Goal: Task Accomplishment & Management: Manage account settings

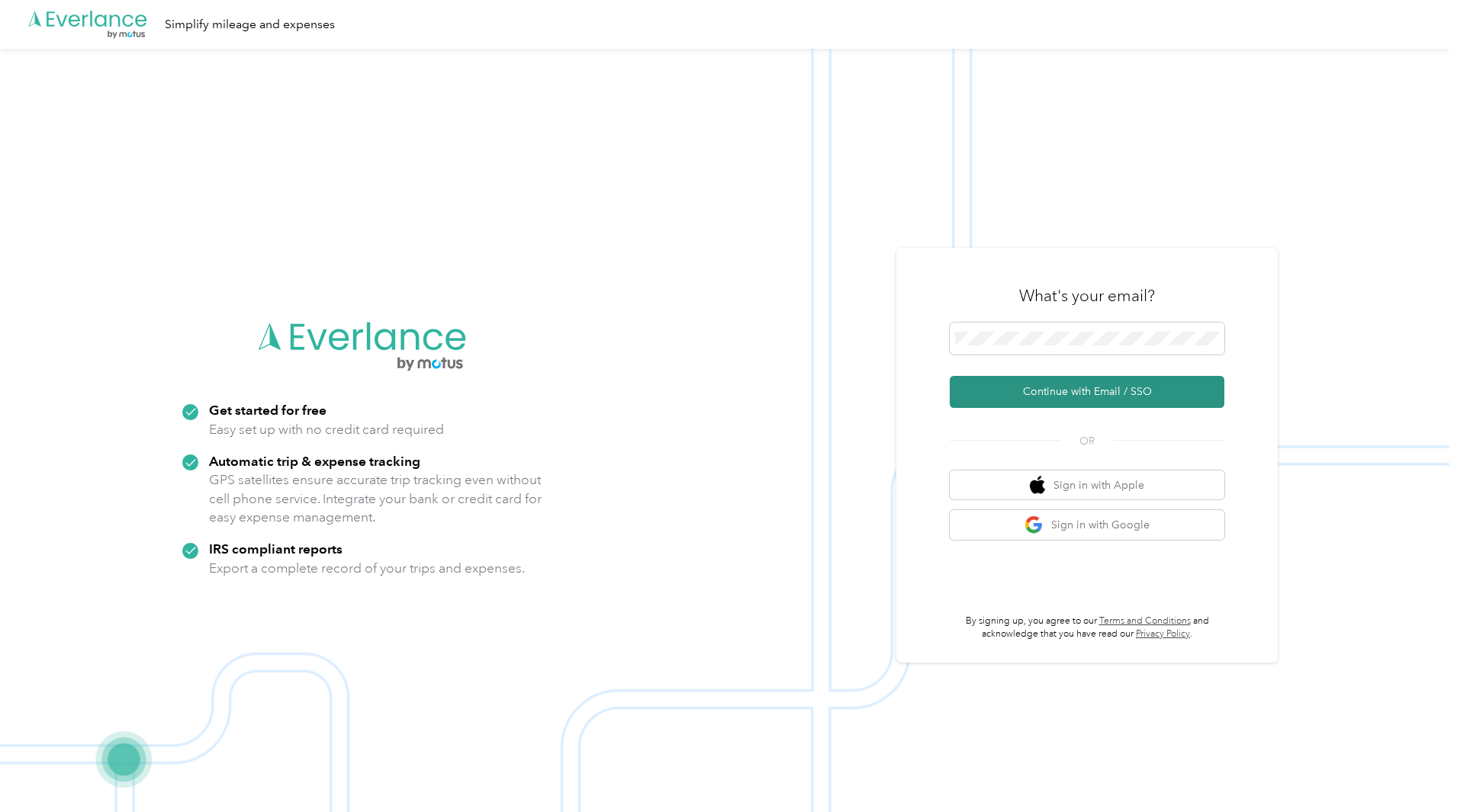
click at [1149, 397] on button "Continue with Email / SSO" at bounding box center [1086, 391] width 275 height 32
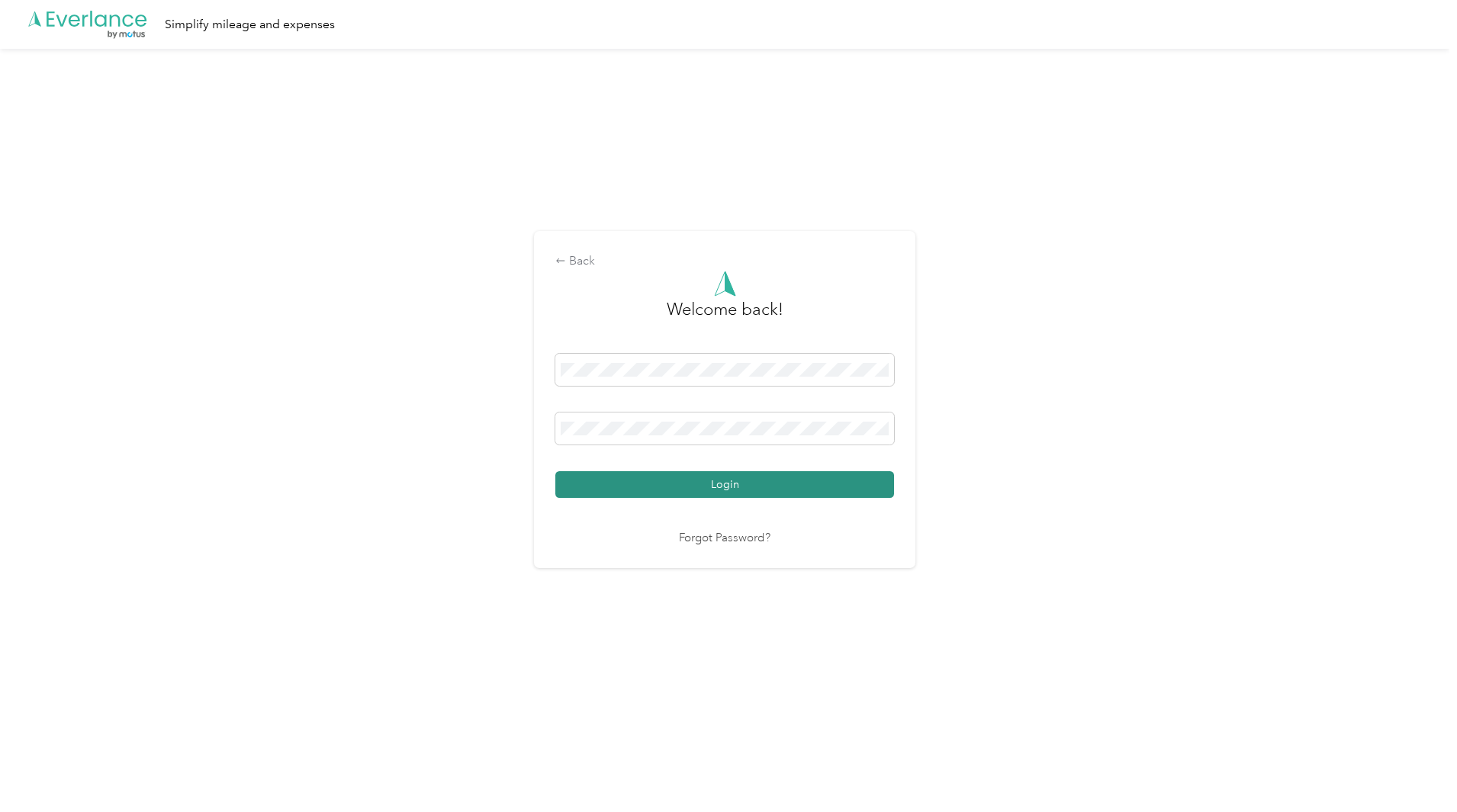
click at [764, 481] on button "Login" at bounding box center [724, 484] width 338 height 27
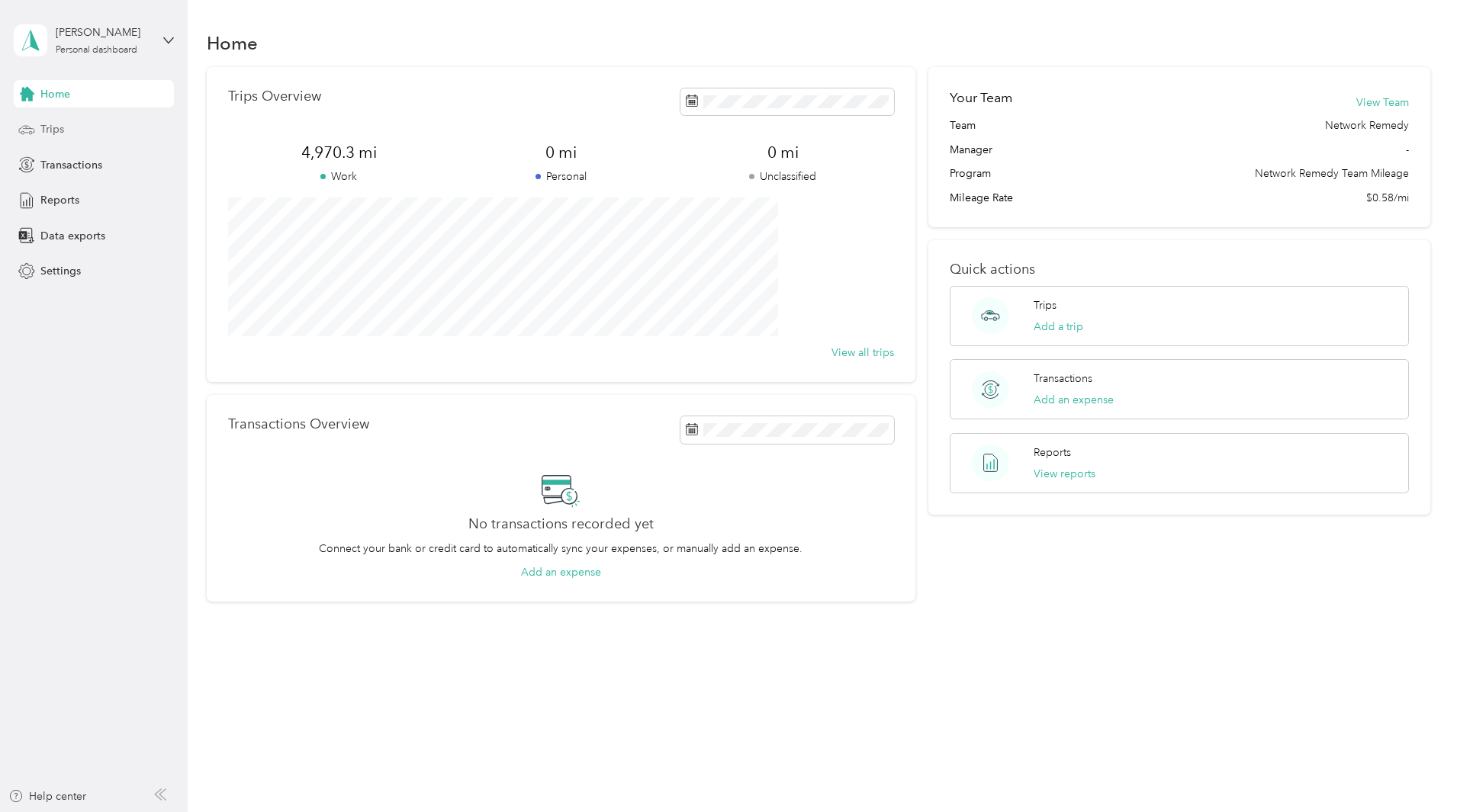
click at [128, 130] on div "Trips" at bounding box center [93, 129] width 160 height 27
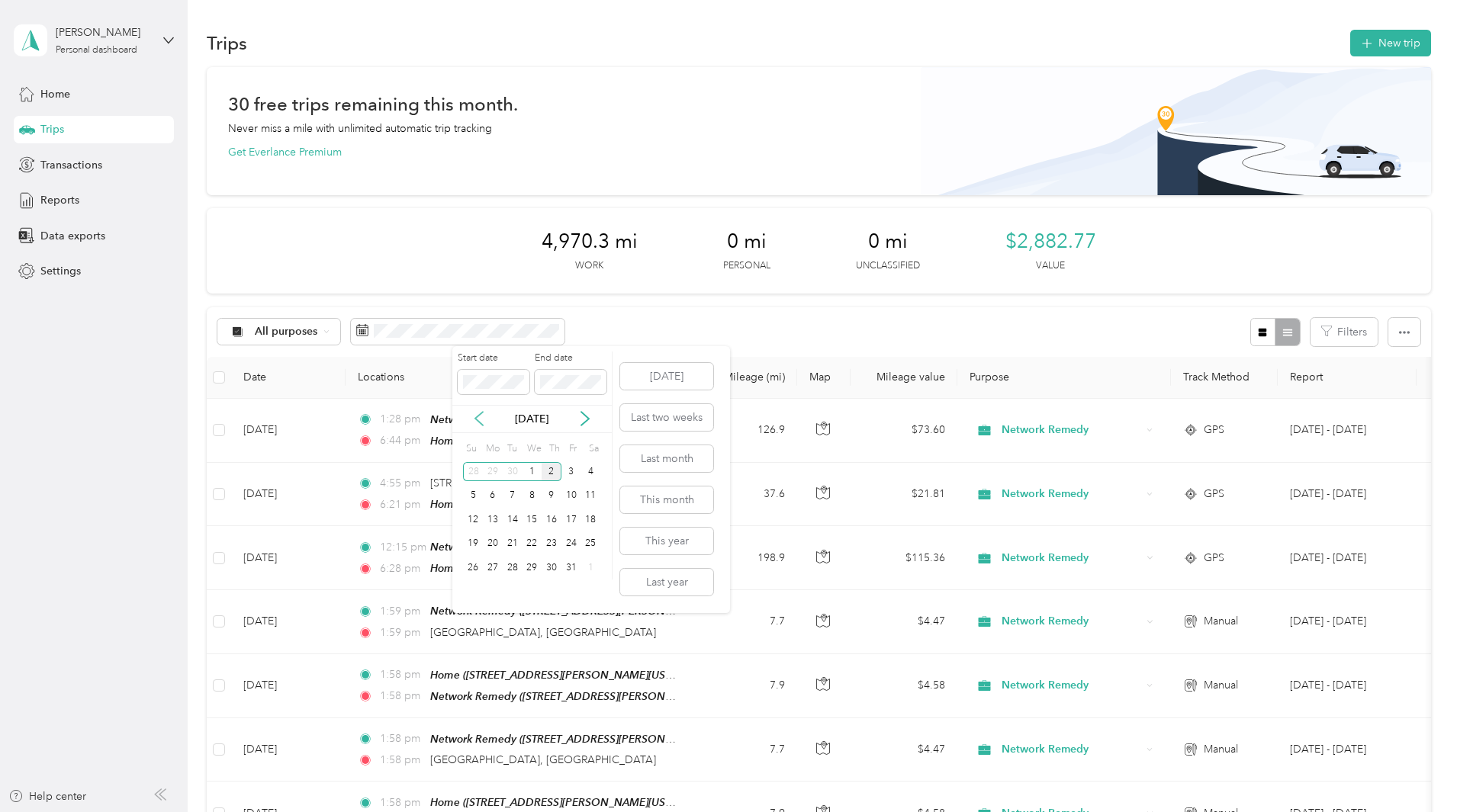
click at [482, 418] on icon at bounding box center [479, 419] width 15 height 15
click at [578, 421] on icon at bounding box center [585, 419] width 15 height 15
click at [481, 423] on icon at bounding box center [479, 419] width 15 height 15
click at [496, 469] on div "1" at bounding box center [493, 472] width 20 height 19
click at [513, 567] on div "30" at bounding box center [512, 568] width 20 height 19
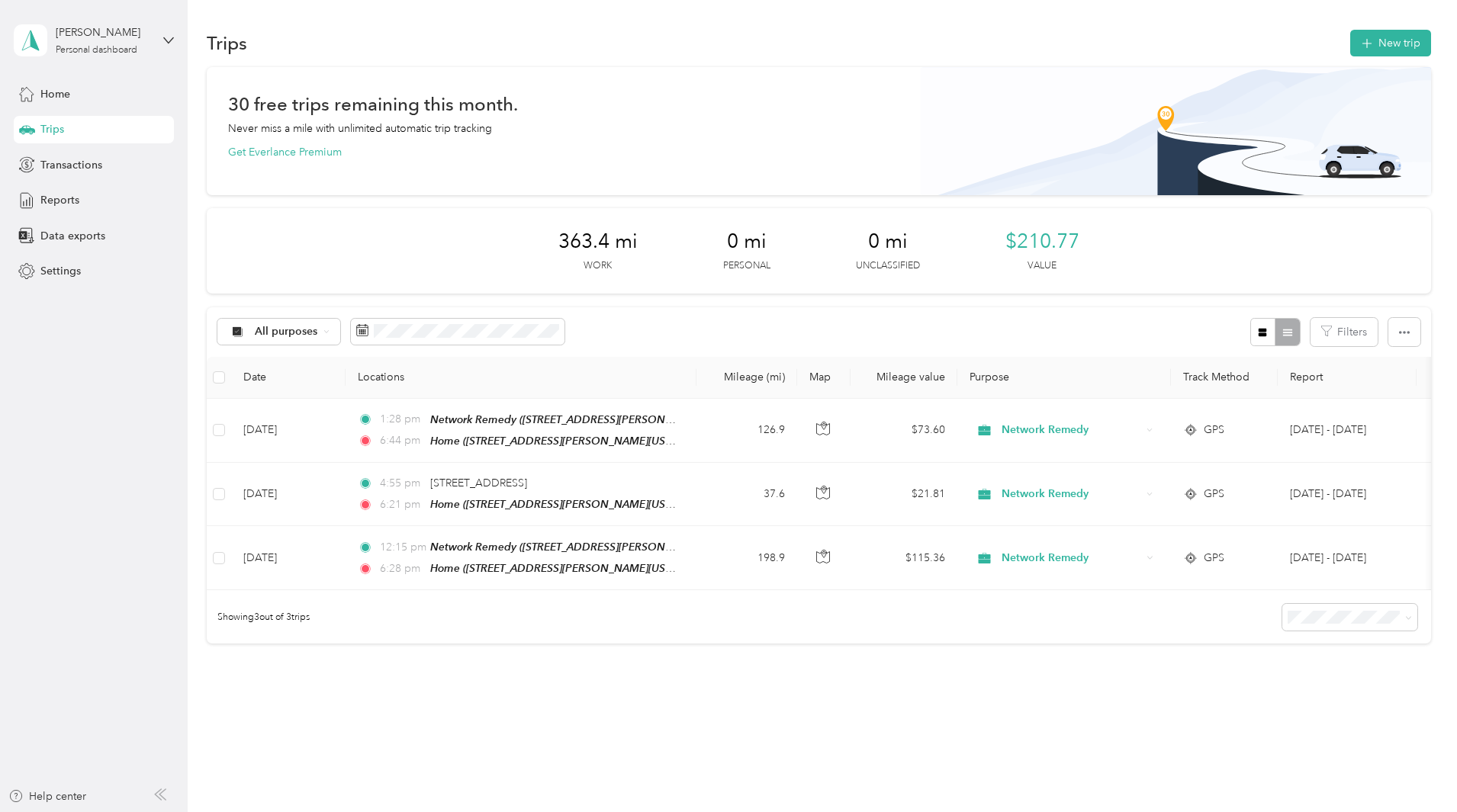
click at [1376, 285] on div "30 free trips remaining this month. Never miss a mile with unlimited automatic …" at bounding box center [818, 382] width 1224 height 630
click at [839, 335] on div "All purposes Filters" at bounding box center [818, 332] width 1224 height 50
drag, startPoint x: 937, startPoint y: 317, endPoint x: 909, endPoint y: 332, distance: 31.8
click at [937, 320] on div "All purposes Filters" at bounding box center [818, 332] width 1224 height 50
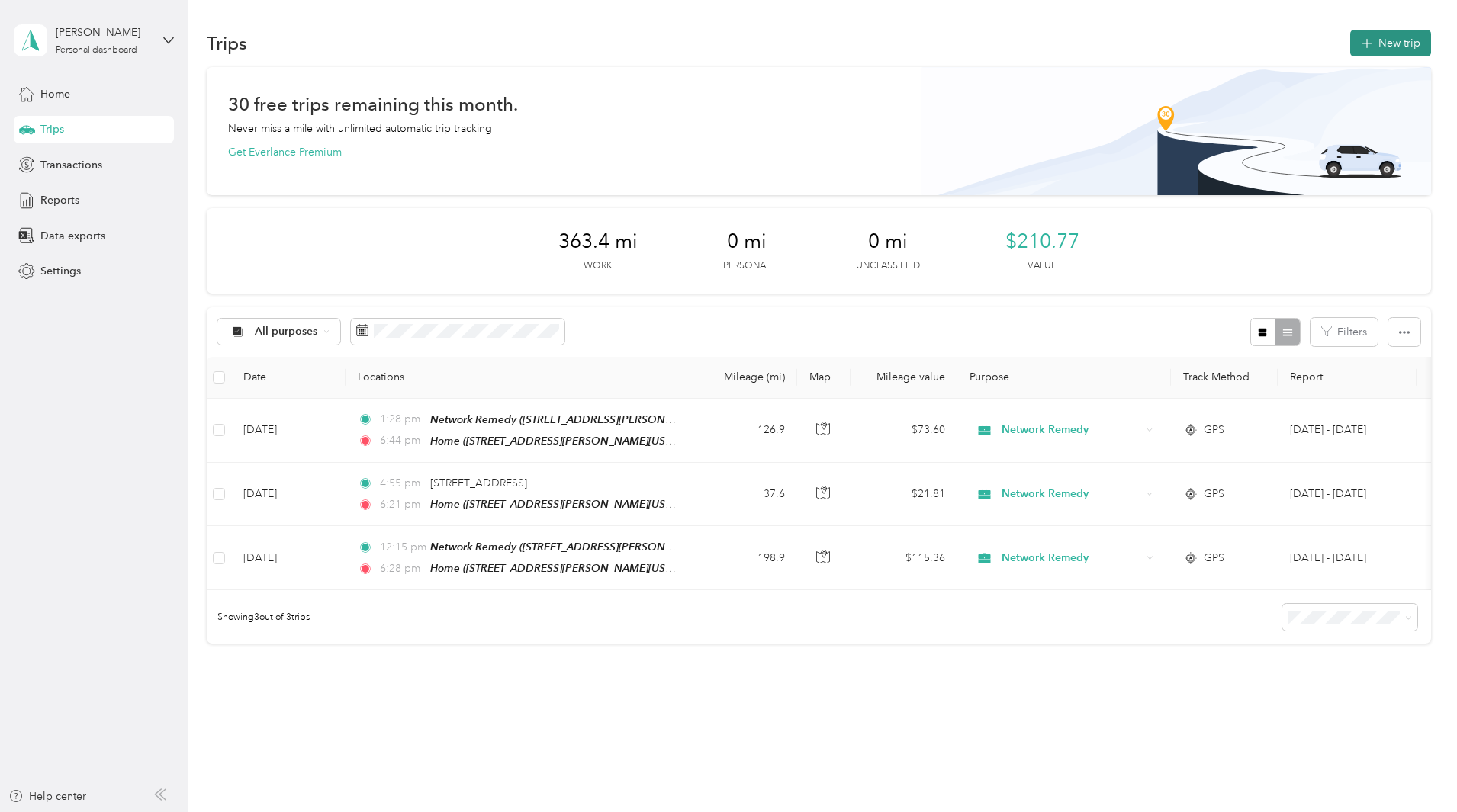
click at [1350, 39] on button "New trip" at bounding box center [1390, 43] width 81 height 27
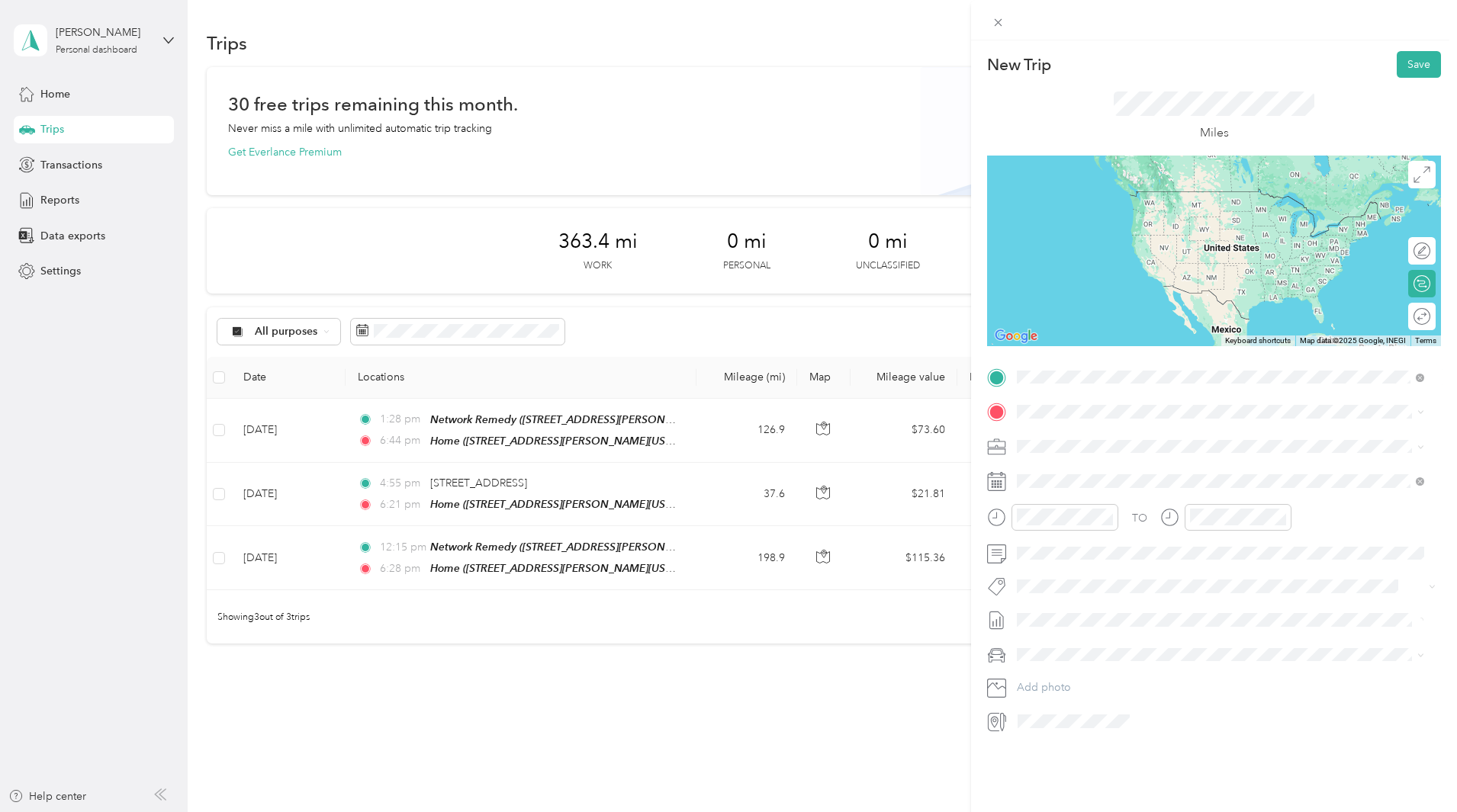
click at [1073, 456] on span "[STREET_ADDRESS][PERSON_NAME][US_STATE]" at bounding box center [1164, 455] width 237 height 13
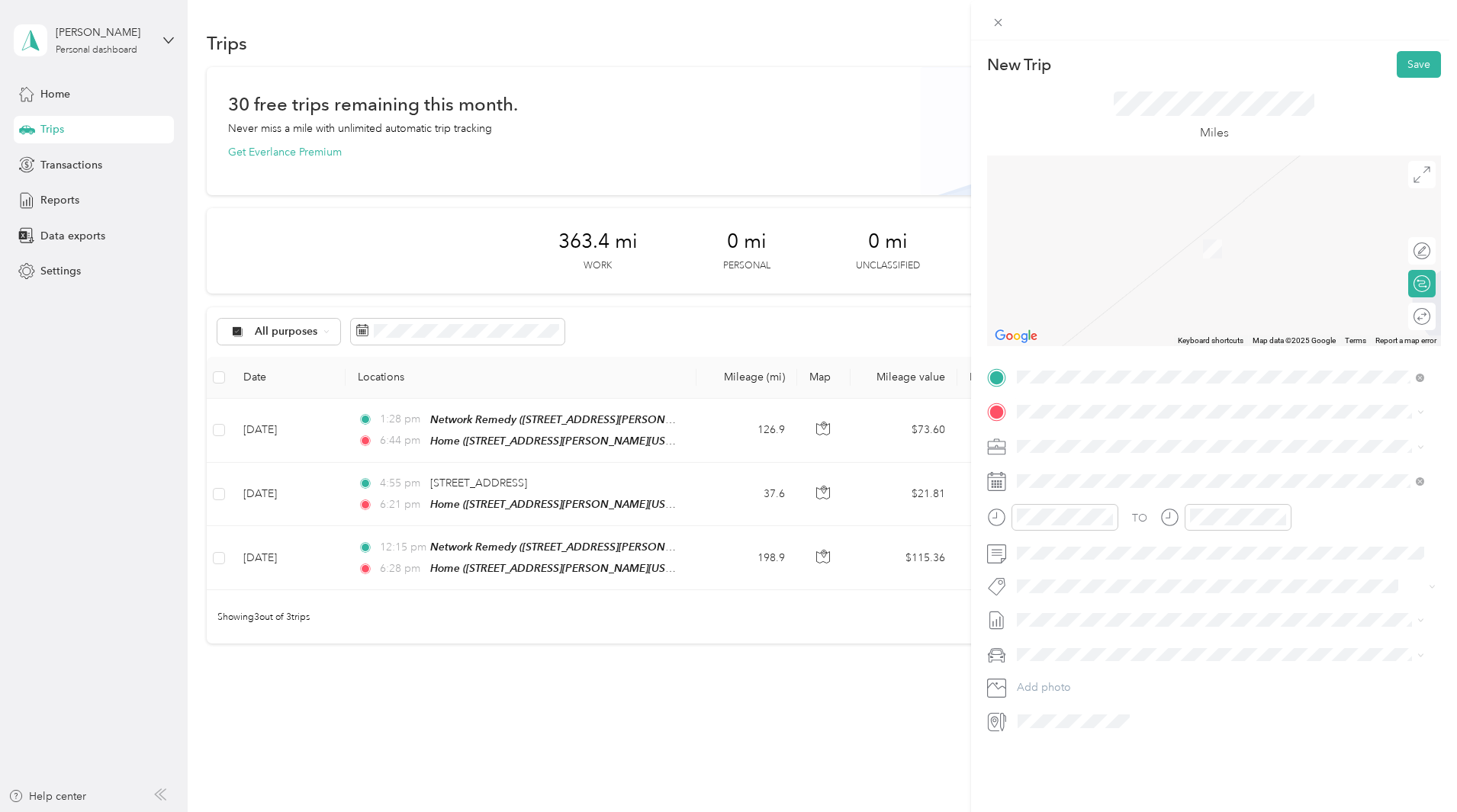
click at [1149, 485] on div "TEAM Network Remedy [STREET_ADDRESS][PERSON_NAME][US_STATE]" at bounding box center [1164, 483] width 237 height 38
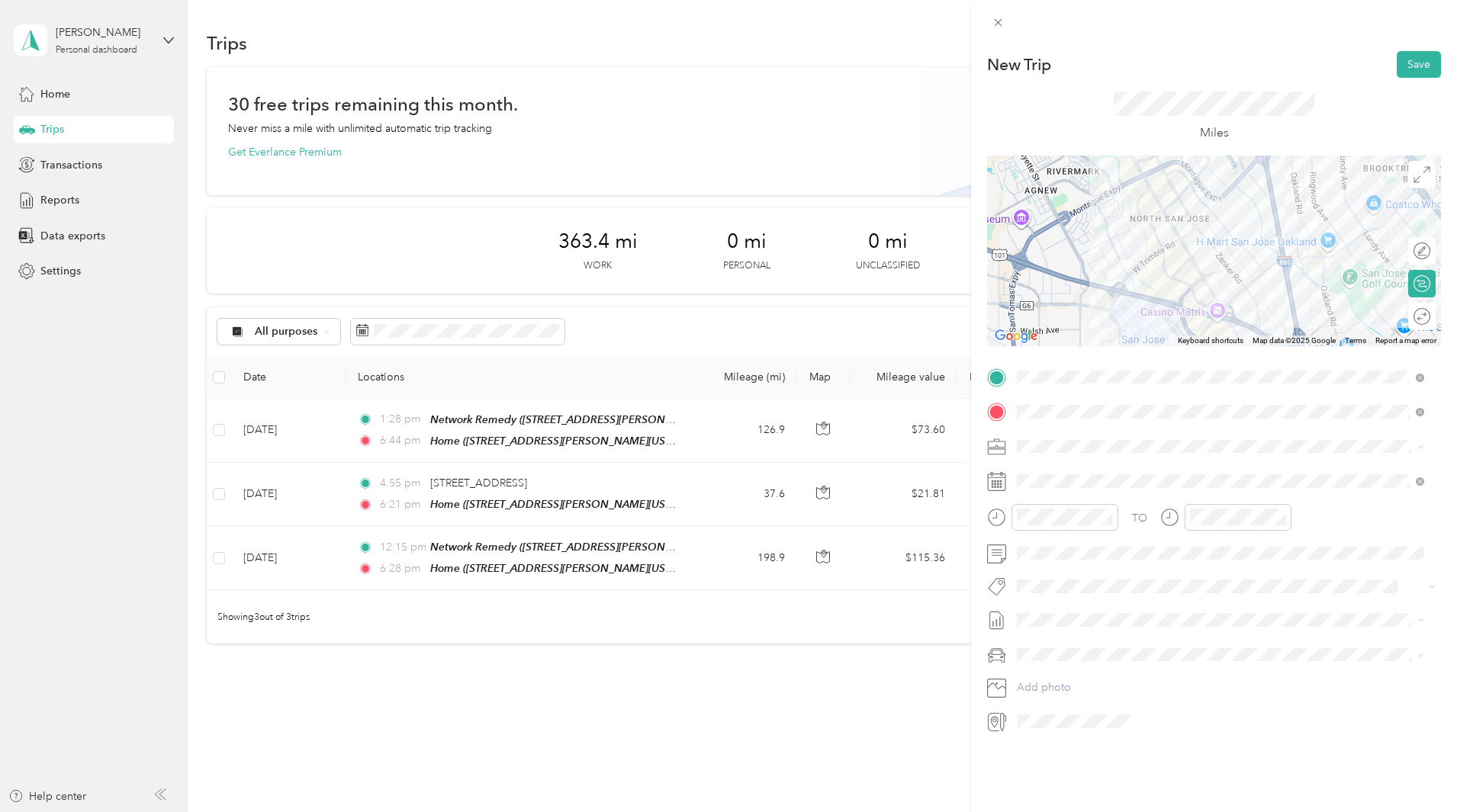
click at [1430, 318] on div "Round trip" at bounding box center [1430, 317] width 0 height 16
click at [1411, 319] on div at bounding box center [1413, 317] width 32 height 16
click at [1054, 552] on div "Selected date [DATE]" at bounding box center [1108, 527] width 192 height 53
click at [1056, 561] on div "[DATE]" at bounding box center [1108, 568] width 192 height 16
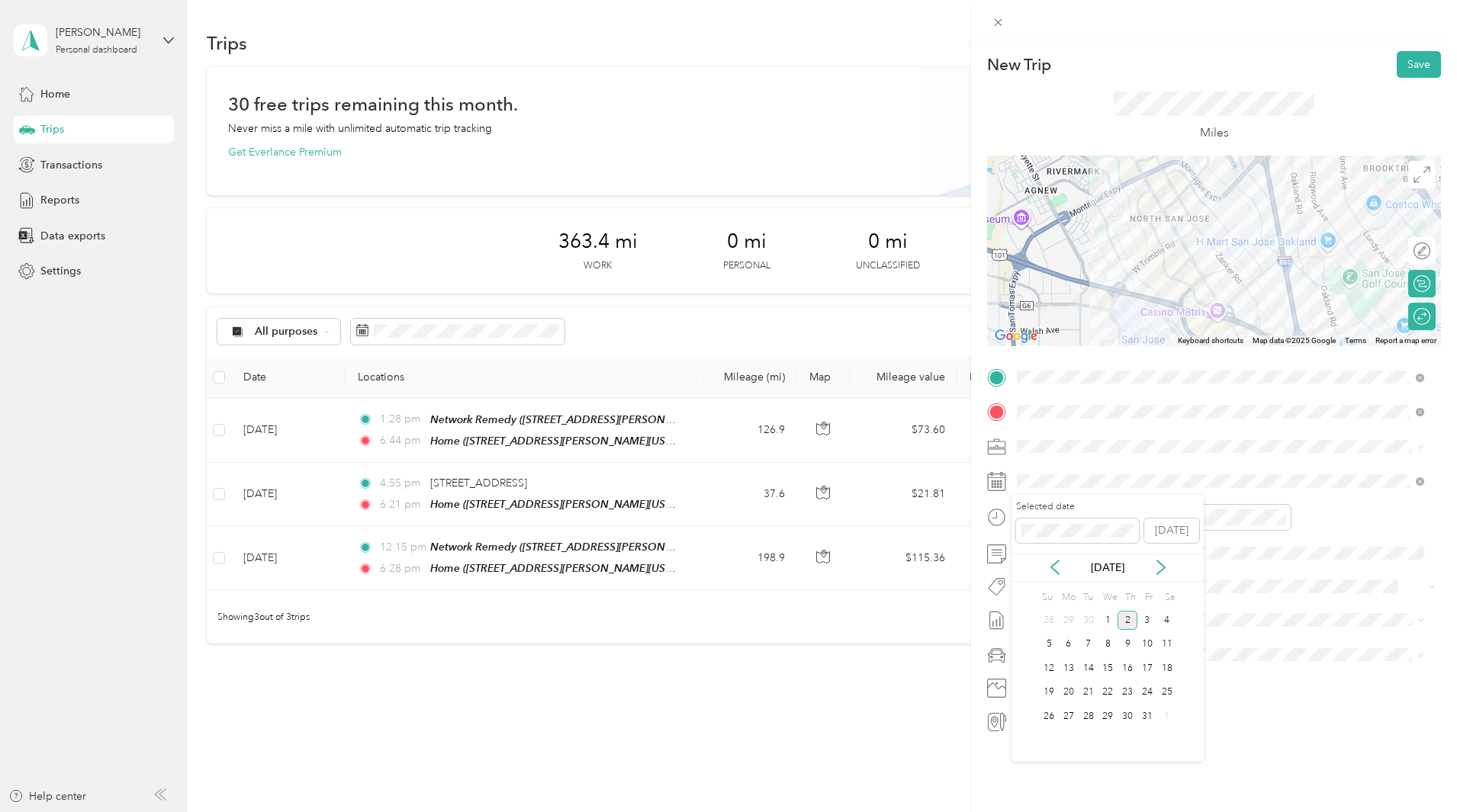
click at [1066, 585] on div "Selected date [DATE] [DATE] Su Mo Tu We Th Fr Sa 28 29 30 1 2 3 4 5 6 7 8 9 10 …" at bounding box center [1108, 629] width 192 height 267
click at [1059, 567] on icon at bounding box center [1054, 568] width 15 height 15
click at [1069, 617] on div "1" at bounding box center [1068, 620] width 20 height 19
click at [1405, 66] on button "Save" at bounding box center [1418, 64] width 45 height 27
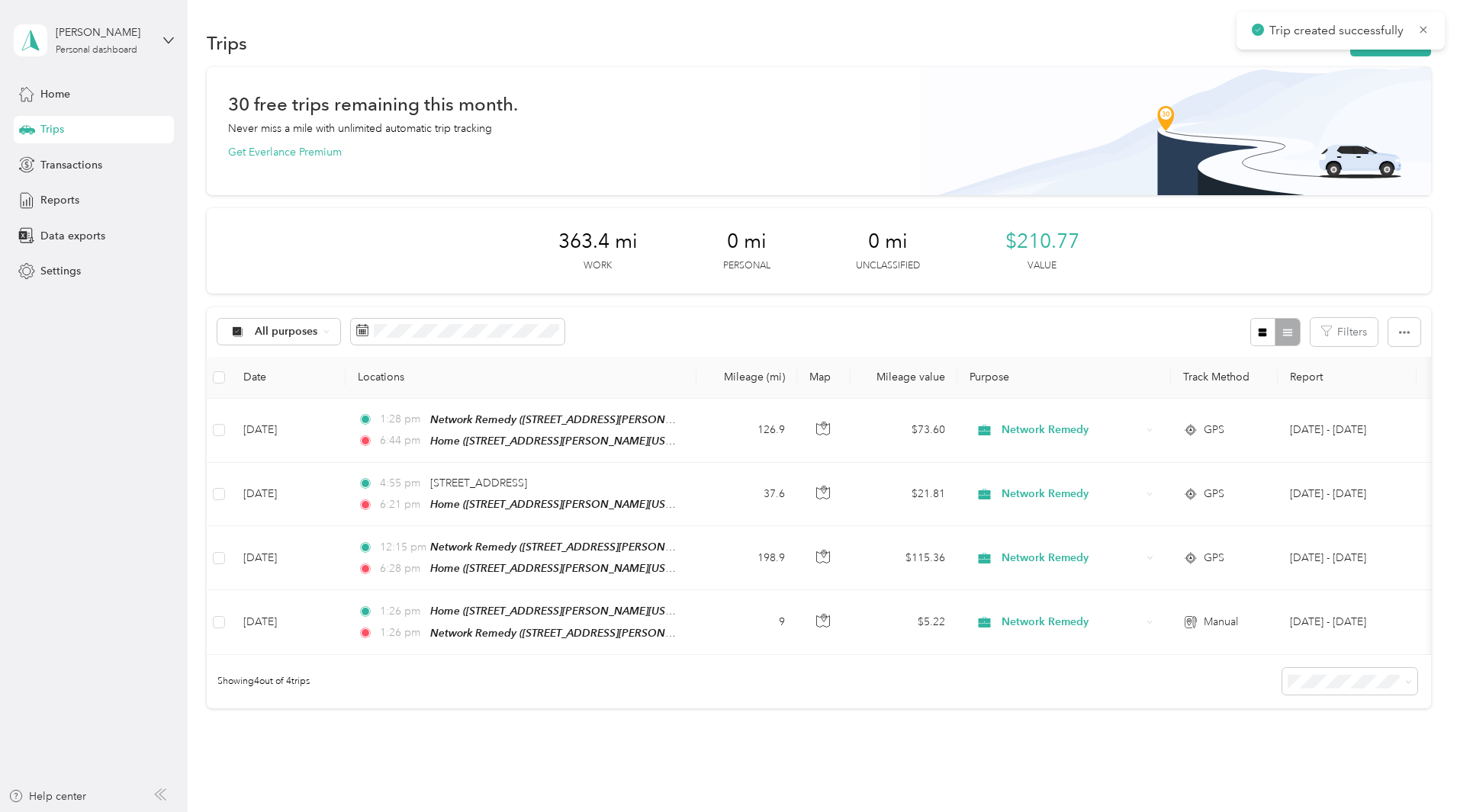
click at [1313, 242] on div "363.4 mi Work 0 mi Personal 0 mi Unclassified $210.77 Value" at bounding box center [818, 251] width 1224 height 86
click at [1350, 51] on button "New trip" at bounding box center [1390, 43] width 81 height 27
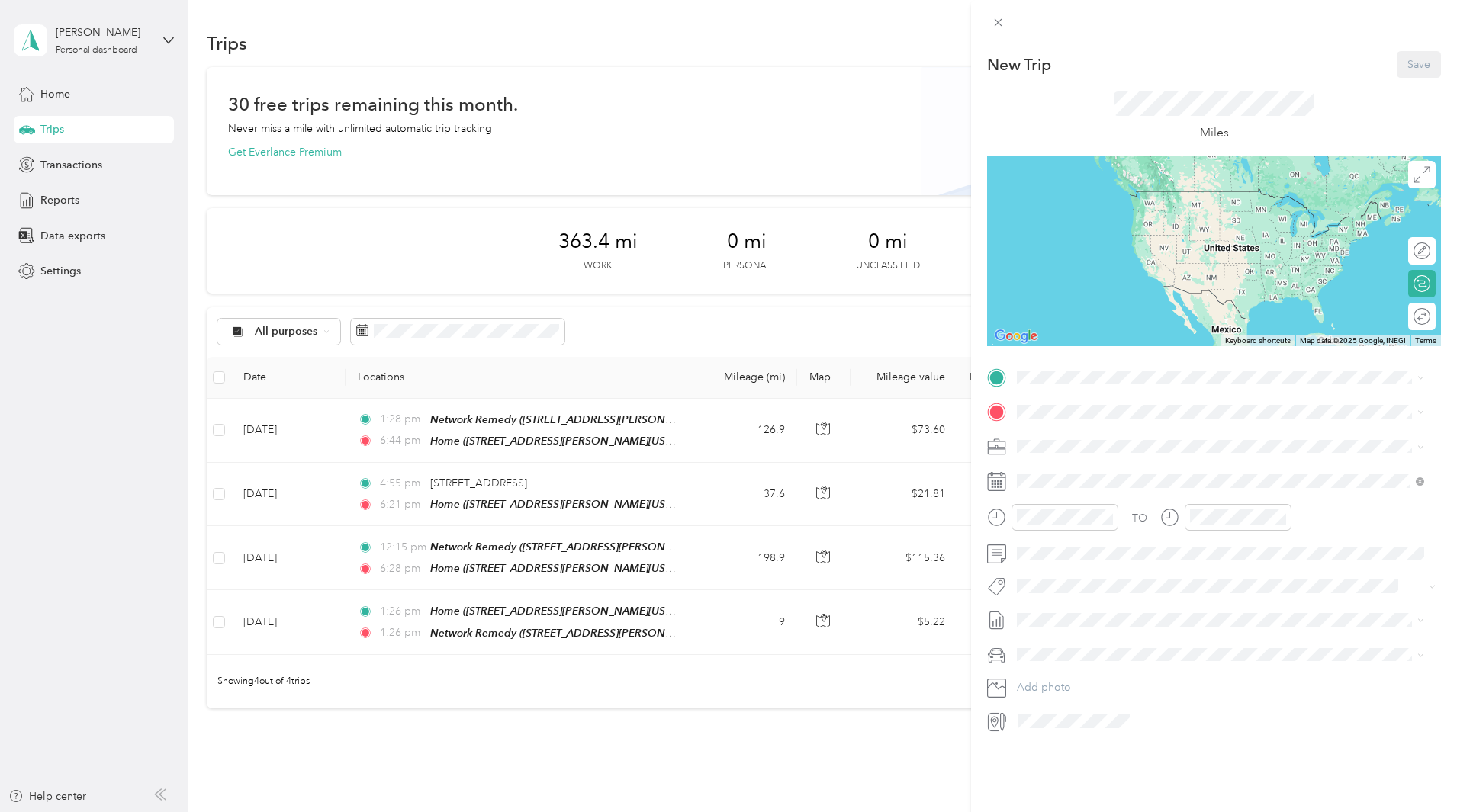
click at [924, 139] on div "New Trip Save This trip cannot be edited because it is either under review, app…" at bounding box center [728, 406] width 1457 height 812
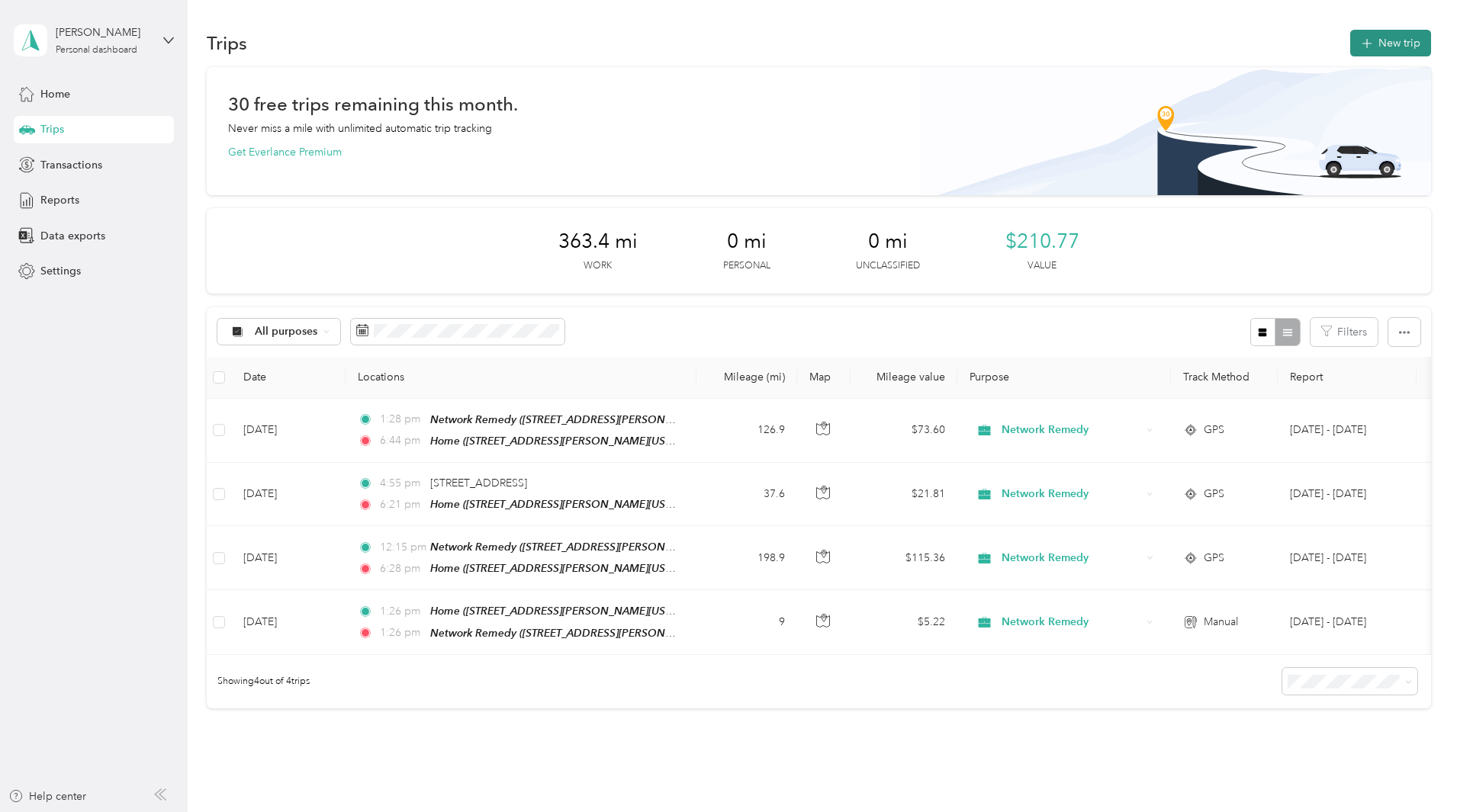
click at [1350, 36] on button "New trip" at bounding box center [1390, 43] width 81 height 27
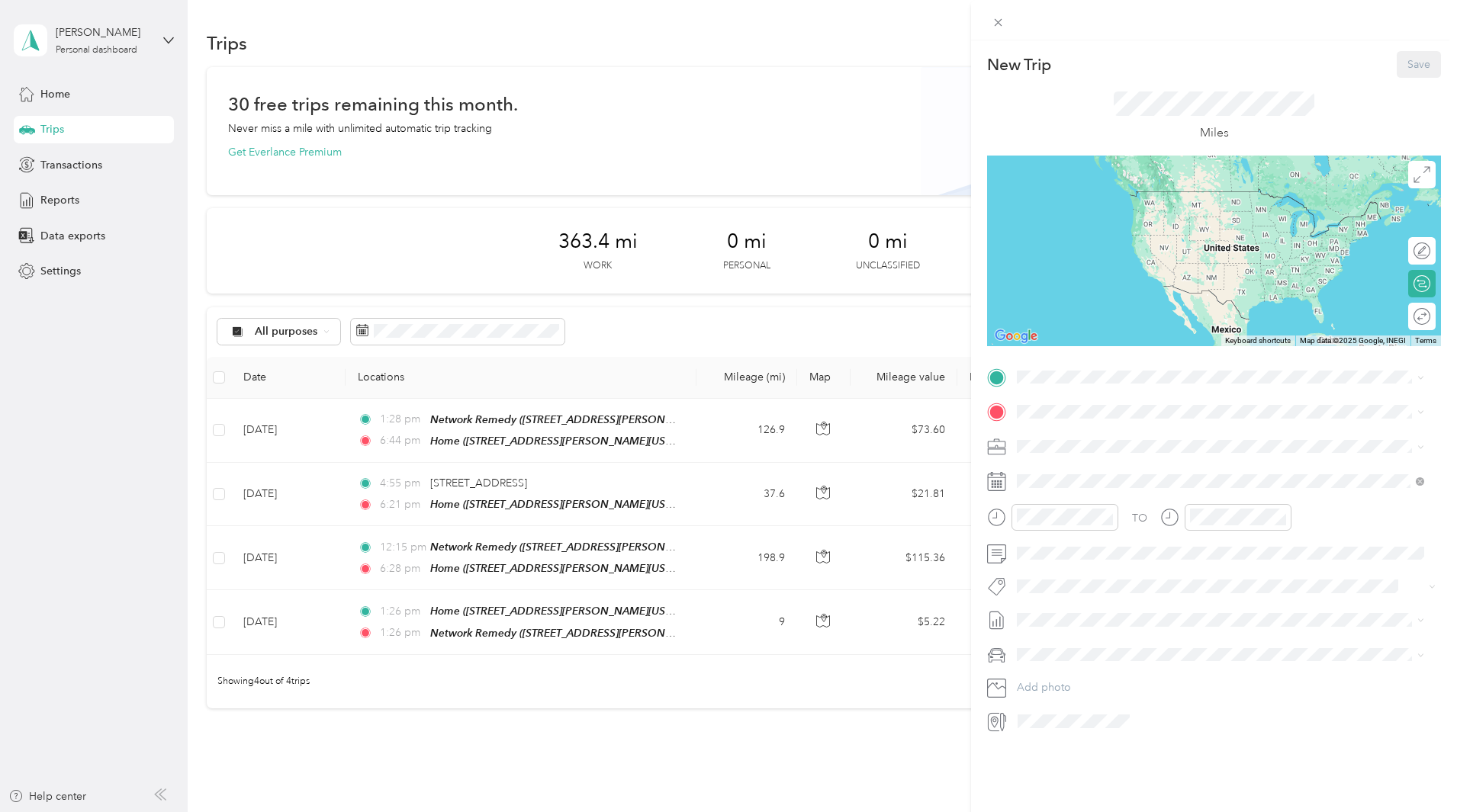
click at [1161, 437] on strong "Network Remedy" at bounding box center [1141, 440] width 87 height 14
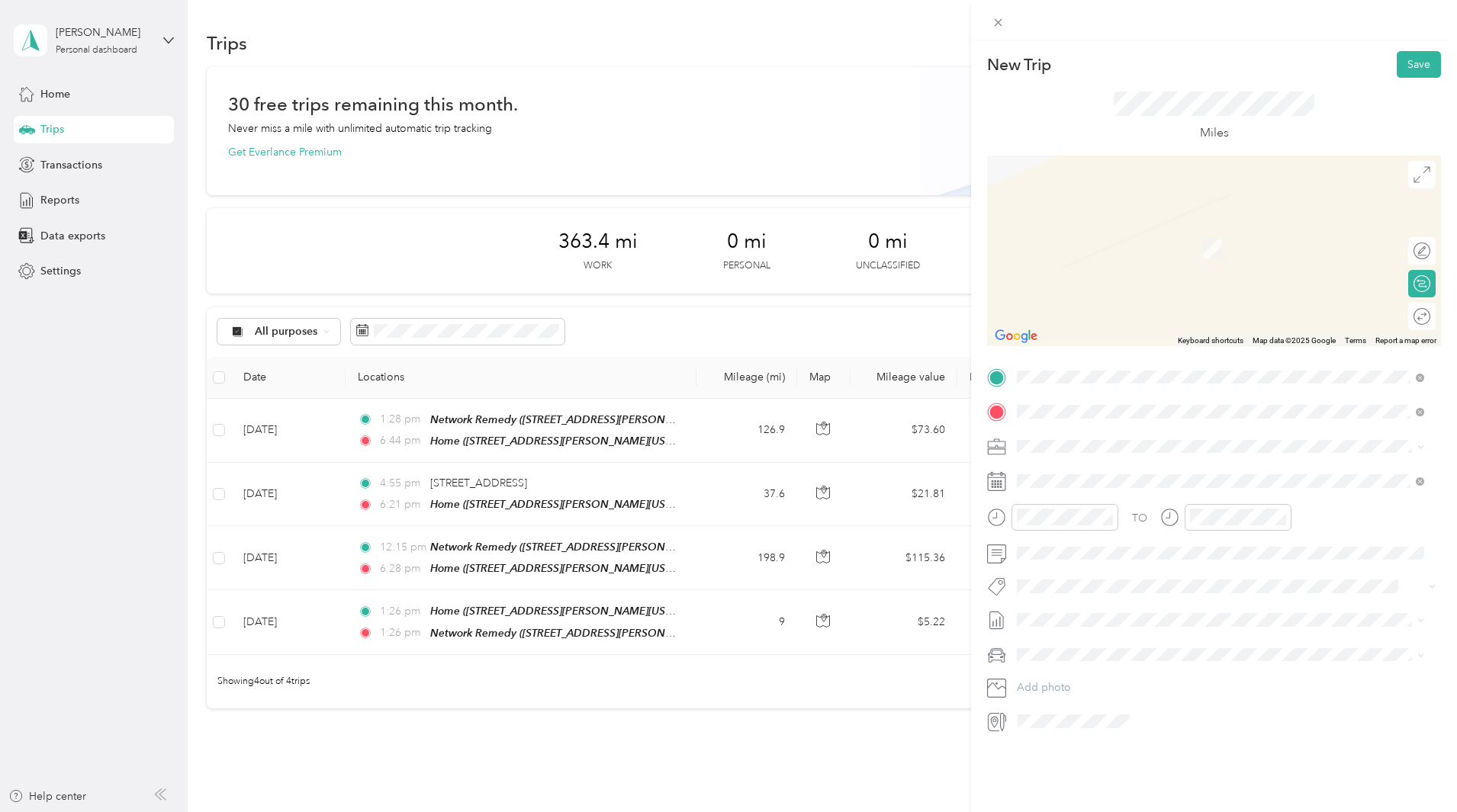
click at [1130, 459] on div "[GEOGRAPHIC_DATA][US_STATE], [GEOGRAPHIC_DATA]" at bounding box center [1220, 468] width 397 height 21
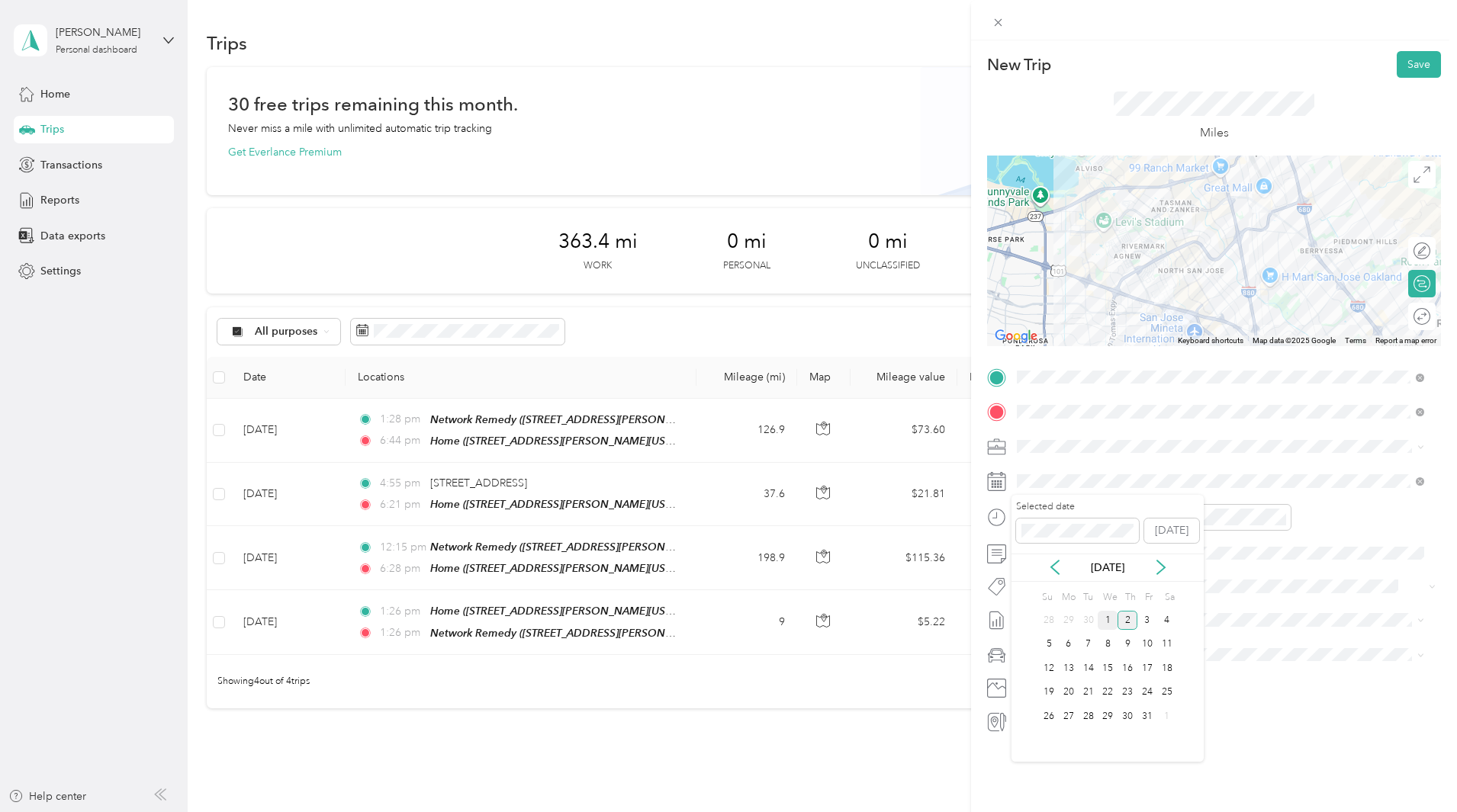
click at [1106, 619] on div "1" at bounding box center [1107, 620] width 20 height 19
click at [1408, 323] on div "Round trip" at bounding box center [1422, 316] width 27 height 27
click at [1412, 316] on div at bounding box center [1413, 317] width 32 height 16
click at [1059, 474] on span at bounding box center [1226, 481] width 429 height 24
click at [1056, 564] on icon at bounding box center [1054, 568] width 15 height 15
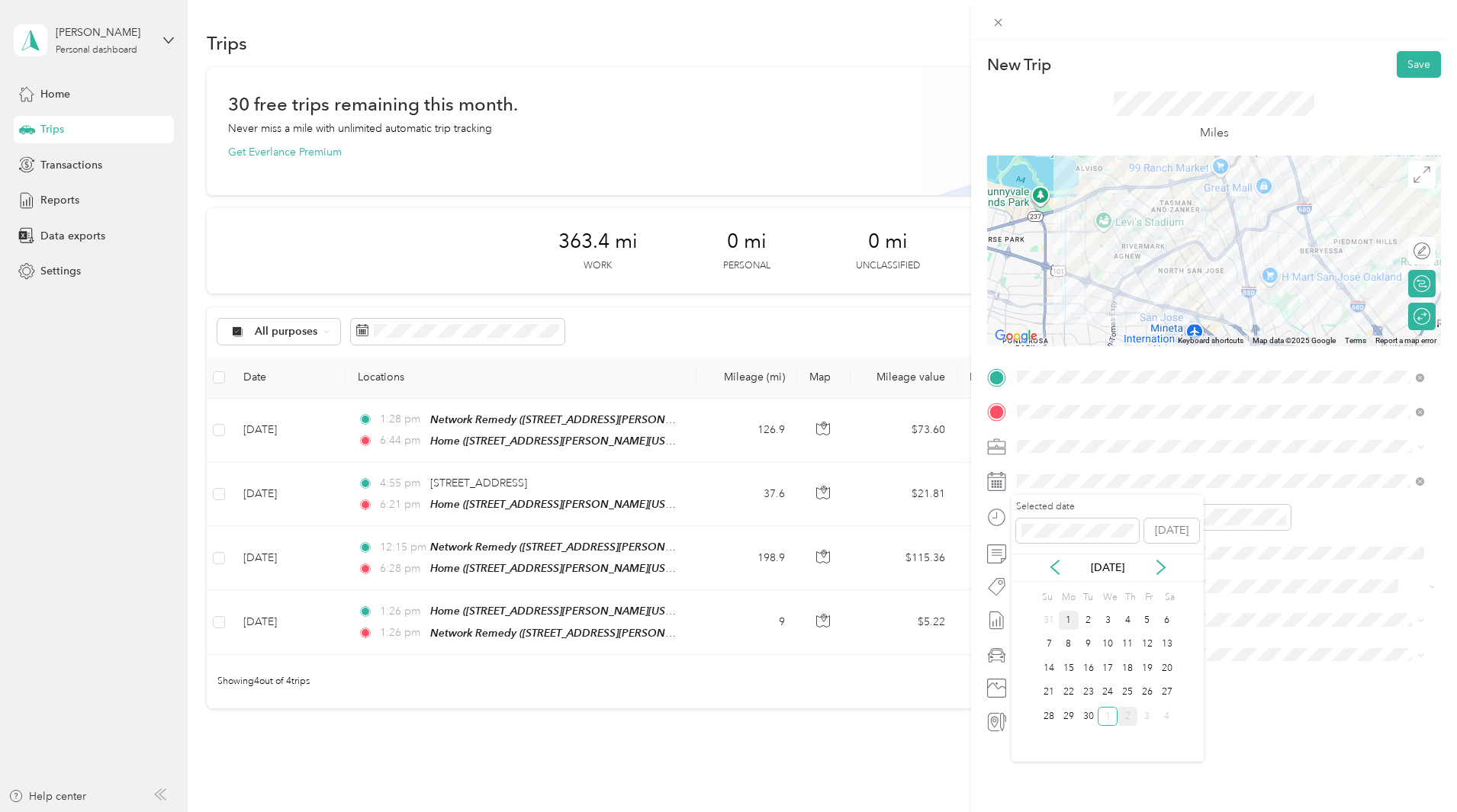
click at [1071, 619] on div "1" at bounding box center [1068, 620] width 20 height 19
click at [1413, 67] on button "Save" at bounding box center [1418, 64] width 45 height 27
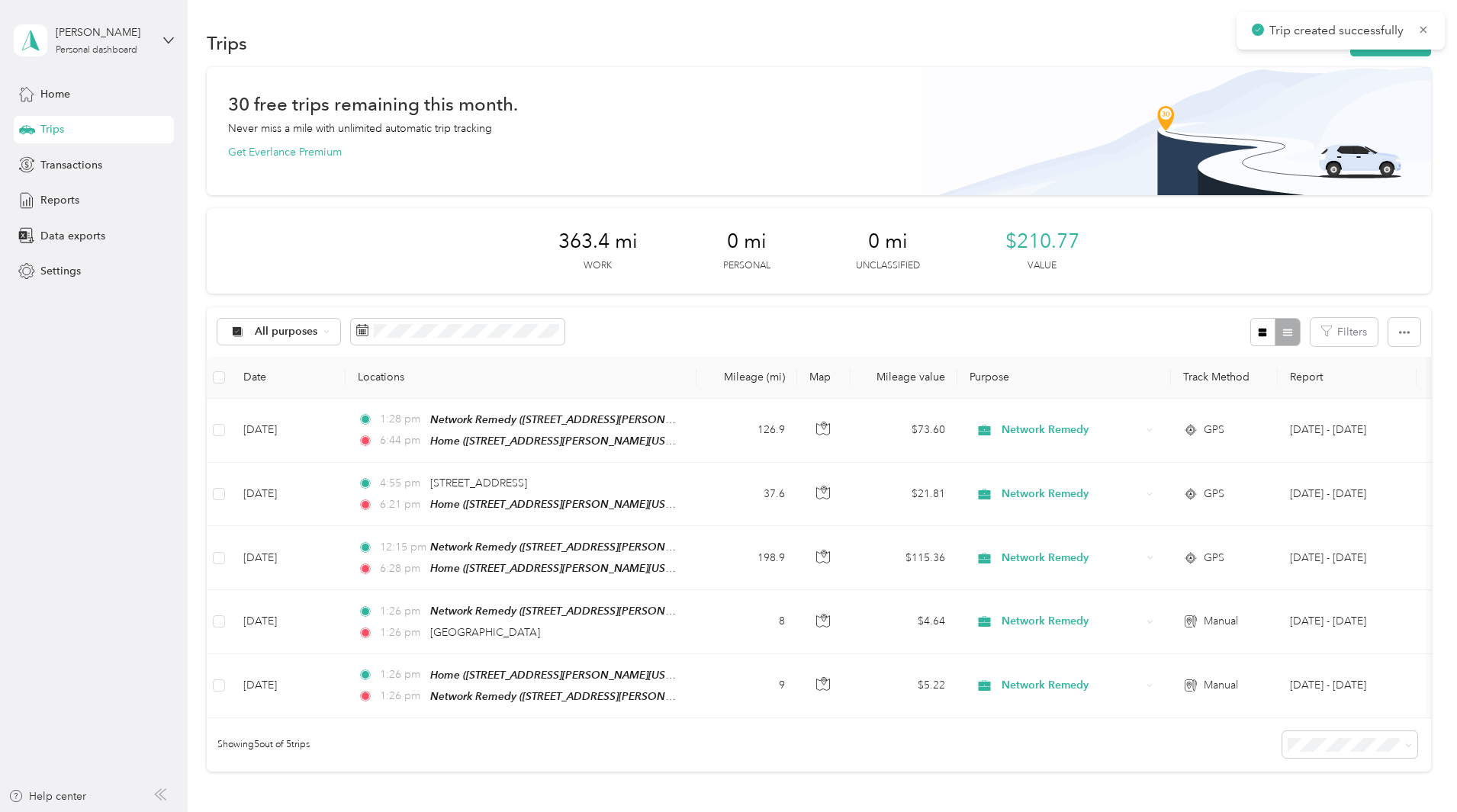
click at [1347, 239] on div "30 free trips remaining this month. Never miss a mile with unlimited automatic …" at bounding box center [818, 445] width 1224 height 758
click at [1350, 54] on button "New trip" at bounding box center [1390, 43] width 81 height 27
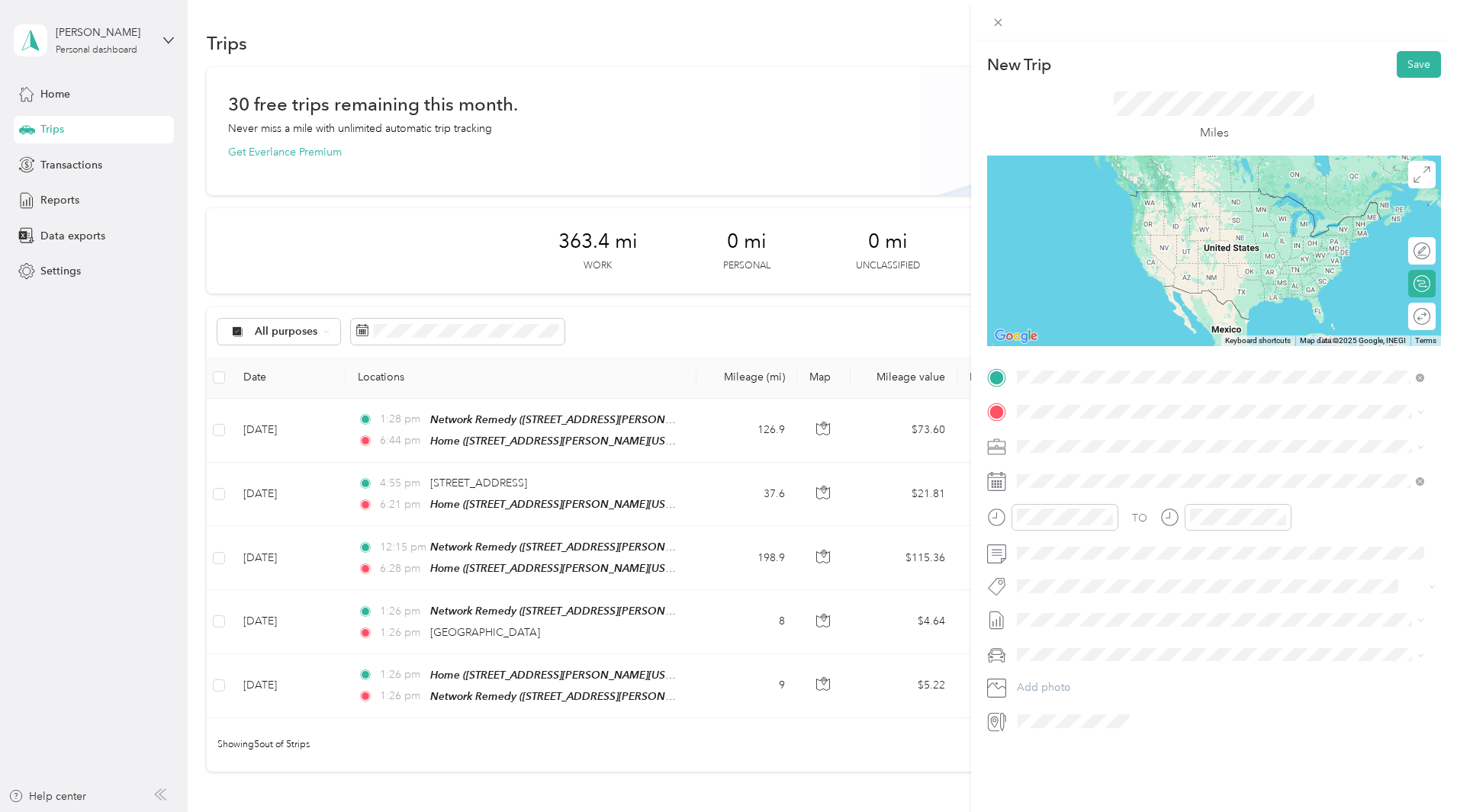
click at [1104, 434] on div "Home" at bounding box center [1164, 438] width 237 height 14
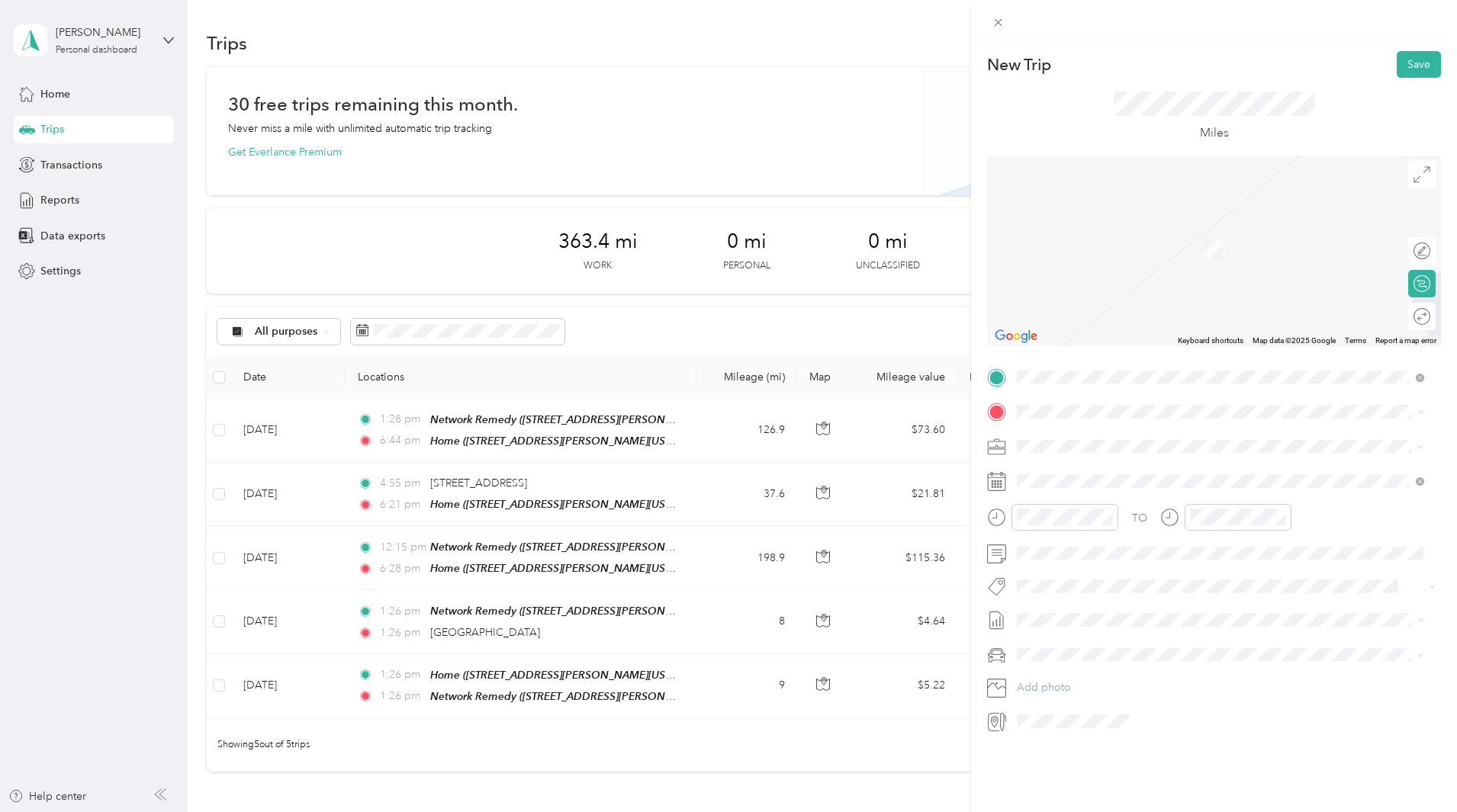
click at [1119, 470] on strong "Network Remedy" at bounding box center [1141, 475] width 87 height 14
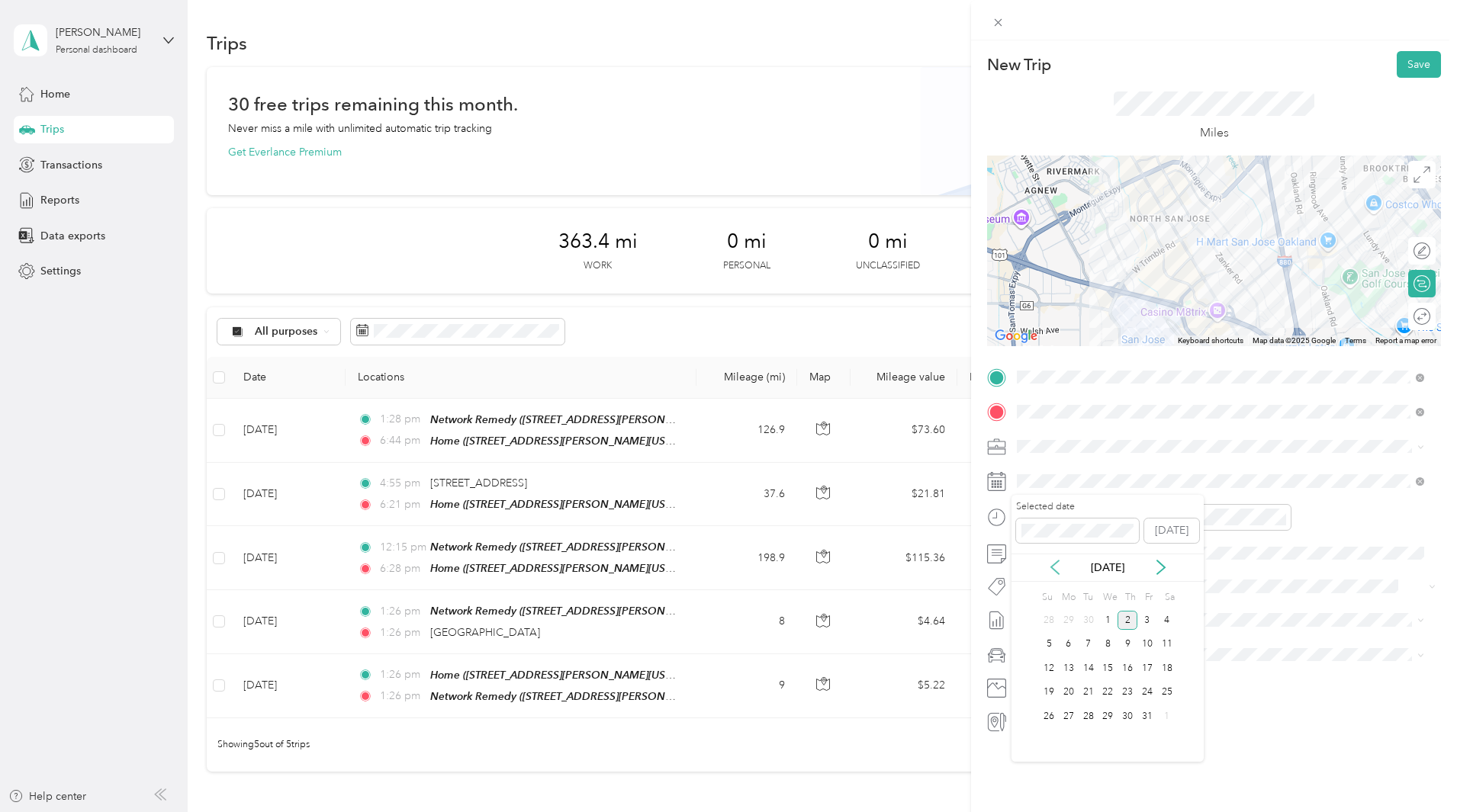
click at [1062, 565] on div "[DATE]" at bounding box center [1108, 568] width 192 height 16
click at [1056, 564] on icon at bounding box center [1054, 568] width 15 height 15
click at [1087, 622] on div "2" at bounding box center [1088, 620] width 20 height 19
click at [1408, 313] on div "Round trip" at bounding box center [1394, 317] width 70 height 16
click at [1410, 316] on div at bounding box center [1413, 317] width 32 height 16
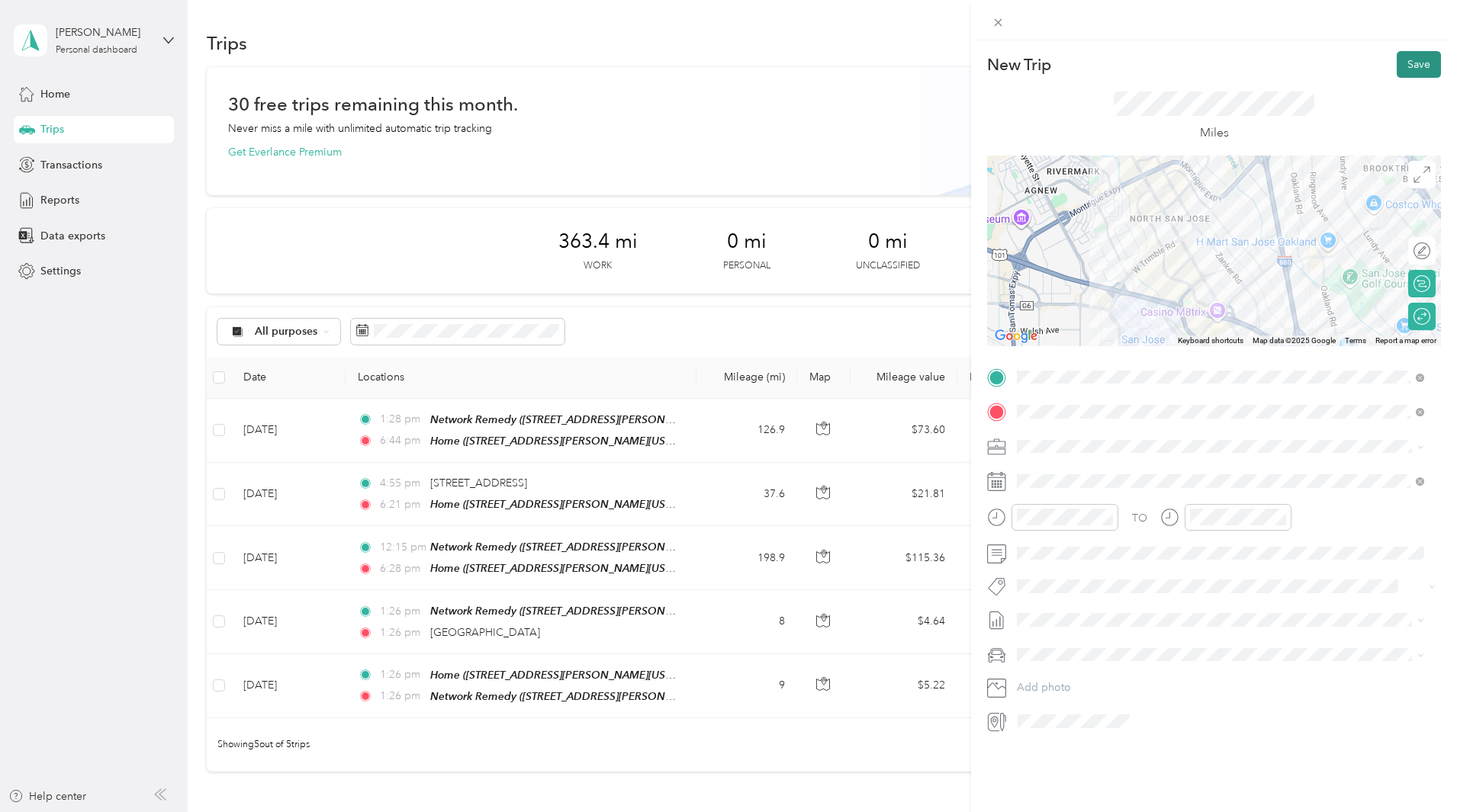
click at [1406, 66] on button "Save" at bounding box center [1418, 64] width 45 height 27
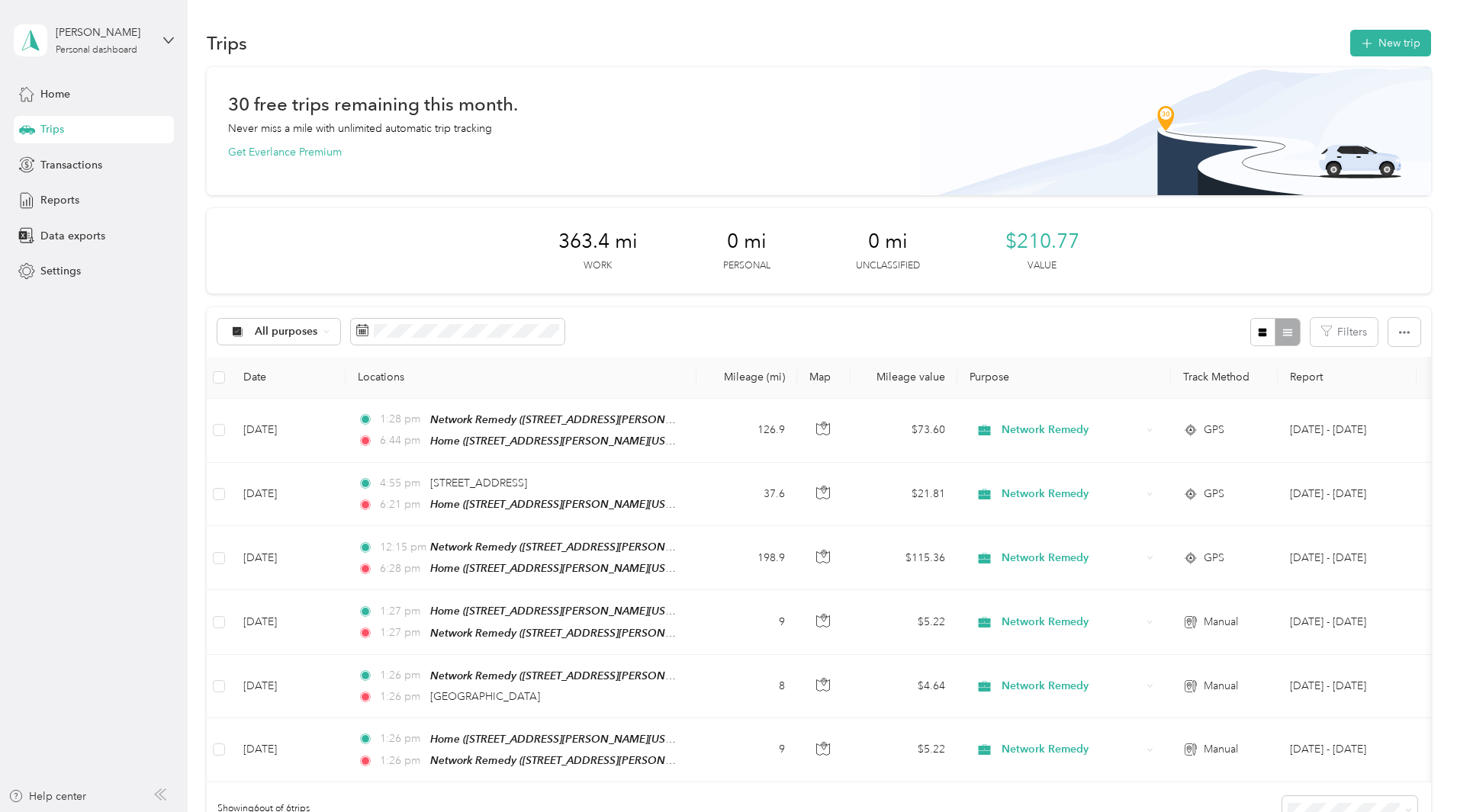
click at [1364, 96] on div "30 free trips remaining this month. Never miss a mile with unlimited automatic …" at bounding box center [818, 478] width 1224 height 823
click at [1350, 40] on button "New trip" at bounding box center [1390, 43] width 81 height 27
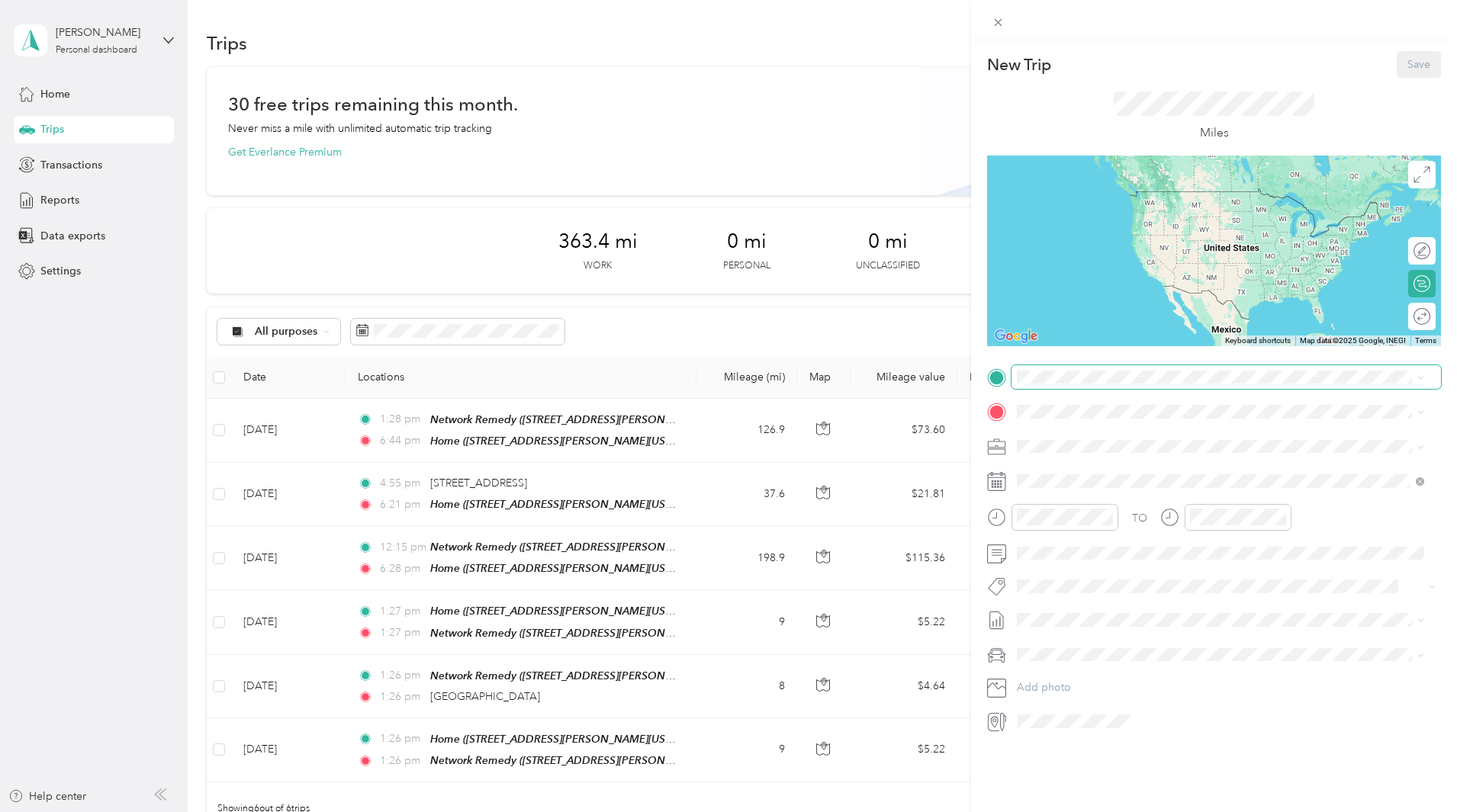
click at [1124, 365] on span at bounding box center [1226, 377] width 429 height 24
click at [1147, 448] on div "TEAM Network Remedy [STREET_ADDRESS][PERSON_NAME][US_STATE]" at bounding box center [1164, 446] width 237 height 38
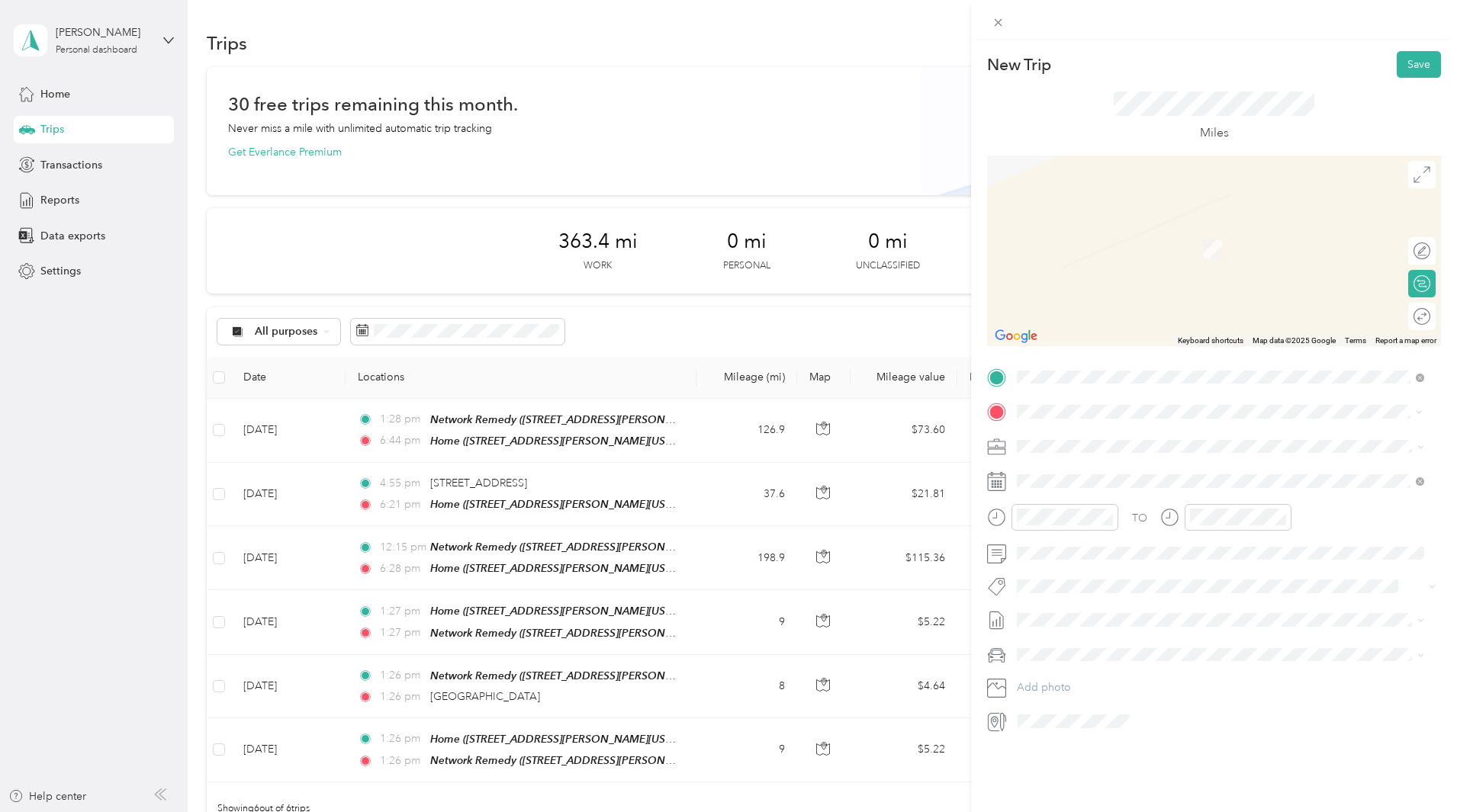
click at [1120, 469] on span "[GEOGRAPHIC_DATA][US_STATE], [GEOGRAPHIC_DATA]" at bounding box center [1186, 466] width 282 height 14
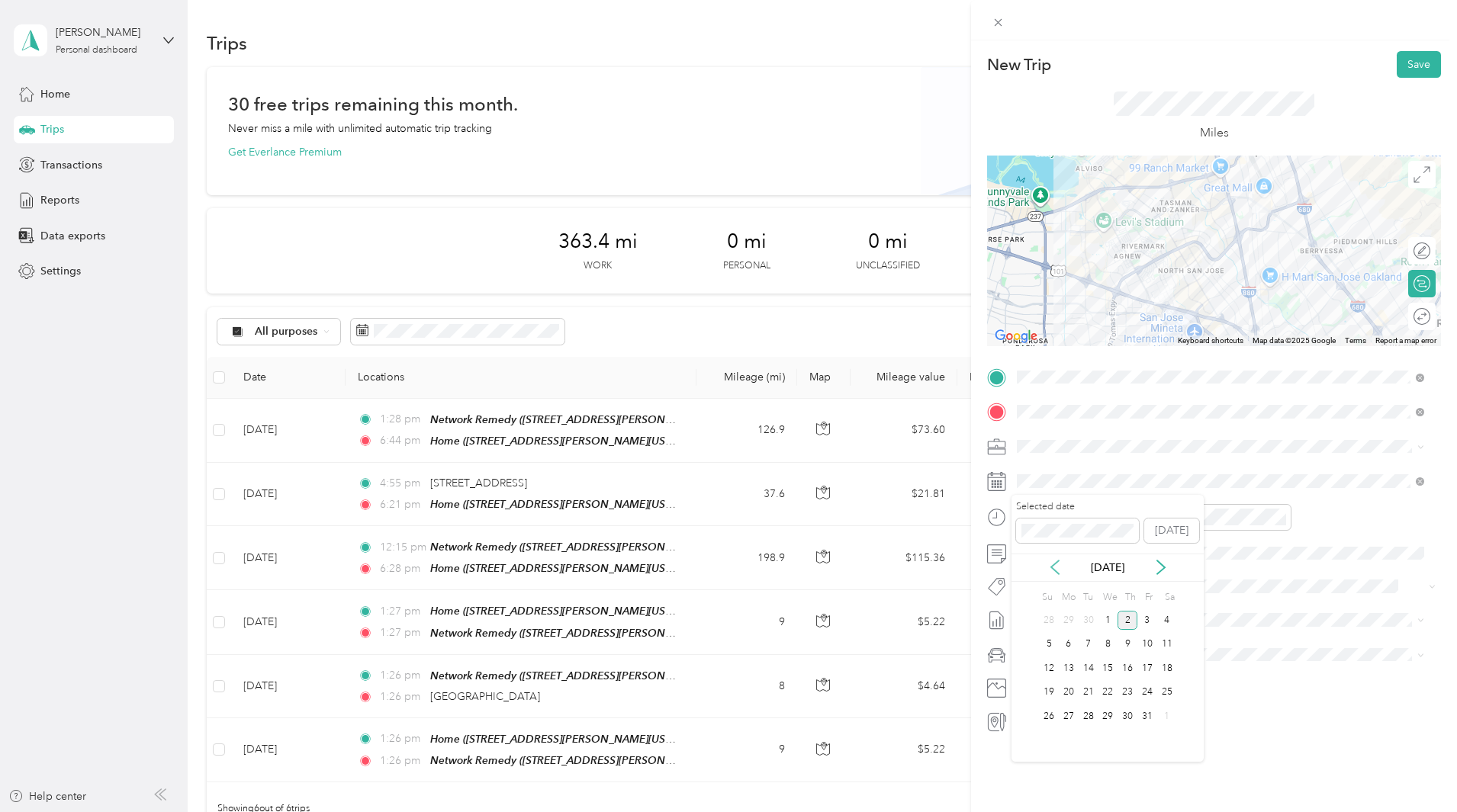
click at [1060, 567] on icon at bounding box center [1054, 568] width 15 height 15
click at [1089, 619] on div "2" at bounding box center [1088, 620] width 20 height 19
click at [1411, 315] on div at bounding box center [1413, 317] width 32 height 16
click at [1412, 63] on button "Save" at bounding box center [1418, 64] width 45 height 27
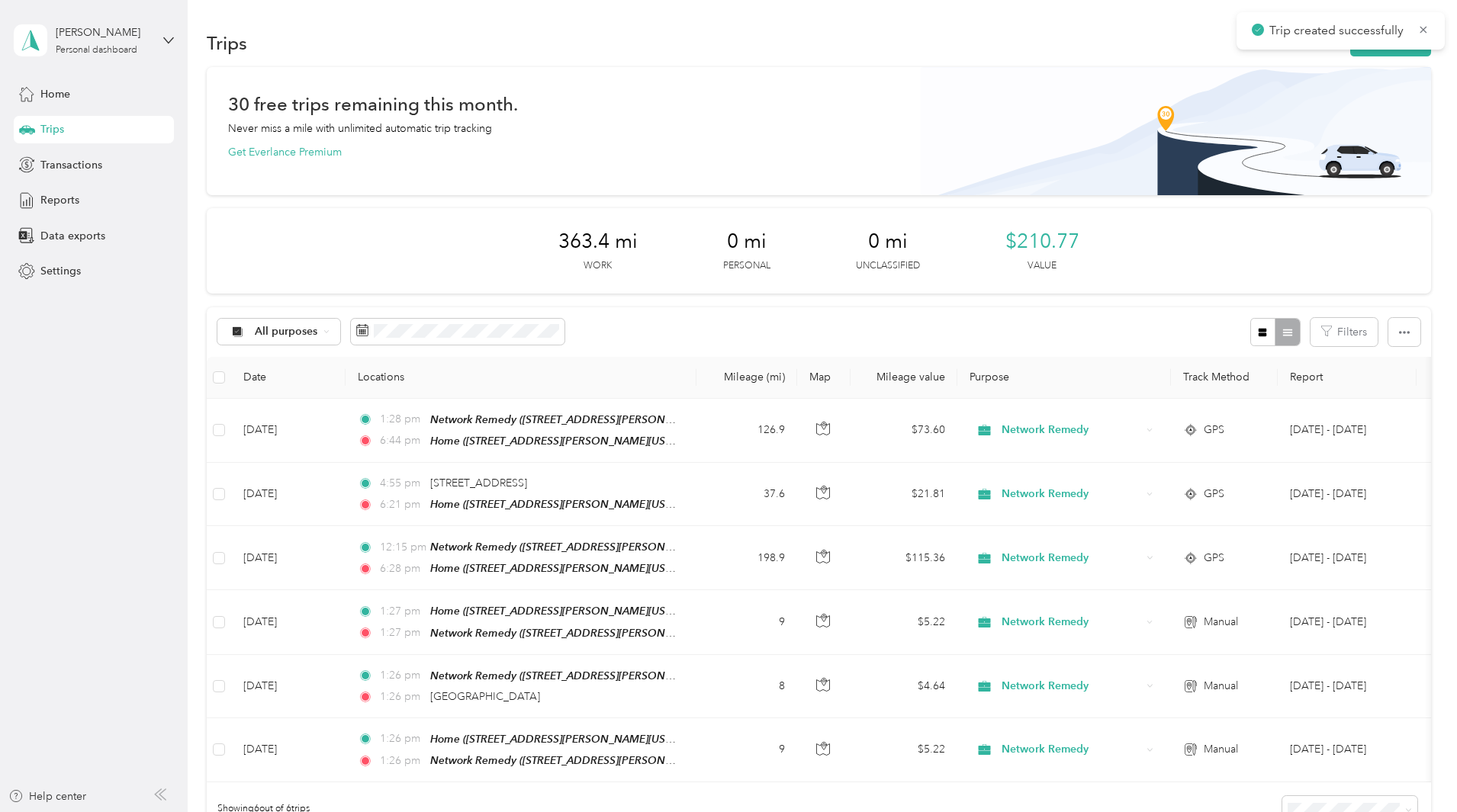
click at [1351, 242] on div "30 free trips remaining this month. Never miss a mile with unlimited automatic …" at bounding box center [818, 478] width 1224 height 823
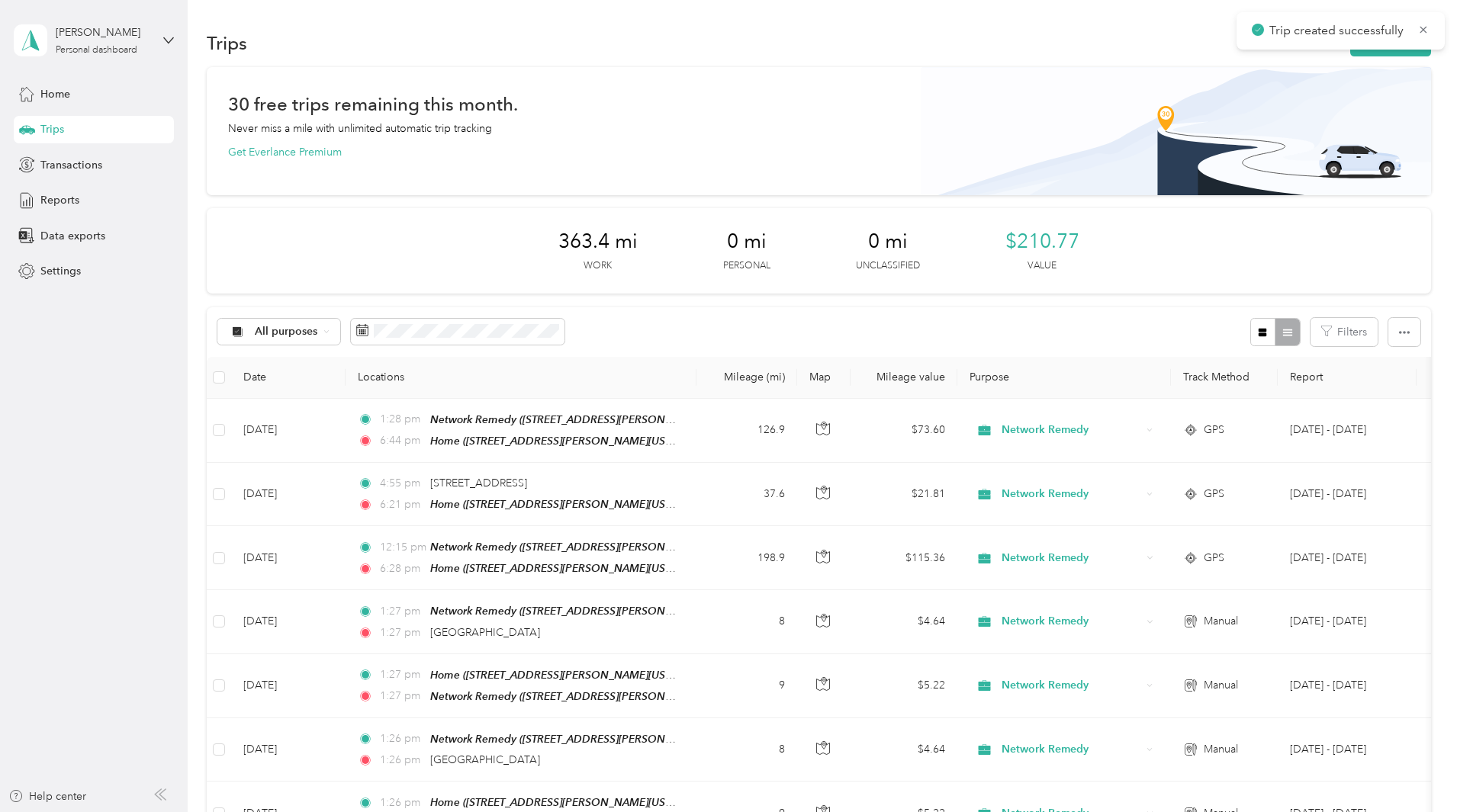
click at [1280, 48] on div "Trip created successfully" at bounding box center [1340, 31] width 208 height 38
click at [1350, 53] on button "New trip" at bounding box center [1390, 43] width 81 height 27
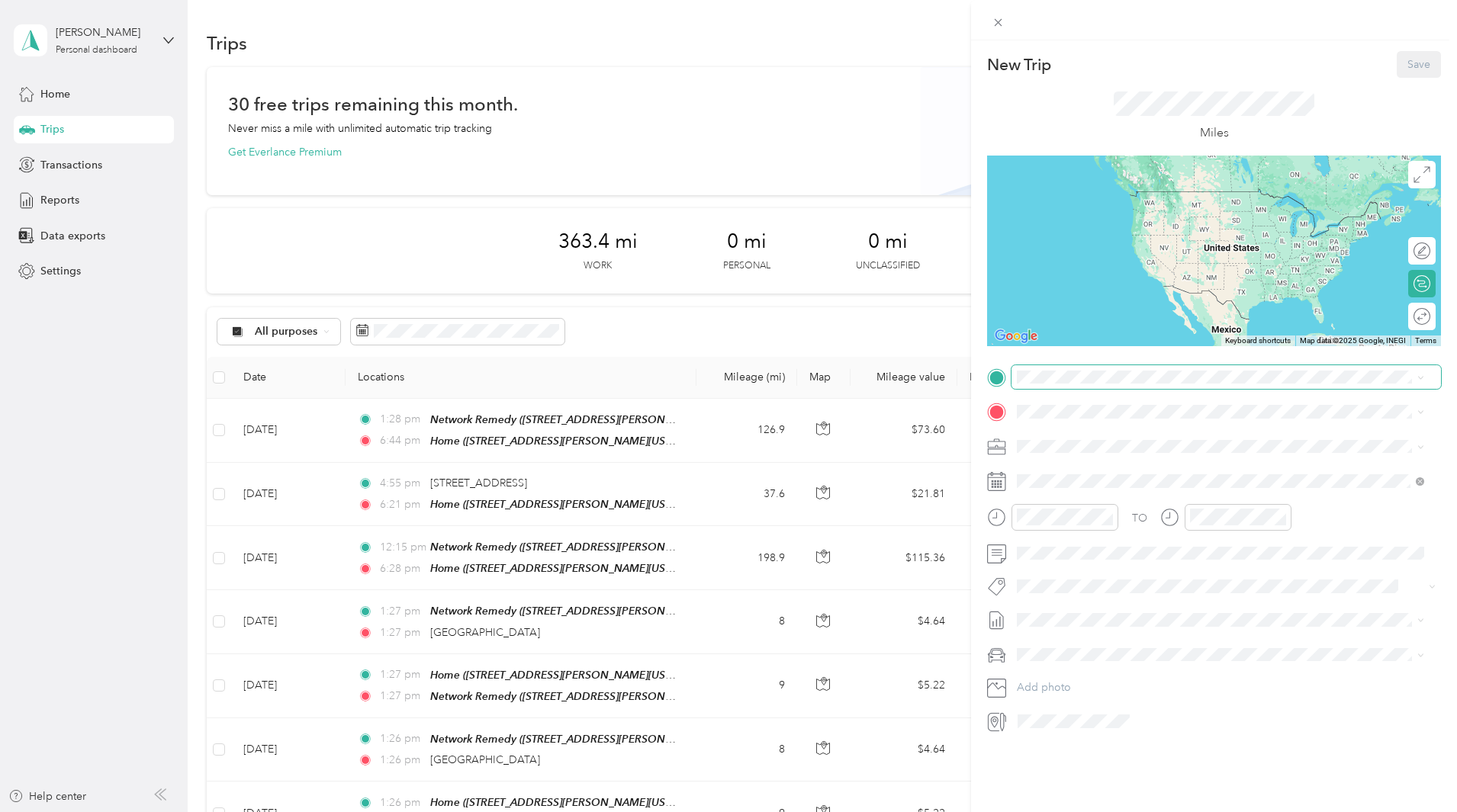
click at [1079, 387] on span at bounding box center [1226, 377] width 429 height 24
click at [1096, 453] on span "[STREET_ADDRESS][PERSON_NAME][US_STATE]" at bounding box center [1164, 455] width 237 height 13
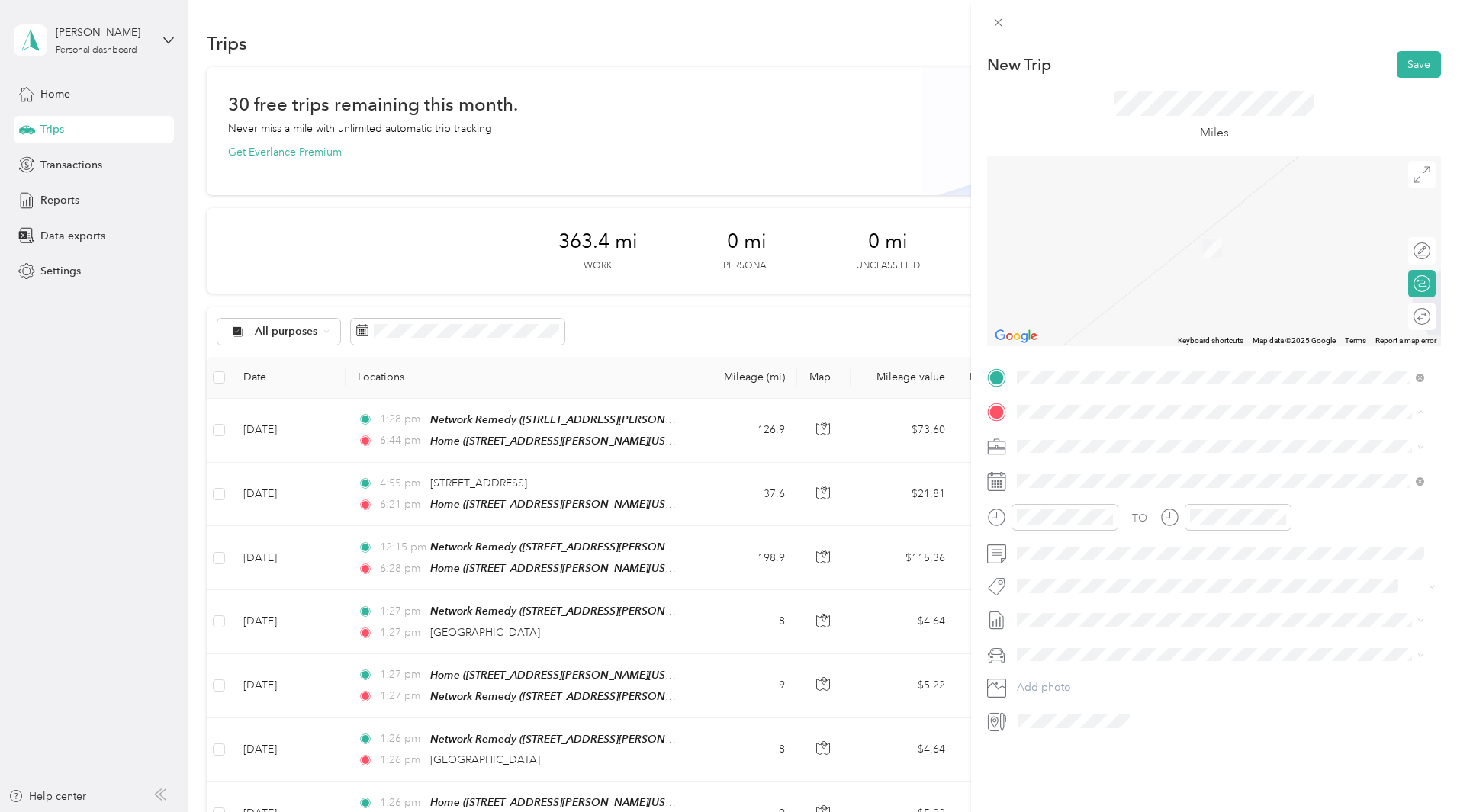
click at [1140, 493] on span "[STREET_ADDRESS][PERSON_NAME][US_STATE]" at bounding box center [1164, 494] width 237 height 13
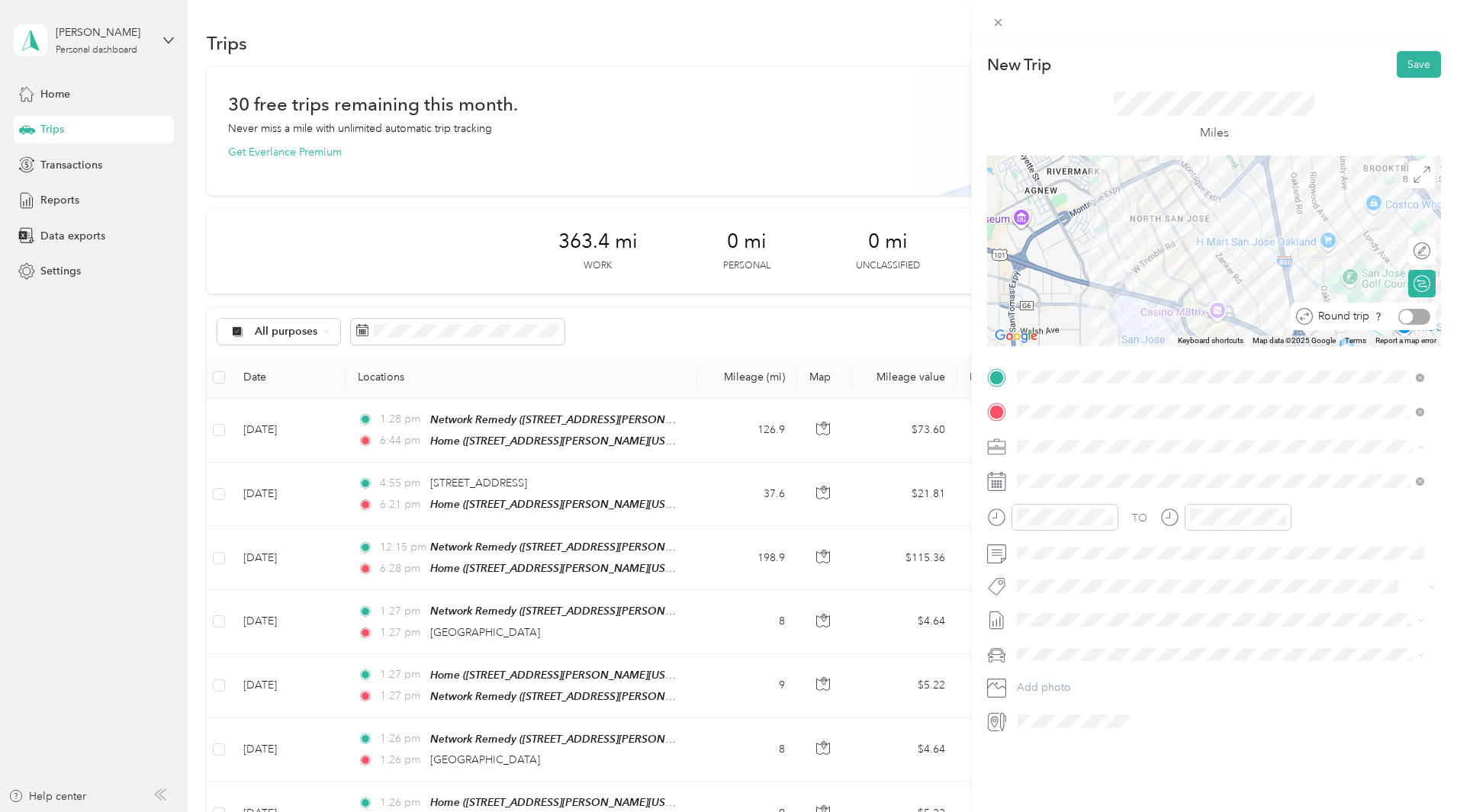
click at [1410, 317] on div at bounding box center [1413, 317] width 32 height 16
click at [1056, 566] on icon at bounding box center [1054, 568] width 15 height 15
click at [1108, 619] on div "3" at bounding box center [1107, 620] width 20 height 19
click at [1415, 62] on button "Save" at bounding box center [1418, 64] width 45 height 27
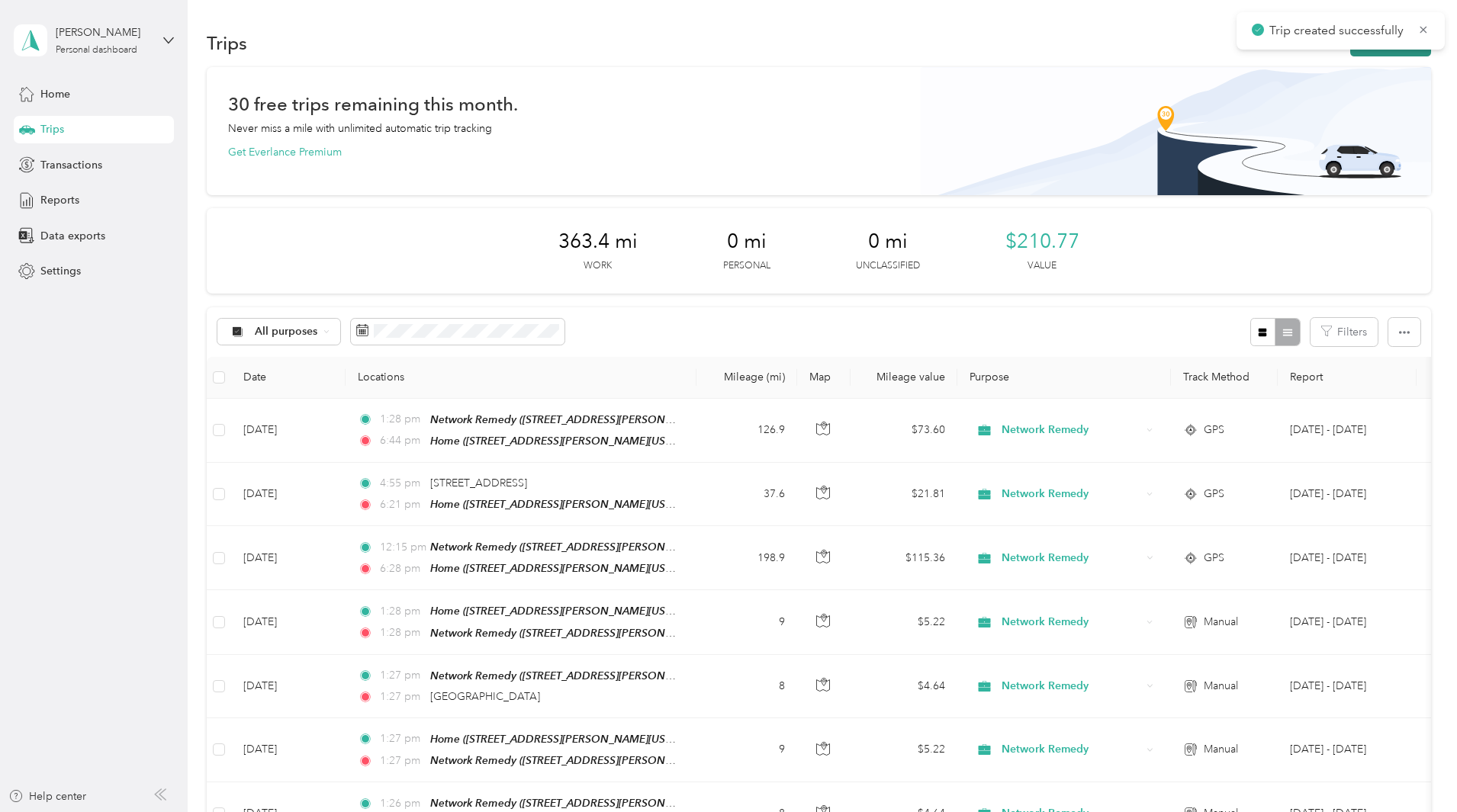
click at [1350, 52] on button "New trip" at bounding box center [1390, 43] width 81 height 27
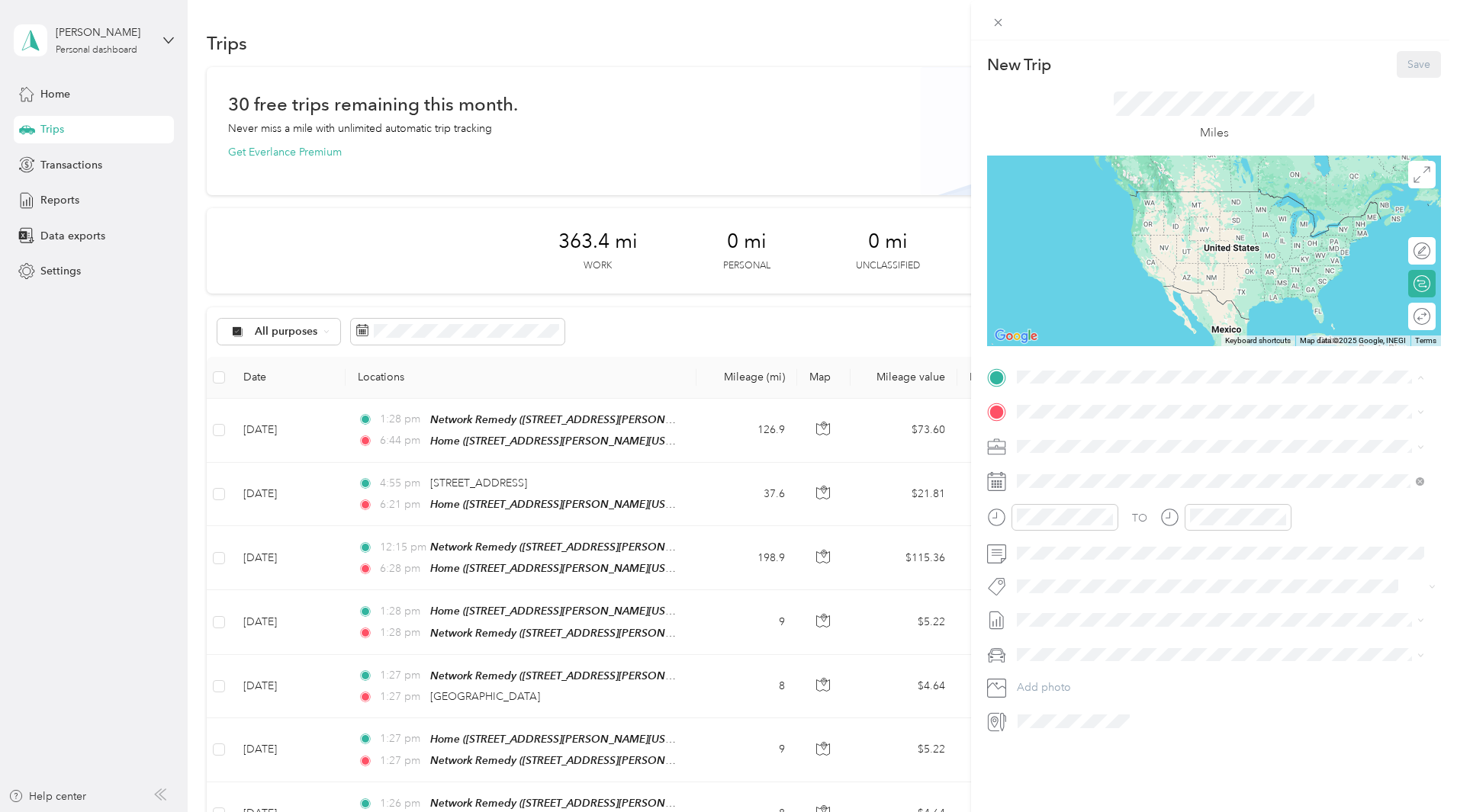
click at [1120, 433] on div "TEAM Network Remedy" at bounding box center [1164, 440] width 237 height 19
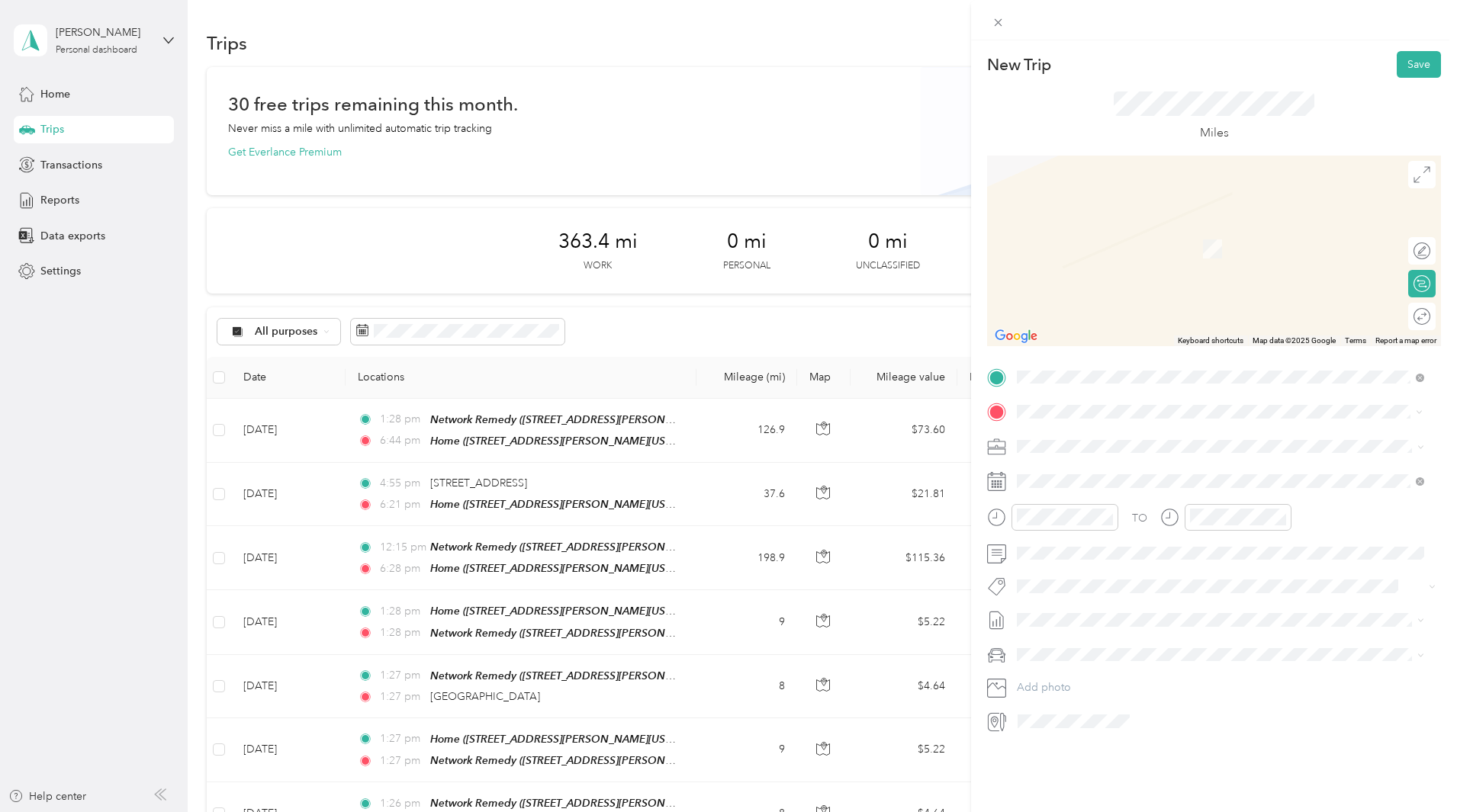
click at [1166, 456] on li "[GEOGRAPHIC_DATA][US_STATE], [GEOGRAPHIC_DATA]" at bounding box center [1221, 468] width 418 height 32
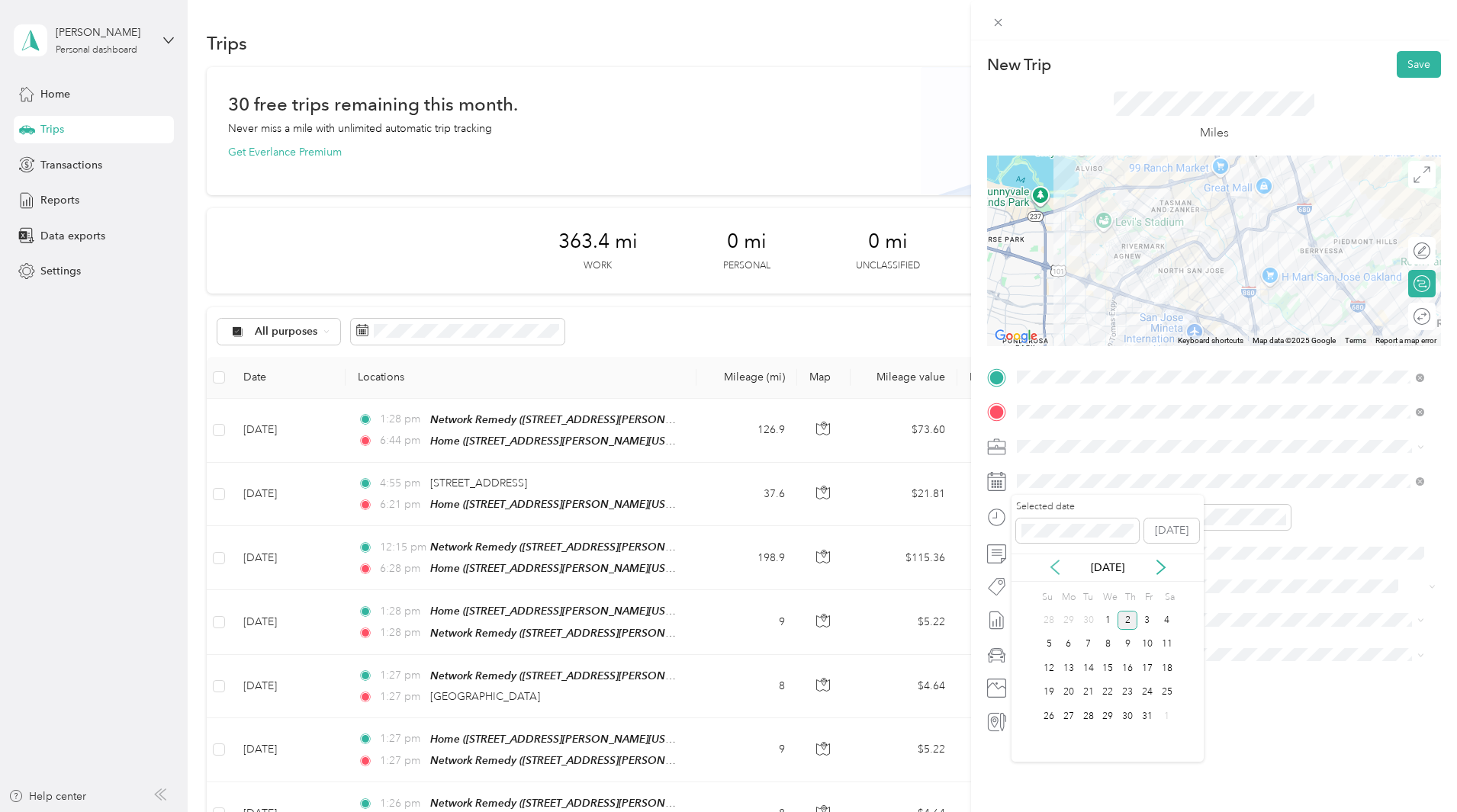
click at [1052, 568] on icon at bounding box center [1054, 567] width 8 height 14
click at [1109, 618] on div "3" at bounding box center [1107, 620] width 20 height 19
click at [1407, 313] on div at bounding box center [1413, 317] width 32 height 16
click at [1405, 65] on button "Save" at bounding box center [1418, 64] width 45 height 27
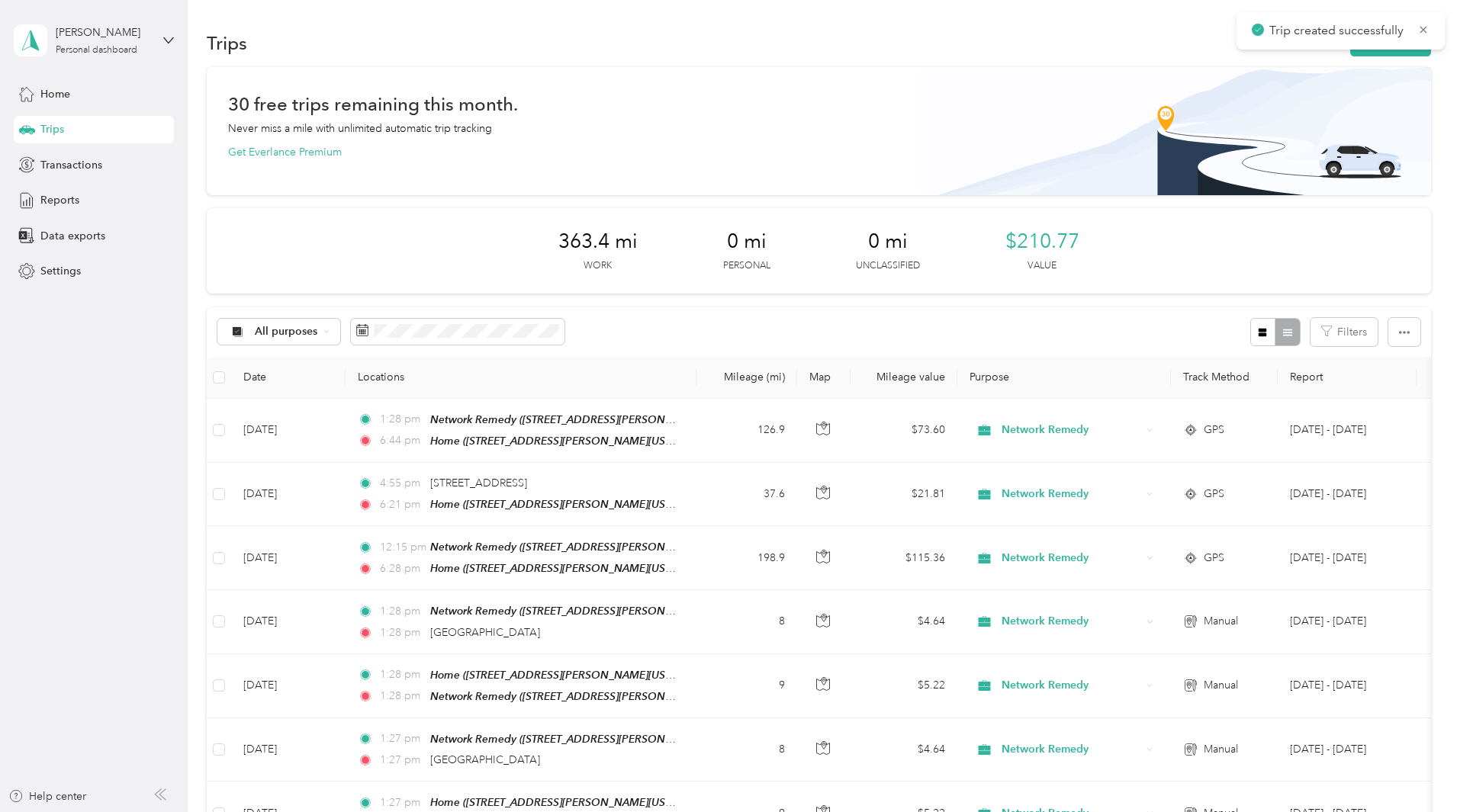
click at [1358, 178] on div "30 free trips remaining this month. Never miss a mile with unlimited automatic …" at bounding box center [818, 573] width 1224 height 1013
click at [1350, 54] on button "New trip" at bounding box center [1390, 43] width 81 height 27
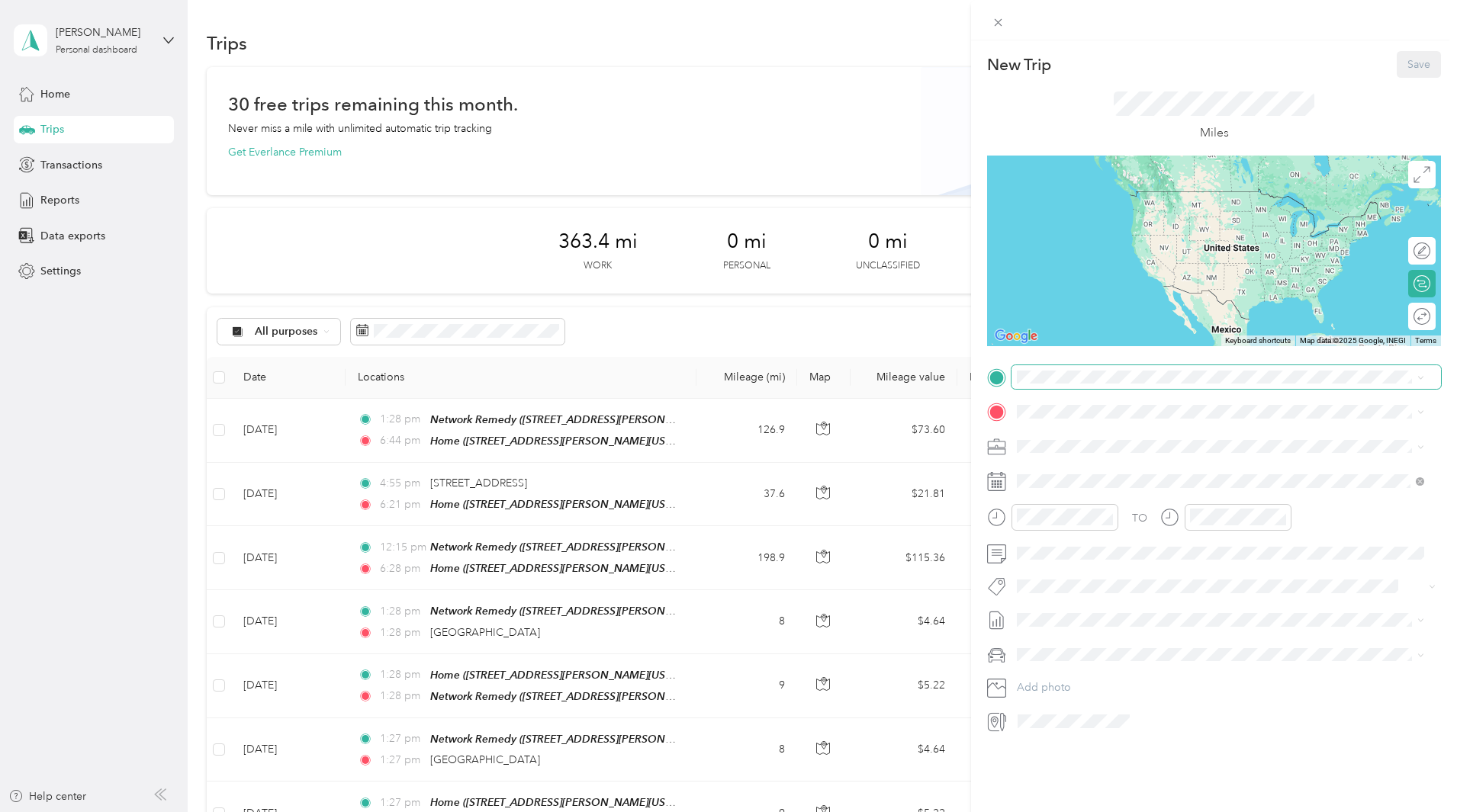
click at [1090, 384] on span at bounding box center [1226, 377] width 429 height 24
click at [1102, 434] on div "Home" at bounding box center [1164, 438] width 237 height 14
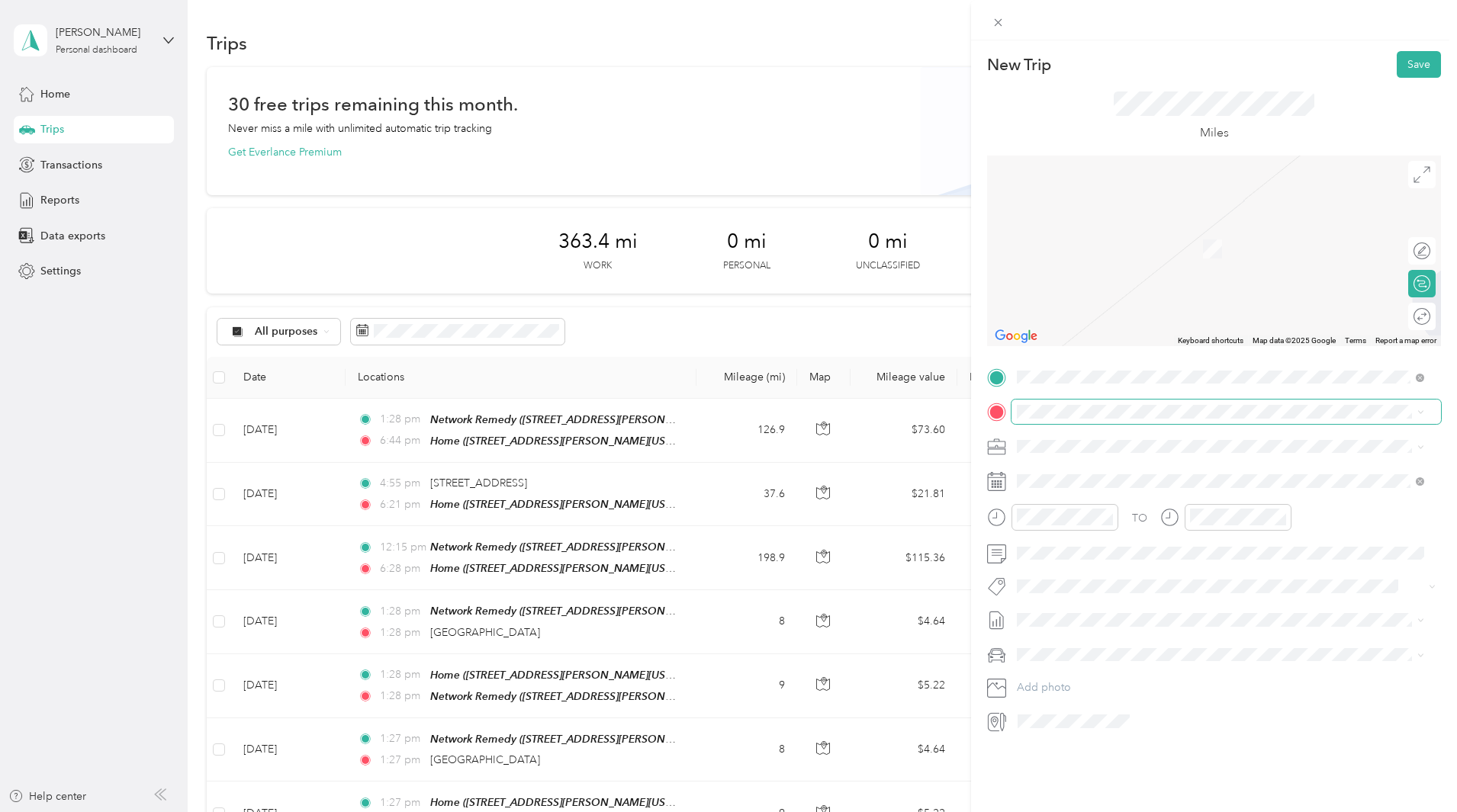
click at [1096, 421] on span at bounding box center [1226, 412] width 429 height 24
click at [1174, 521] on div "TEAM XL HQ Milpitas" at bounding box center [1122, 528] width 152 height 19
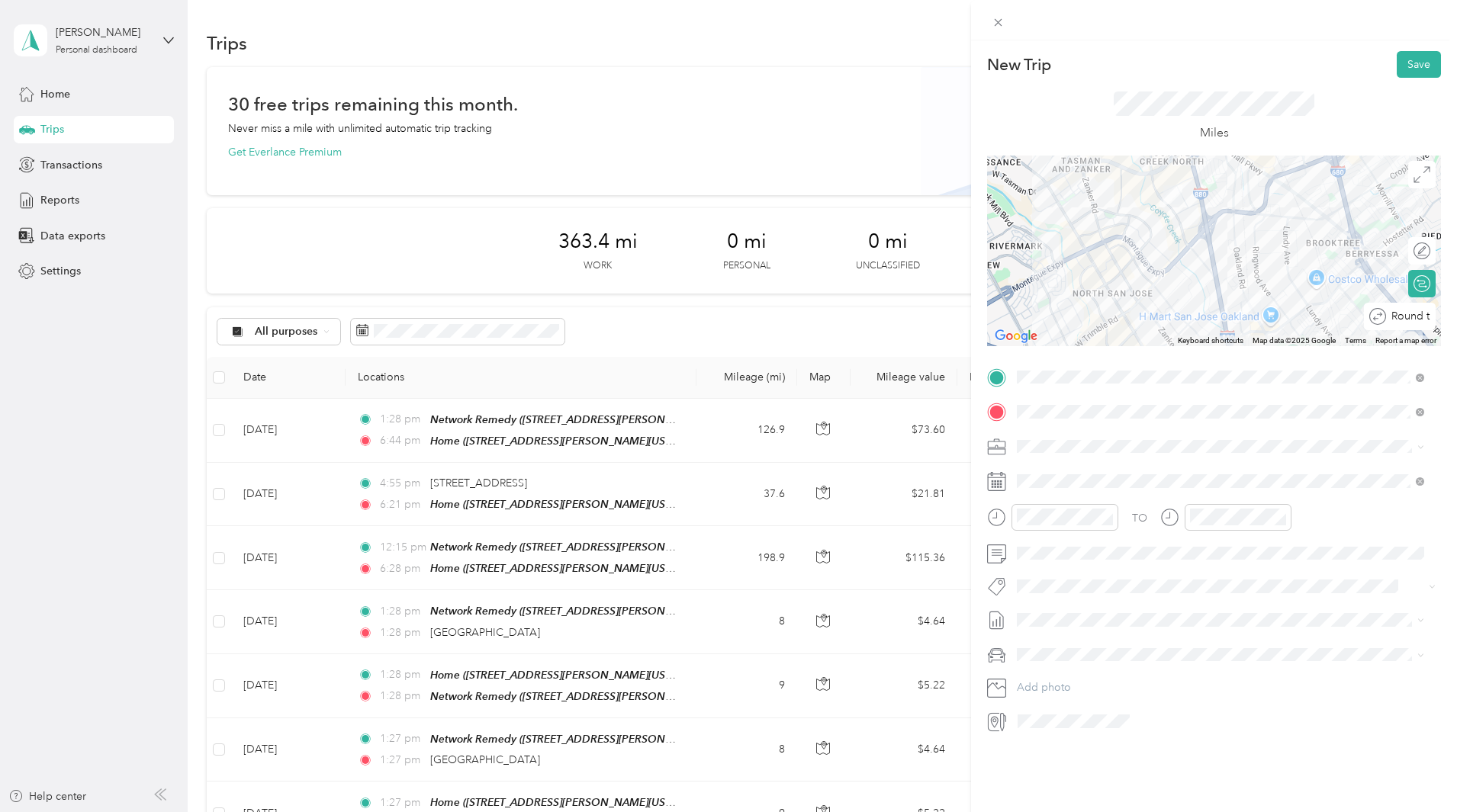
click at [1414, 320] on div "Round trip" at bounding box center [1408, 317] width 45 height 16
click at [1408, 319] on div at bounding box center [1413, 317] width 32 height 16
click at [1054, 565] on icon at bounding box center [1054, 567] width 8 height 14
click at [1130, 624] on div "4" at bounding box center [1126, 620] width 20 height 19
drag, startPoint x: 1095, startPoint y: 399, endPoint x: 1080, endPoint y: 423, distance: 28.3
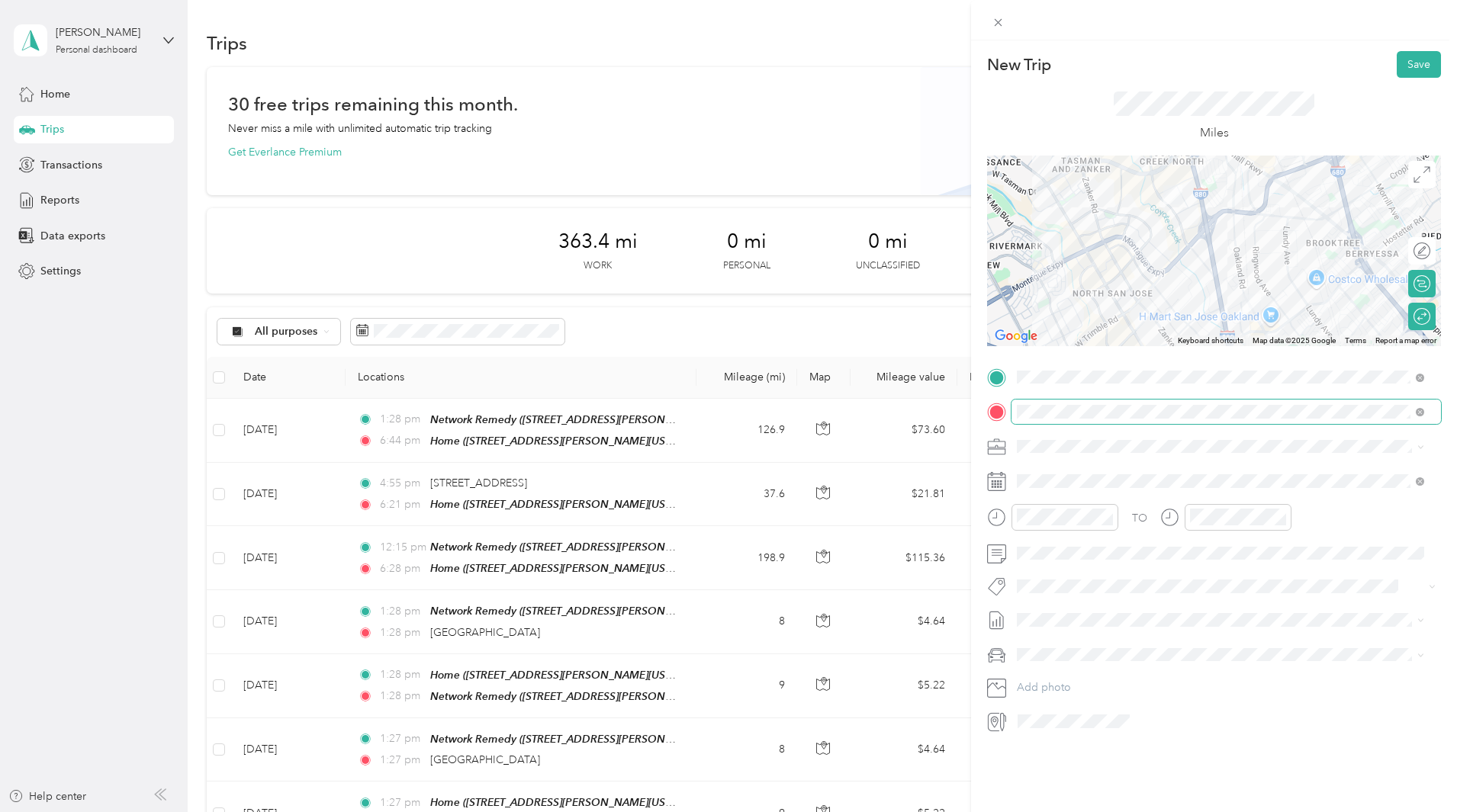
click at [1095, 399] on div "TO Add photo" at bounding box center [1214, 549] width 454 height 368
click at [1080, 423] on span at bounding box center [1226, 412] width 429 height 24
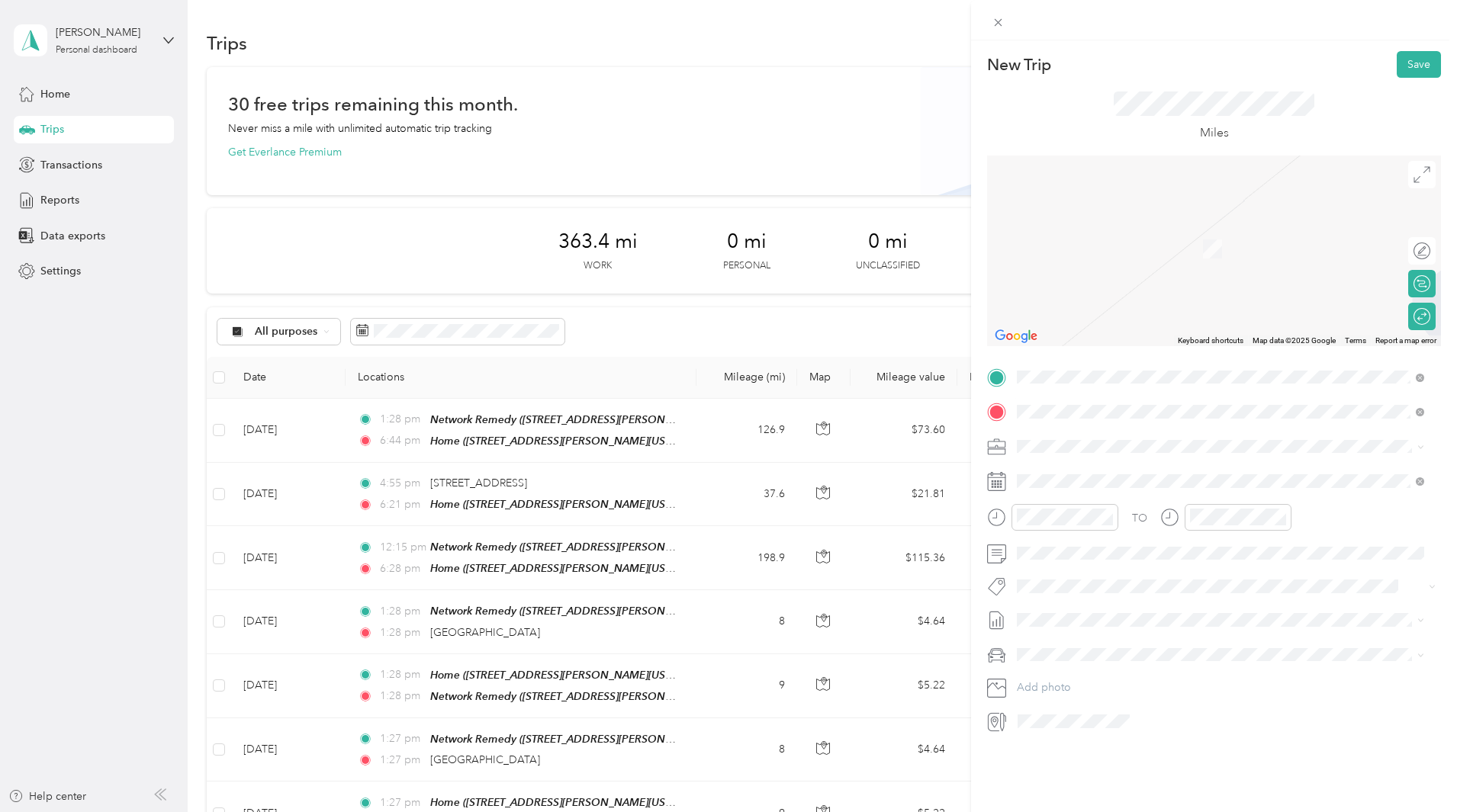
click at [1285, 465] on div "[STREET_ADDRESS][US_STATE]" at bounding box center [1220, 468] width 397 height 21
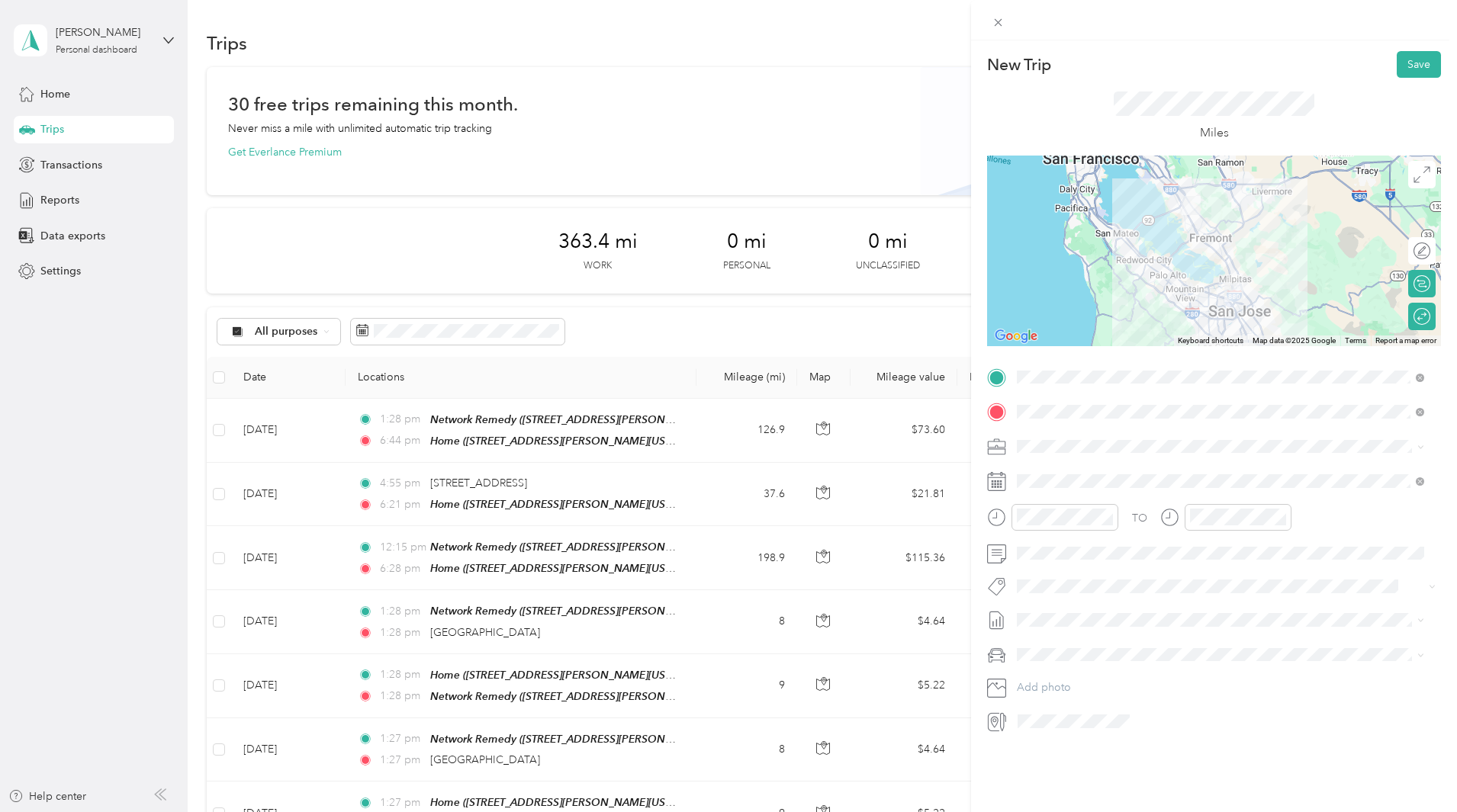
click at [1439, 322] on form "New Trip Save This trip cannot be edited because it is either under review, app…" at bounding box center [1213, 392] width 486 height 683
click at [1400, 71] on button "Save" at bounding box center [1418, 64] width 45 height 27
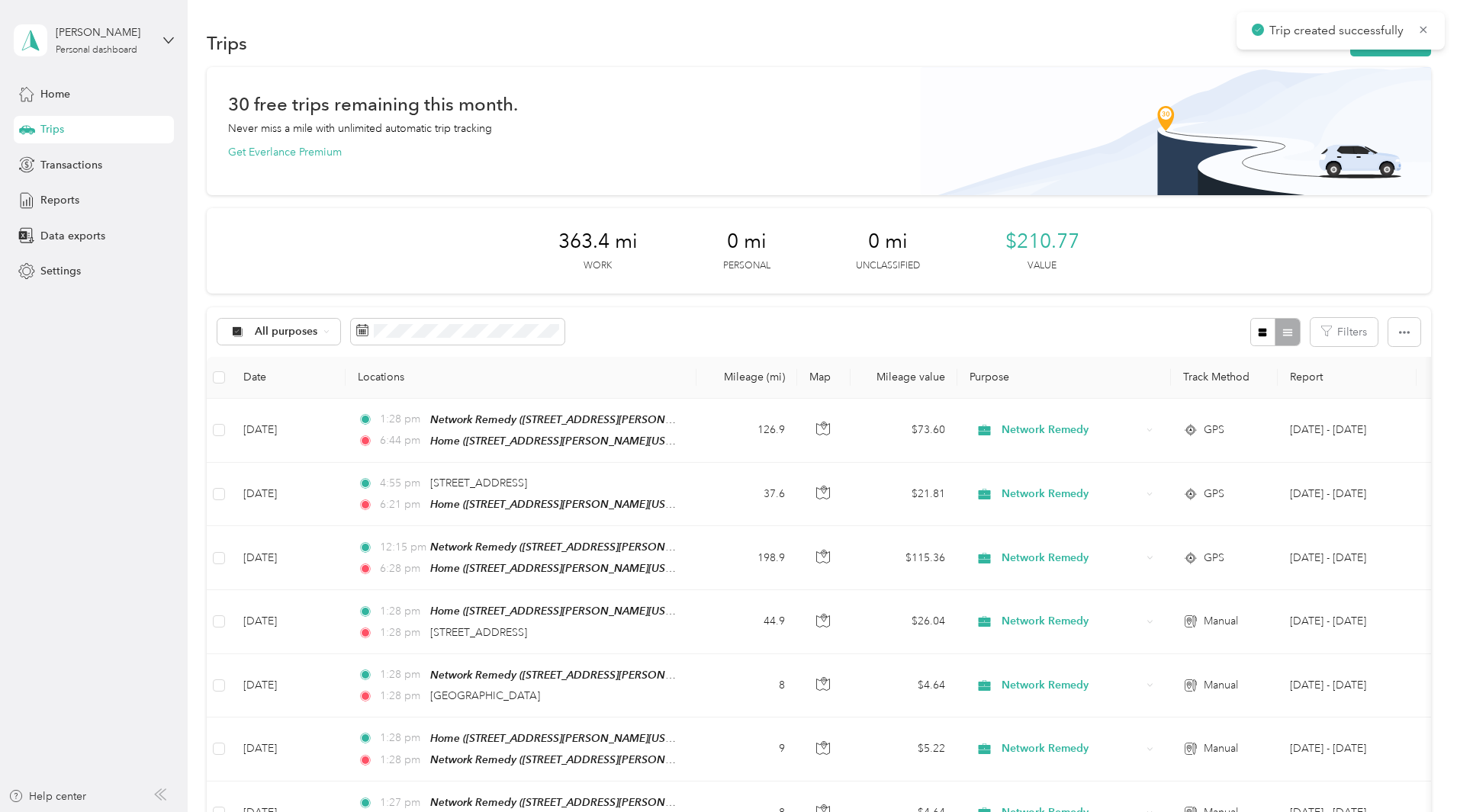
click at [1354, 268] on div "30 free trips remaining this month. Never miss a mile with unlimited automatic …" at bounding box center [818, 606] width 1224 height 1078
click at [1350, 52] on button "New trip" at bounding box center [1390, 43] width 81 height 27
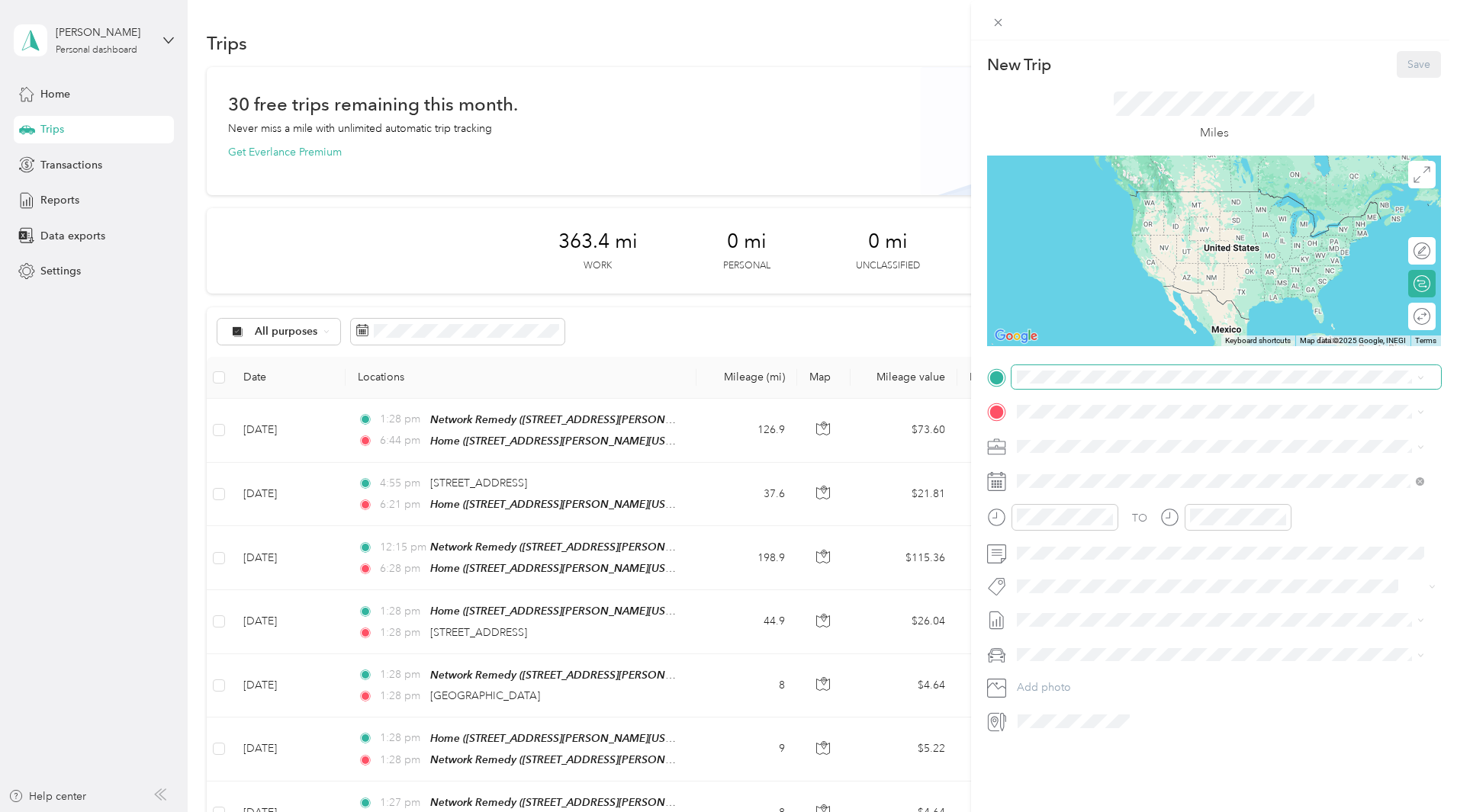
click at [1117, 385] on span at bounding box center [1226, 377] width 429 height 24
click at [1144, 439] on strong "Network Remedy" at bounding box center [1141, 439] width 87 height 14
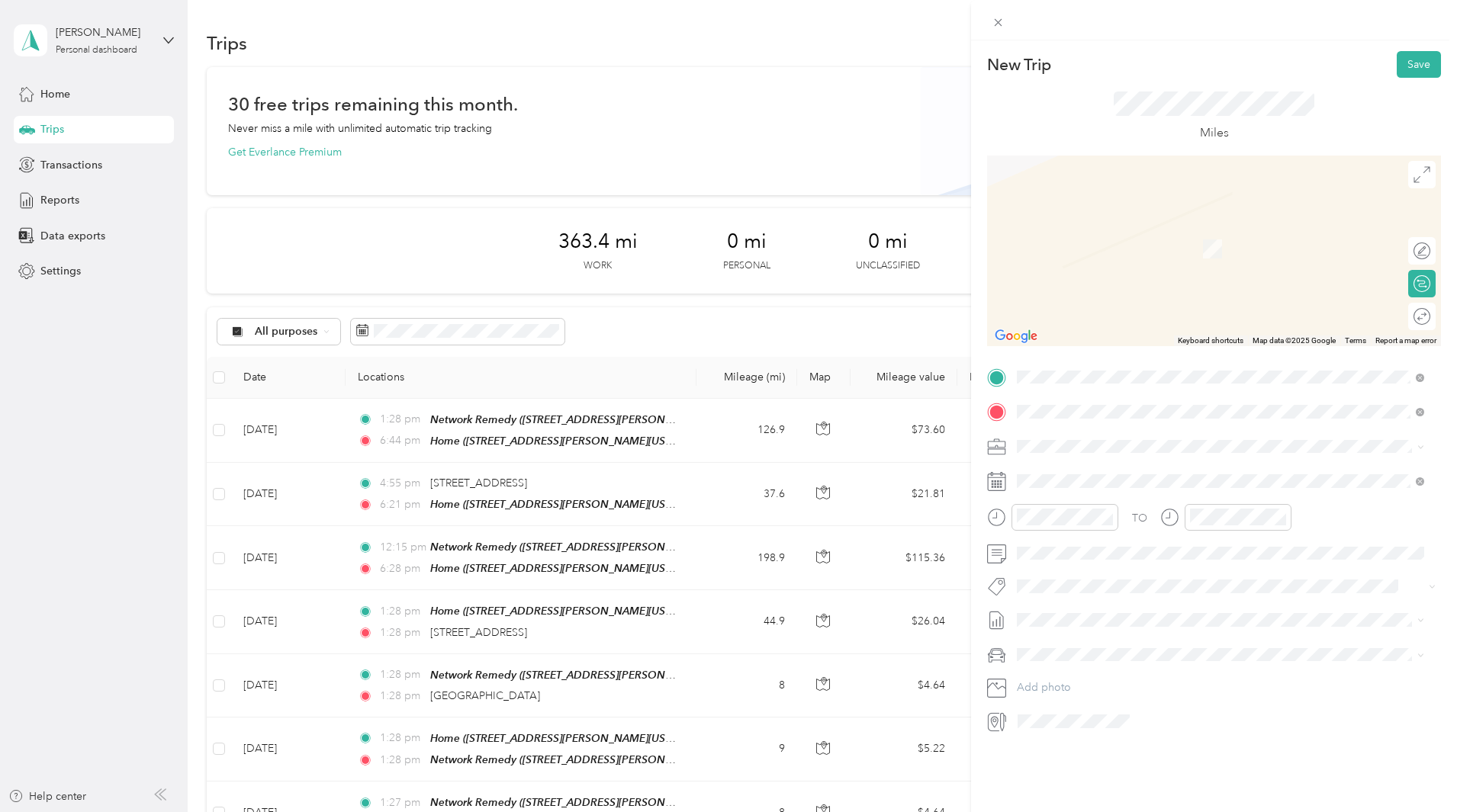
click at [1123, 457] on div "[GEOGRAPHIC_DATA][US_STATE], [GEOGRAPHIC_DATA]" at bounding box center [1220, 468] width 397 height 21
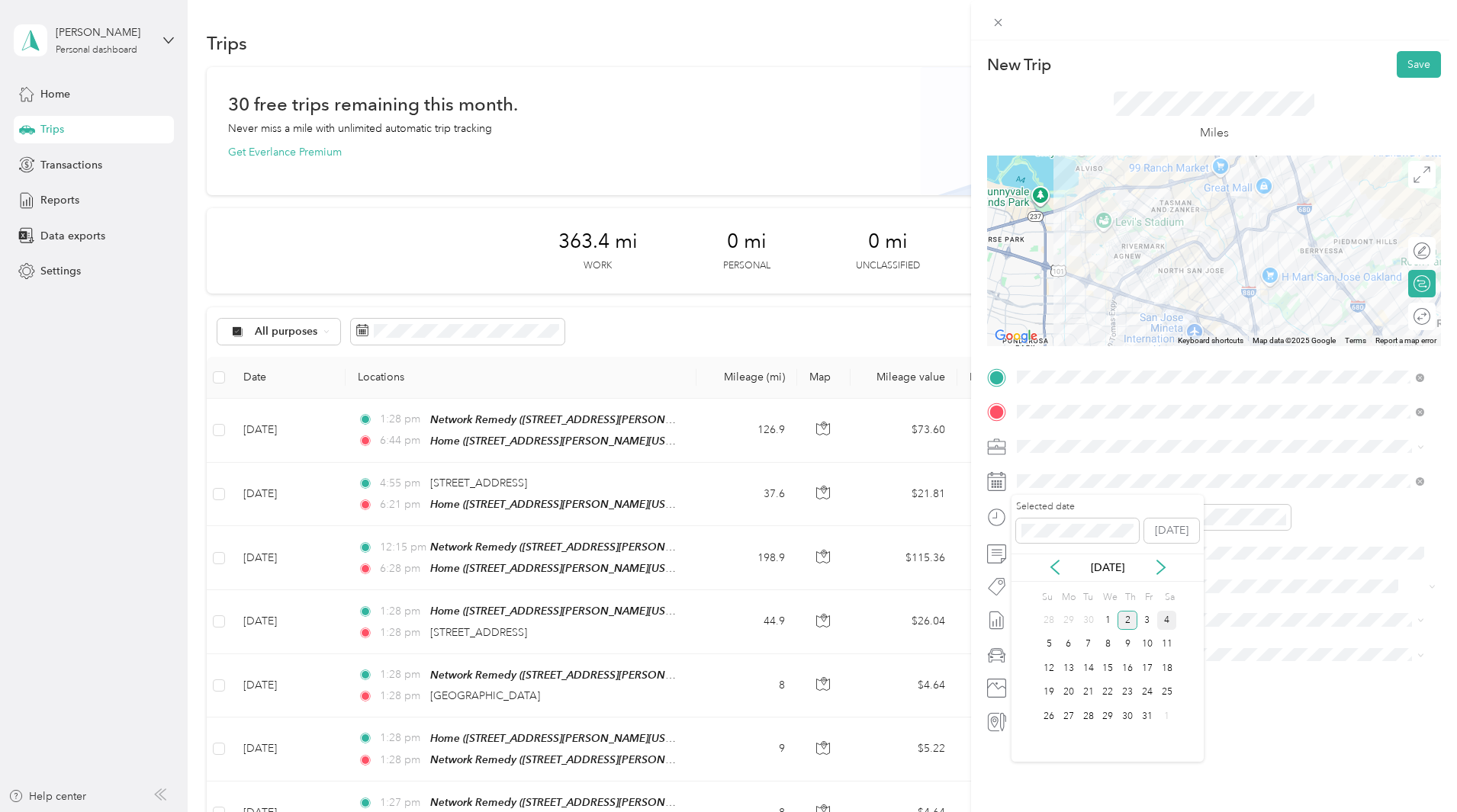
click at [1161, 624] on div "4" at bounding box center [1167, 620] width 20 height 19
click at [1409, 316] on div at bounding box center [1413, 317] width 32 height 16
click at [1399, 68] on button "Save" at bounding box center [1418, 64] width 45 height 27
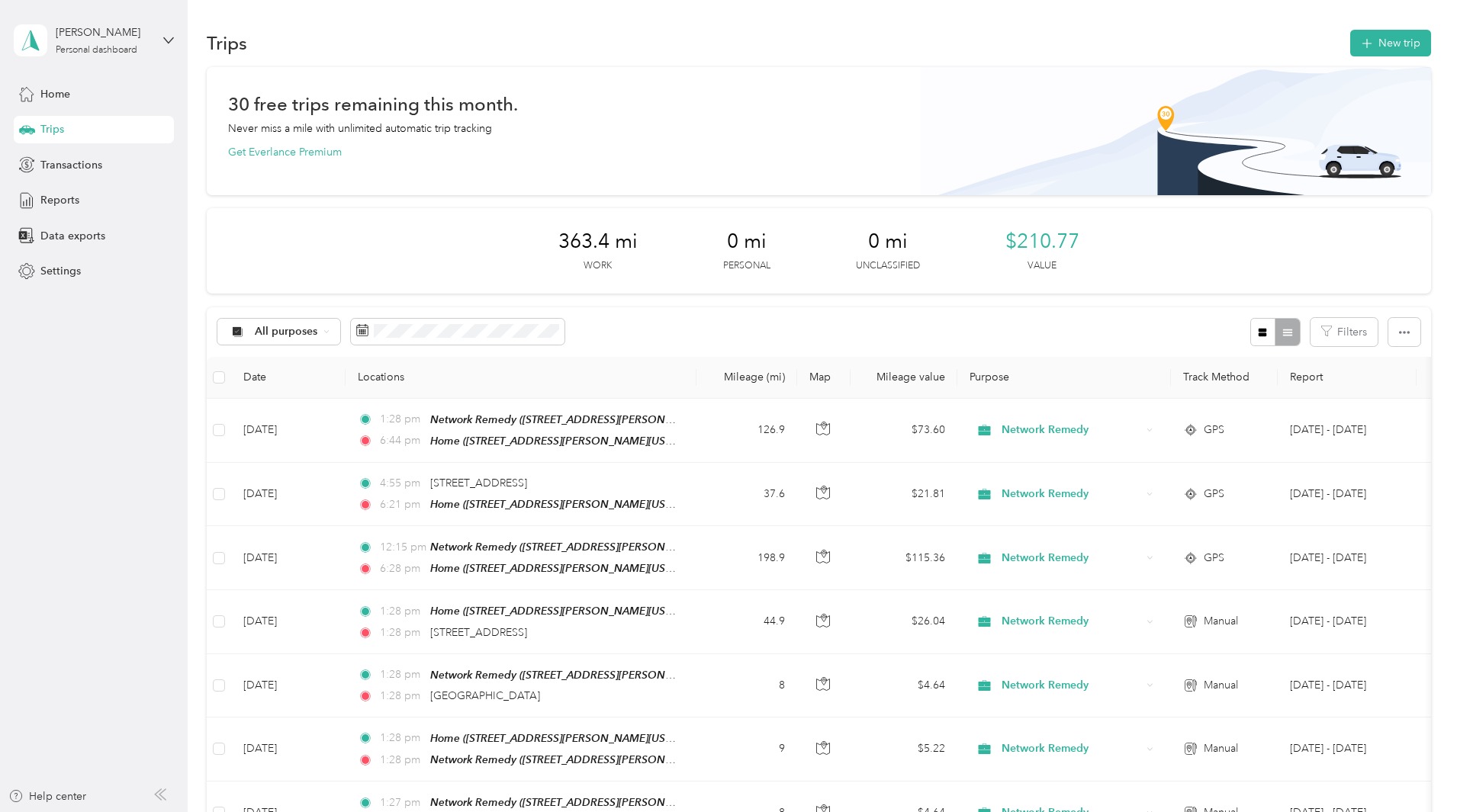
drag, startPoint x: 1386, startPoint y: 95, endPoint x: 1316, endPoint y: 78, distance: 72.0
click at [1382, 95] on div "30 free trips remaining this month. Never miss a mile with unlimited automatic …" at bounding box center [818, 606] width 1224 height 1078
click at [1350, 54] on button "New trip" at bounding box center [1390, 43] width 81 height 27
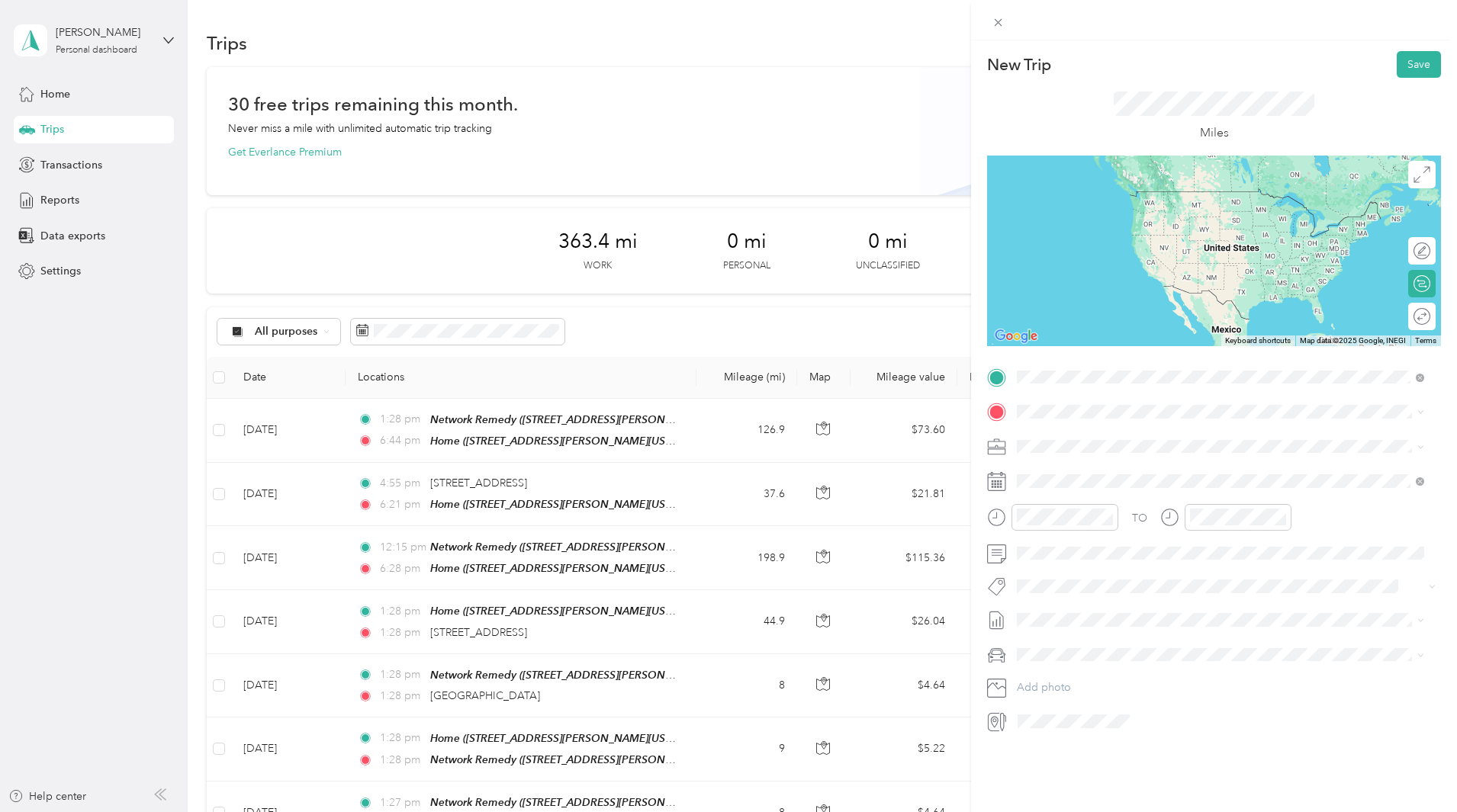
click at [1105, 442] on div "Home" at bounding box center [1164, 438] width 237 height 14
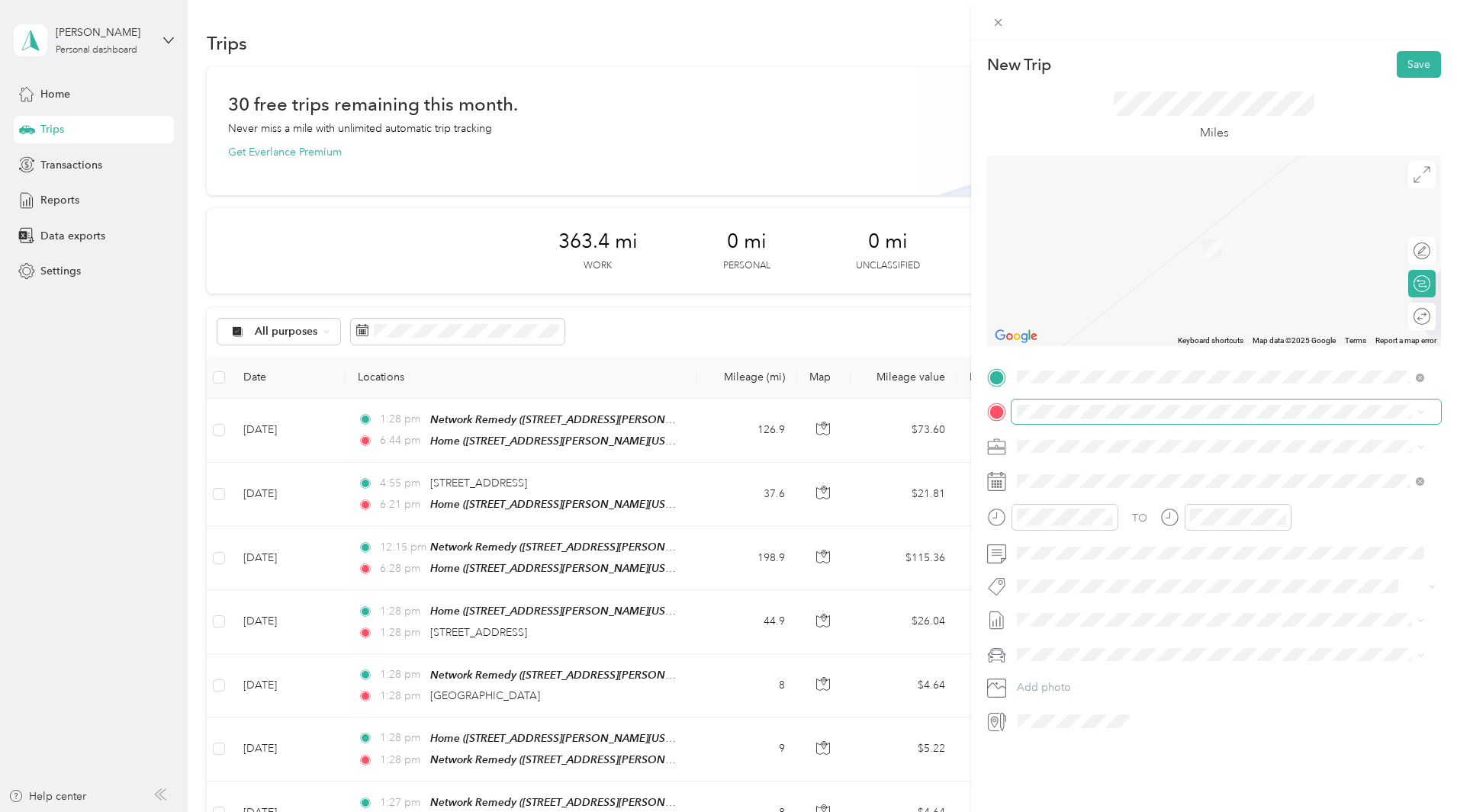
click at [1096, 420] on span at bounding box center [1226, 412] width 429 height 24
click at [1138, 464] on div "TEAM Network Remedy [STREET_ADDRESS][PERSON_NAME][US_STATE]" at bounding box center [1220, 484] width 397 height 43
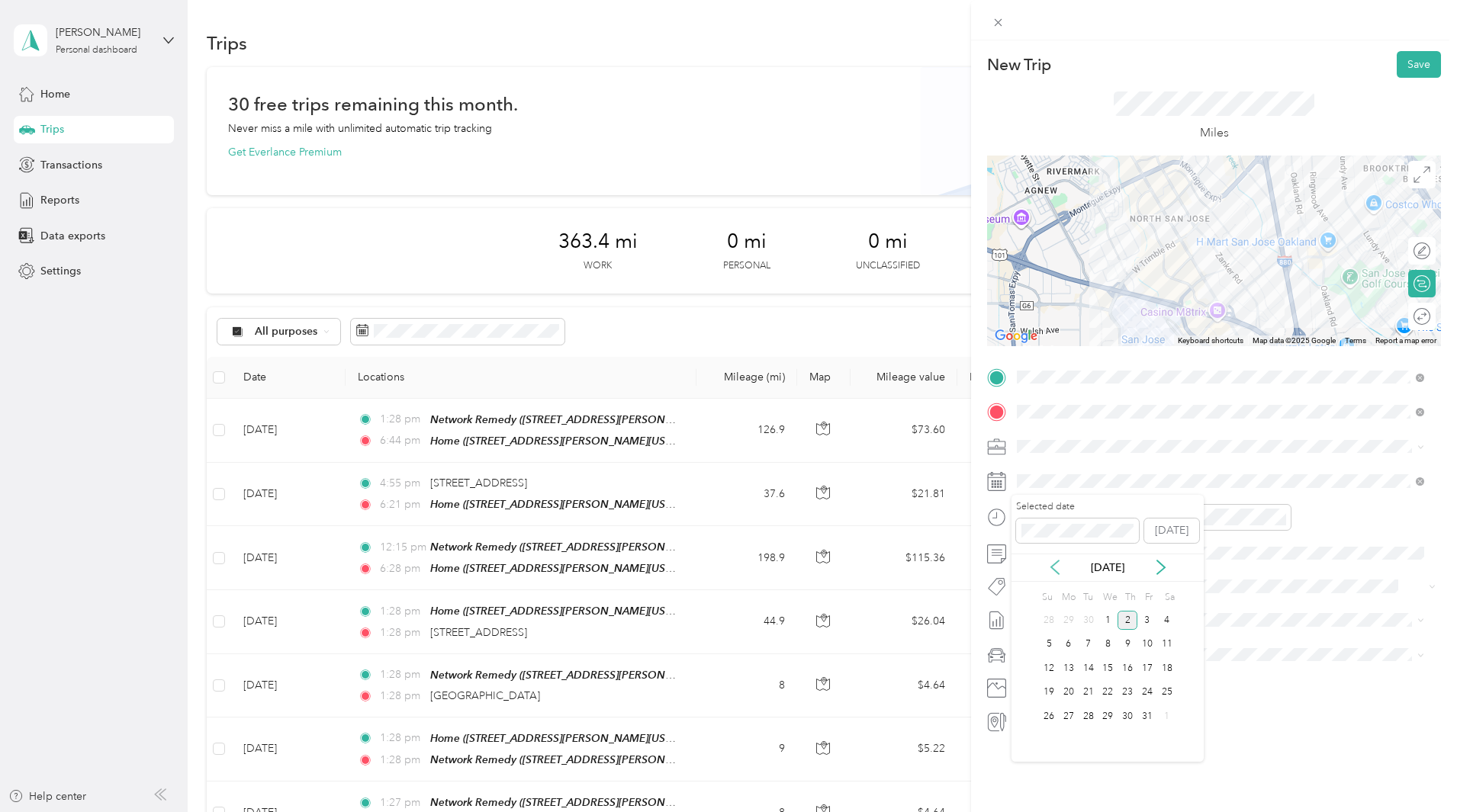
click at [1057, 567] on icon at bounding box center [1054, 568] width 15 height 15
click at [1147, 623] on div "5" at bounding box center [1147, 620] width 20 height 19
click at [1413, 318] on div at bounding box center [1413, 317] width 32 height 16
click at [1413, 69] on button "Save" at bounding box center [1418, 64] width 45 height 27
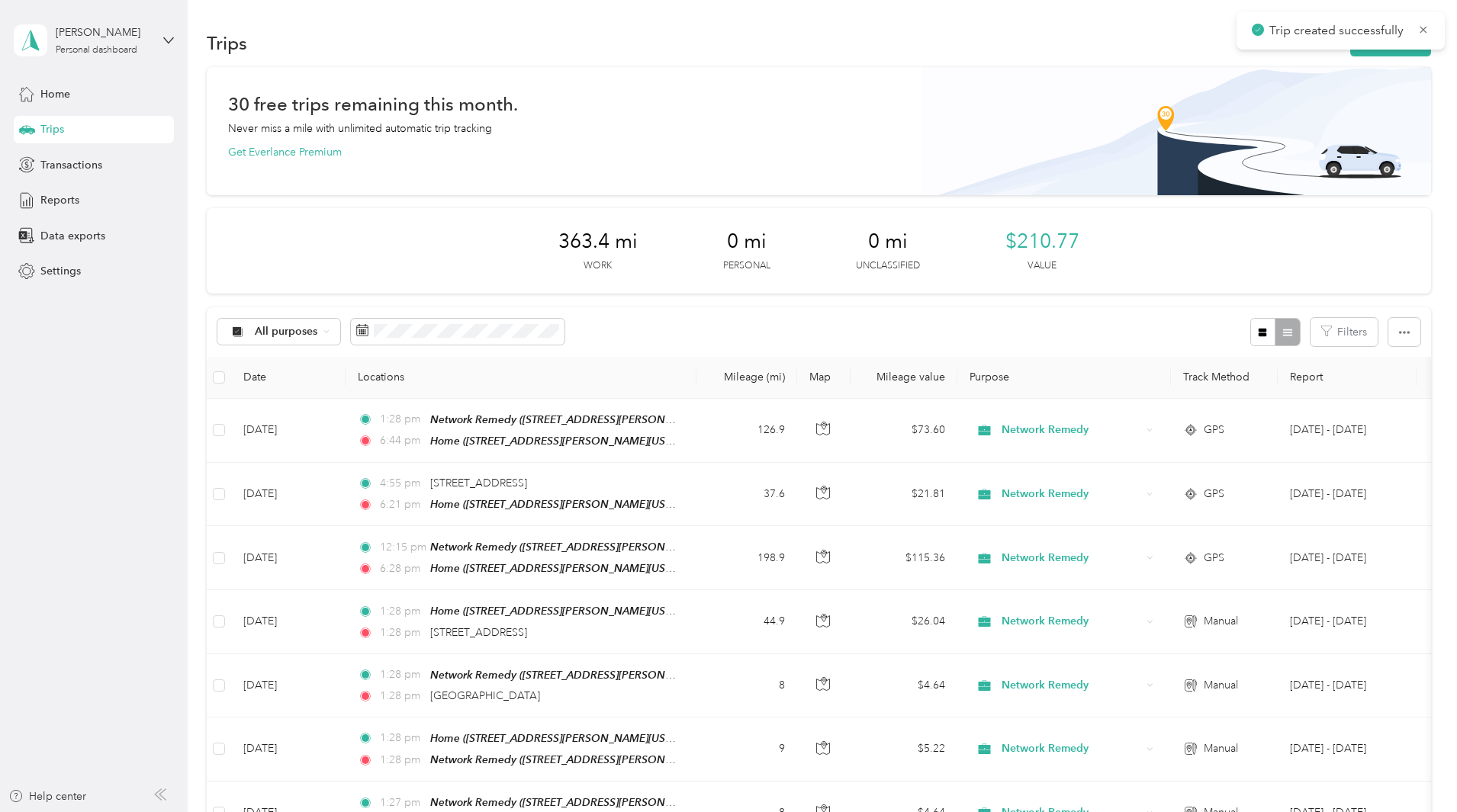
click at [1401, 111] on div "30 free trips remaining this month. Never miss a mile with unlimited automatic …" at bounding box center [818, 606] width 1224 height 1078
click at [1380, 93] on div "30 free trips remaining this month. Never miss a mile with unlimited automatic …" at bounding box center [818, 637] width 1224 height 1142
click at [1350, 44] on button "New trip" at bounding box center [1390, 43] width 81 height 27
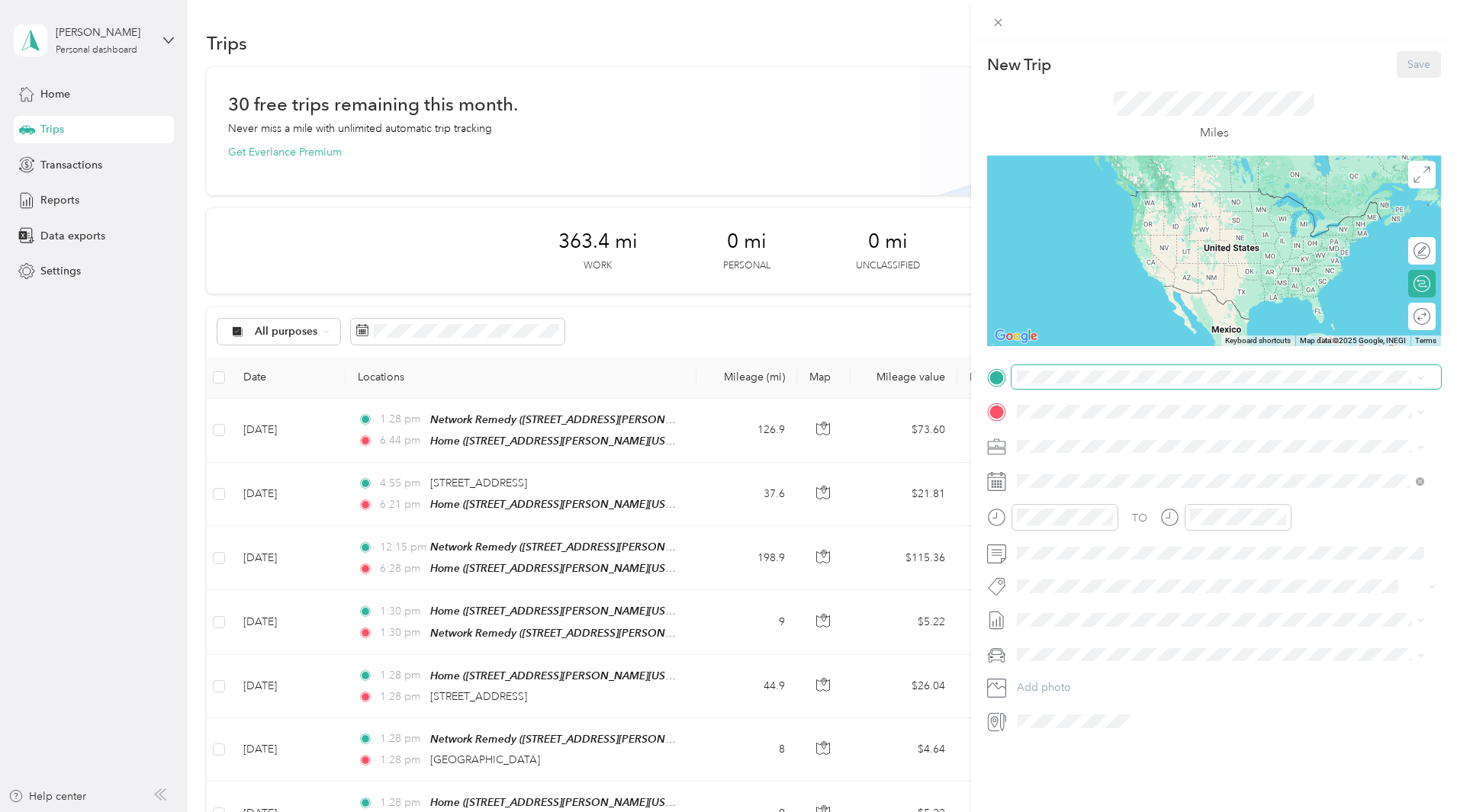
click at [1179, 367] on span at bounding box center [1226, 377] width 429 height 24
click at [1144, 423] on li "Home [STREET_ADDRESS][PERSON_NAME][US_STATE]" at bounding box center [1221, 446] width 418 height 48
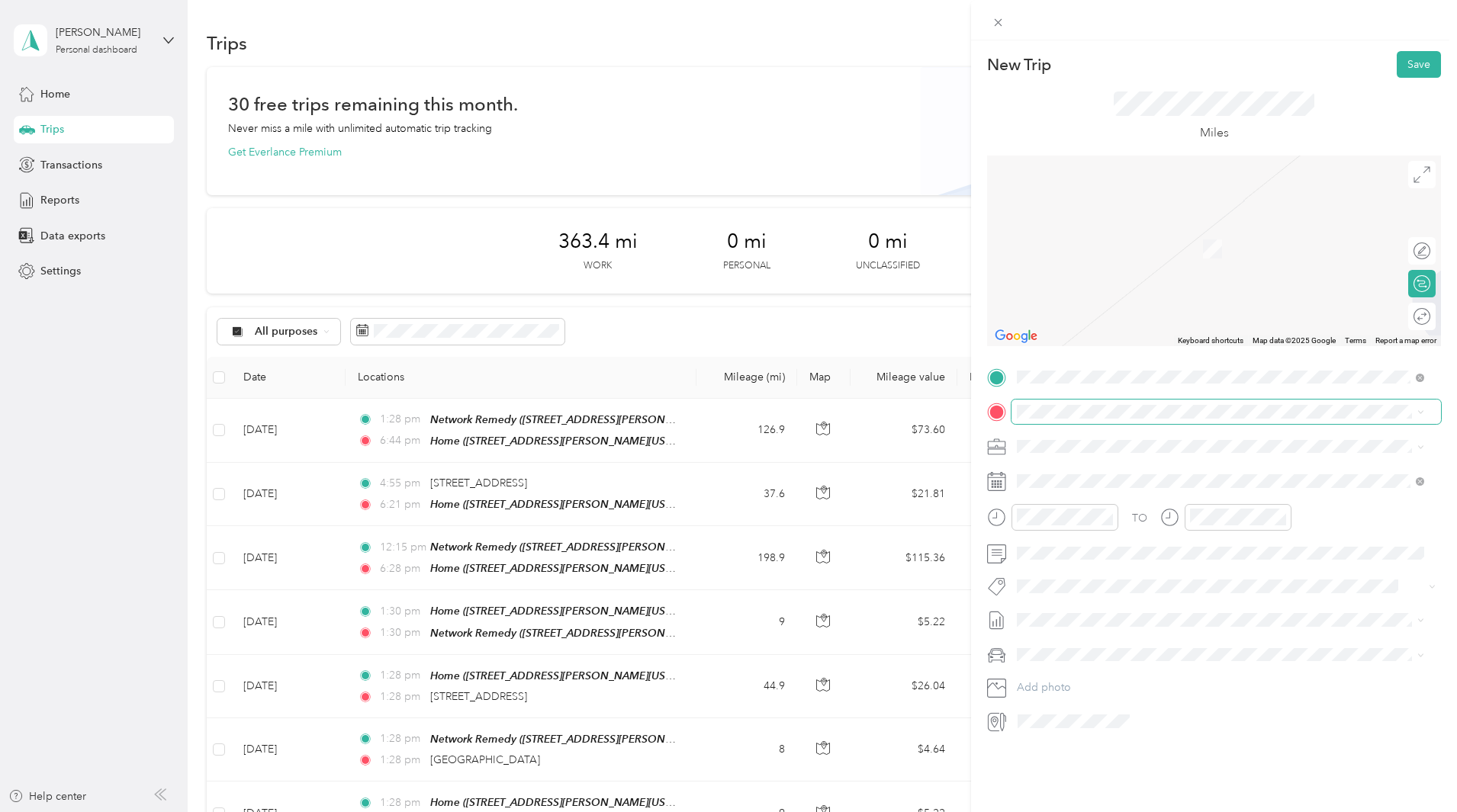
click at [1129, 421] on span at bounding box center [1226, 412] width 429 height 24
click at [1144, 477] on strong "Network Remedy" at bounding box center [1141, 475] width 87 height 14
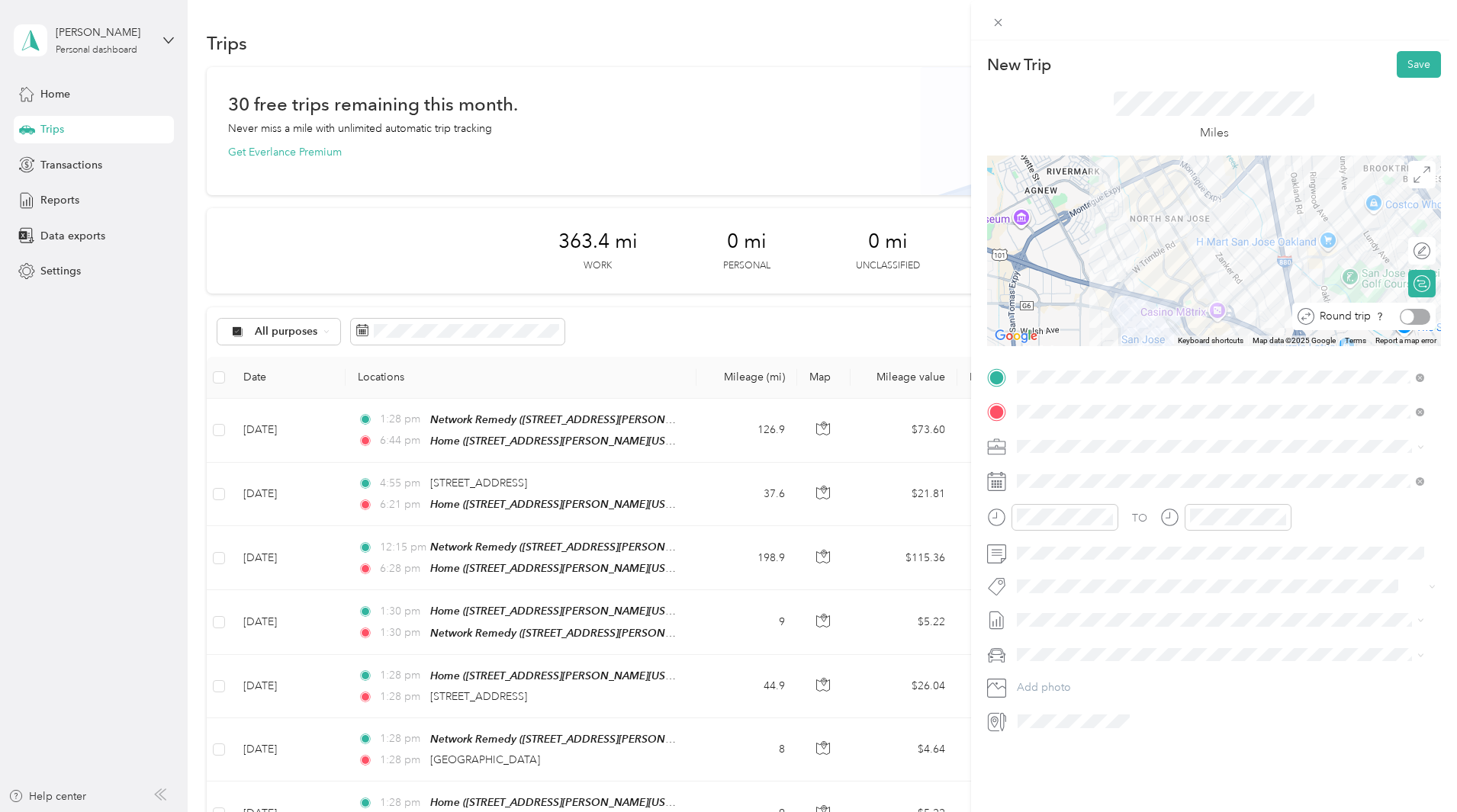
click at [1408, 314] on div at bounding box center [1415, 317] width 31 height 16
click at [1060, 567] on icon at bounding box center [1054, 568] width 15 height 15
click at [1083, 643] on div "9" at bounding box center [1088, 645] width 20 height 19
click at [1412, 65] on button "Save" at bounding box center [1418, 64] width 45 height 27
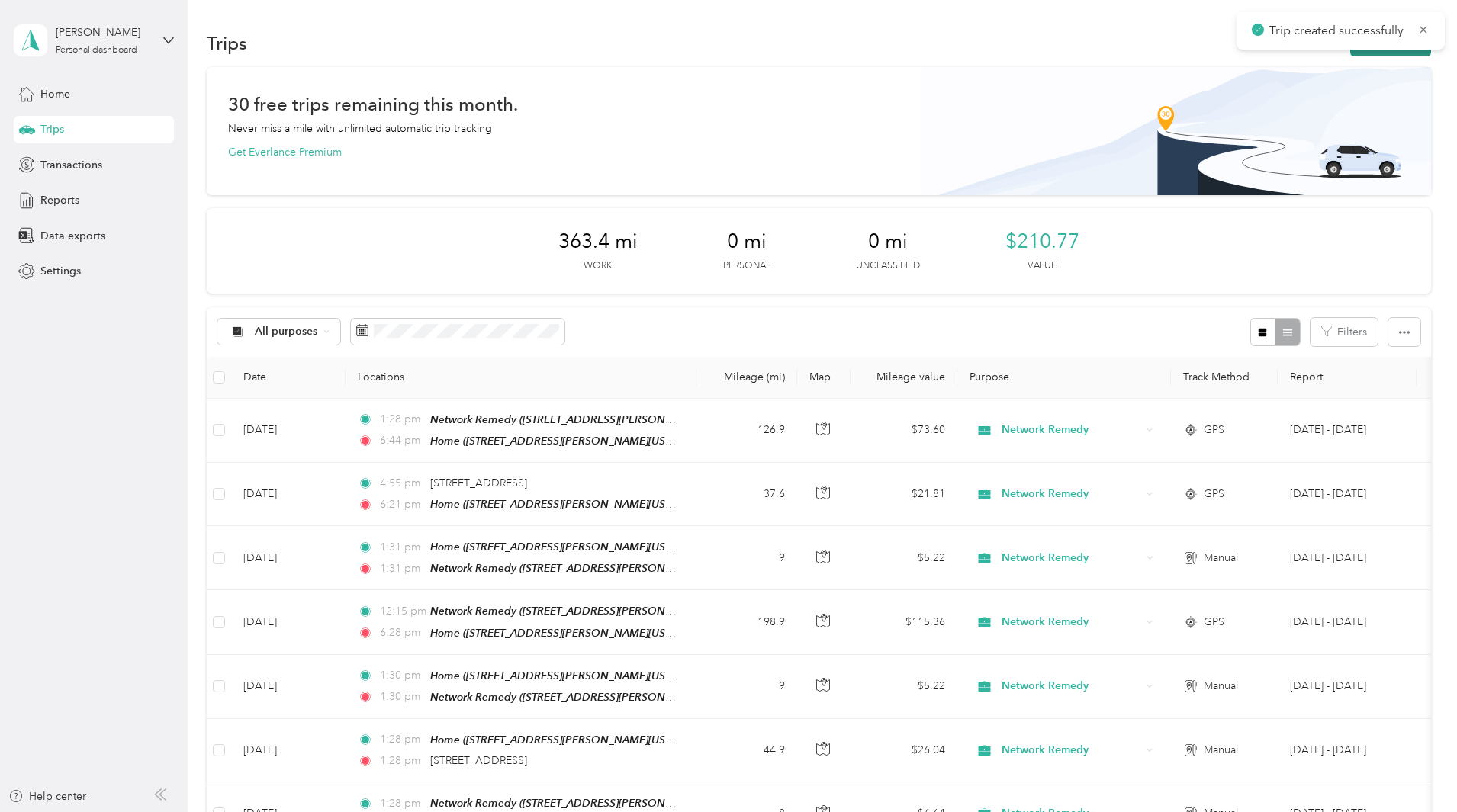
click at [1350, 51] on button "New trip" at bounding box center [1390, 43] width 81 height 27
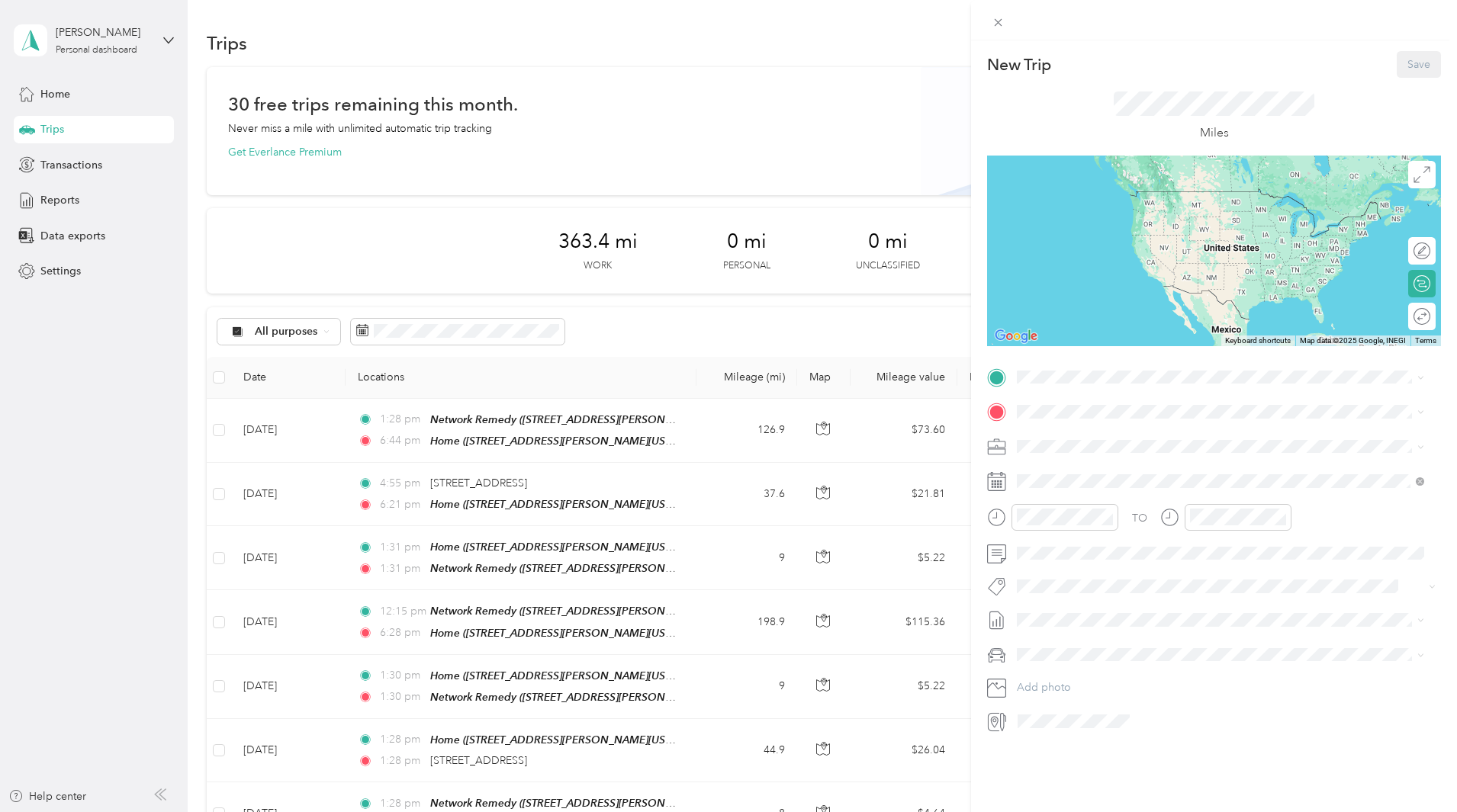
click at [1144, 441] on strong "Network Remedy" at bounding box center [1141, 439] width 87 height 14
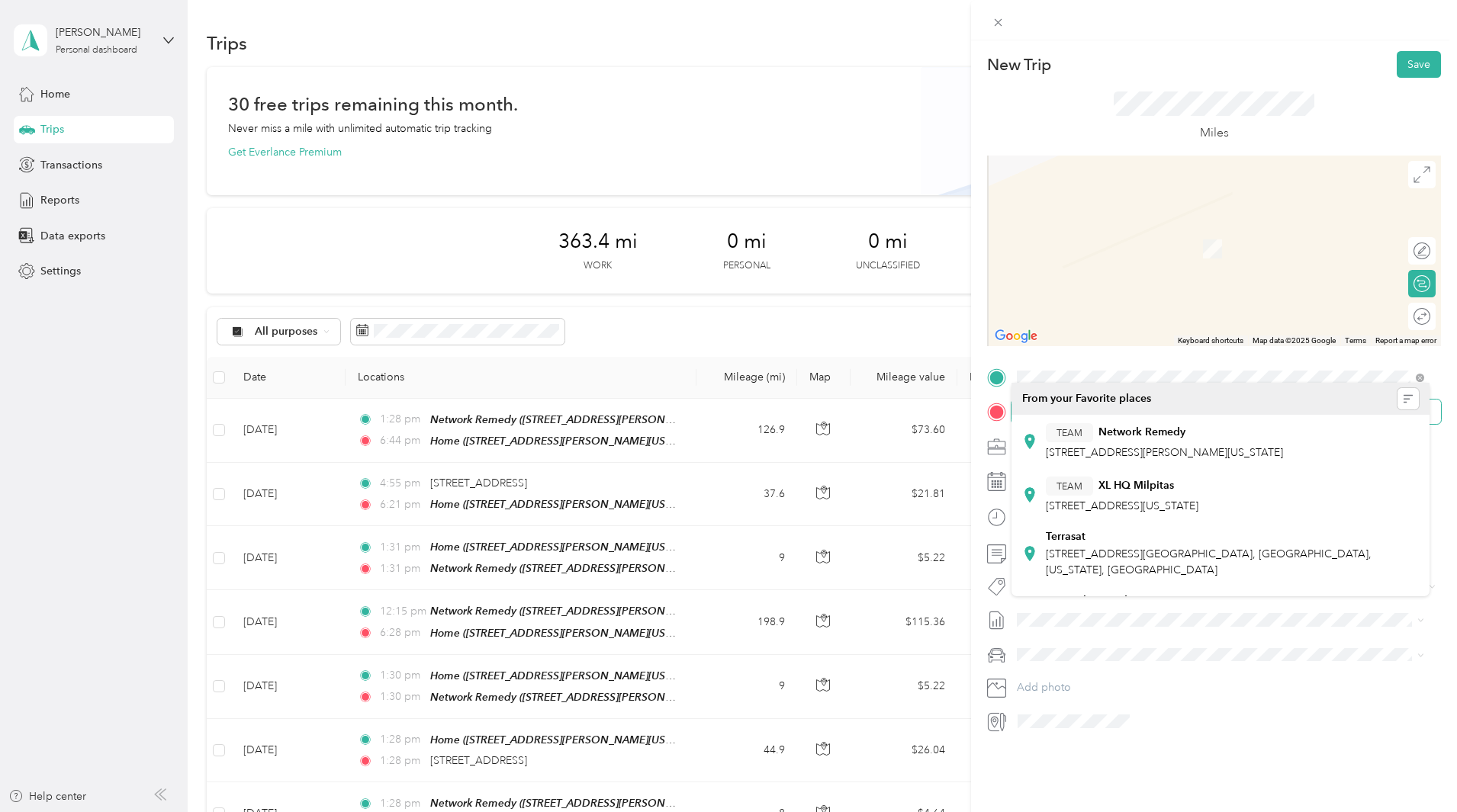
click at [1120, 414] on span at bounding box center [1226, 412] width 429 height 24
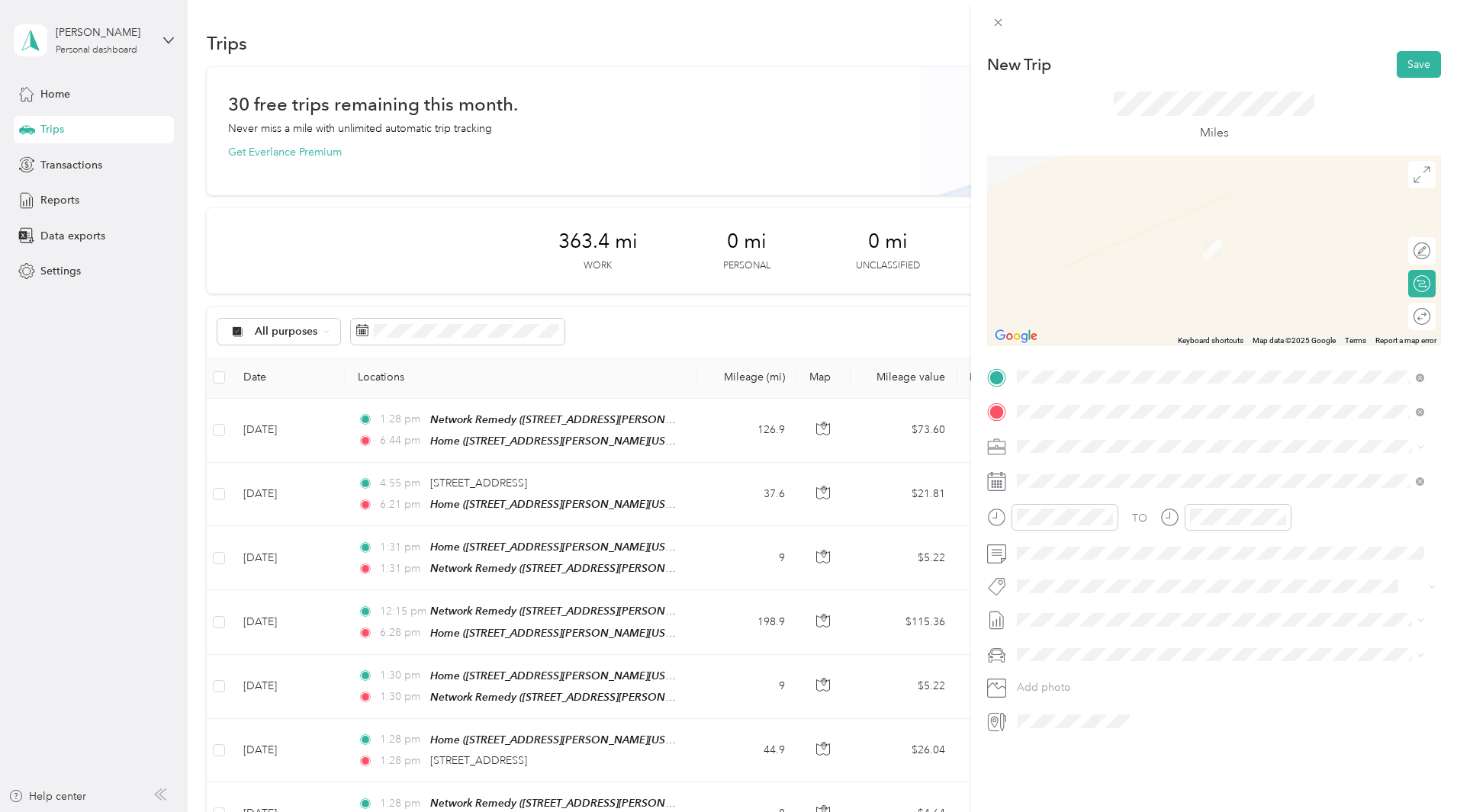
click at [1149, 466] on span "[GEOGRAPHIC_DATA][US_STATE], [GEOGRAPHIC_DATA]" at bounding box center [1186, 467] width 282 height 14
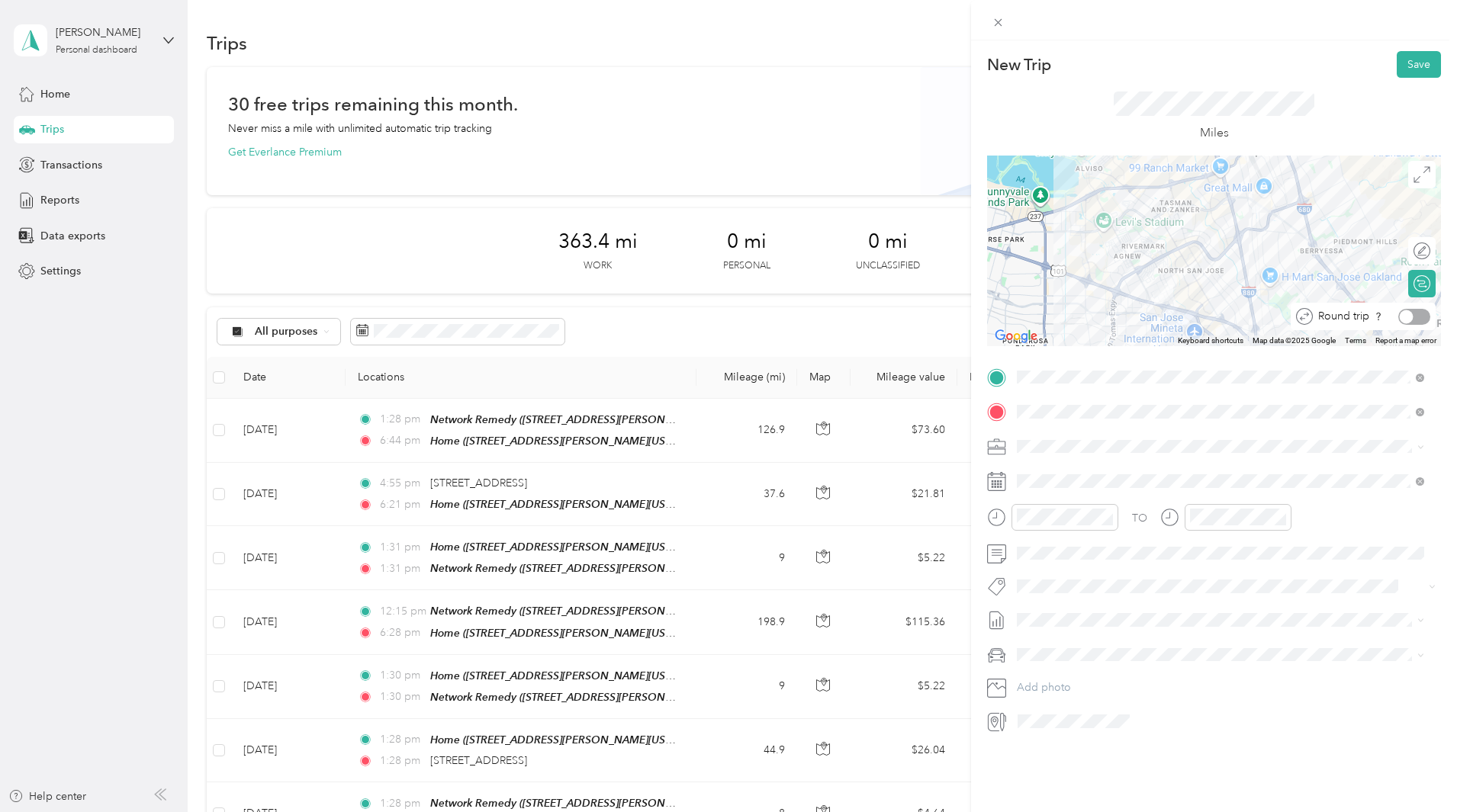
click at [1406, 319] on div at bounding box center [1413, 317] width 32 height 16
click at [1054, 567] on icon at bounding box center [1054, 568] width 15 height 15
click at [1090, 645] on div "9" at bounding box center [1088, 645] width 20 height 19
click at [1403, 65] on button "Save" at bounding box center [1418, 64] width 45 height 27
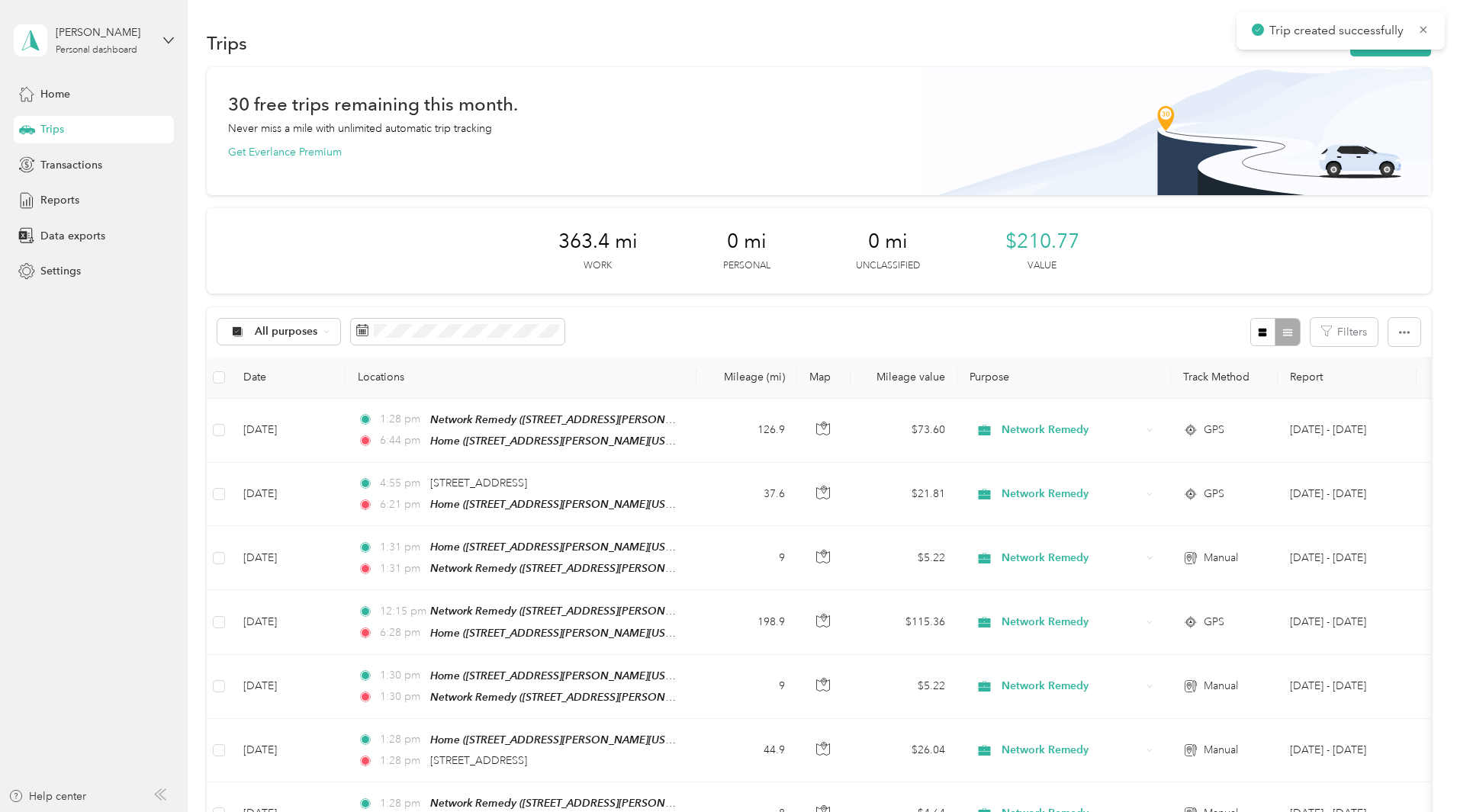
click at [1350, 287] on div "30 free trips remaining this month. Never miss a mile with unlimited automatic …" at bounding box center [818, 670] width 1224 height 1206
click at [1350, 52] on button "New trip" at bounding box center [1390, 43] width 81 height 27
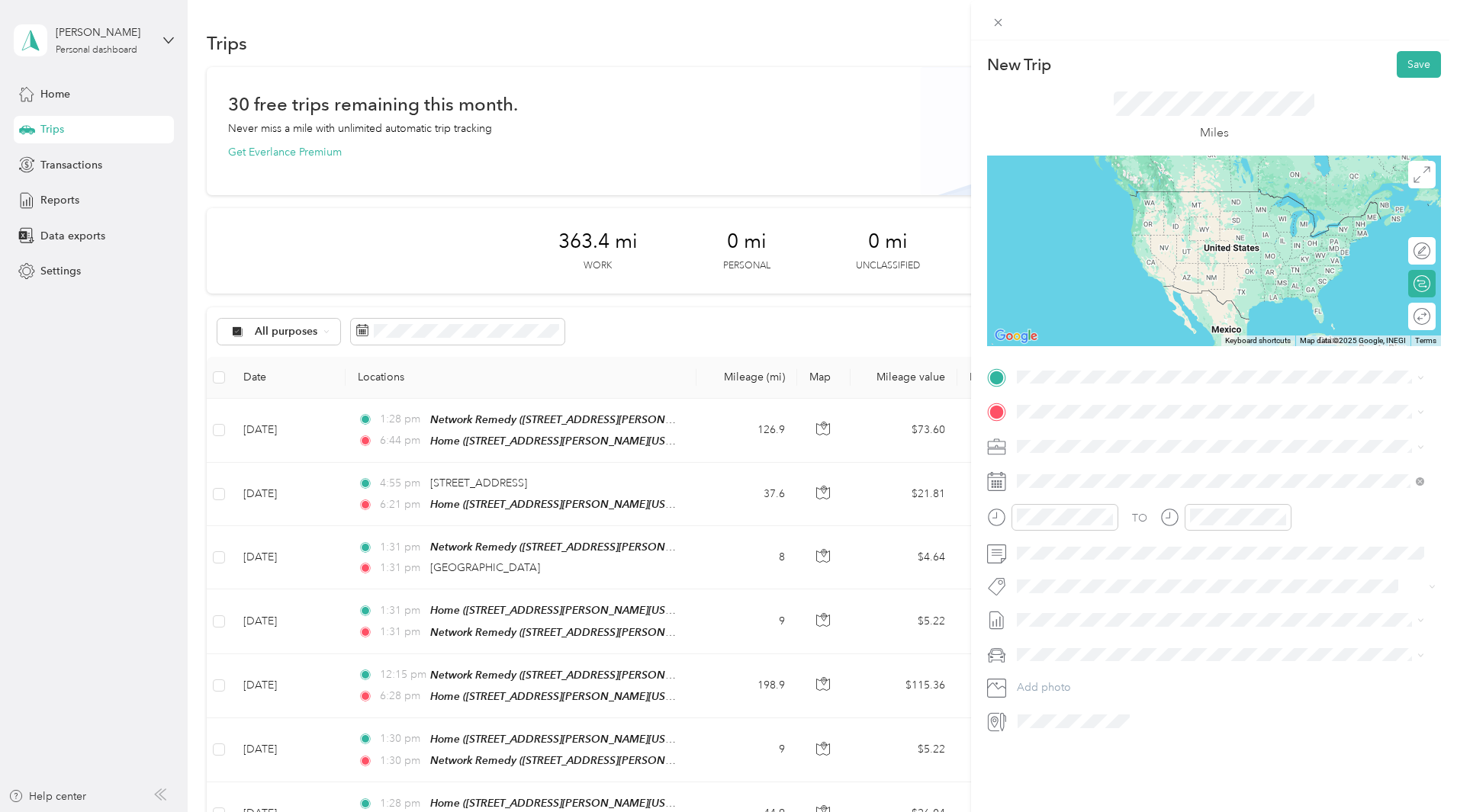
click at [1131, 450] on span "[STREET_ADDRESS][PERSON_NAME][US_STATE]" at bounding box center [1164, 451] width 237 height 13
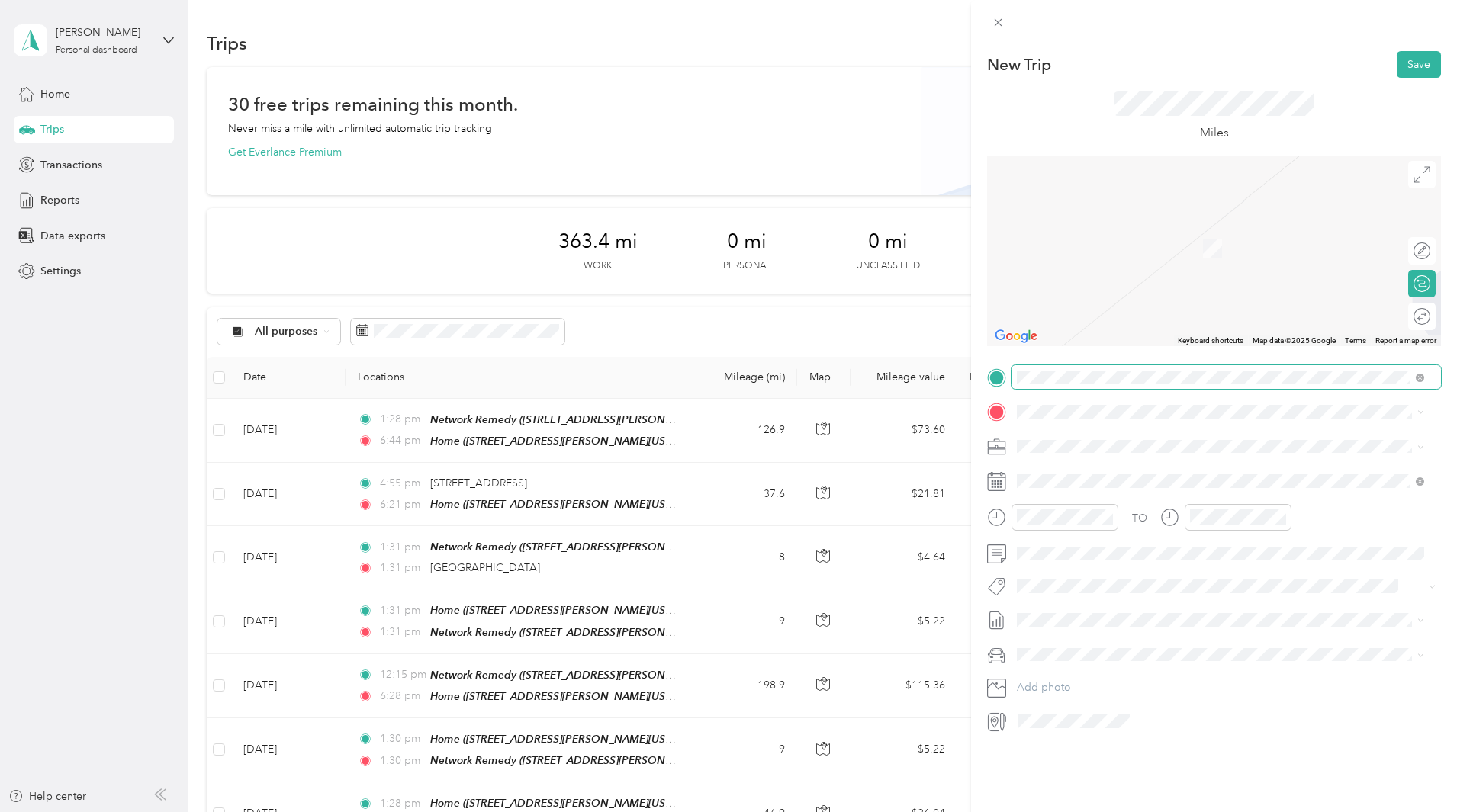
click at [1103, 384] on span at bounding box center [1226, 377] width 429 height 24
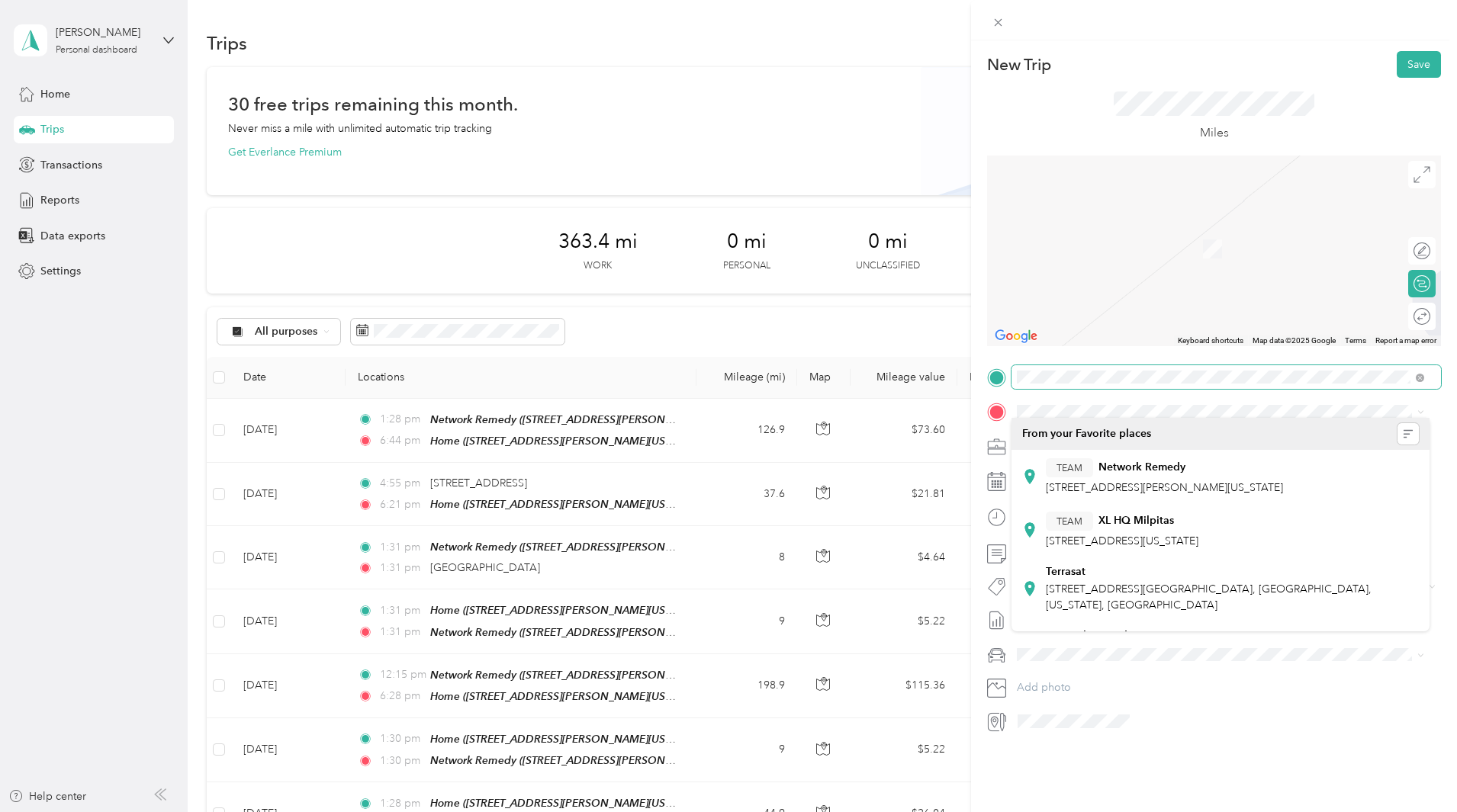
click at [1103, 384] on span at bounding box center [1226, 377] width 429 height 24
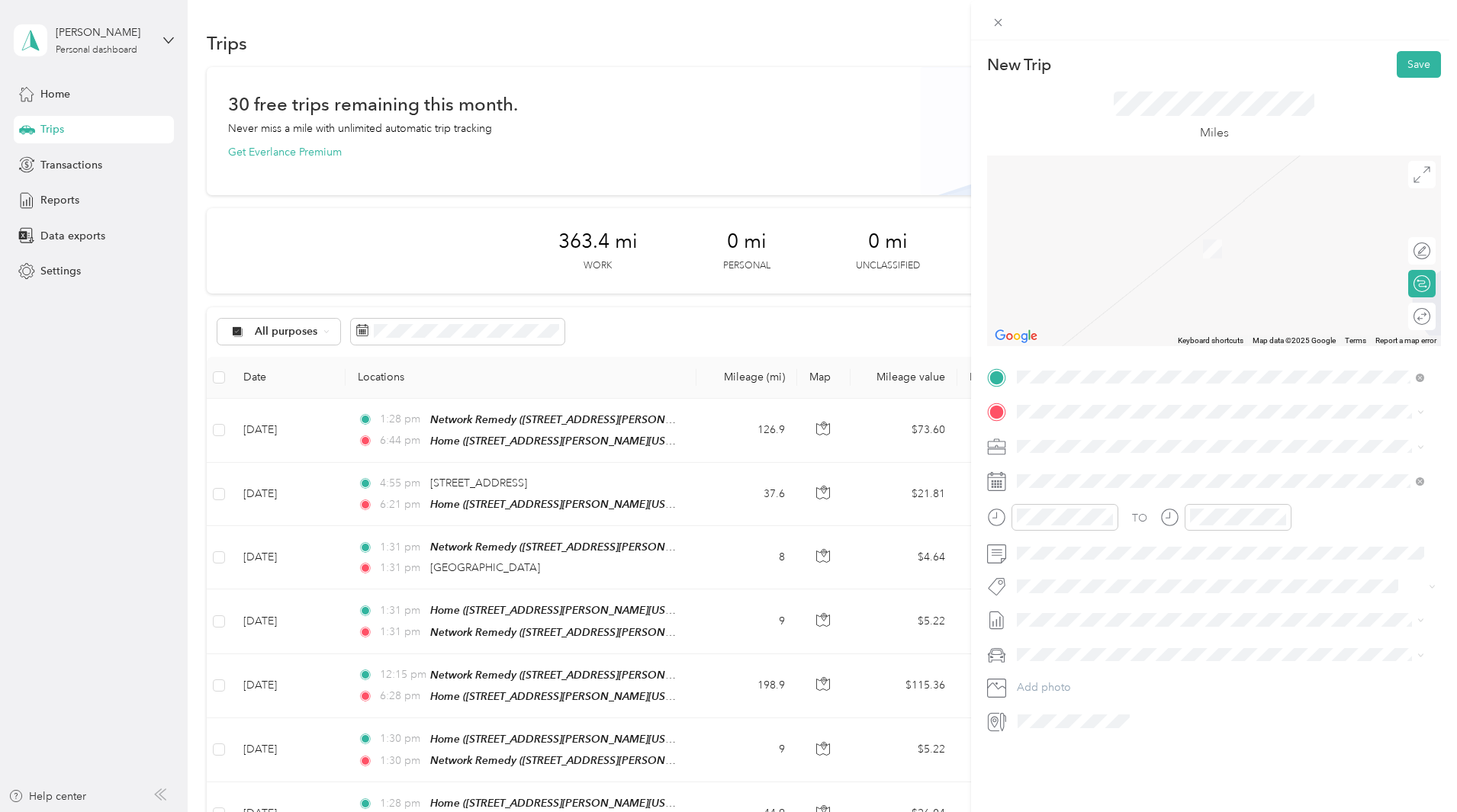
click at [260, 432] on div "New Trip Save This trip cannot be edited because it is either under review, app…" at bounding box center [728, 406] width 1457 height 812
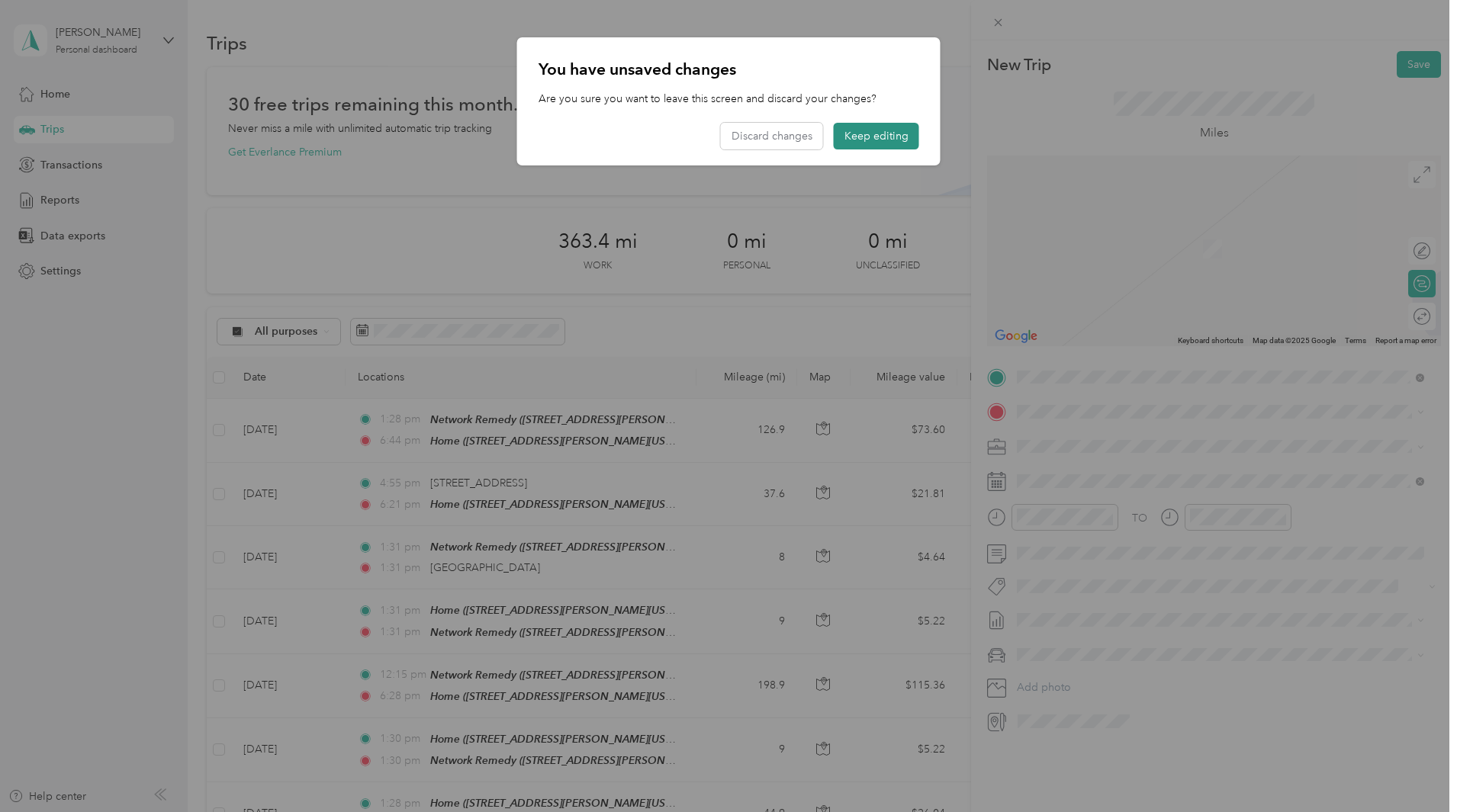
click at [857, 135] on button "Keep editing" at bounding box center [876, 135] width 86 height 27
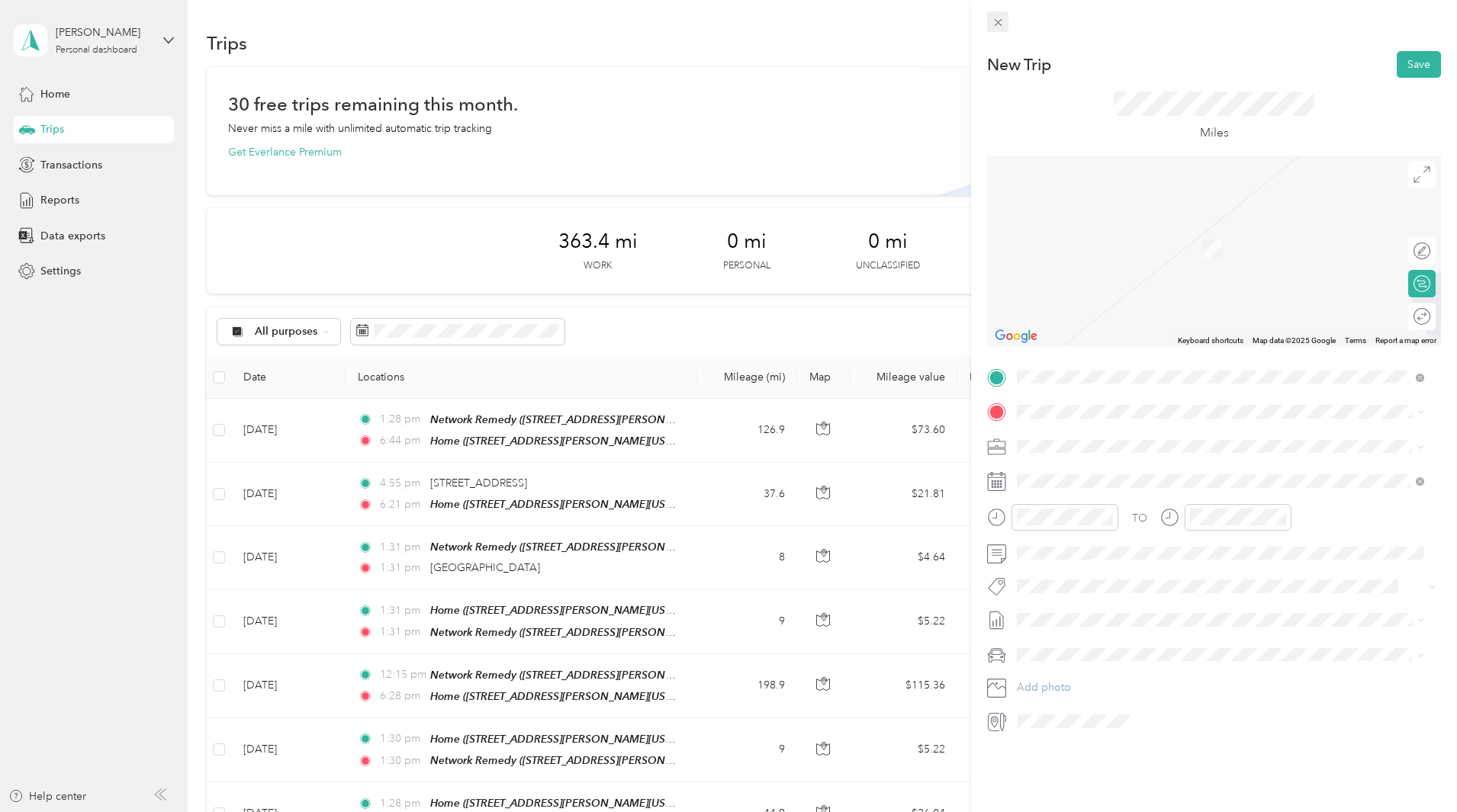
click at [1007, 21] on div at bounding box center [1213, 20] width 486 height 40
click at [1002, 21] on icon at bounding box center [997, 22] width 13 height 13
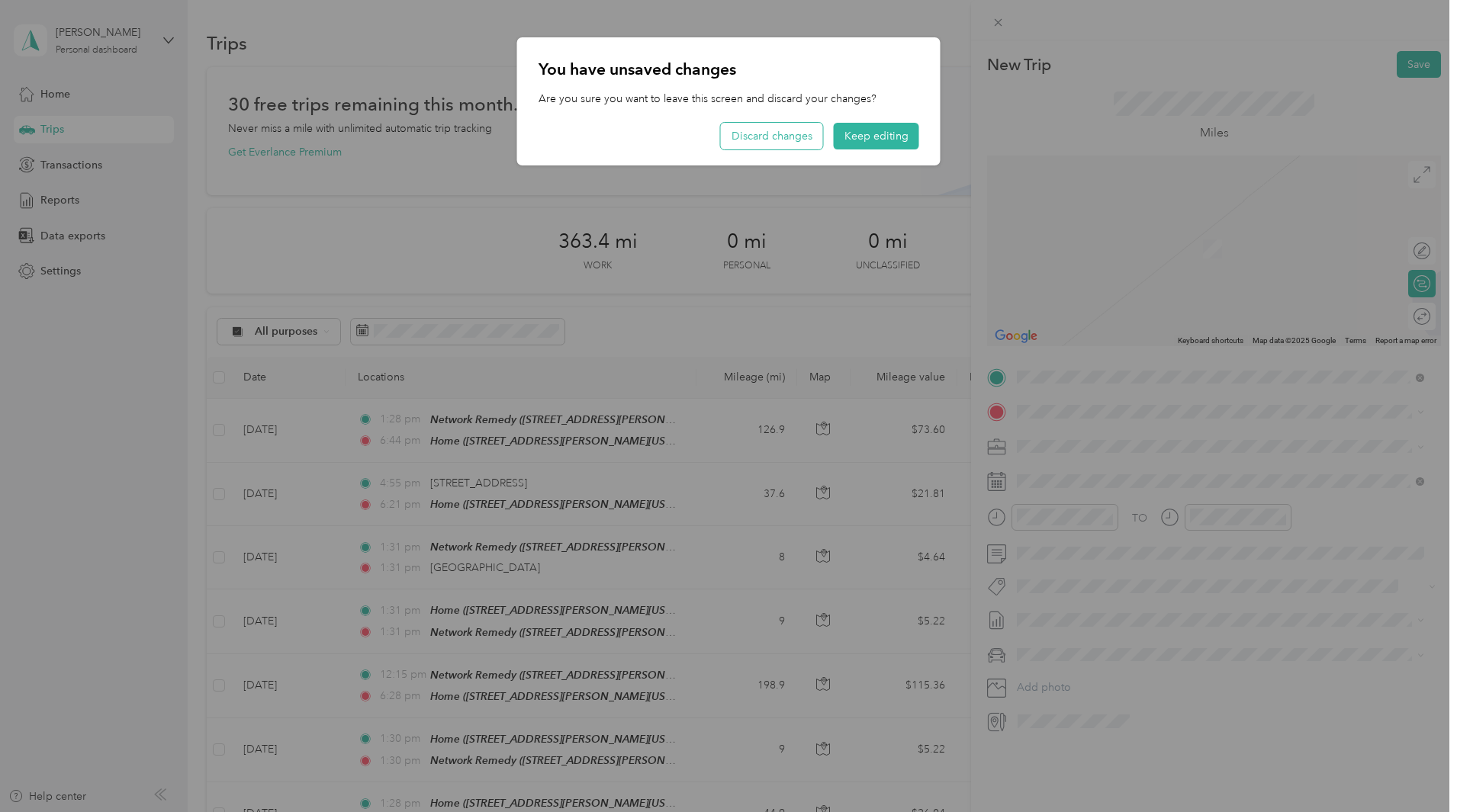
click at [817, 140] on button "Discard changes" at bounding box center [771, 135] width 102 height 27
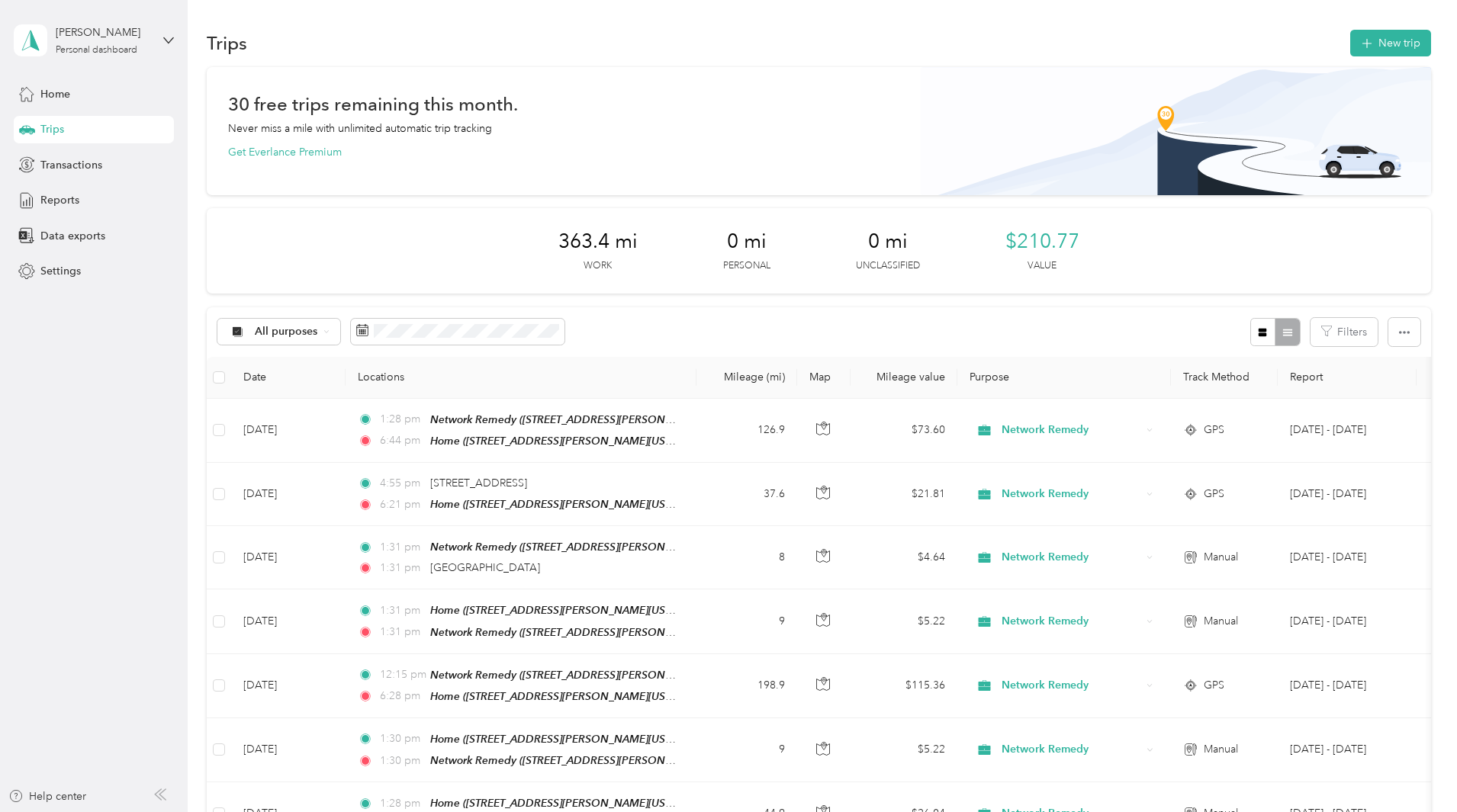
click at [1345, 259] on div "30 free trips remaining this month. Never miss a mile with unlimited automatic …" at bounding box center [818, 702] width 1224 height 1269
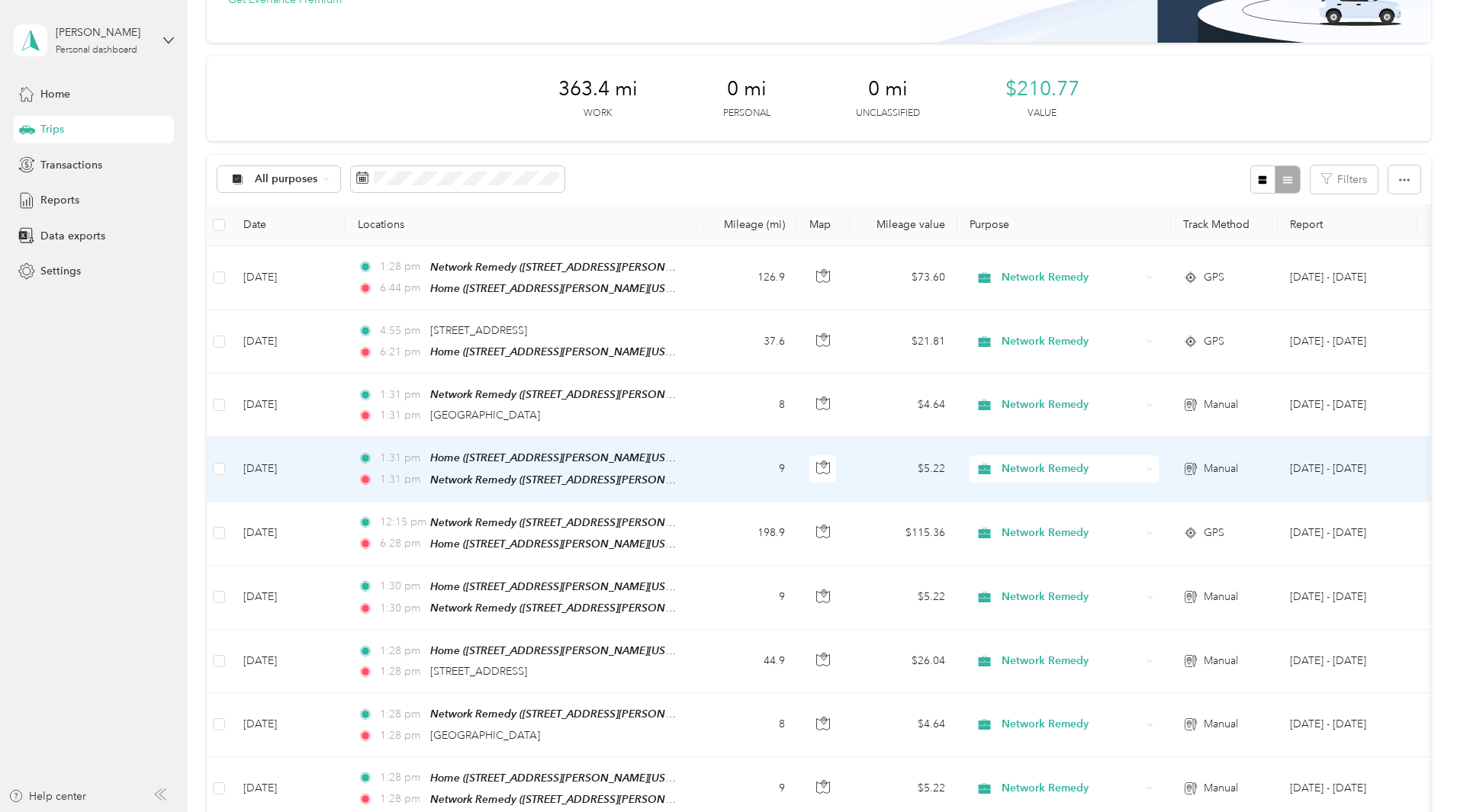
scroll to position [76, 0]
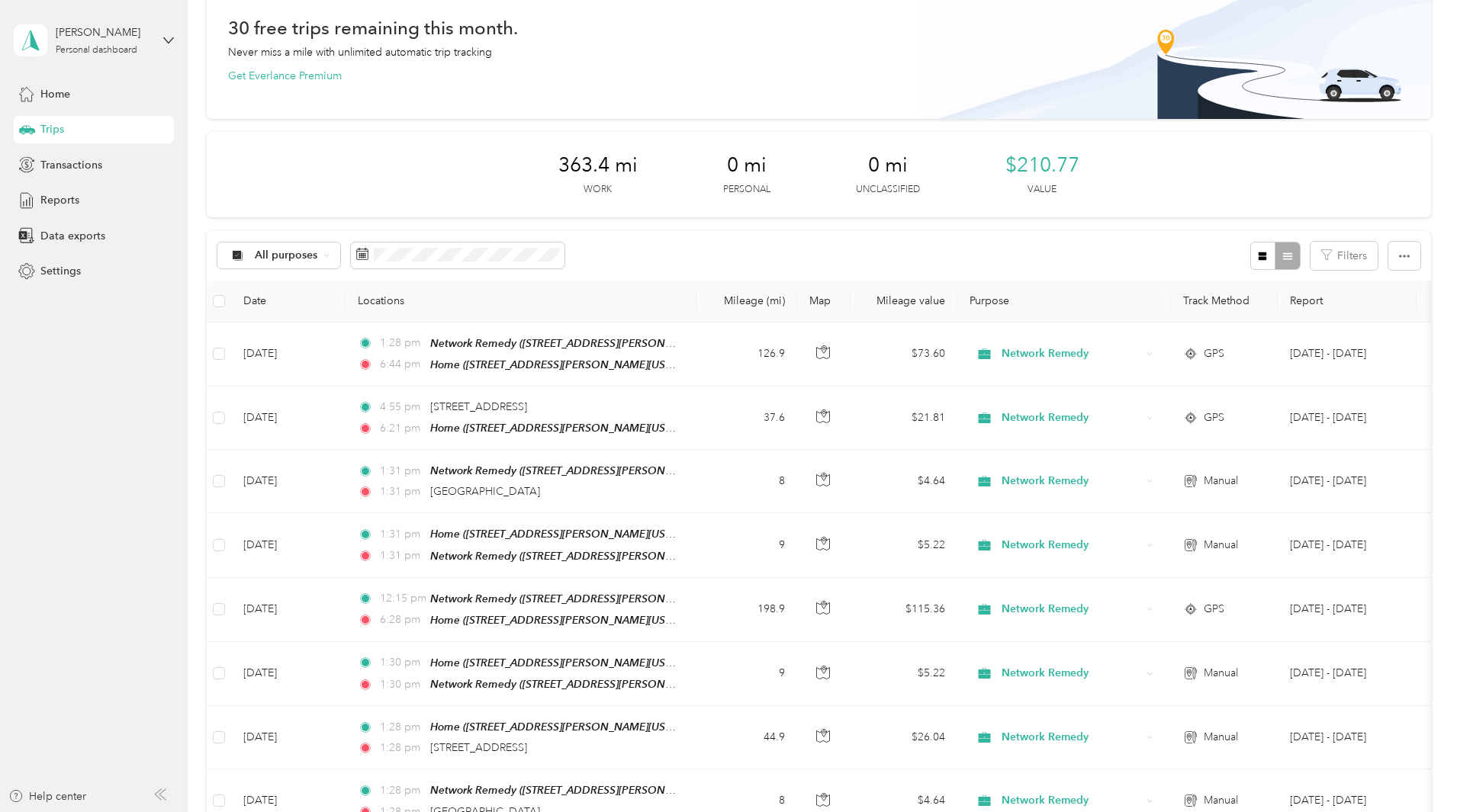
click at [1361, 303] on div "30 free trips remaining this month. Never miss a mile with unlimited automatic …" at bounding box center [818, 625] width 1224 height 1269
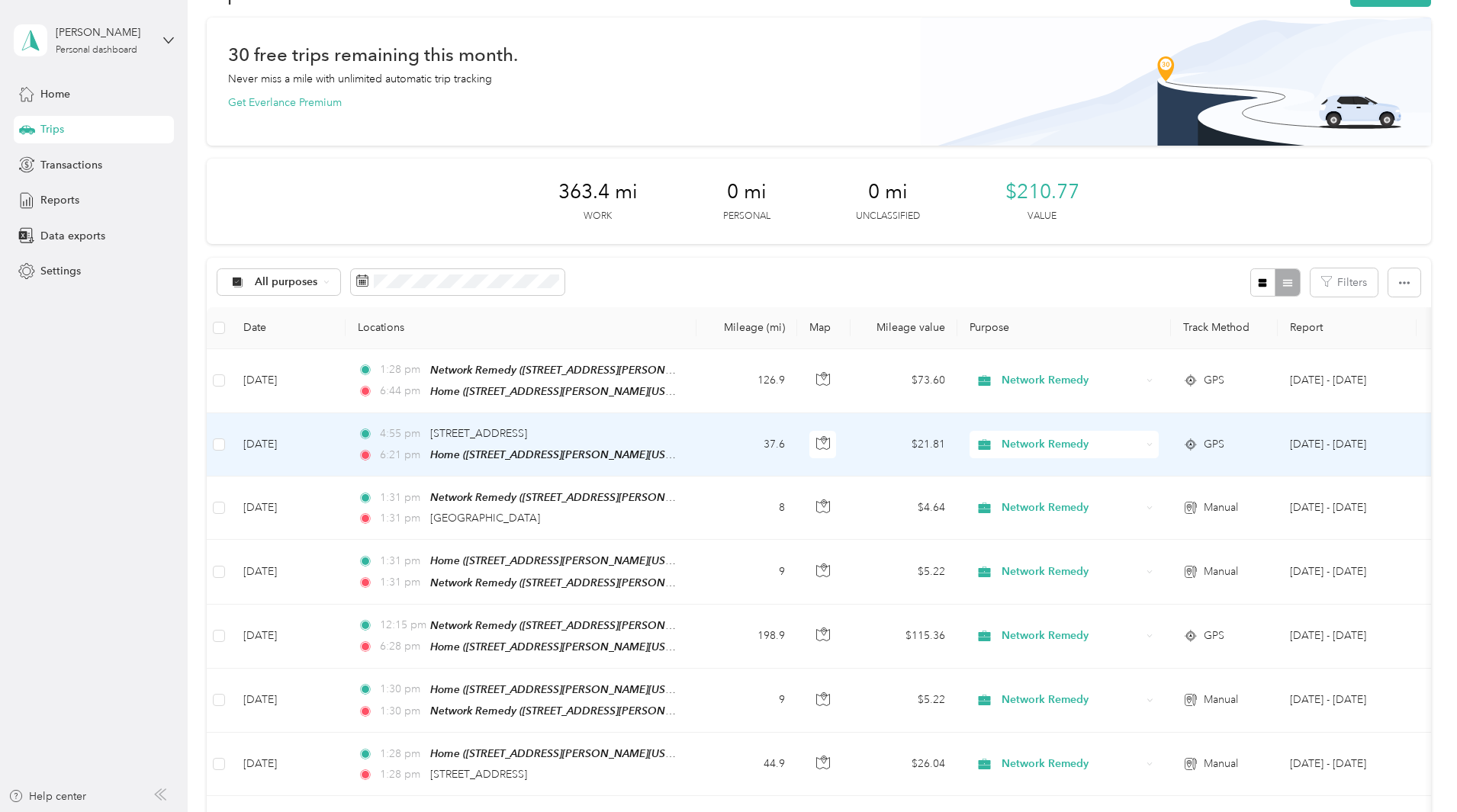
scroll to position [0, 0]
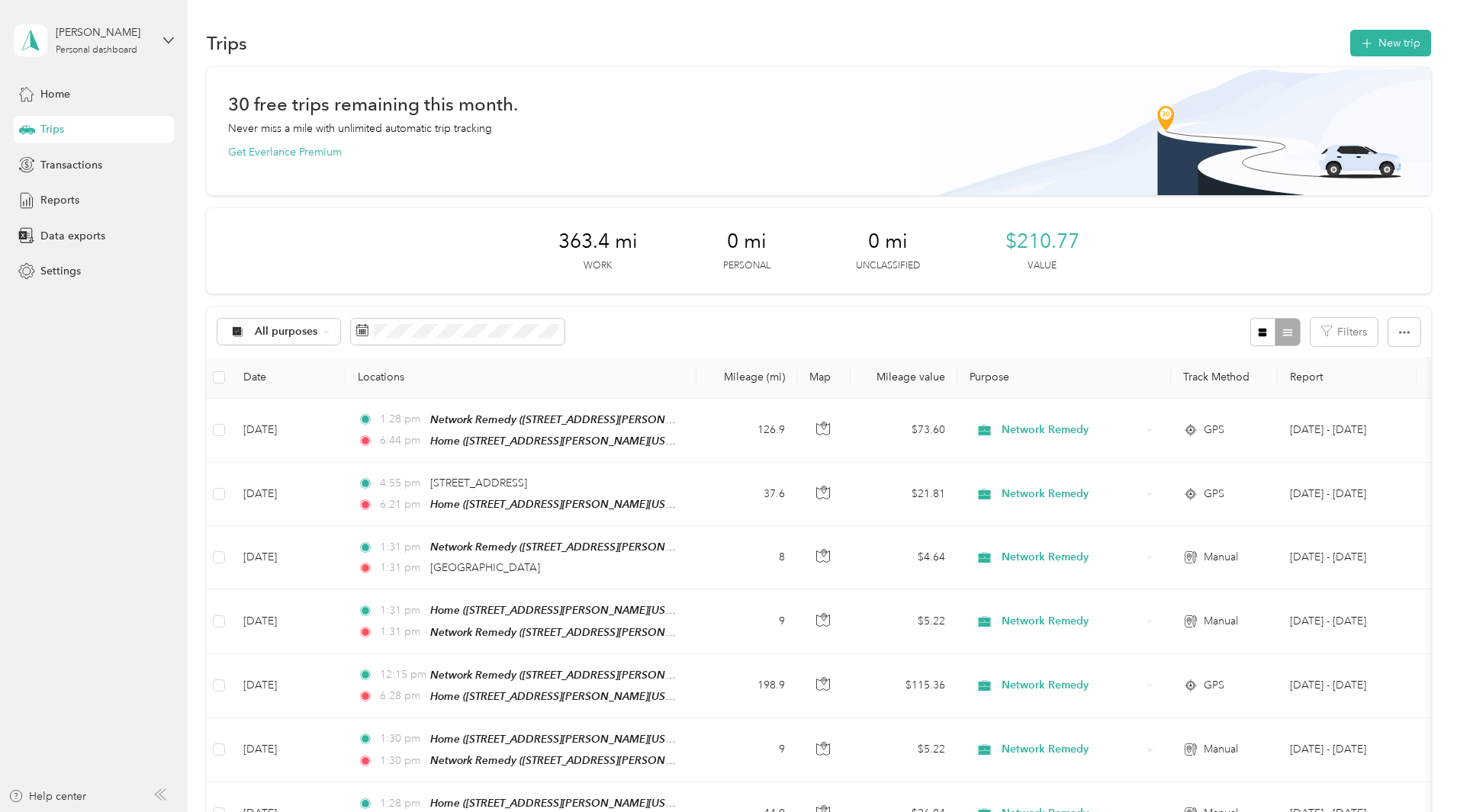
click at [1338, 218] on div "30 free trips remaining this month. Never miss a mile with unlimited automatic …" at bounding box center [818, 702] width 1224 height 1269
click at [1350, 45] on button "New trip" at bounding box center [1390, 43] width 81 height 27
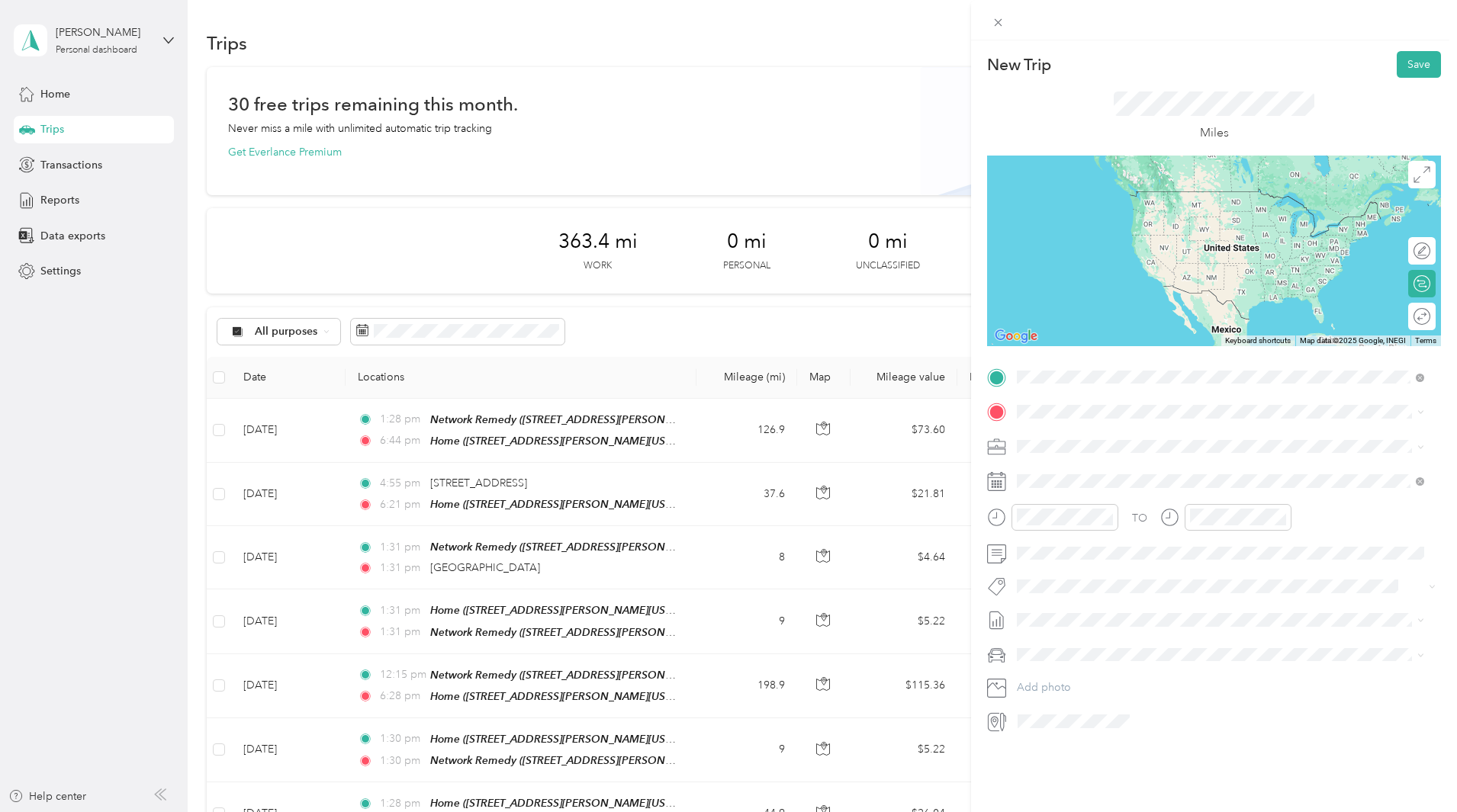
click at [1125, 427] on li "Home [STREET_ADDRESS][PERSON_NAME][US_STATE]" at bounding box center [1221, 446] width 418 height 48
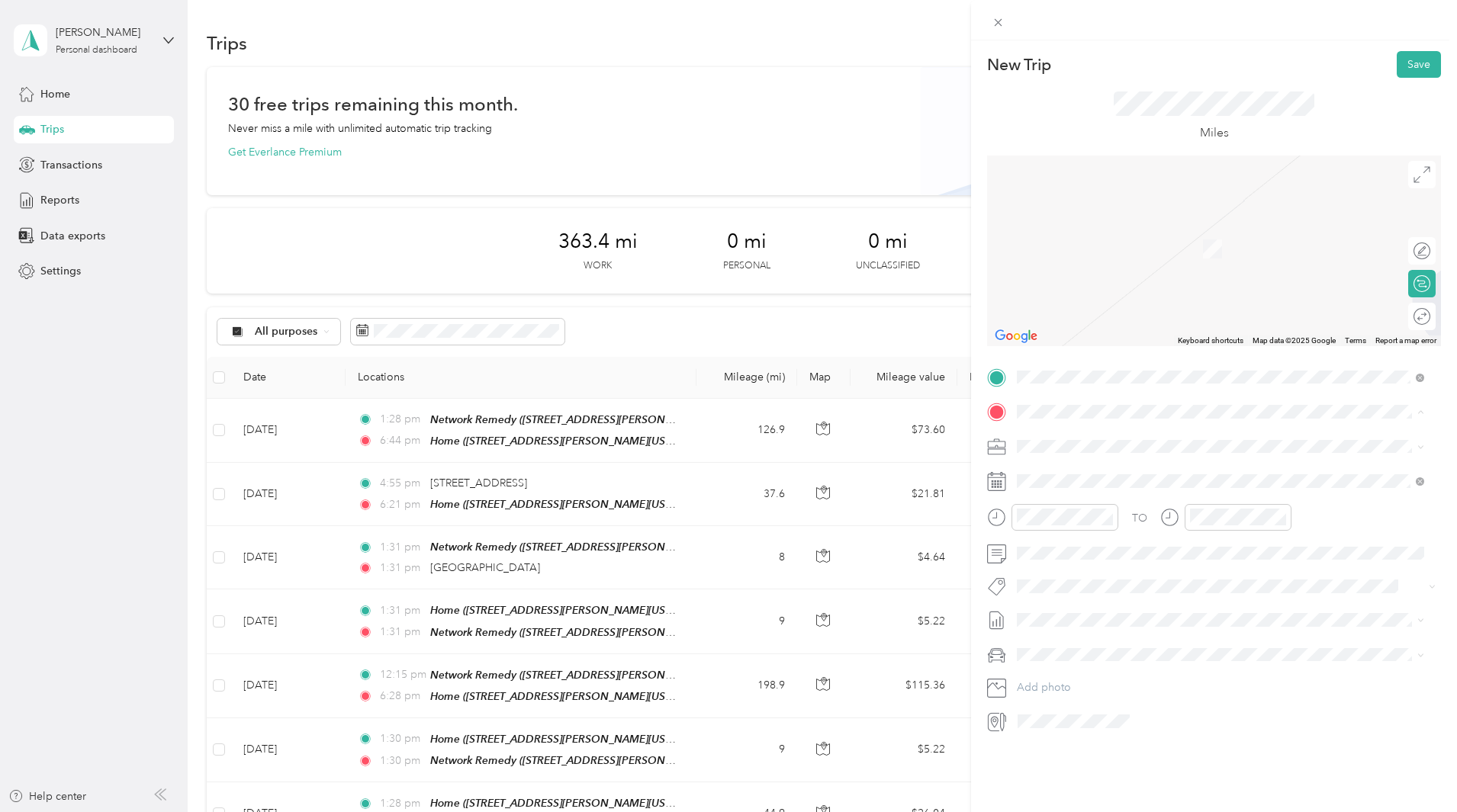
click at [1155, 481] on div "TEAM Network Remedy" at bounding box center [1164, 475] width 237 height 19
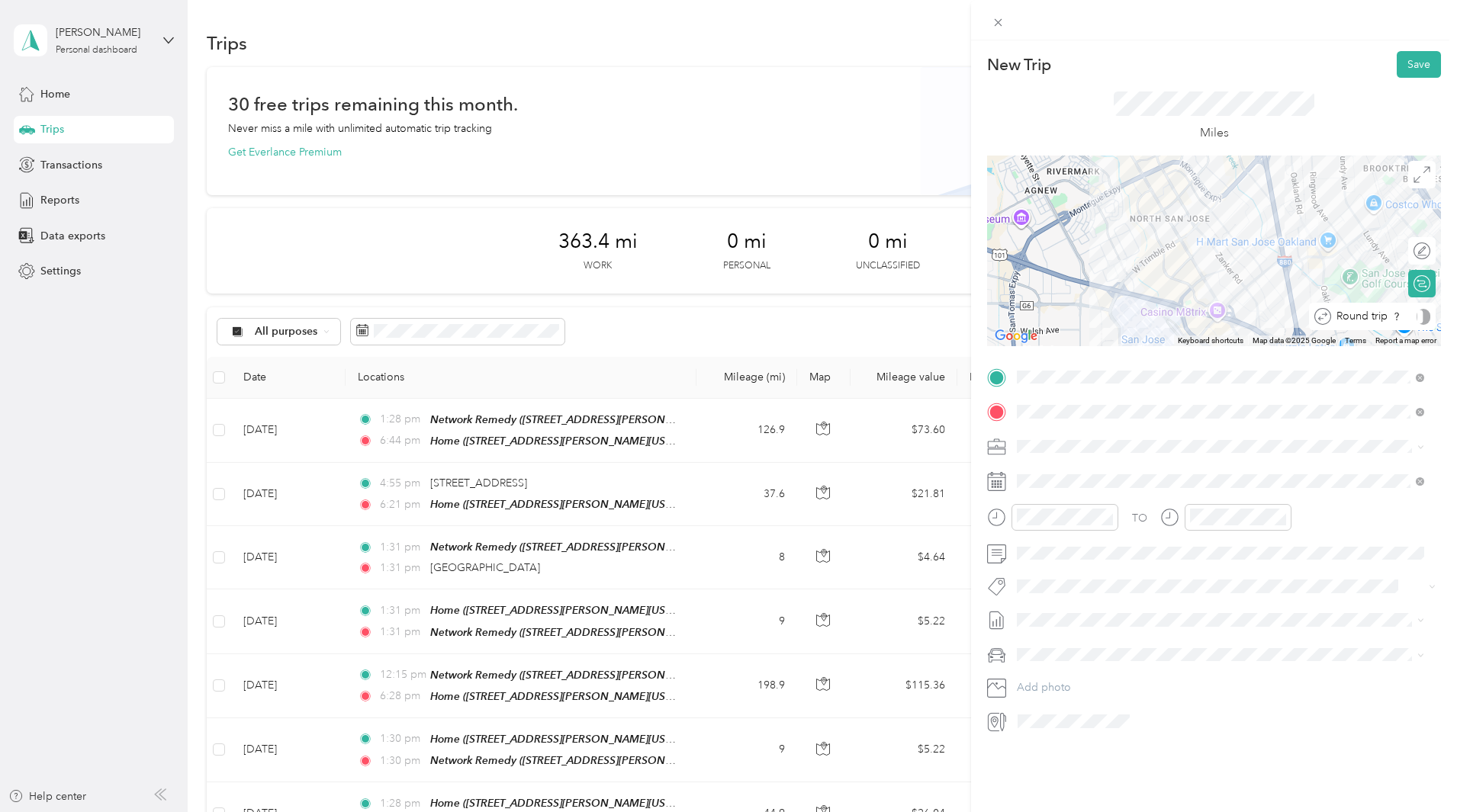
click at [1406, 319] on div "Round trip" at bounding box center [1381, 317] width 99 height 16
click at [1408, 316] on div at bounding box center [1413, 317] width 32 height 16
click at [1058, 566] on icon at bounding box center [1054, 568] width 15 height 15
click at [1108, 642] on div "10" at bounding box center [1107, 645] width 20 height 19
click at [1406, 66] on button "Save" at bounding box center [1418, 64] width 45 height 27
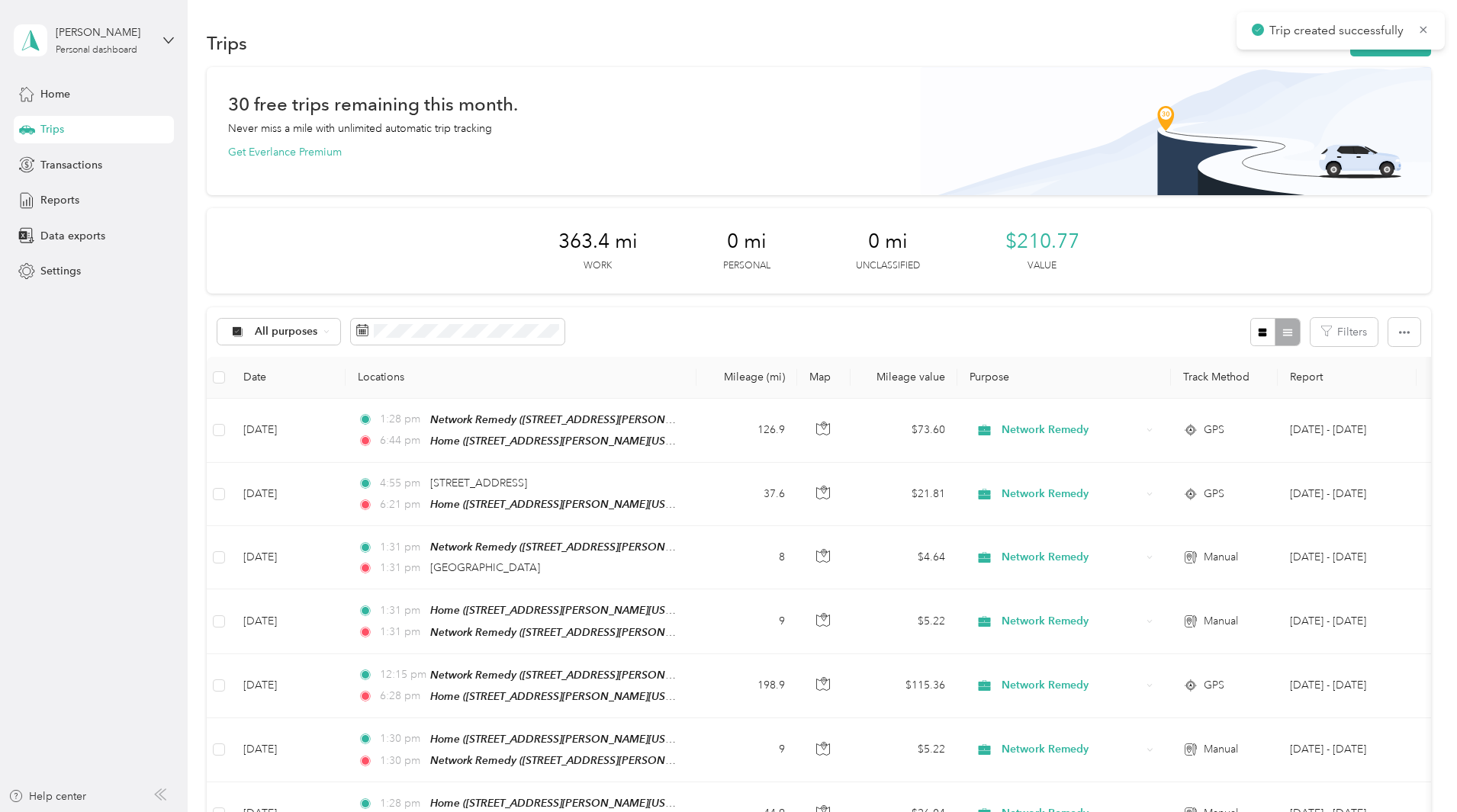
drag, startPoint x: 1386, startPoint y: 104, endPoint x: 1308, endPoint y: 62, distance: 88.6
click at [1384, 104] on div "30 free trips remaining this month. Never miss a mile with unlimited automatic …" at bounding box center [818, 702] width 1224 height 1269
click at [1350, 50] on button "New trip" at bounding box center [1390, 43] width 81 height 27
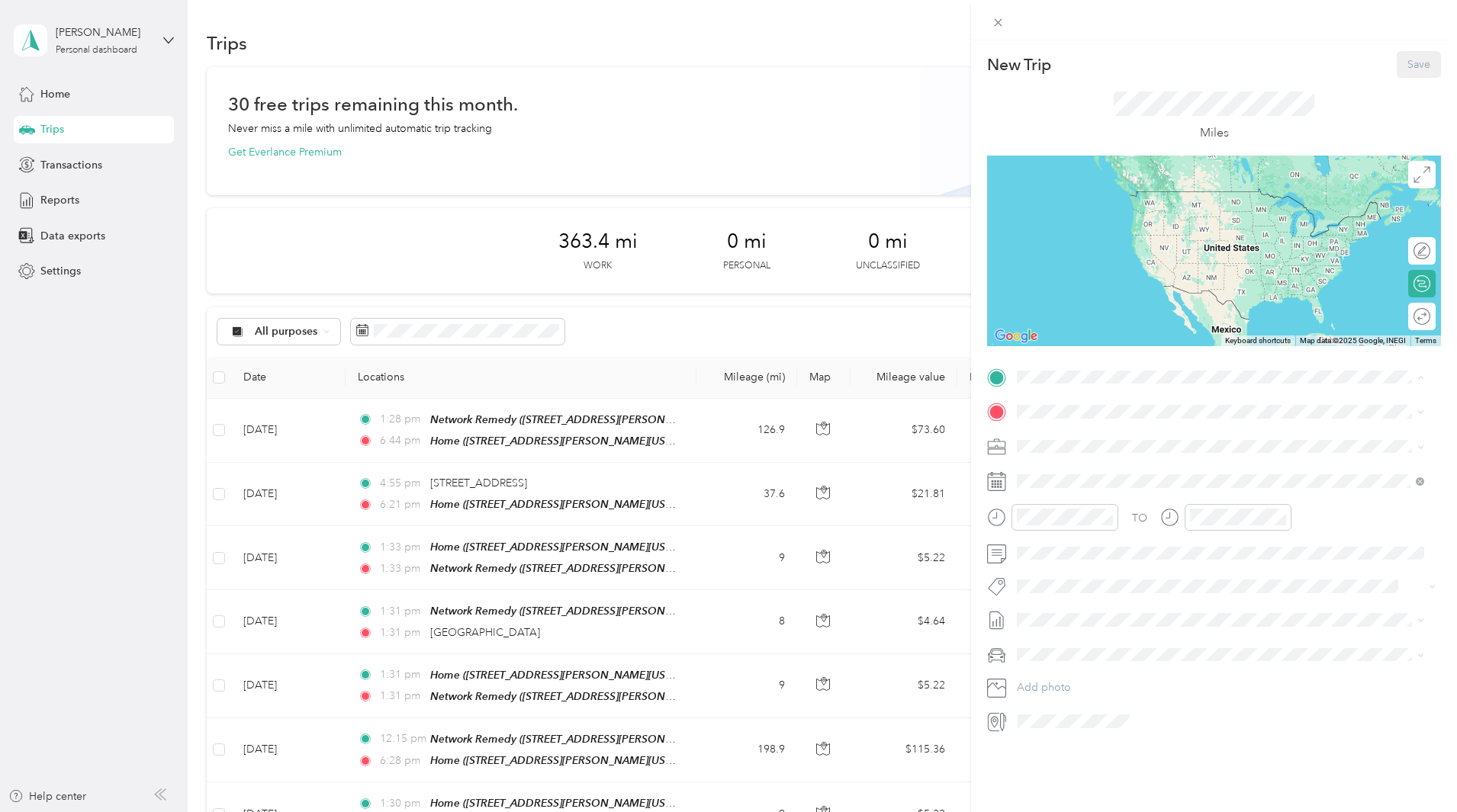
click at [1109, 443] on strong "Network Remedy" at bounding box center [1141, 440] width 87 height 14
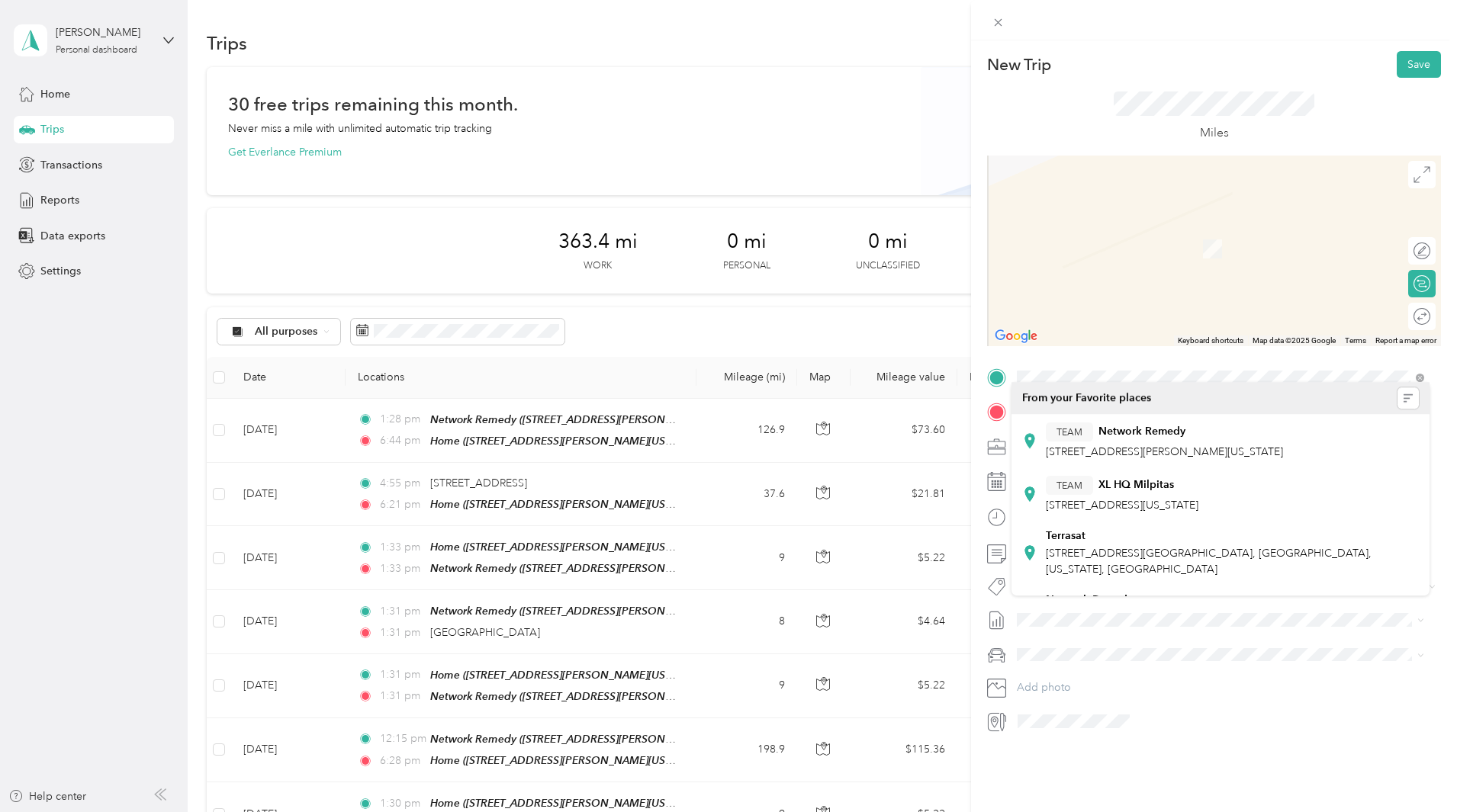
click at [1104, 399] on div "TO Add photo" at bounding box center [1214, 549] width 454 height 368
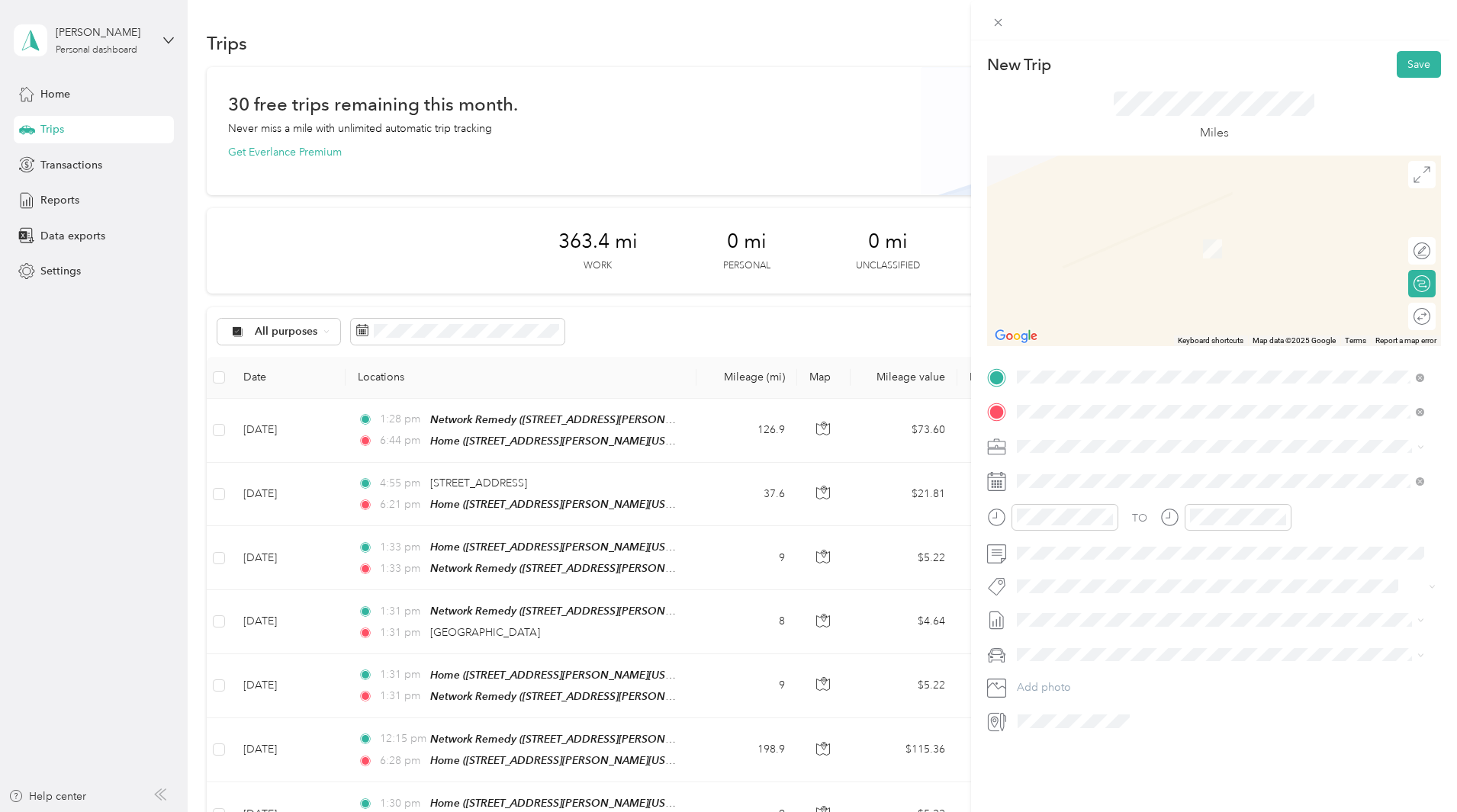
click at [1136, 454] on li "[GEOGRAPHIC_DATA][US_STATE], [GEOGRAPHIC_DATA]" at bounding box center [1221, 468] width 418 height 32
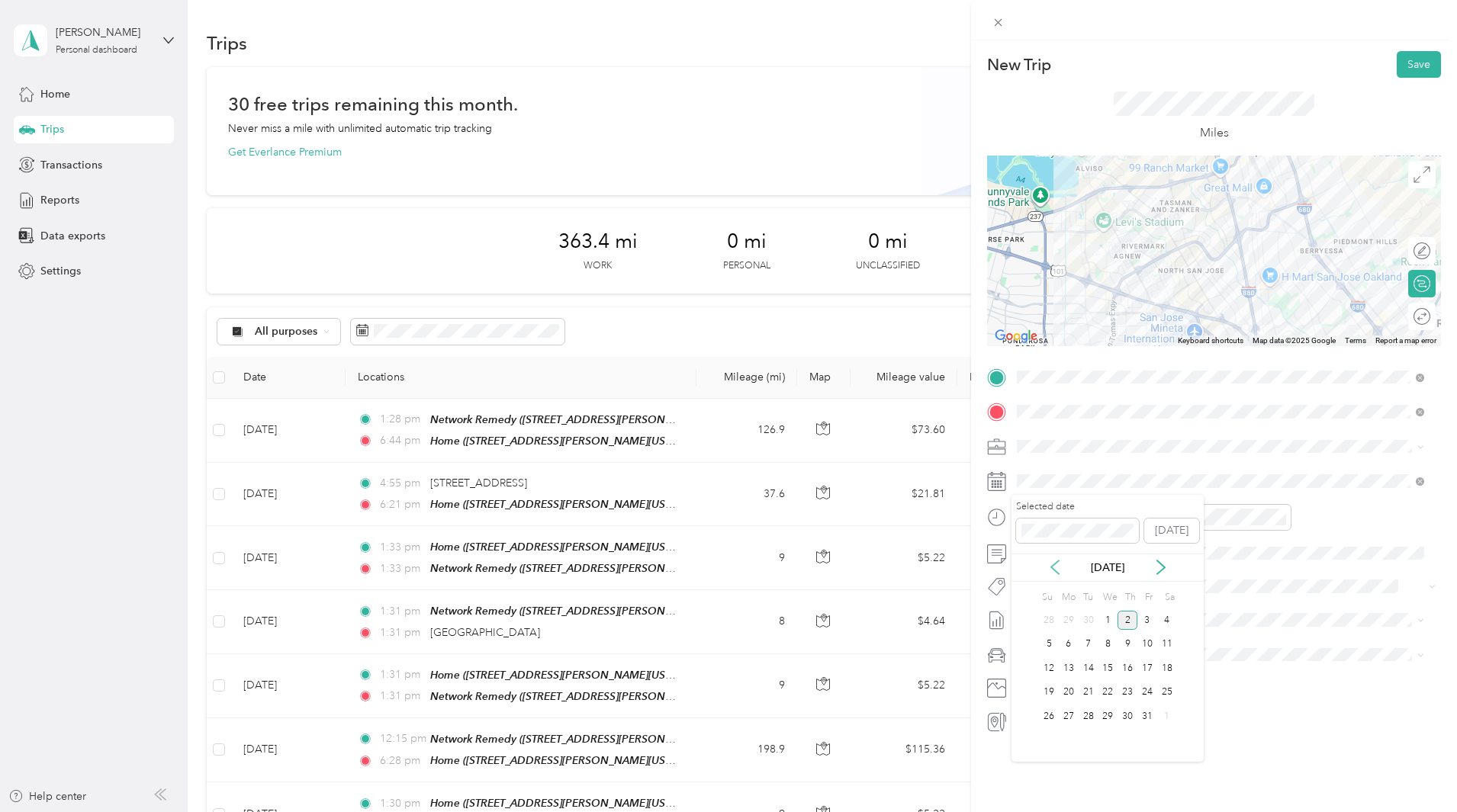
click at [1050, 567] on icon at bounding box center [1054, 568] width 15 height 15
click at [1109, 641] on div "10" at bounding box center [1107, 645] width 20 height 19
click at [1408, 320] on div at bounding box center [1413, 317] width 32 height 16
click at [1417, 60] on button "Save" at bounding box center [1418, 64] width 45 height 27
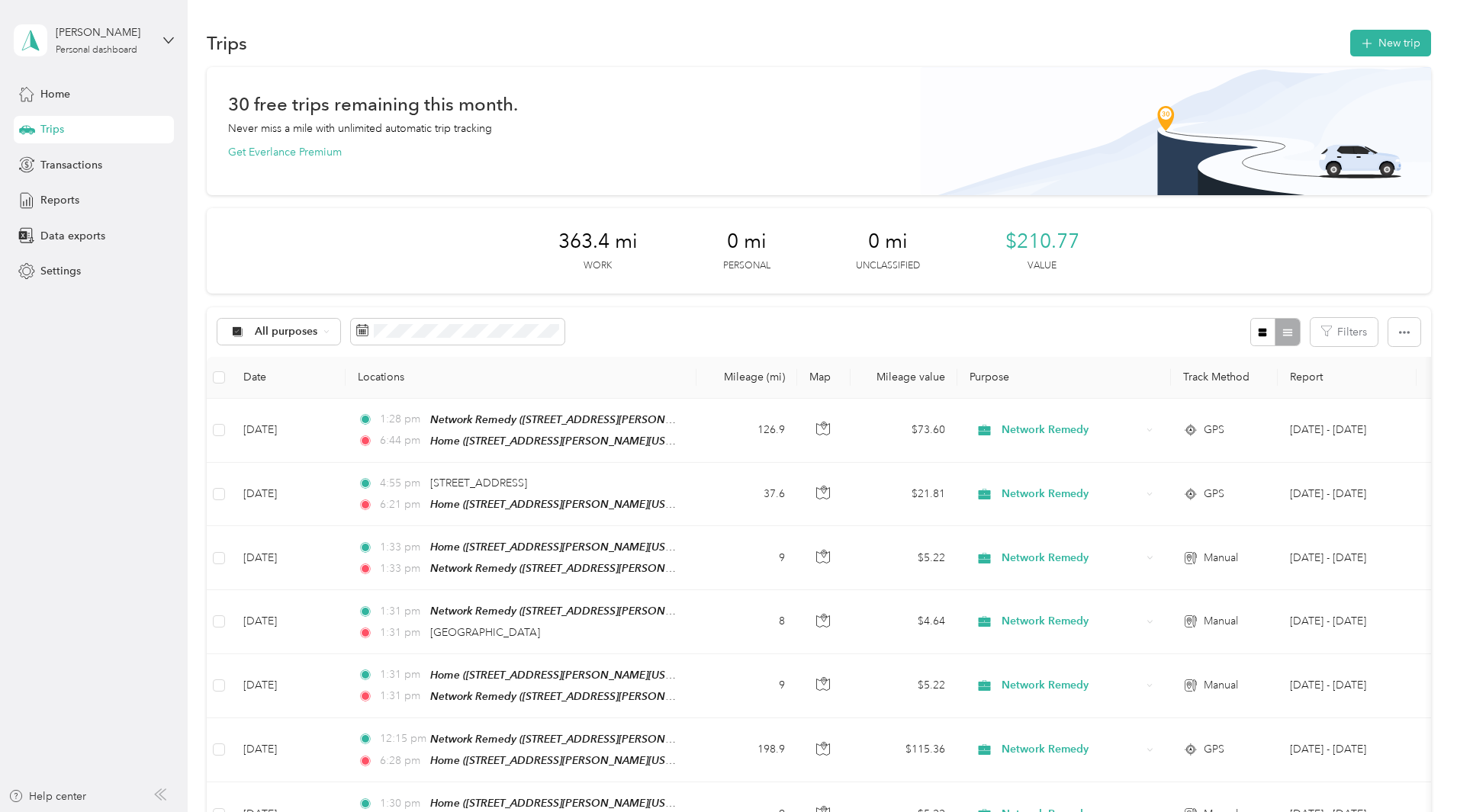
drag, startPoint x: 1376, startPoint y: 238, endPoint x: 1306, endPoint y: 105, distance: 150.3
click at [1374, 222] on div "30 free trips remaining this month. Never miss a mile with unlimited automatic …" at bounding box center [818, 733] width 1224 height 1334
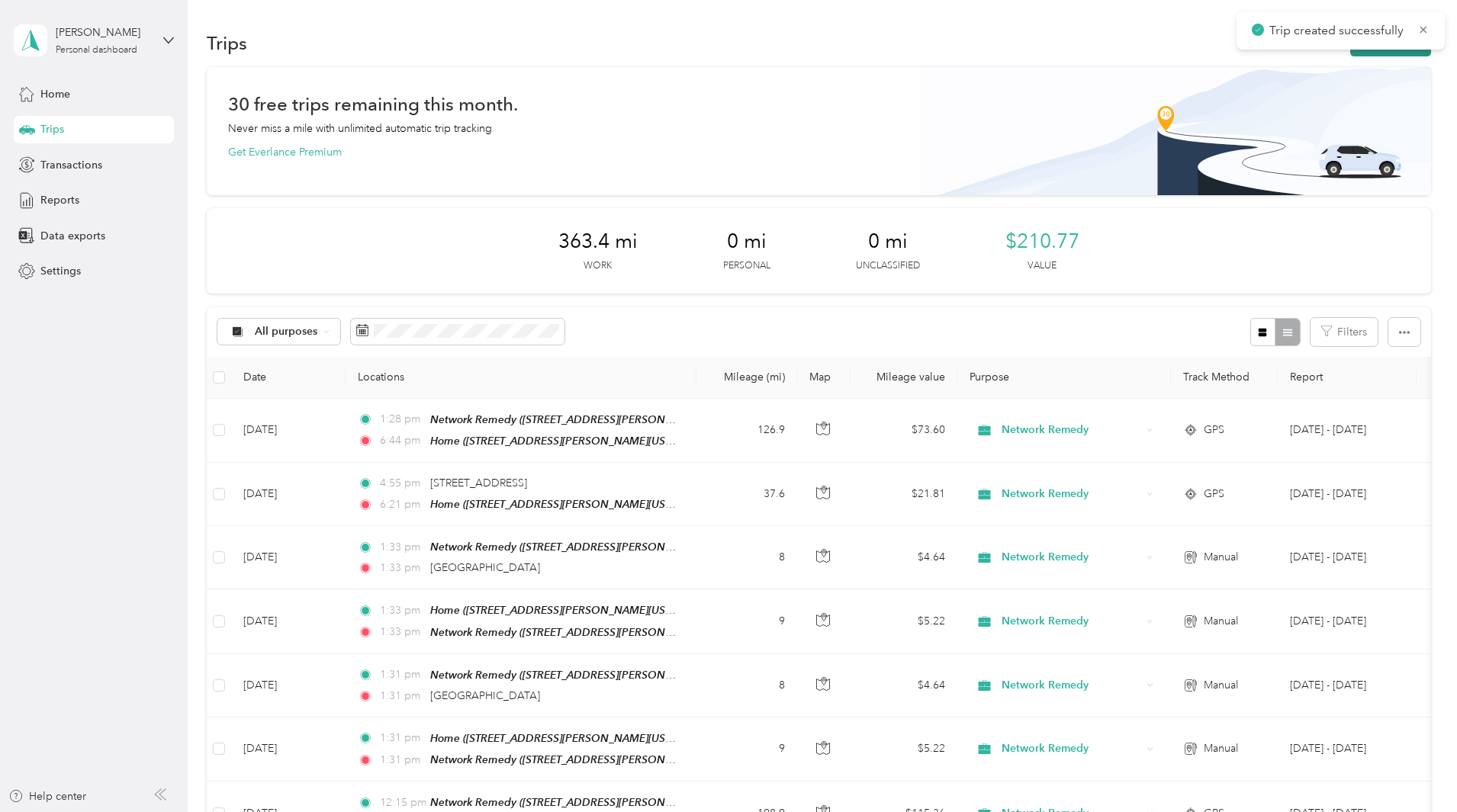
click at [1350, 53] on button "New trip" at bounding box center [1390, 43] width 81 height 27
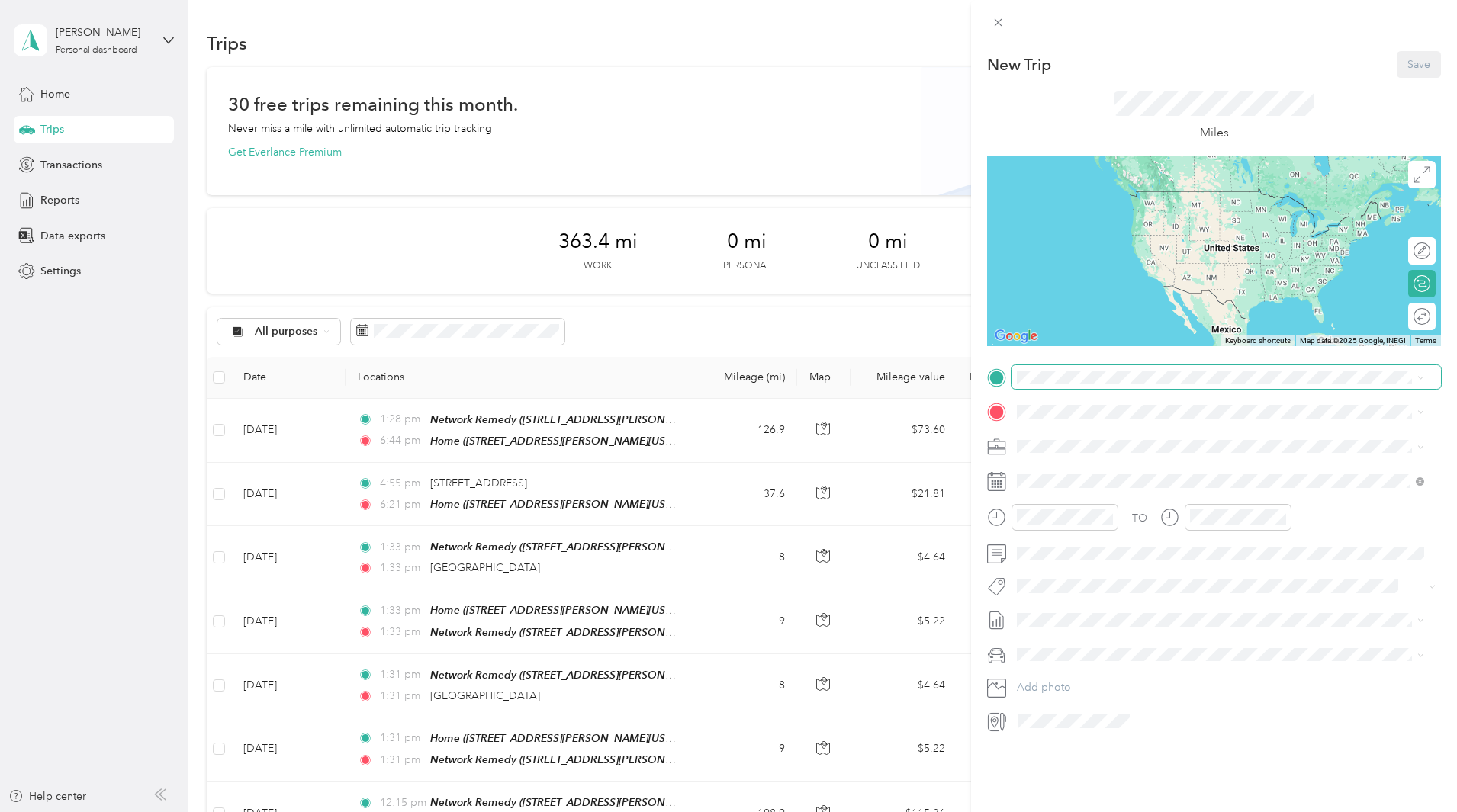
click at [1123, 367] on span at bounding box center [1226, 377] width 429 height 24
click at [1108, 429] on div "Home [STREET_ADDRESS][PERSON_NAME][US_STATE]" at bounding box center [1220, 446] width 397 height 38
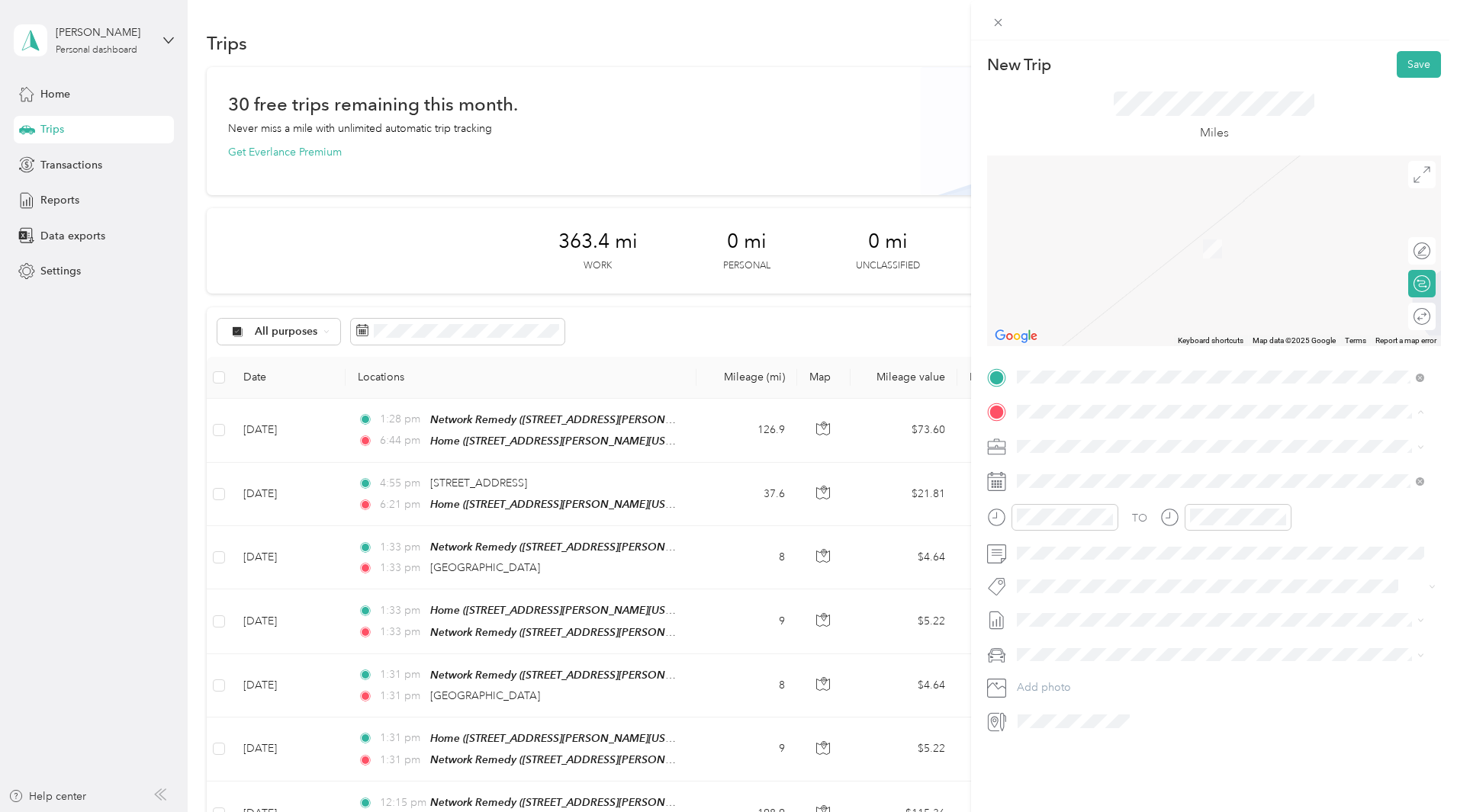
click at [1170, 473] on strong "Network Remedy" at bounding box center [1141, 475] width 87 height 14
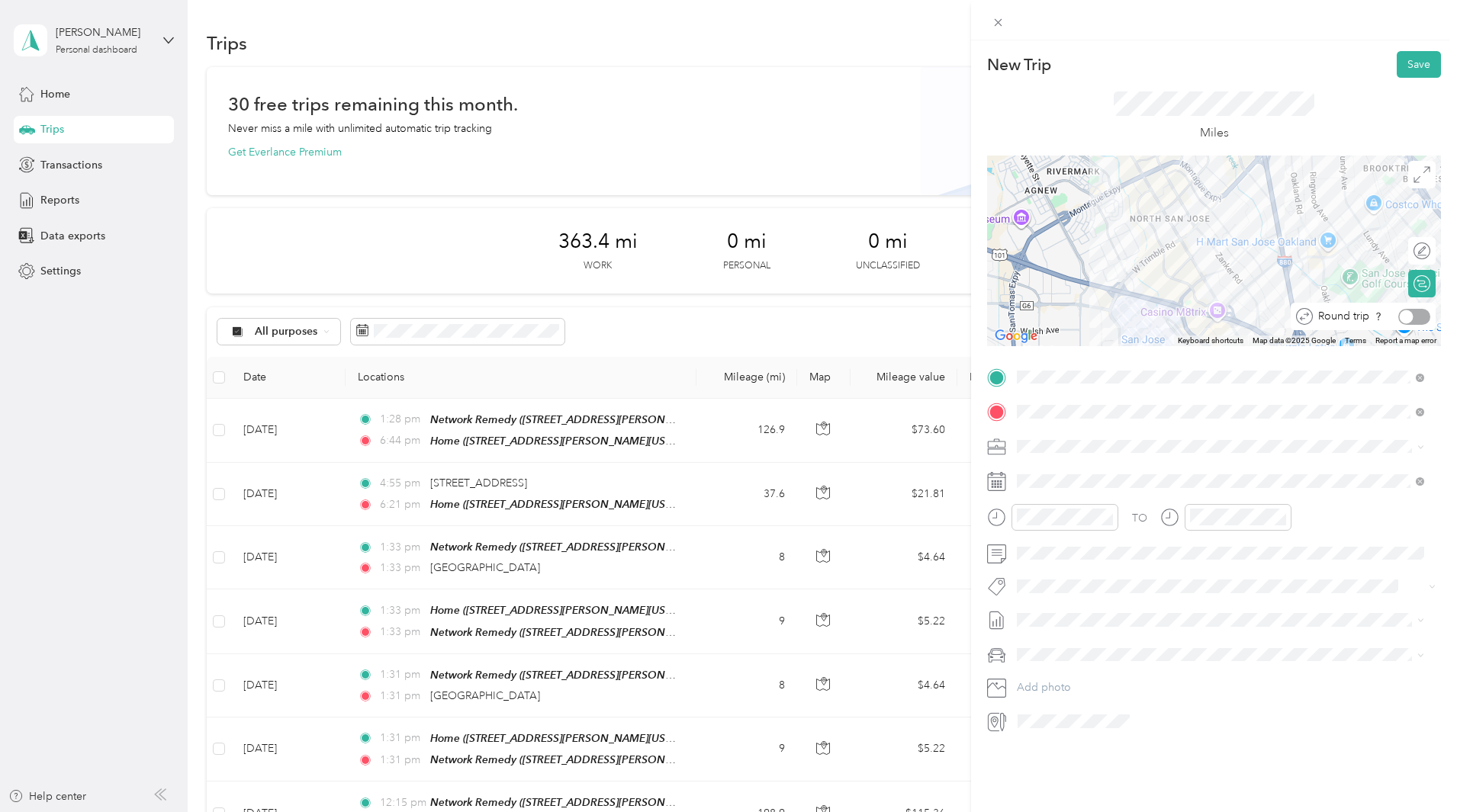
click at [1412, 313] on div at bounding box center [1413, 317] width 32 height 16
drag, startPoint x: 1060, startPoint y: 570, endPoint x: 1063, endPoint y: 586, distance: 16.3
click at [1059, 569] on icon at bounding box center [1054, 568] width 15 height 15
click at [1130, 643] on div "11" at bounding box center [1126, 645] width 20 height 19
click at [1409, 63] on button "Save" at bounding box center [1418, 64] width 45 height 27
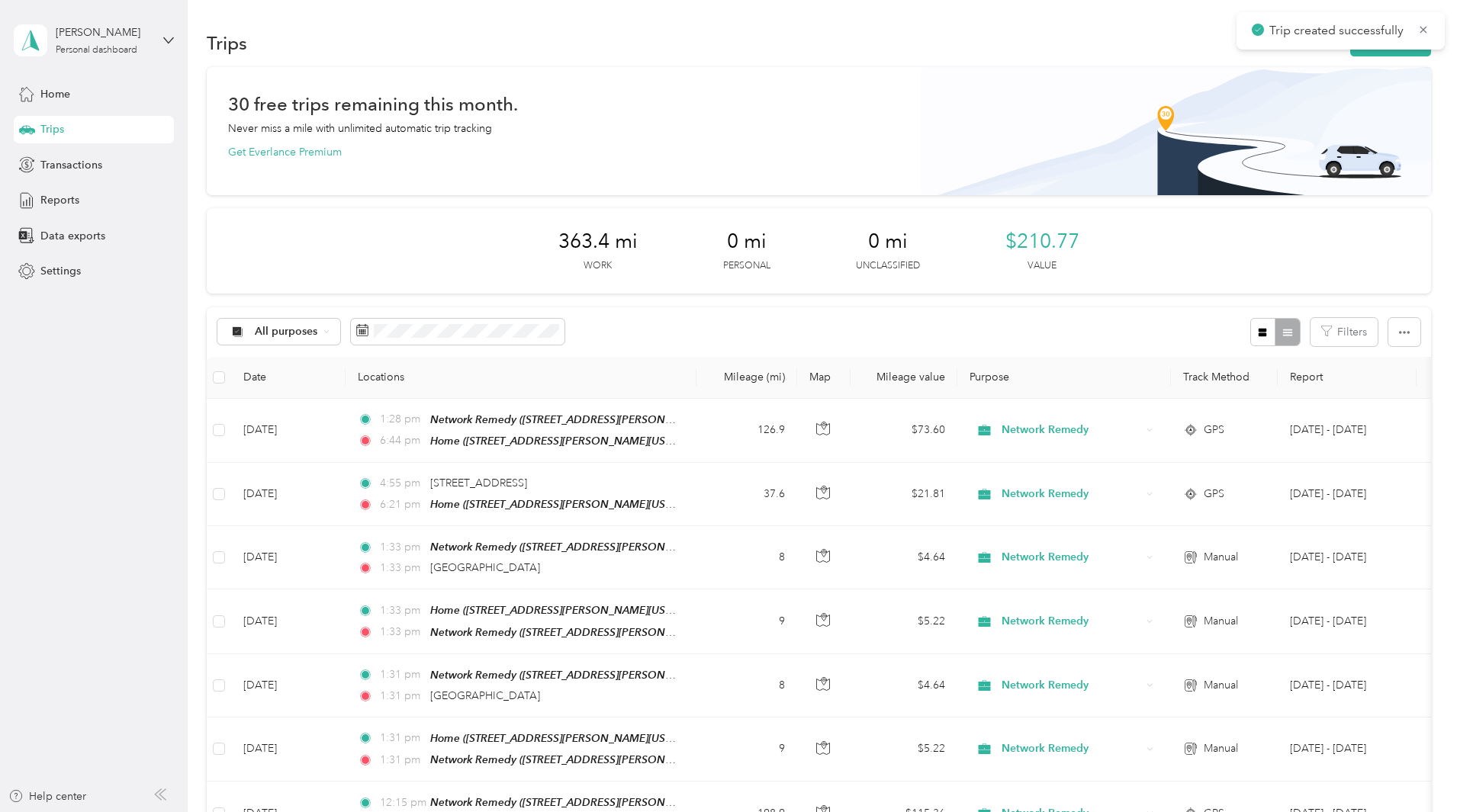
drag, startPoint x: 1388, startPoint y: 134, endPoint x: 1353, endPoint y: 115, distance: 39.8
click at [1386, 133] on div "30 free trips remaining this month. Never miss a mile with unlimited automatic …" at bounding box center [818, 765] width 1224 height 1397
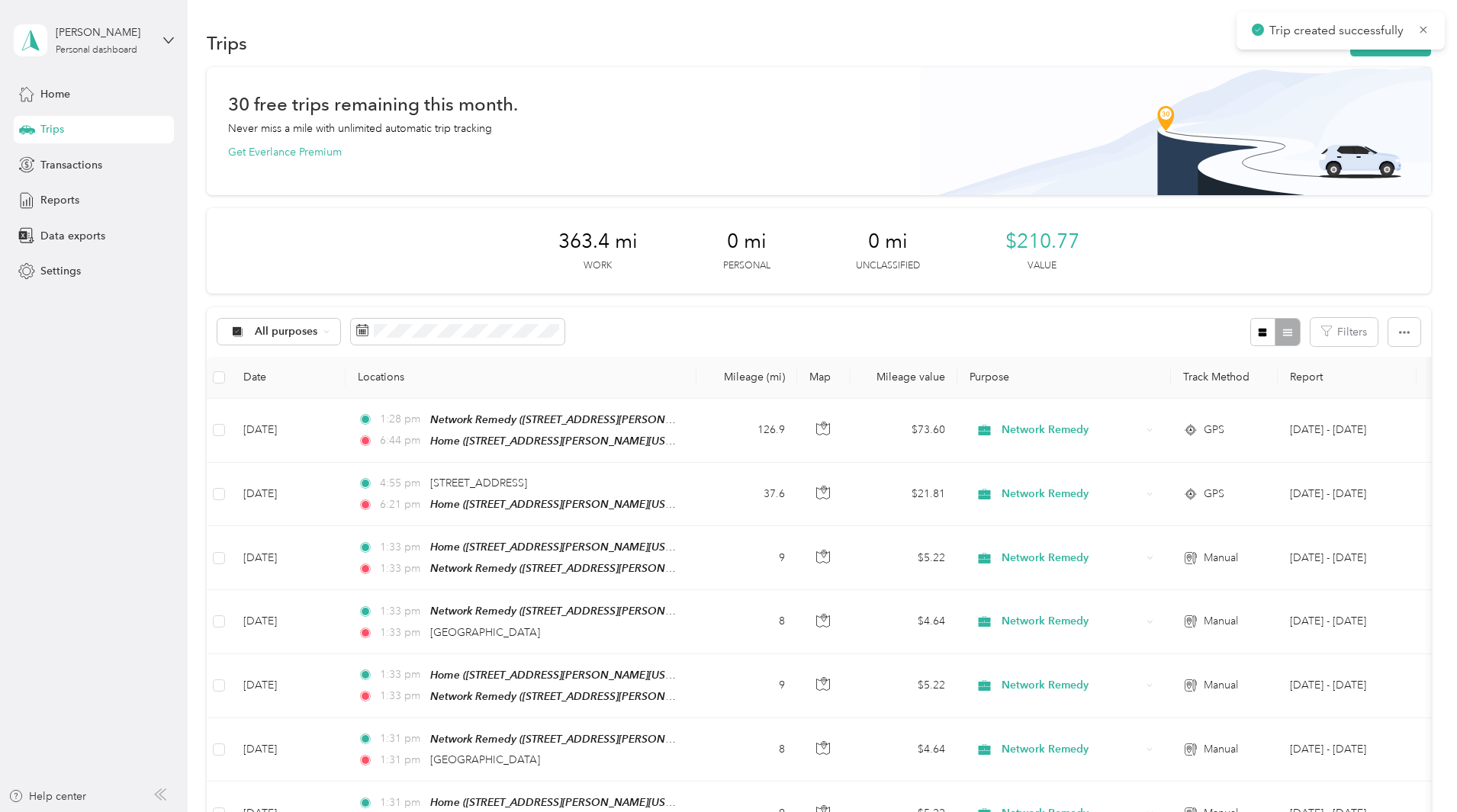
click at [1289, 57] on div "Trips New trip" at bounding box center [818, 42] width 1224 height 32
click at [1350, 53] on button "New trip" at bounding box center [1390, 43] width 81 height 27
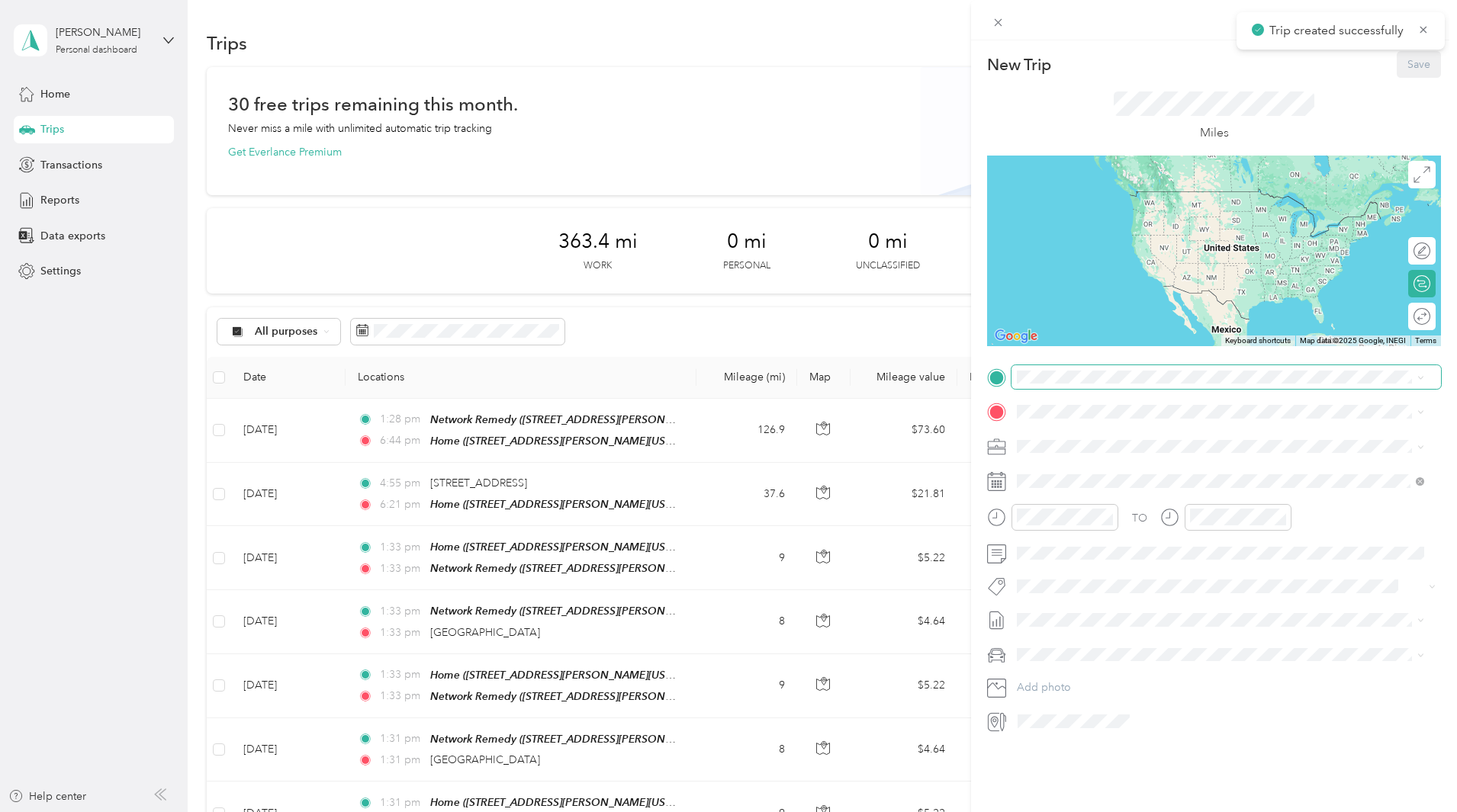
click at [1079, 384] on span at bounding box center [1226, 377] width 429 height 24
click at [1072, 432] on button "TEAM" at bounding box center [1069, 440] width 47 height 19
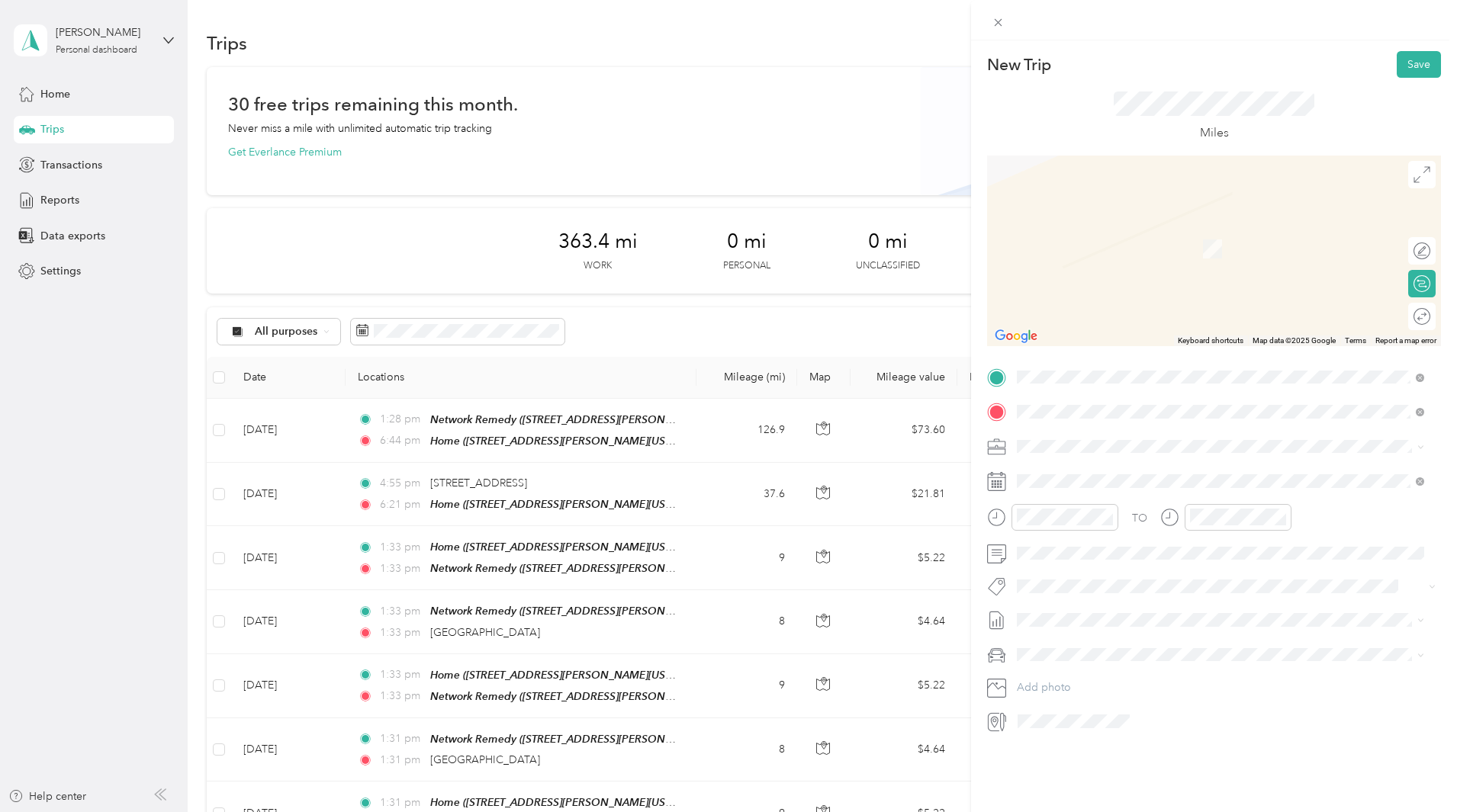
click at [1125, 470] on span "[GEOGRAPHIC_DATA][US_STATE], [GEOGRAPHIC_DATA]" at bounding box center [1186, 467] width 282 height 14
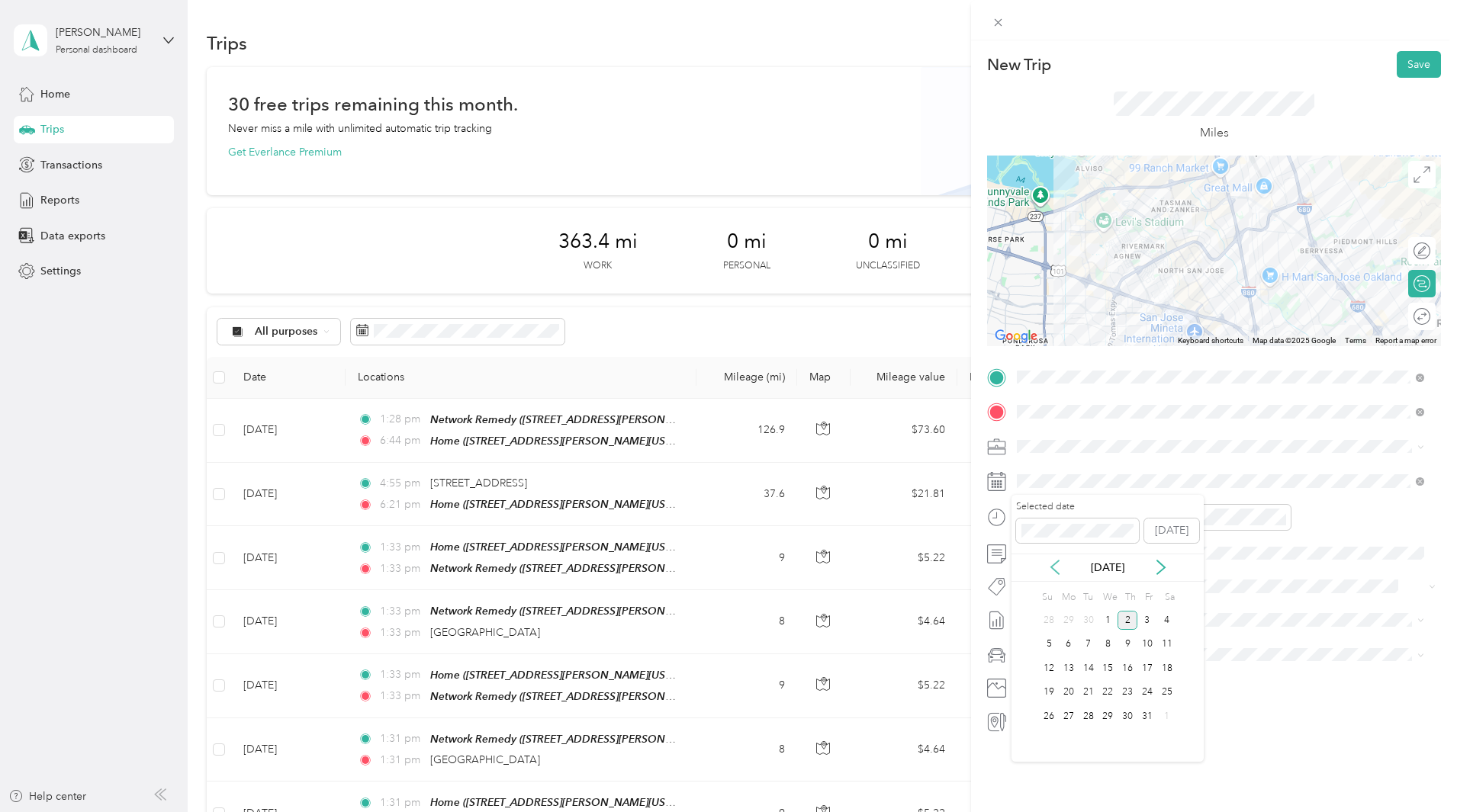
drag, startPoint x: 1060, startPoint y: 567, endPoint x: 1066, endPoint y: 575, distance: 10.0
click at [1060, 567] on icon at bounding box center [1054, 568] width 15 height 15
click at [1130, 643] on div "11" at bounding box center [1126, 645] width 20 height 19
click at [1411, 315] on div at bounding box center [1415, 317] width 31 height 16
click at [1415, 315] on div at bounding box center [1422, 316] width 14 height 14
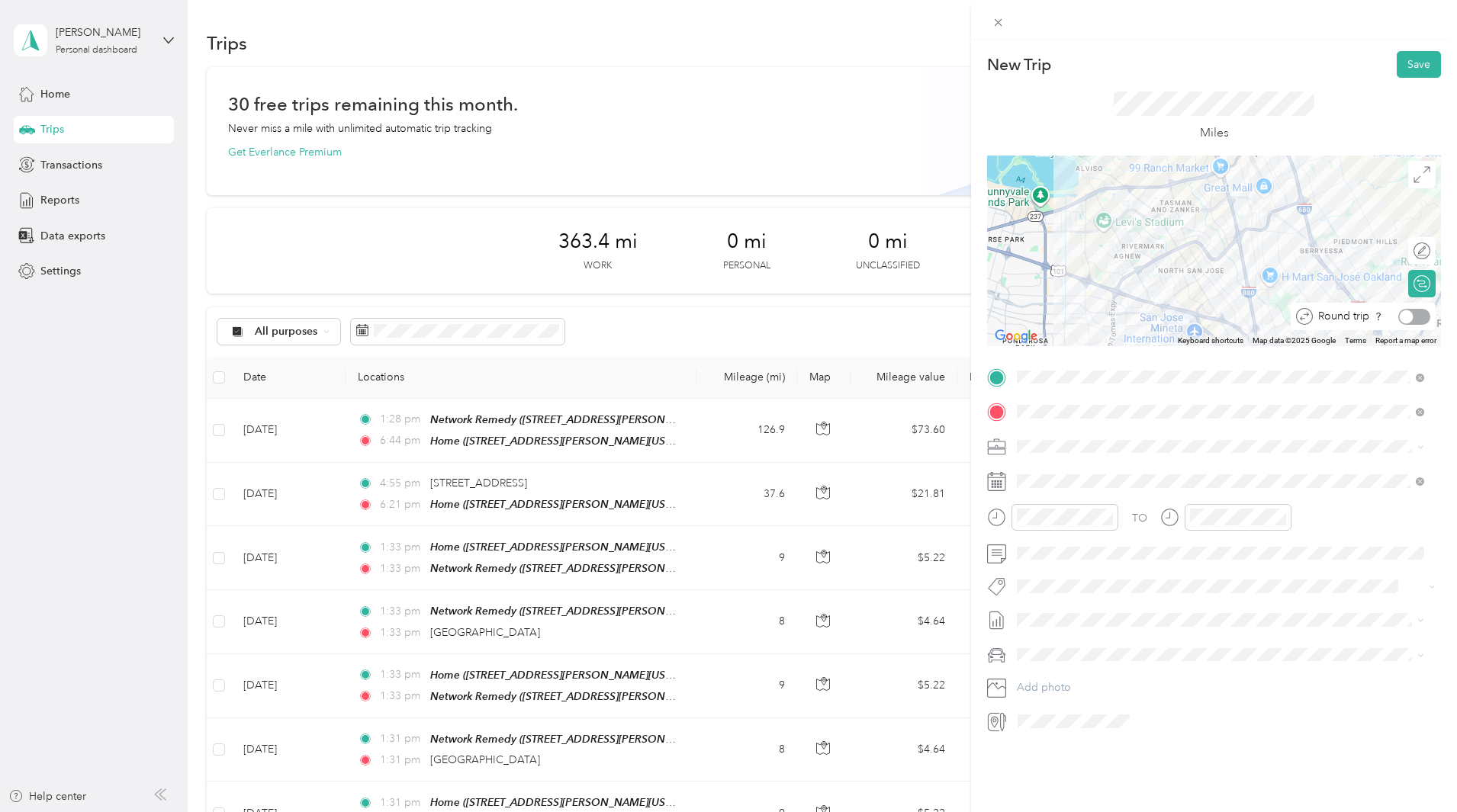
click at [1405, 316] on div at bounding box center [1413, 317] width 32 height 16
click at [1407, 63] on button "Save" at bounding box center [1418, 64] width 45 height 27
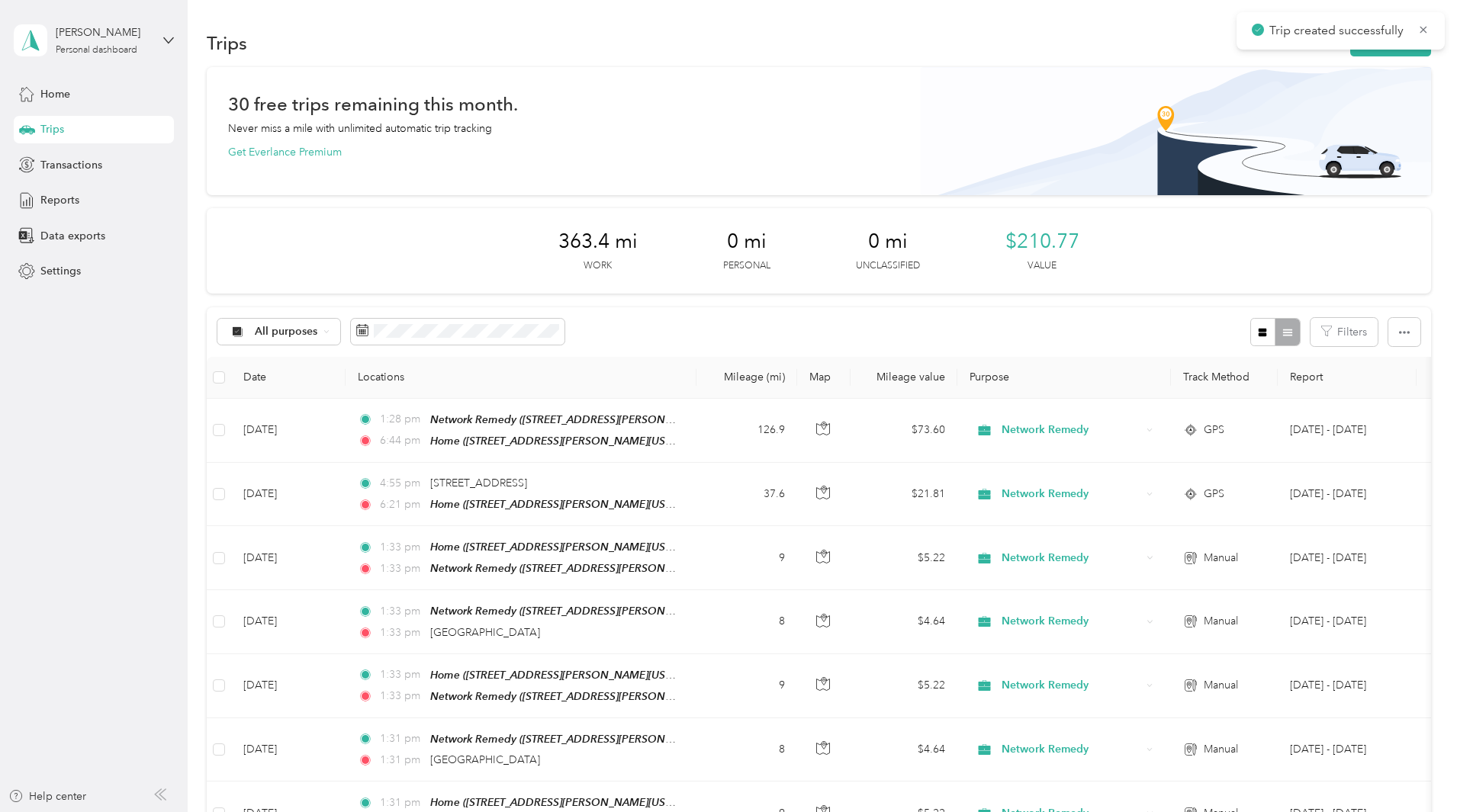
click at [1388, 164] on div "30 free trips remaining this month. Never miss a mile with unlimited automatic …" at bounding box center [818, 797] width 1224 height 1461
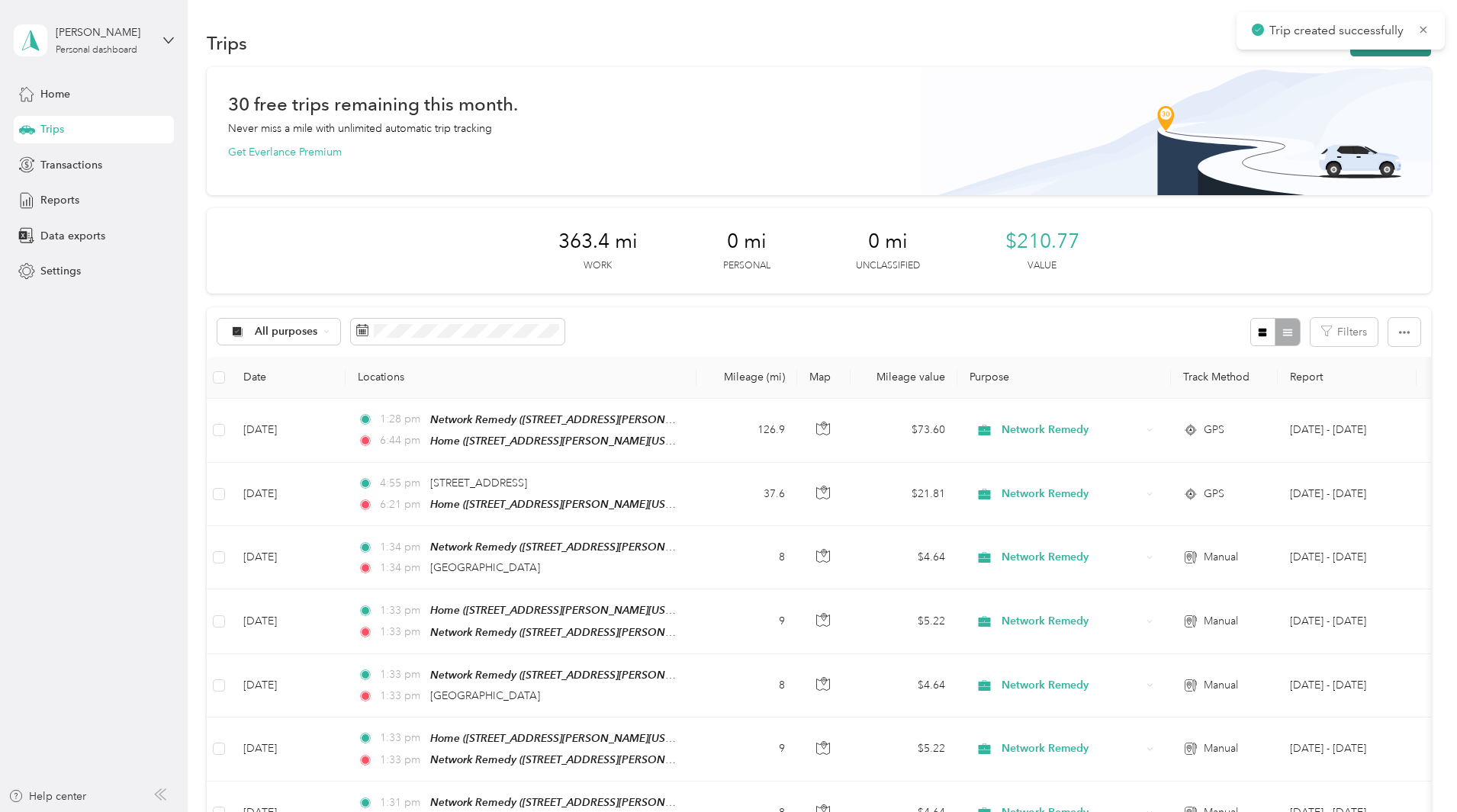
click at [1350, 51] on button "New trip" at bounding box center [1390, 43] width 81 height 27
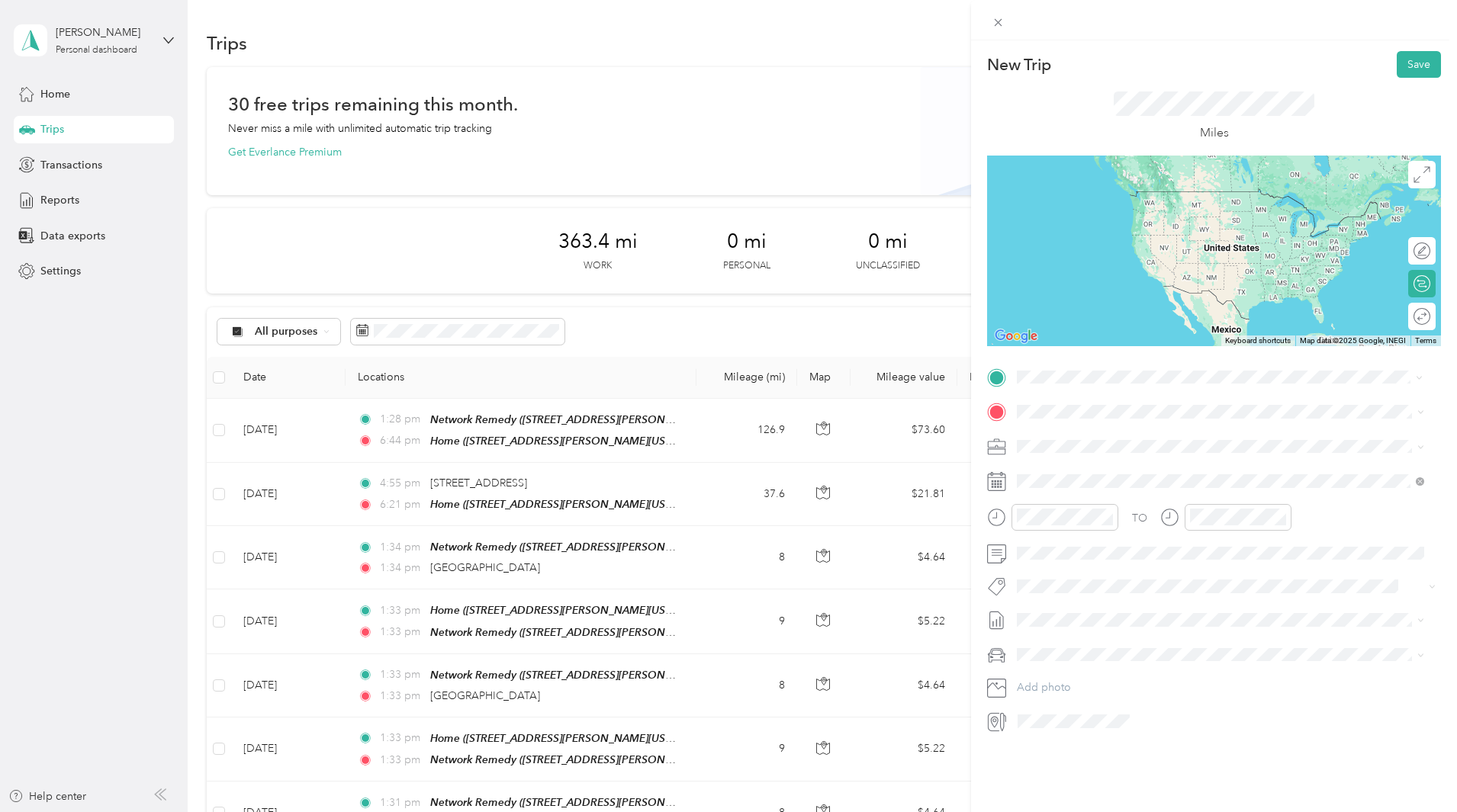
click at [1145, 443] on div "Home [STREET_ADDRESS][PERSON_NAME][US_STATE]" at bounding box center [1164, 446] width 237 height 32
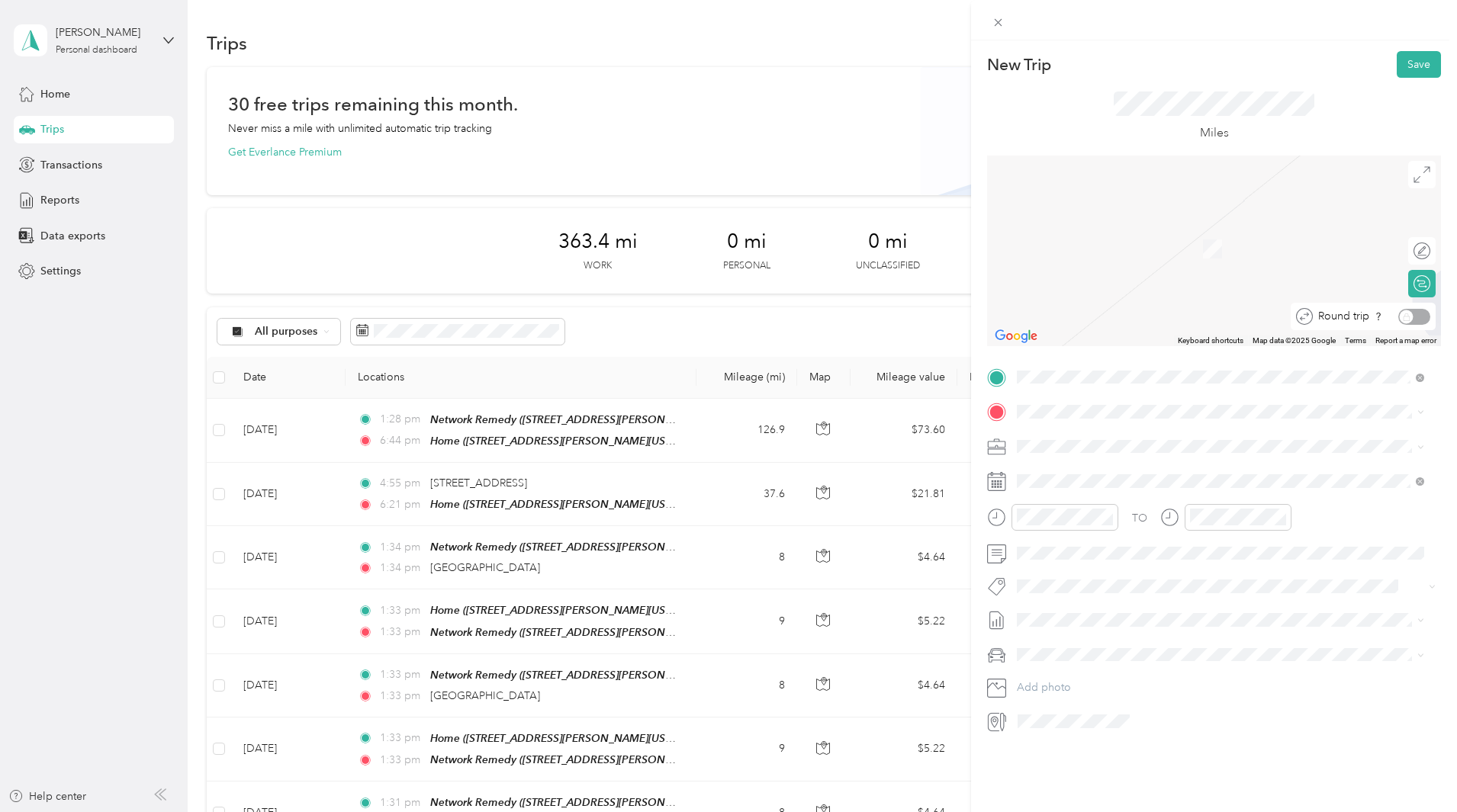
click at [1412, 315] on div "Round trip" at bounding box center [1370, 317] width 117 height 16
click at [1149, 473] on strong "Network Remedy" at bounding box center [1141, 475] width 87 height 14
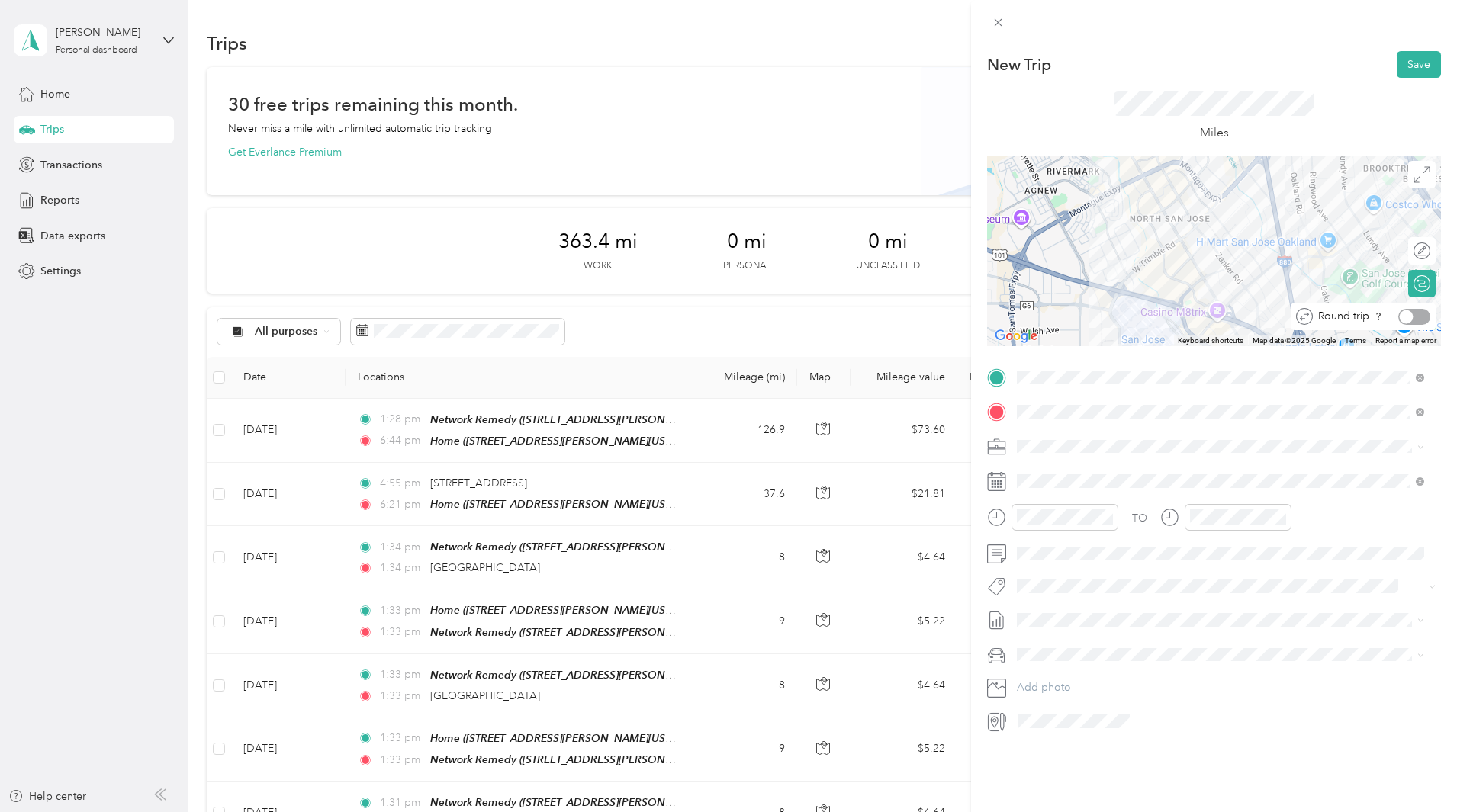
click at [1409, 320] on div at bounding box center [1413, 317] width 32 height 16
click at [1055, 562] on icon at bounding box center [1054, 568] width 15 height 15
click at [1146, 643] on div "12" at bounding box center [1147, 645] width 20 height 19
click at [1397, 73] on button "Save" at bounding box center [1418, 64] width 45 height 27
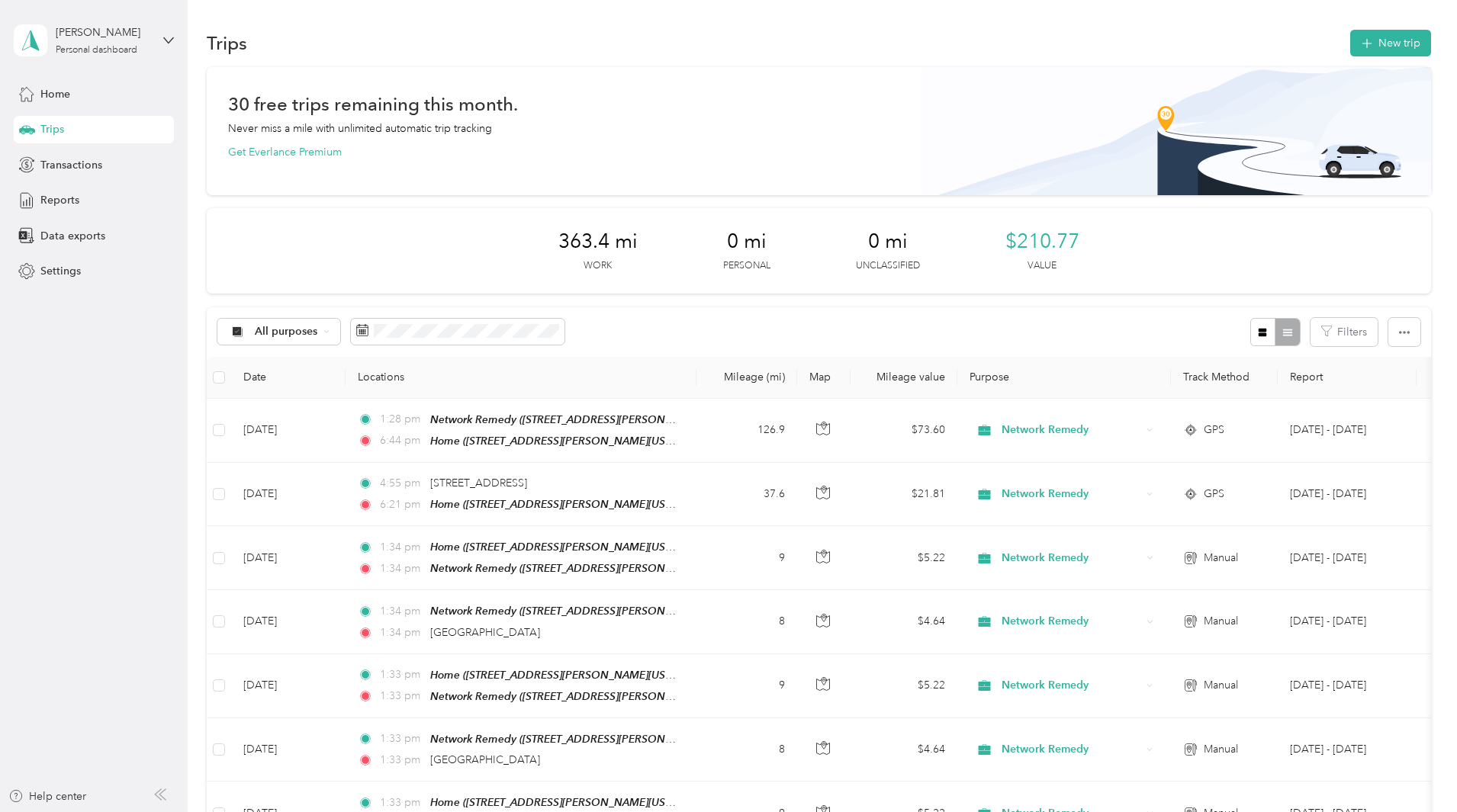
click at [1350, 49] on button "New trip" at bounding box center [1390, 43] width 81 height 27
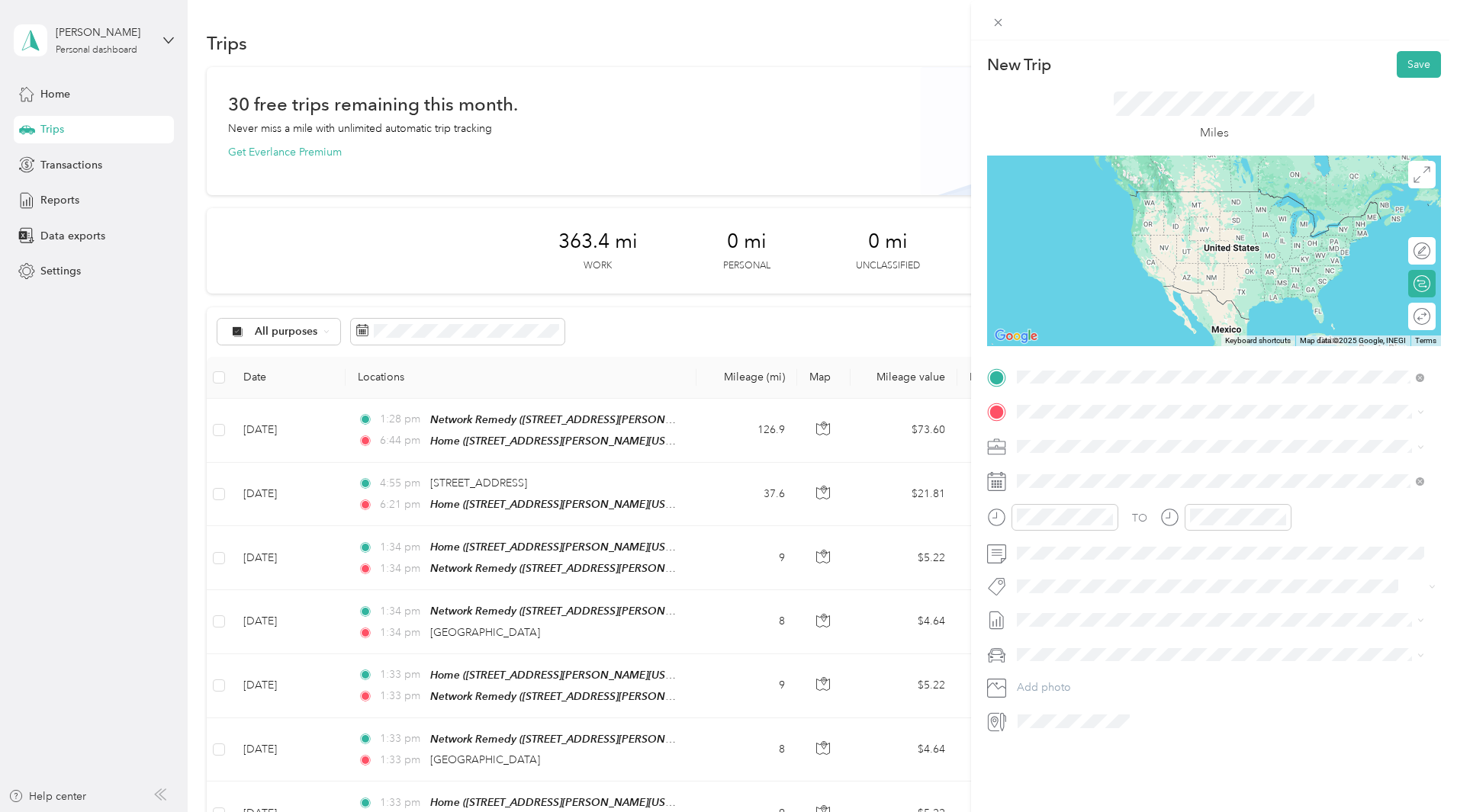
click at [1151, 442] on div "Home [STREET_ADDRESS][PERSON_NAME][US_STATE]" at bounding box center [1164, 446] width 237 height 32
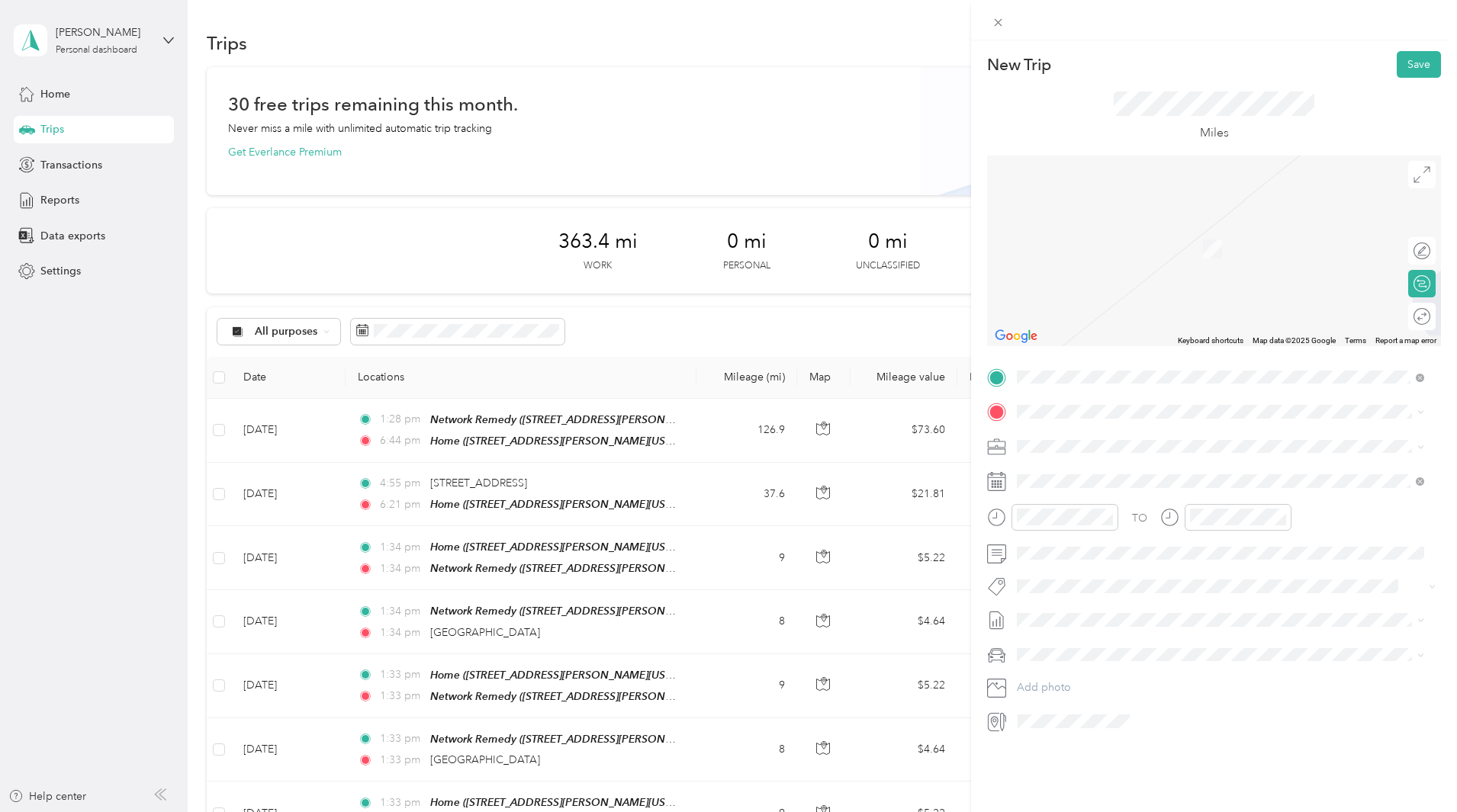
click at [1131, 483] on div "TEAM Network Remedy [STREET_ADDRESS][PERSON_NAME][US_STATE]" at bounding box center [1164, 482] width 237 height 38
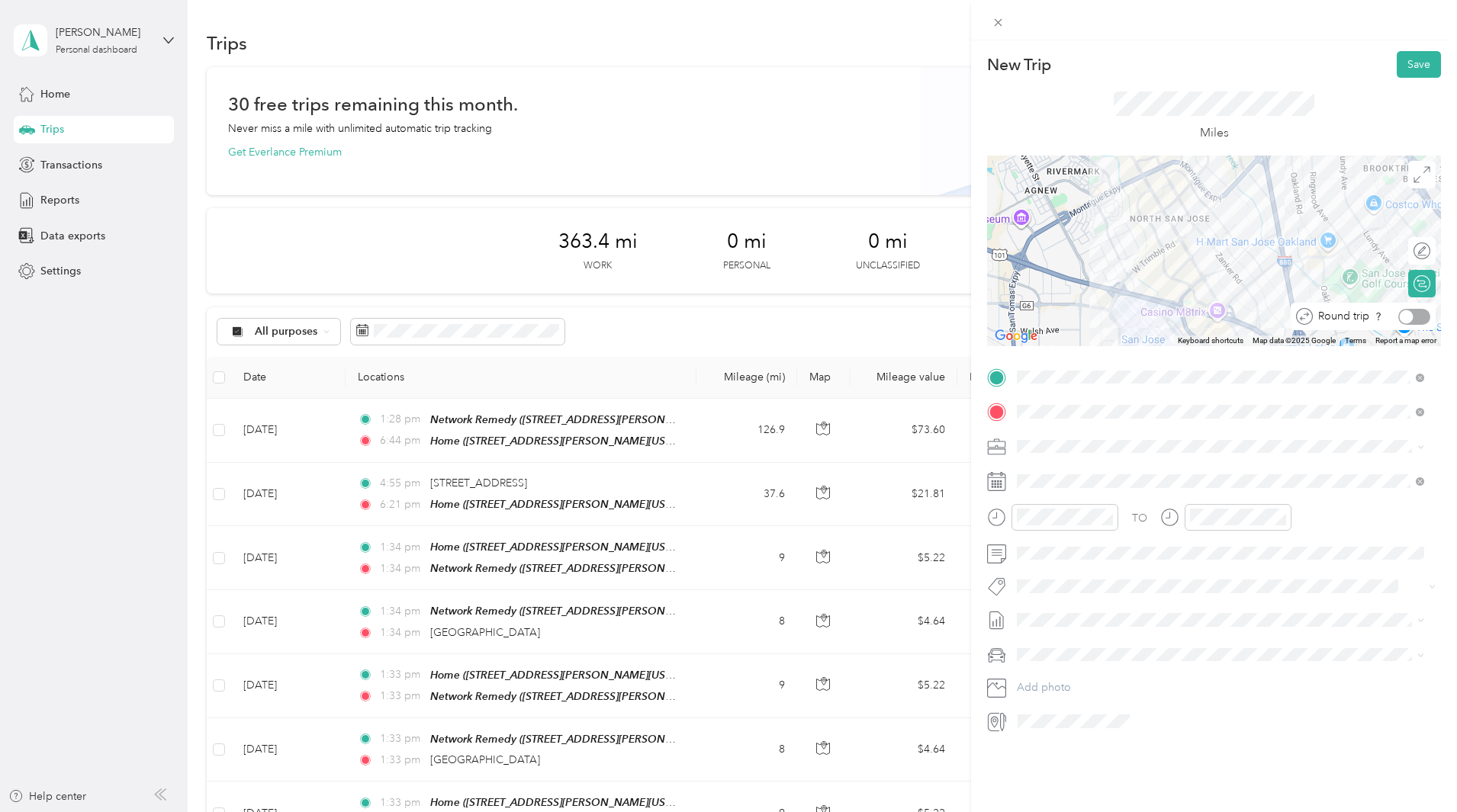
click at [1409, 316] on div at bounding box center [1413, 317] width 32 height 16
click at [1119, 469] on span at bounding box center [1226, 481] width 429 height 24
click at [1056, 567] on icon at bounding box center [1054, 568] width 15 height 15
click at [1067, 669] on div "15" at bounding box center [1068, 668] width 20 height 19
click at [1404, 68] on button "Save" at bounding box center [1418, 64] width 45 height 27
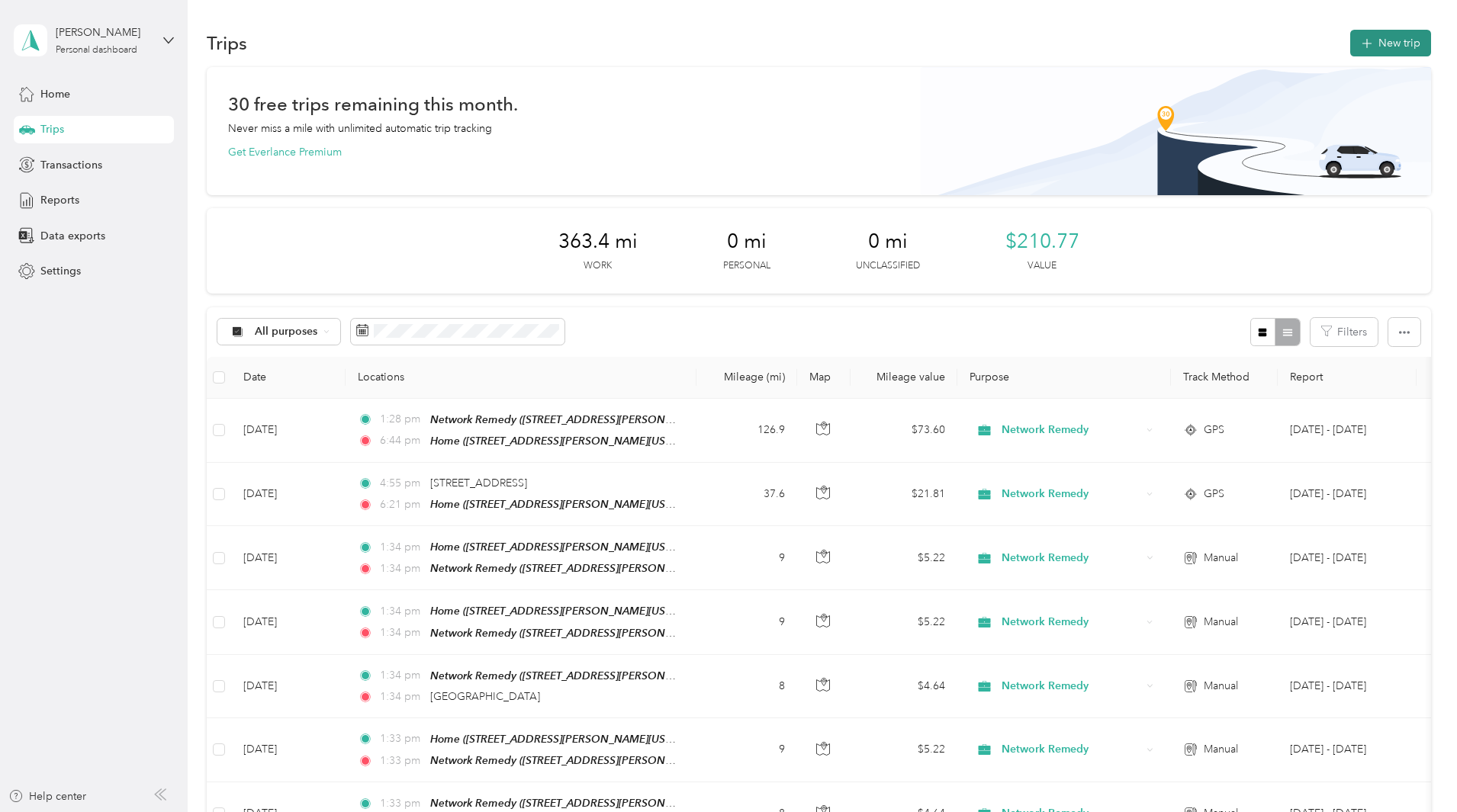
click at [1350, 51] on button "New trip" at bounding box center [1390, 43] width 81 height 27
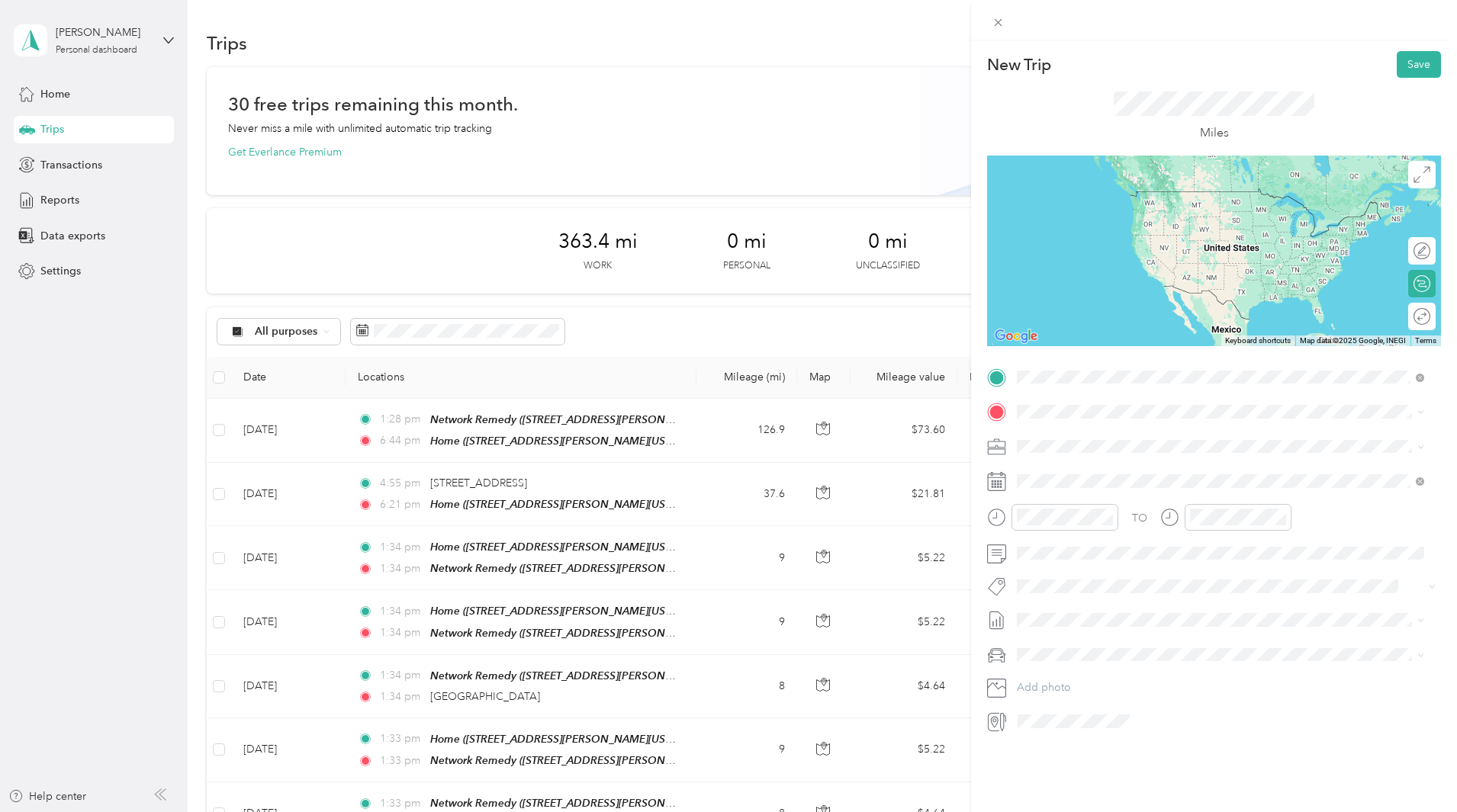
click at [1106, 435] on div "Home" at bounding box center [1164, 438] width 237 height 14
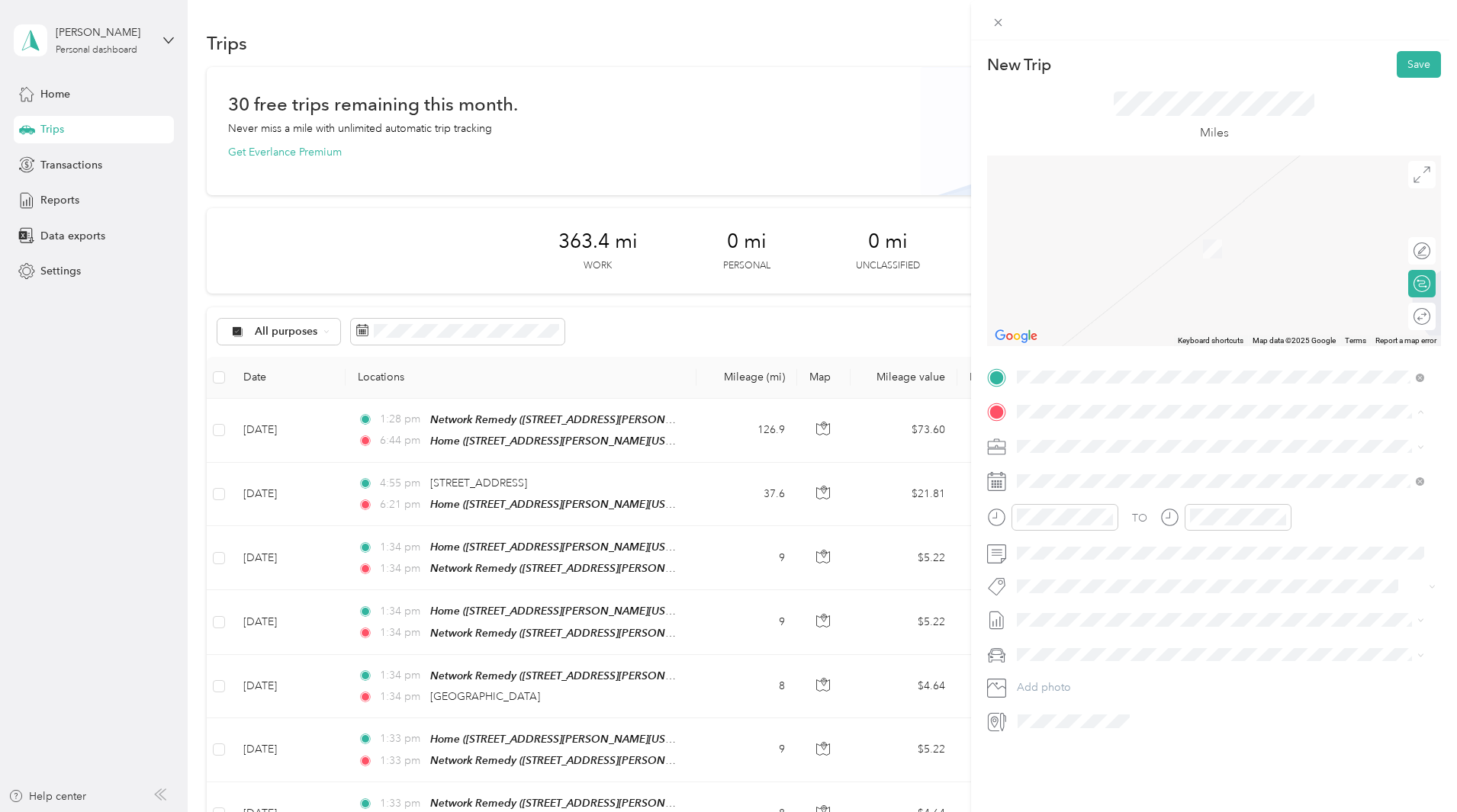
click at [1108, 462] on li "TEAM Network Remedy [STREET_ADDRESS][PERSON_NAME][US_STATE]" at bounding box center [1221, 484] width 418 height 53
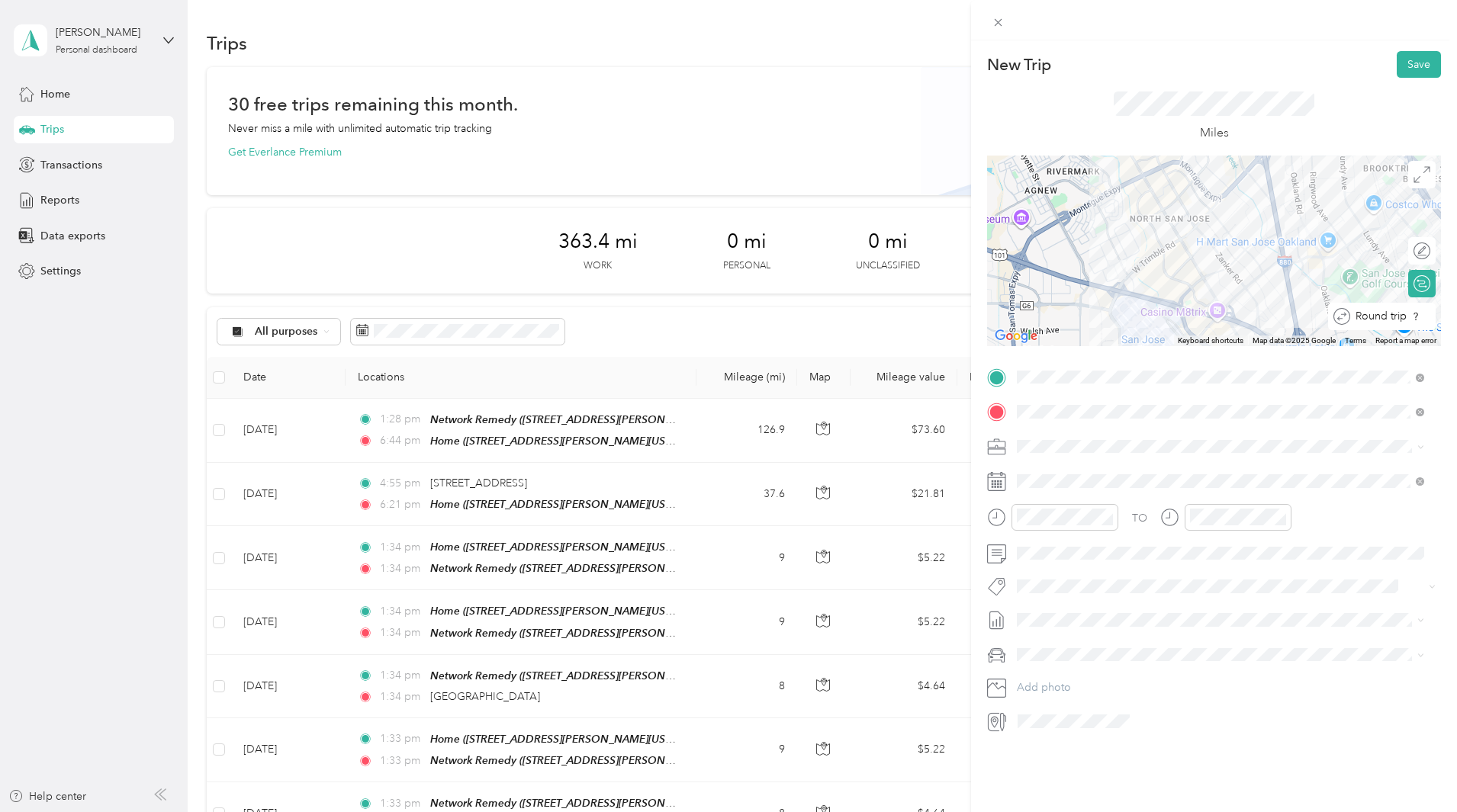
click at [1436, 317] on div at bounding box center [1436, 317] width 0 height 16
click at [1053, 562] on div "[DATE]" at bounding box center [1108, 567] width 192 height 28
click at [1053, 564] on icon at bounding box center [1054, 568] width 15 height 15
click at [1090, 667] on div "16" at bounding box center [1088, 668] width 20 height 19
click at [1409, 66] on button "Save" at bounding box center [1418, 64] width 45 height 27
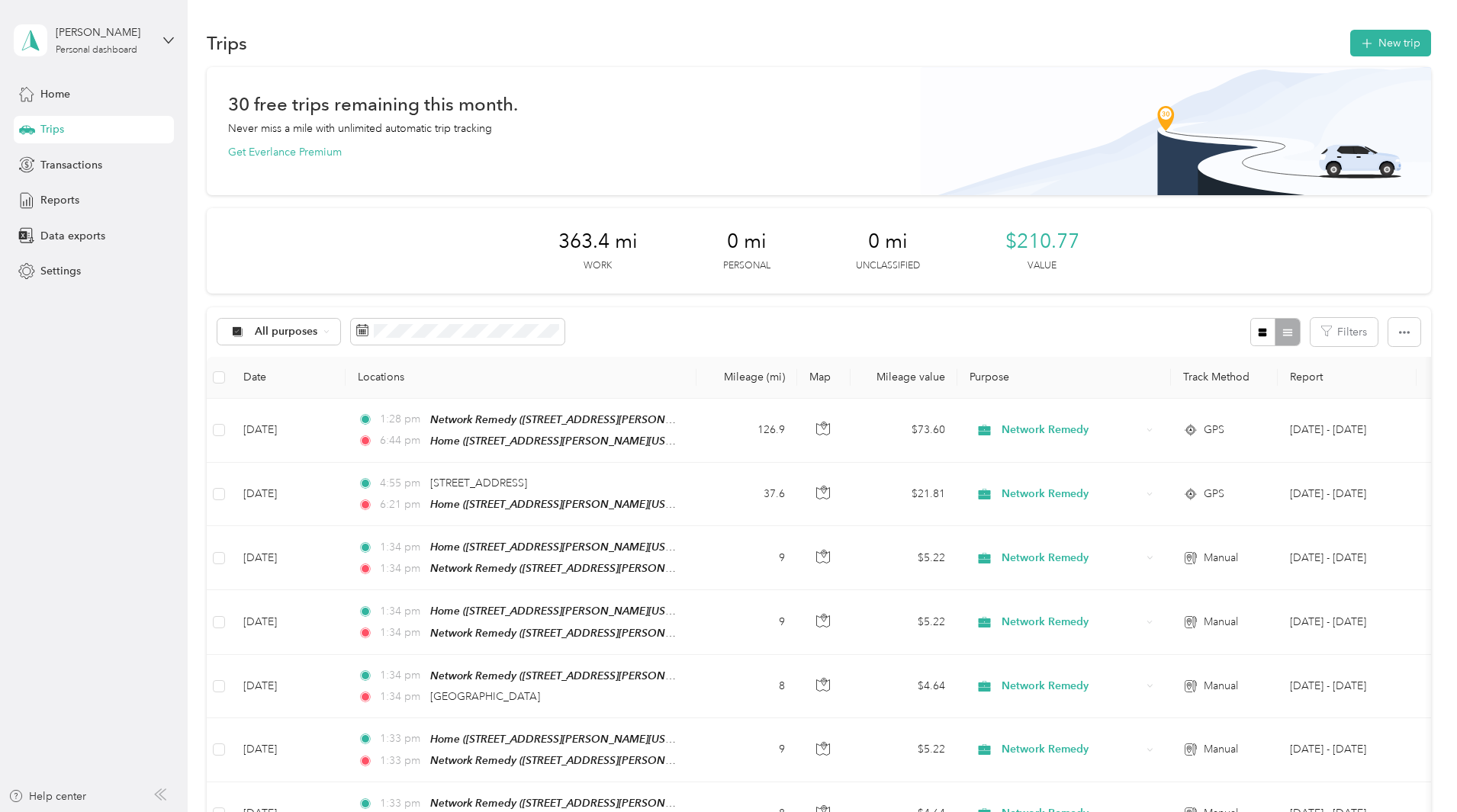
click at [1350, 53] on button "New trip" at bounding box center [1390, 43] width 81 height 27
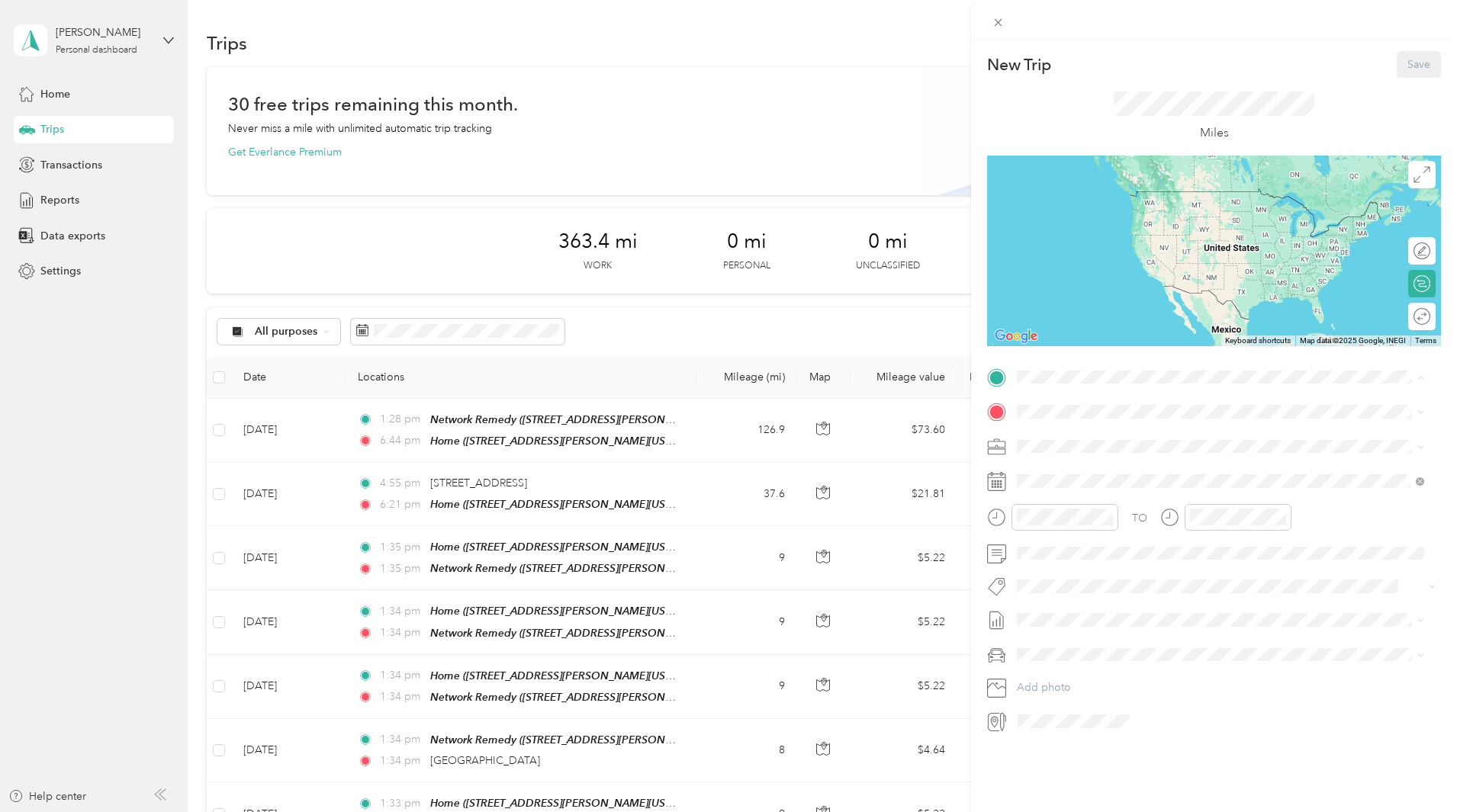
click at [1147, 433] on strong "Network Remedy" at bounding box center [1141, 440] width 87 height 14
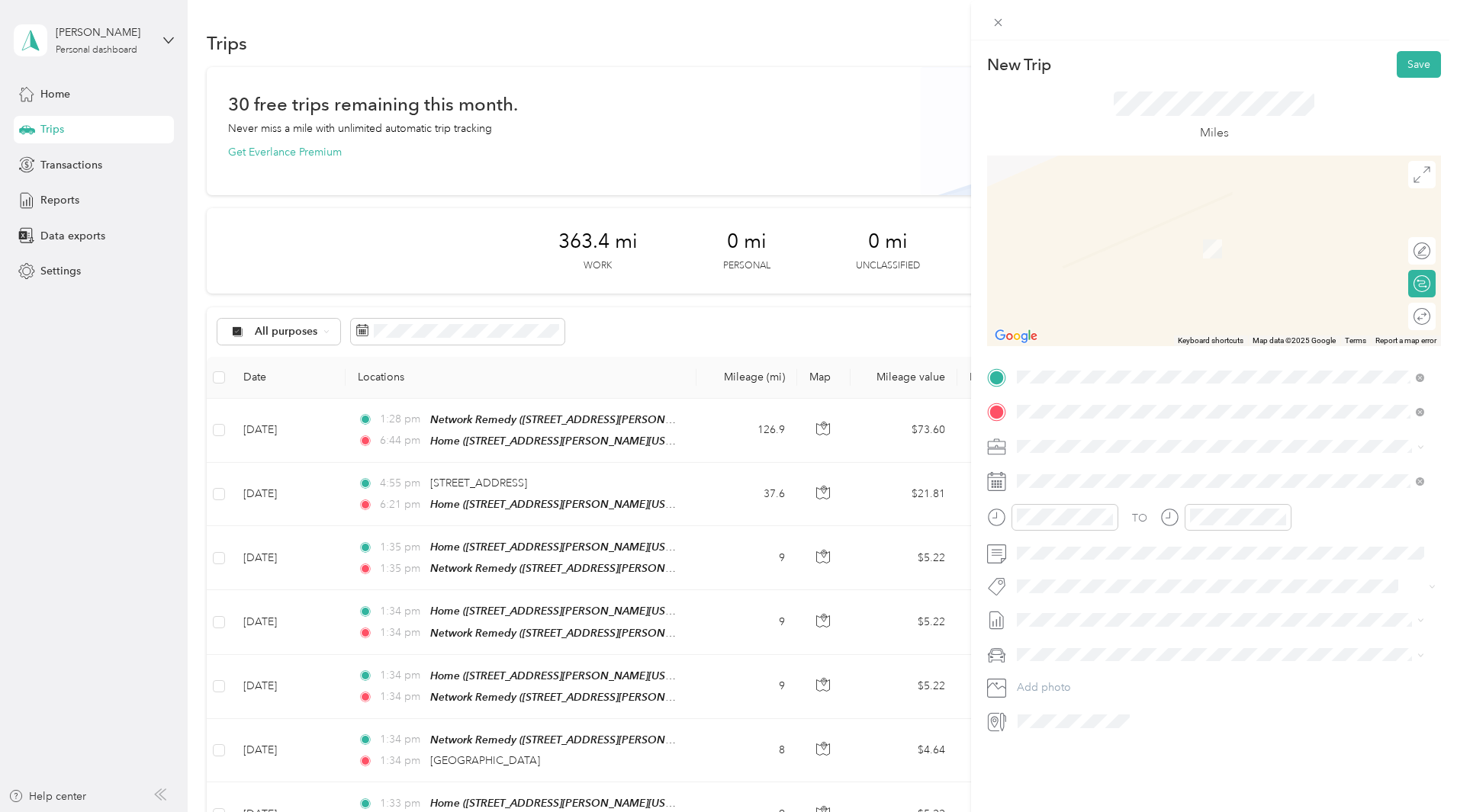
click at [1120, 457] on div "[GEOGRAPHIC_DATA][US_STATE], [GEOGRAPHIC_DATA]" at bounding box center [1220, 468] width 397 height 21
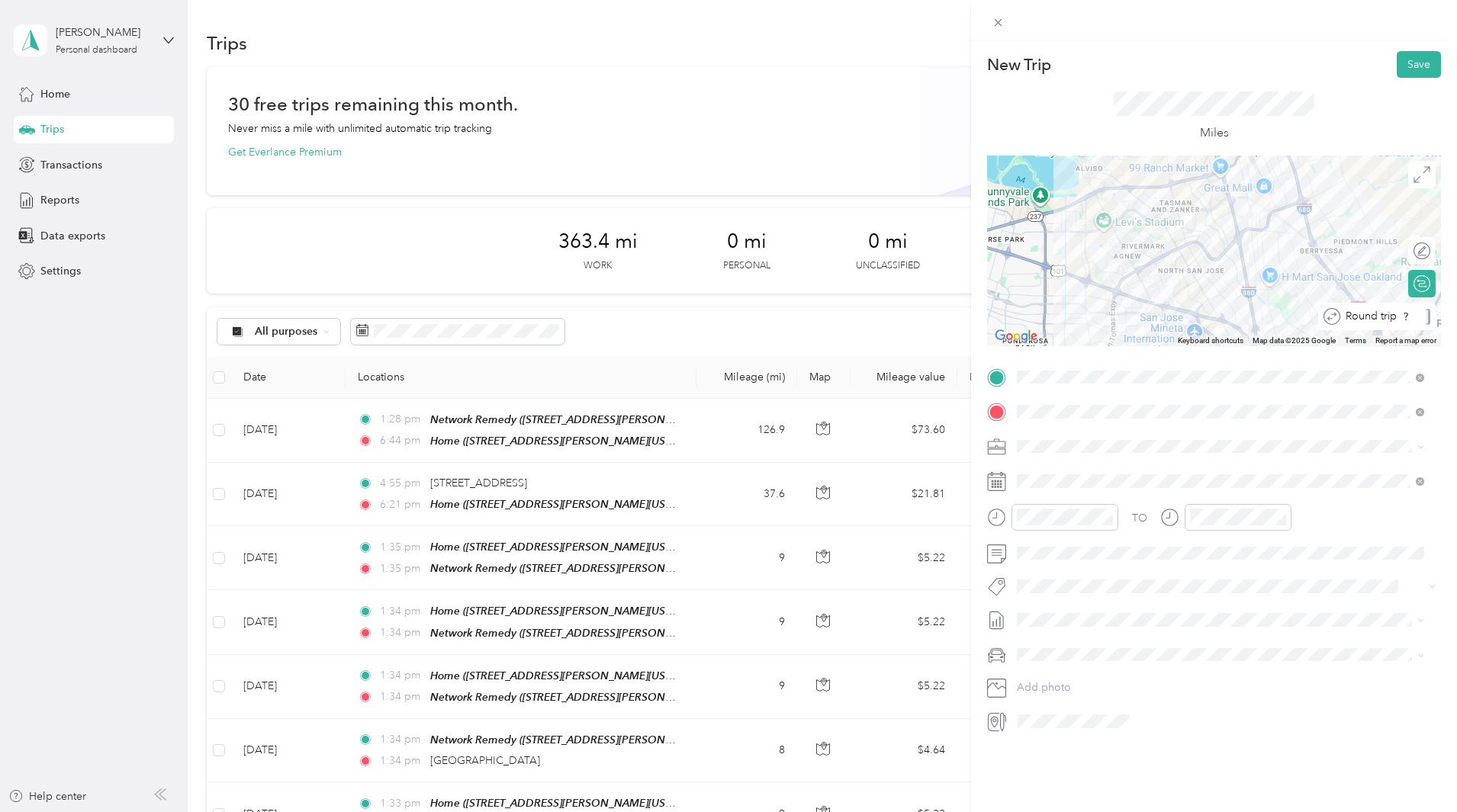
click at [1425, 317] on div at bounding box center [1427, 317] width 4 height 16
click at [1060, 567] on icon at bounding box center [1054, 568] width 15 height 15
click at [1087, 672] on div "16" at bounding box center [1088, 668] width 20 height 19
click at [1414, 59] on button "Save" at bounding box center [1418, 64] width 45 height 27
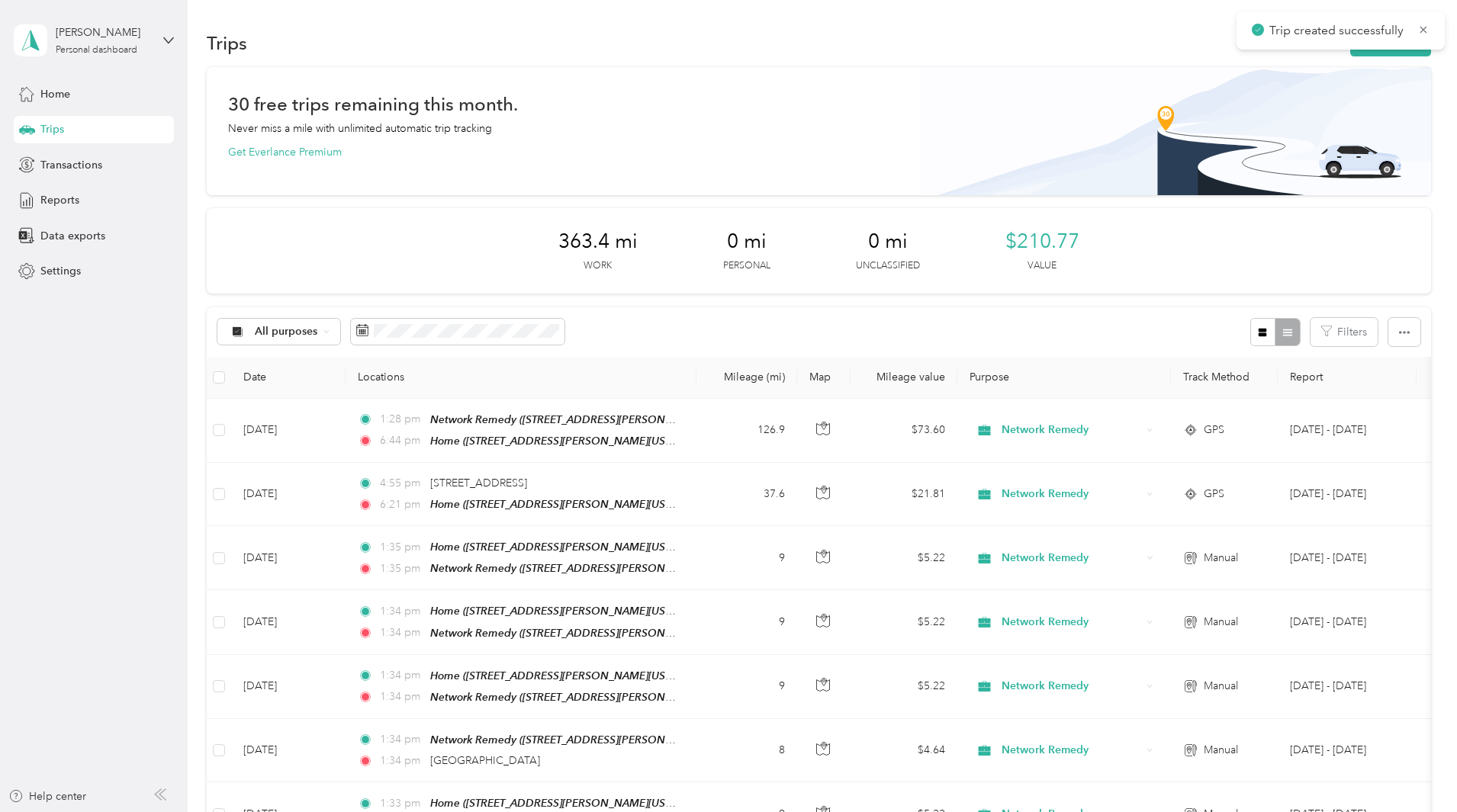
click at [1350, 51] on button "New trip" at bounding box center [1390, 43] width 81 height 27
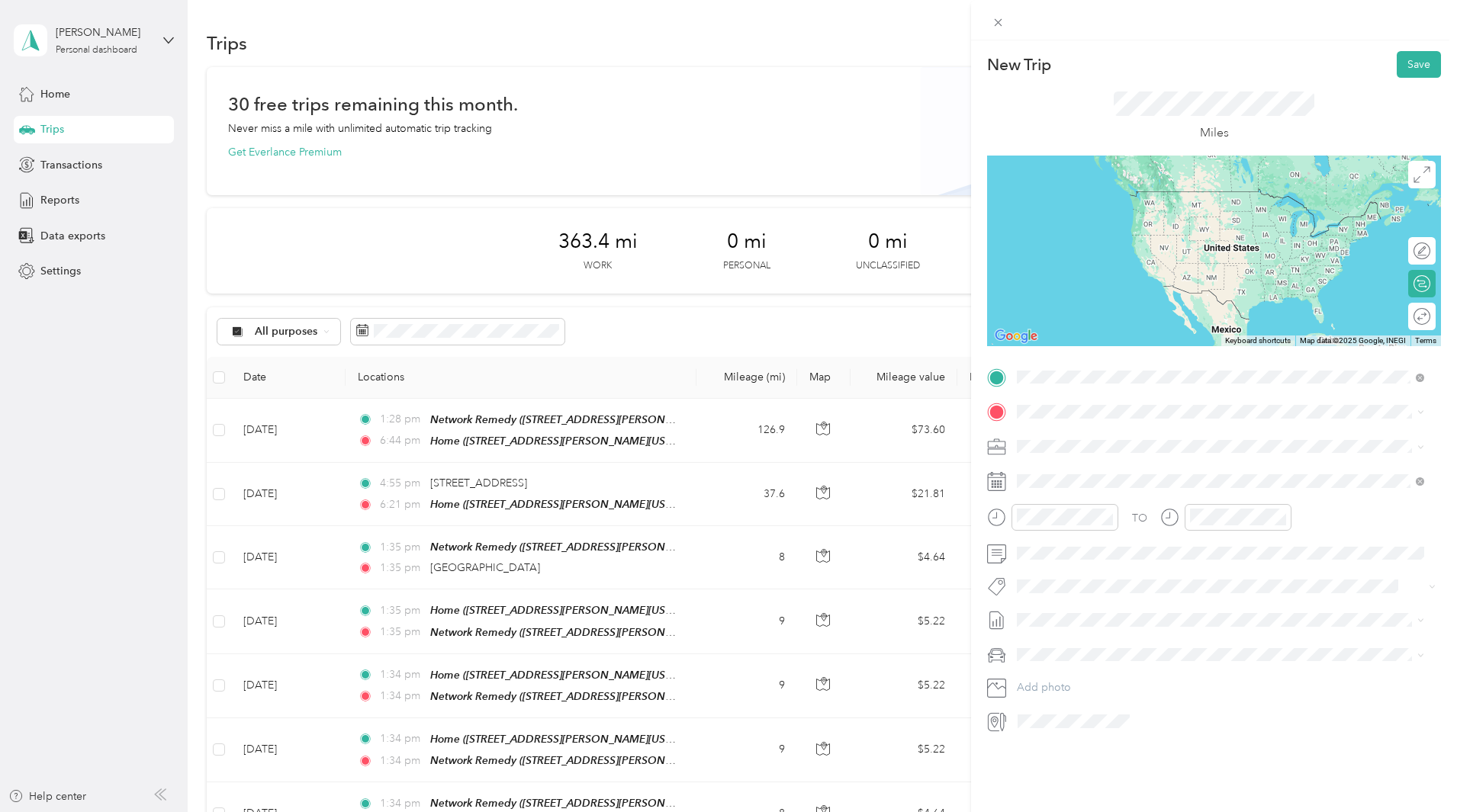
click at [1155, 437] on div "Home" at bounding box center [1164, 438] width 237 height 14
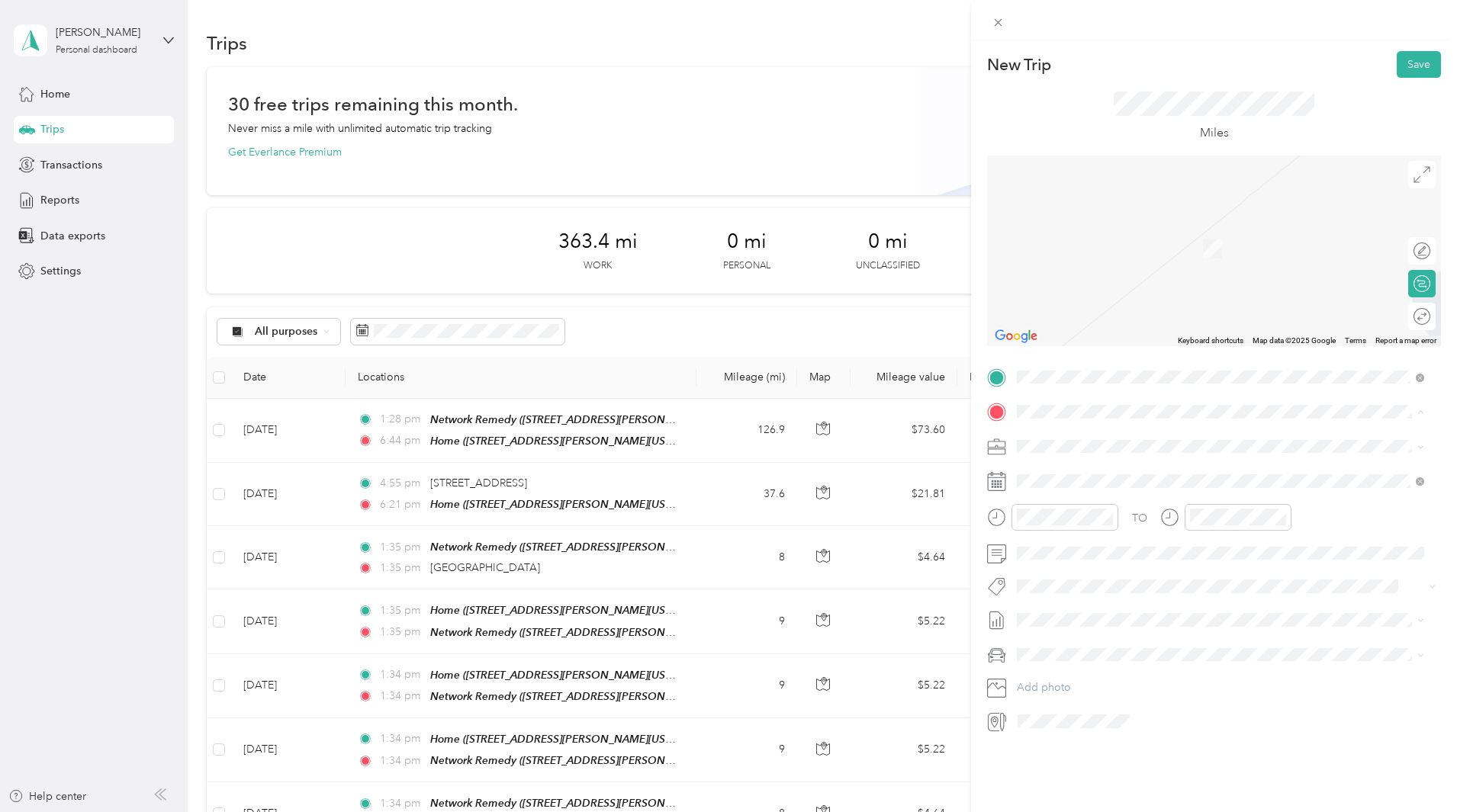
click at [1165, 480] on div "TEAM UFCW5 HQ" at bounding box center [1122, 475] width 152 height 19
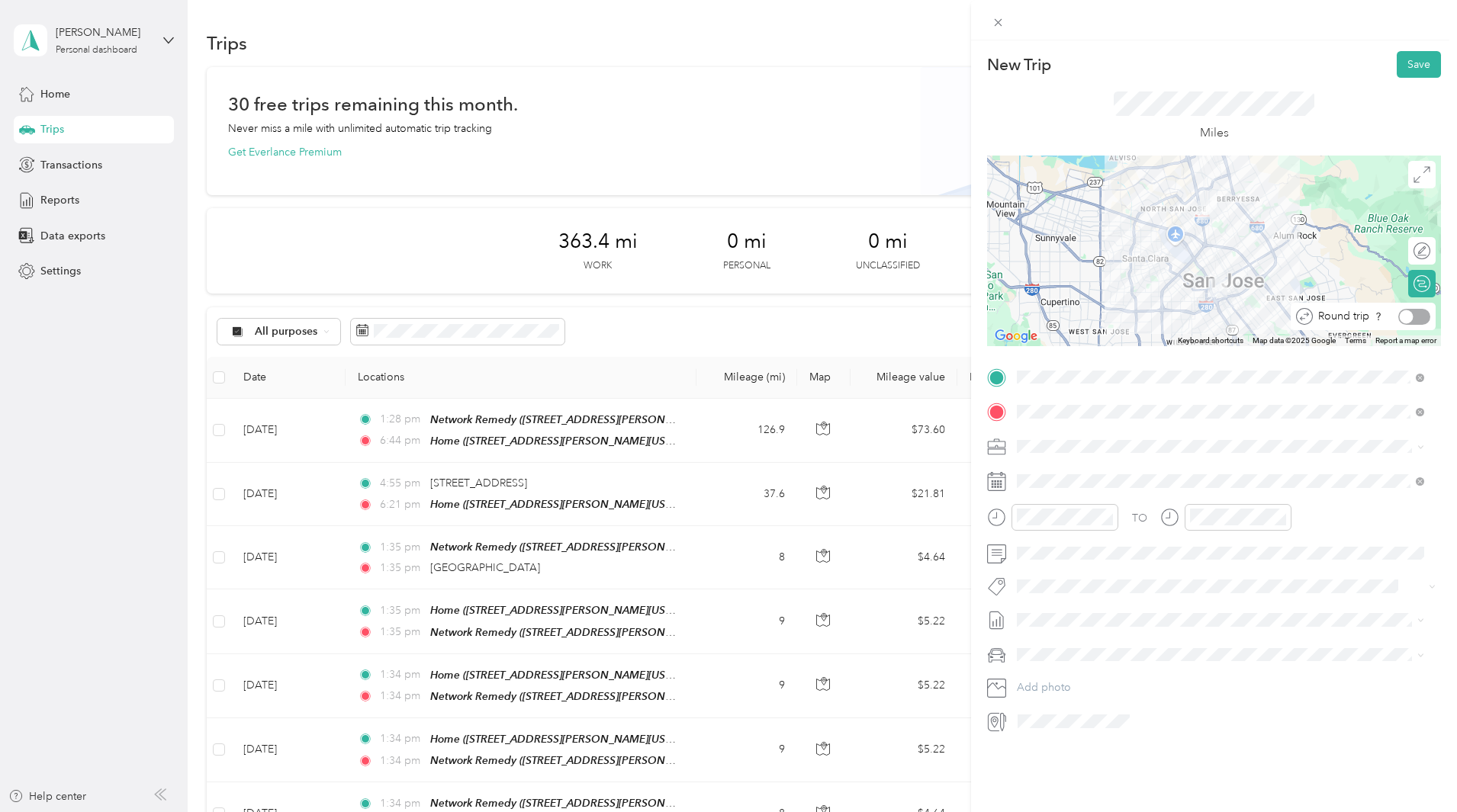
click at [1409, 316] on div at bounding box center [1413, 317] width 32 height 16
click at [1055, 563] on icon at bounding box center [1054, 567] width 8 height 14
click at [1103, 672] on div "17" at bounding box center [1107, 668] width 20 height 19
click at [1406, 58] on button "Save" at bounding box center [1418, 64] width 45 height 27
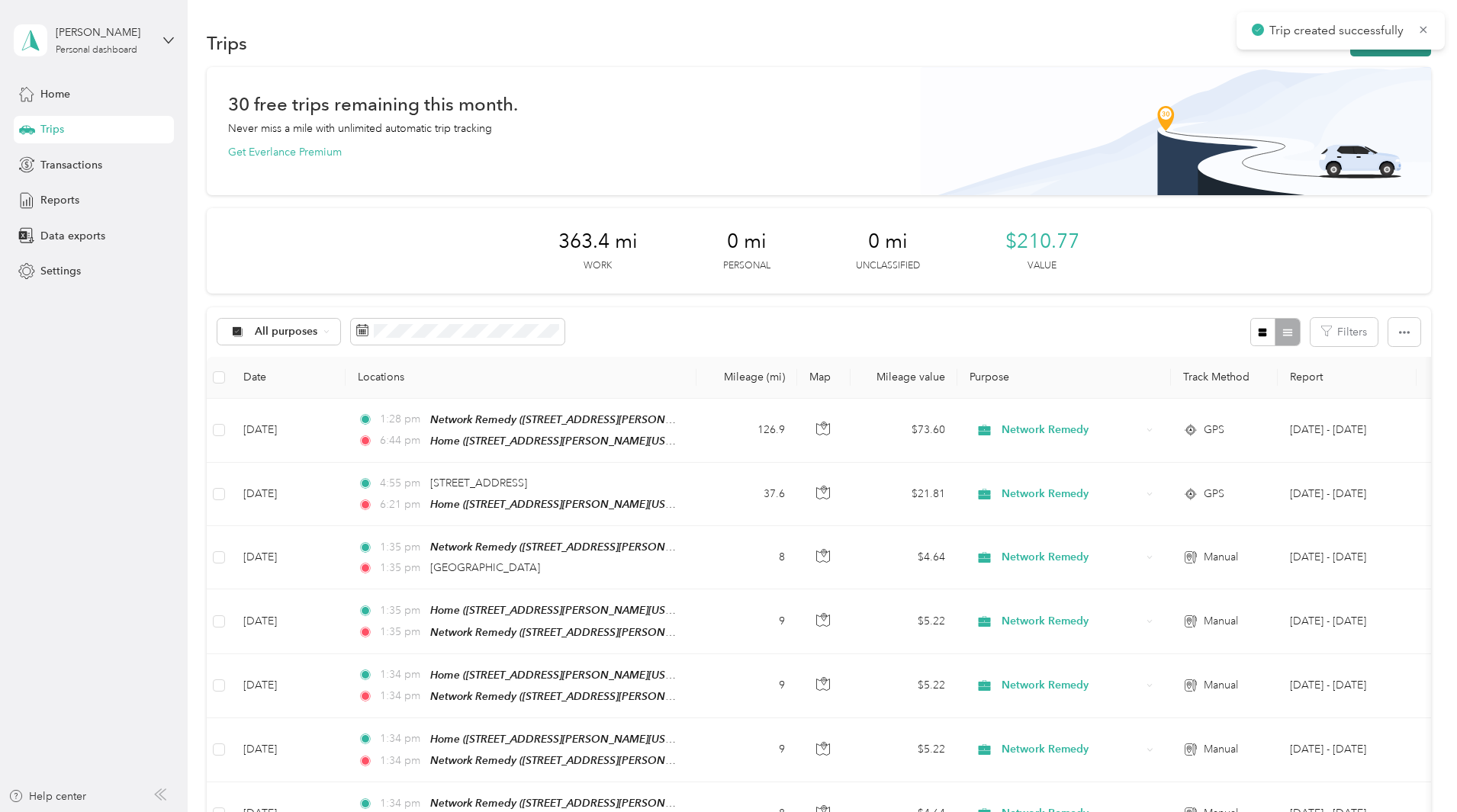
click at [1350, 52] on button "New trip" at bounding box center [1390, 43] width 81 height 27
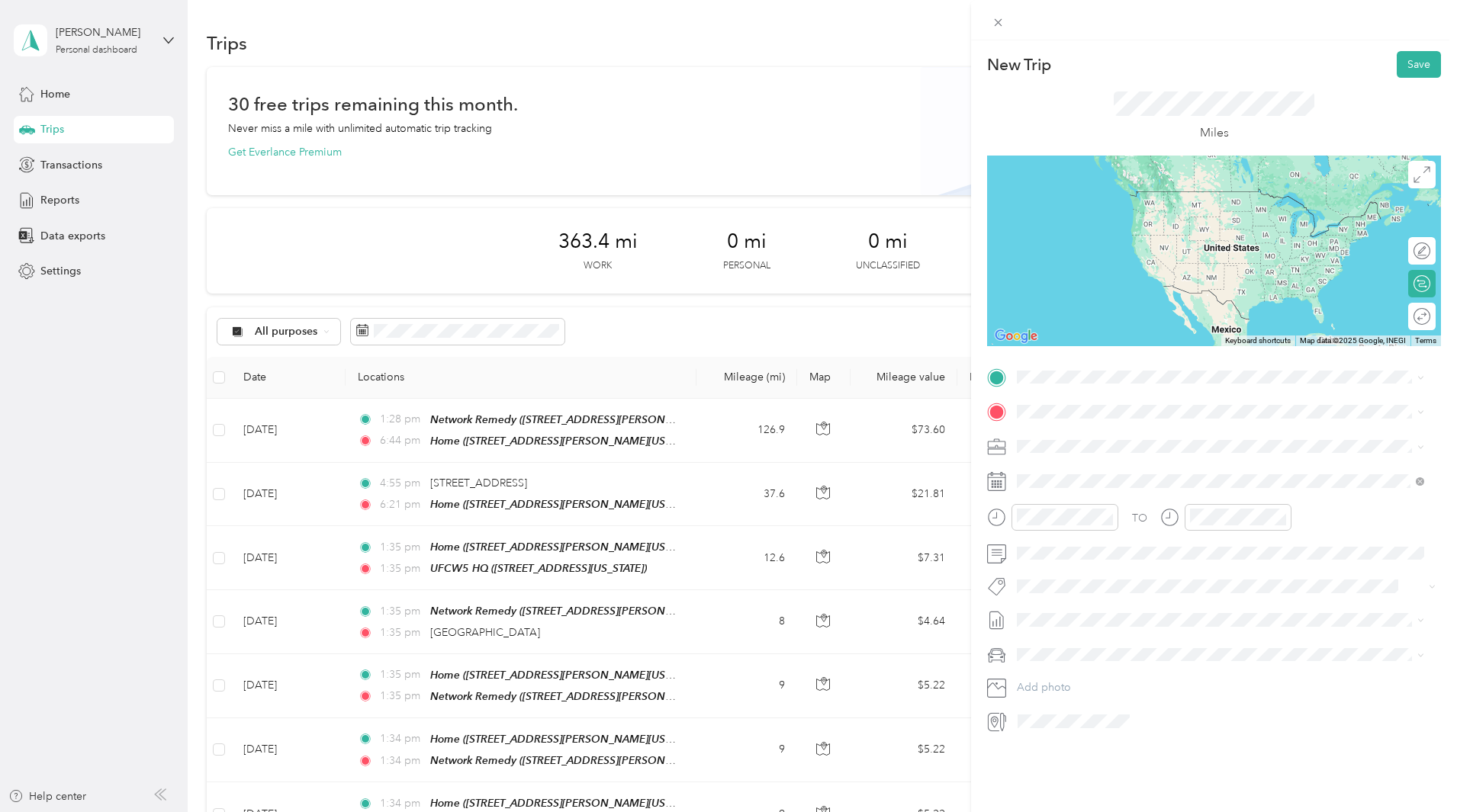
click at [1129, 436] on strong "UFCW5 HQ" at bounding box center [1127, 439] width 59 height 14
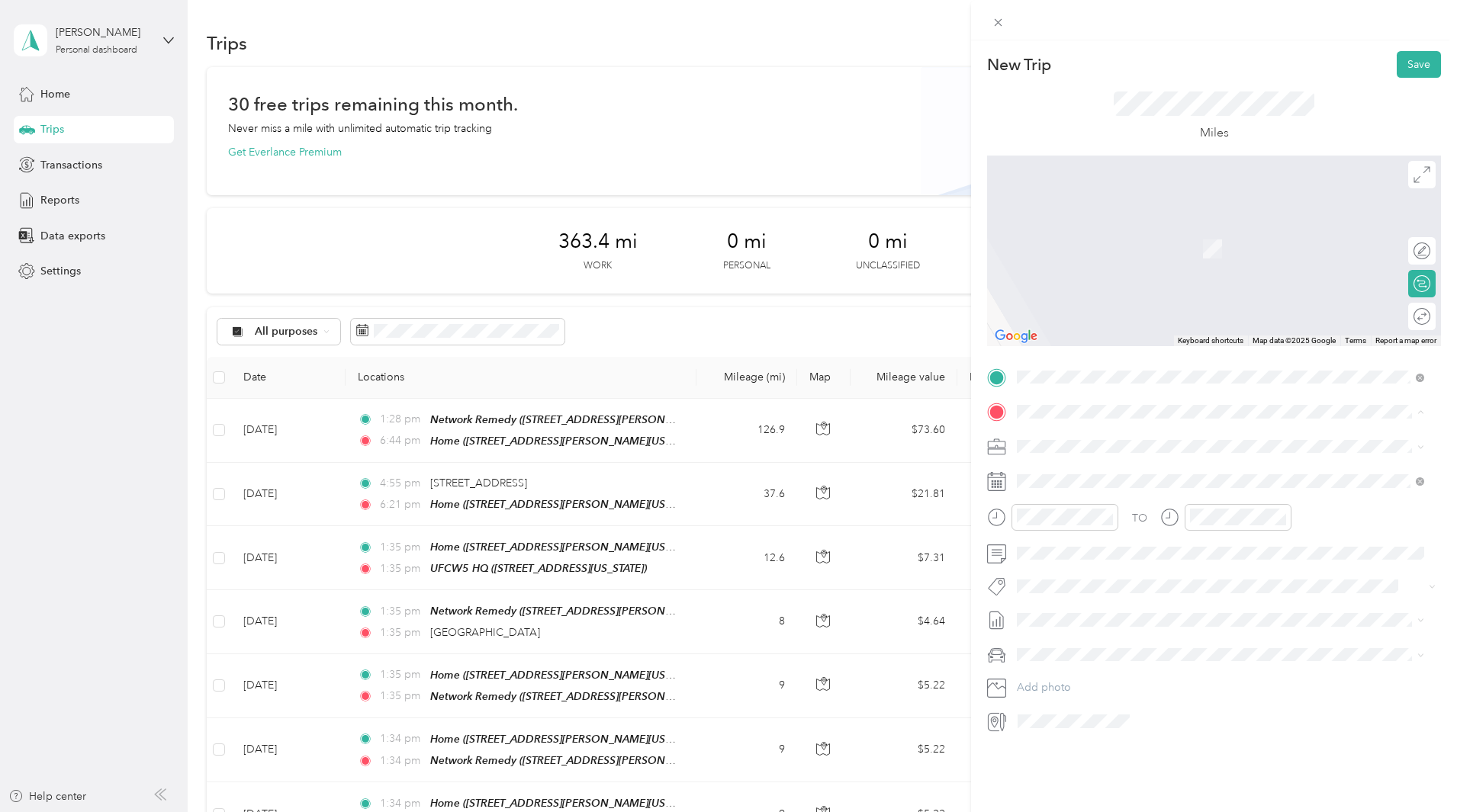
click at [1124, 485] on div "TEAM Network Remedy [STREET_ADDRESS][PERSON_NAME][US_STATE]" at bounding box center [1164, 484] width 237 height 38
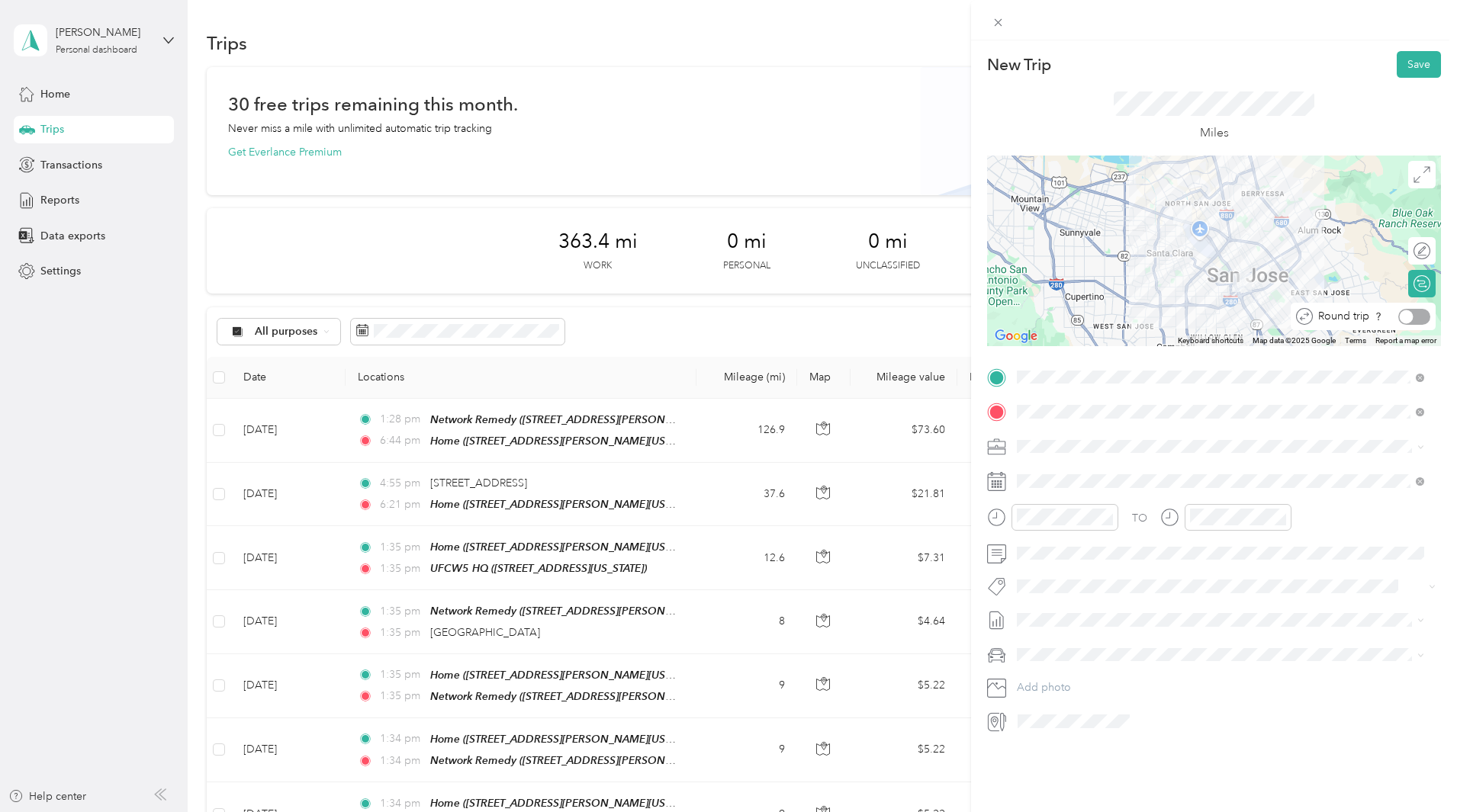
click at [1406, 319] on div at bounding box center [1413, 317] width 32 height 16
click at [1057, 567] on icon at bounding box center [1054, 568] width 15 height 15
click at [1108, 663] on div "17" at bounding box center [1107, 668] width 20 height 19
click at [1407, 68] on button "Save" at bounding box center [1418, 64] width 45 height 27
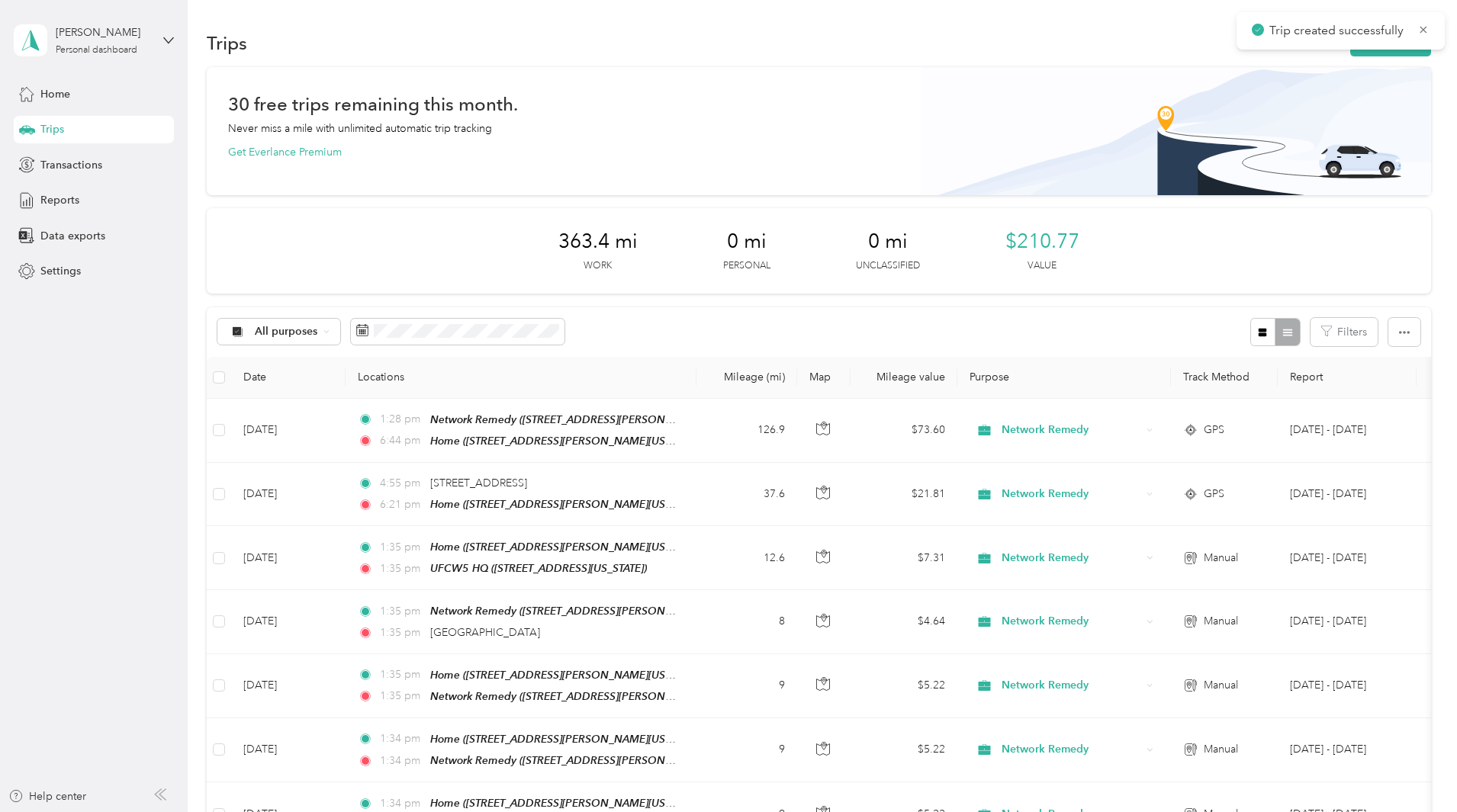
drag, startPoint x: 1397, startPoint y: 116, endPoint x: 1334, endPoint y: 81, distance: 72.1
click at [1350, 56] on button "New trip" at bounding box center [1390, 43] width 81 height 27
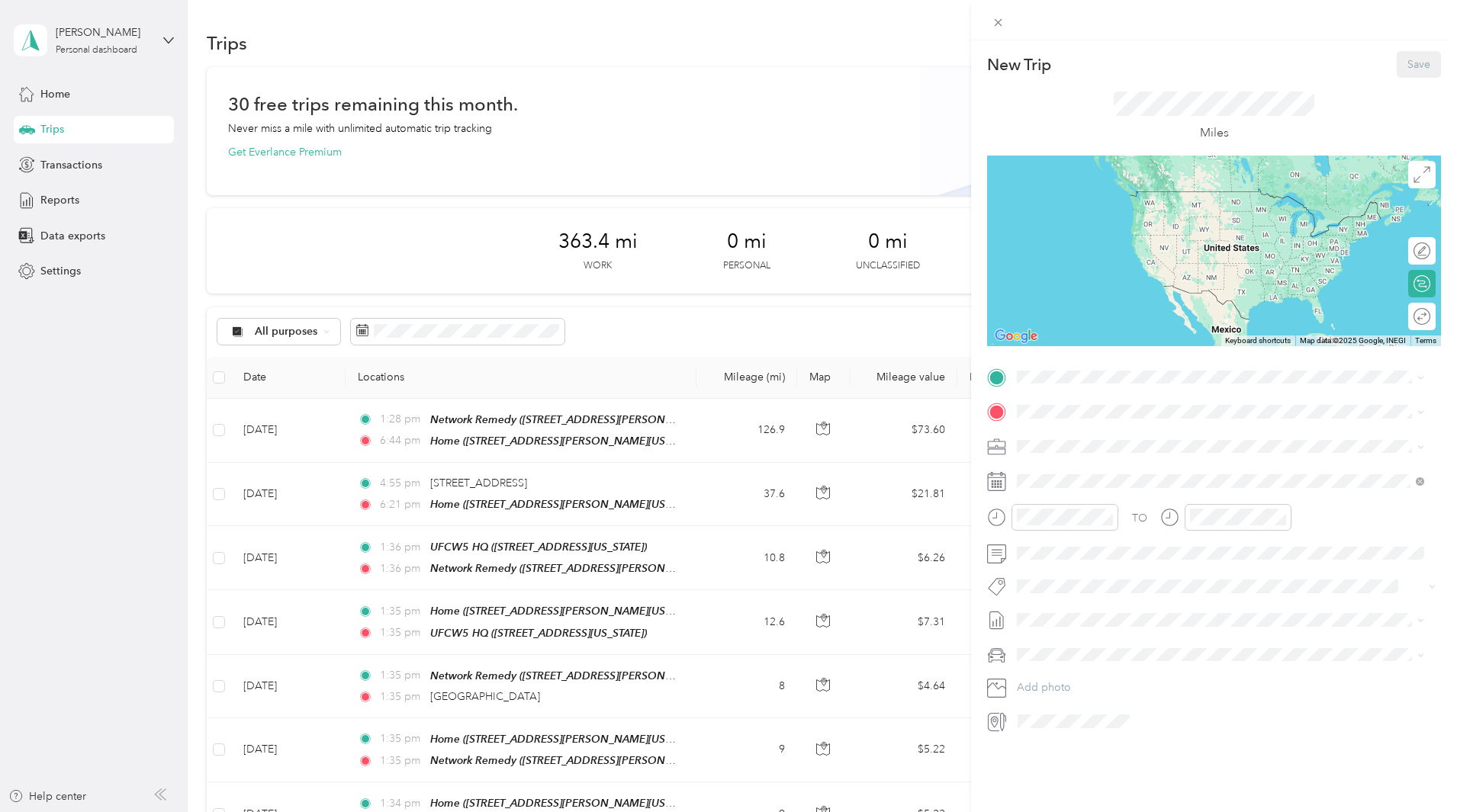
click at [1165, 428] on div "TEAM Network Remedy [STREET_ADDRESS][PERSON_NAME][US_STATE]" at bounding box center [1220, 448] width 397 height 43
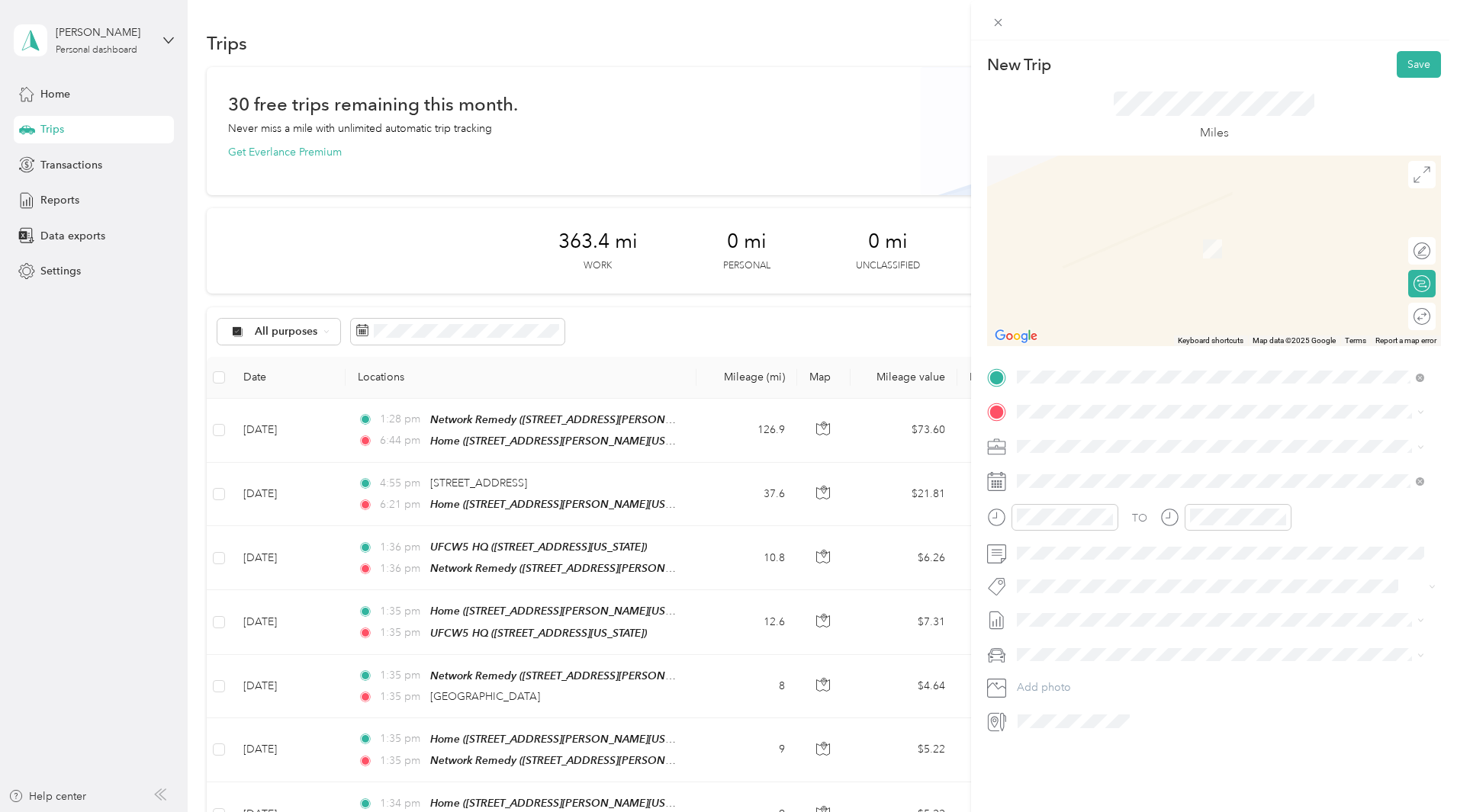
click at [1128, 394] on div "TO Add photo" at bounding box center [1214, 549] width 454 height 368
click at [1165, 463] on span "[GEOGRAPHIC_DATA][US_STATE], [GEOGRAPHIC_DATA]" at bounding box center [1186, 467] width 282 height 14
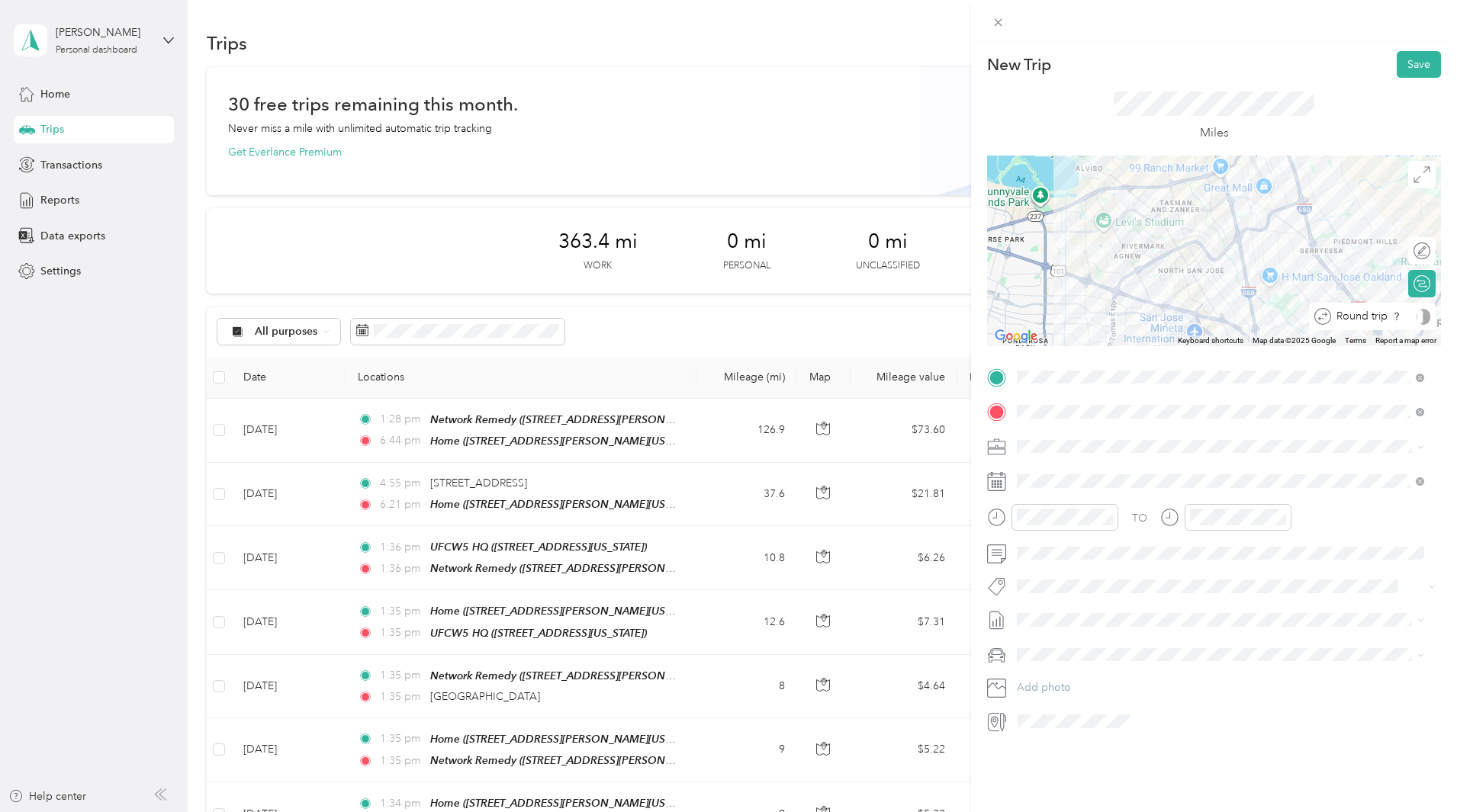
click at [1416, 320] on div at bounding box center [1423, 317] width 14 height 16
click at [1053, 564] on icon at bounding box center [1054, 568] width 15 height 15
click at [1116, 669] on div "17" at bounding box center [1107, 668] width 20 height 19
click at [1396, 59] on button "Save" at bounding box center [1418, 64] width 45 height 27
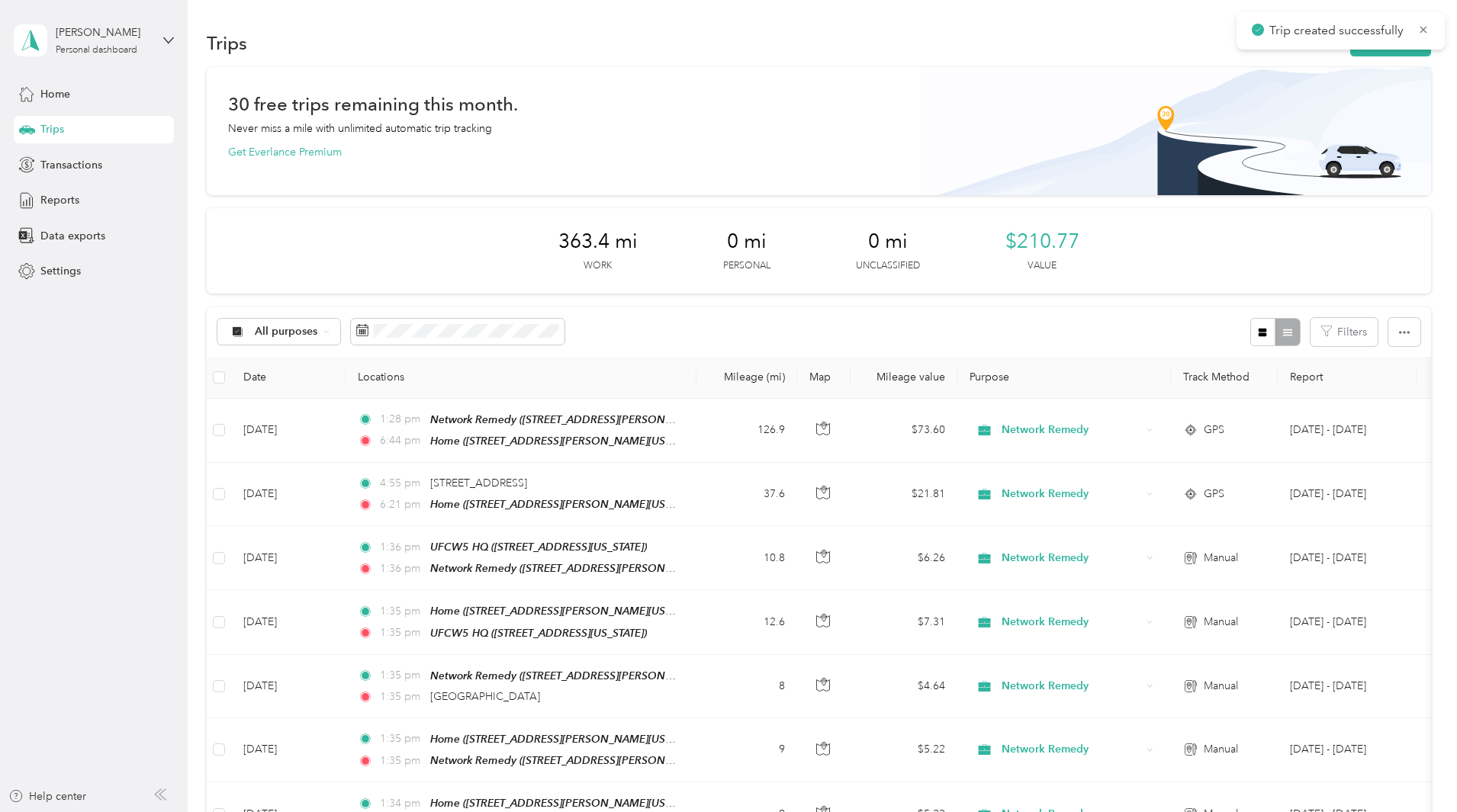
click at [1398, 811] on div "New Trip Save This trip cannot be edited because it is either under review, app…" at bounding box center [725, 812] width 1449 height 0
click at [1350, 51] on button "New trip" at bounding box center [1390, 43] width 81 height 27
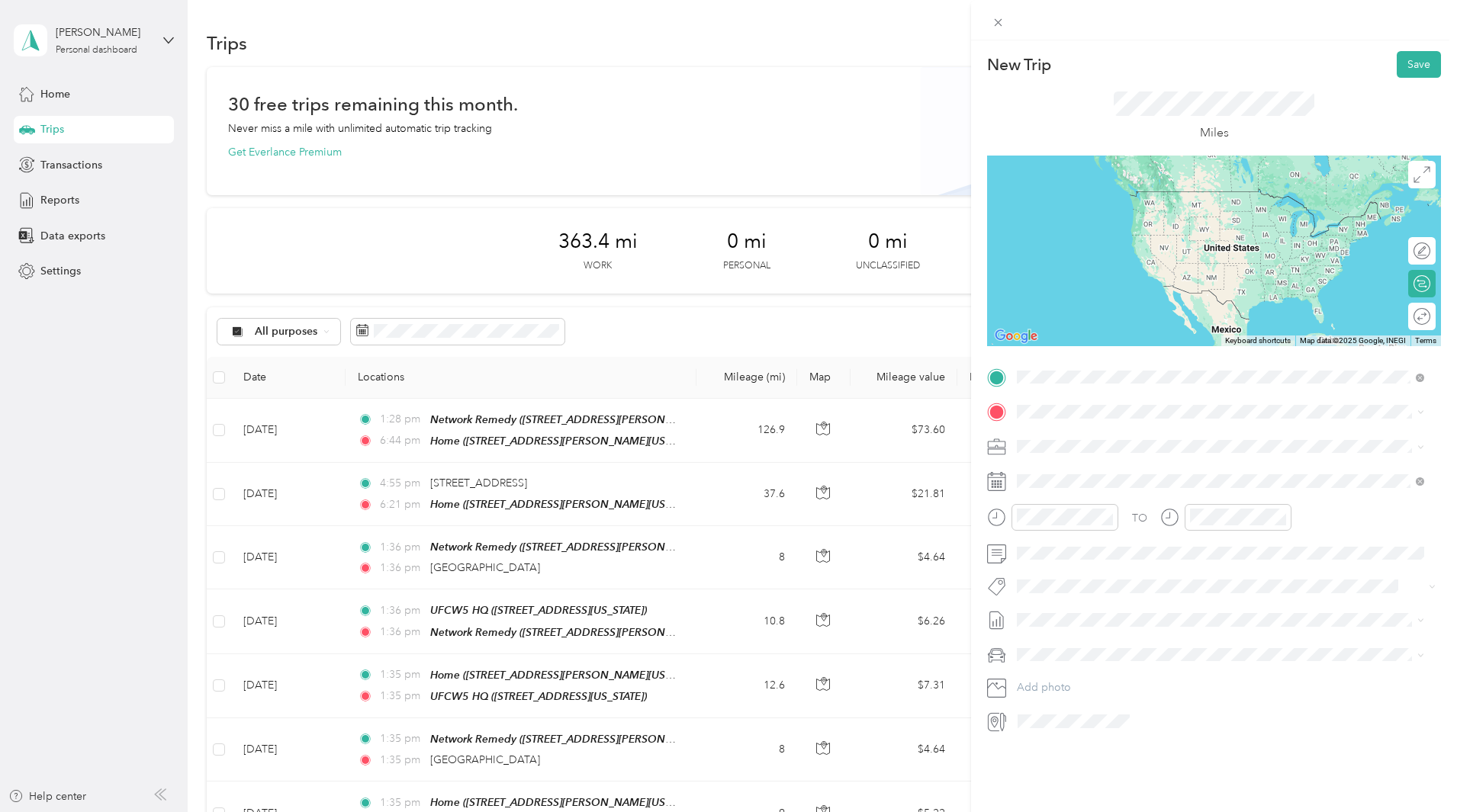
click at [1108, 463] on li "Home [STREET_ADDRESS][PERSON_NAME][US_STATE]" at bounding box center [1221, 446] width 418 height 48
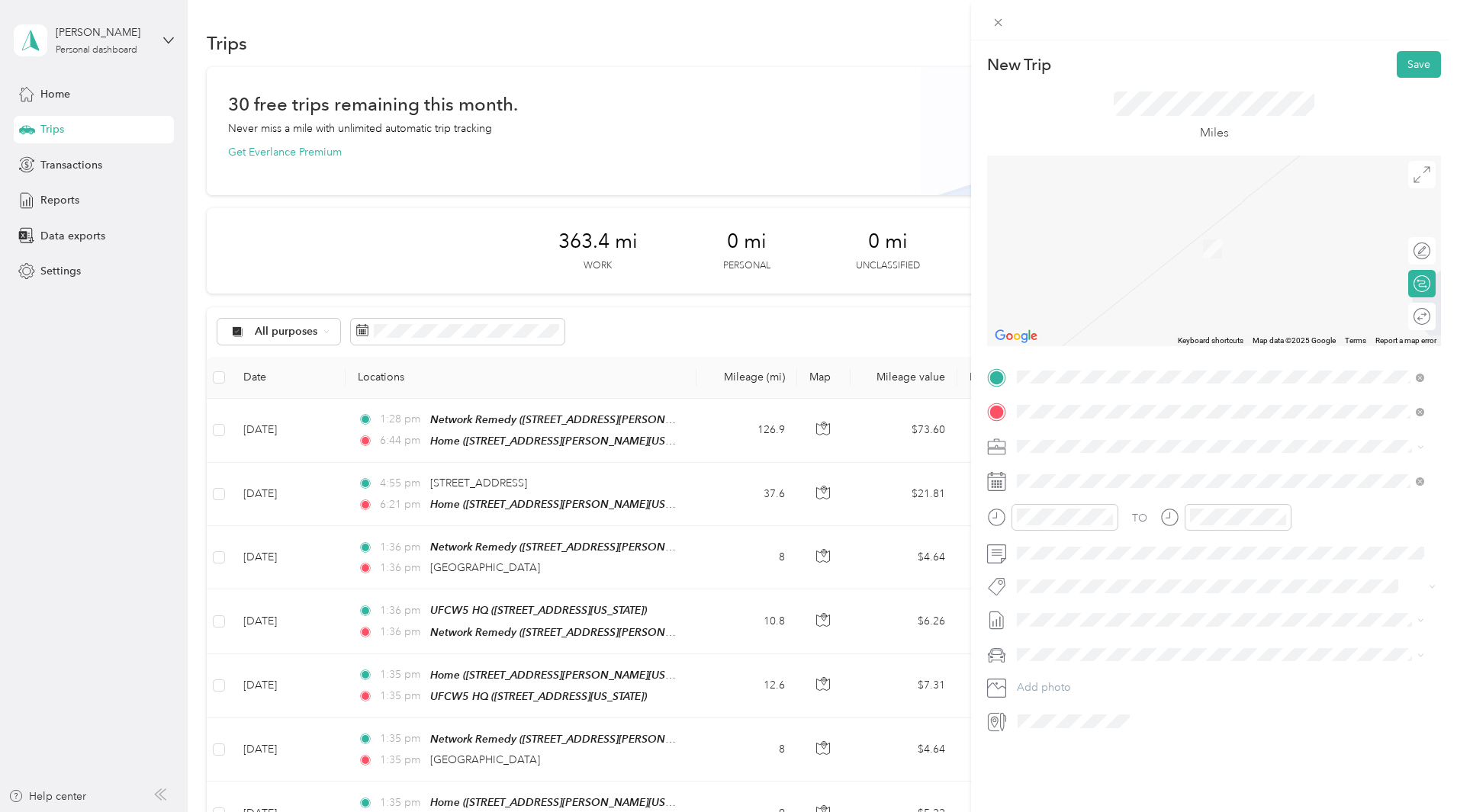
click at [1130, 468] on span "Seascape Golf Club Aptos, [US_STATE], [GEOGRAPHIC_DATA]" at bounding box center [1149, 473] width 206 height 27
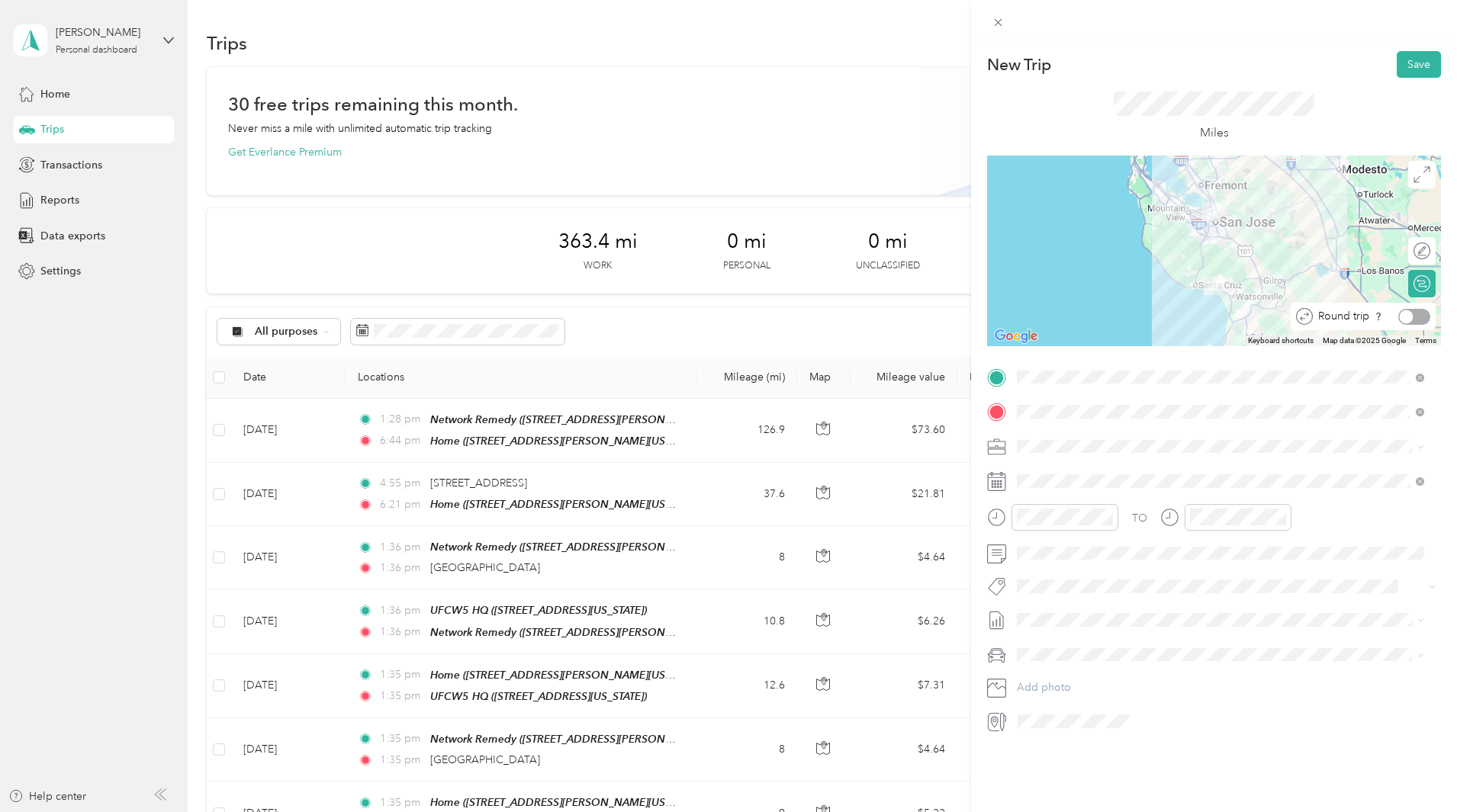
click at [1408, 317] on div at bounding box center [1413, 317] width 32 height 16
click at [1056, 570] on icon at bounding box center [1054, 568] width 15 height 15
click at [1128, 669] on div "18" at bounding box center [1126, 668] width 20 height 19
click at [1410, 67] on button "Save" at bounding box center [1418, 64] width 45 height 27
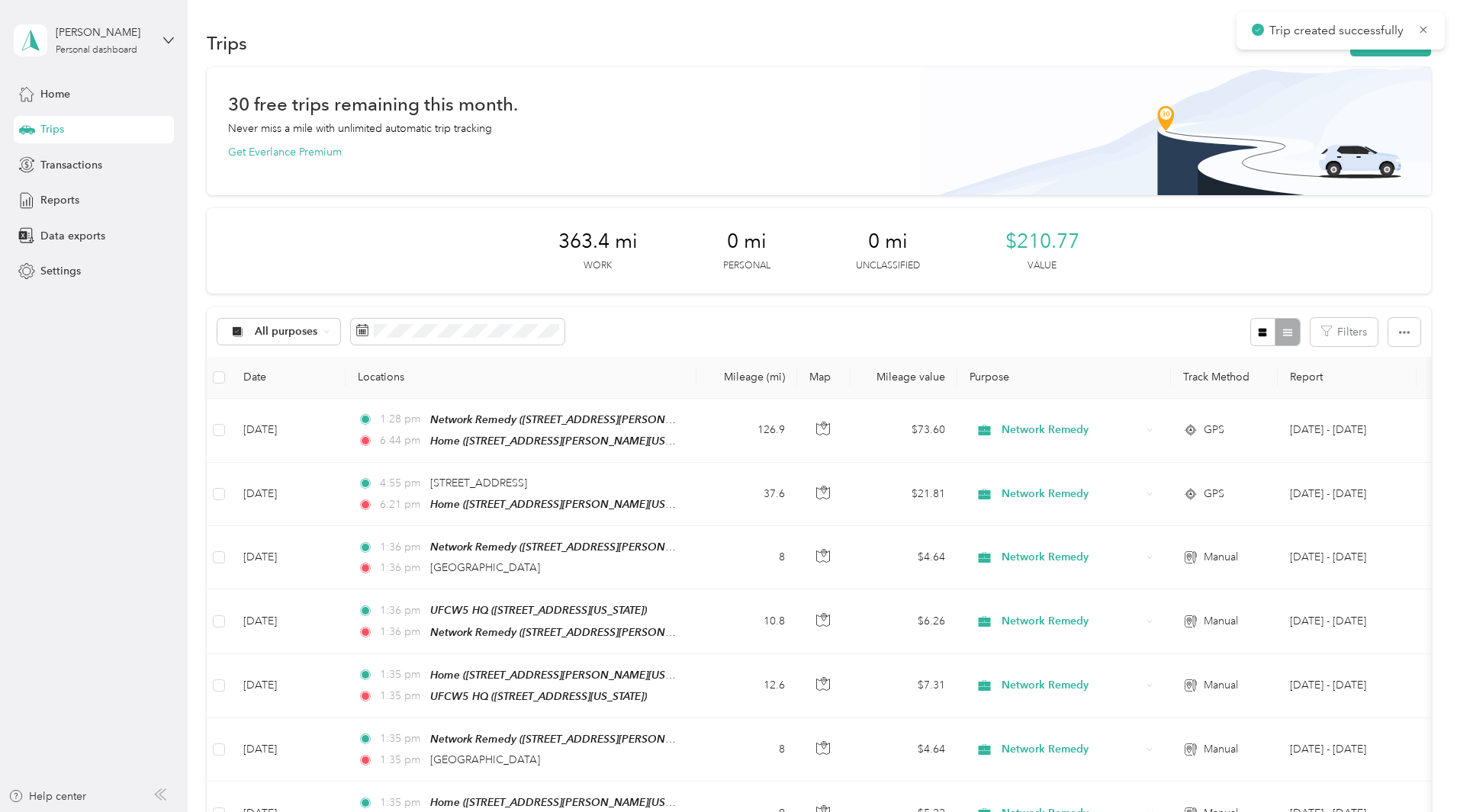
click at [1350, 52] on button "New trip" at bounding box center [1390, 43] width 81 height 27
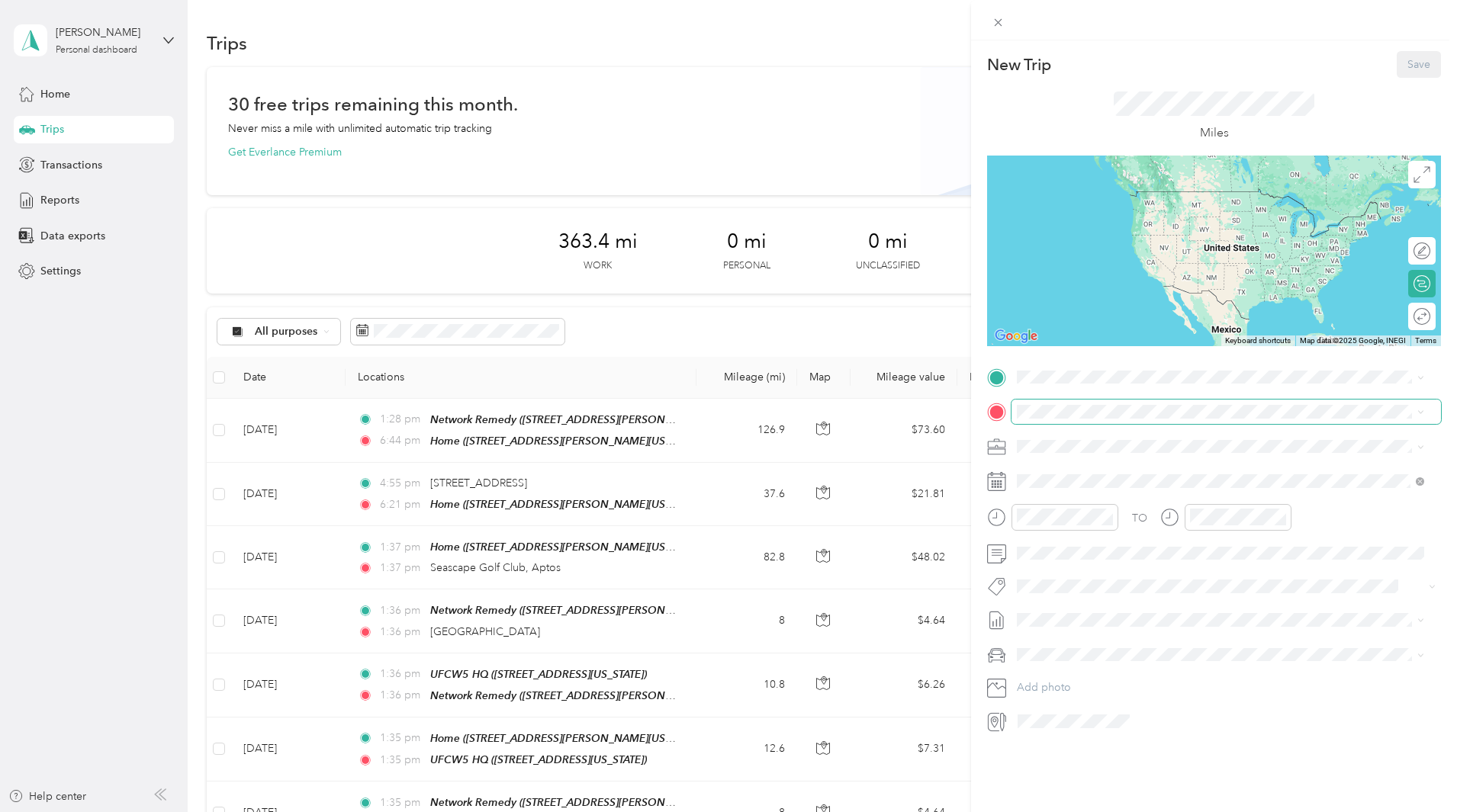
click at [1093, 403] on span at bounding box center [1226, 412] width 429 height 24
click at [1120, 436] on div "Home" at bounding box center [1164, 438] width 237 height 14
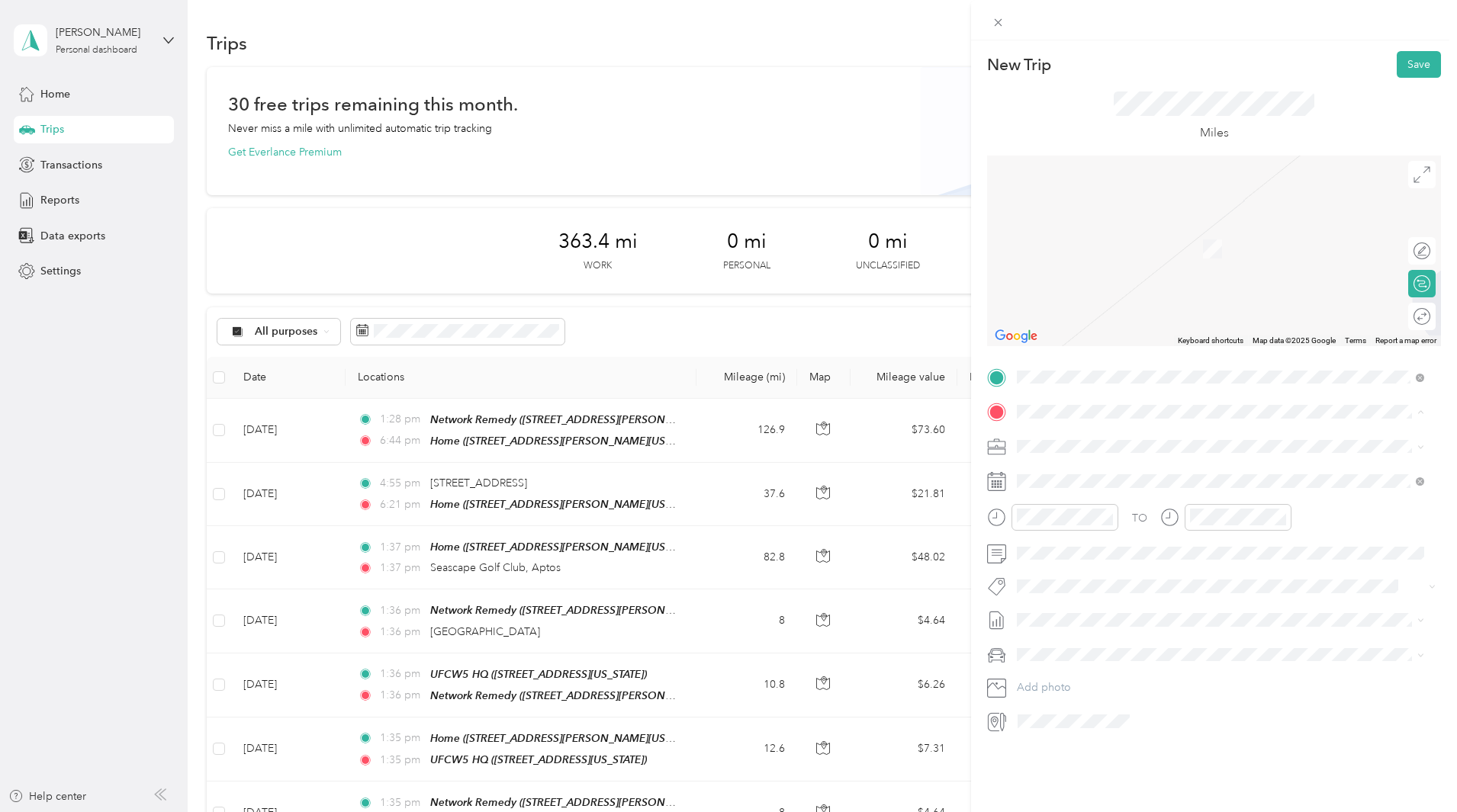
click at [1144, 481] on div "TEAM Network Remedy" at bounding box center [1164, 475] width 237 height 19
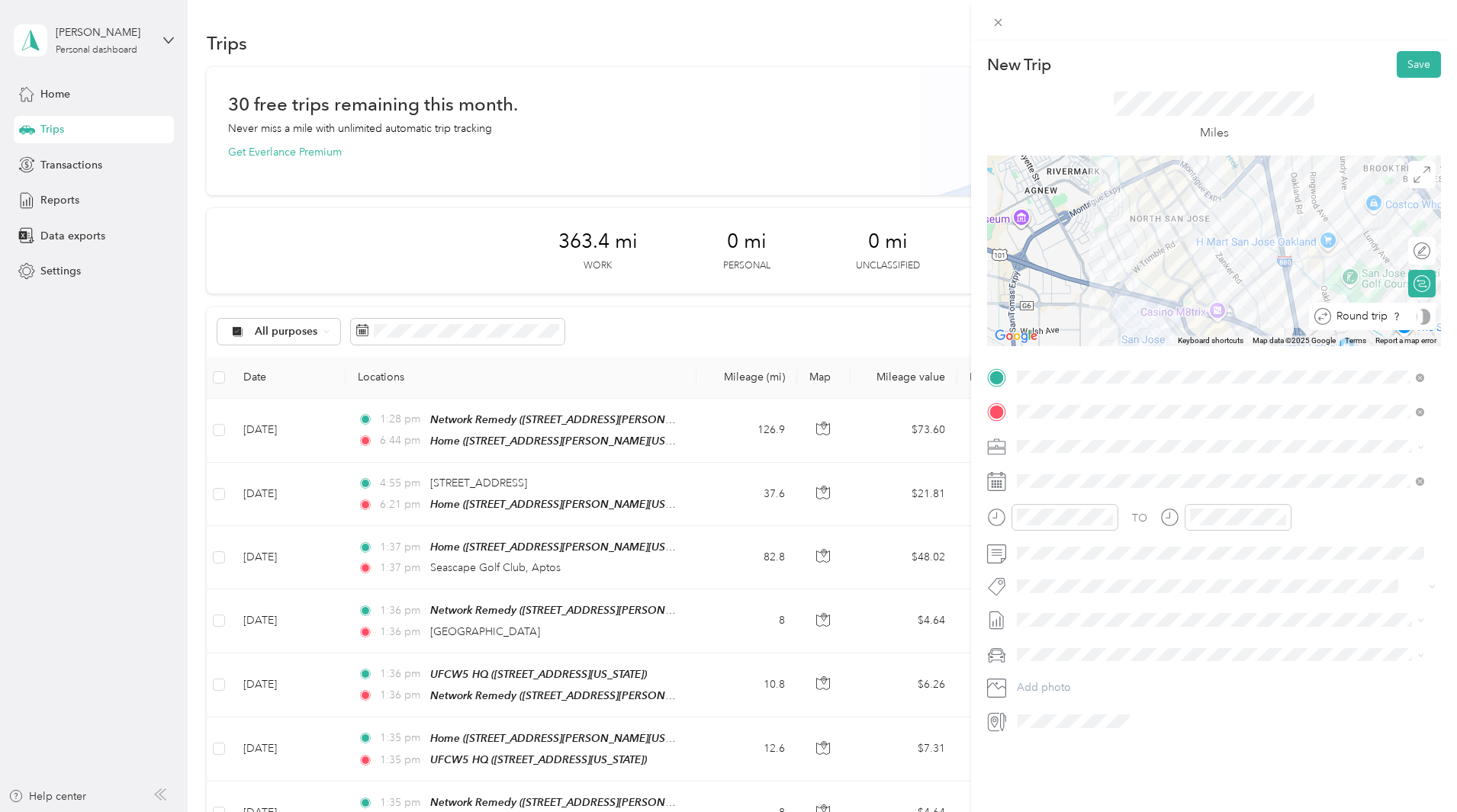
click at [1416, 321] on div at bounding box center [1423, 317] width 14 height 16
click at [1102, 489] on span at bounding box center [1226, 481] width 429 height 24
click at [1052, 564] on icon at bounding box center [1054, 568] width 15 height 15
click at [1144, 670] on div "19" at bounding box center [1147, 668] width 20 height 19
click at [1407, 66] on button "Save" at bounding box center [1418, 64] width 45 height 27
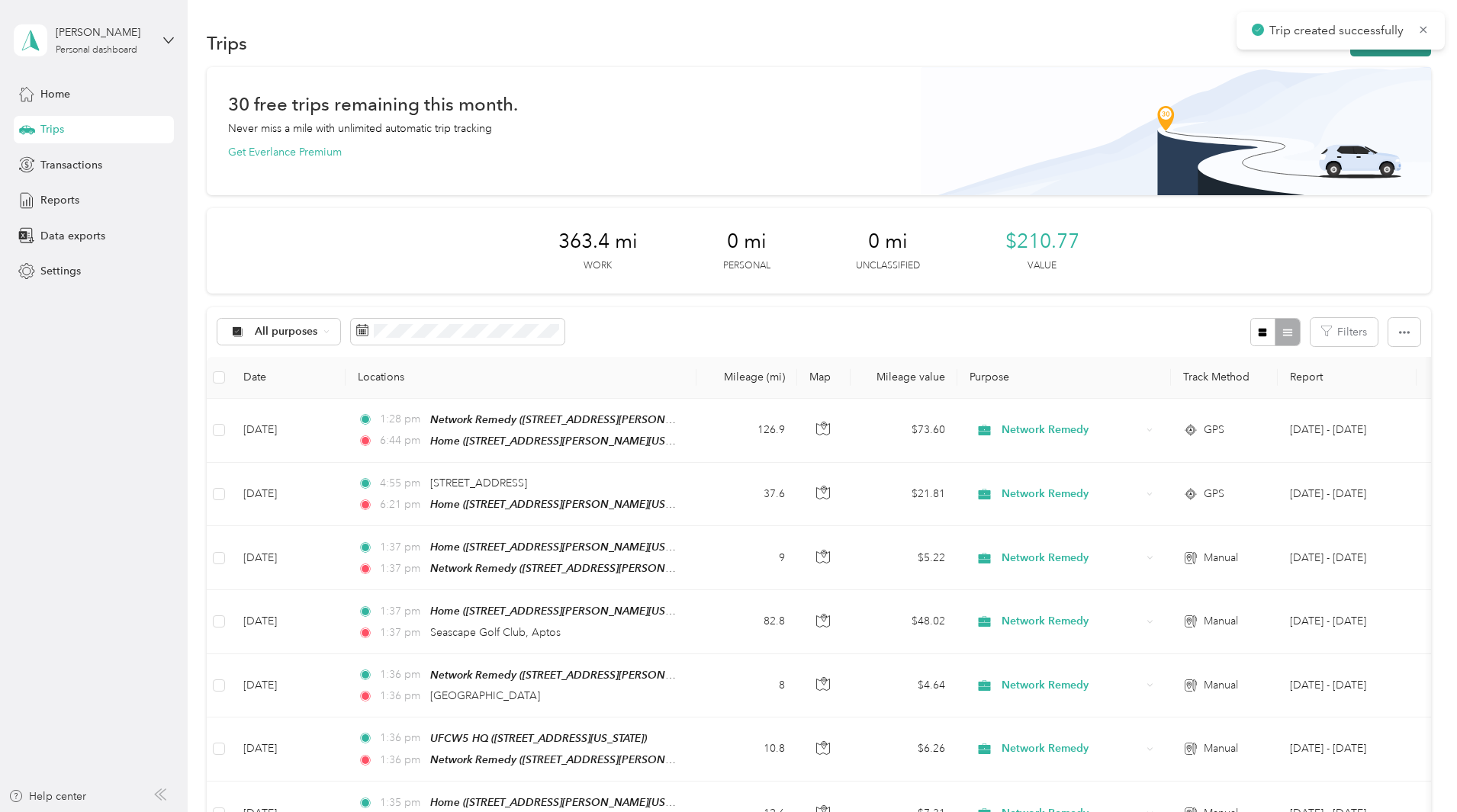
click at [1350, 52] on button "New trip" at bounding box center [1390, 43] width 81 height 27
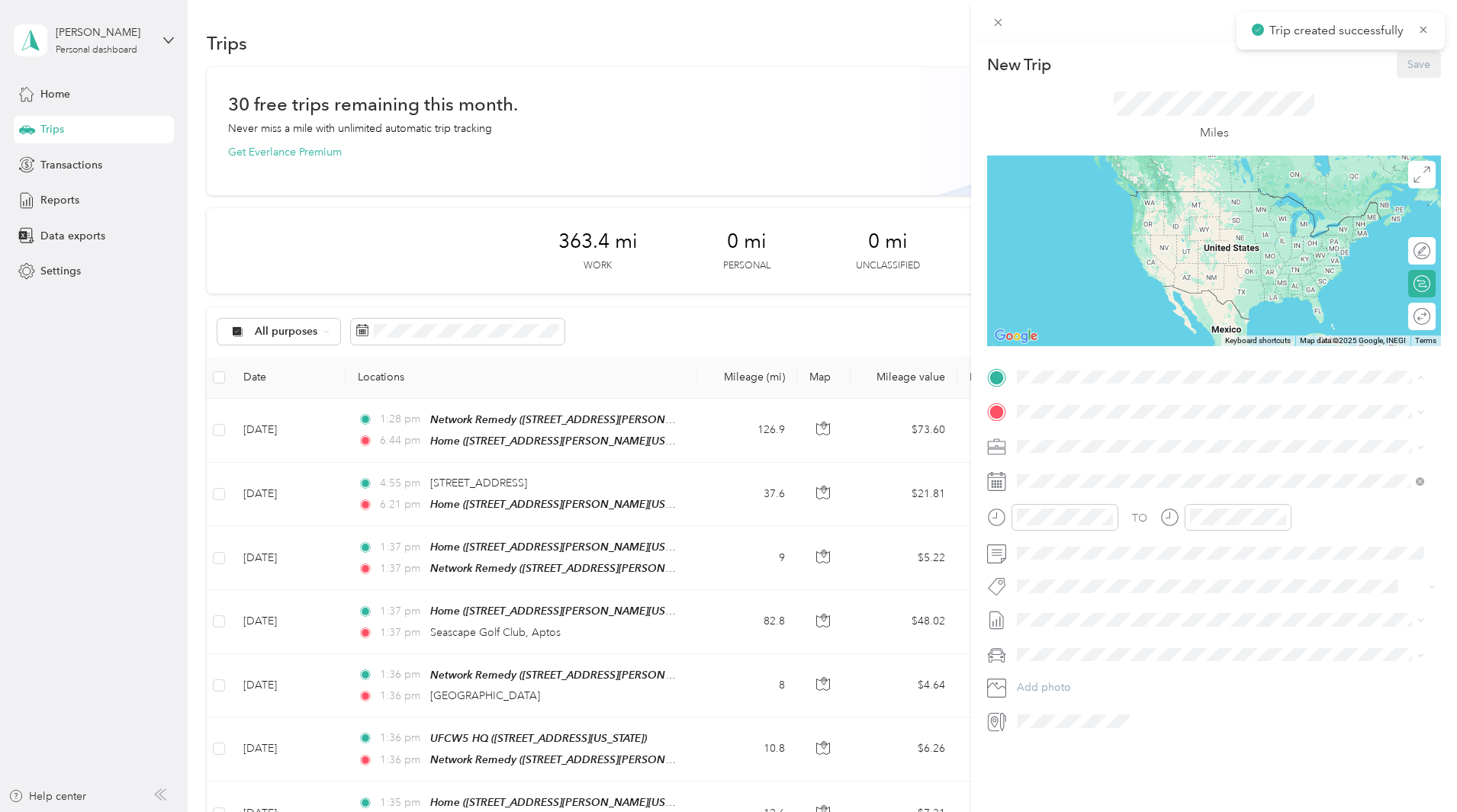
click at [1105, 433] on div "TEAM Network Remedy" at bounding box center [1164, 440] width 237 height 19
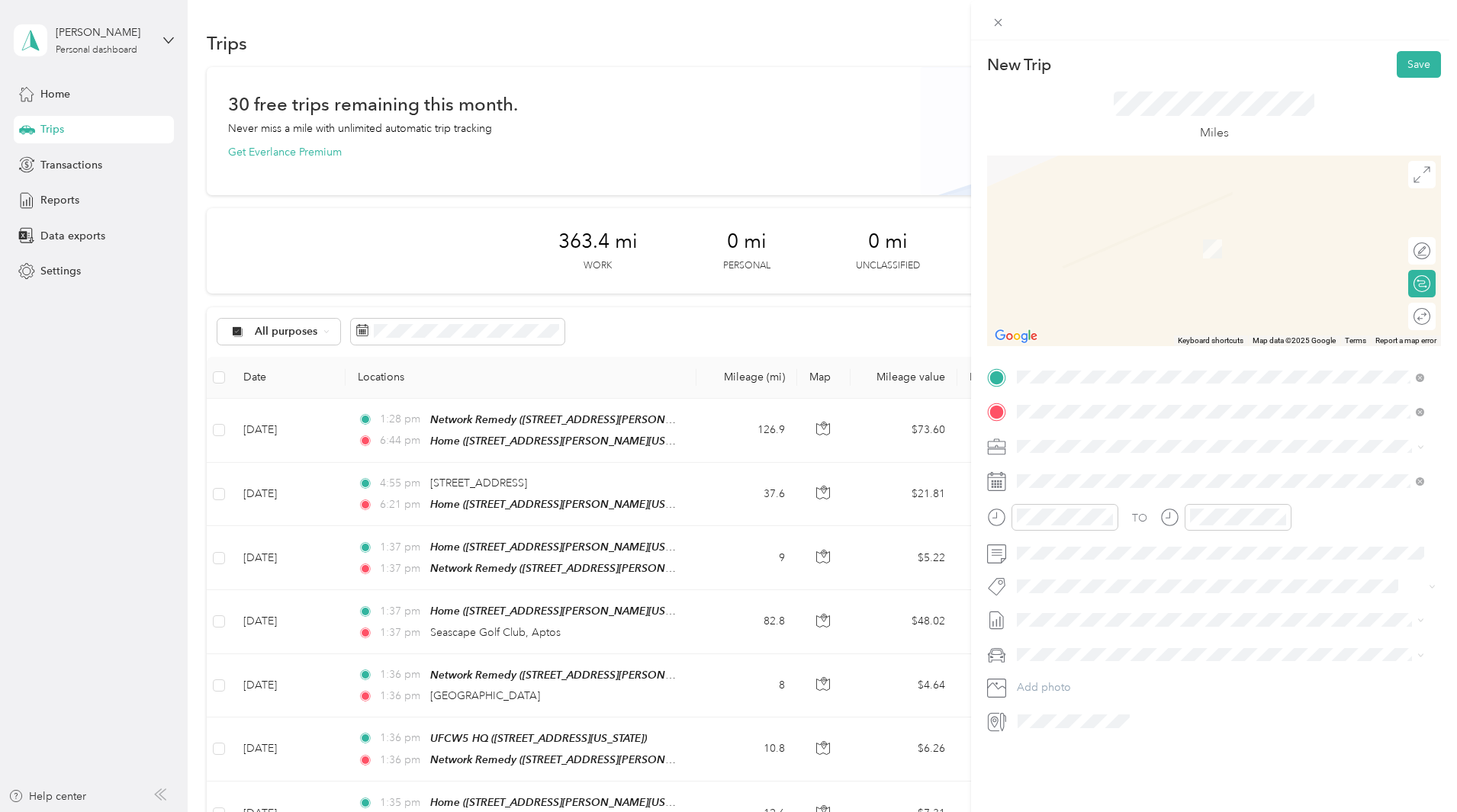
click at [1143, 470] on span "[GEOGRAPHIC_DATA][US_STATE], [GEOGRAPHIC_DATA]" at bounding box center [1186, 467] width 282 height 14
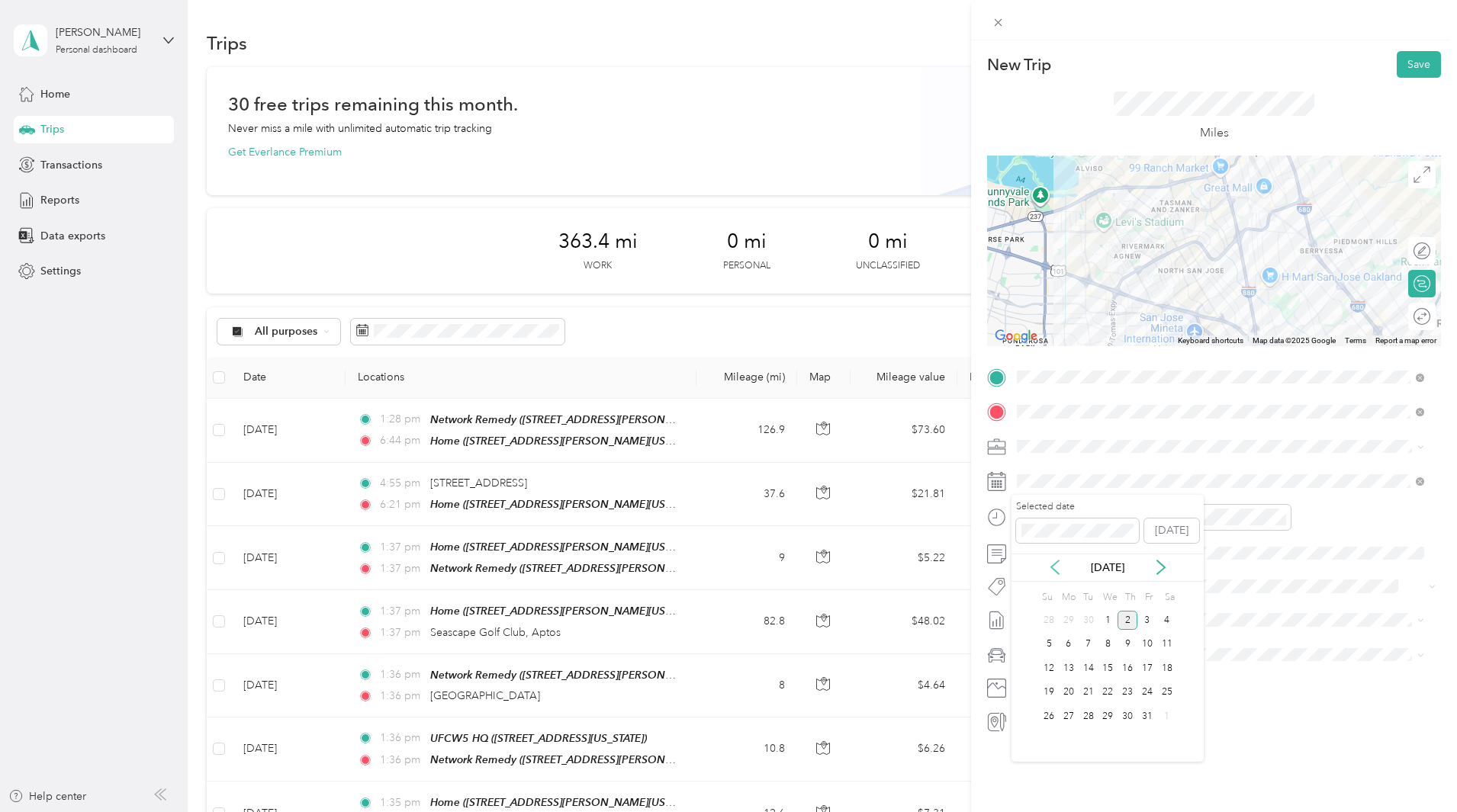
click at [1058, 570] on icon at bounding box center [1054, 568] width 15 height 15
click at [1145, 664] on div "19" at bounding box center [1147, 668] width 20 height 19
click at [1408, 314] on div at bounding box center [1413, 317] width 32 height 16
click at [1406, 65] on button "Save" at bounding box center [1418, 64] width 45 height 27
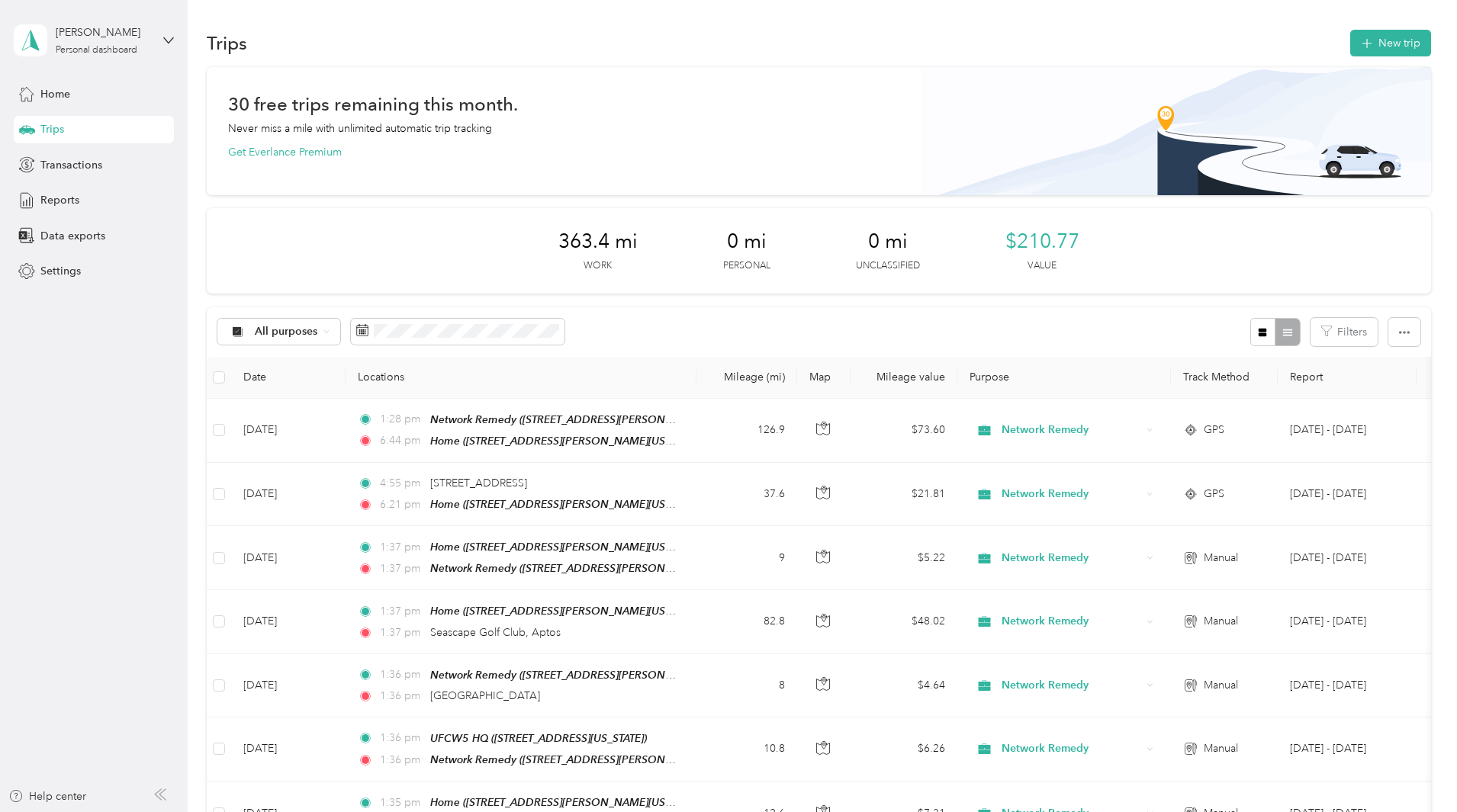
drag, startPoint x: 1379, startPoint y: 139, endPoint x: 1319, endPoint y: 65, distance: 95.3
click at [1350, 52] on button "New trip" at bounding box center [1390, 43] width 81 height 27
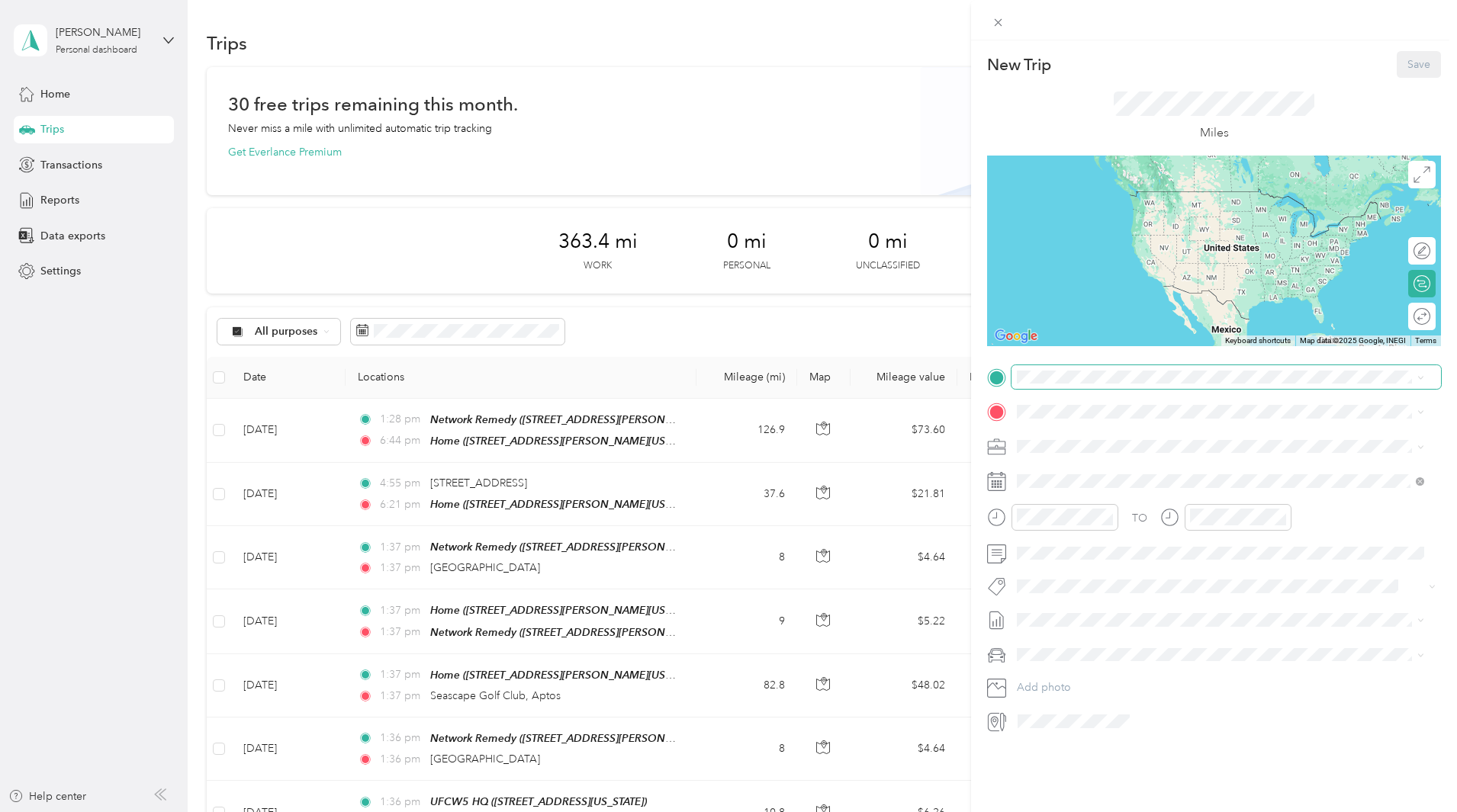
click at [1096, 385] on span at bounding box center [1226, 377] width 429 height 24
click at [1099, 379] on span at bounding box center [1226, 377] width 429 height 24
click at [1155, 437] on strong "Network Remedy" at bounding box center [1141, 440] width 87 height 14
click at [1113, 459] on span "[STREET_ADDRESS][PERSON_NAME][US_STATE]" at bounding box center [1164, 452] width 237 height 13
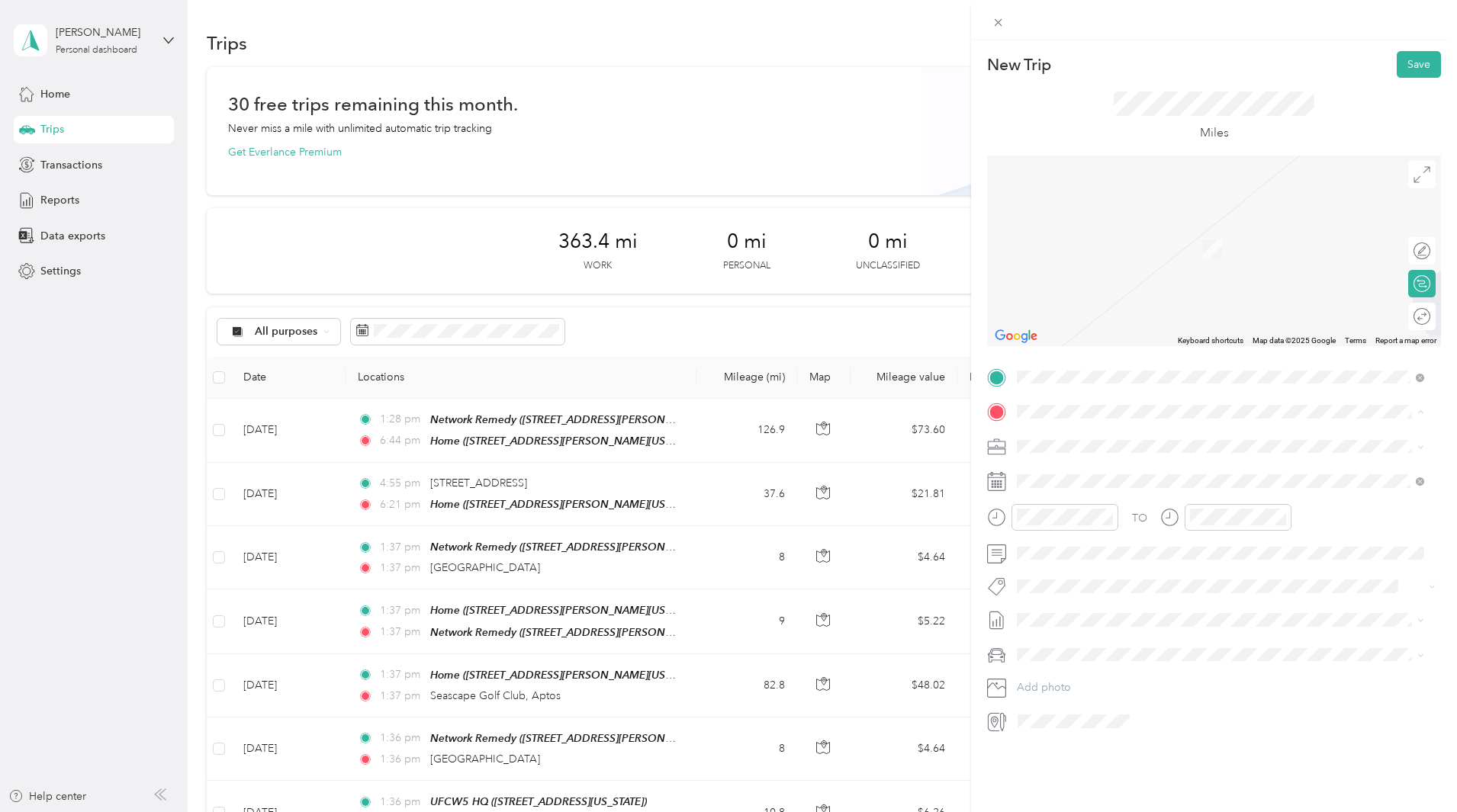
click at [1143, 479] on strong "Network Remedy" at bounding box center [1141, 475] width 87 height 14
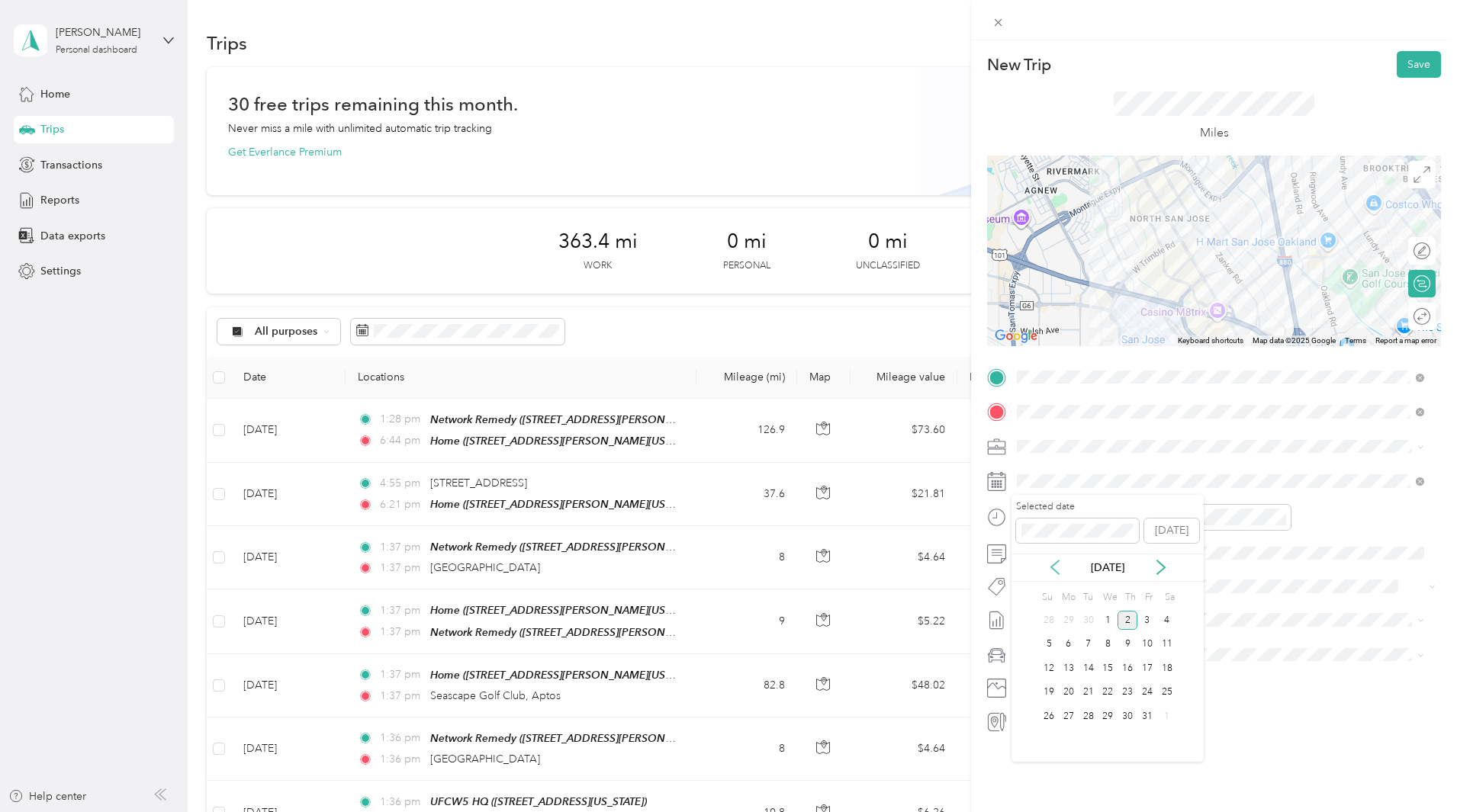
click at [1054, 567] on icon at bounding box center [1054, 568] width 15 height 15
click at [1069, 694] on div "22" at bounding box center [1068, 693] width 20 height 19
click at [1409, 316] on div at bounding box center [1413, 317] width 32 height 16
click at [1408, 68] on button "Save" at bounding box center [1418, 64] width 45 height 27
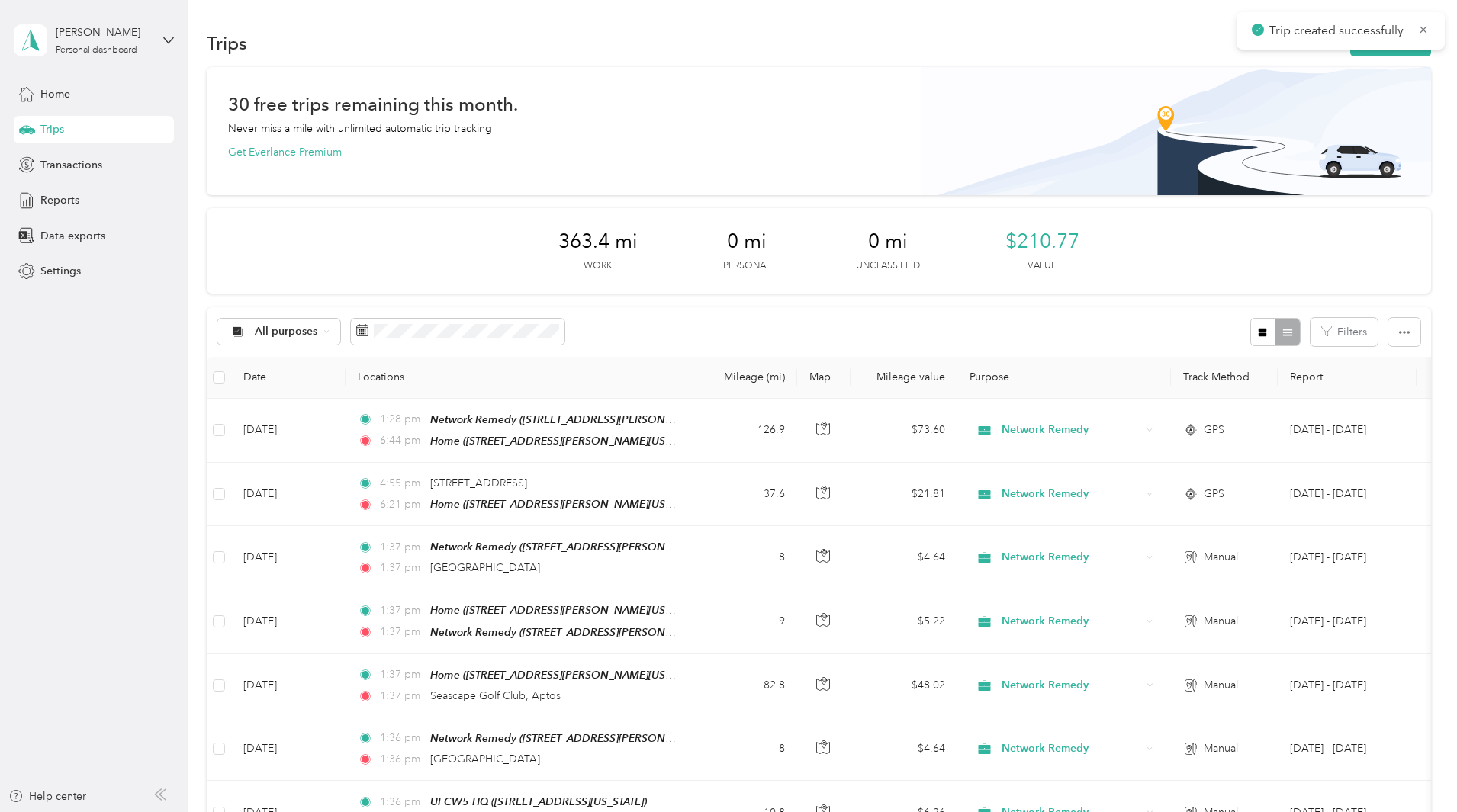
click at [1350, 51] on button "New trip" at bounding box center [1390, 43] width 81 height 27
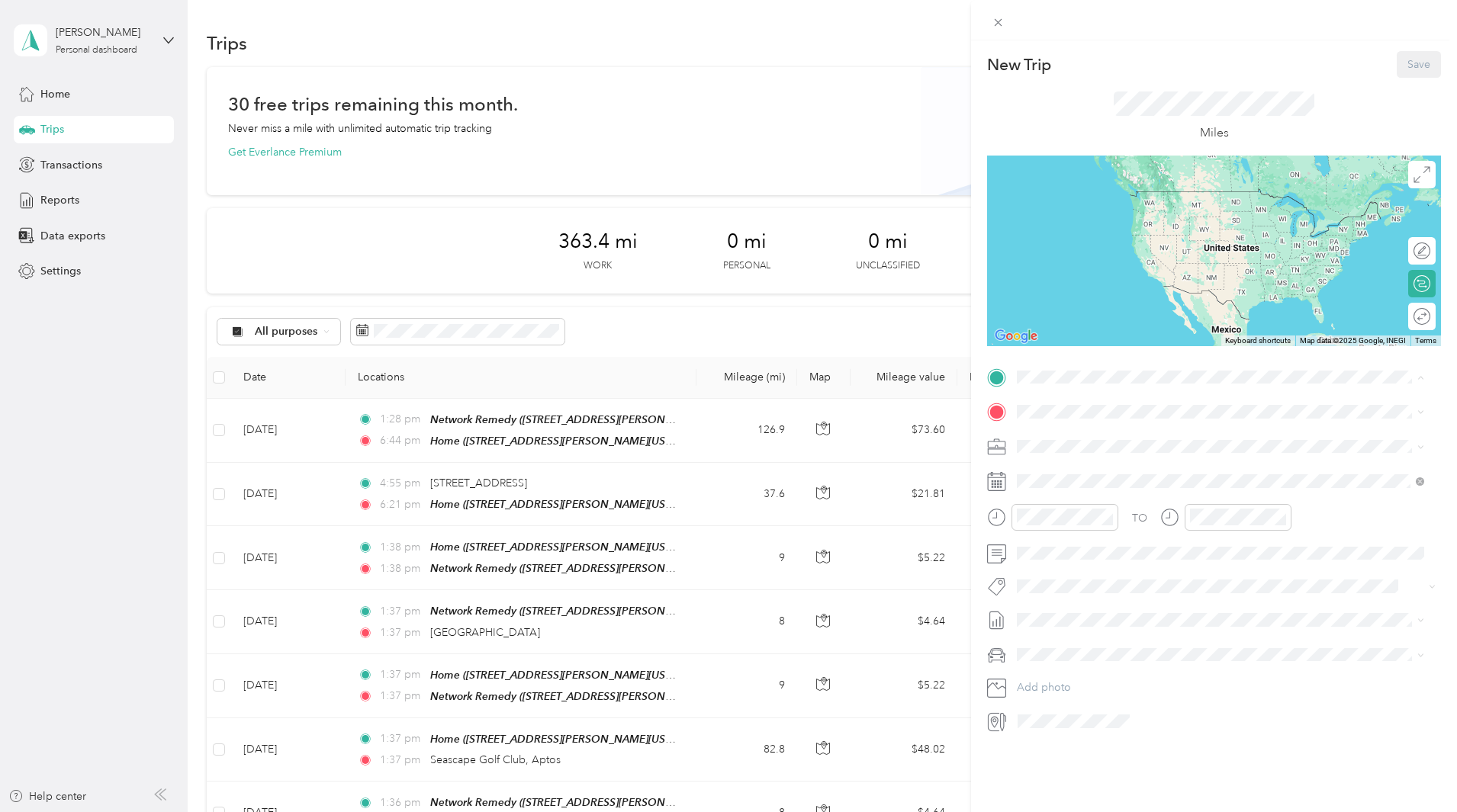
click at [1149, 442] on strong "Network Remedy" at bounding box center [1141, 440] width 87 height 14
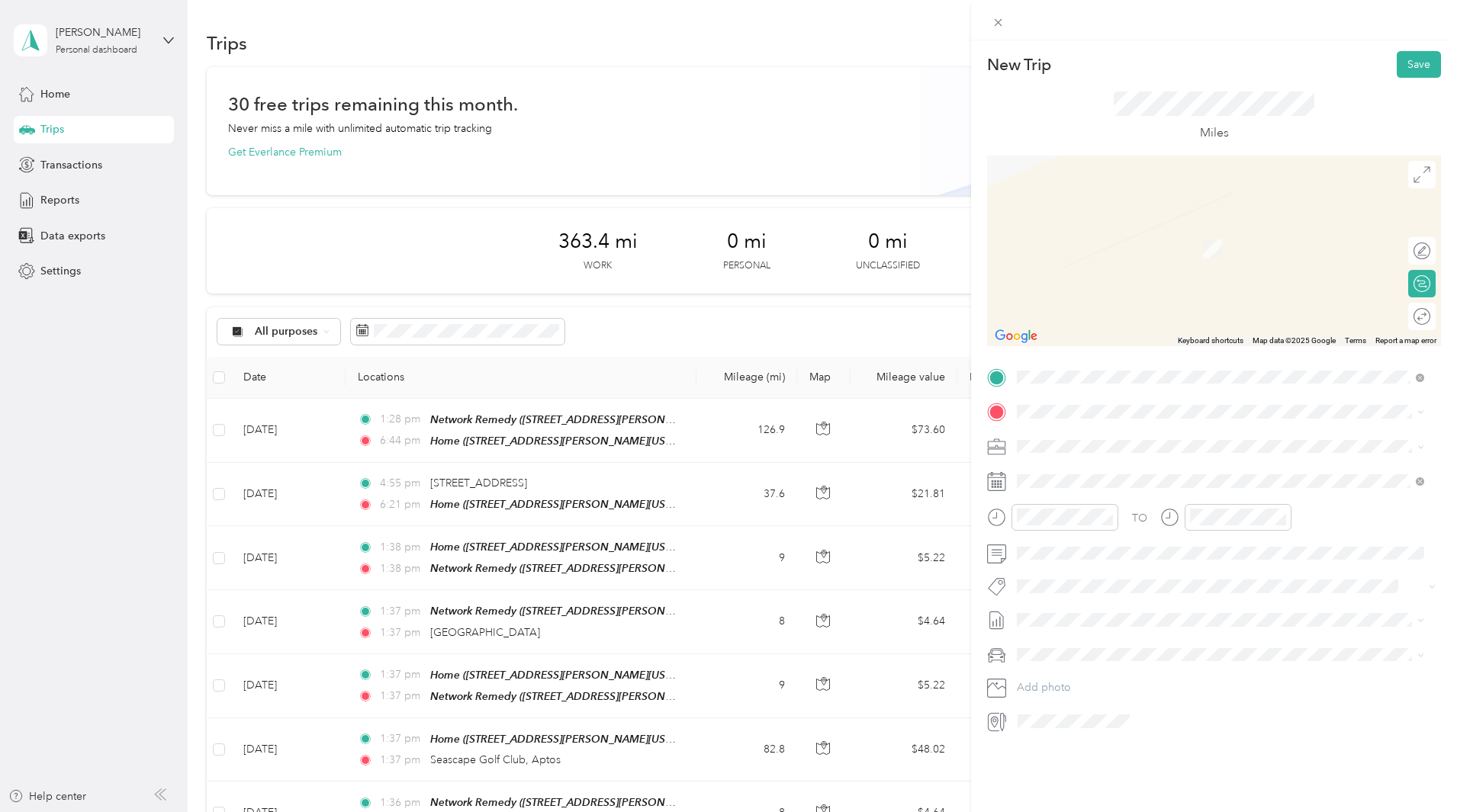
click at [1102, 457] on div "[GEOGRAPHIC_DATA][US_STATE], [GEOGRAPHIC_DATA]" at bounding box center [1220, 463] width 397 height 21
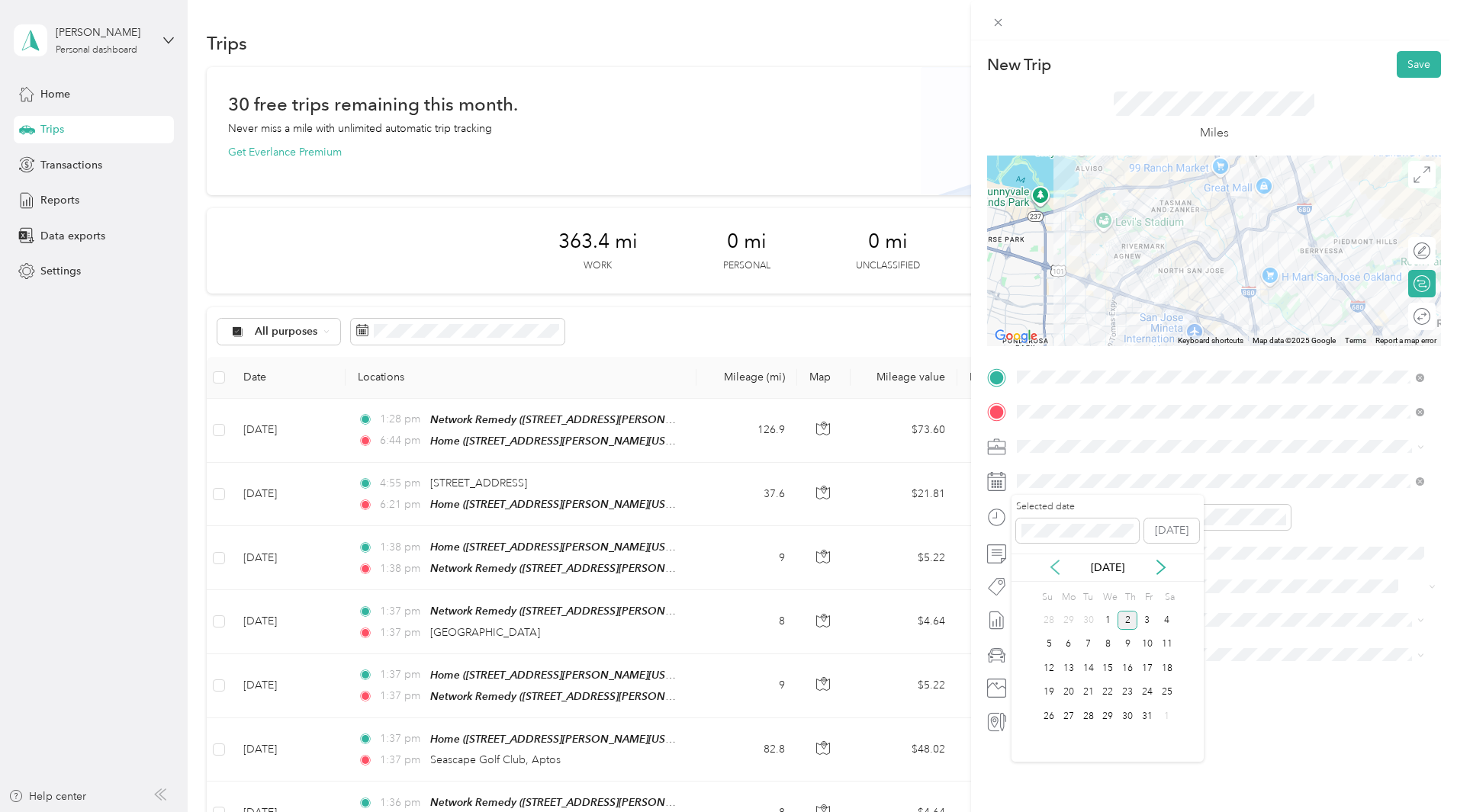
click at [1055, 568] on icon at bounding box center [1054, 568] width 15 height 15
click at [1070, 699] on div "22" at bounding box center [1068, 693] width 20 height 19
click at [1409, 319] on div at bounding box center [1413, 317] width 32 height 16
click at [1407, 60] on button "Save" at bounding box center [1418, 64] width 45 height 27
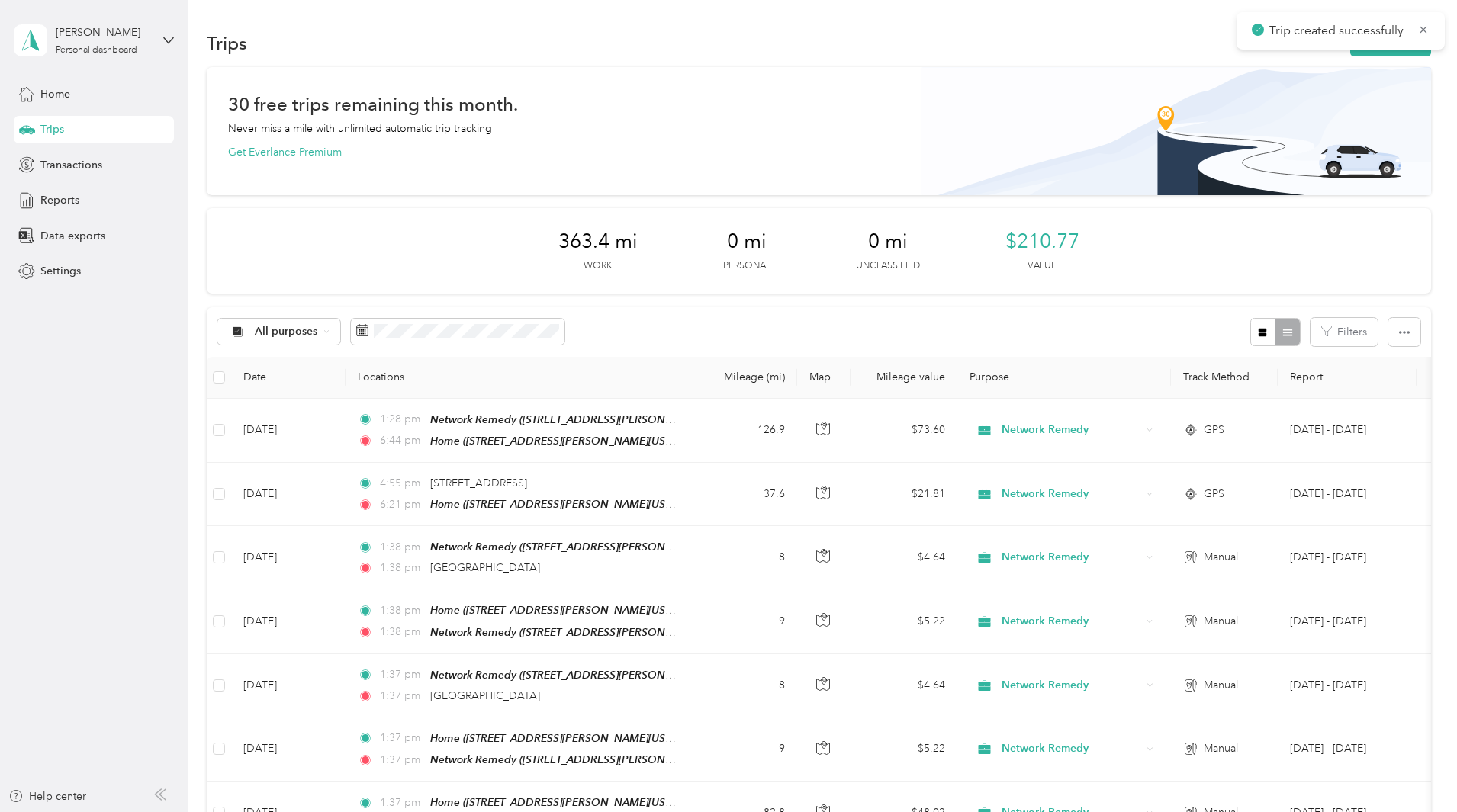
drag, startPoint x: 1390, startPoint y: 246, endPoint x: 1349, endPoint y: 288, distance: 58.7
click at [1350, 52] on button "New trip" at bounding box center [1390, 43] width 81 height 27
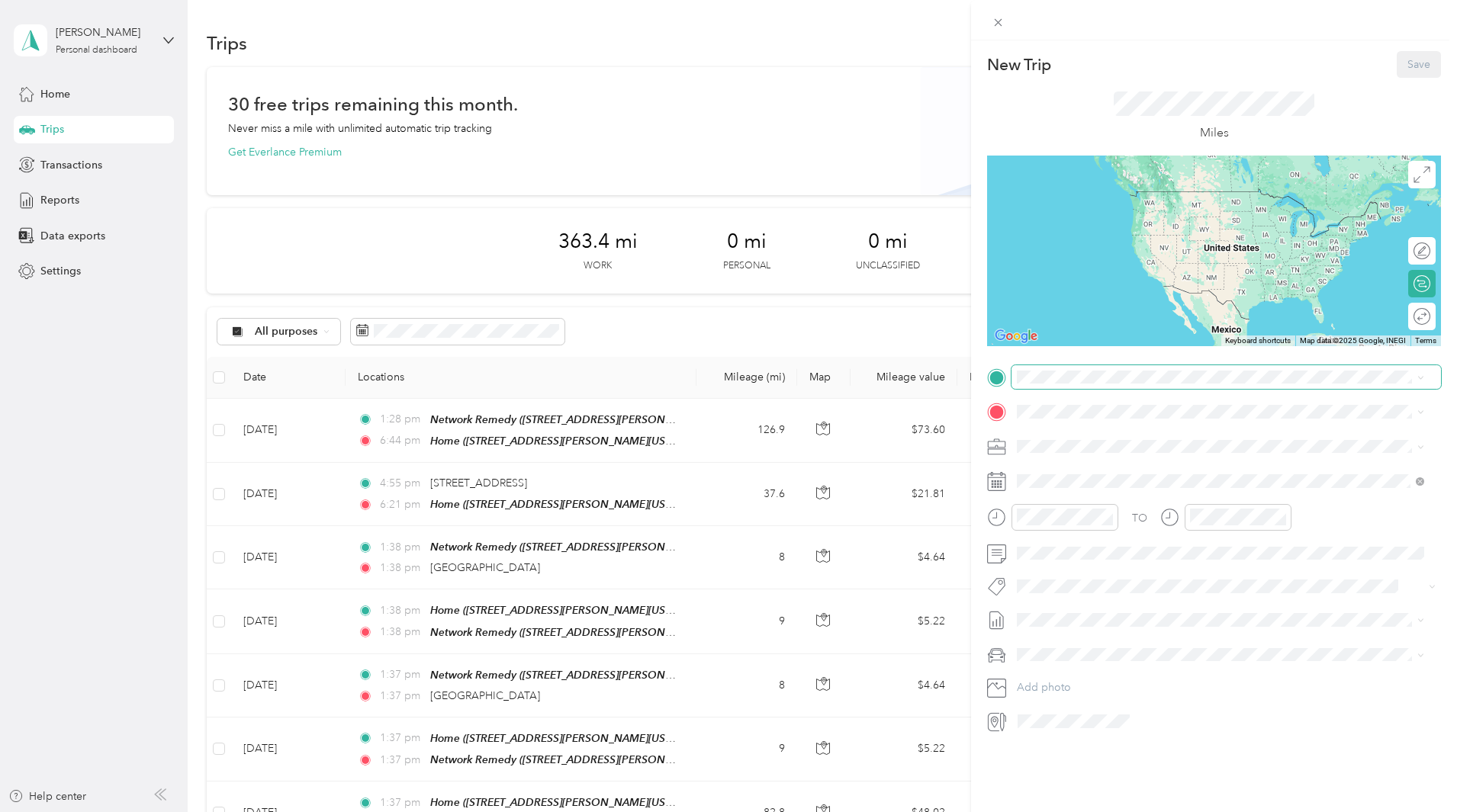
click at [1078, 385] on span at bounding box center [1226, 377] width 429 height 24
click at [1133, 449] on span "[STREET_ADDRESS][PERSON_NAME][US_STATE]" at bounding box center [1164, 455] width 237 height 13
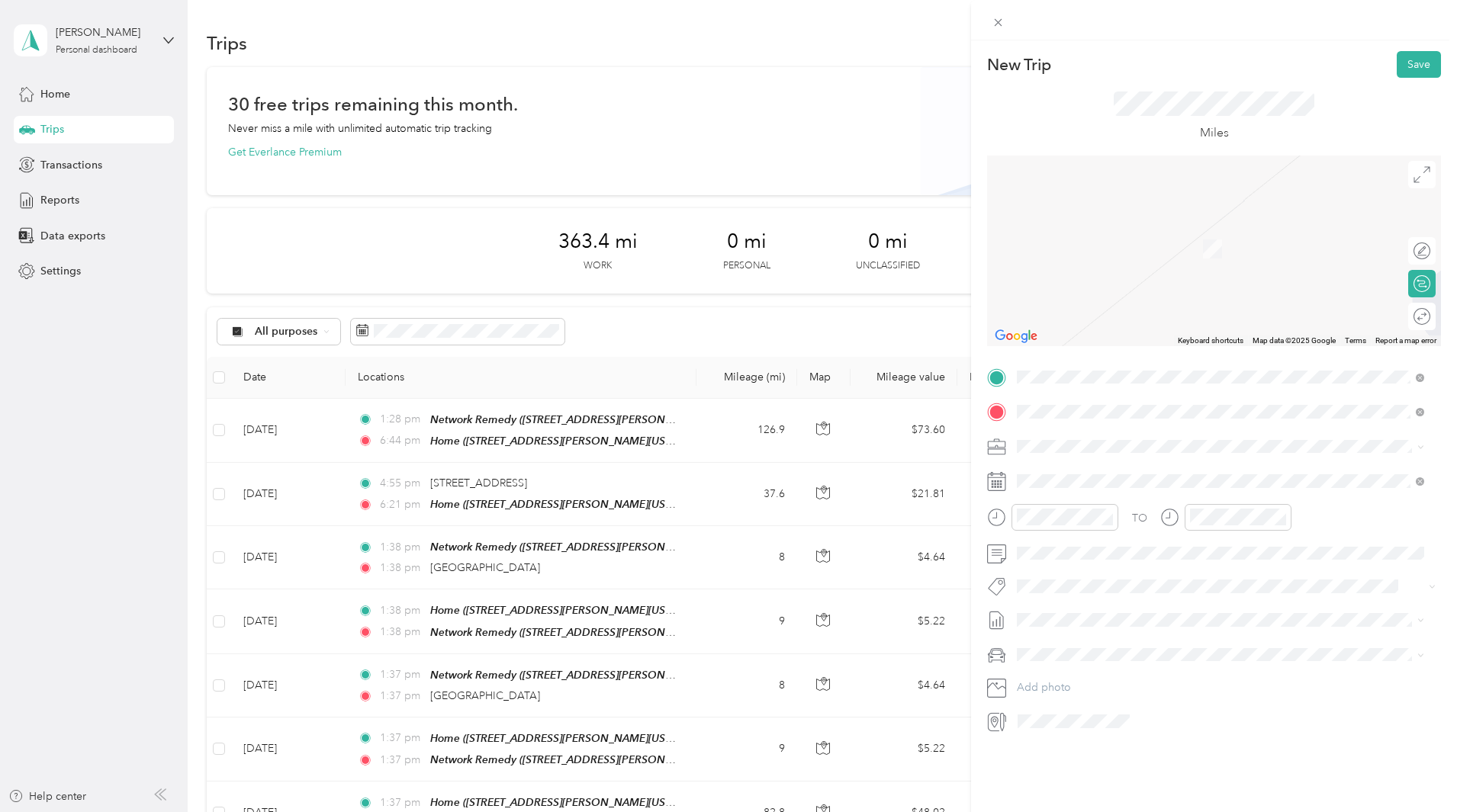
click at [1145, 463] on div "TEAM UFCW5 HQ [STREET_ADDRESS][US_STATE]" at bounding box center [1220, 484] width 397 height 43
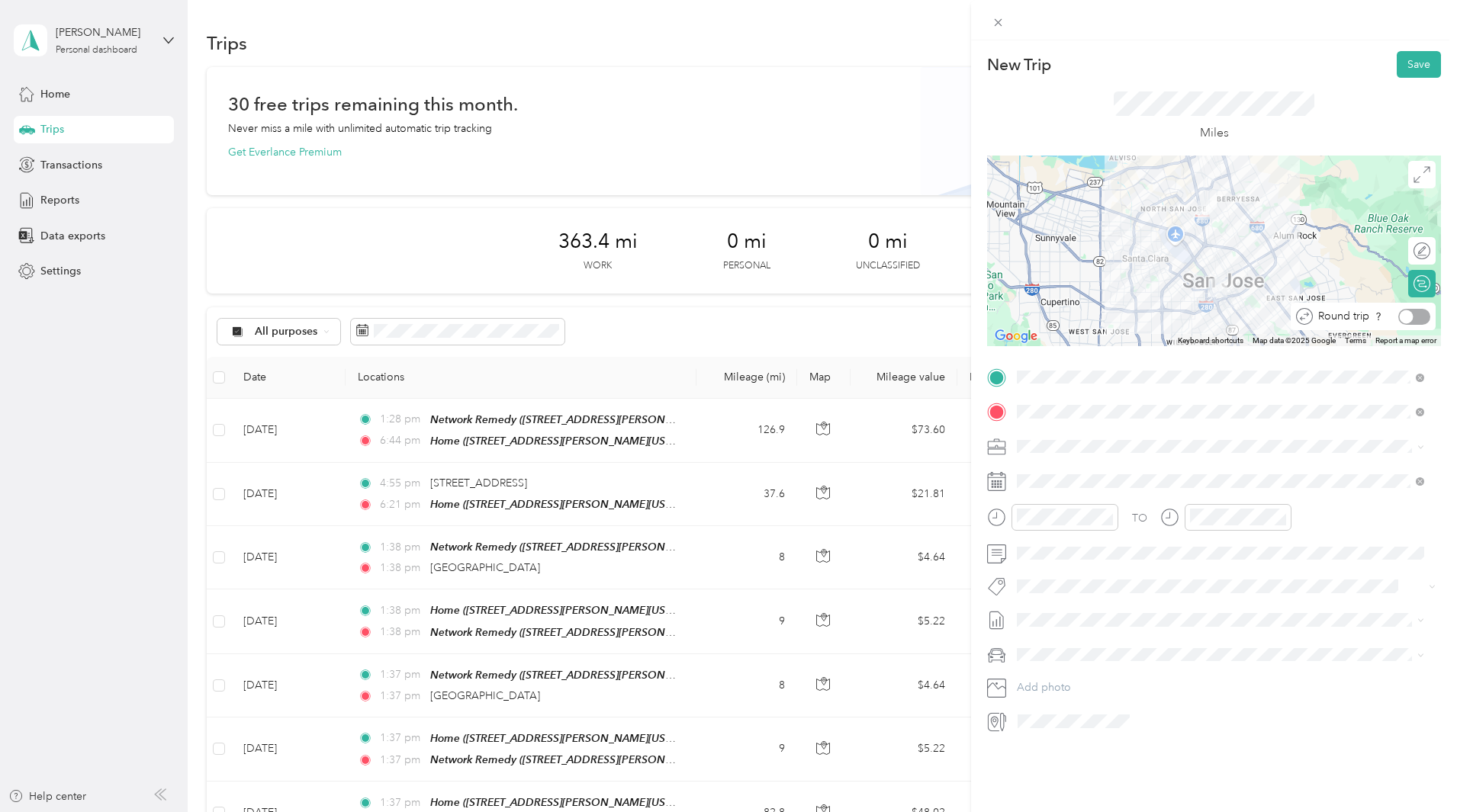
click at [1411, 317] on div at bounding box center [1413, 317] width 32 height 16
click at [1061, 572] on icon at bounding box center [1054, 568] width 15 height 15
click at [1084, 695] on div "23" at bounding box center [1088, 693] width 20 height 19
click at [1415, 63] on button "Save" at bounding box center [1418, 64] width 45 height 27
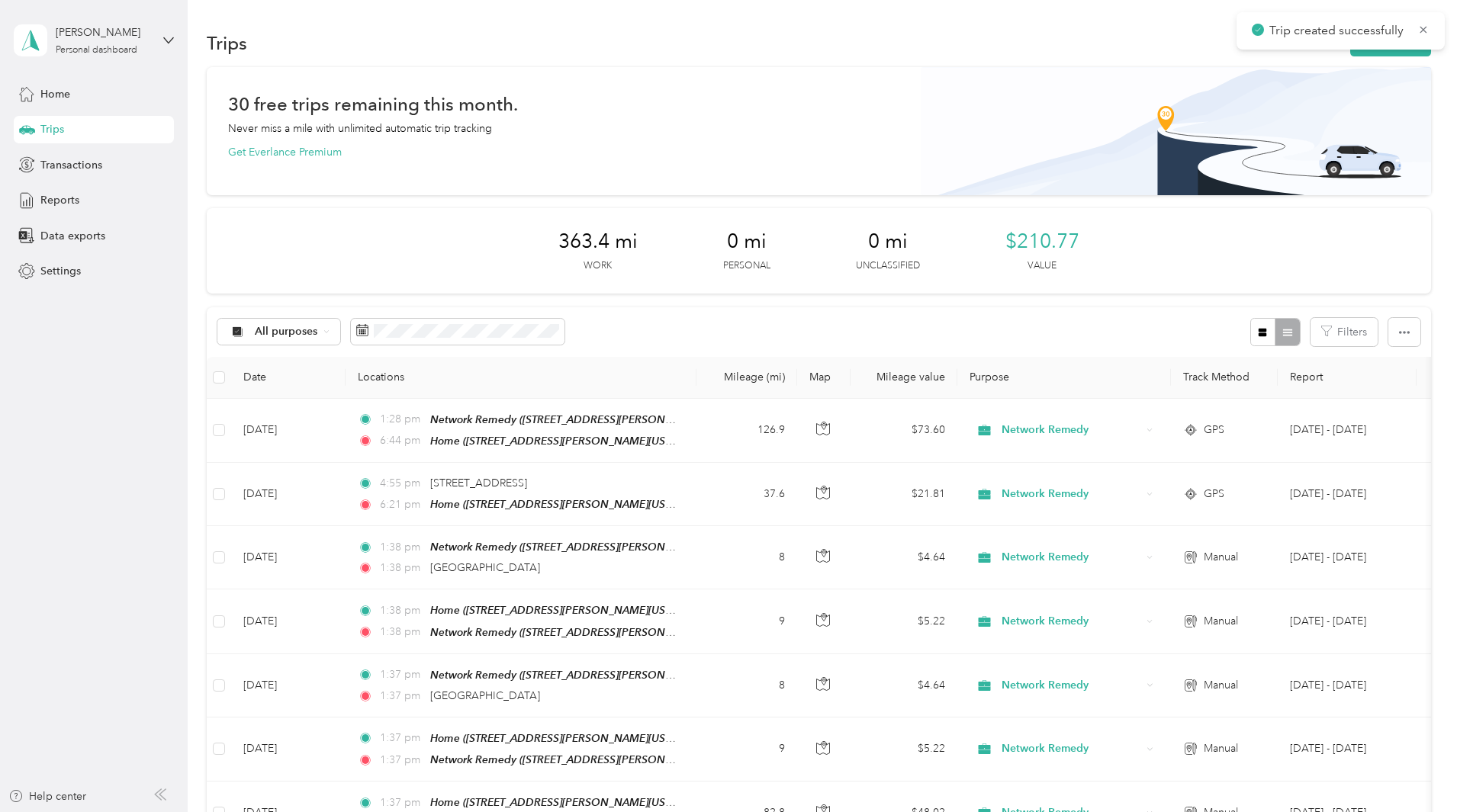
drag, startPoint x: 1369, startPoint y: 188, endPoint x: 1313, endPoint y: 87, distance: 115.5
click at [1350, 52] on button "New trip" at bounding box center [1390, 43] width 81 height 27
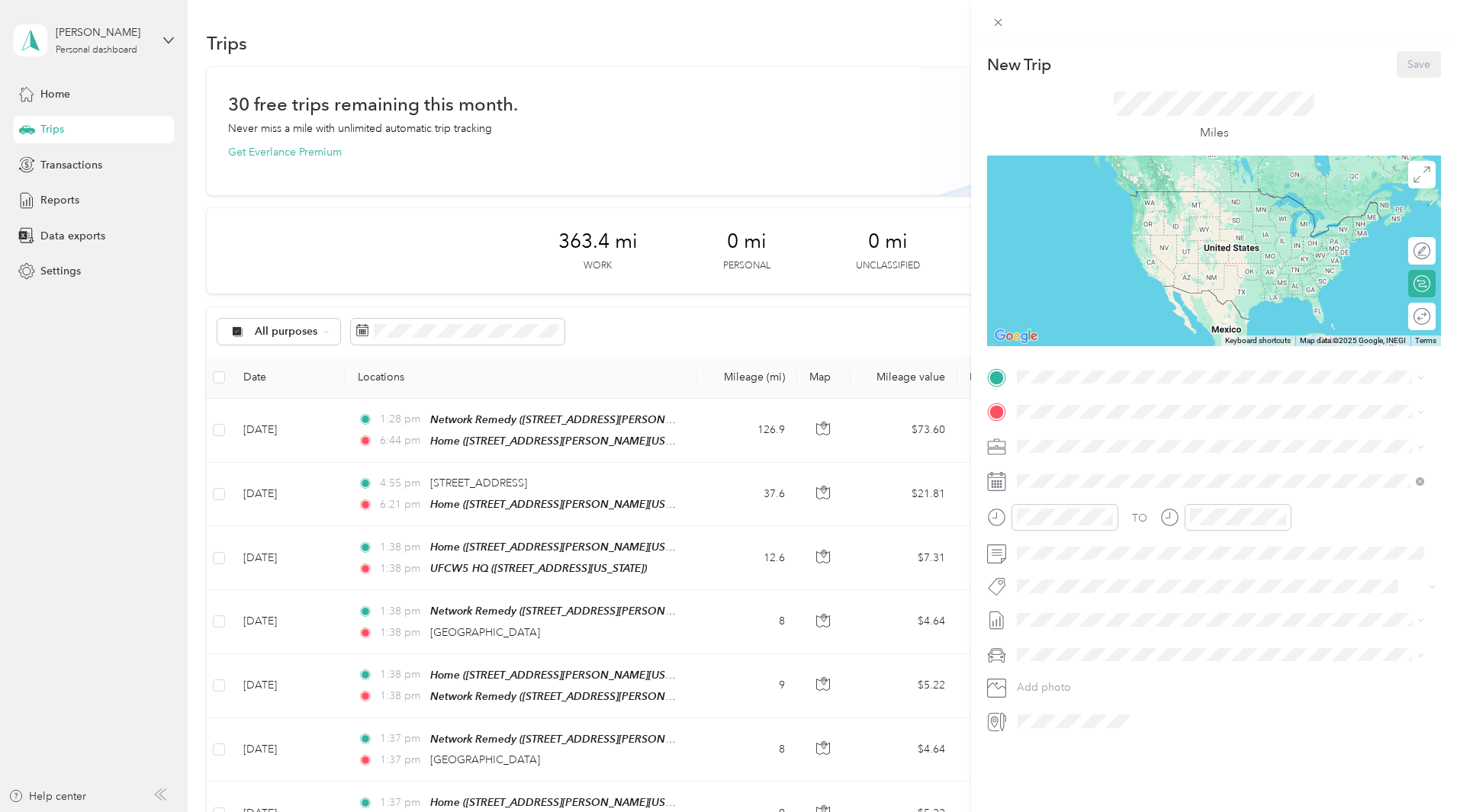
click at [1158, 441] on strong "Network Remedy" at bounding box center [1141, 440] width 87 height 14
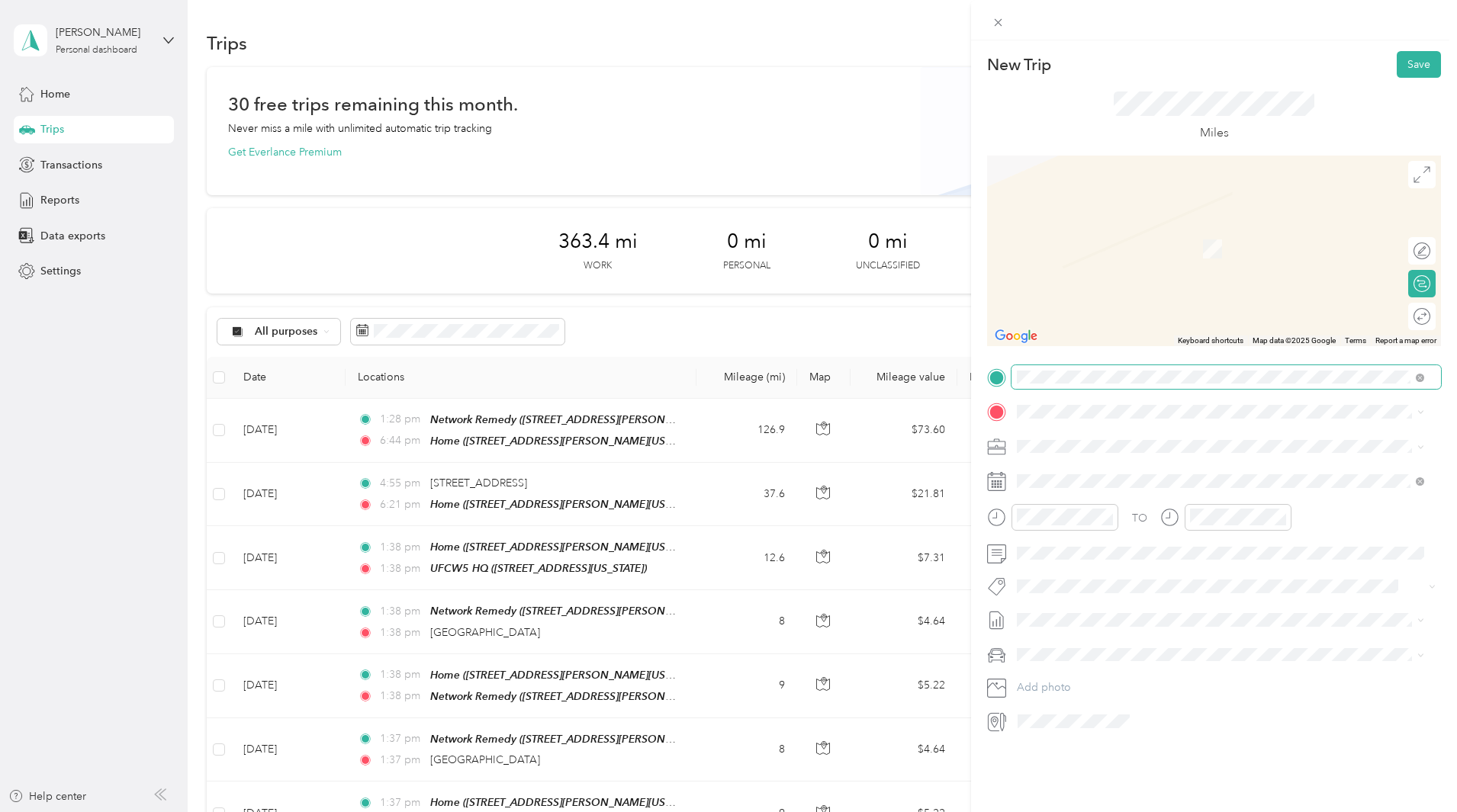
click at [1089, 367] on span at bounding box center [1226, 377] width 429 height 24
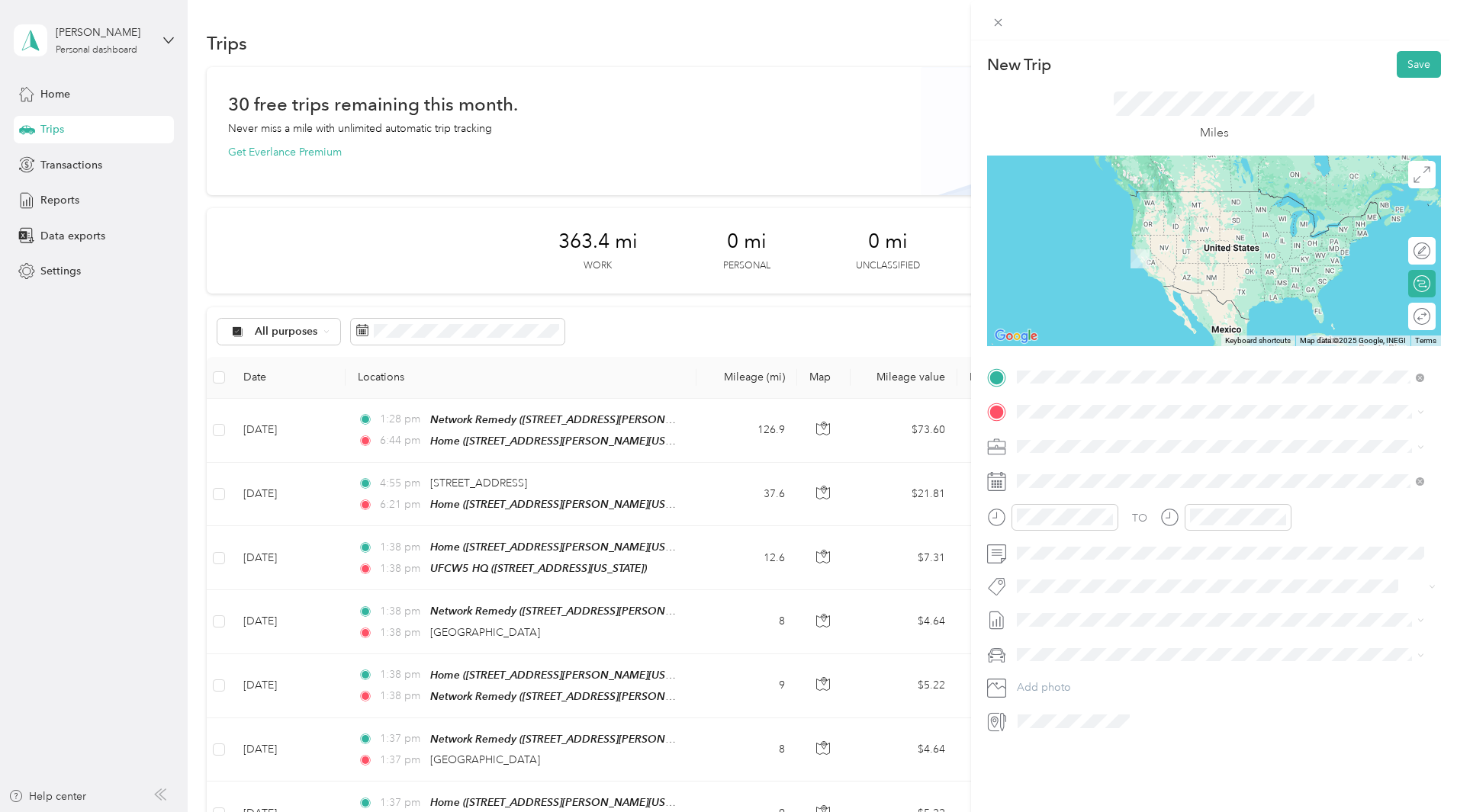
click at [1140, 454] on span "[STREET_ADDRESS][PERSON_NAME][US_STATE]" at bounding box center [1164, 455] width 237 height 13
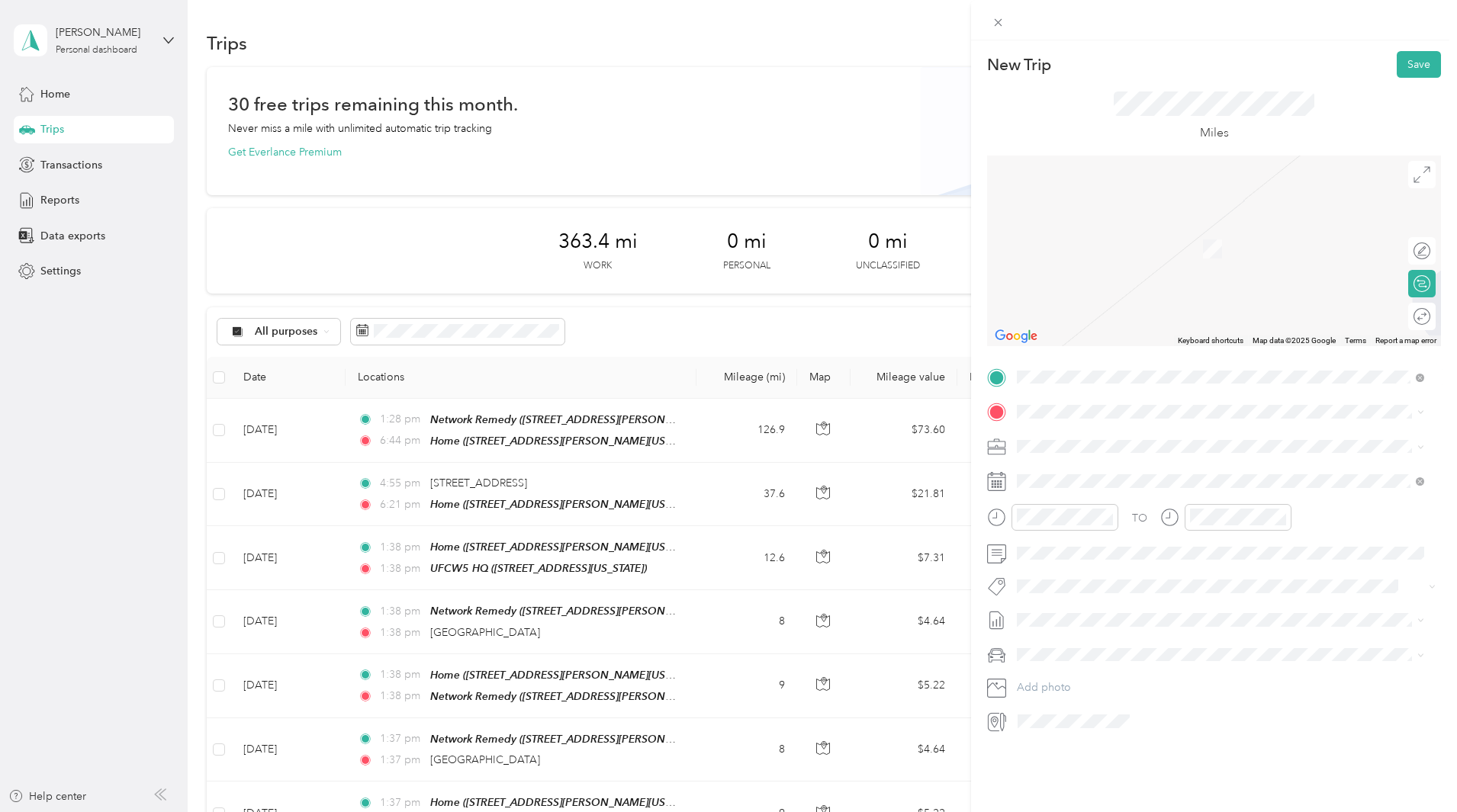
click at [1106, 402] on span at bounding box center [1226, 412] width 429 height 24
click at [1139, 469] on strong "Network Remedy" at bounding box center [1141, 475] width 87 height 14
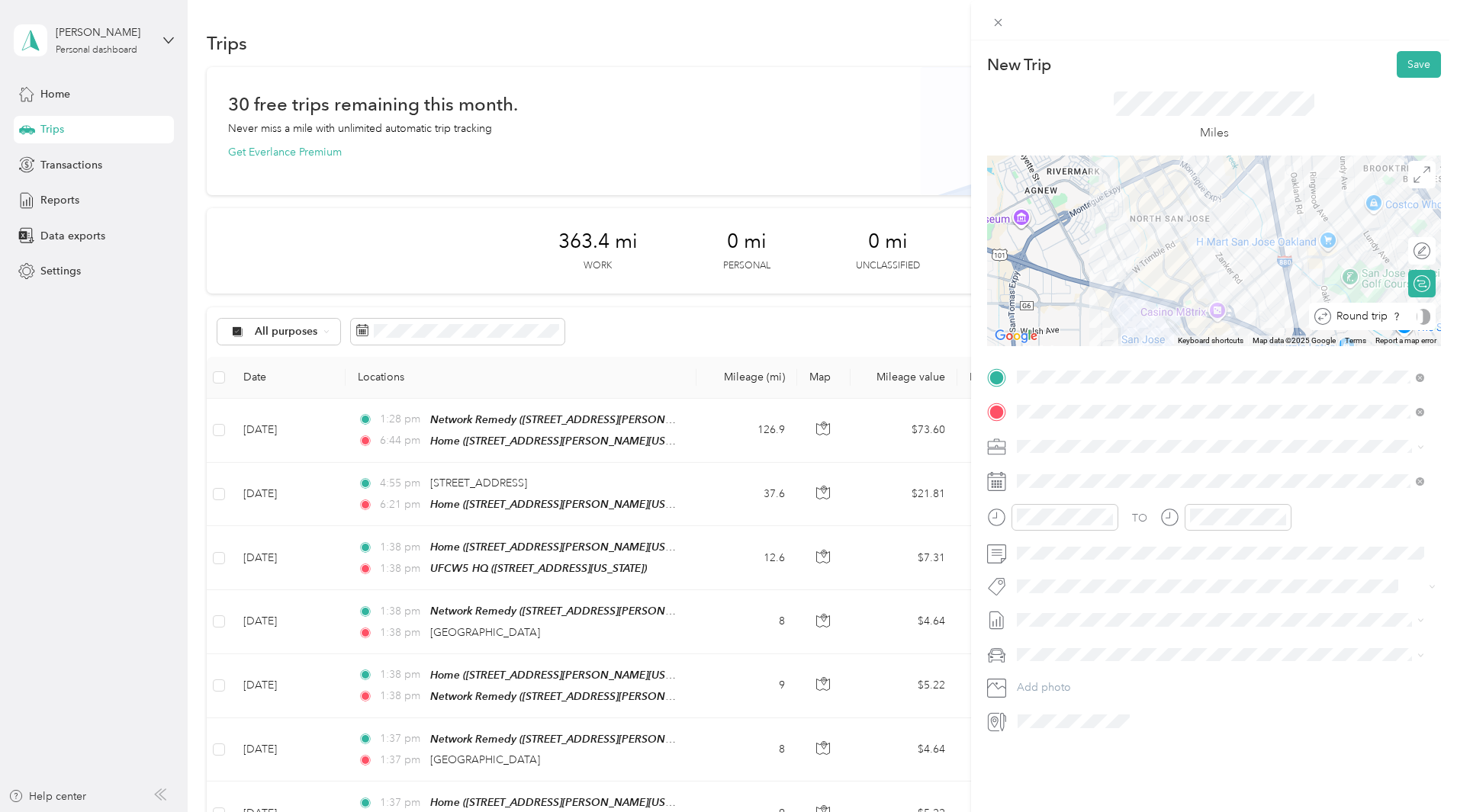
click at [1416, 316] on div at bounding box center [1423, 317] width 14 height 16
click at [1047, 570] on icon at bounding box center [1054, 568] width 15 height 15
click at [1093, 692] on div "23" at bounding box center [1088, 693] width 20 height 19
click at [1408, 61] on button "Save" at bounding box center [1418, 64] width 45 height 27
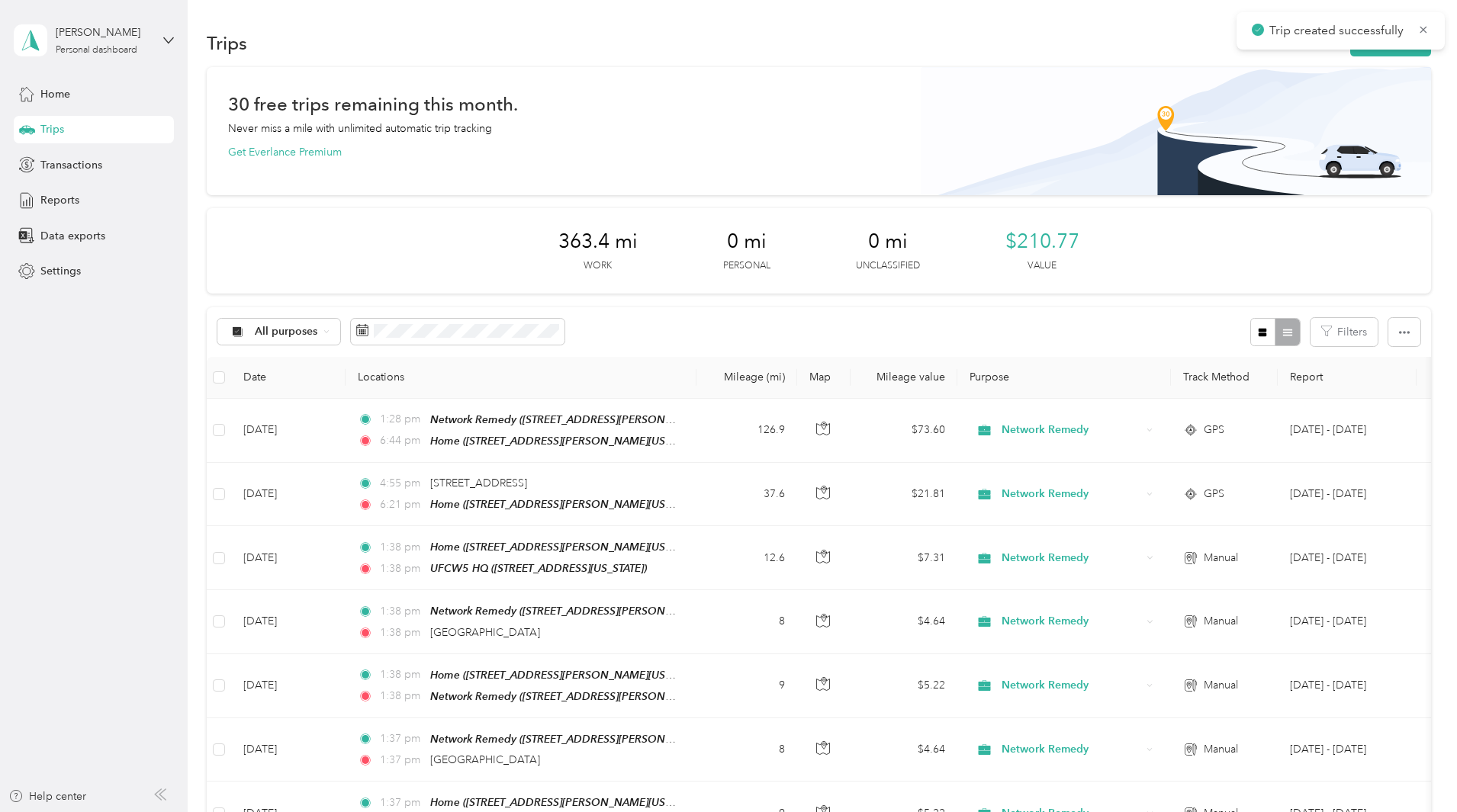
click at [1350, 51] on button "New trip" at bounding box center [1390, 43] width 81 height 27
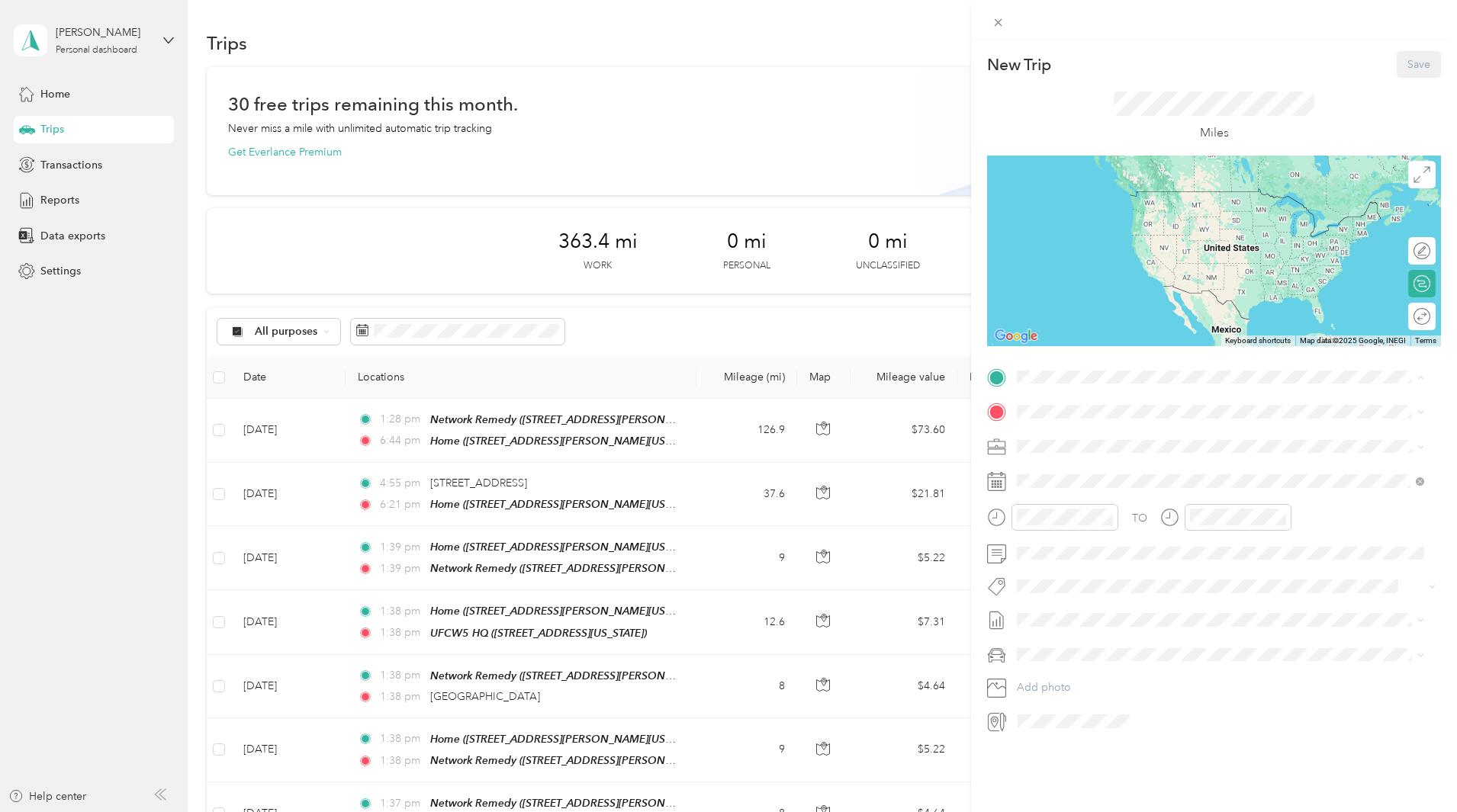
click at [1116, 447] on div "TEAM Network Remedy [STREET_ADDRESS][PERSON_NAME][US_STATE]" at bounding box center [1164, 450] width 237 height 38
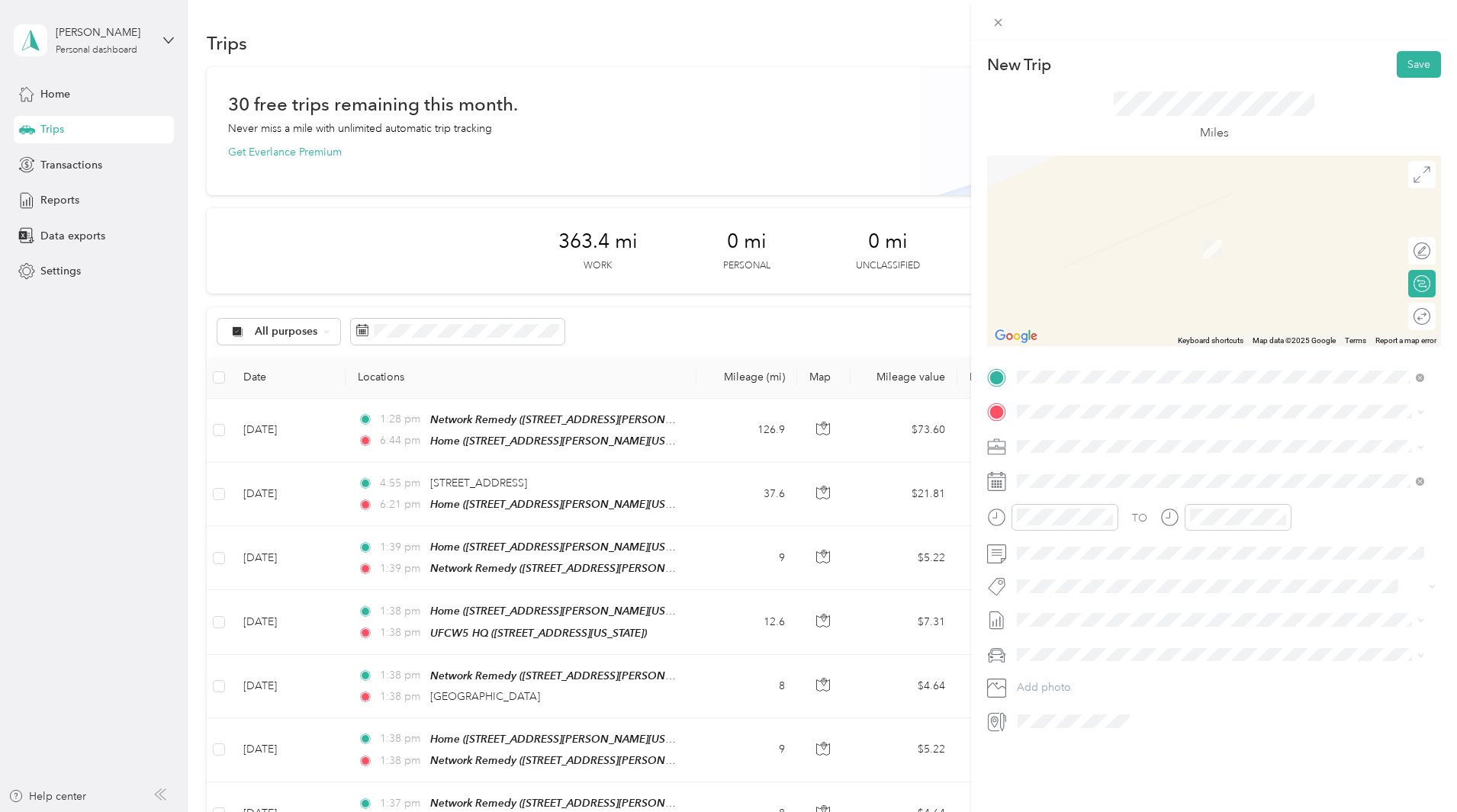
click at [1118, 457] on div "[GEOGRAPHIC_DATA][US_STATE], [GEOGRAPHIC_DATA]" at bounding box center [1220, 466] width 397 height 21
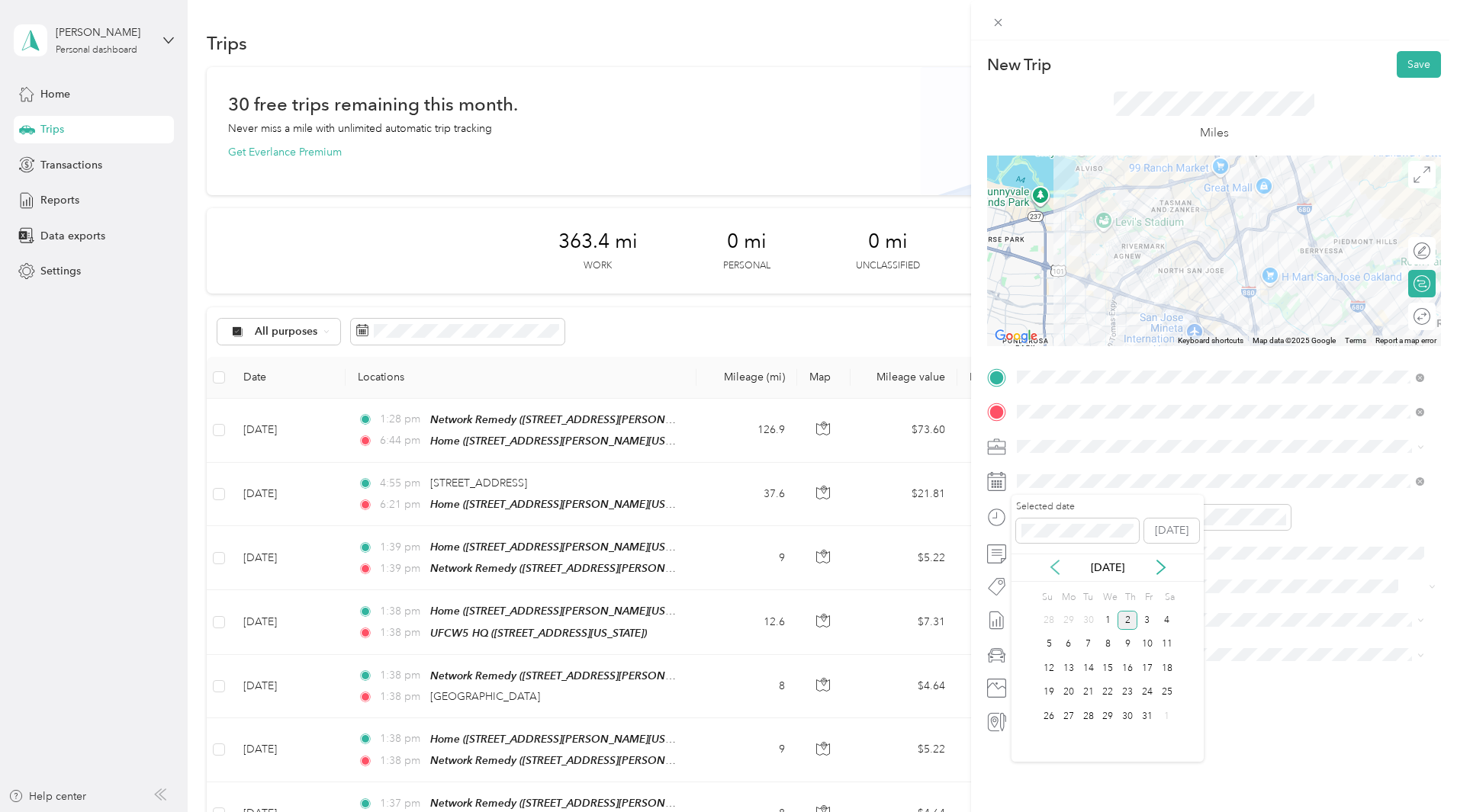
click at [1054, 564] on icon at bounding box center [1054, 568] width 15 height 15
click at [1084, 694] on div "23" at bounding box center [1088, 693] width 20 height 19
click at [1412, 313] on div at bounding box center [1416, 317] width 27 height 16
click at [1415, 58] on button "Save" at bounding box center [1418, 64] width 45 height 27
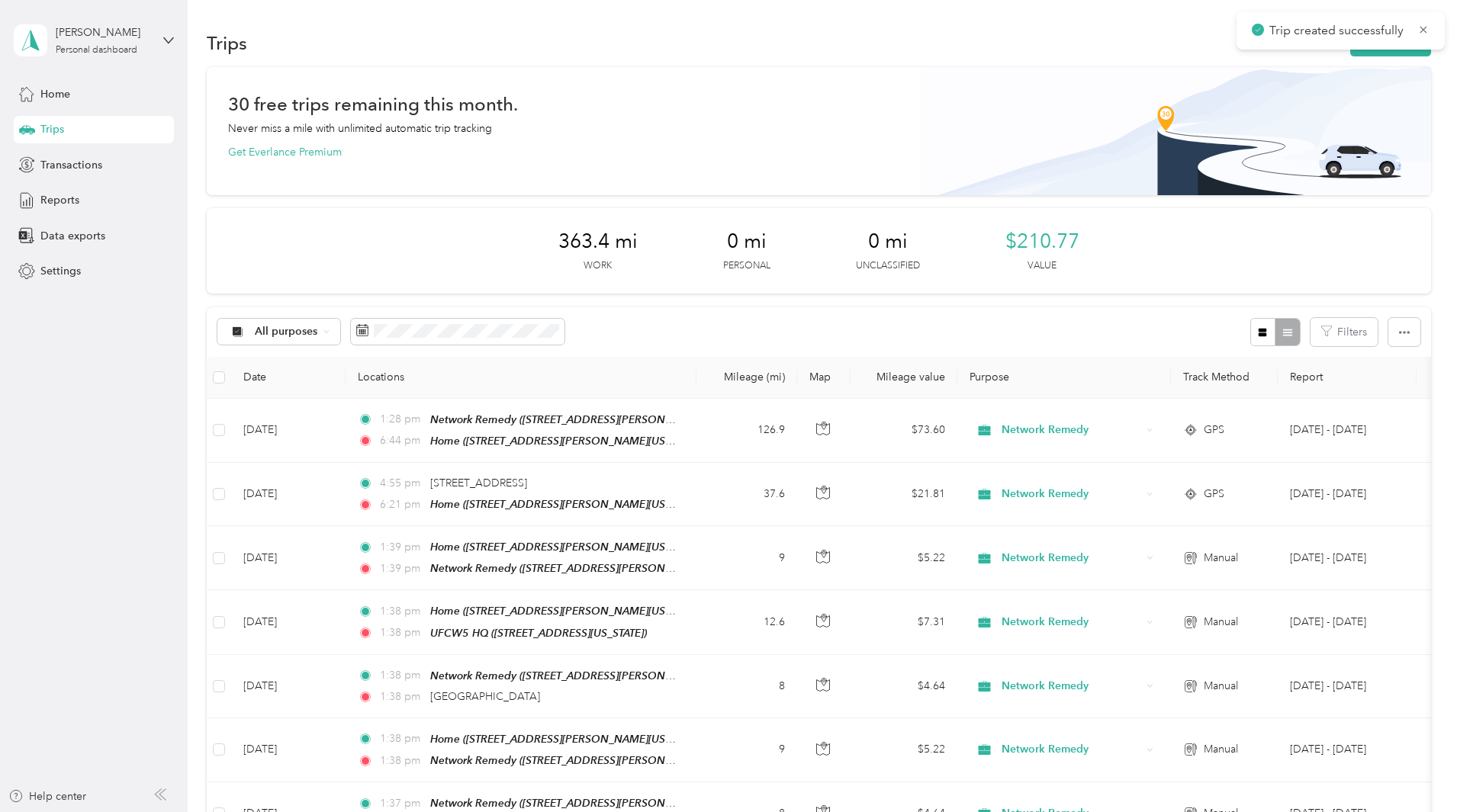
click at [1350, 51] on button "New trip" at bounding box center [1390, 43] width 81 height 27
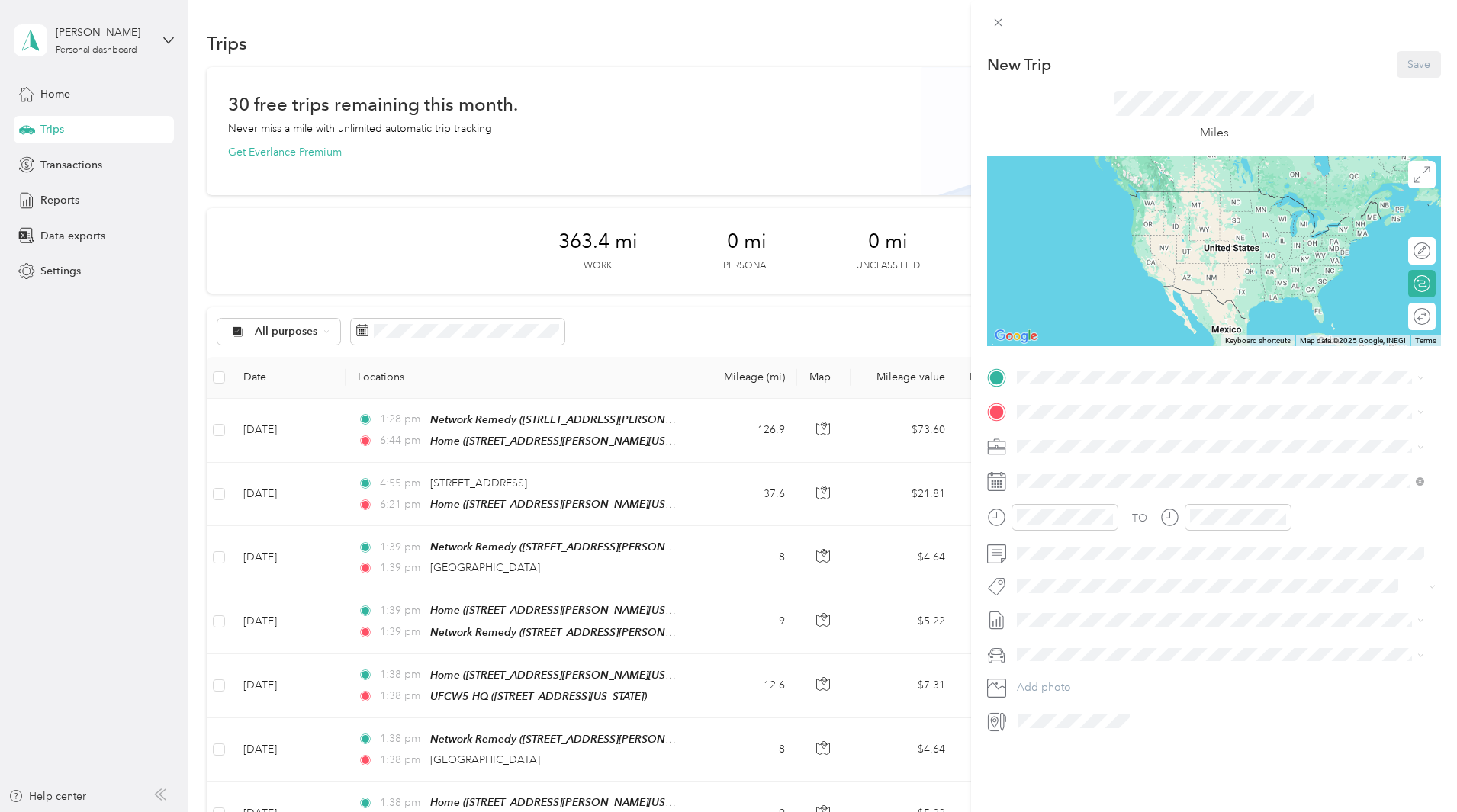
click at [1139, 393] on div "TO Add photo" at bounding box center [1214, 549] width 454 height 368
click at [1130, 439] on strong "Network Remedy" at bounding box center [1141, 440] width 87 height 14
click at [1120, 427] on li "Home [STREET_ADDRESS][PERSON_NAME][US_STATE]" at bounding box center [1221, 446] width 418 height 48
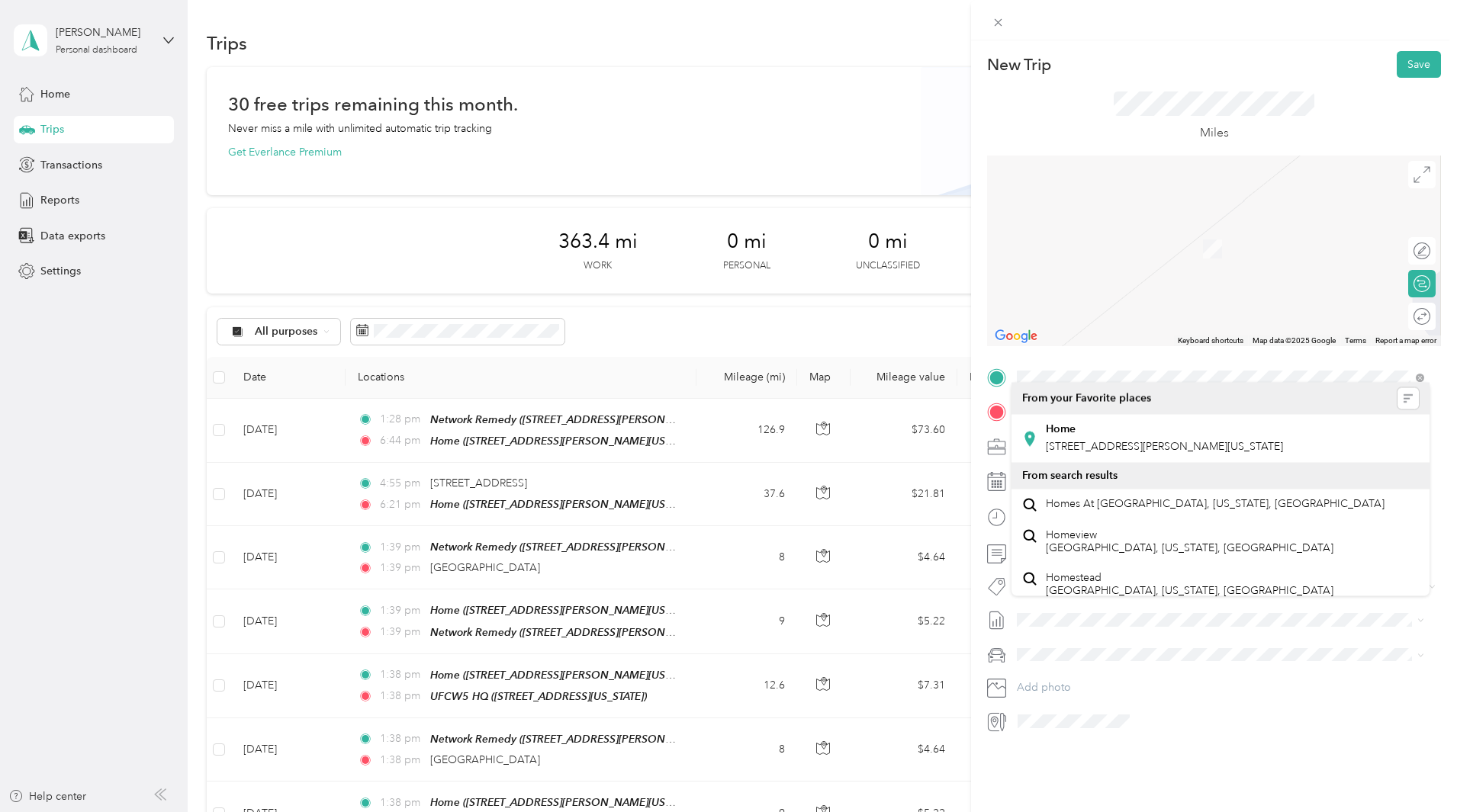
click at [1111, 400] on span at bounding box center [1226, 412] width 429 height 24
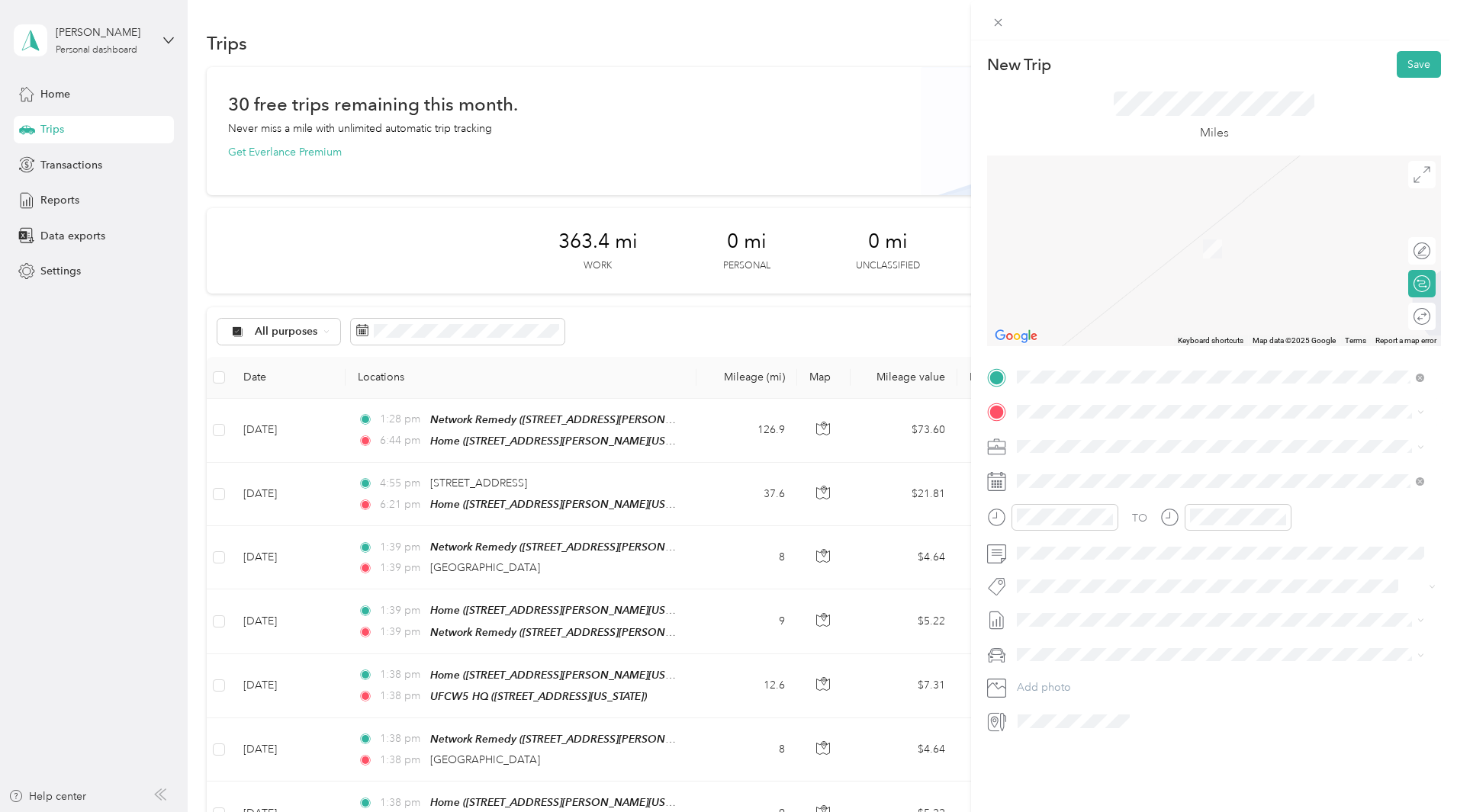
click at [1108, 464] on div "TEAM Network Remedy [STREET_ADDRESS][PERSON_NAME][US_STATE]" at bounding box center [1220, 482] width 397 height 43
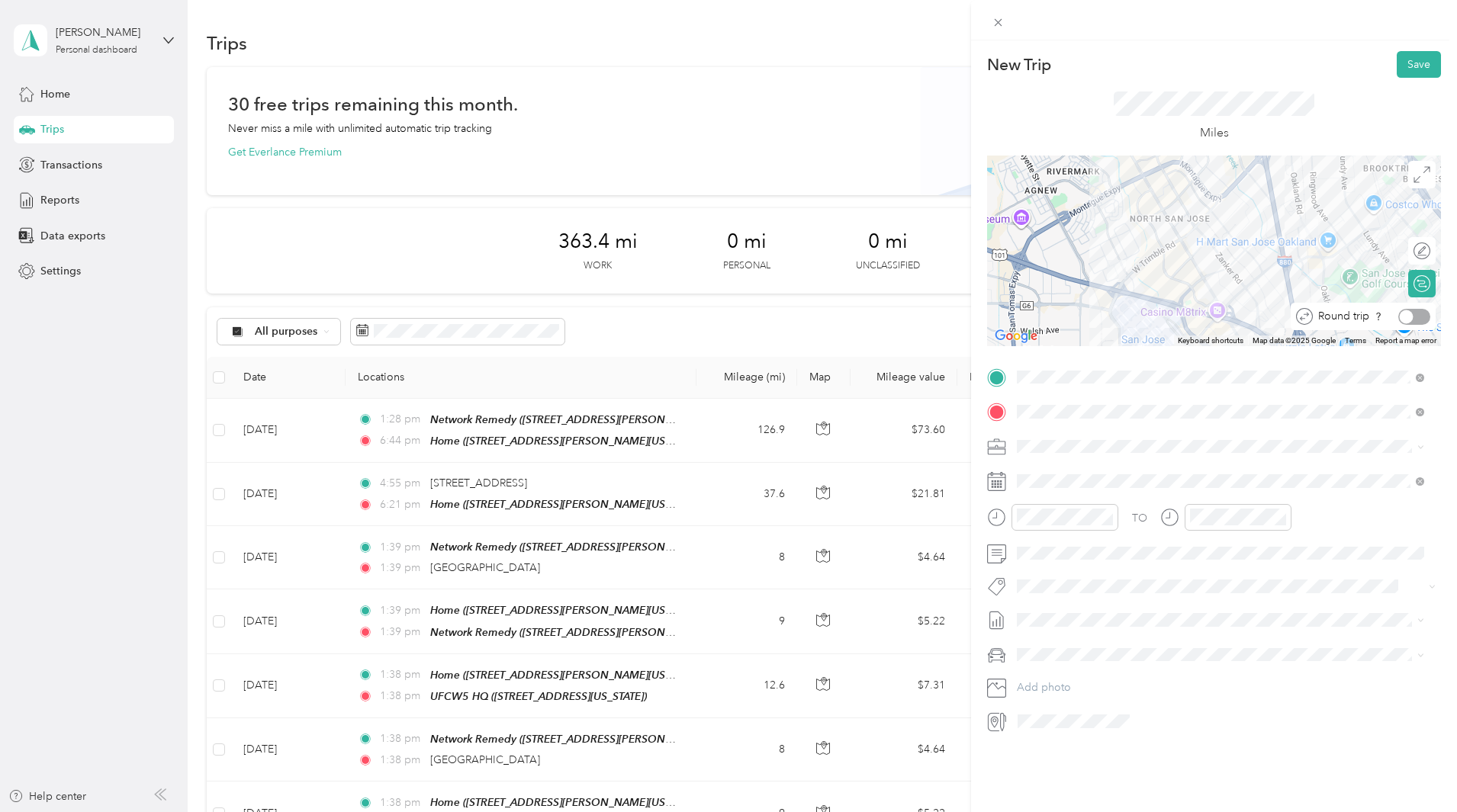
click at [1413, 316] on div at bounding box center [1413, 317] width 32 height 16
click at [1091, 474] on span at bounding box center [1226, 481] width 429 height 24
click at [1071, 474] on span at bounding box center [1226, 481] width 429 height 24
click at [1054, 569] on icon at bounding box center [1054, 567] width 8 height 14
click at [1110, 692] on div "24" at bounding box center [1107, 693] width 20 height 19
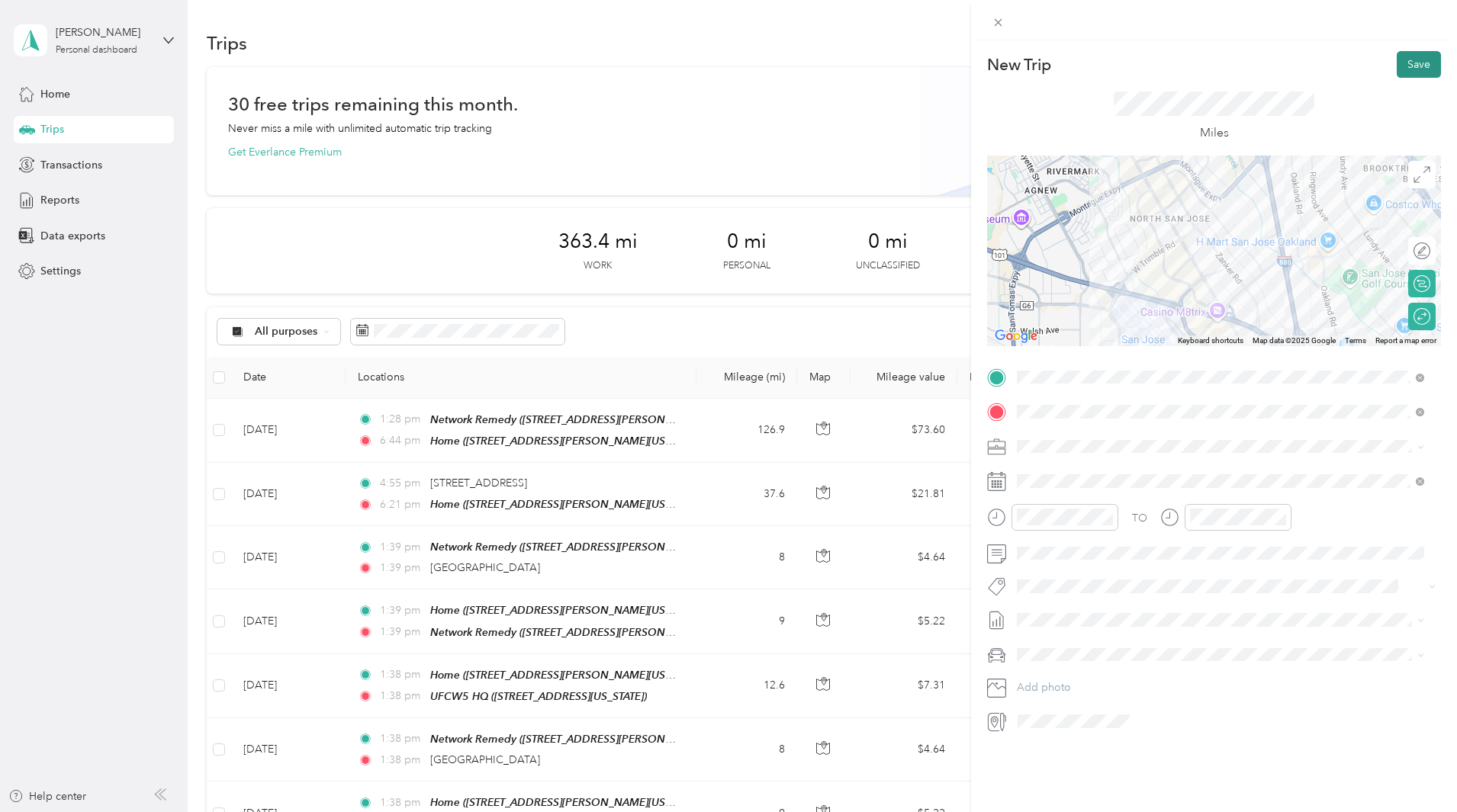
click at [1403, 66] on button "Save" at bounding box center [1418, 64] width 45 height 27
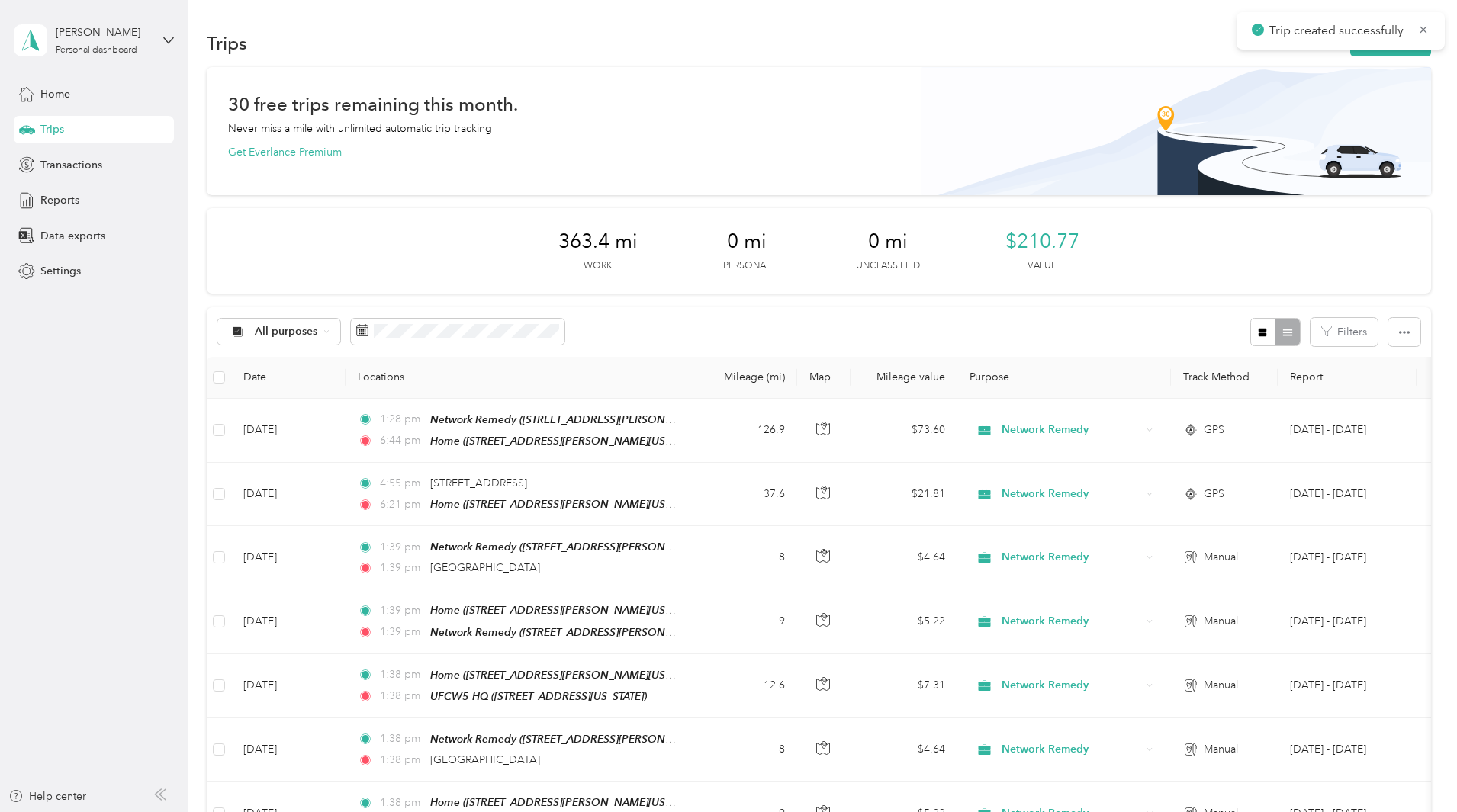
drag, startPoint x: 1367, startPoint y: 157, endPoint x: 1349, endPoint y: 122, distance: 39.4
click at [1288, 57] on div "Trips New trip" at bounding box center [818, 42] width 1224 height 32
click at [1350, 52] on button "New trip" at bounding box center [1390, 43] width 81 height 27
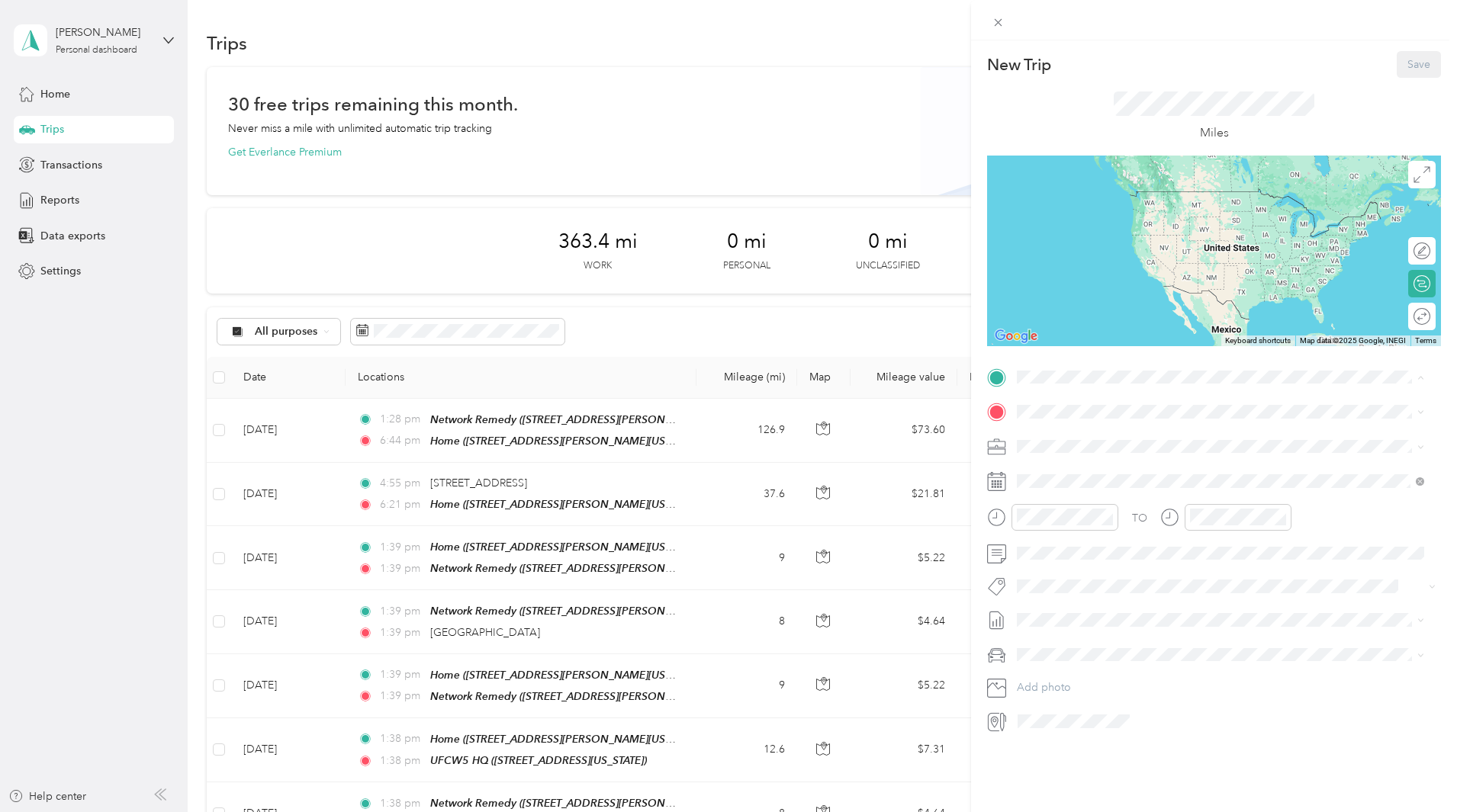
click at [1109, 431] on li "TEAM Network Remedy [STREET_ADDRESS][PERSON_NAME][US_STATE]" at bounding box center [1221, 449] width 418 height 53
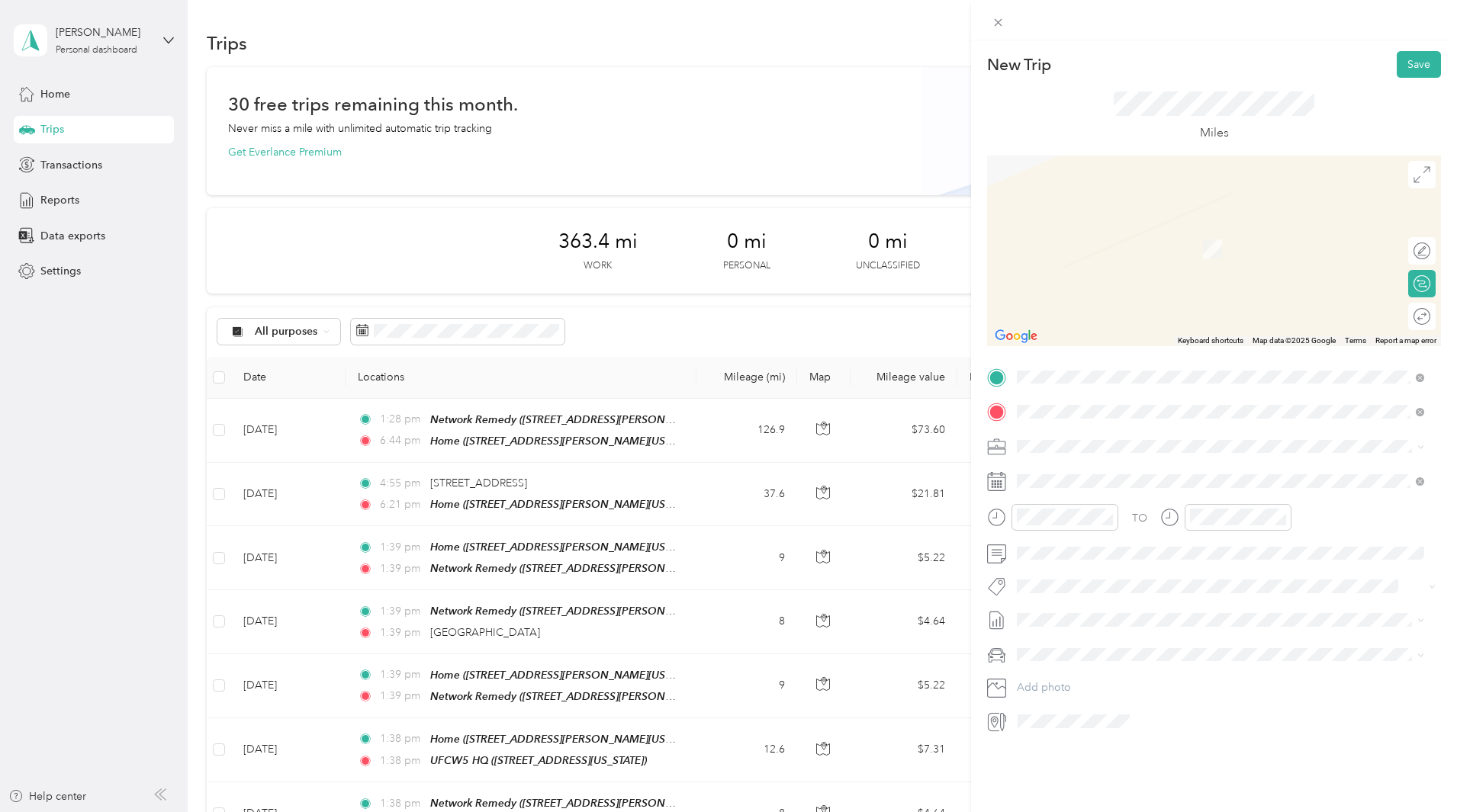
click at [1114, 462] on span "[GEOGRAPHIC_DATA][US_STATE], [GEOGRAPHIC_DATA]" at bounding box center [1186, 467] width 282 height 14
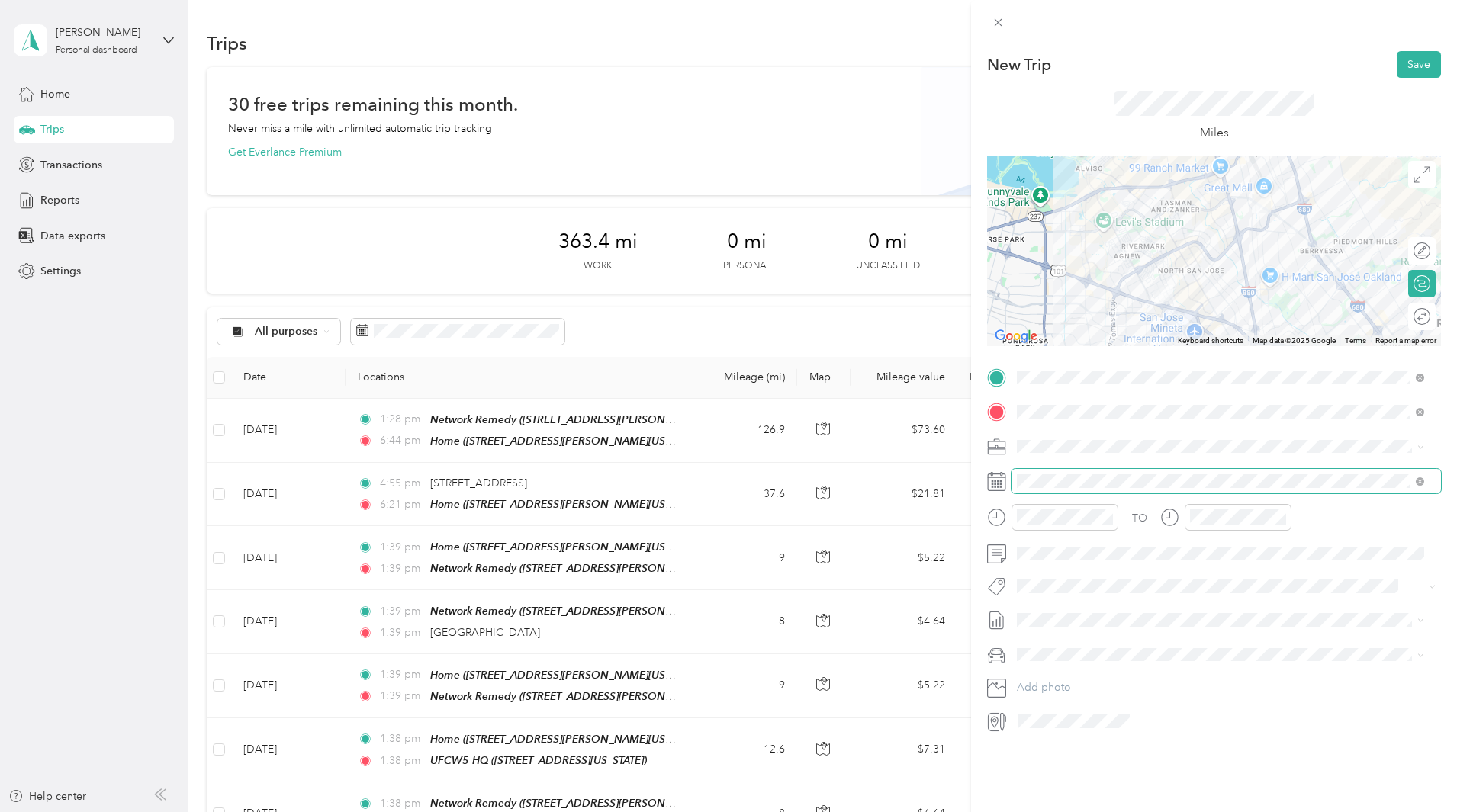
click at [1092, 493] on span at bounding box center [1226, 481] width 429 height 24
click at [1092, 490] on span at bounding box center [1226, 481] width 429 height 24
click at [1056, 566] on icon at bounding box center [1054, 568] width 15 height 15
click at [1105, 694] on div "24" at bounding box center [1107, 693] width 20 height 19
click at [1412, 314] on div at bounding box center [1413, 317] width 32 height 16
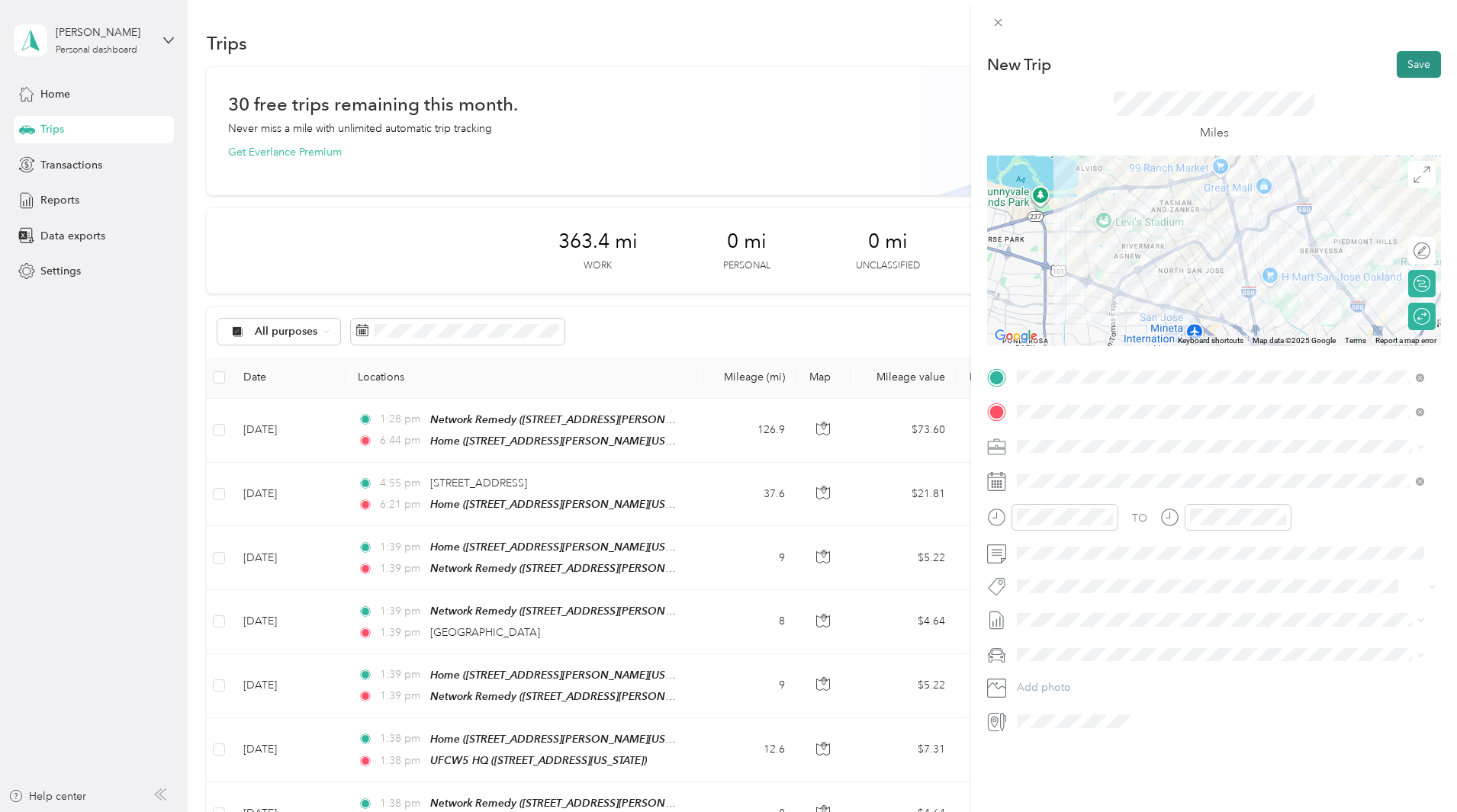
click at [1406, 65] on button "Save" at bounding box center [1418, 64] width 45 height 27
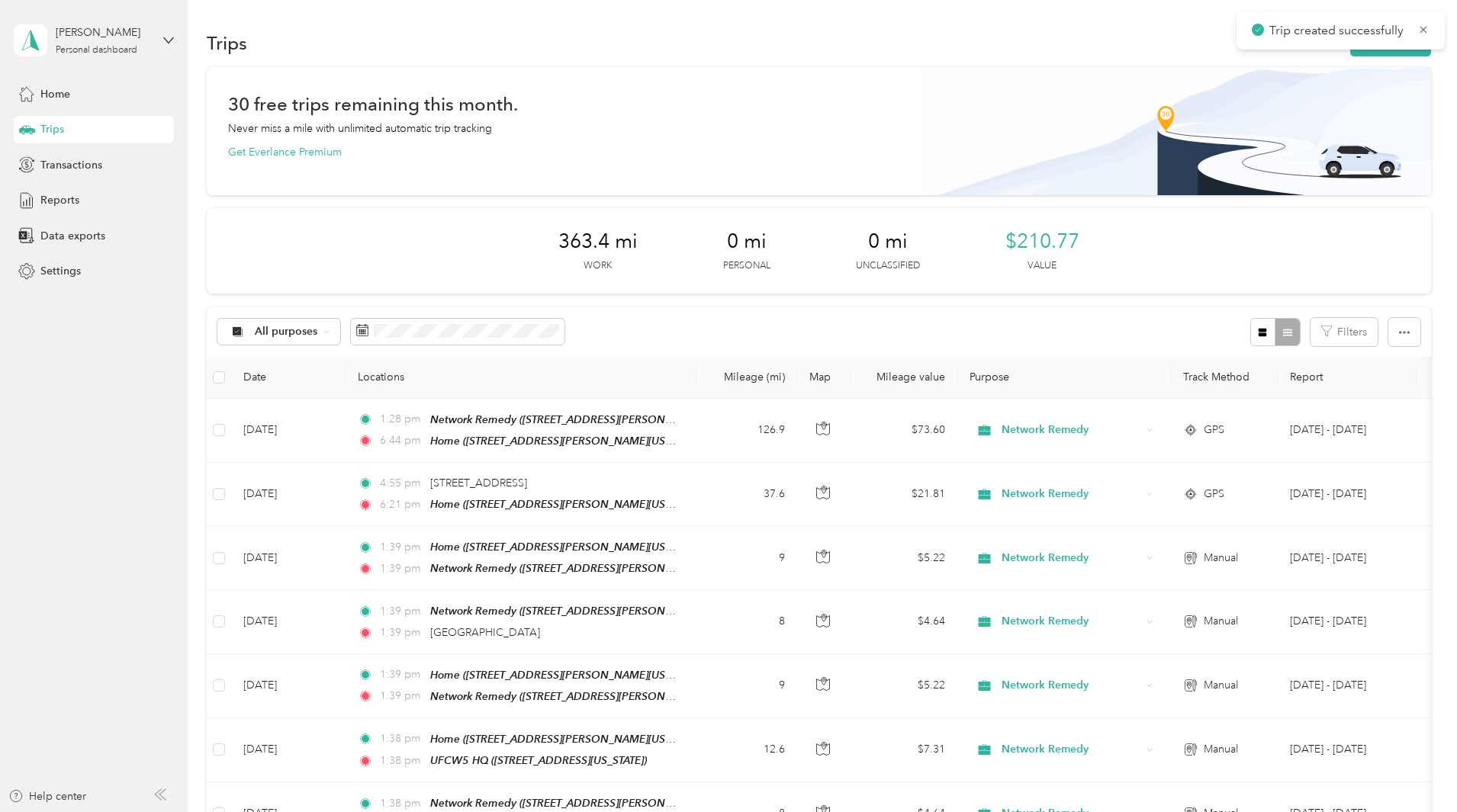
click at [1350, 51] on button "New trip" at bounding box center [1390, 43] width 81 height 27
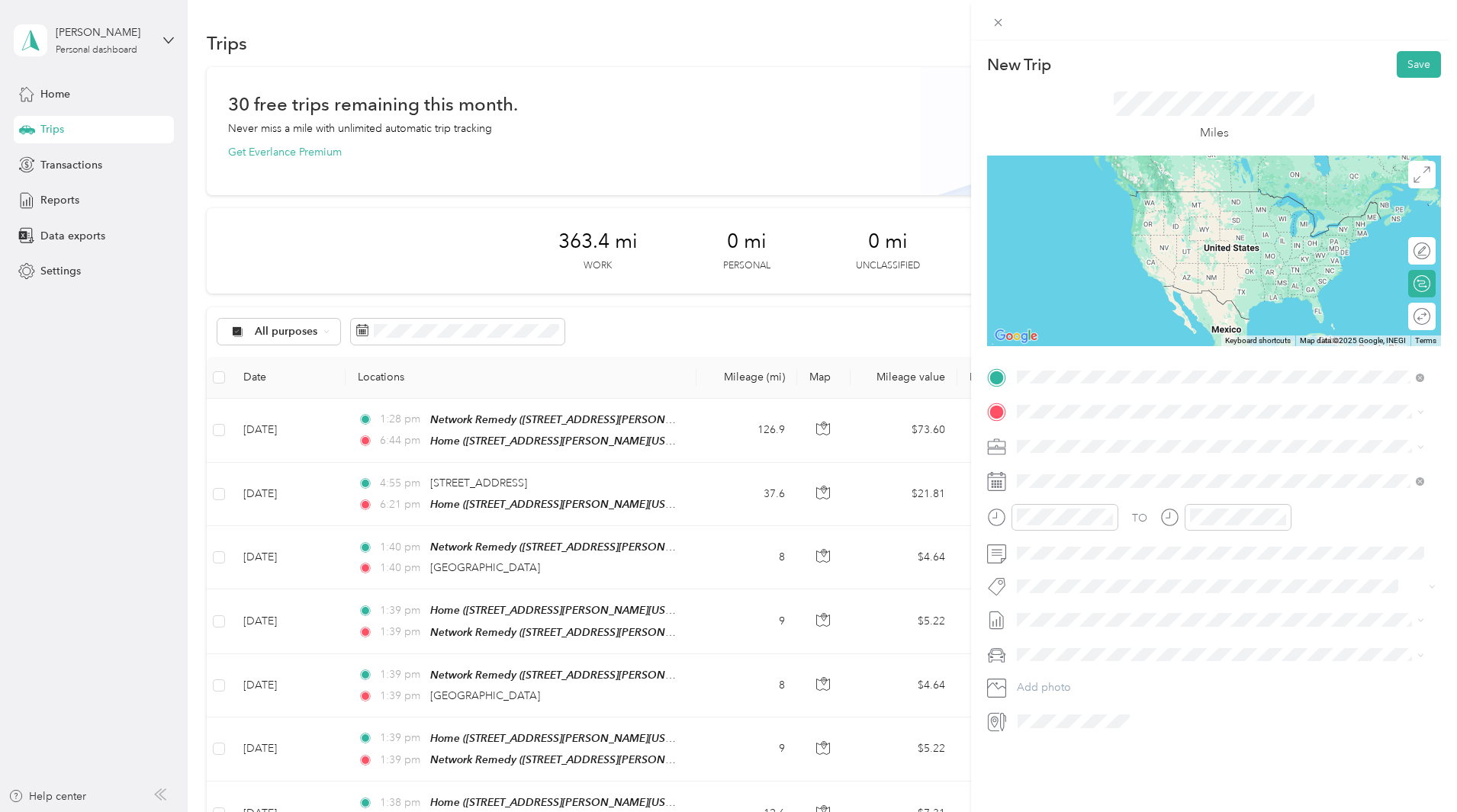
click at [1091, 436] on div "Home" at bounding box center [1164, 438] width 237 height 14
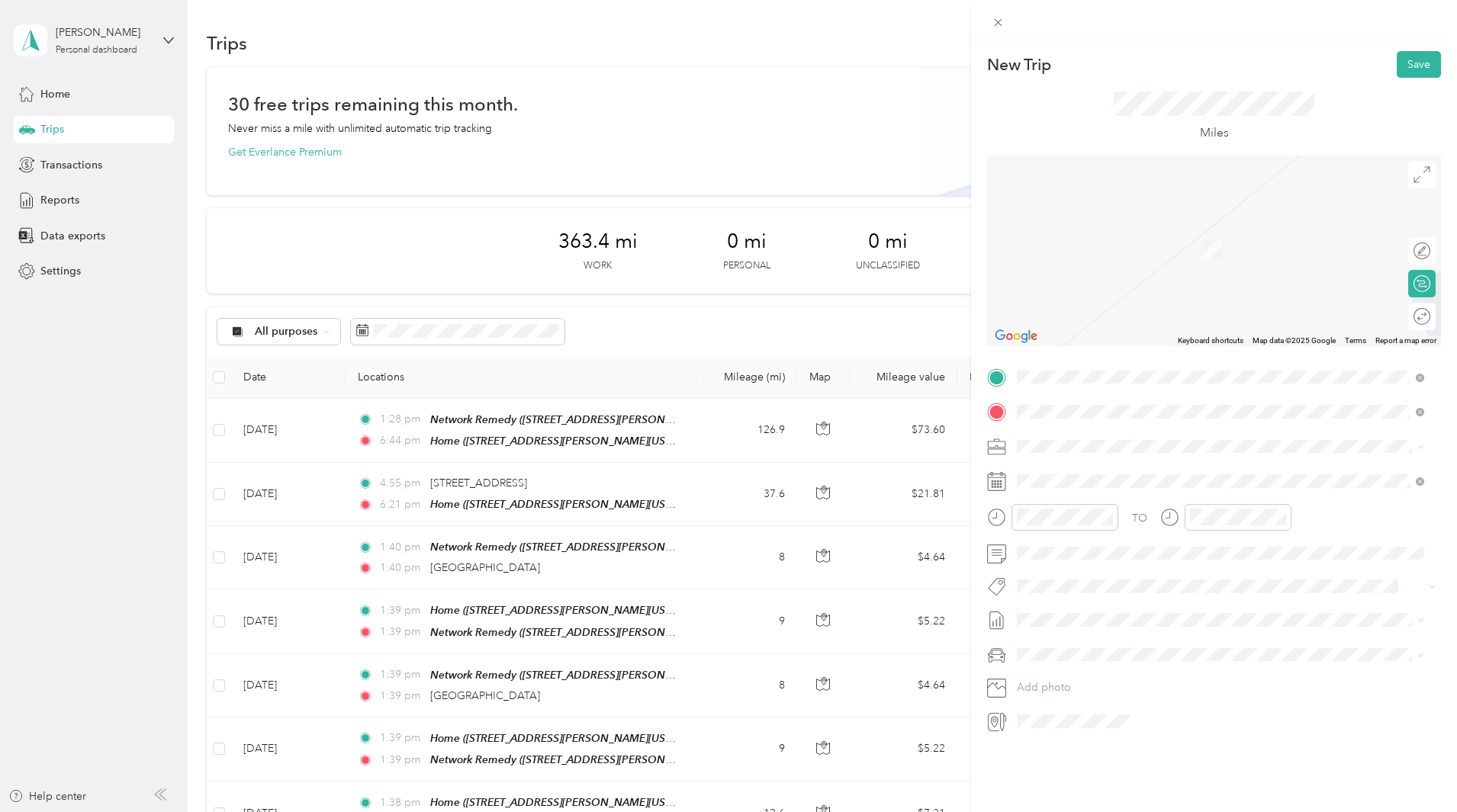
click at [1174, 473] on strong "Network Remedy" at bounding box center [1141, 475] width 87 height 14
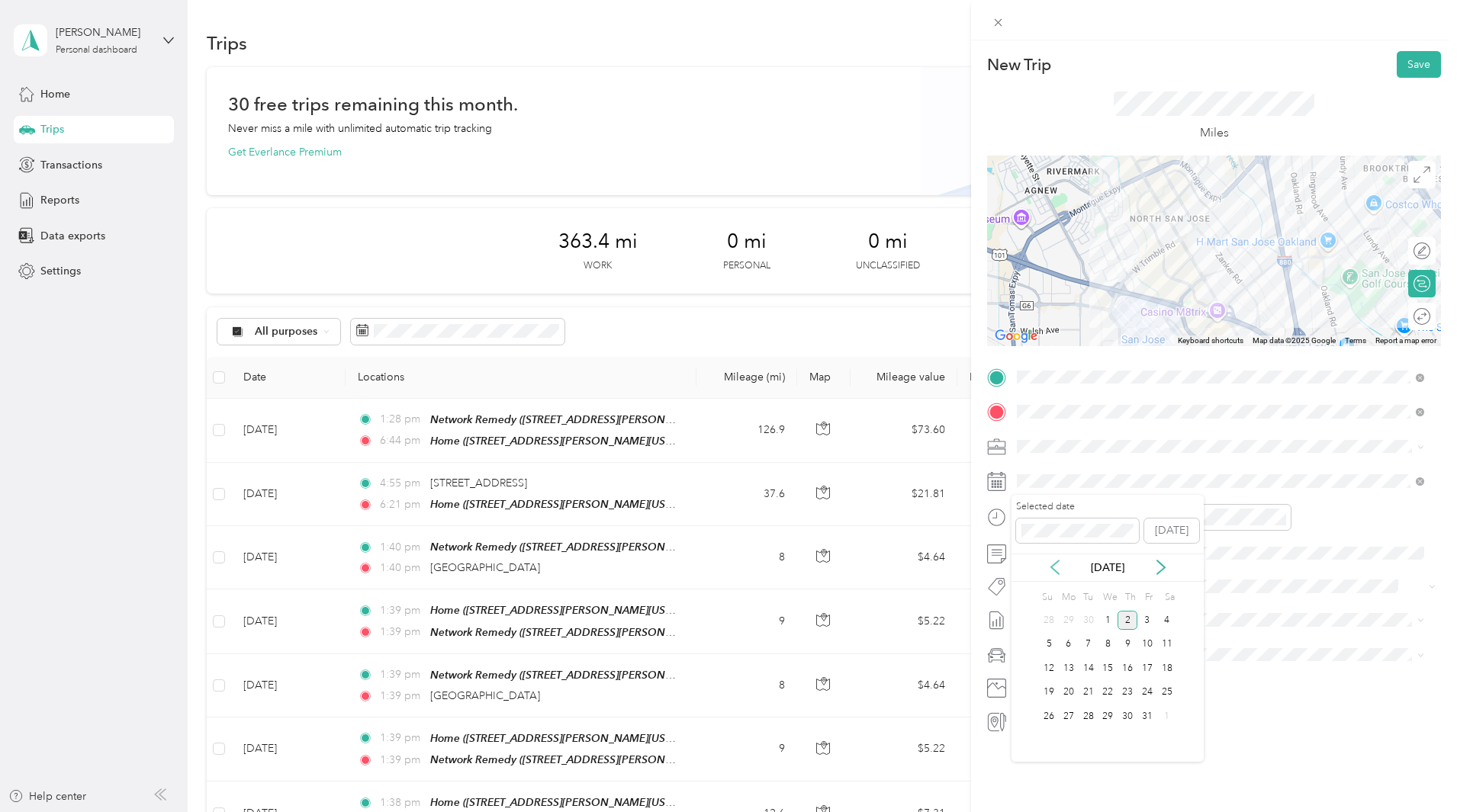
click at [1053, 561] on icon at bounding box center [1054, 568] width 15 height 15
click at [1126, 692] on div "25" at bounding box center [1126, 693] width 20 height 19
click at [1436, 314] on div at bounding box center [1436, 317] width 0 height 16
click at [1407, 68] on button "Save" at bounding box center [1418, 64] width 45 height 27
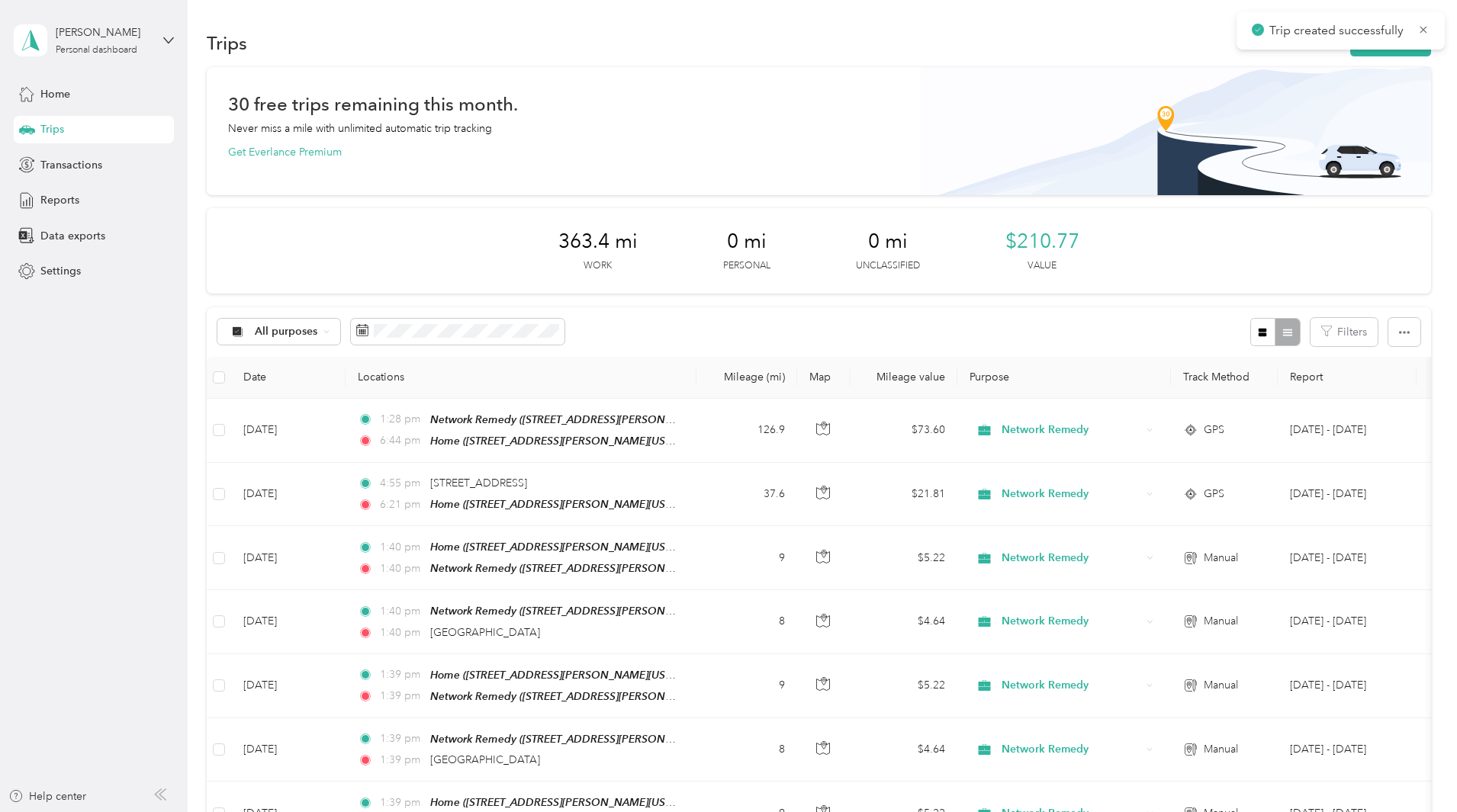
click at [1350, 52] on button "New trip" at bounding box center [1390, 43] width 81 height 27
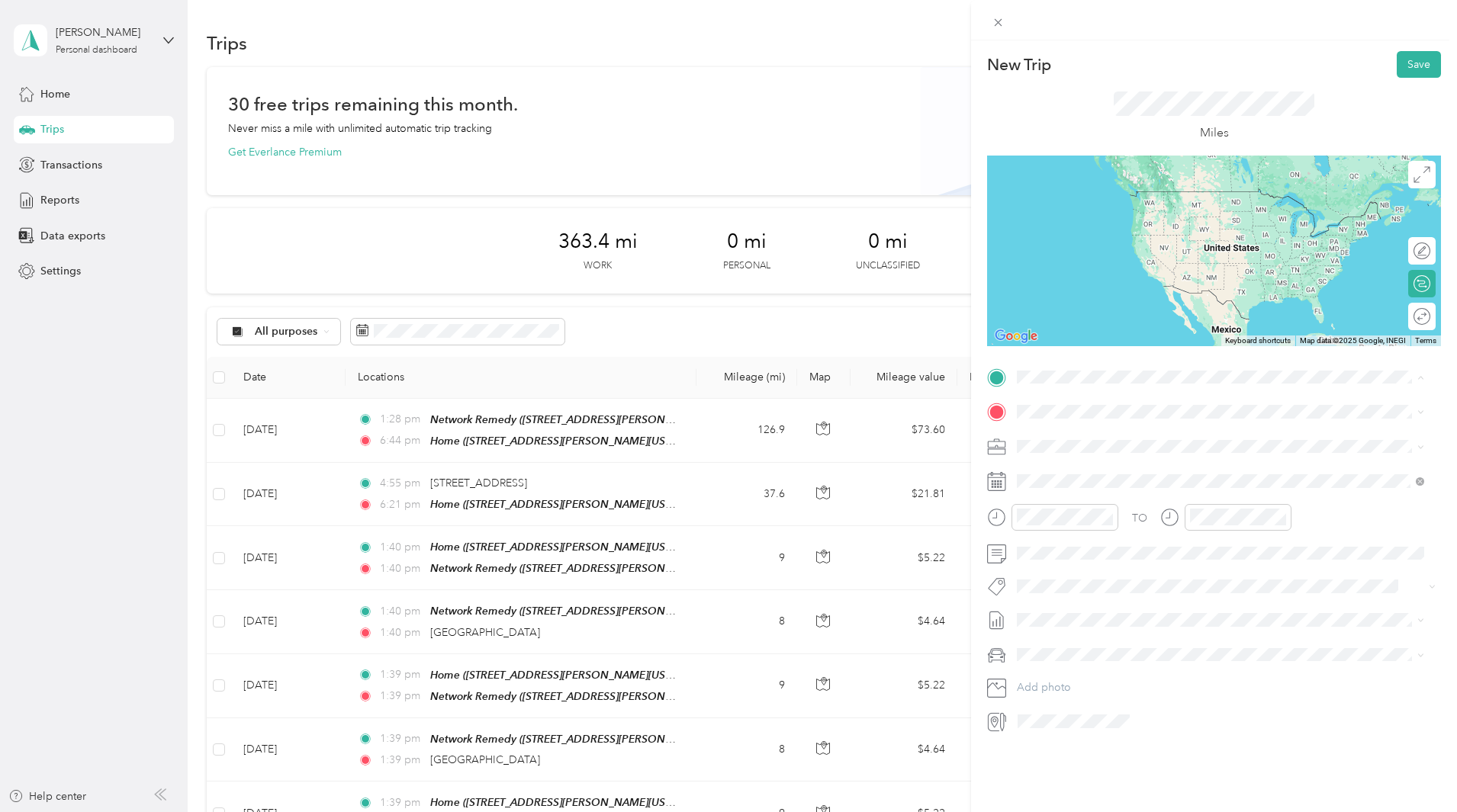
click at [1158, 457] on span "[STREET_ADDRESS][PERSON_NAME][US_STATE]" at bounding box center [1164, 460] width 237 height 13
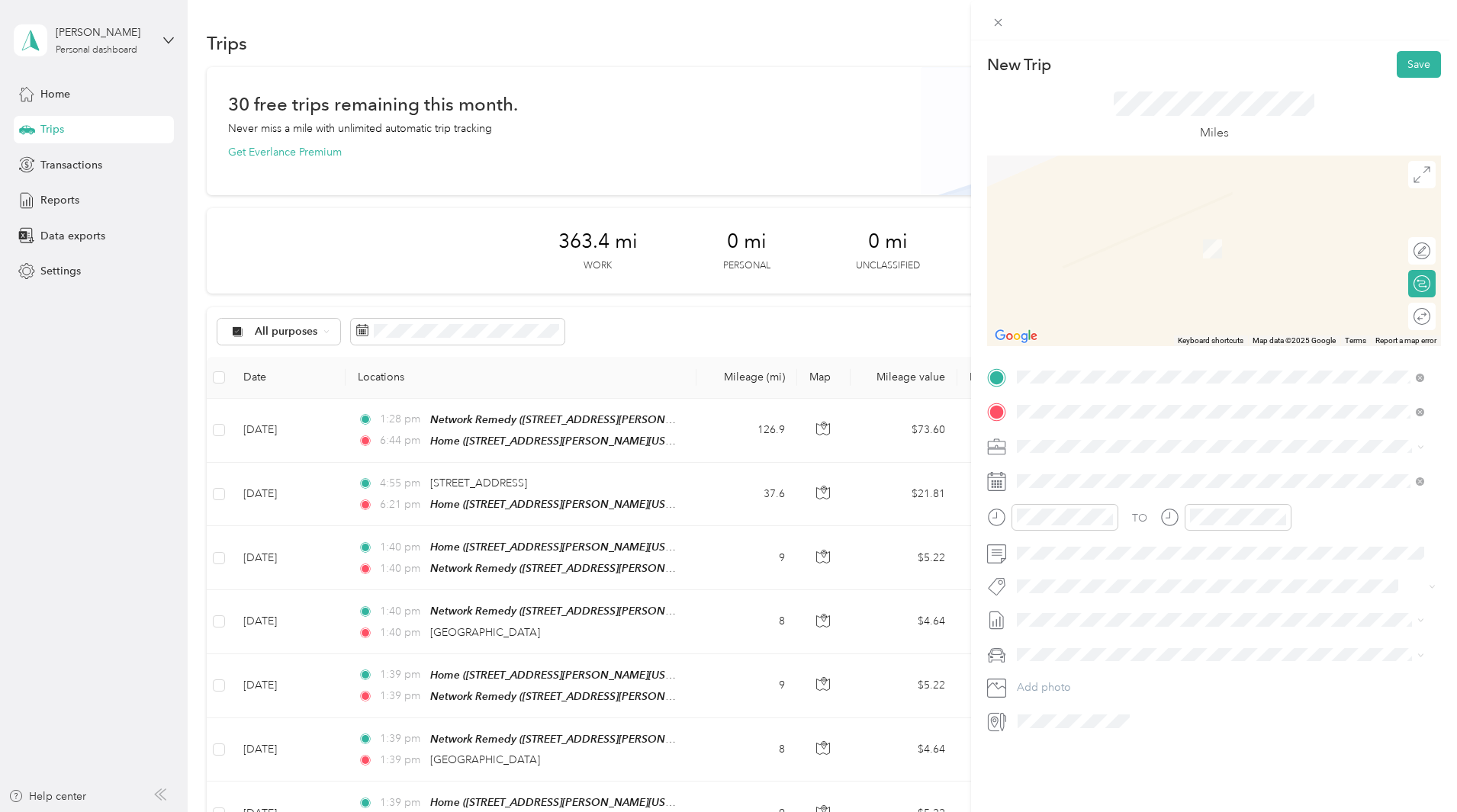
click at [1128, 469] on span "[GEOGRAPHIC_DATA][US_STATE], [GEOGRAPHIC_DATA]" at bounding box center [1186, 467] width 282 height 14
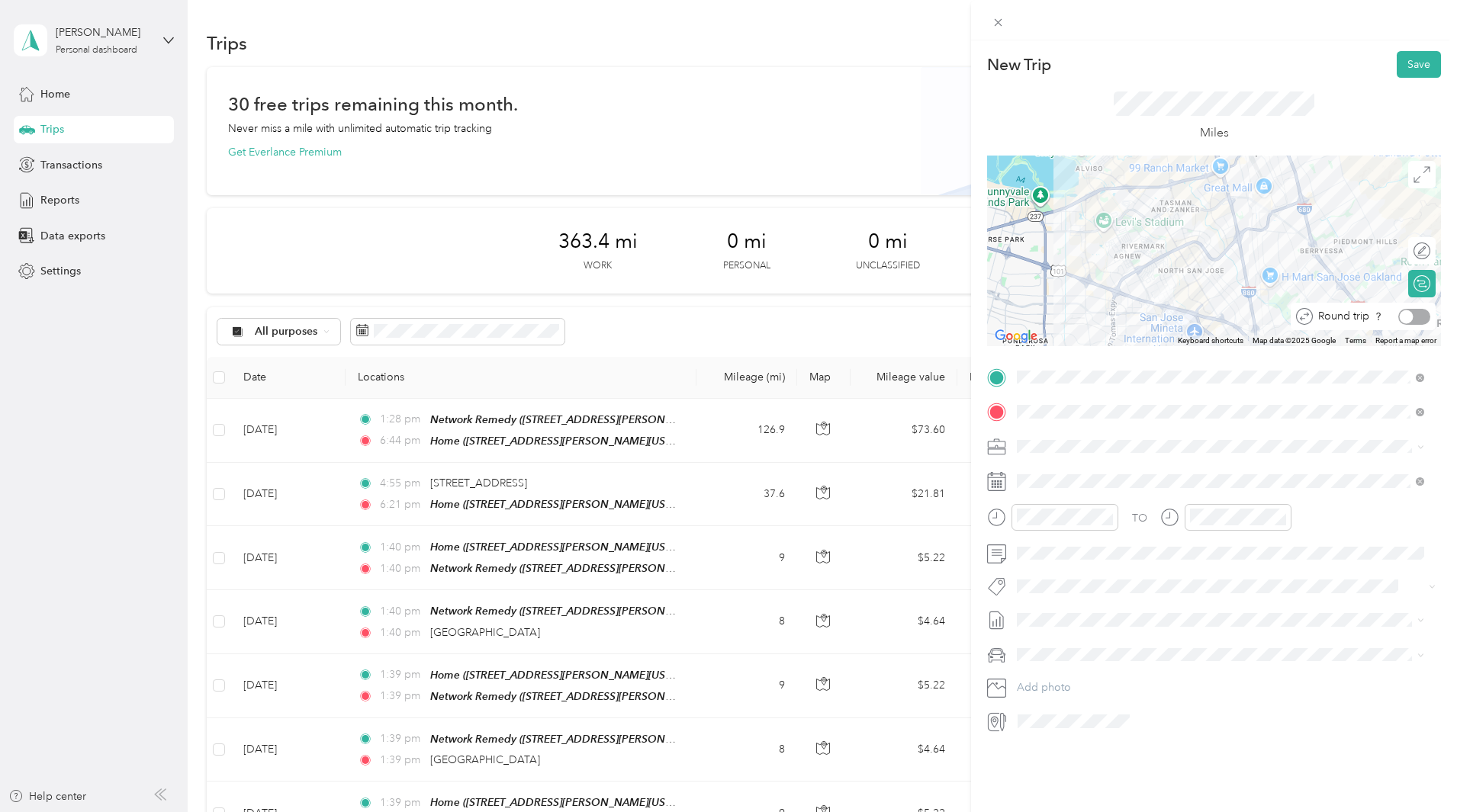
click at [1414, 316] on div at bounding box center [1413, 317] width 32 height 16
click at [1107, 471] on span at bounding box center [1226, 481] width 429 height 24
click at [1055, 563] on icon at bounding box center [1054, 567] width 8 height 14
click at [1132, 699] on div "25" at bounding box center [1126, 693] width 20 height 19
click at [1412, 63] on button "Save" at bounding box center [1418, 64] width 45 height 27
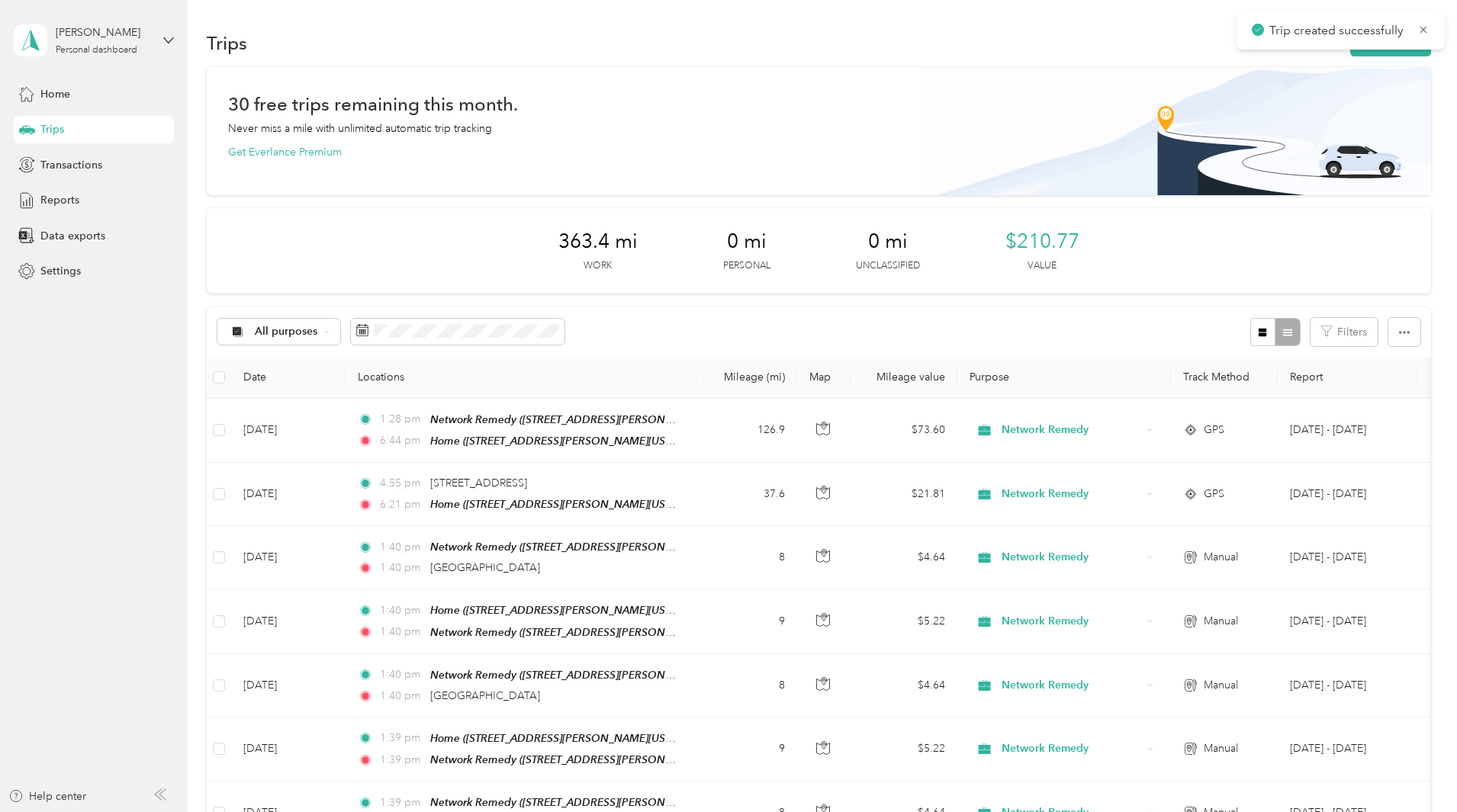
drag, startPoint x: 1353, startPoint y: 247, endPoint x: 1339, endPoint y: 215, distance: 34.9
click at [1350, 54] on button "New trip" at bounding box center [1390, 43] width 81 height 27
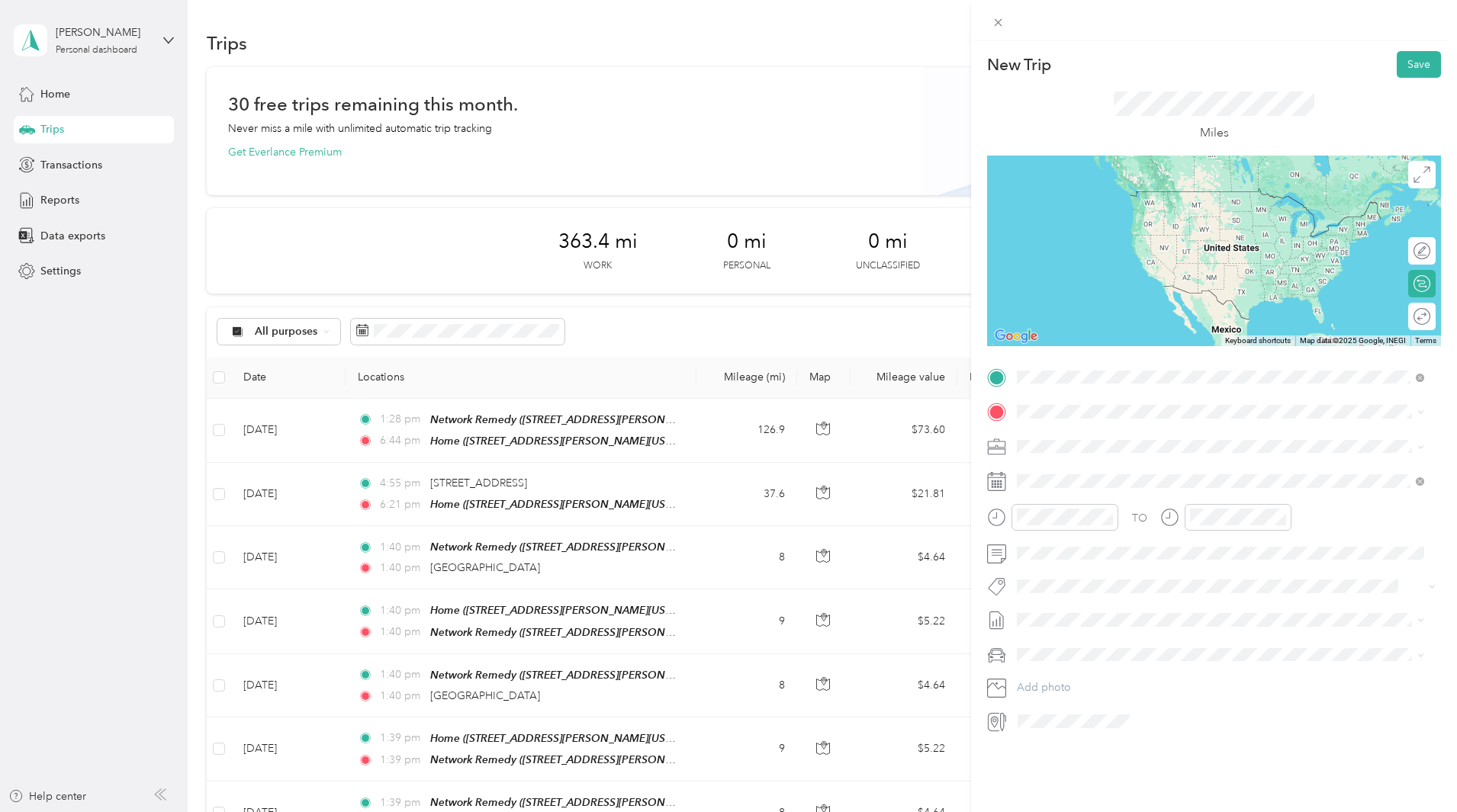
click at [1167, 437] on div "Home" at bounding box center [1164, 438] width 237 height 14
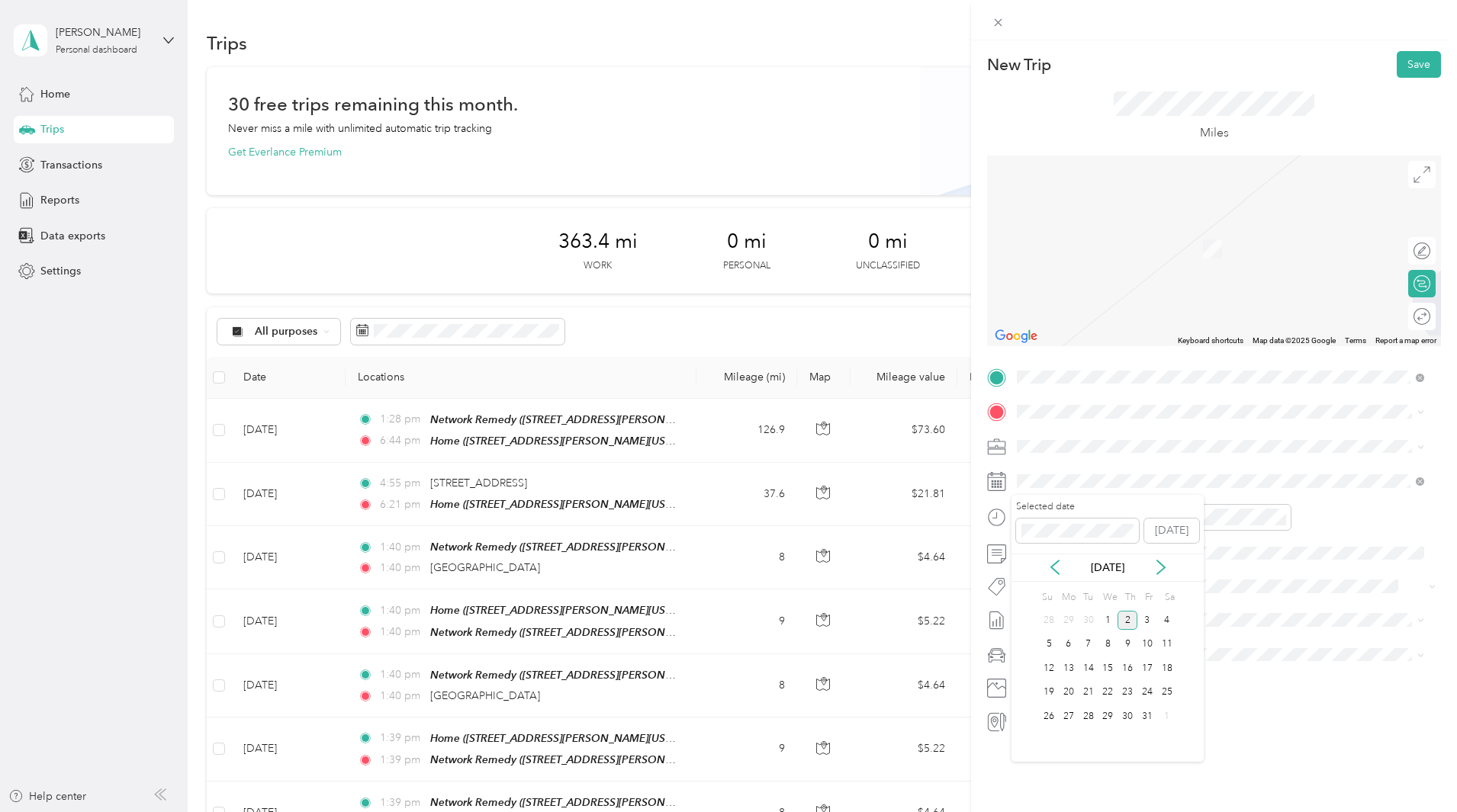
click at [1065, 565] on div "[DATE]" at bounding box center [1108, 568] width 192 height 16
click at [1058, 564] on icon at bounding box center [1054, 568] width 15 height 15
click at [1153, 692] on div "26" at bounding box center [1147, 693] width 20 height 19
click at [1414, 314] on div "Round trip" at bounding box center [1370, 317] width 117 height 16
click at [1408, 314] on div "Round trip" at bounding box center [1370, 317] width 117 height 16
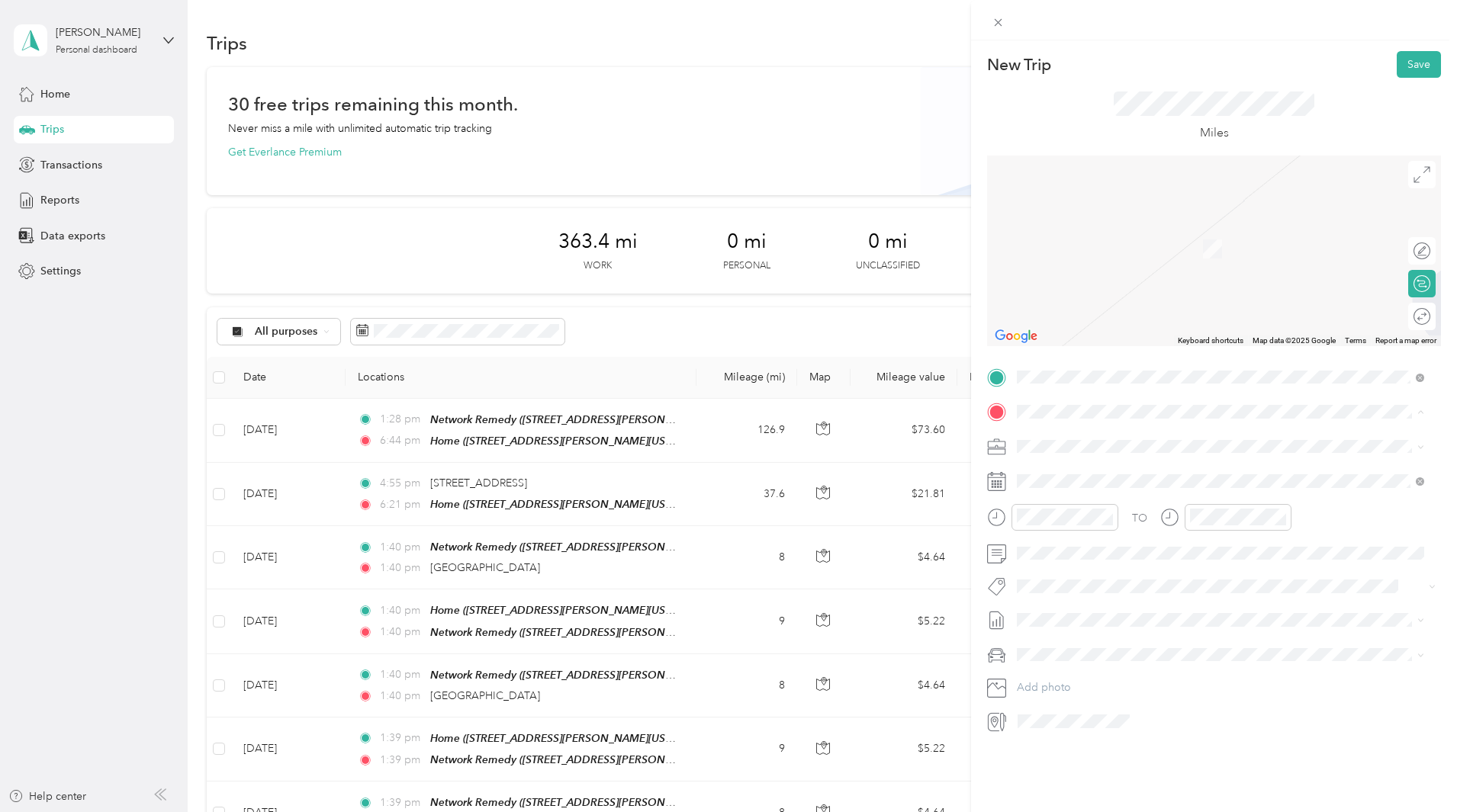
click at [1158, 474] on span "[STREET_ADDRESS][US_STATE]" at bounding box center [1122, 467] width 152 height 14
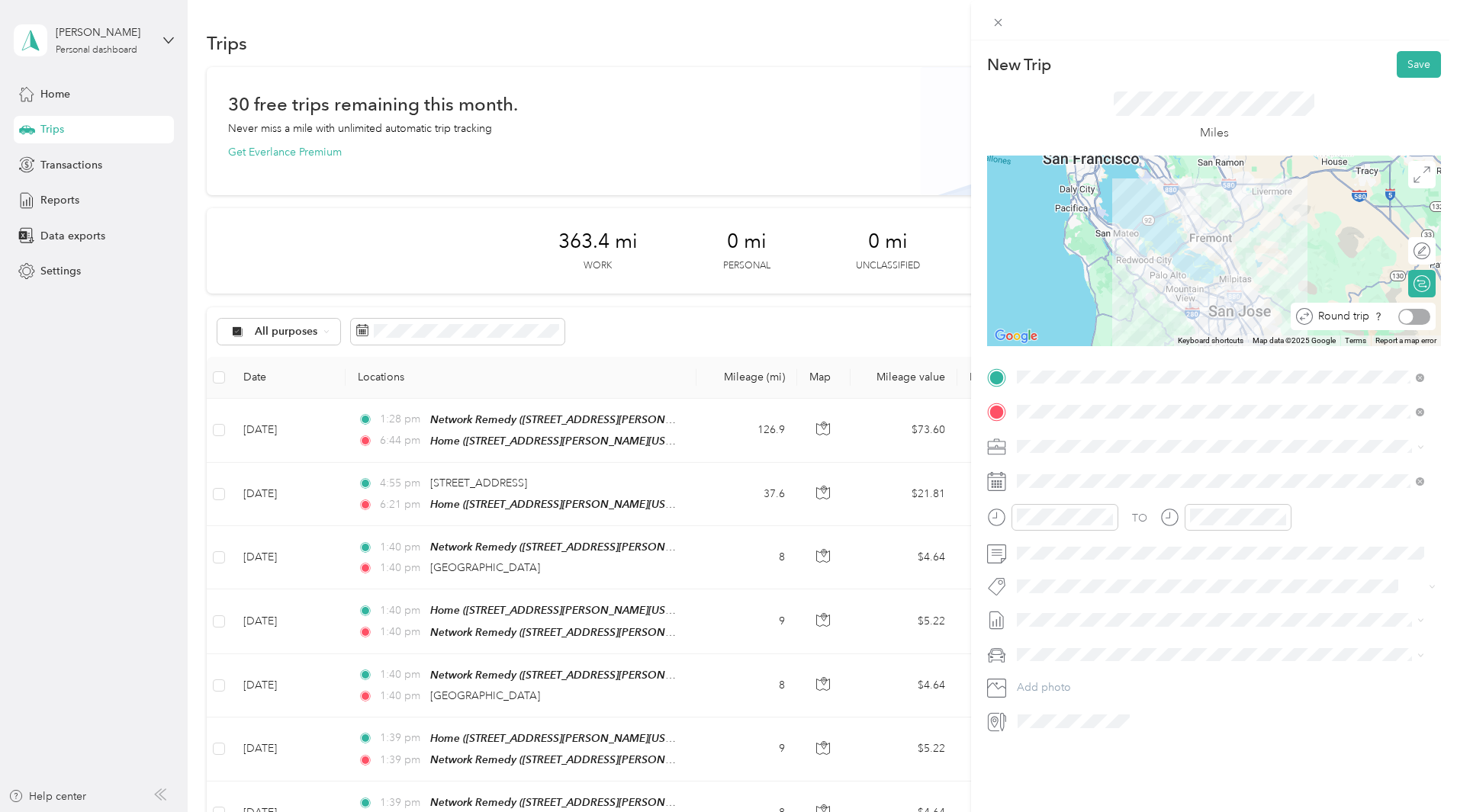
click at [1408, 318] on div at bounding box center [1413, 317] width 32 height 16
click at [1441, 275] on form "New Trip Save This trip cannot be edited because it is either under review, app…" at bounding box center [1213, 392] width 486 height 683
click at [1415, 68] on button "Save" at bounding box center [1418, 64] width 45 height 27
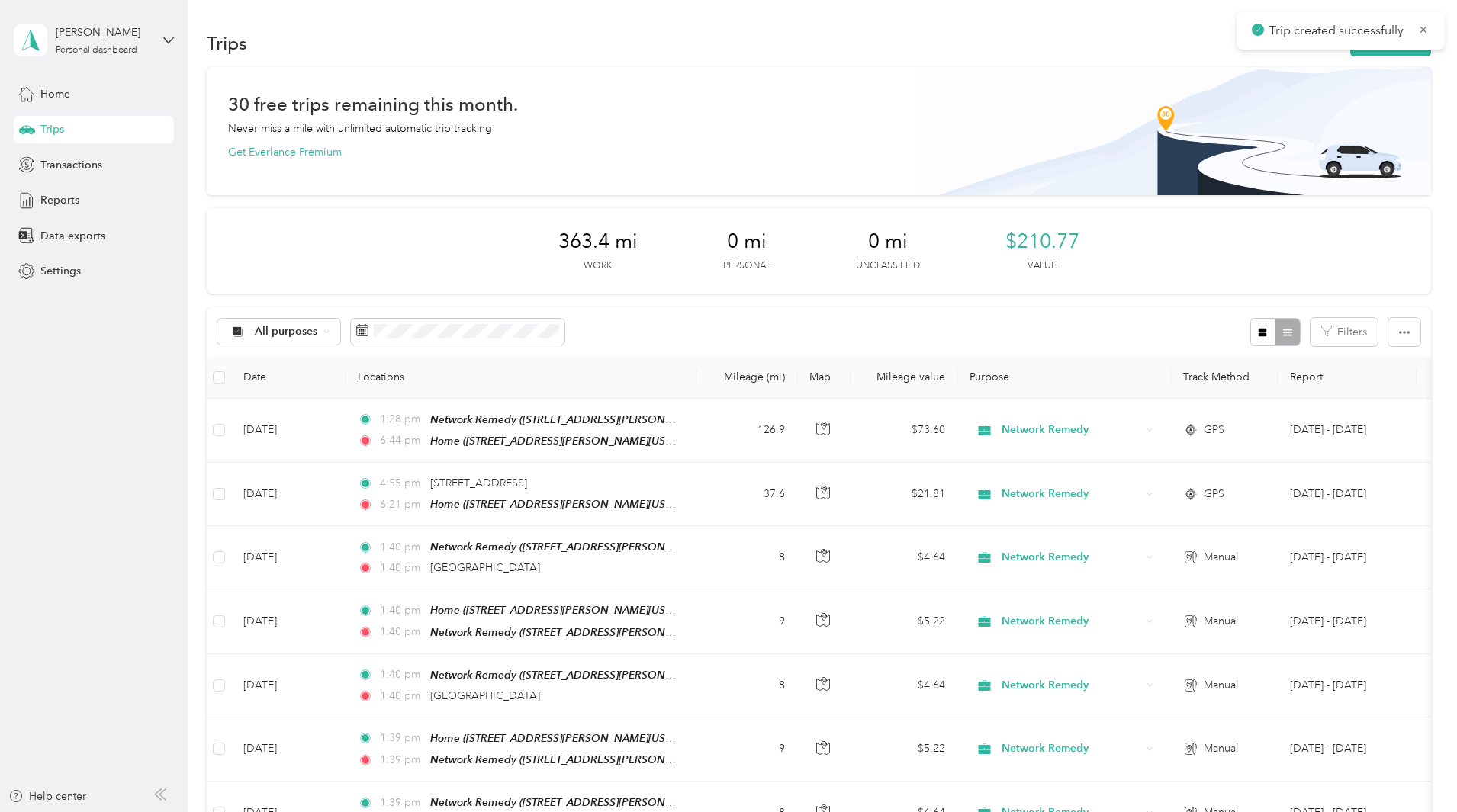
click at [1350, 55] on button "New trip" at bounding box center [1390, 43] width 81 height 27
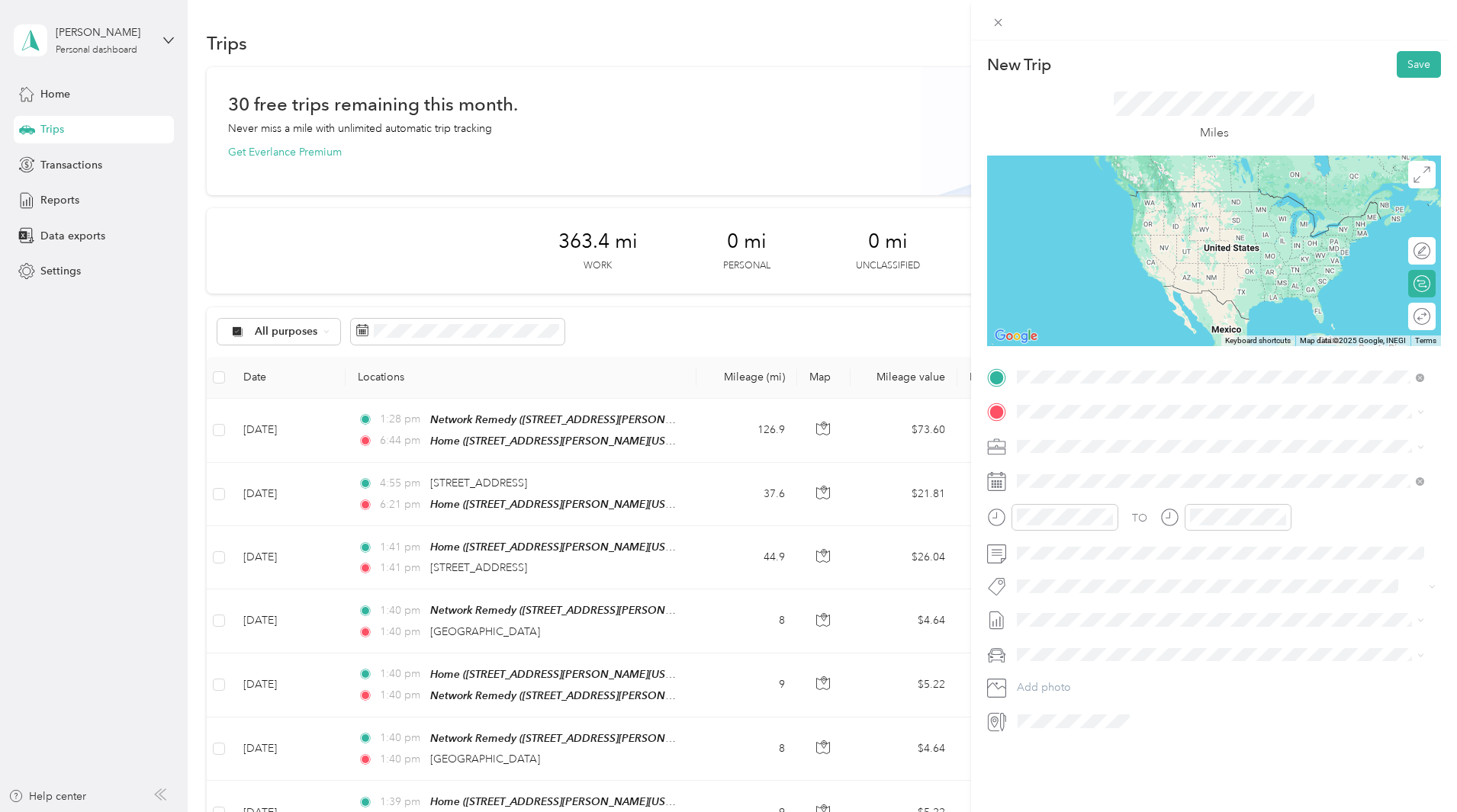
click at [1111, 449] on span "[STREET_ADDRESS][PERSON_NAME][US_STATE]" at bounding box center [1164, 455] width 237 height 13
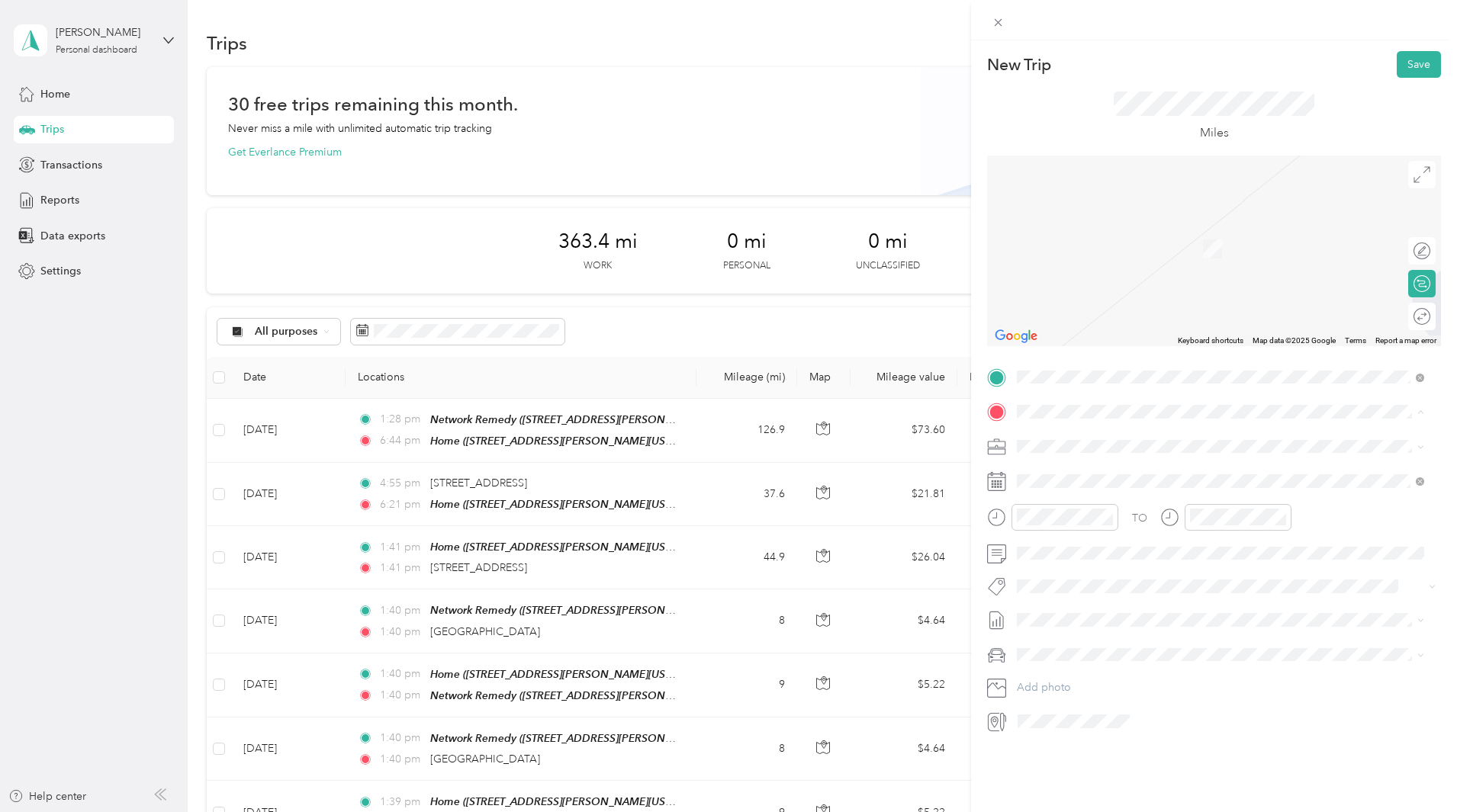
click at [1125, 479] on div "TEAM Network Remedy" at bounding box center [1164, 475] width 237 height 19
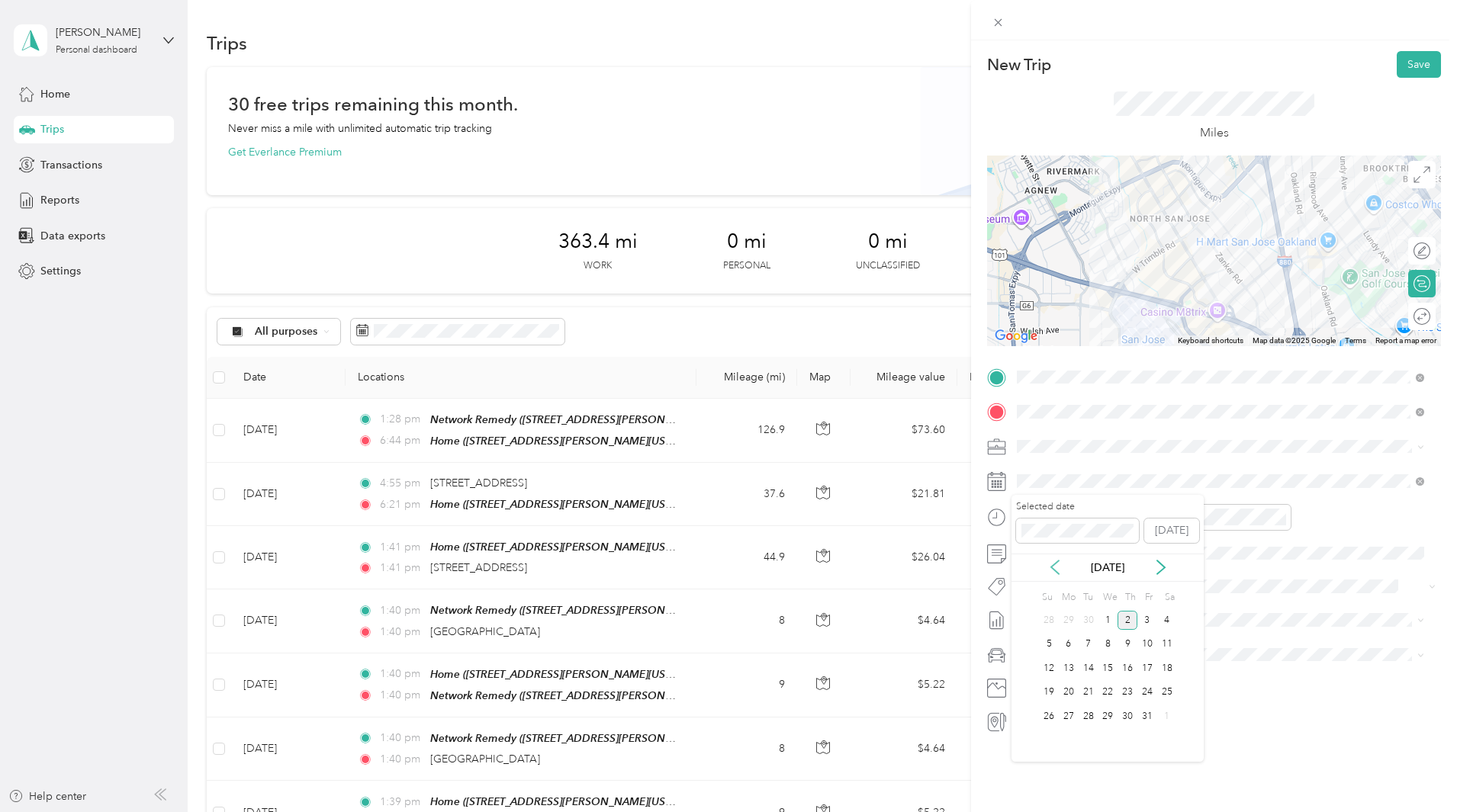
click at [1056, 569] on icon at bounding box center [1054, 568] width 15 height 15
click at [1147, 688] on div "26" at bounding box center [1147, 693] width 20 height 19
click at [1412, 316] on div at bounding box center [1413, 317] width 32 height 16
click at [1406, 58] on button "Save" at bounding box center [1418, 64] width 45 height 27
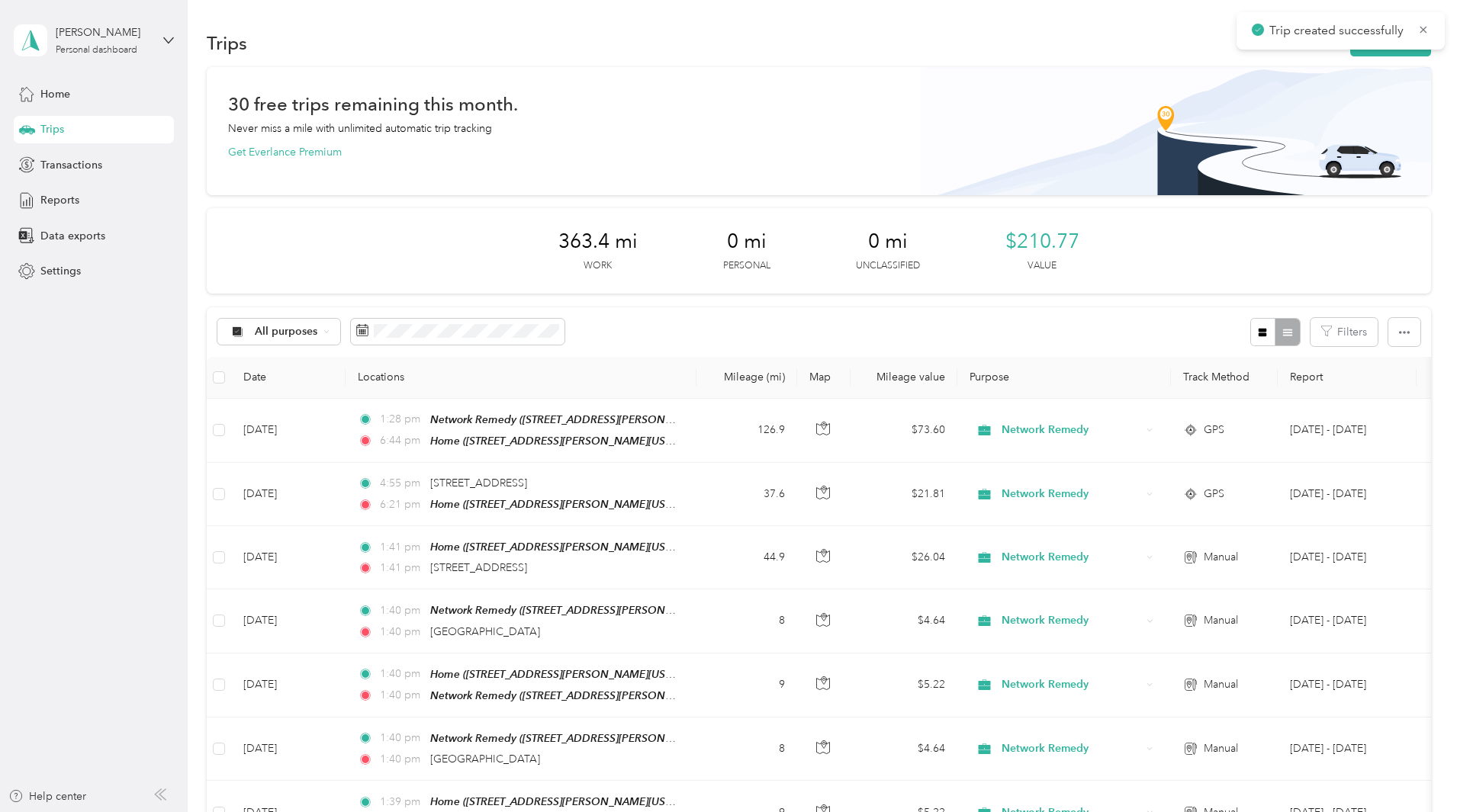
drag, startPoint x: 1376, startPoint y: 210, endPoint x: 1323, endPoint y: 81, distance: 139.5
click at [1274, 46] on div "Trip created successfully" at bounding box center [1340, 31] width 208 height 38
click at [1350, 51] on button "New trip" at bounding box center [1390, 43] width 81 height 27
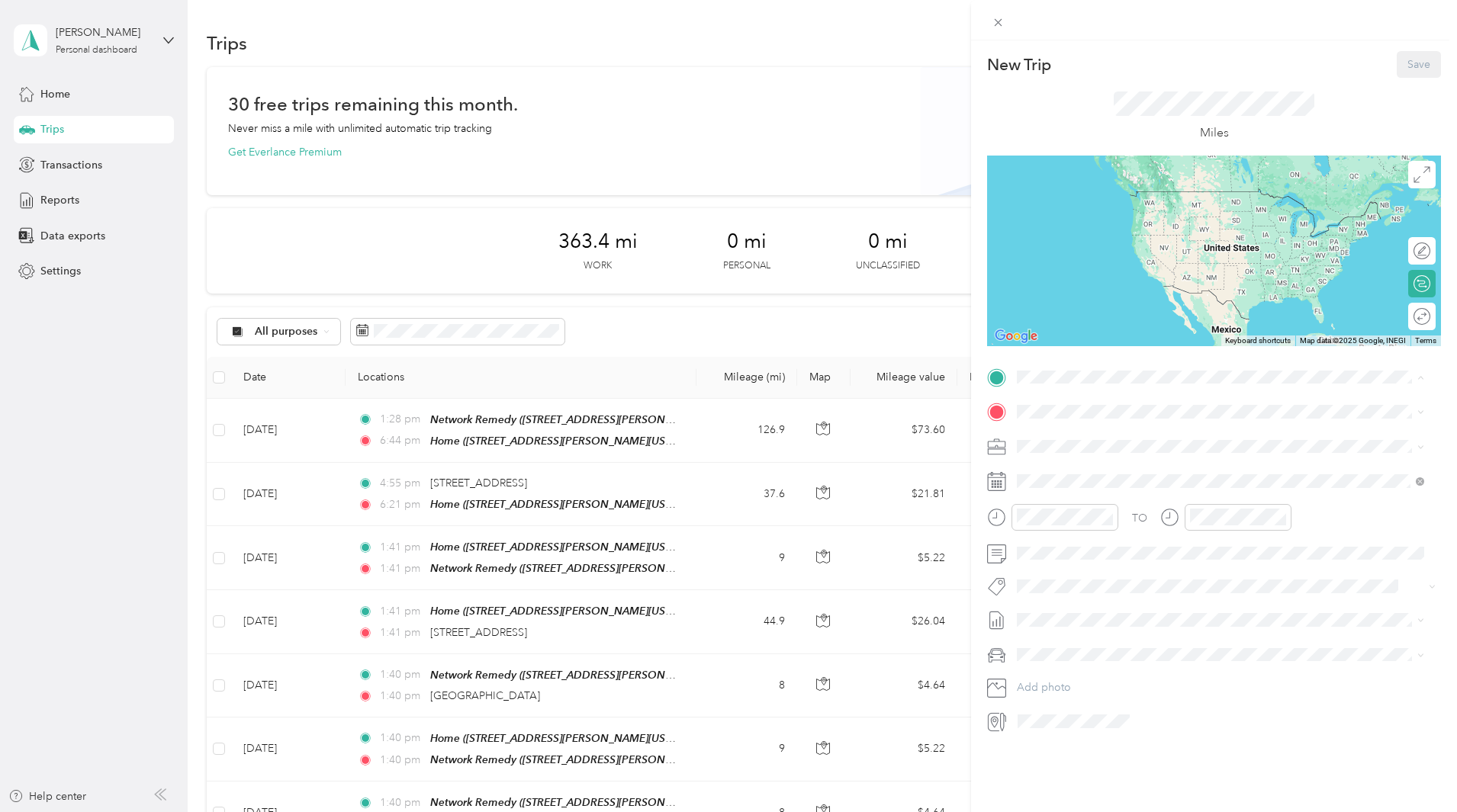
click at [1178, 456] on span "[STREET_ADDRESS][PERSON_NAME][US_STATE]" at bounding box center [1164, 460] width 237 height 13
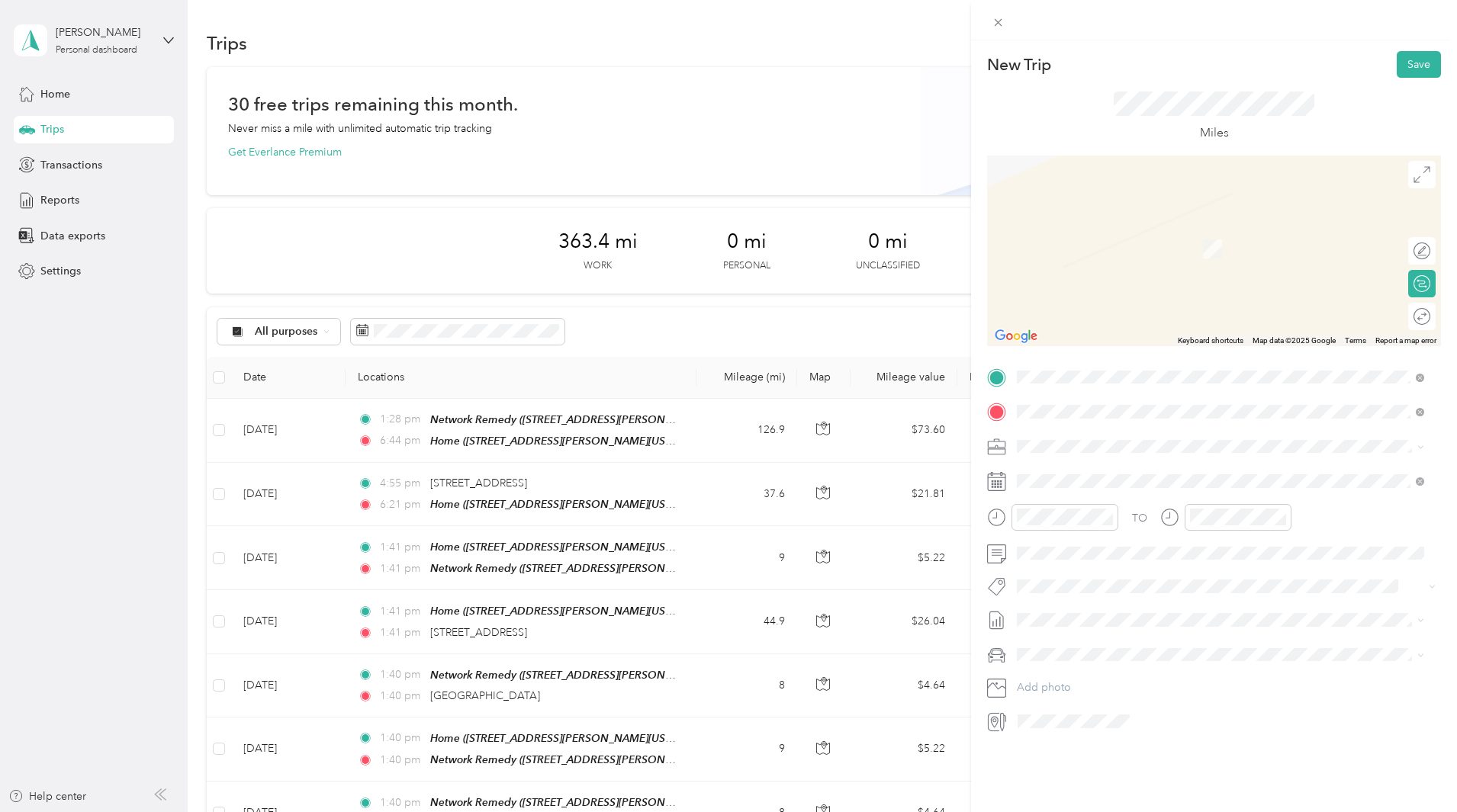
click at [1122, 469] on span "[GEOGRAPHIC_DATA][US_STATE], [GEOGRAPHIC_DATA]" at bounding box center [1186, 467] width 282 height 14
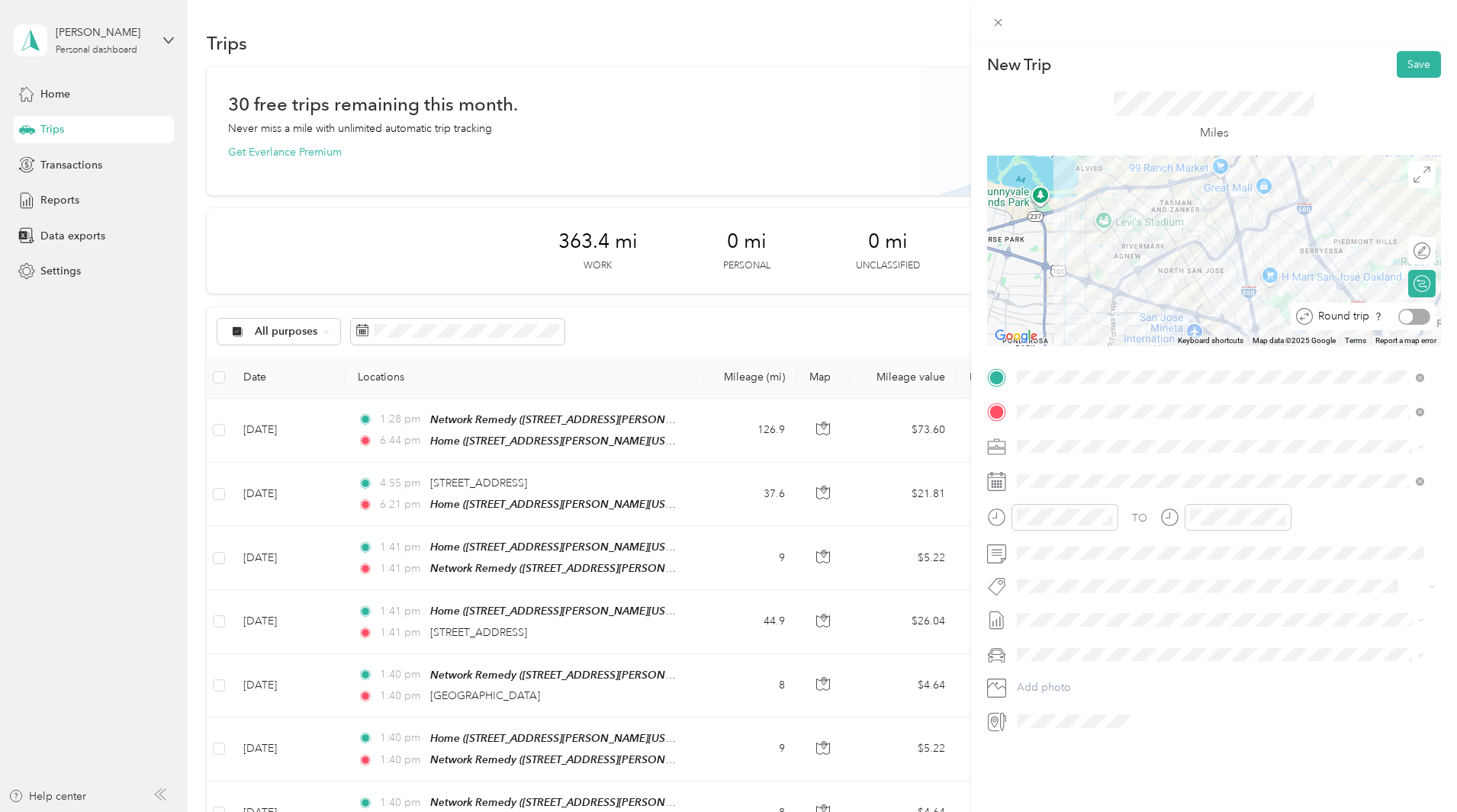
click at [1412, 313] on div at bounding box center [1413, 317] width 32 height 16
click at [1060, 568] on icon at bounding box center [1054, 568] width 15 height 15
click at [1144, 696] on div "26" at bounding box center [1147, 693] width 20 height 19
click at [1405, 69] on button "Save" at bounding box center [1418, 64] width 45 height 27
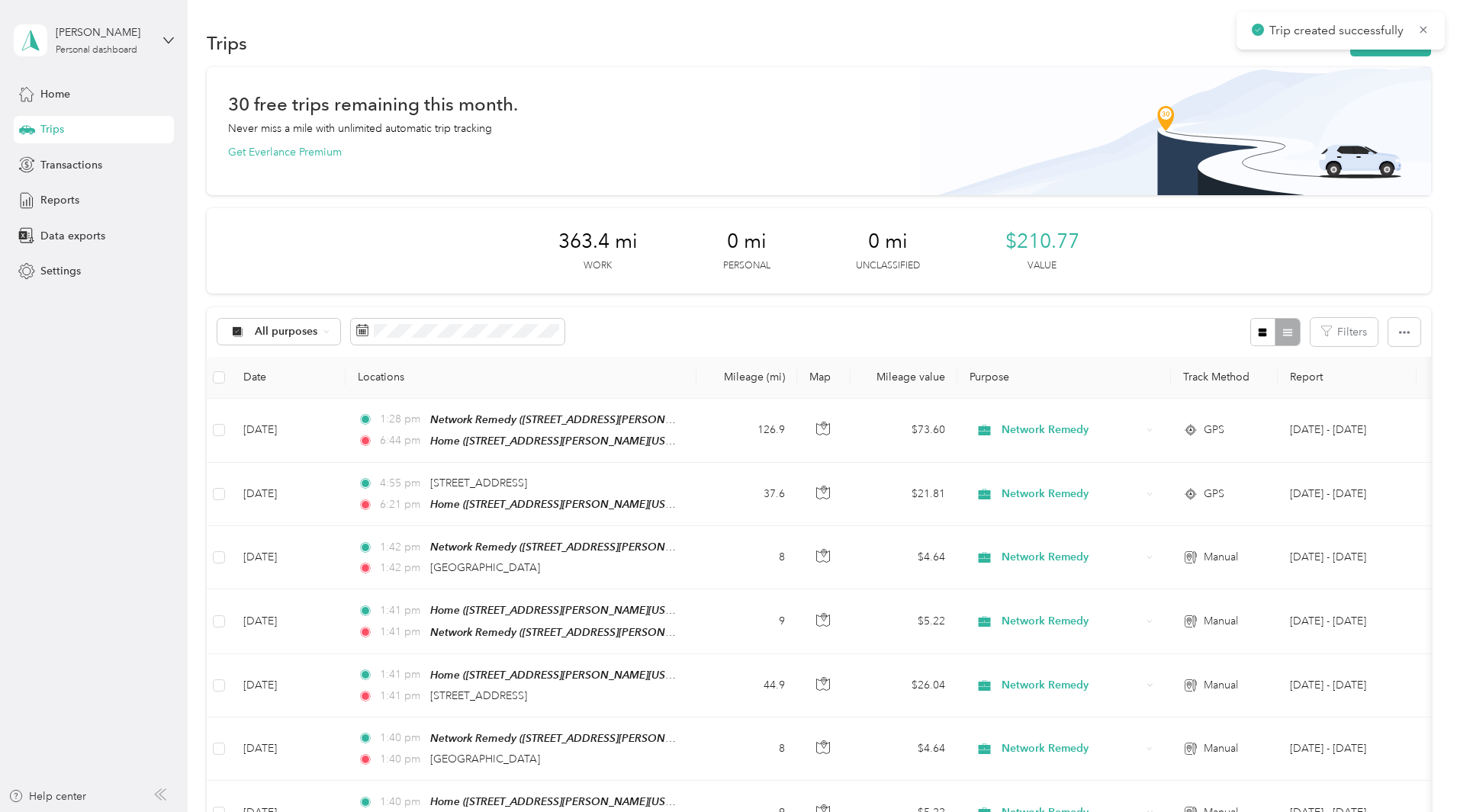
drag, startPoint x: 1370, startPoint y: 141, endPoint x: 1322, endPoint y: 85, distance: 73.8
click at [1350, 45] on button "New trip" at bounding box center [1390, 43] width 81 height 27
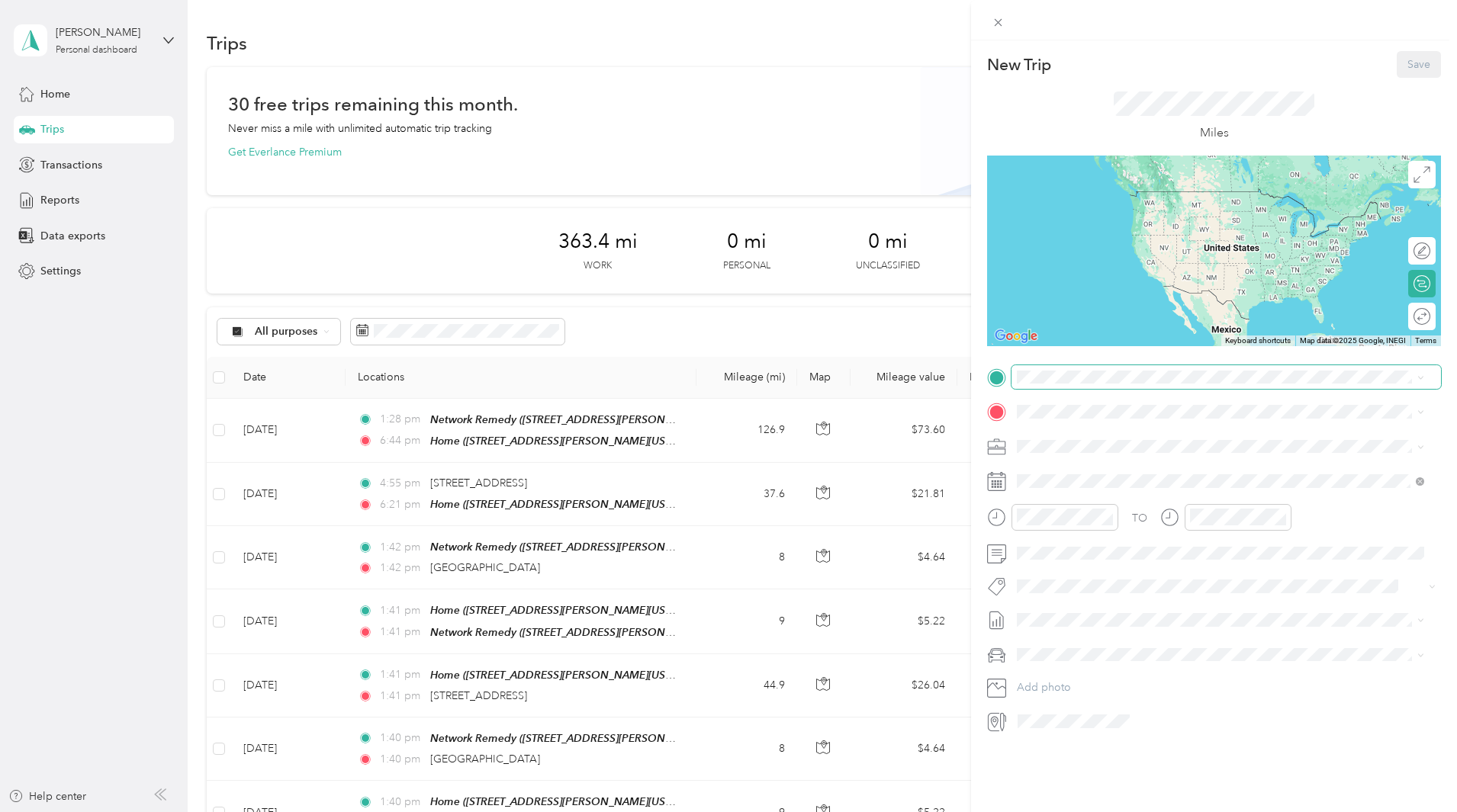
click at [1117, 384] on span at bounding box center [1226, 377] width 429 height 24
click at [1148, 453] on span "[STREET_ADDRESS][PERSON_NAME][US_STATE]" at bounding box center [1164, 455] width 237 height 13
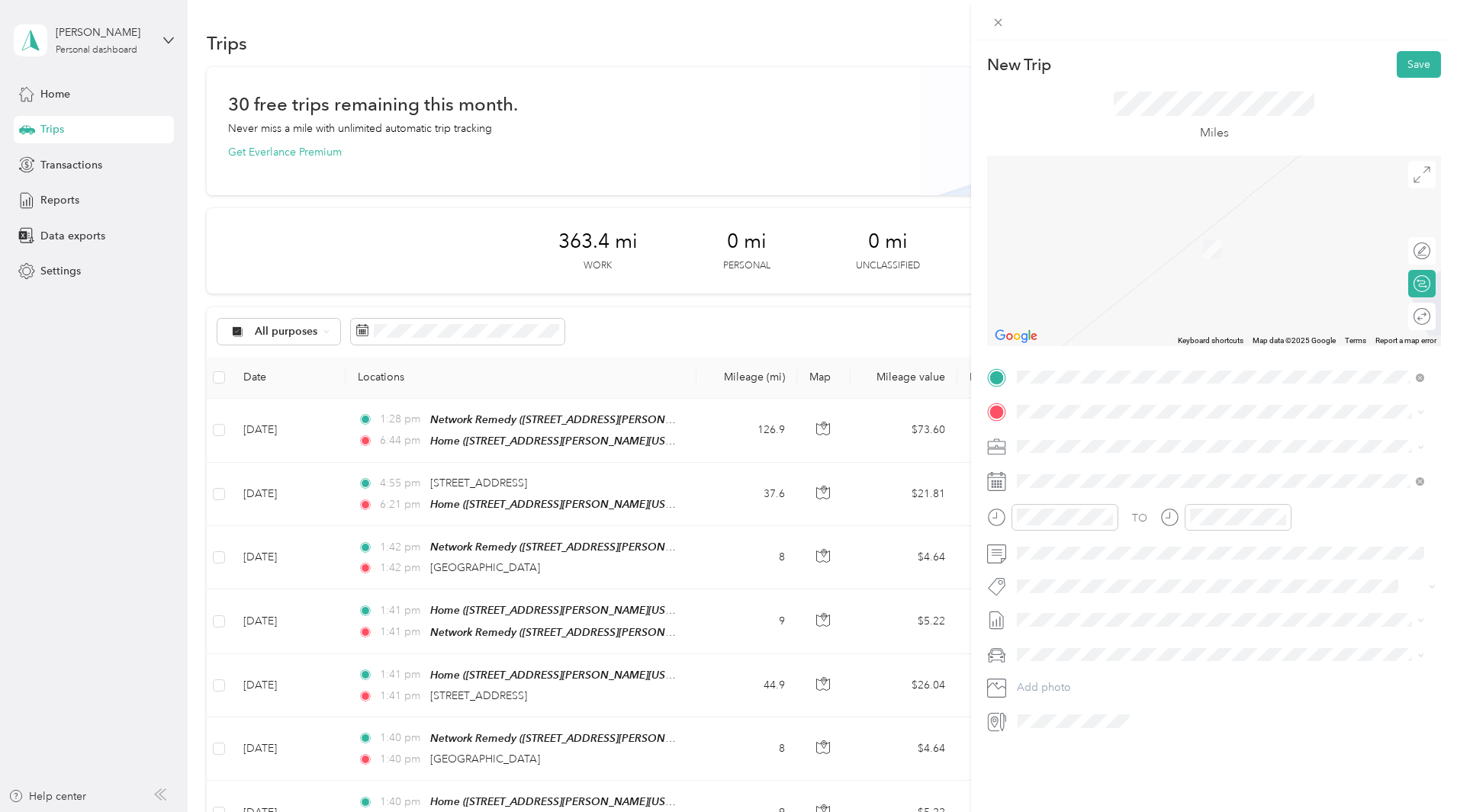
click at [1141, 488] on span "[STREET_ADDRESS][PERSON_NAME][US_STATE]" at bounding box center [1164, 493] width 237 height 13
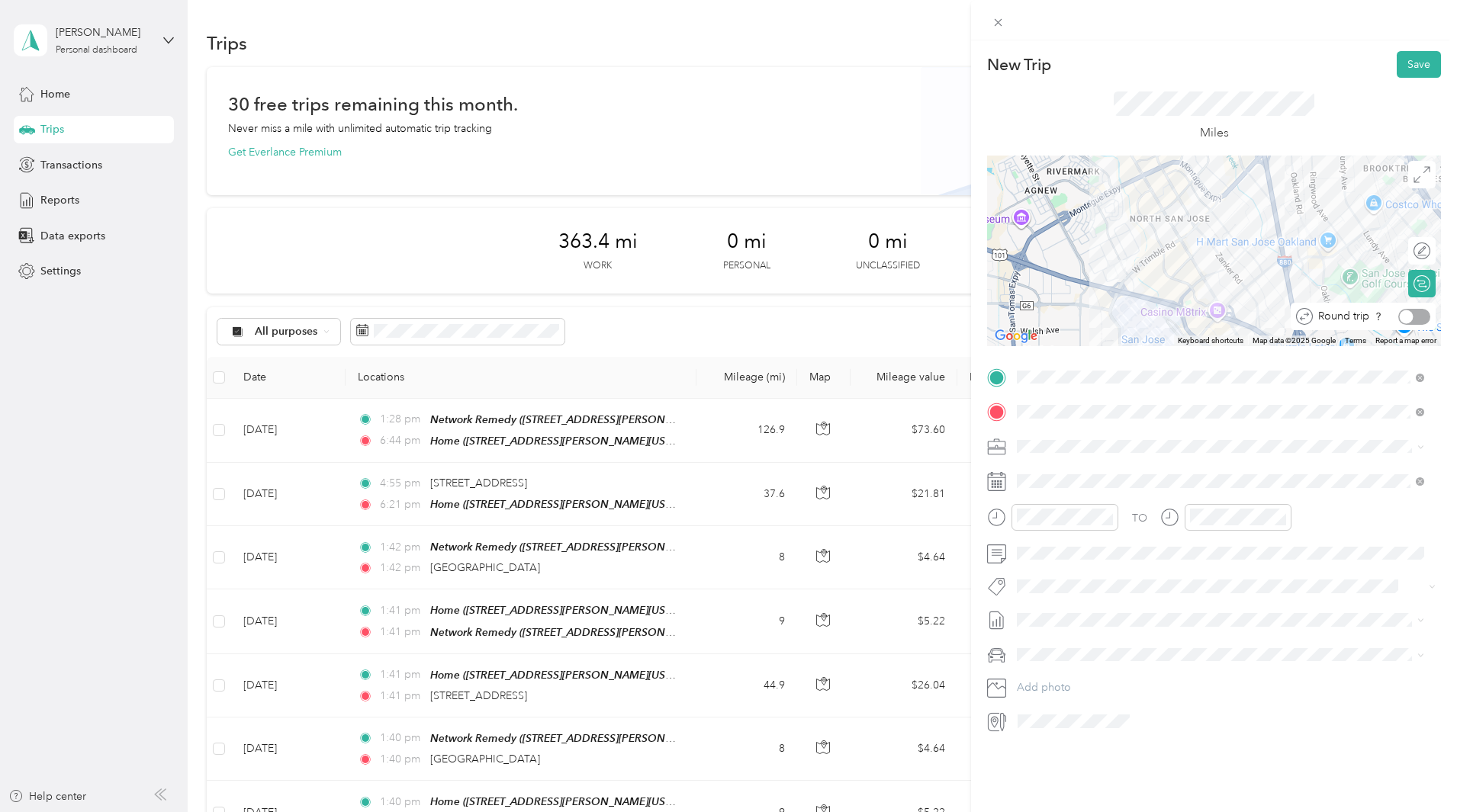
click at [1413, 309] on div at bounding box center [1413, 317] width 32 height 16
click at [1069, 618] on div "29" at bounding box center [1068, 620] width 20 height 19
click at [1408, 69] on button "Save" at bounding box center [1418, 64] width 45 height 27
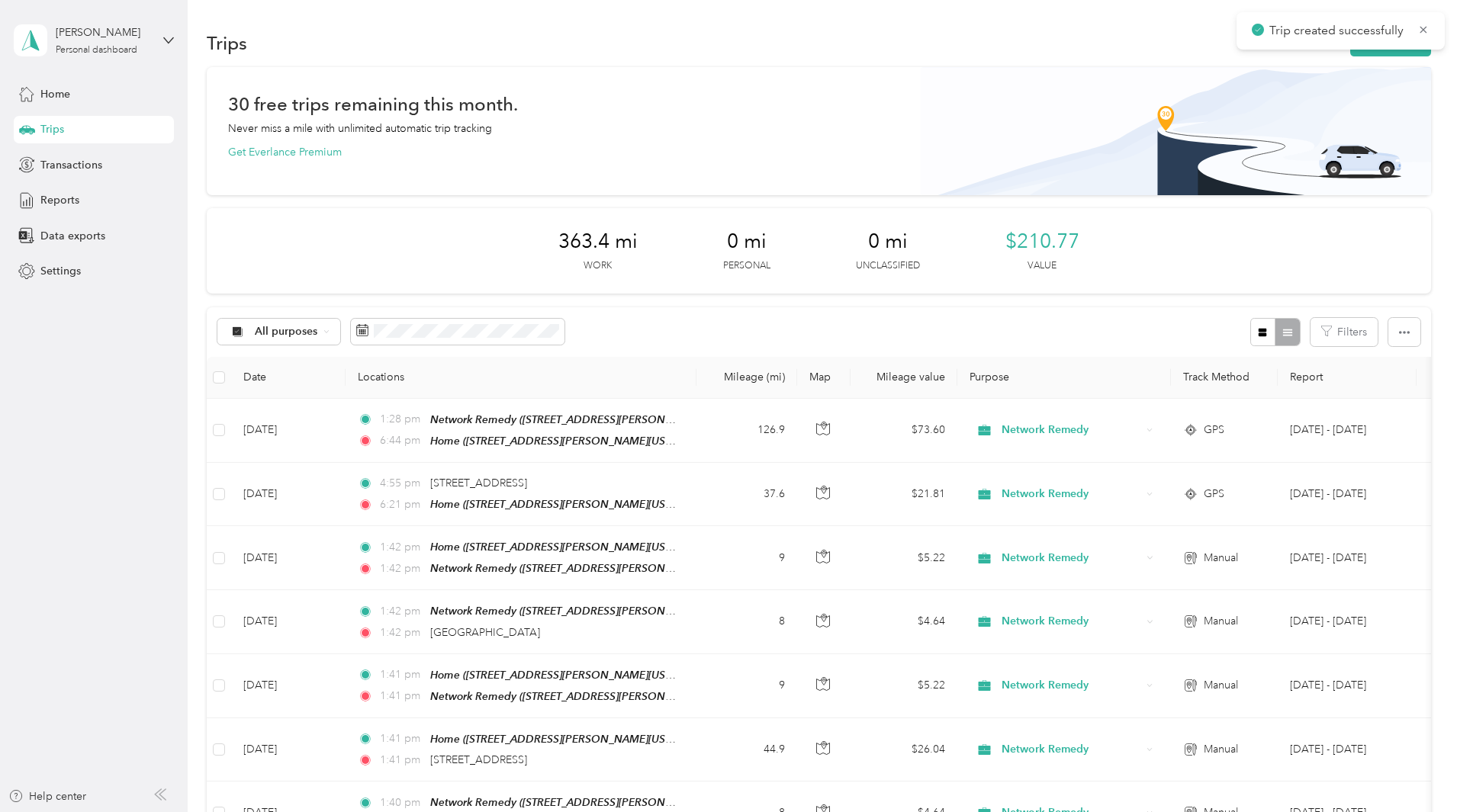
click at [1350, 55] on button "New trip" at bounding box center [1390, 43] width 81 height 27
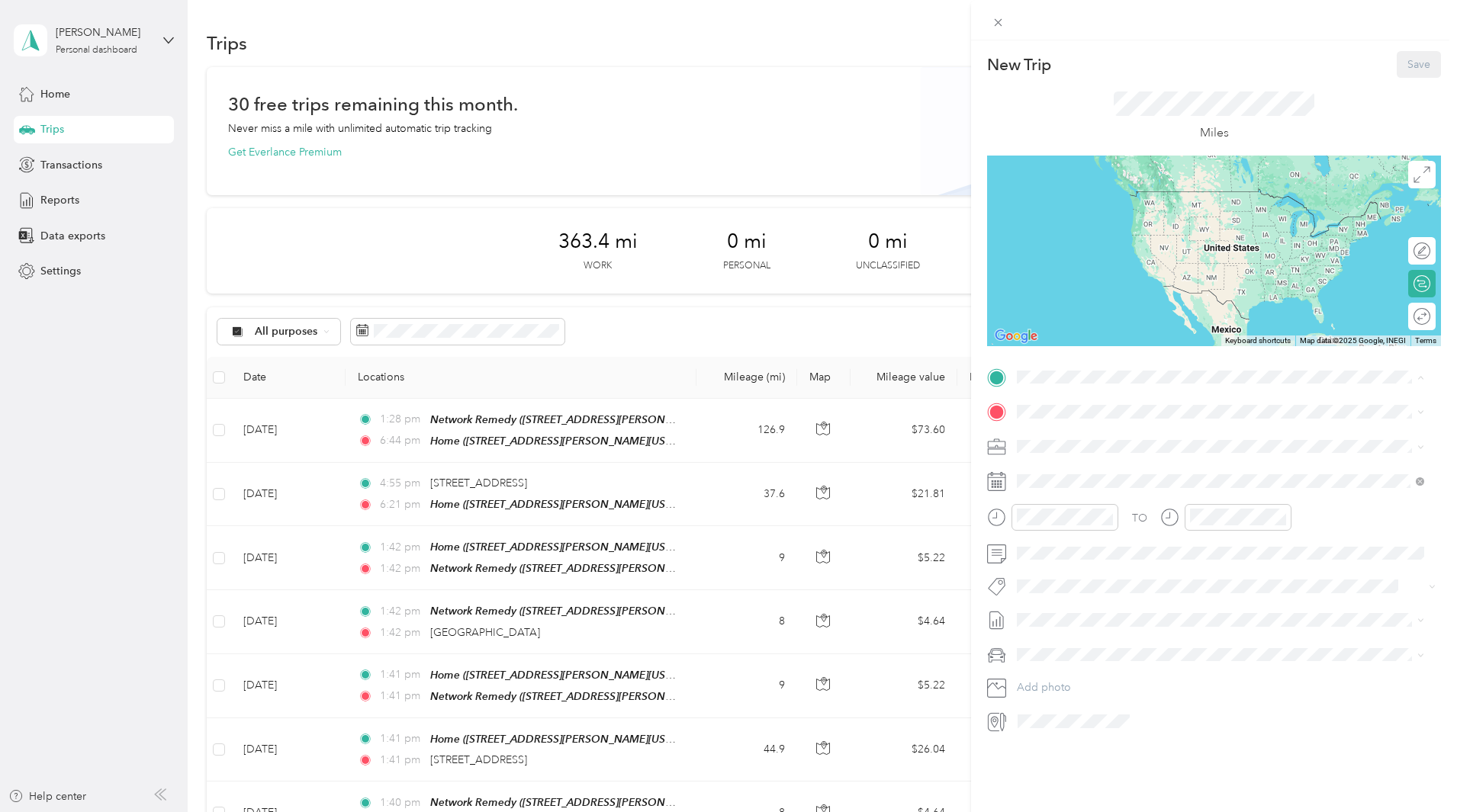
click at [1130, 445] on div "TEAM Network Remedy" at bounding box center [1164, 440] width 237 height 19
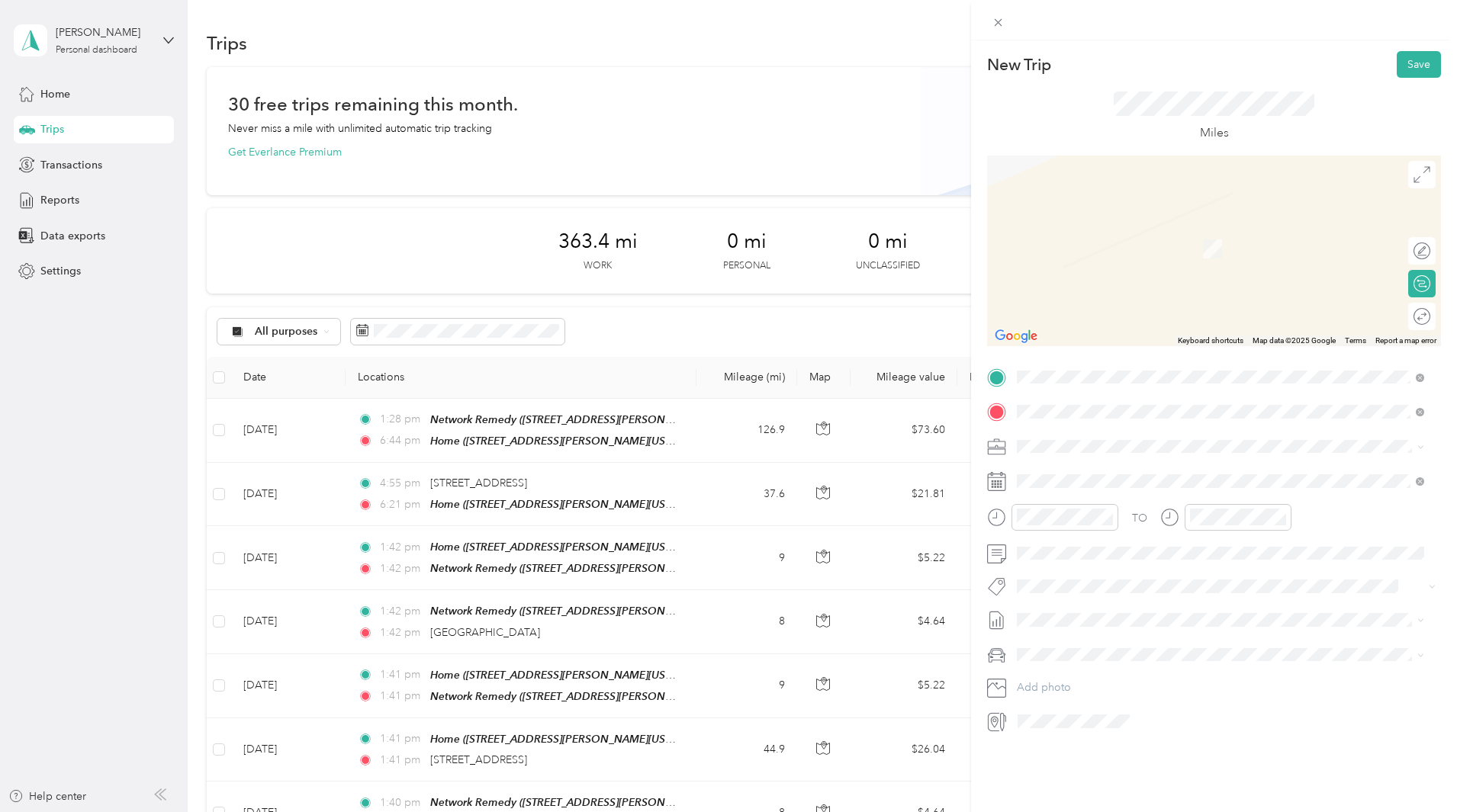
click at [1215, 474] on span "[GEOGRAPHIC_DATA][US_STATE], [GEOGRAPHIC_DATA]" at bounding box center [1186, 467] width 282 height 14
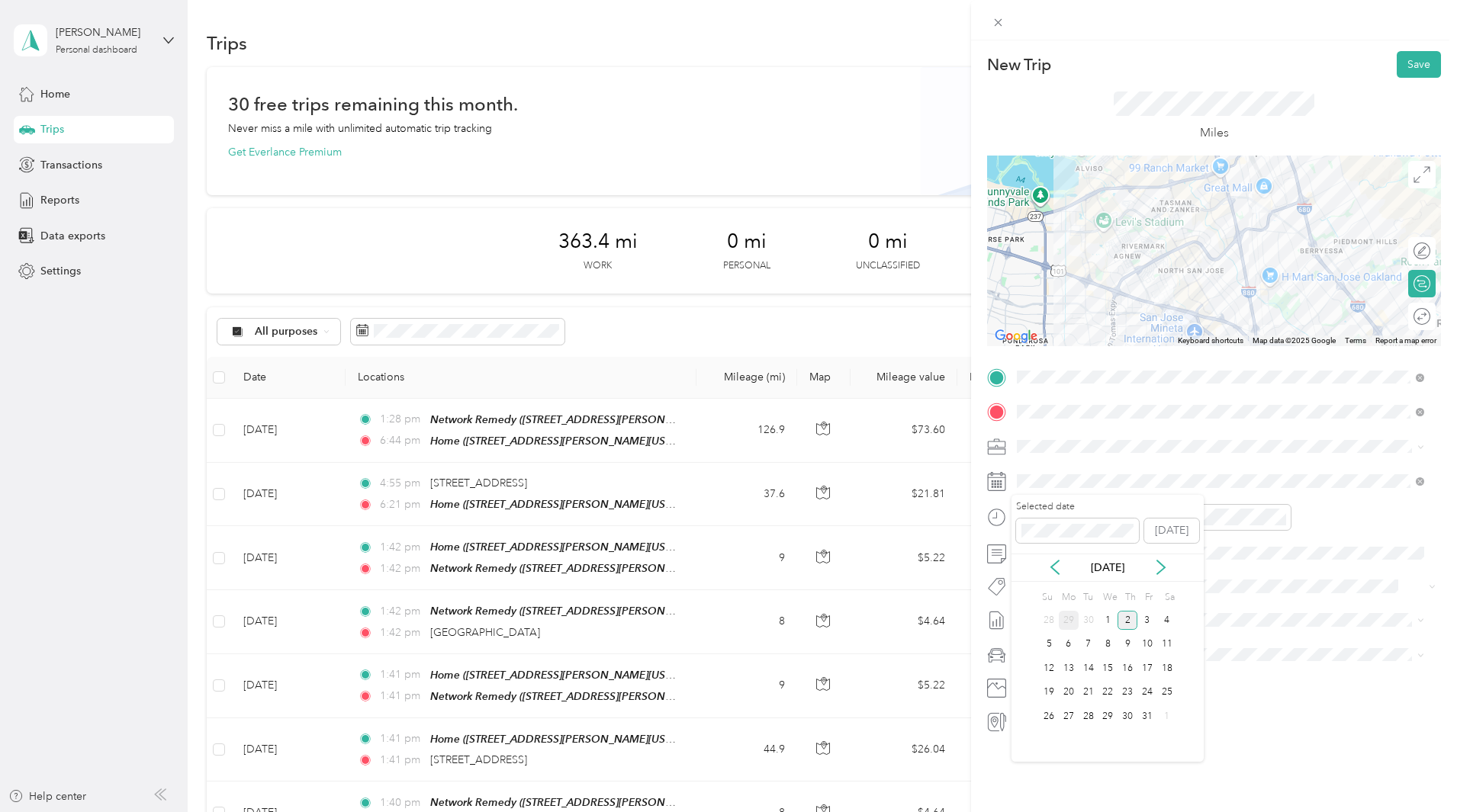
click at [1068, 621] on div "29" at bounding box center [1068, 620] width 20 height 19
click at [1410, 316] on div at bounding box center [1413, 317] width 32 height 16
click at [1418, 65] on button "Save" at bounding box center [1418, 64] width 45 height 27
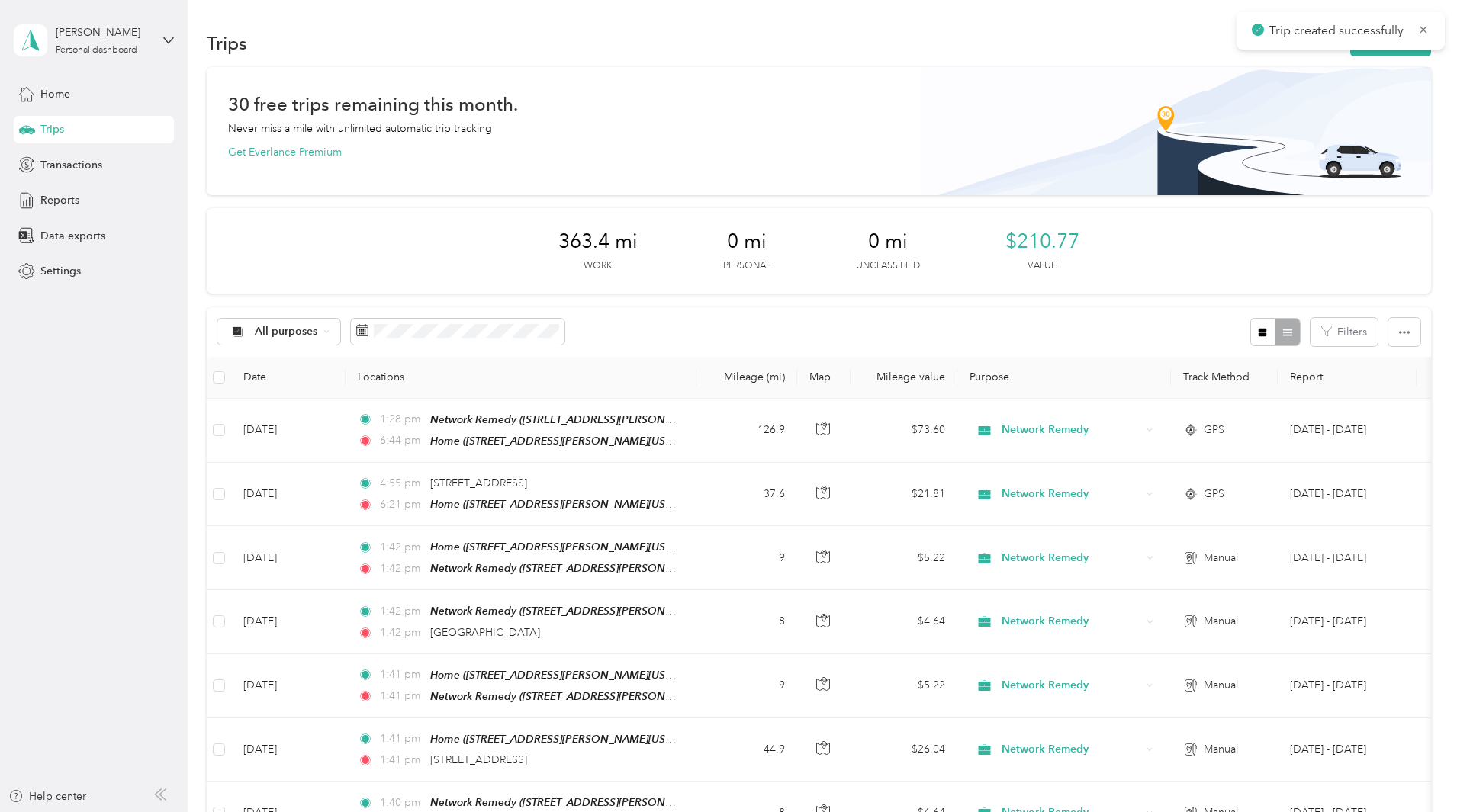
drag, startPoint x: 1406, startPoint y: 122, endPoint x: 1317, endPoint y: 55, distance: 111.4
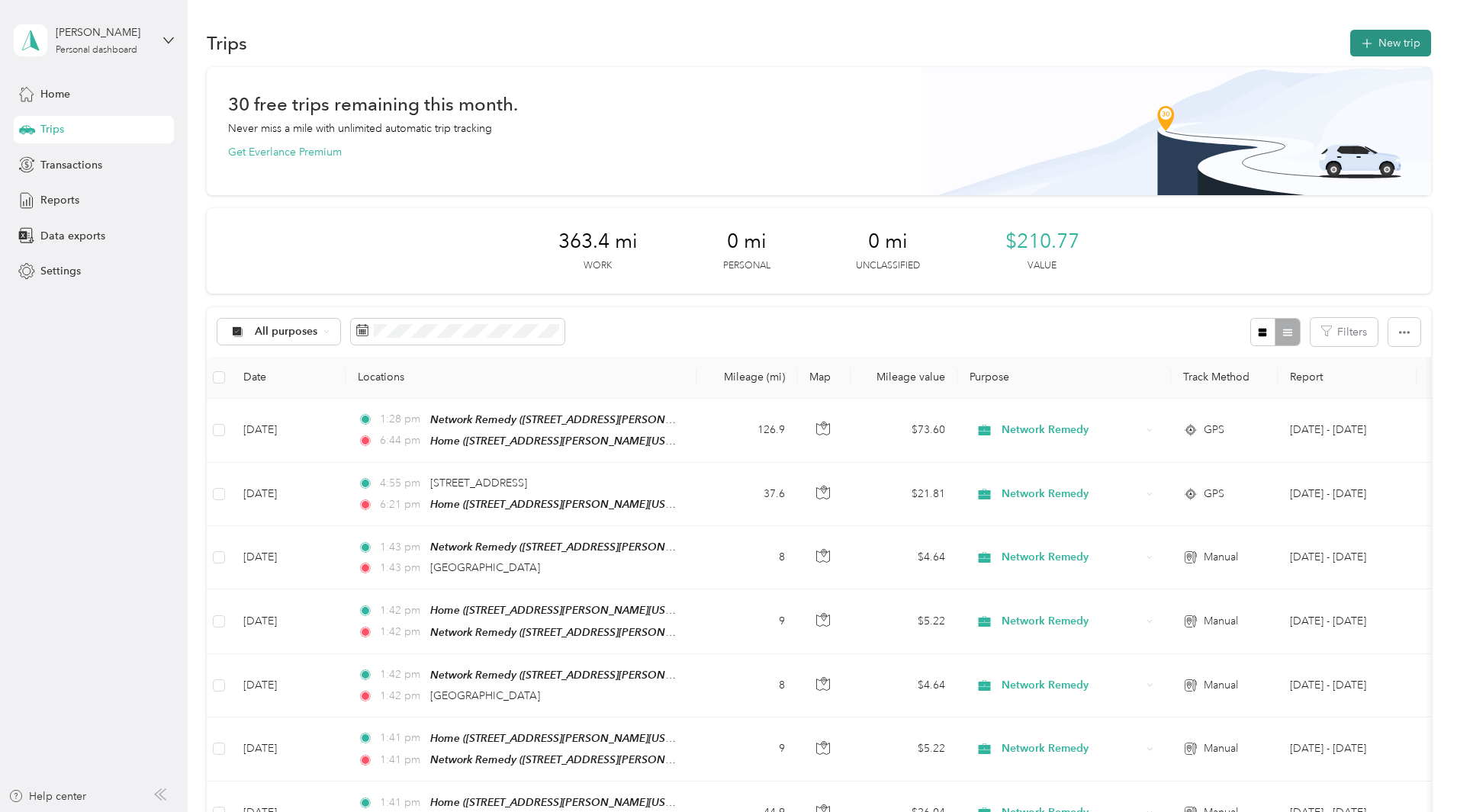
click at [1350, 54] on button "New trip" at bounding box center [1390, 43] width 81 height 27
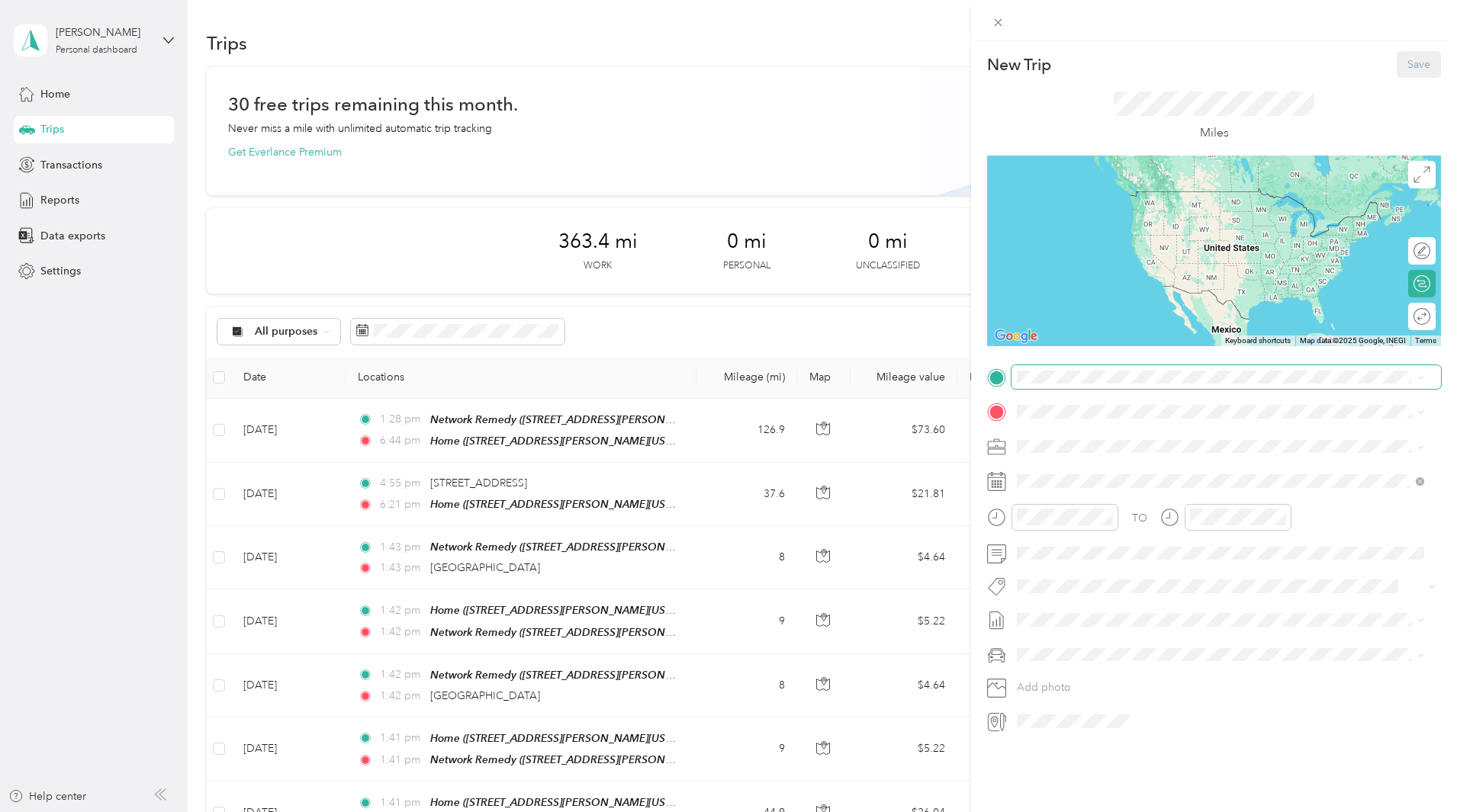
click at [1114, 367] on span at bounding box center [1226, 377] width 429 height 24
click at [1124, 457] on span "[STREET_ADDRESS][PERSON_NAME][US_STATE]" at bounding box center [1164, 455] width 237 height 13
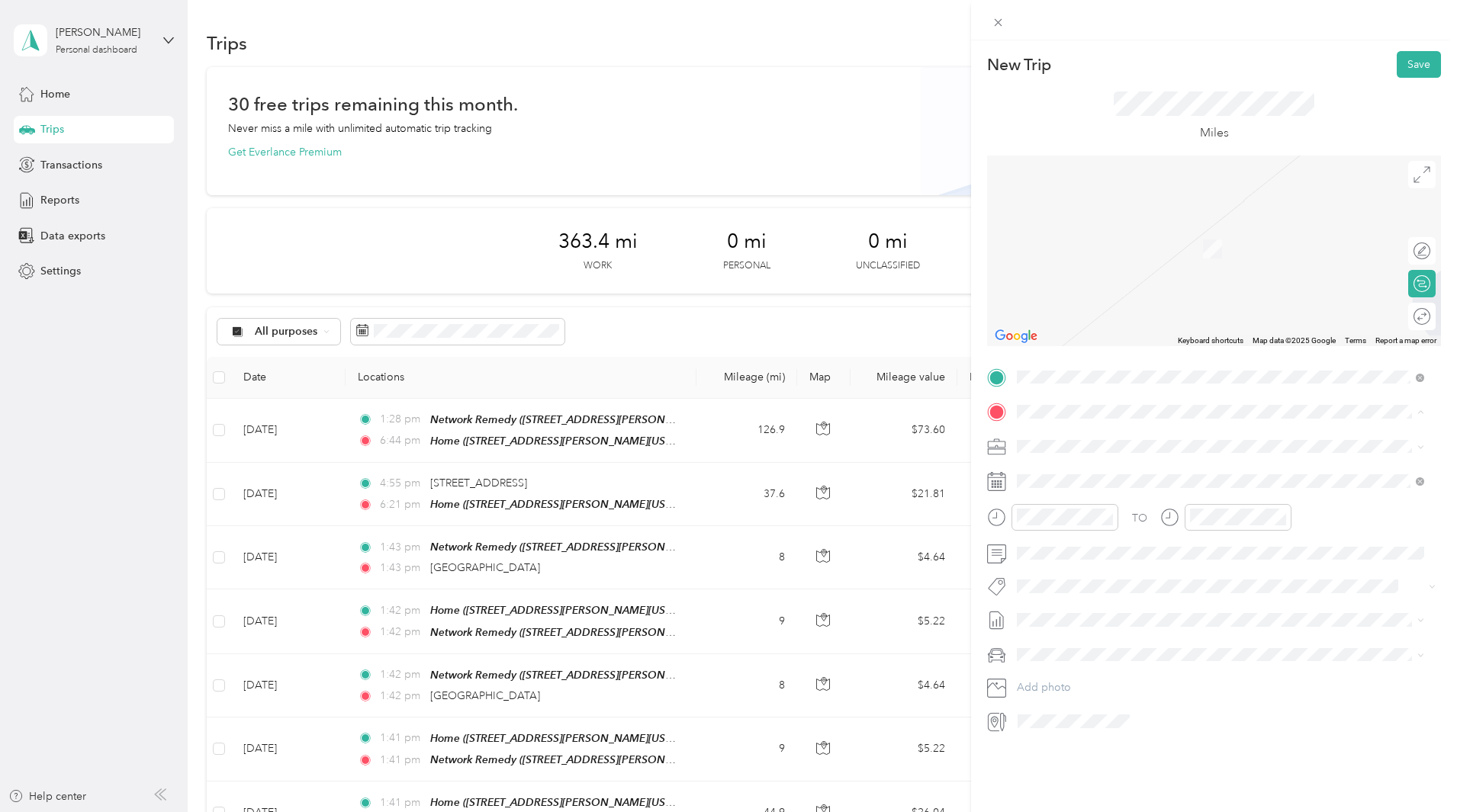
drag, startPoint x: 1135, startPoint y: 464, endPoint x: 1154, endPoint y: 474, distance: 21.5
click at [1135, 465] on div "TEAM Network Remedy [STREET_ADDRESS][PERSON_NAME][US_STATE]" at bounding box center [1220, 484] width 397 height 43
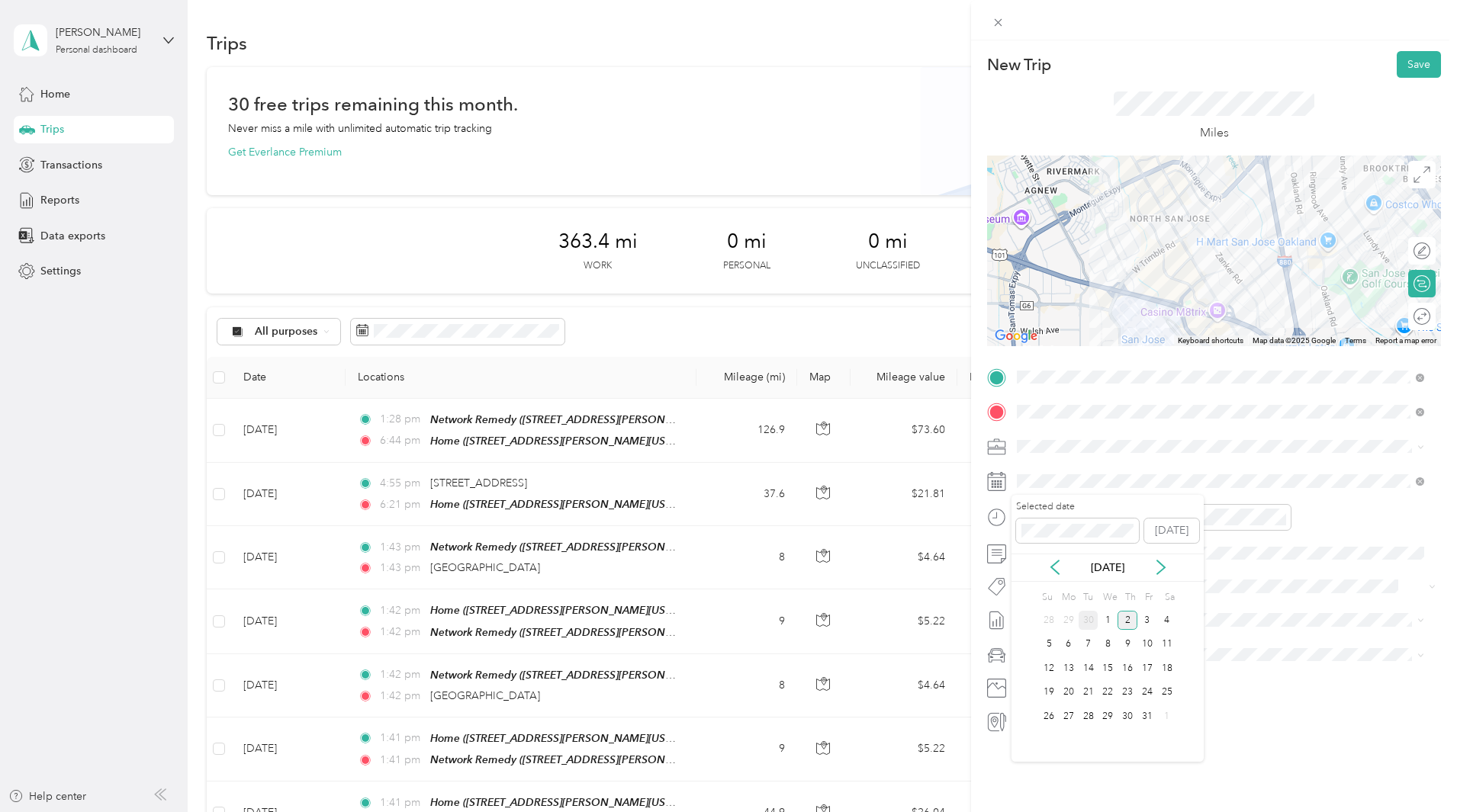
click at [1089, 622] on div "30" at bounding box center [1088, 620] width 20 height 19
click at [1406, 315] on div at bounding box center [1413, 317] width 32 height 16
click at [1402, 69] on button "Save" at bounding box center [1418, 64] width 45 height 27
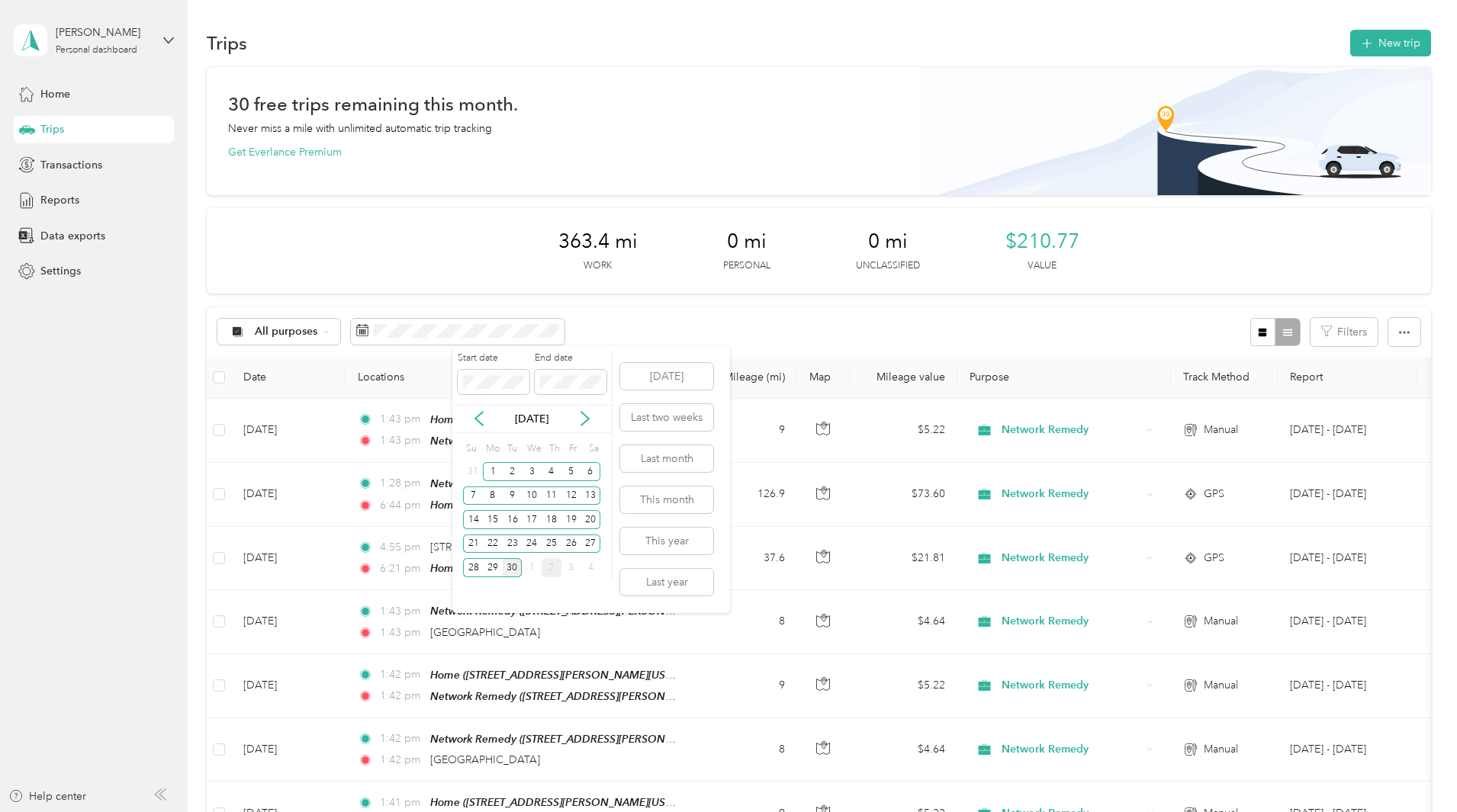
click at [519, 564] on div "30" at bounding box center [512, 568] width 20 height 19
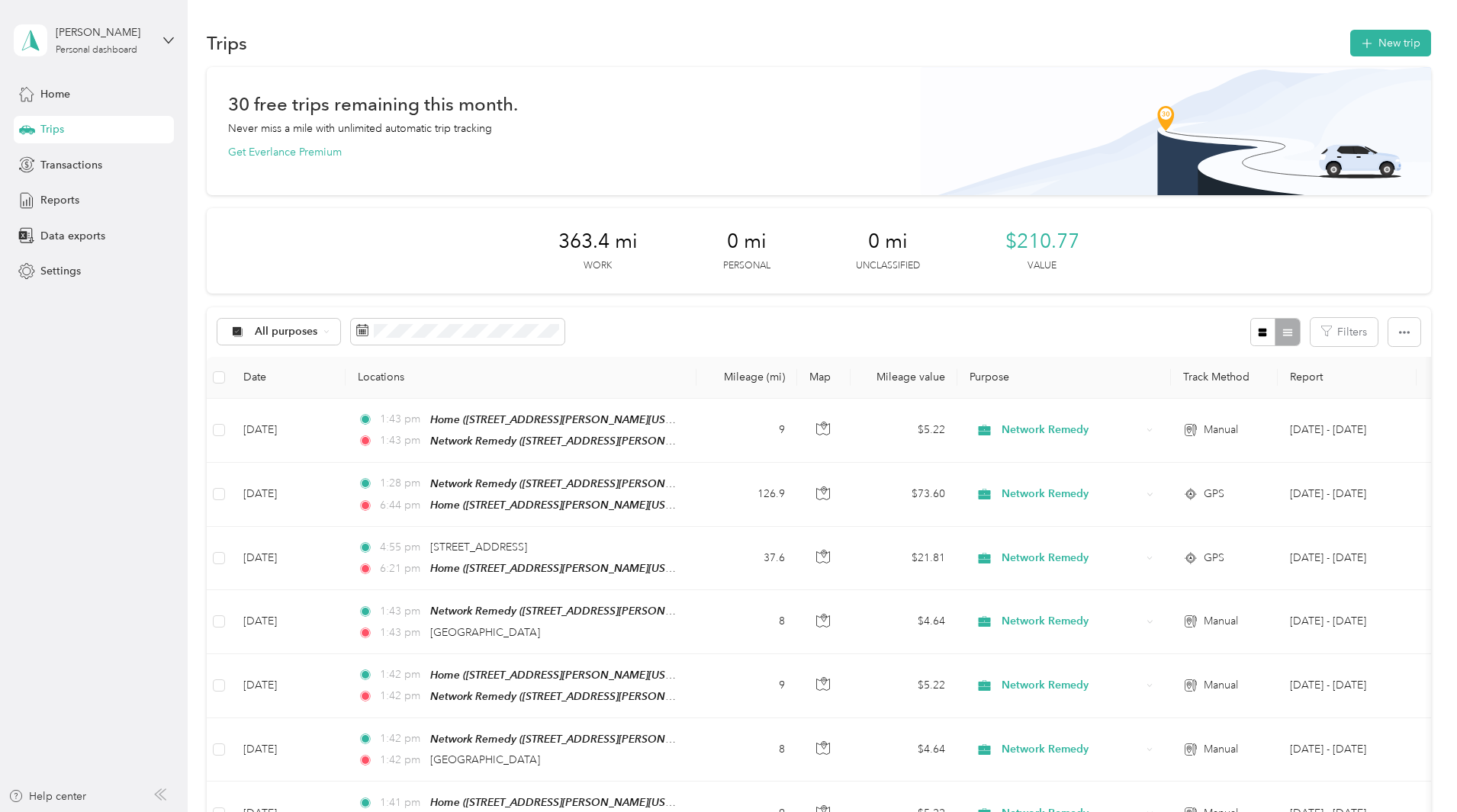
click at [884, 332] on div "All purposes Filters" at bounding box center [818, 332] width 1224 height 50
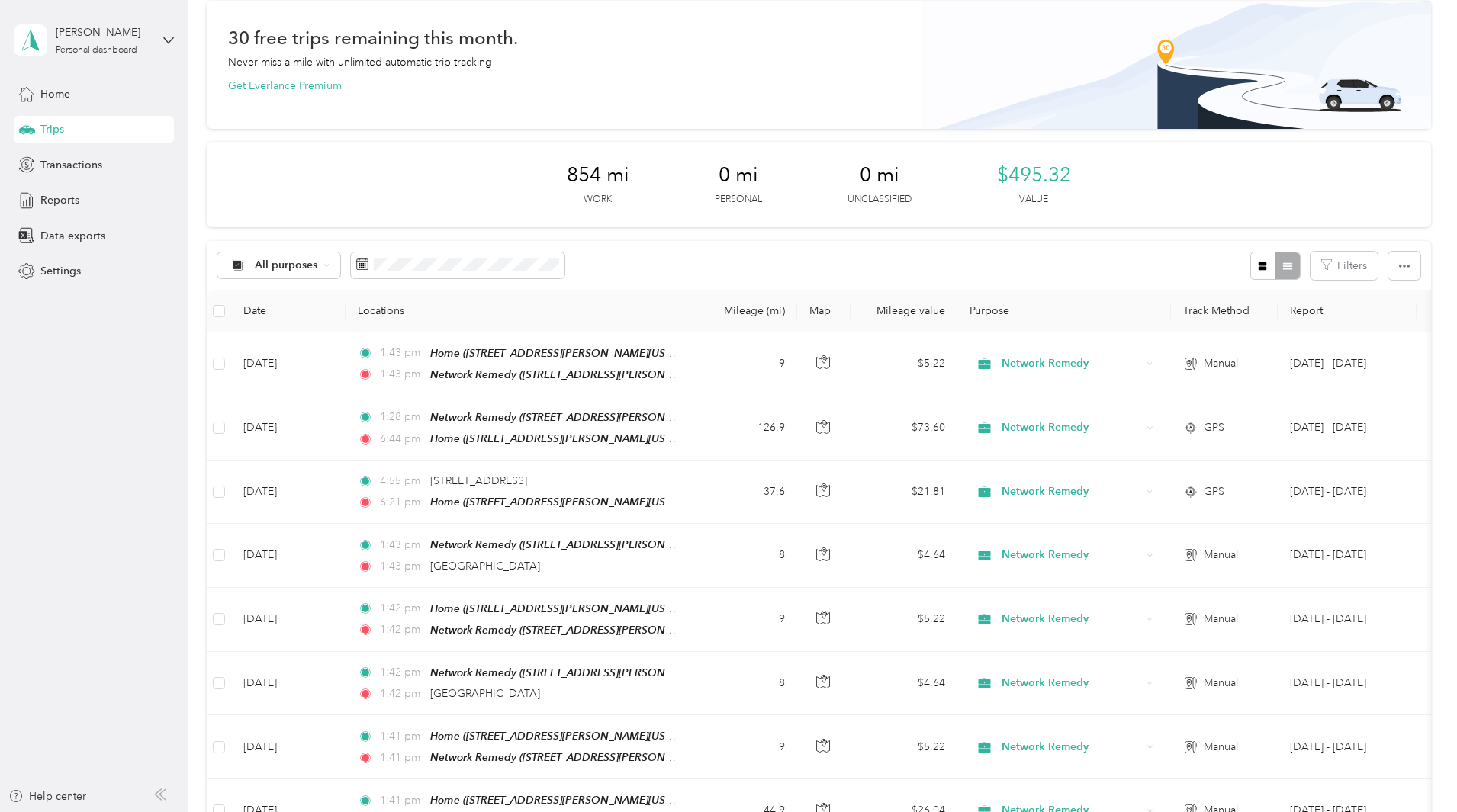
scroll to position [152, 0]
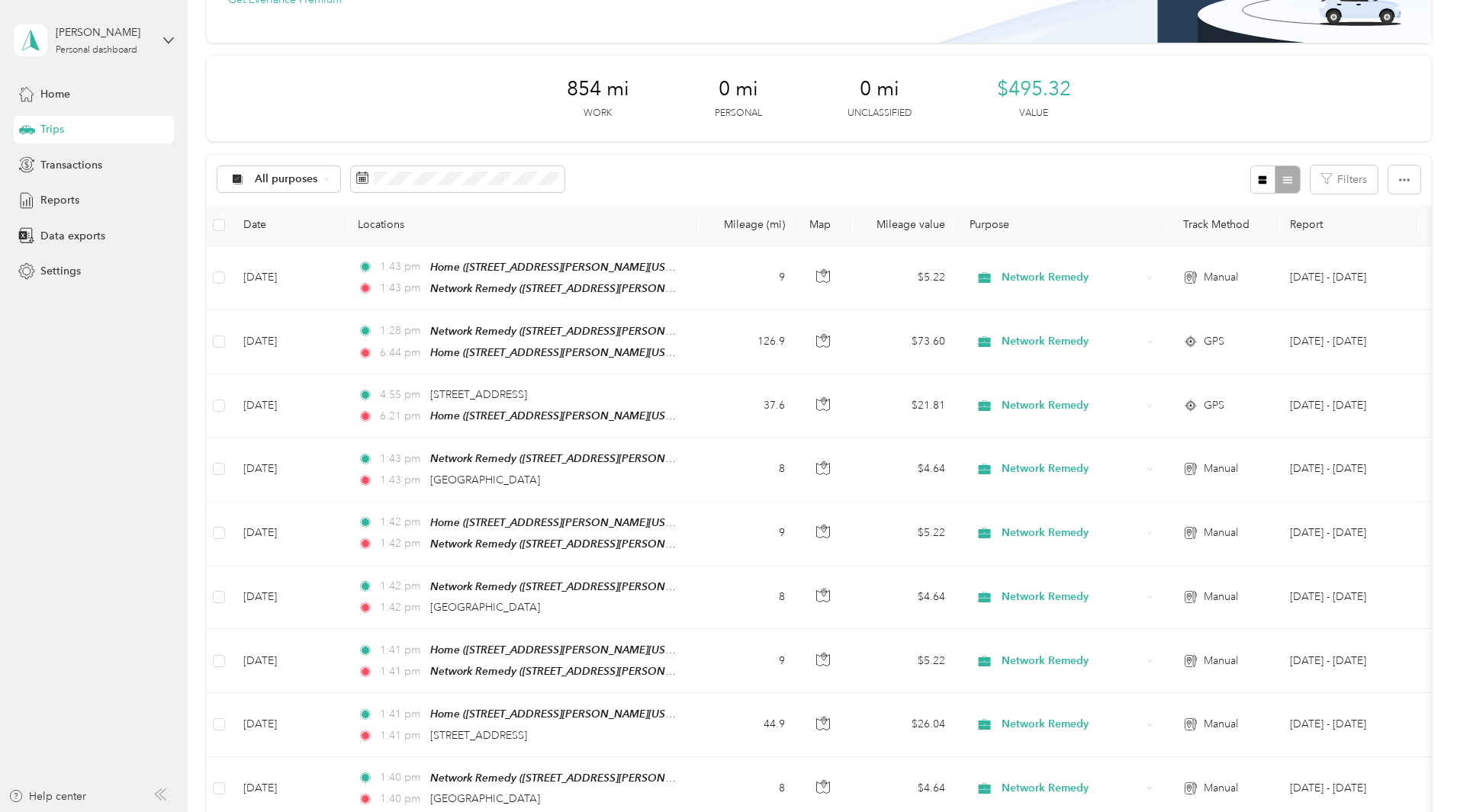
drag, startPoint x: 1376, startPoint y: 250, endPoint x: 1354, endPoint y: 261, distance: 24.6
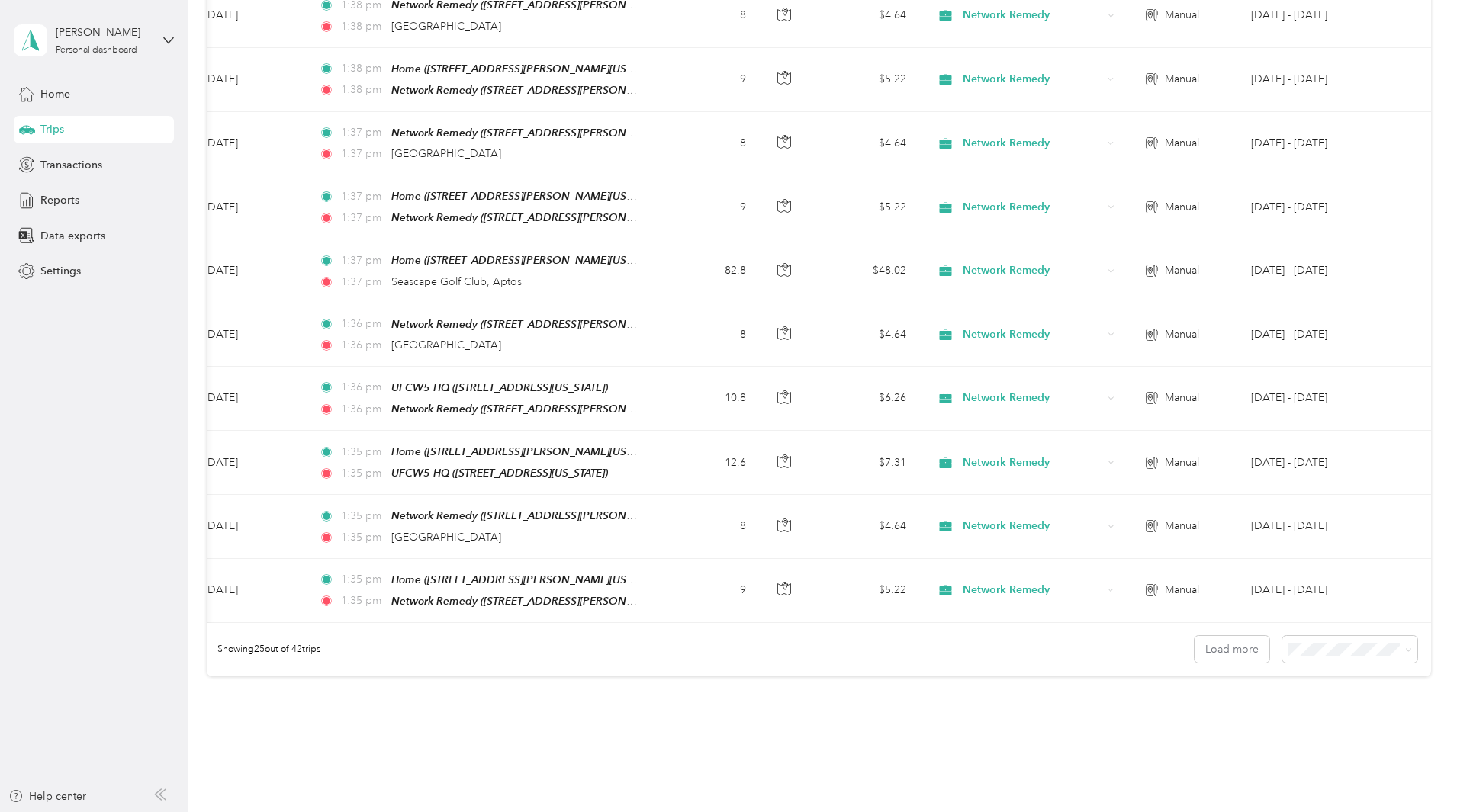
scroll to position [0, 0]
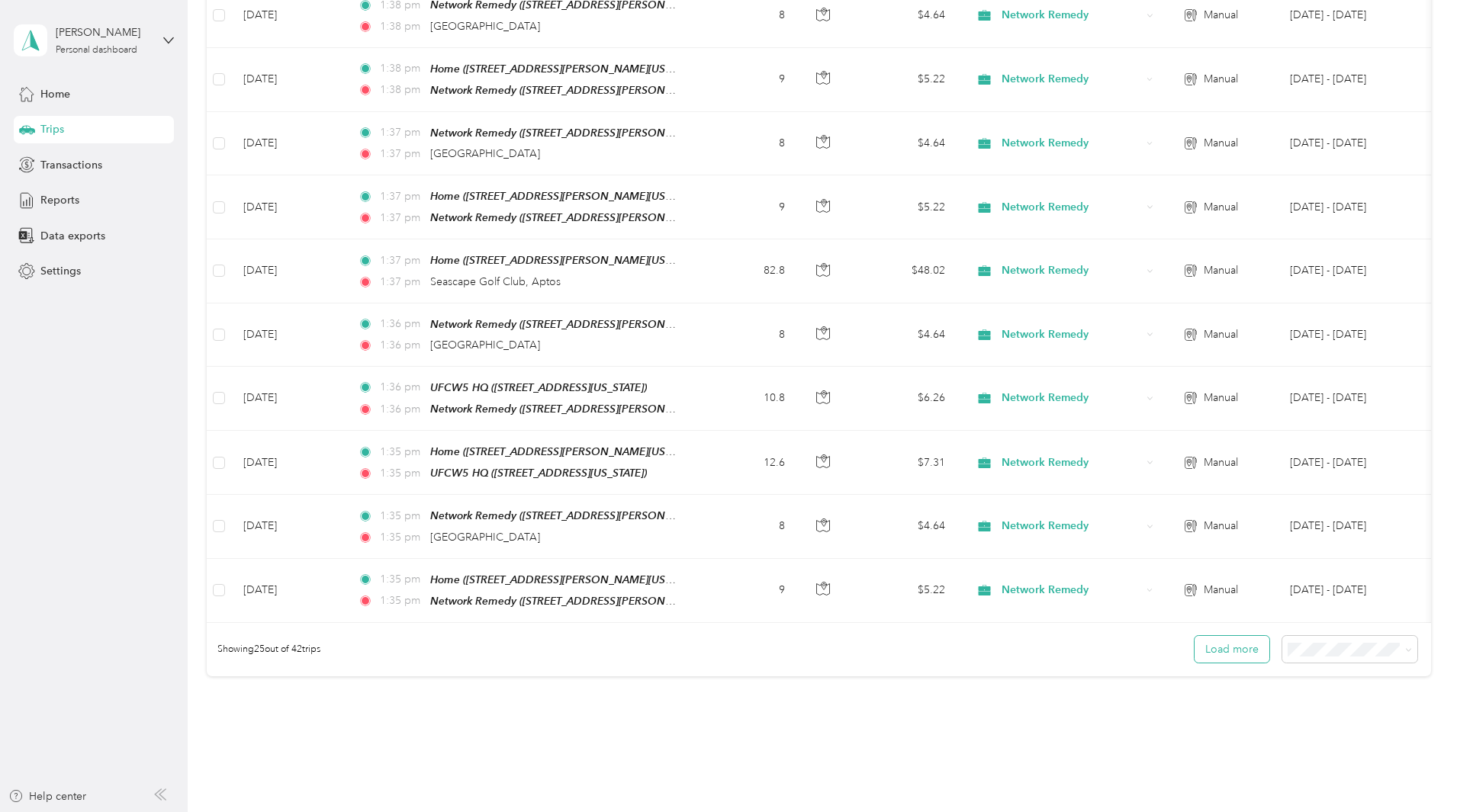
click at [1194, 636] on button "Load more" at bounding box center [1231, 649] width 75 height 27
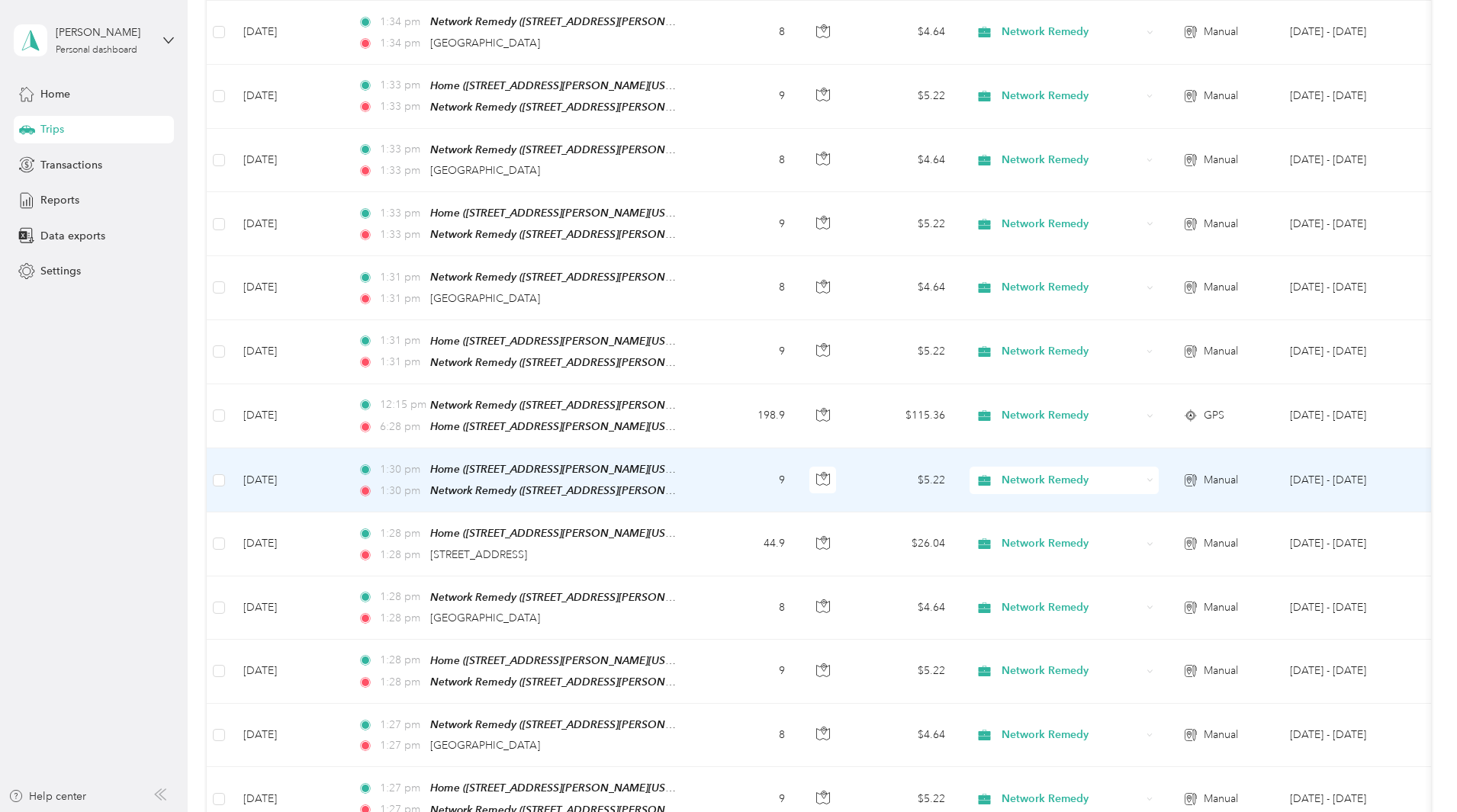
scroll to position [2135, 0]
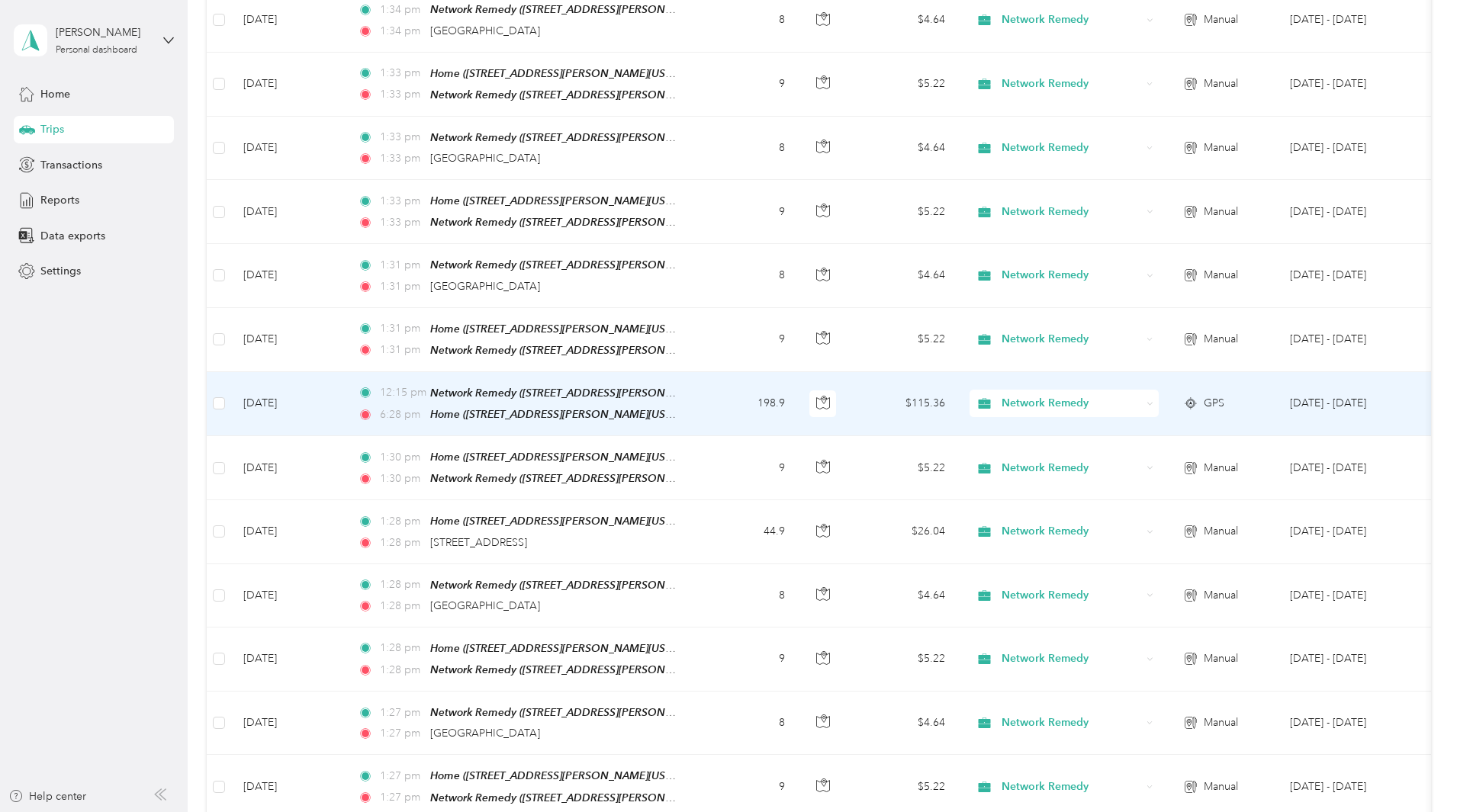
click at [797, 372] on td "198.9" at bounding box center [747, 403] width 101 height 64
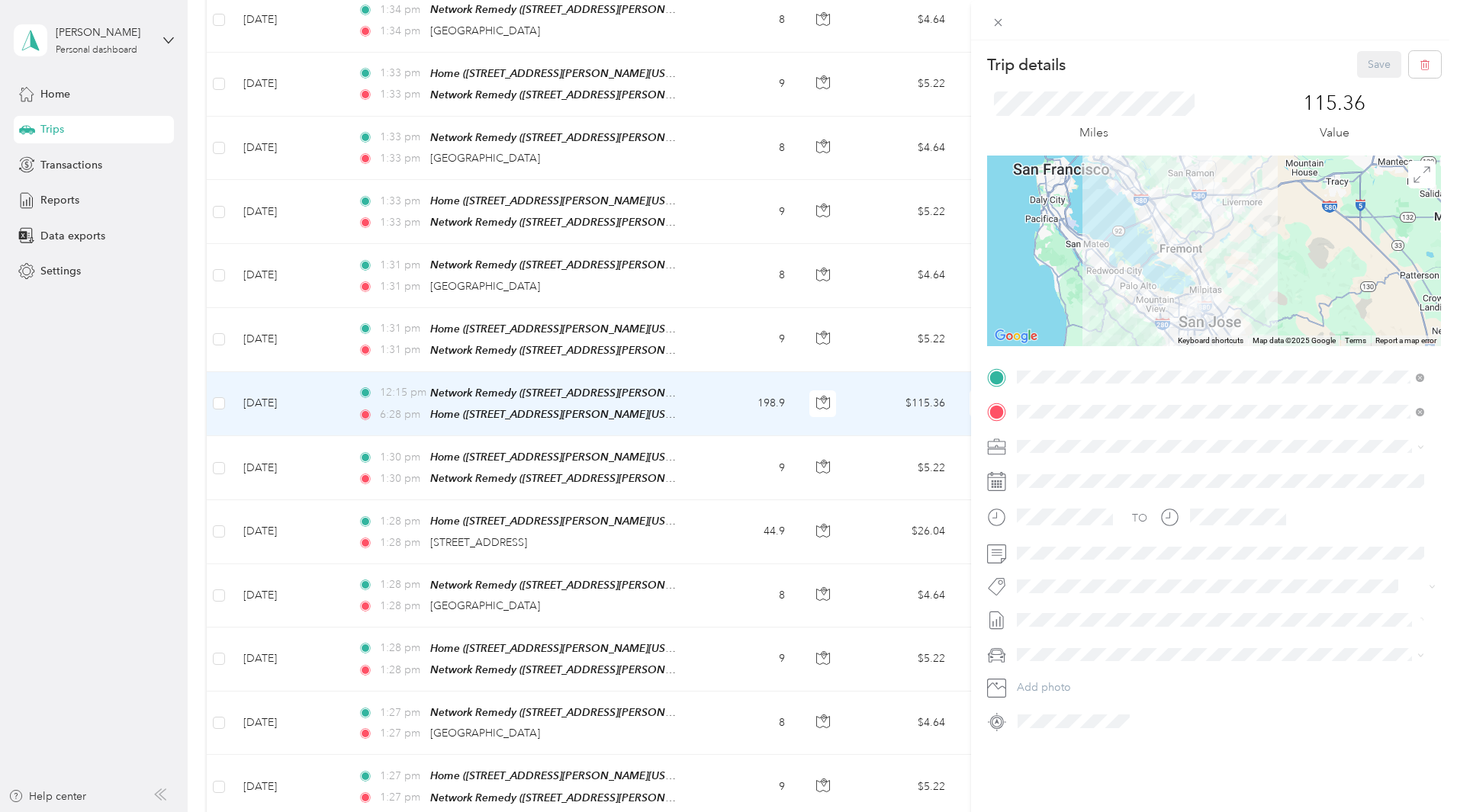
drag, startPoint x: 1239, startPoint y: 221, endPoint x: 1258, endPoint y: 315, distance: 95.9
click at [1258, 315] on div at bounding box center [1214, 251] width 454 height 191
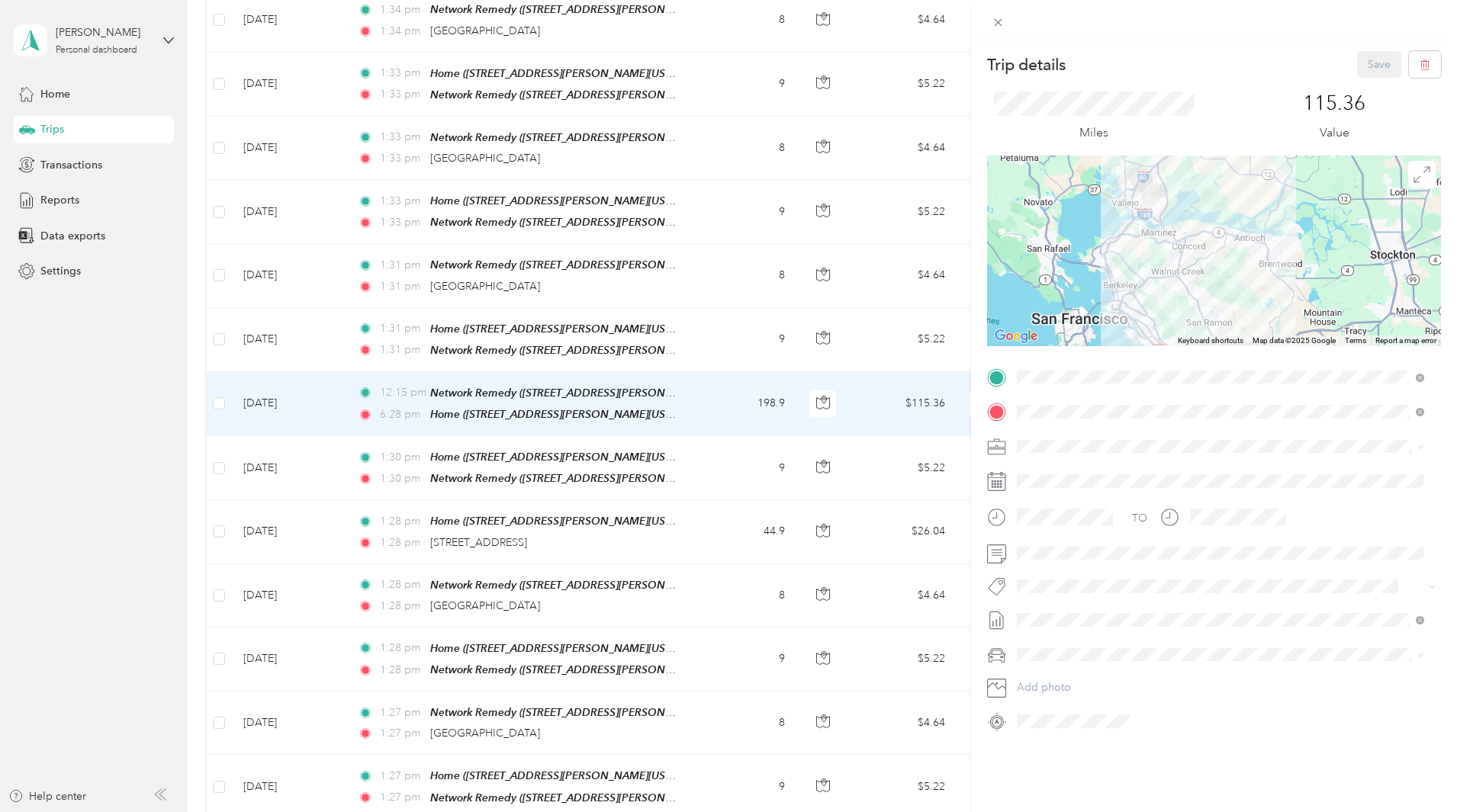
drag, startPoint x: 1248, startPoint y: 247, endPoint x: 1257, endPoint y: 317, distance: 70.6
click at [1257, 317] on div at bounding box center [1214, 251] width 454 height 191
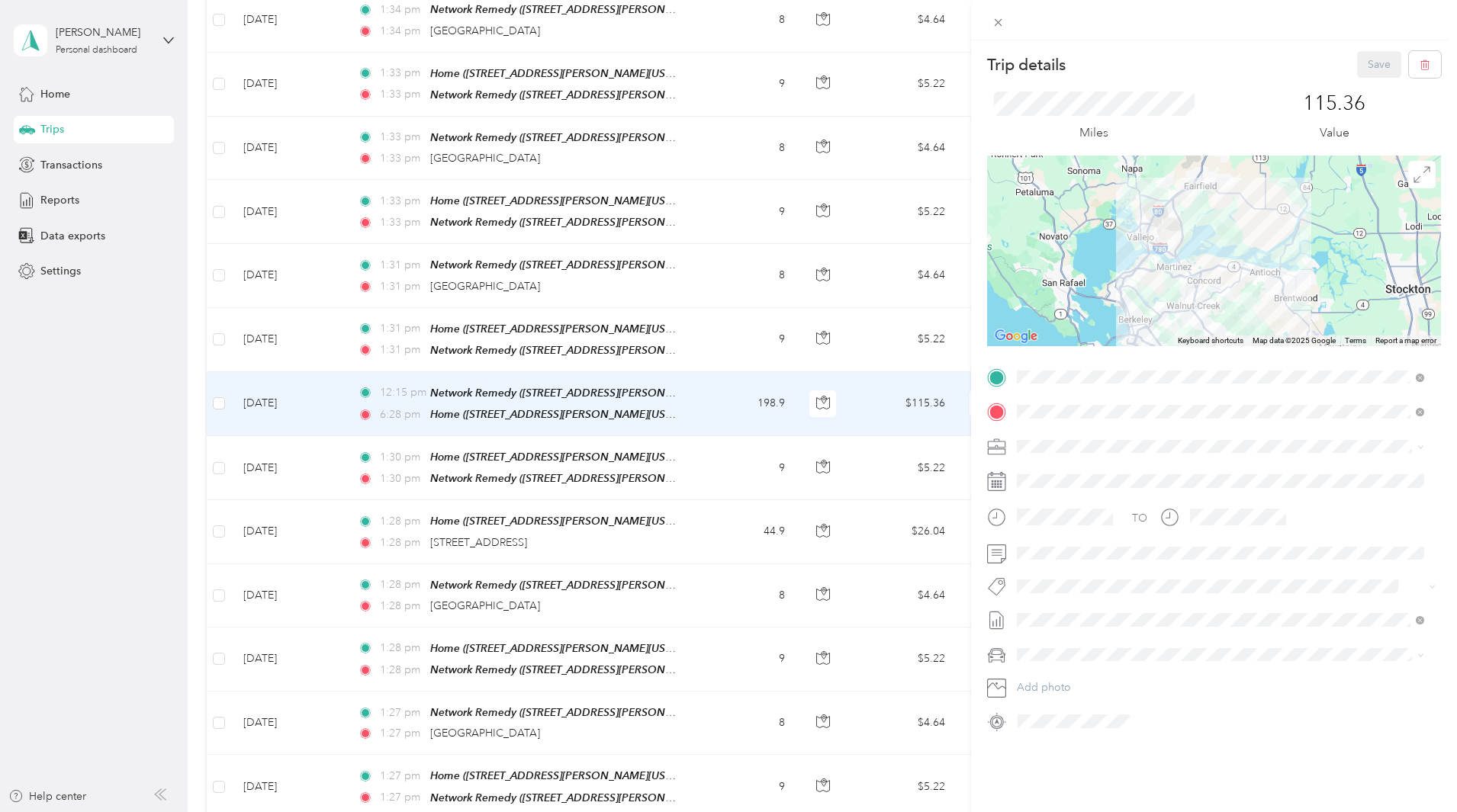
click at [1239, 296] on div at bounding box center [1214, 251] width 454 height 191
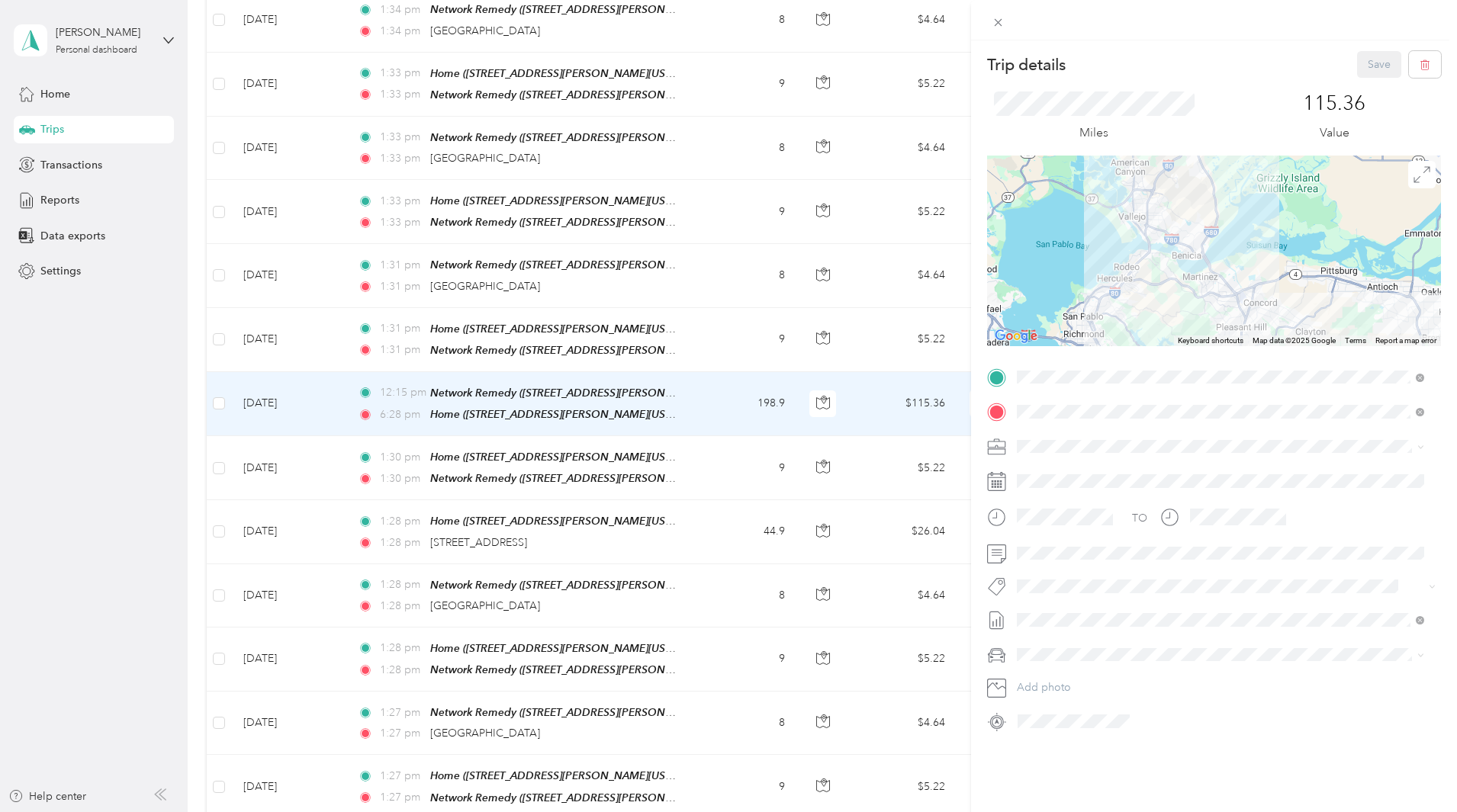
drag, startPoint x: 1276, startPoint y: 302, endPoint x: 1237, endPoint y: 196, distance: 112.9
click at [1240, 208] on div at bounding box center [1214, 251] width 454 height 191
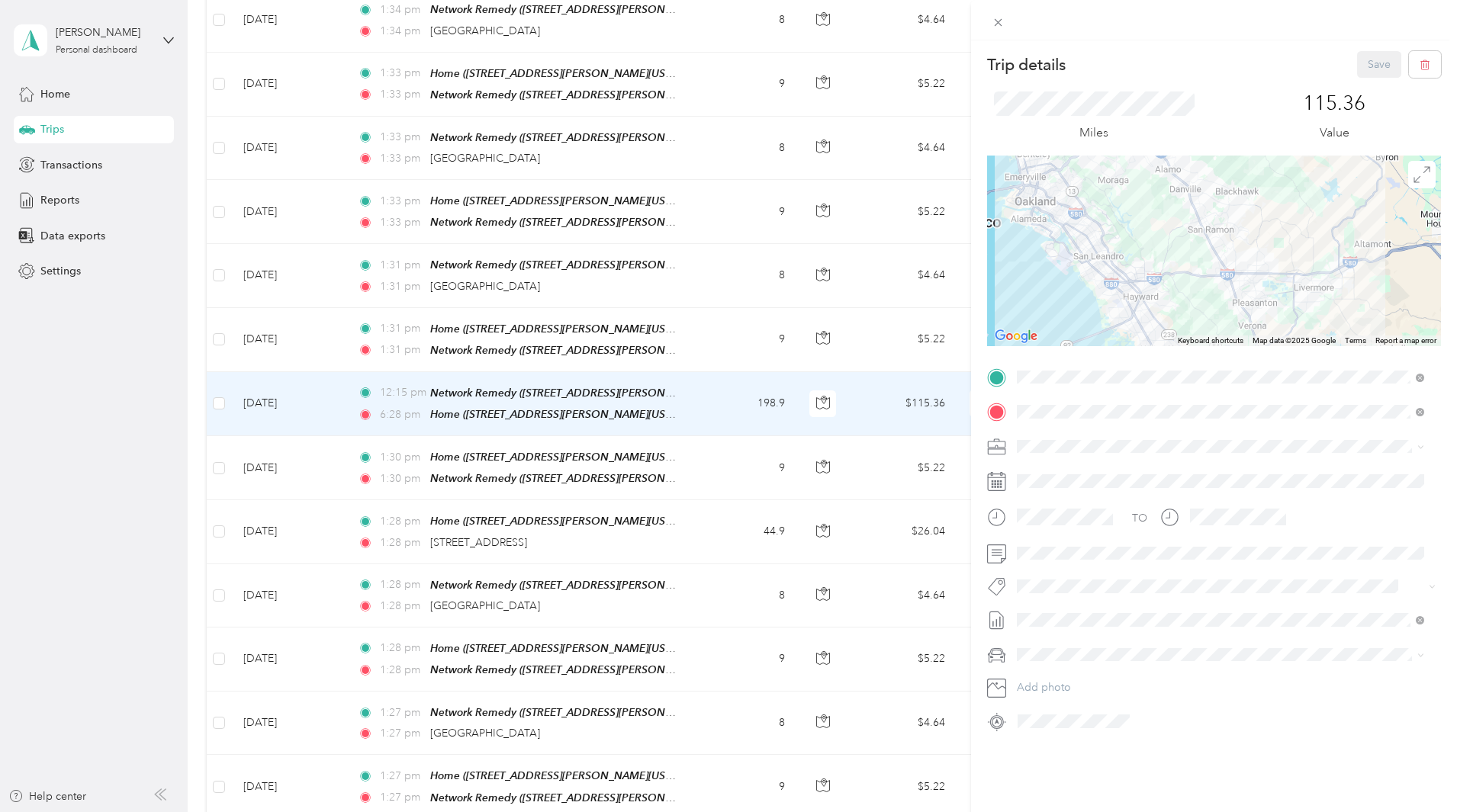
drag, startPoint x: 1276, startPoint y: 302, endPoint x: 1223, endPoint y: 175, distance: 137.6
click at [1230, 192] on div at bounding box center [1214, 251] width 454 height 191
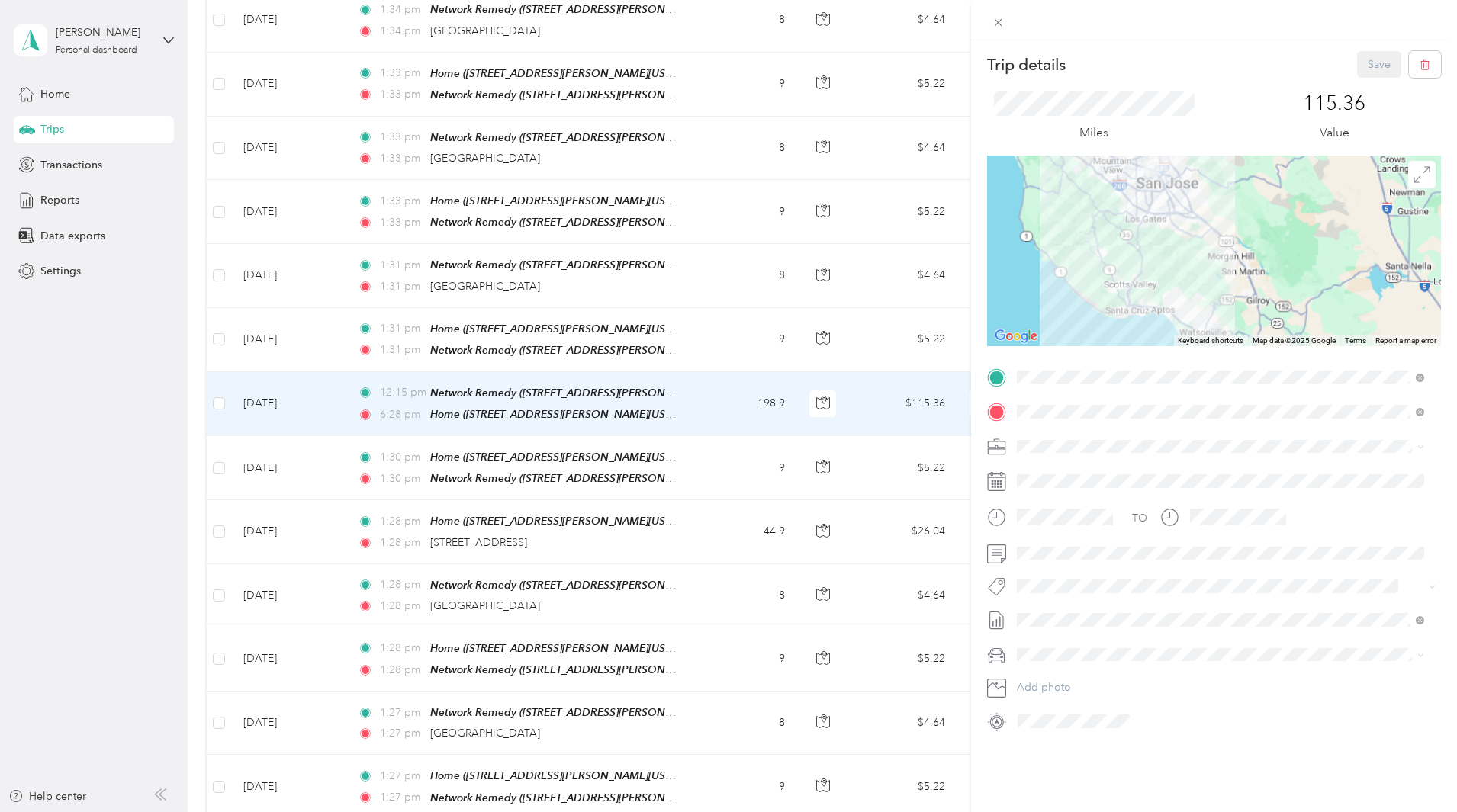
drag, startPoint x: 1210, startPoint y: 253, endPoint x: 1212, endPoint y: 226, distance: 27.1
click at [1224, 203] on div at bounding box center [1214, 251] width 454 height 191
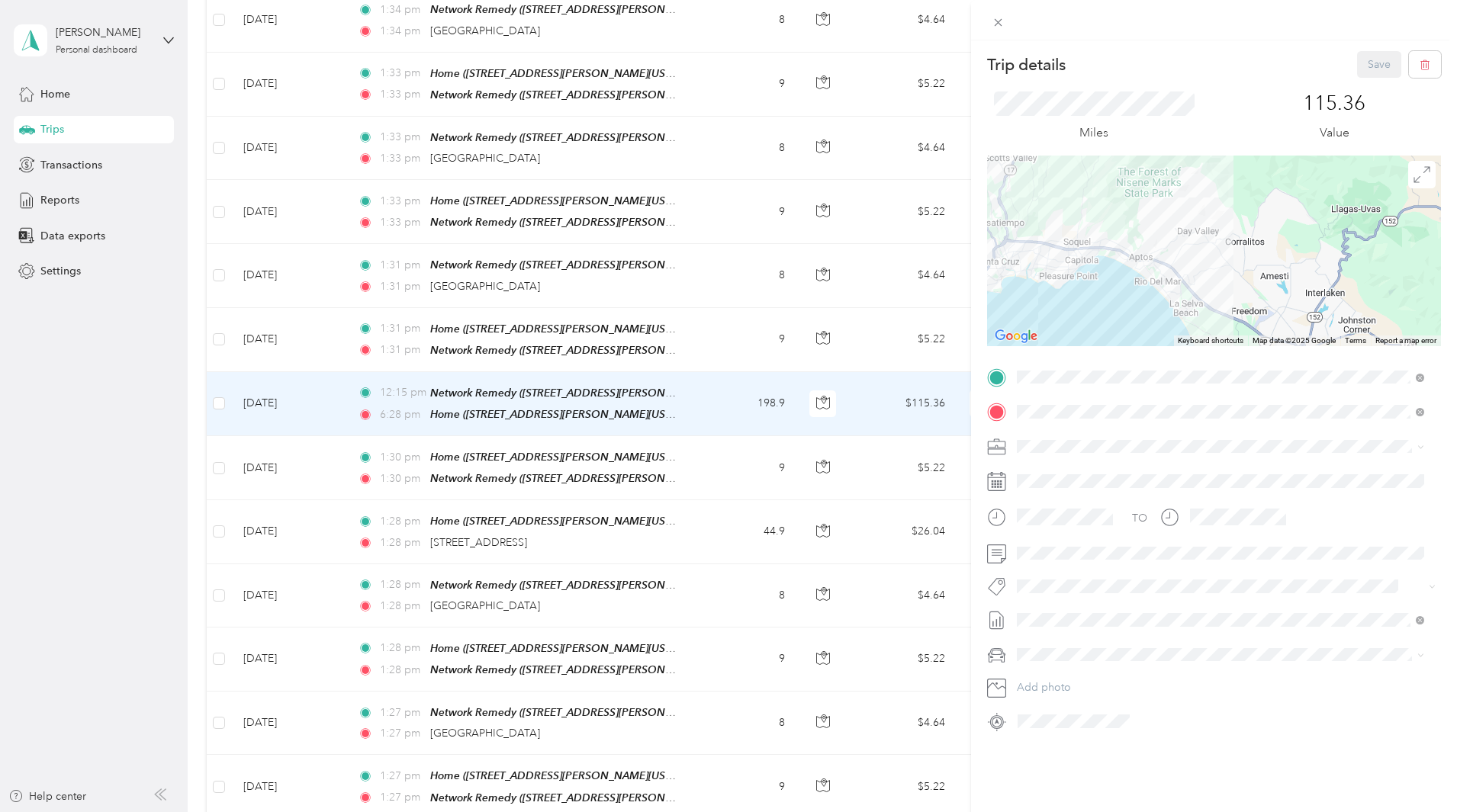
drag, startPoint x: 1172, startPoint y: 271, endPoint x: 1225, endPoint y: 208, distance: 82.3
click at [1225, 208] on div at bounding box center [1214, 251] width 454 height 191
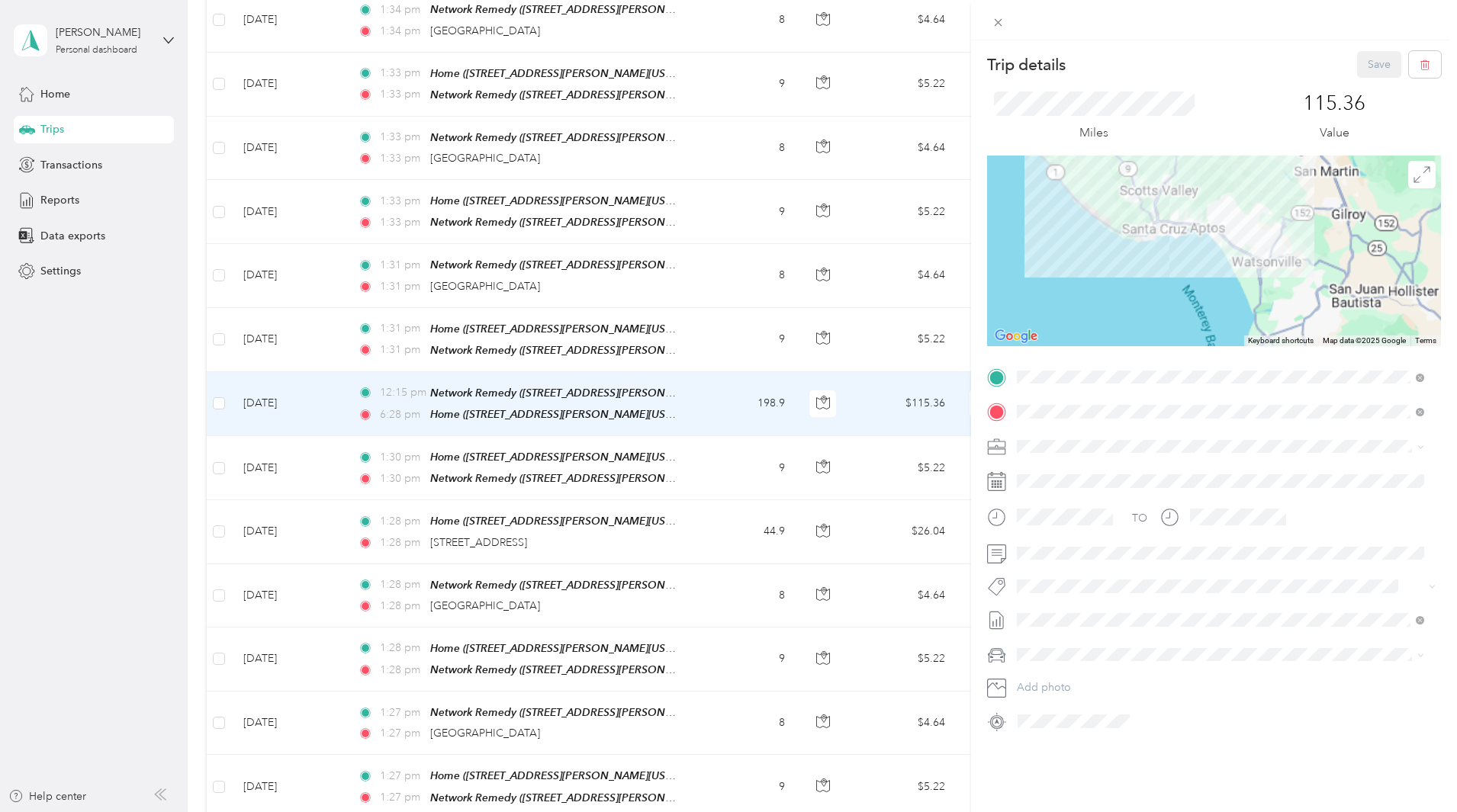
drag, startPoint x: 1225, startPoint y: 209, endPoint x: 1236, endPoint y: 297, distance: 88.7
click at [1236, 297] on div at bounding box center [1214, 251] width 454 height 191
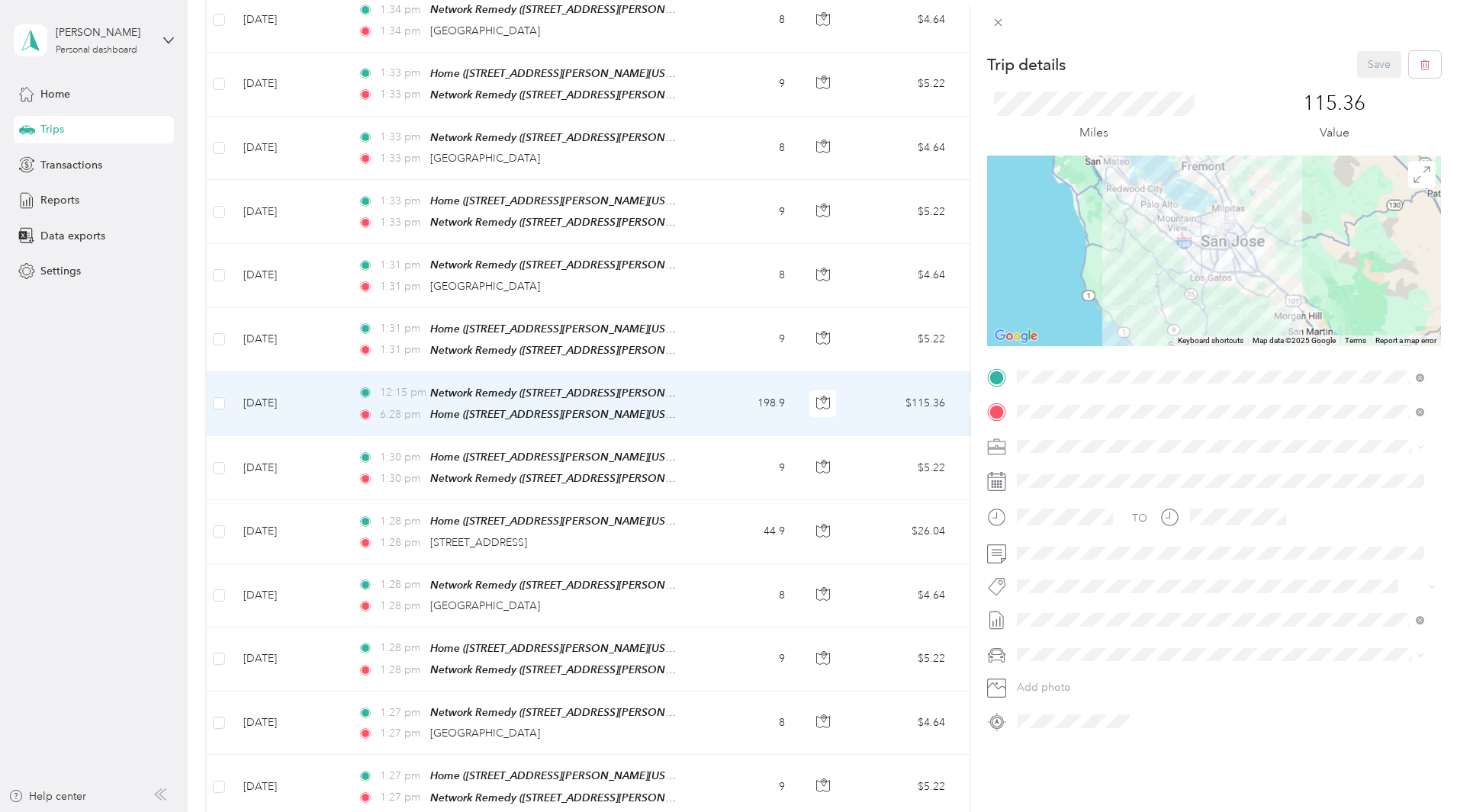
drag, startPoint x: 1234, startPoint y: 241, endPoint x: 1239, endPoint y: 298, distance: 57.2
click at [1239, 298] on div at bounding box center [1214, 251] width 454 height 191
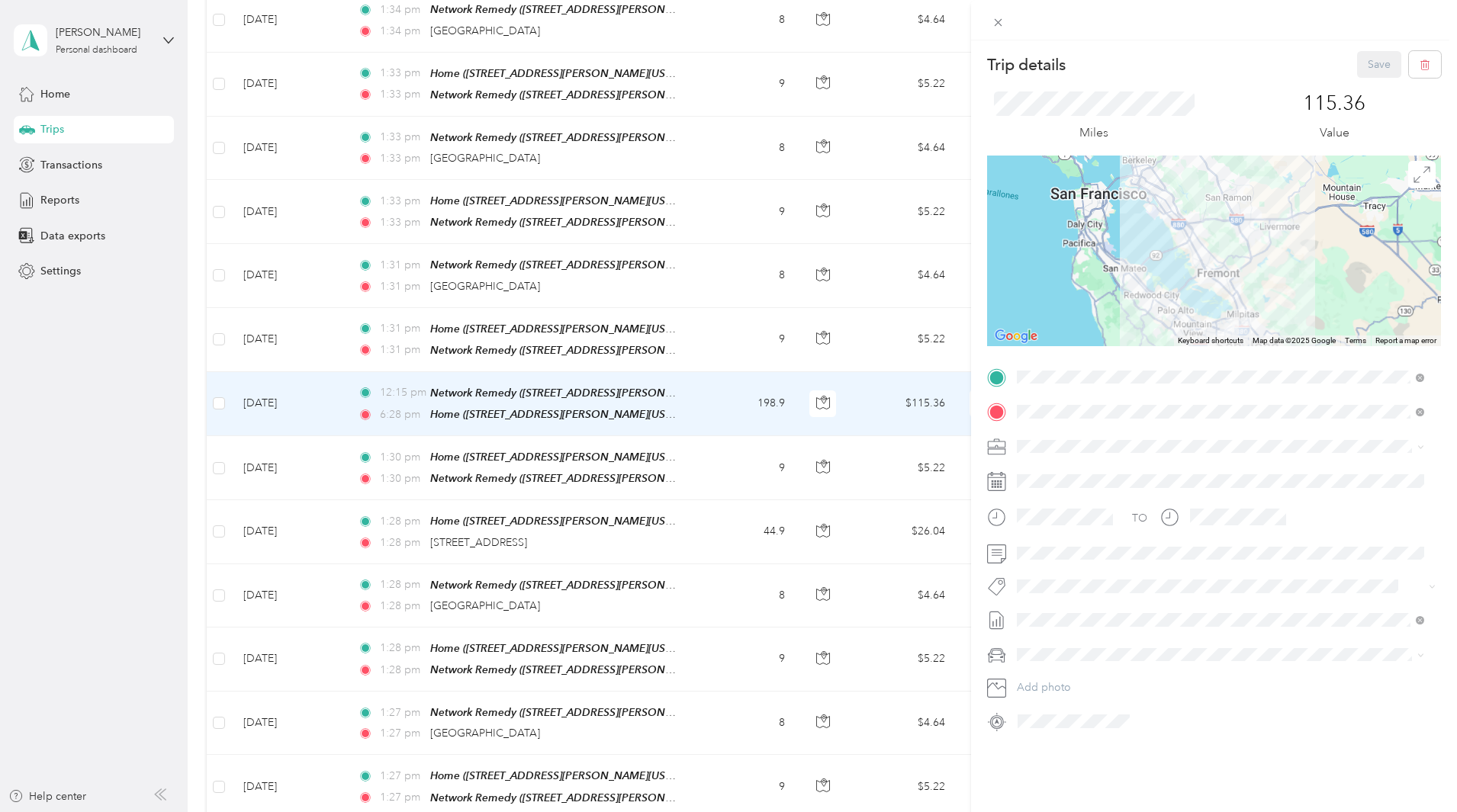
drag, startPoint x: 1253, startPoint y: 240, endPoint x: 1269, endPoint y: 293, distance: 55.4
click at [1268, 303] on div at bounding box center [1214, 251] width 454 height 191
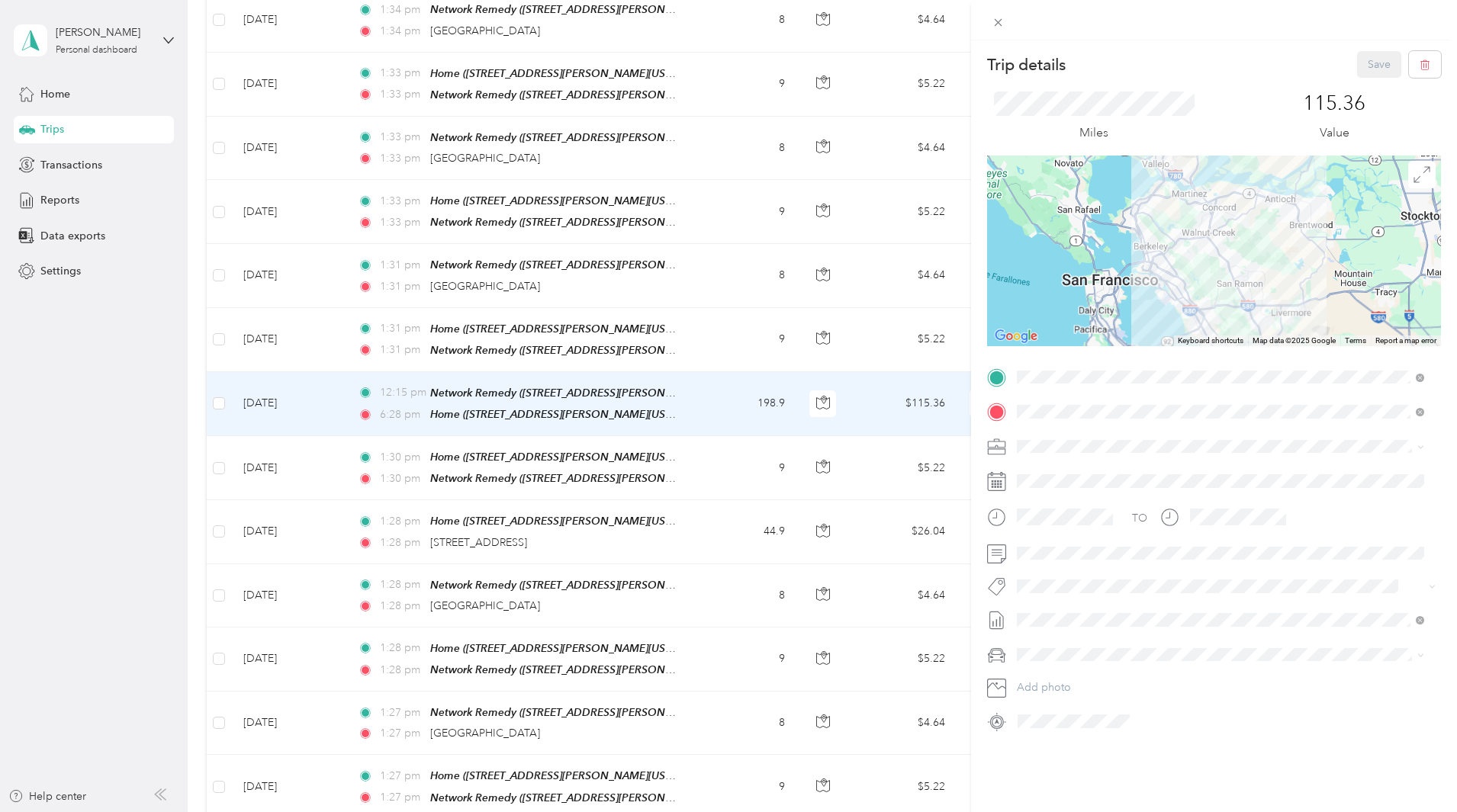
drag, startPoint x: 1270, startPoint y: 272, endPoint x: 1272, endPoint y: 285, distance: 13.2
click at [1272, 285] on div at bounding box center [1214, 251] width 454 height 191
click at [1002, 25] on icon at bounding box center [997, 22] width 13 height 13
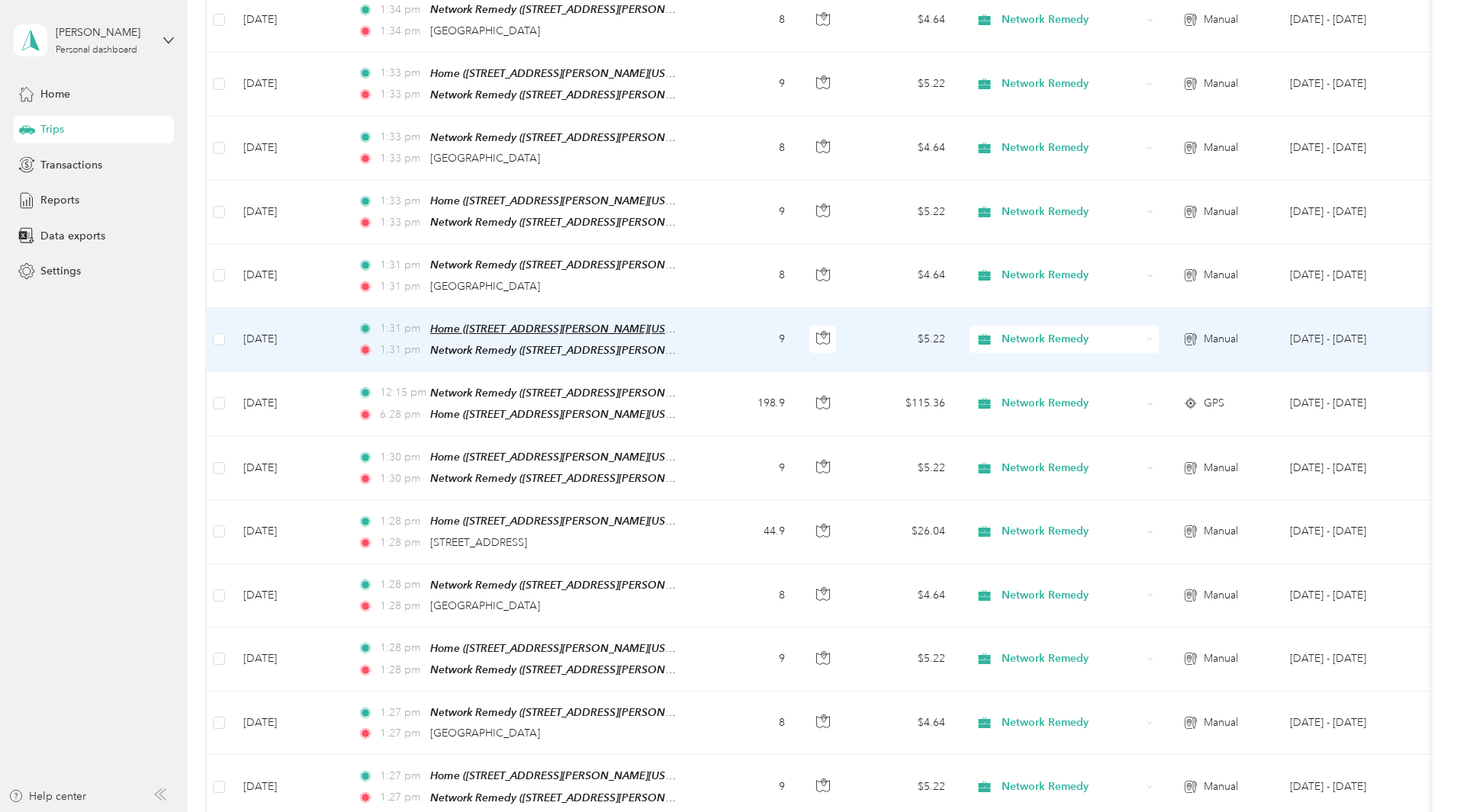
click at [677, 323] on span "Home ([STREET_ADDRESS][PERSON_NAME][US_STATE])" at bounding box center [567, 329] width 275 height 13
click at [797, 308] on td "9" at bounding box center [747, 340] width 101 height 64
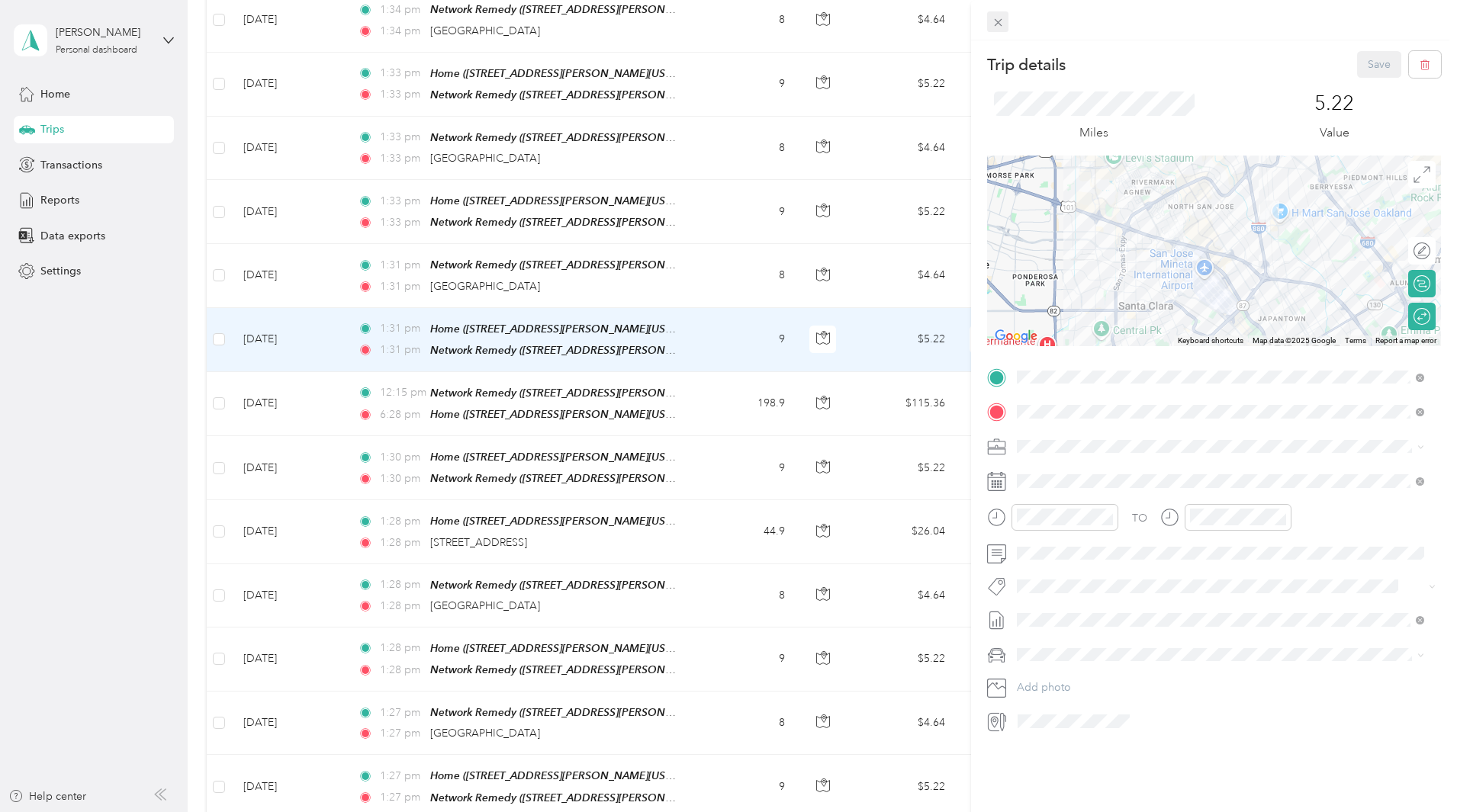
click at [1000, 22] on icon at bounding box center [997, 22] width 13 height 13
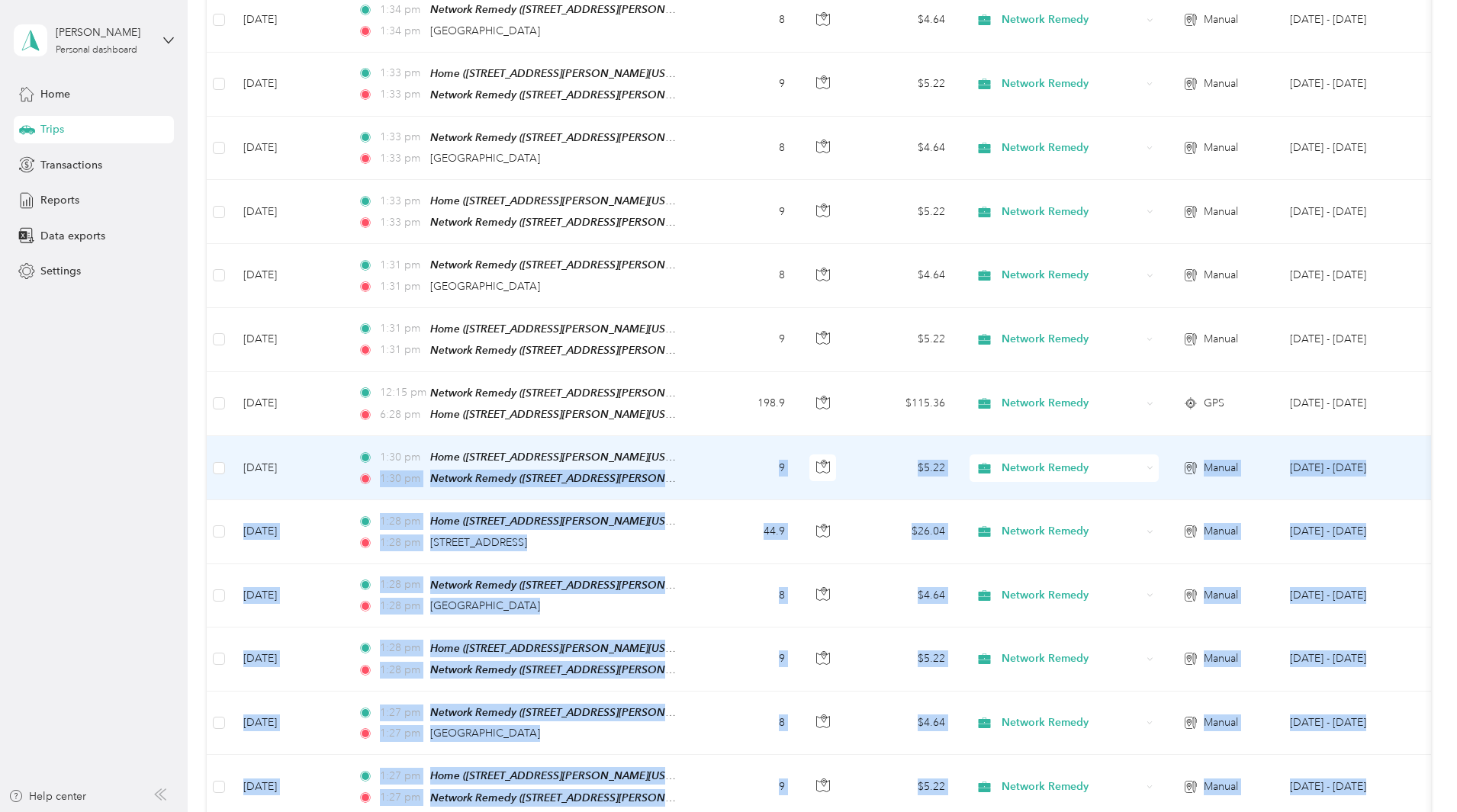
drag, startPoint x: 748, startPoint y: 278, endPoint x: 754, endPoint y: 469, distance: 191.1
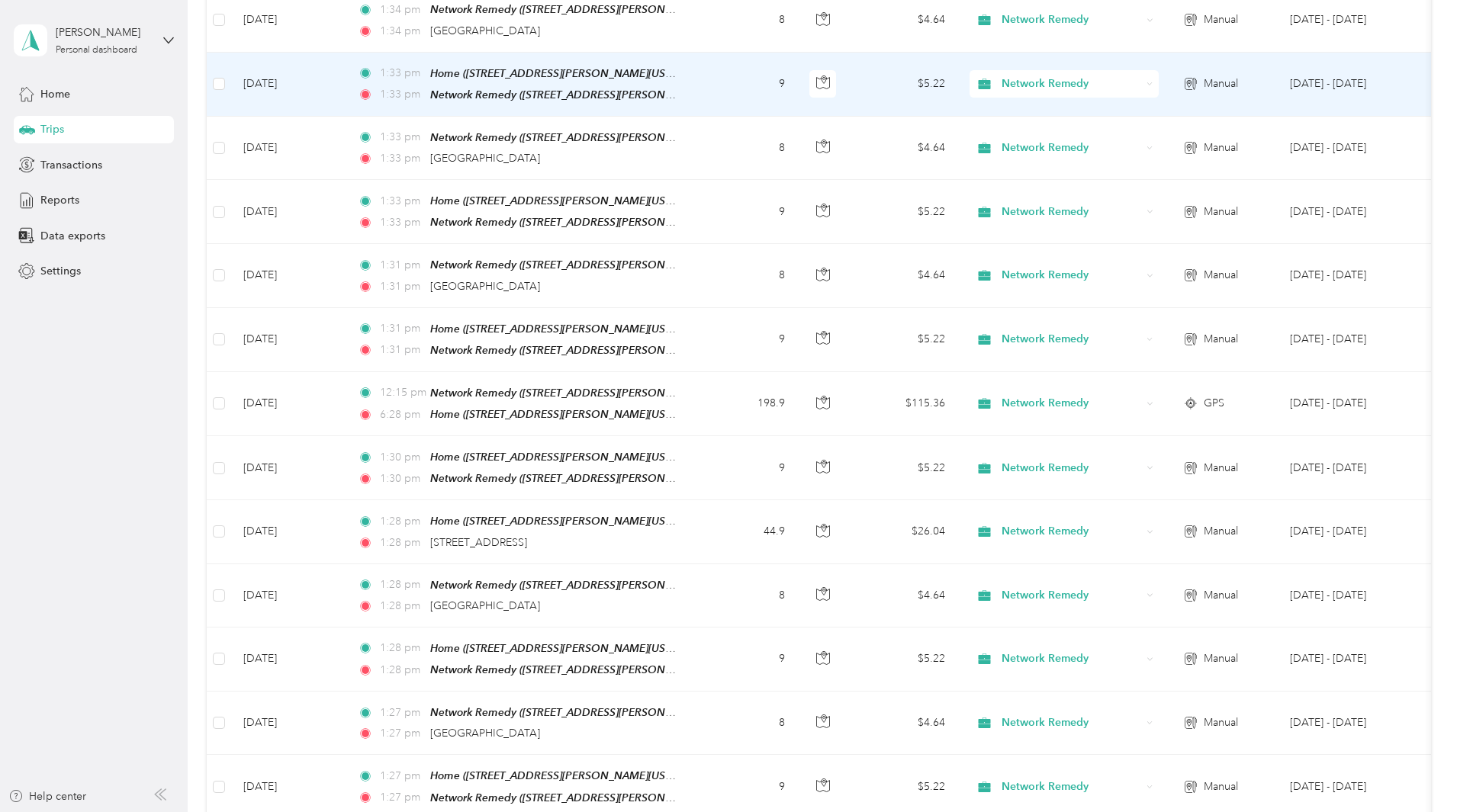
click at [797, 55] on td "9" at bounding box center [747, 84] width 101 height 64
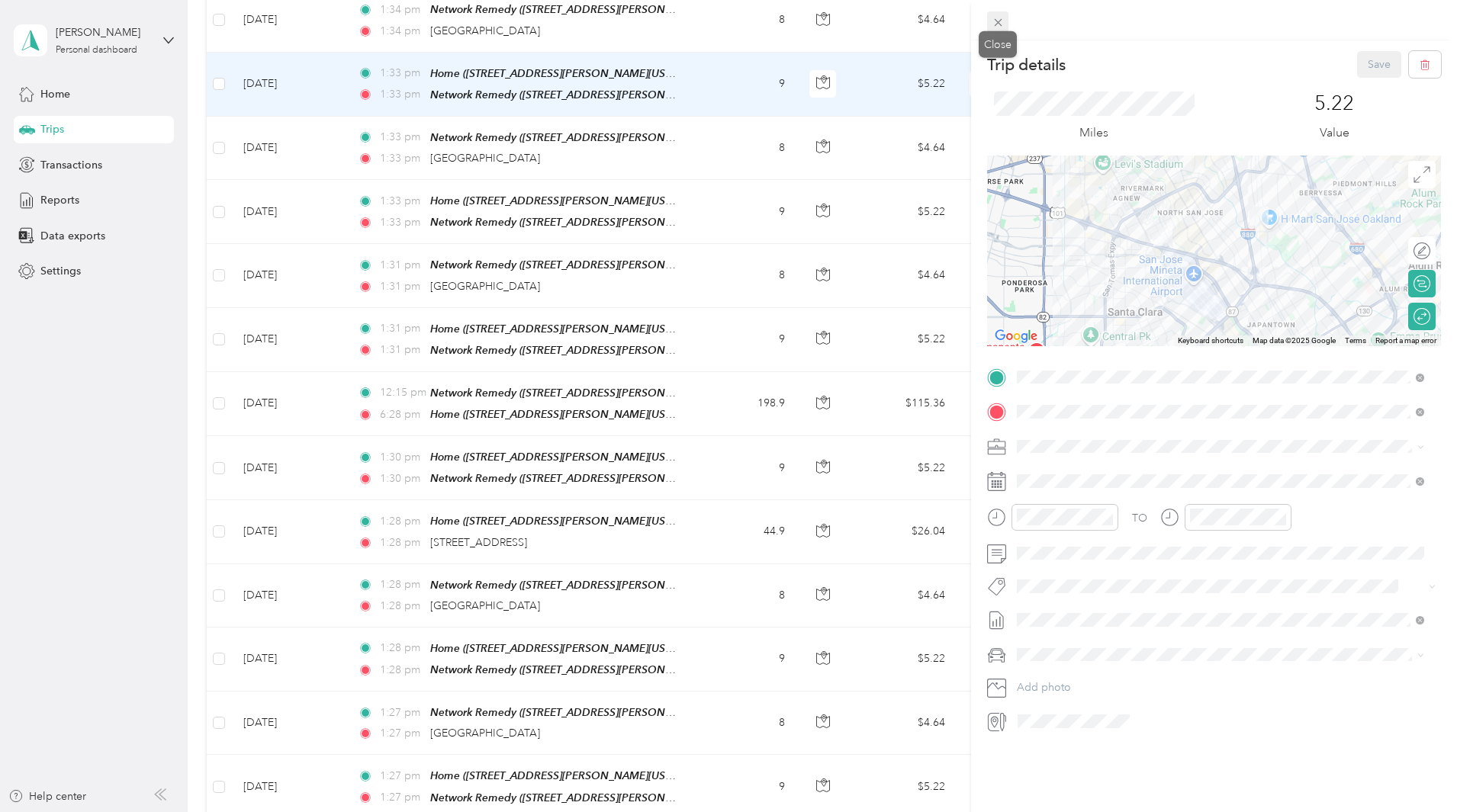
click at [995, 21] on icon at bounding box center [997, 22] width 8 height 8
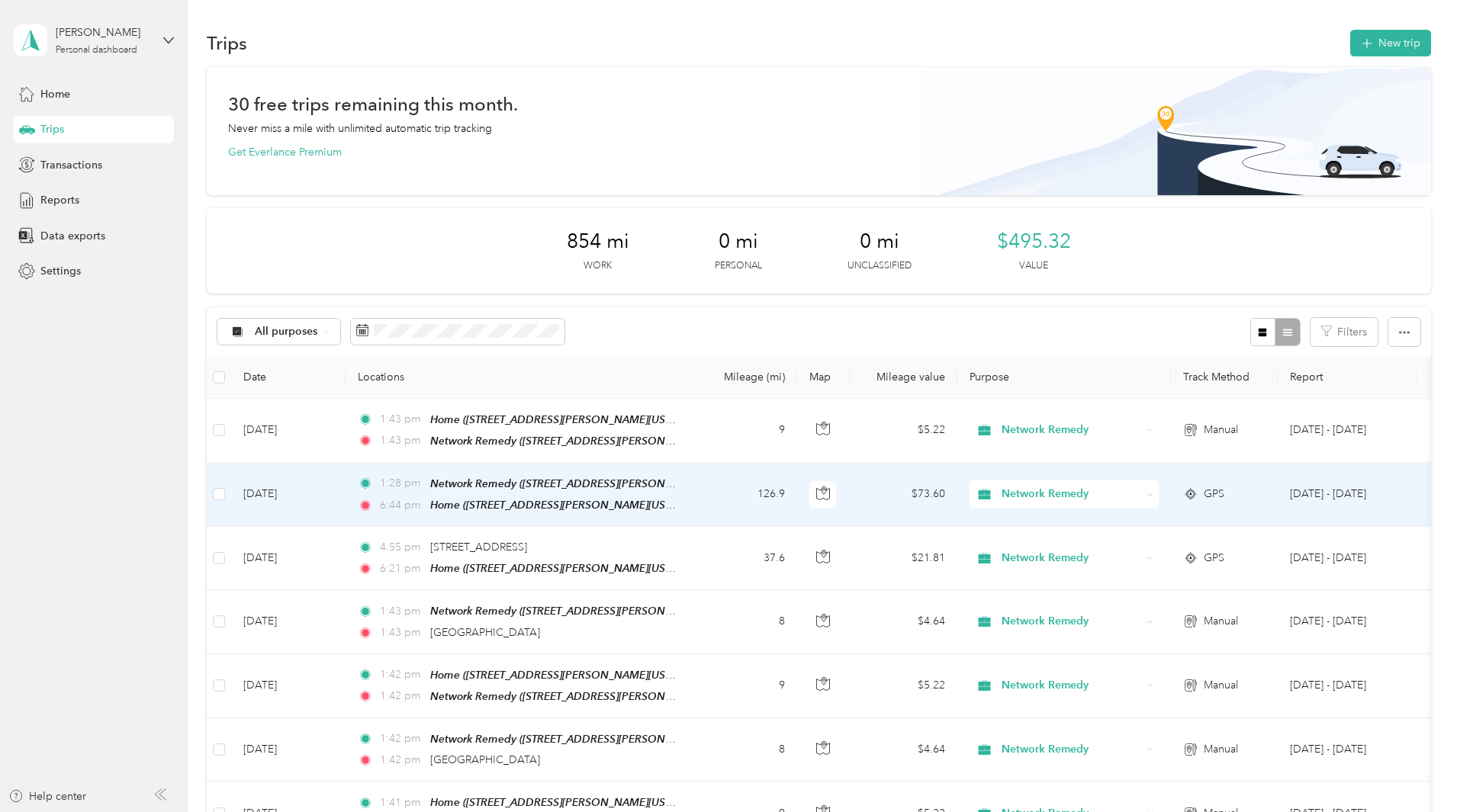
click at [957, 495] on td "$73.60" at bounding box center [904, 494] width 107 height 64
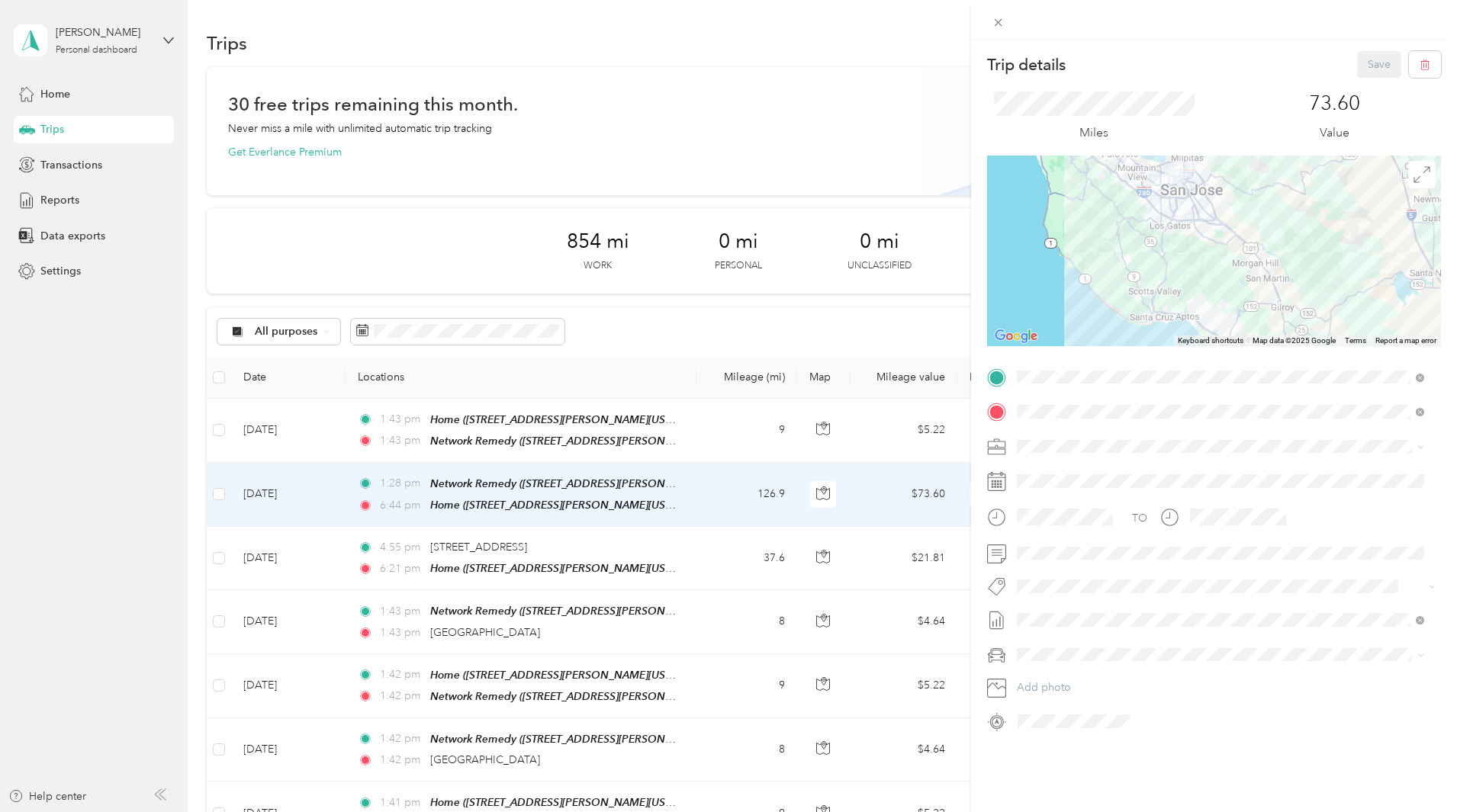
drag, startPoint x: 1210, startPoint y: 223, endPoint x: 1214, endPoint y: 319, distance: 96.1
click at [1214, 319] on div at bounding box center [1214, 251] width 454 height 191
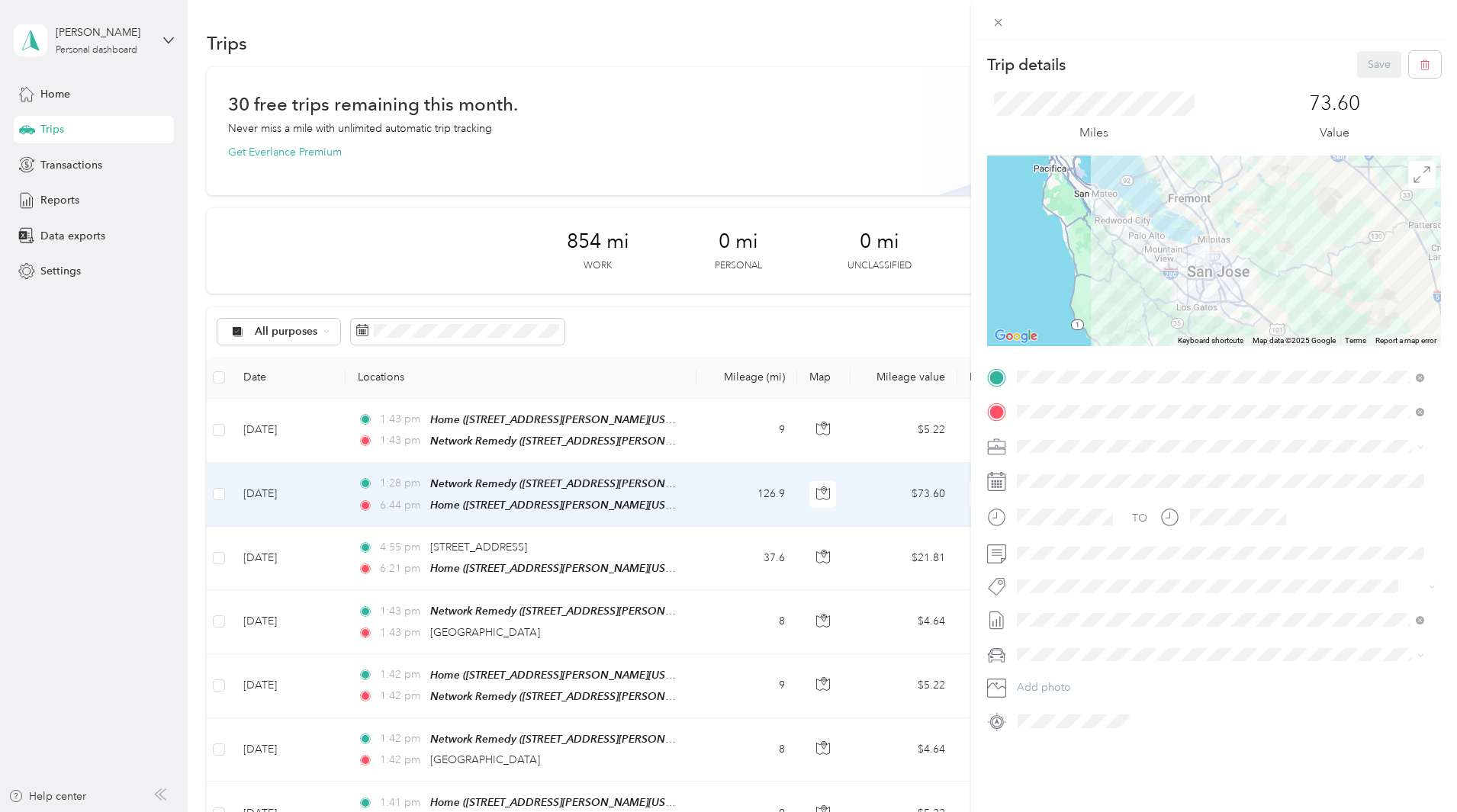
drag, startPoint x: 1192, startPoint y: 268, endPoint x: 1208, endPoint y: 314, distance: 48.7
click at [1208, 314] on div at bounding box center [1214, 251] width 454 height 191
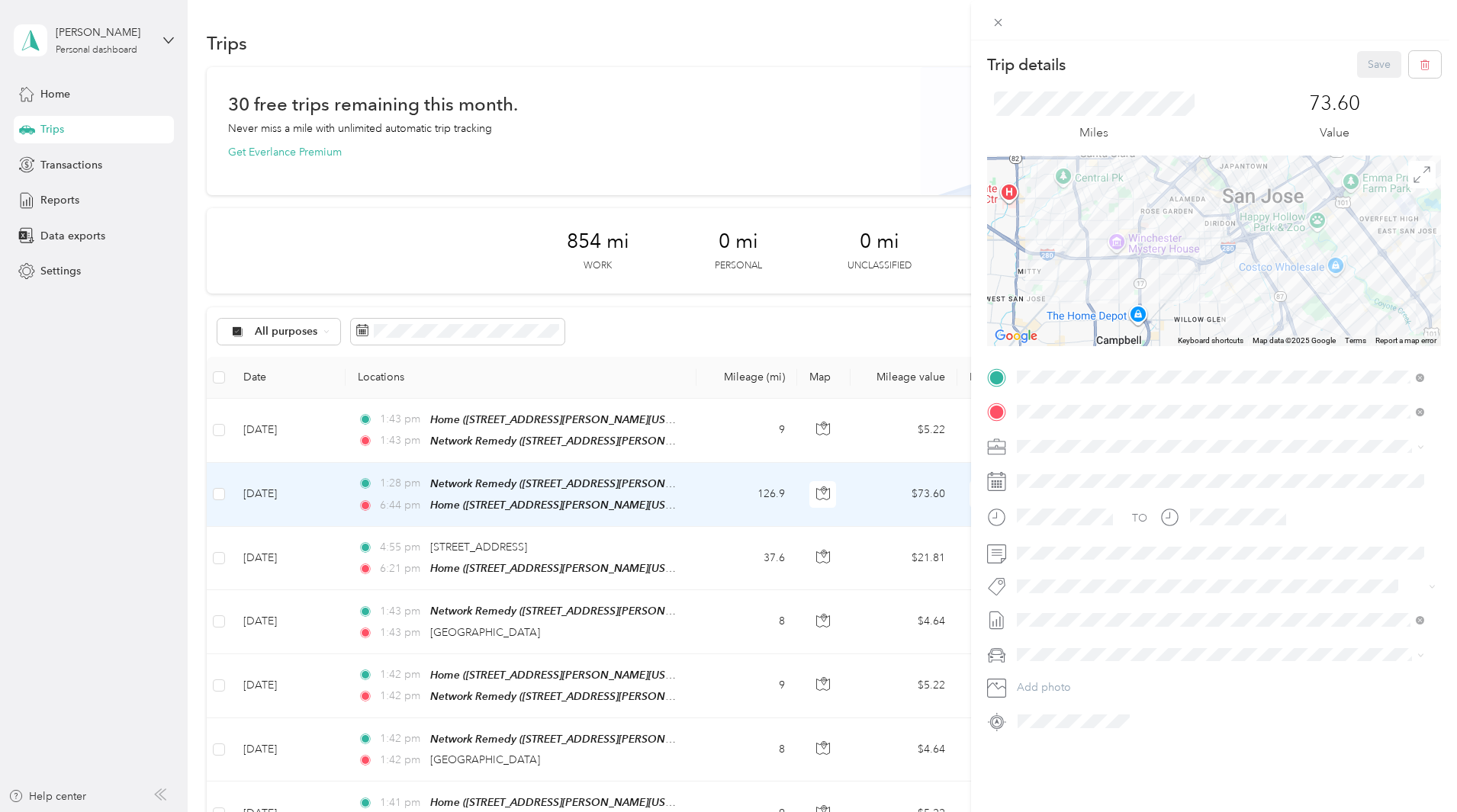
drag, startPoint x: 1208, startPoint y: 271, endPoint x: 1218, endPoint y: 341, distance: 70.7
click at [1218, 341] on div "Keyboard shortcuts Map Data Map data ©2025 Google Map data ©2025 Google 2 km Cl…" at bounding box center [1214, 251] width 454 height 191
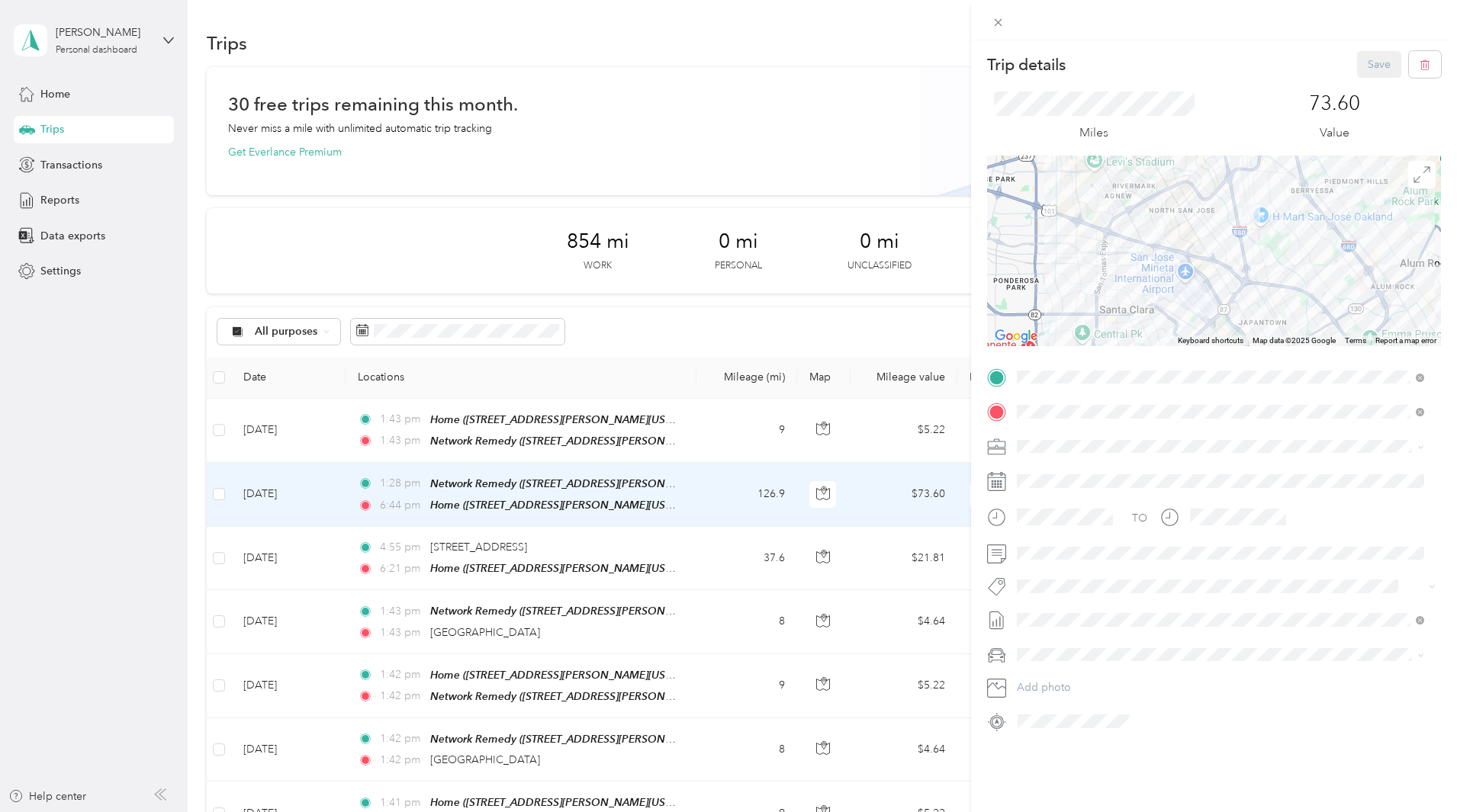
drag, startPoint x: 1215, startPoint y: 305, endPoint x: 1220, endPoint y: 330, distance: 25.5
click at [1220, 330] on div at bounding box center [1214, 251] width 454 height 191
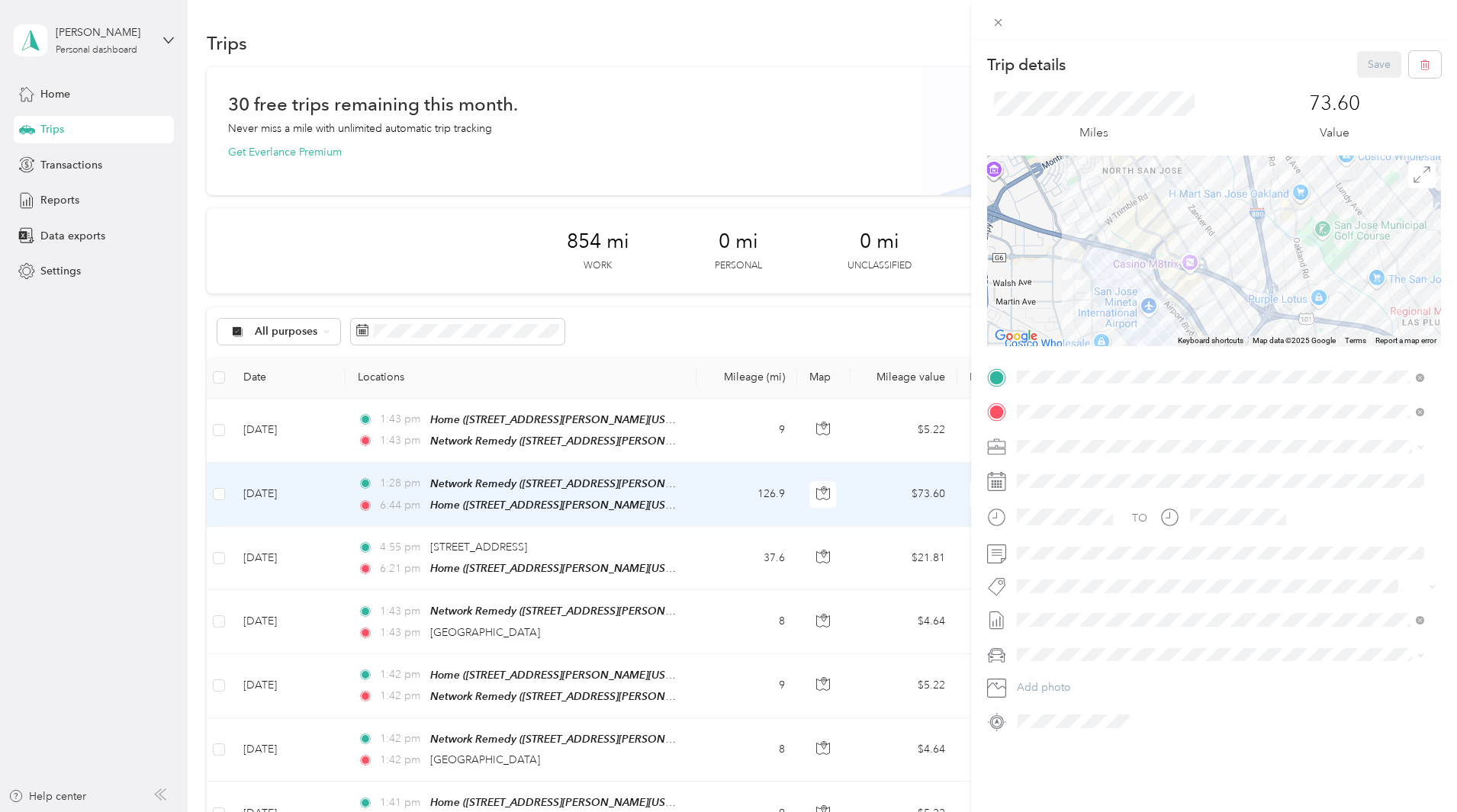
drag, startPoint x: 1206, startPoint y: 262, endPoint x: 1207, endPoint y: 316, distance: 54.0
click at [1207, 316] on div at bounding box center [1214, 251] width 454 height 191
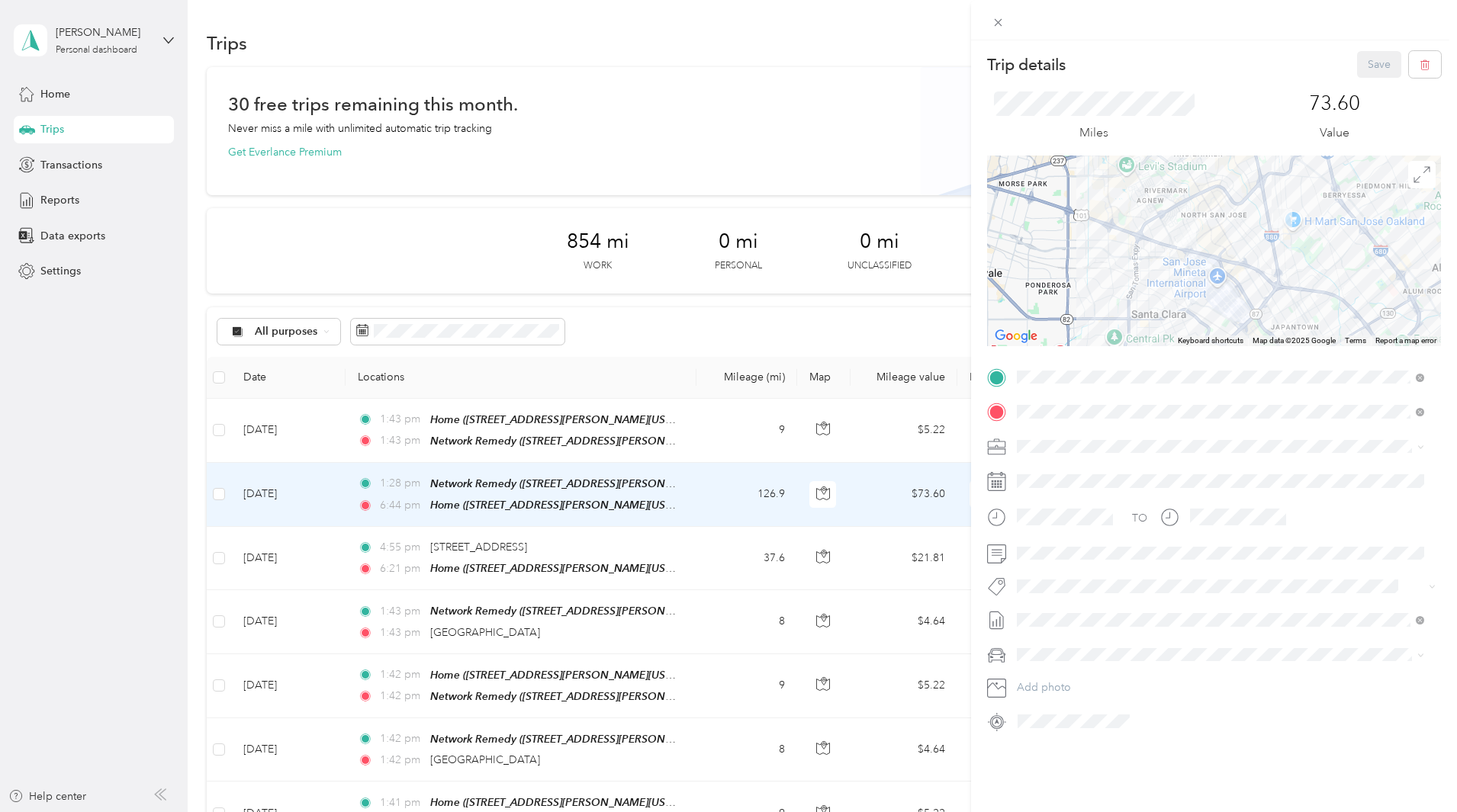
drag, startPoint x: 1329, startPoint y: 254, endPoint x: 1265, endPoint y: 284, distance: 70.7
click at [1265, 284] on div at bounding box center [1214, 251] width 454 height 191
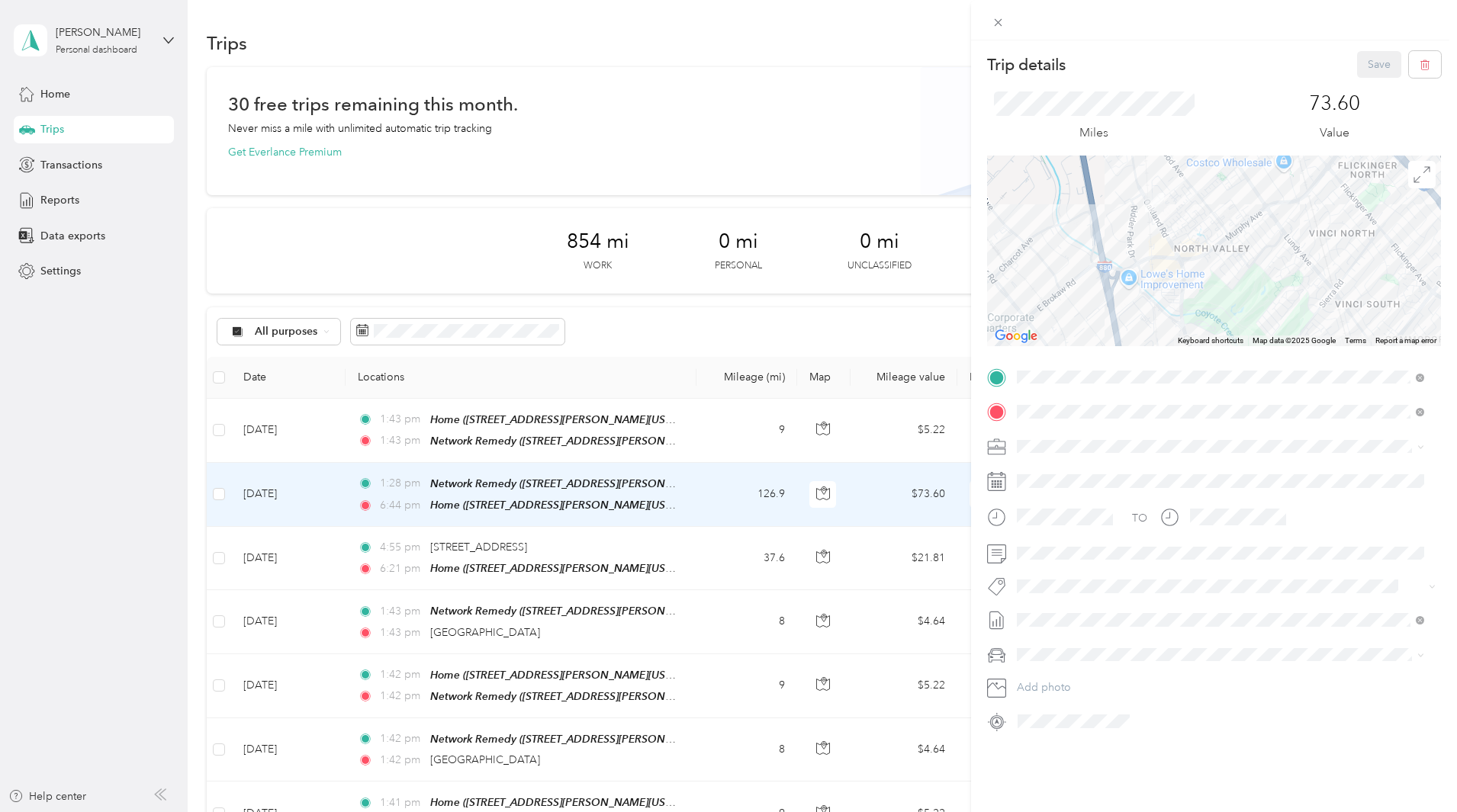
drag, startPoint x: 1221, startPoint y: 242, endPoint x: 1262, endPoint y: 290, distance: 63.1
click at [1262, 290] on div at bounding box center [1214, 251] width 454 height 191
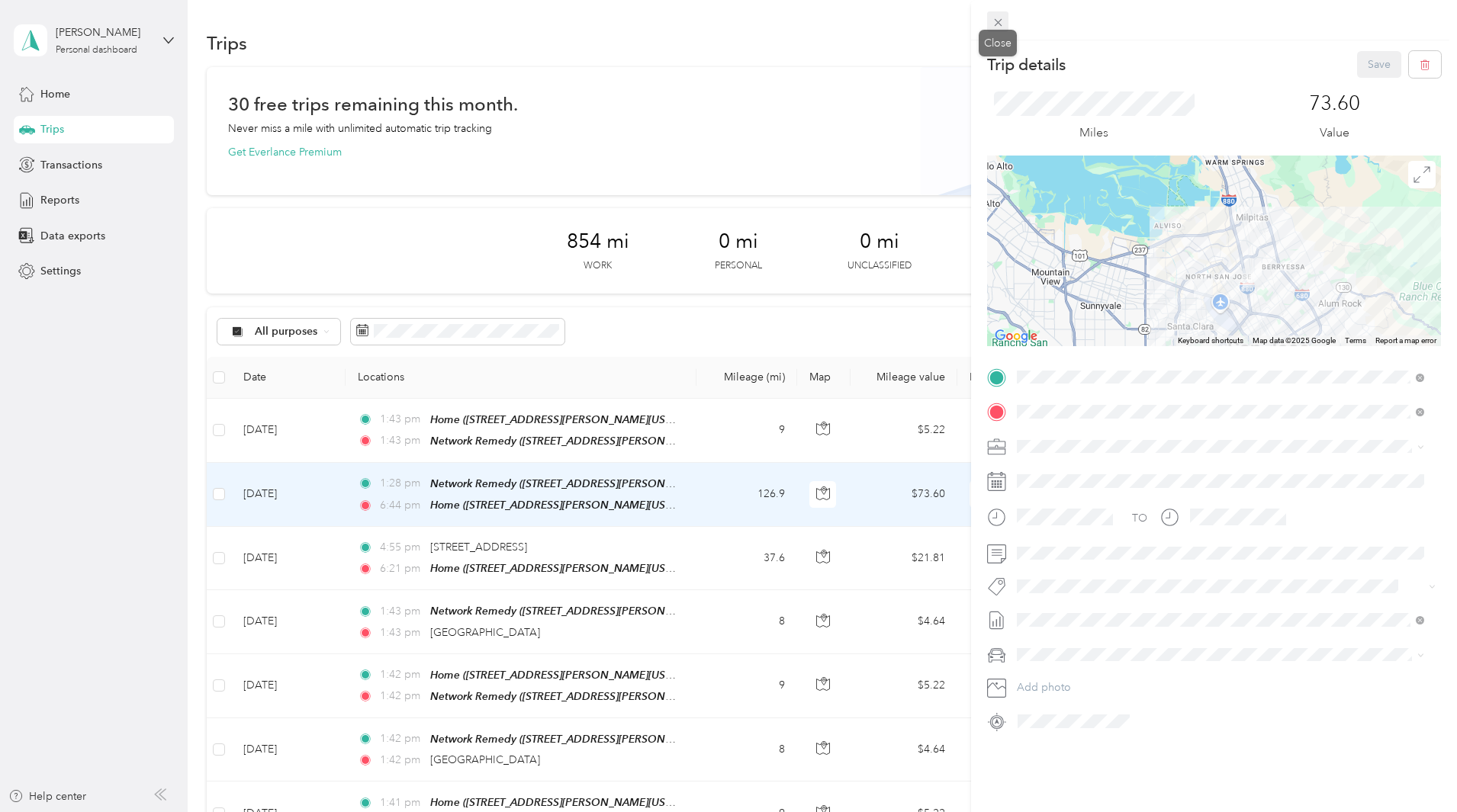
click at [998, 17] on icon at bounding box center [997, 22] width 13 height 13
